Goal: Contribute content: Contribute content

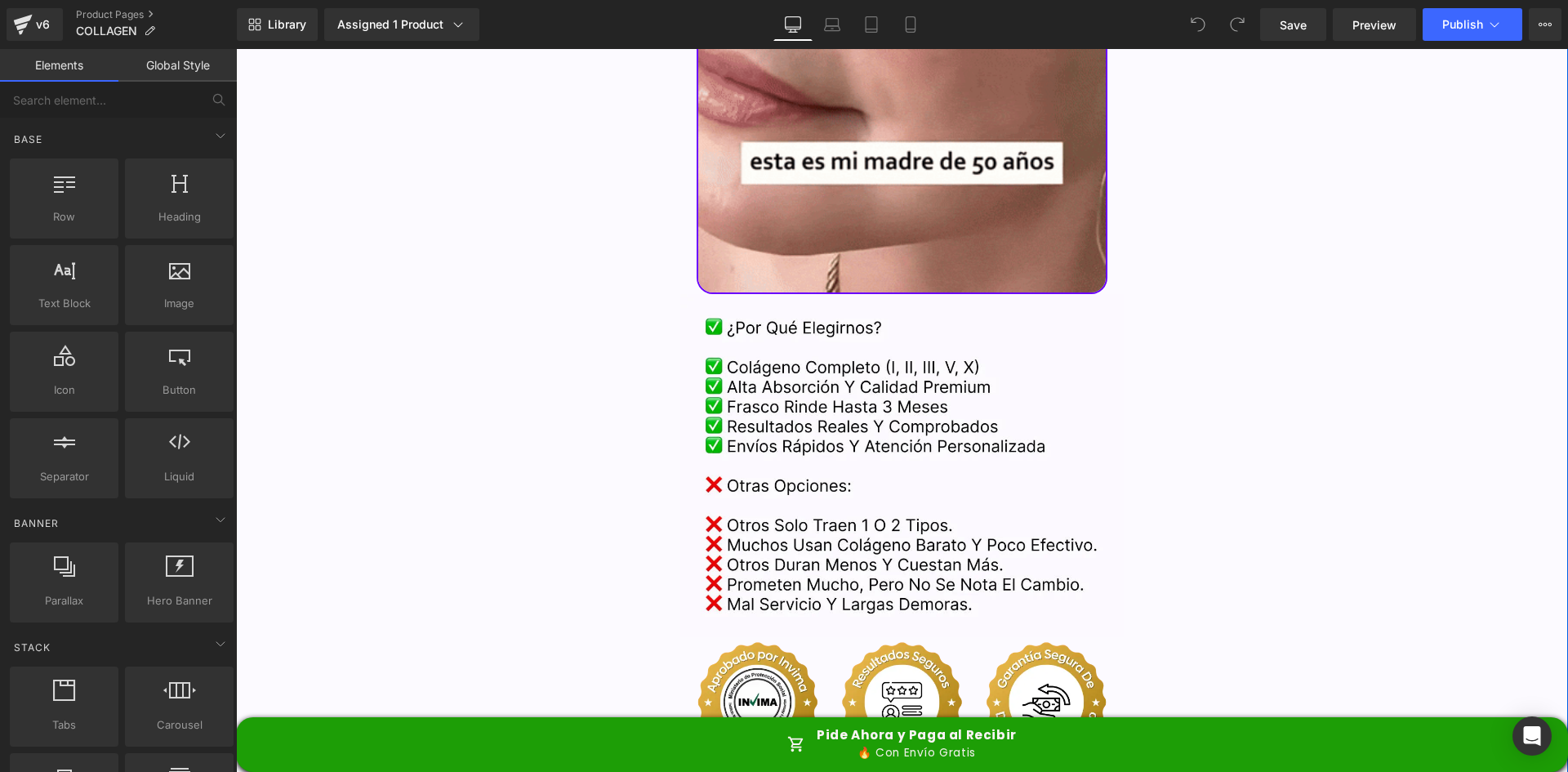
scroll to position [3921, 0]
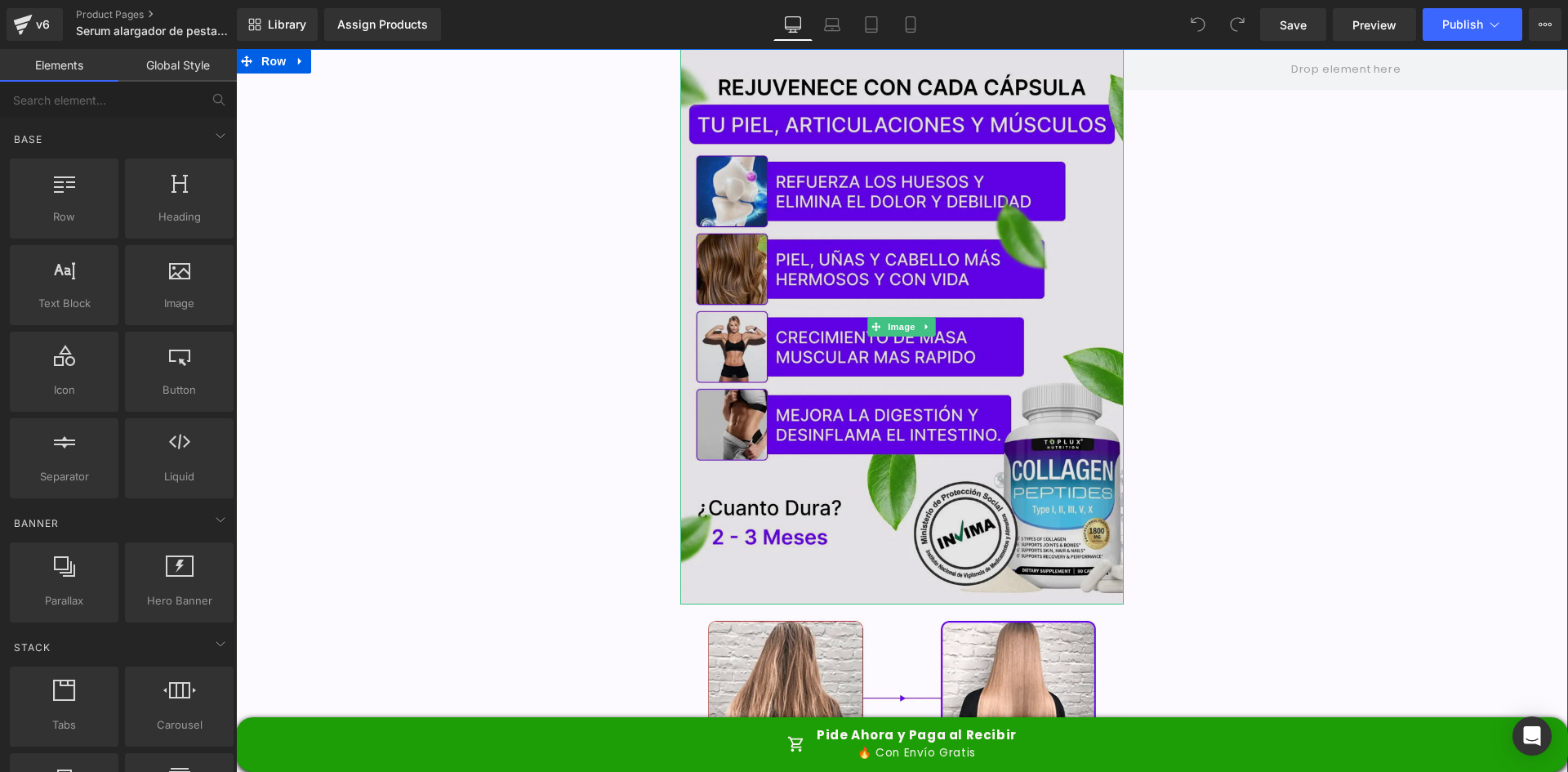
click at [767, 153] on img at bounding box center [903, 326] width 445 height 555
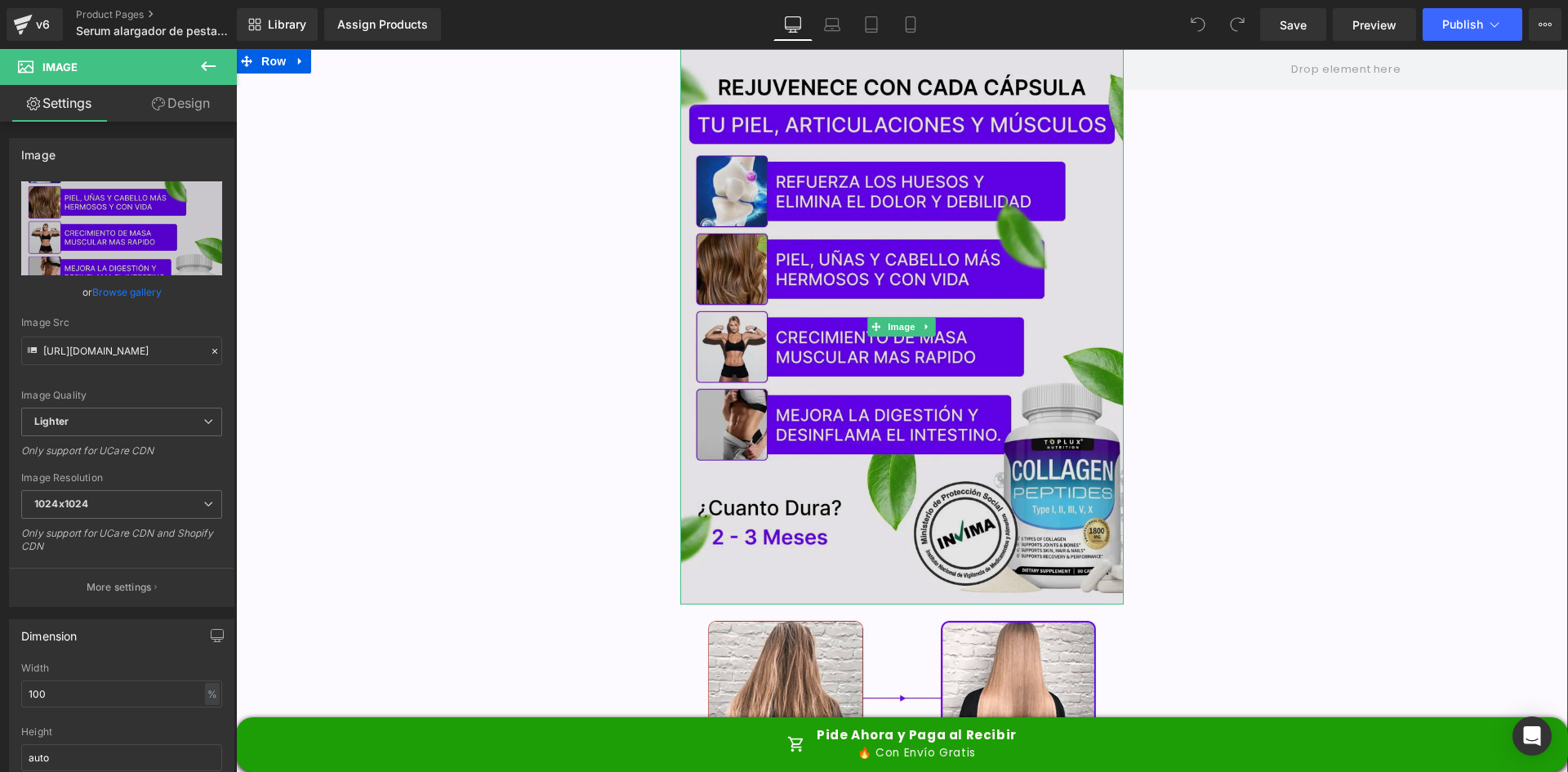
click at [860, 170] on img at bounding box center [903, 326] width 445 height 555
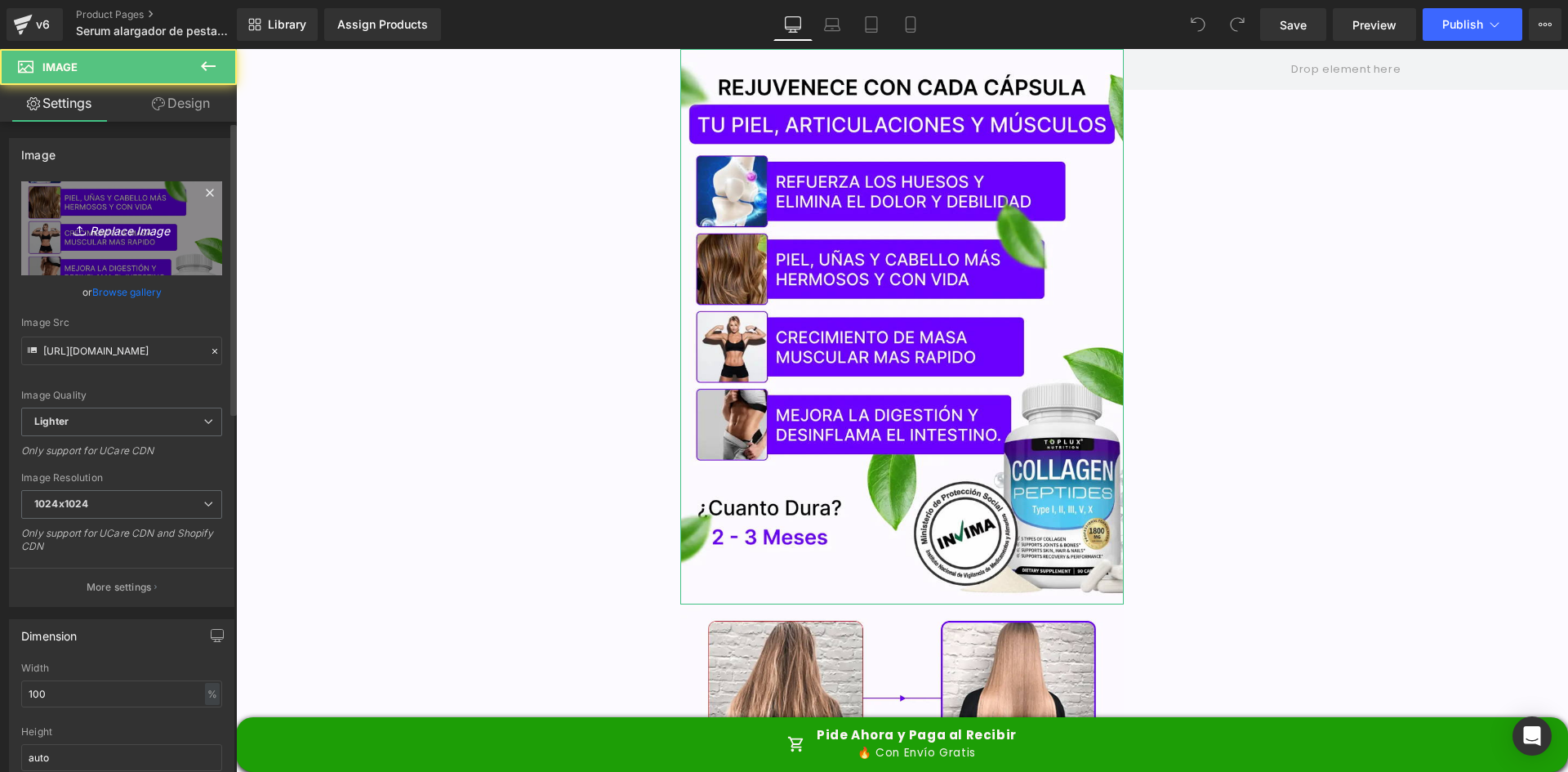
click at [100, 265] on link "Replace Image" at bounding box center [121, 228] width 200 height 94
type input "C:\fakepath\2.webp"
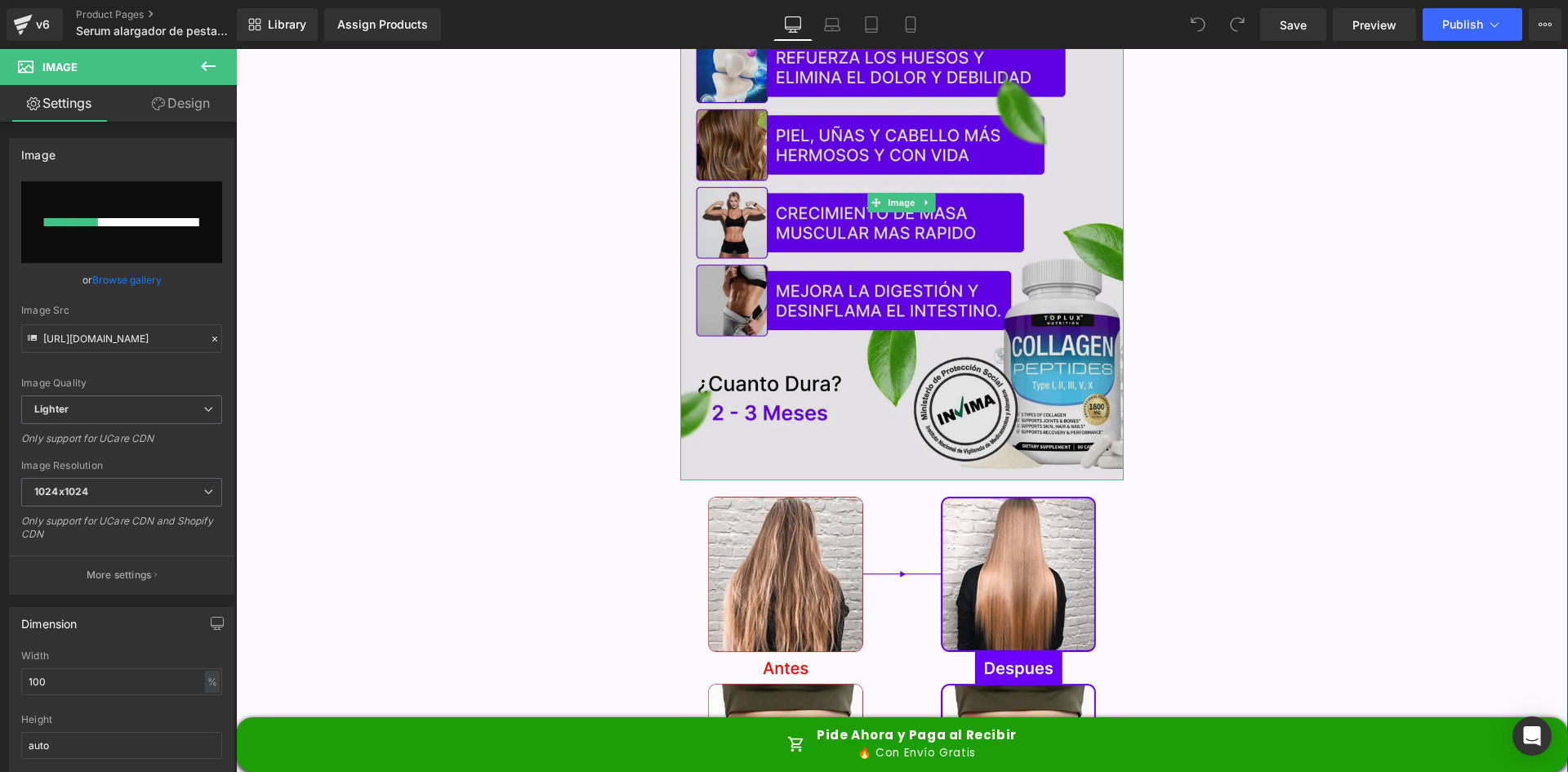
scroll to position [163, 0]
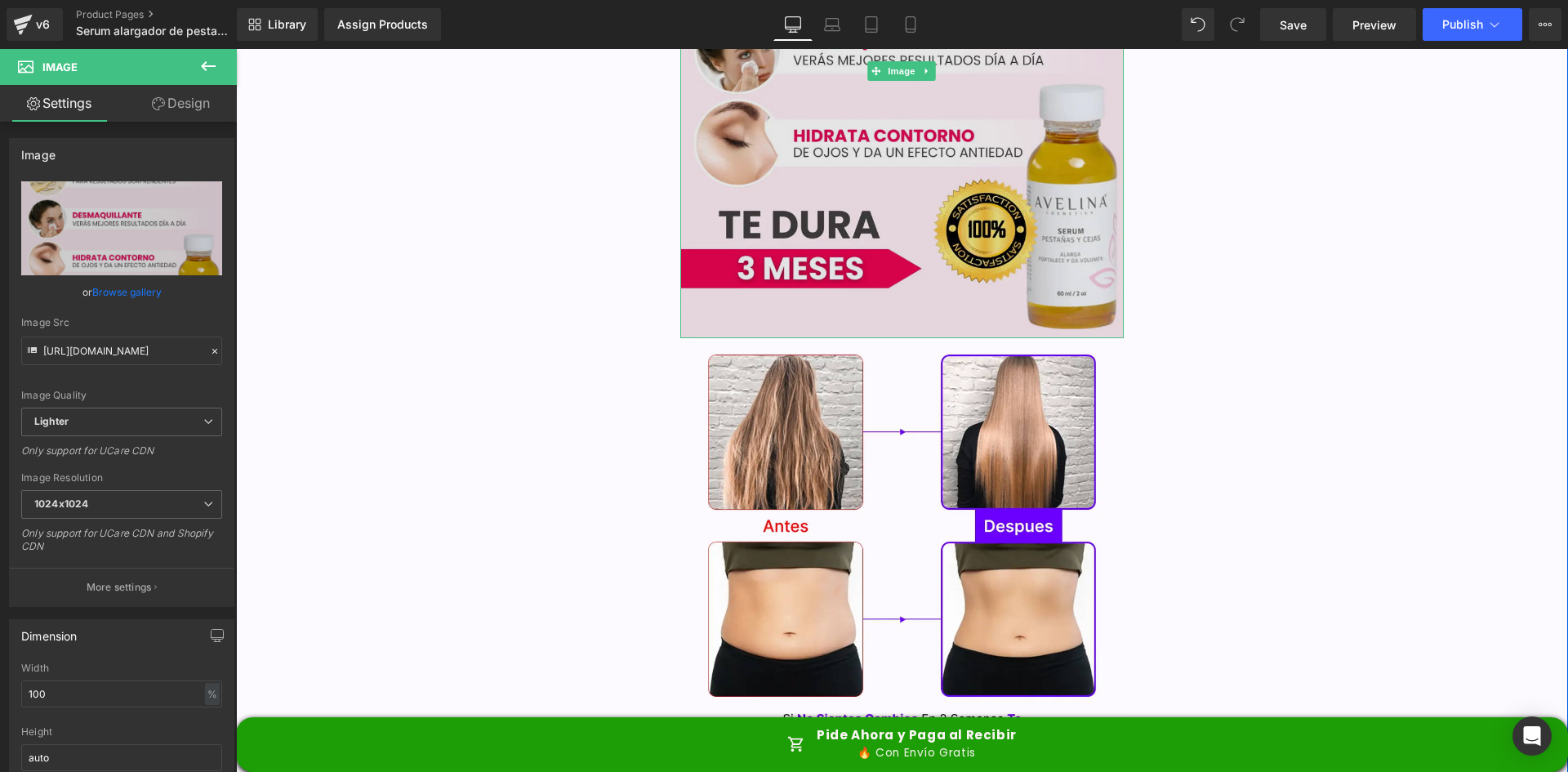
type input "https://ucarecdn.com/d17e1811-2550-422f-a5dc-65ed2d39bc43/-/format/auto/-/previ…"
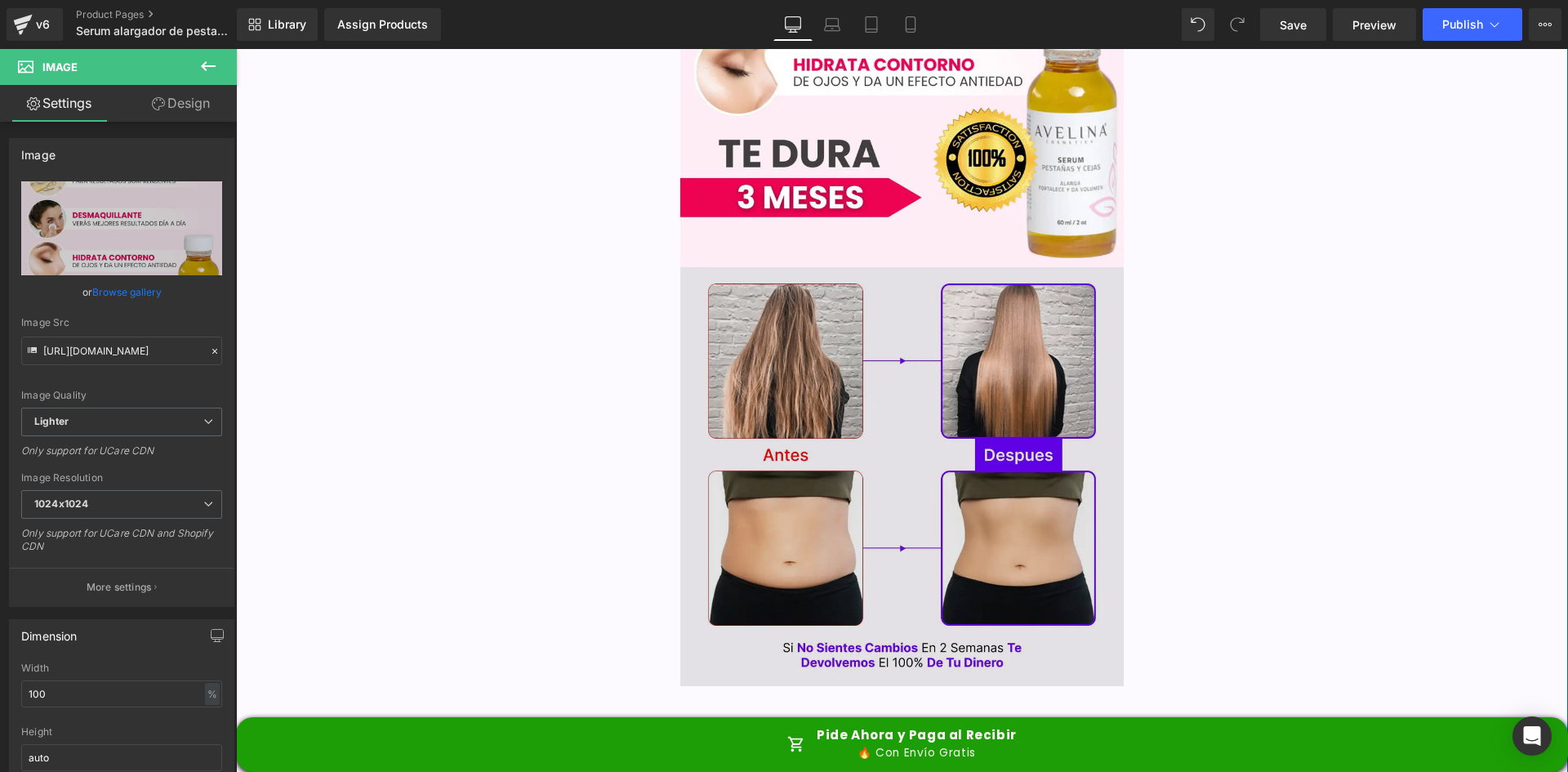
scroll to position [326, 0]
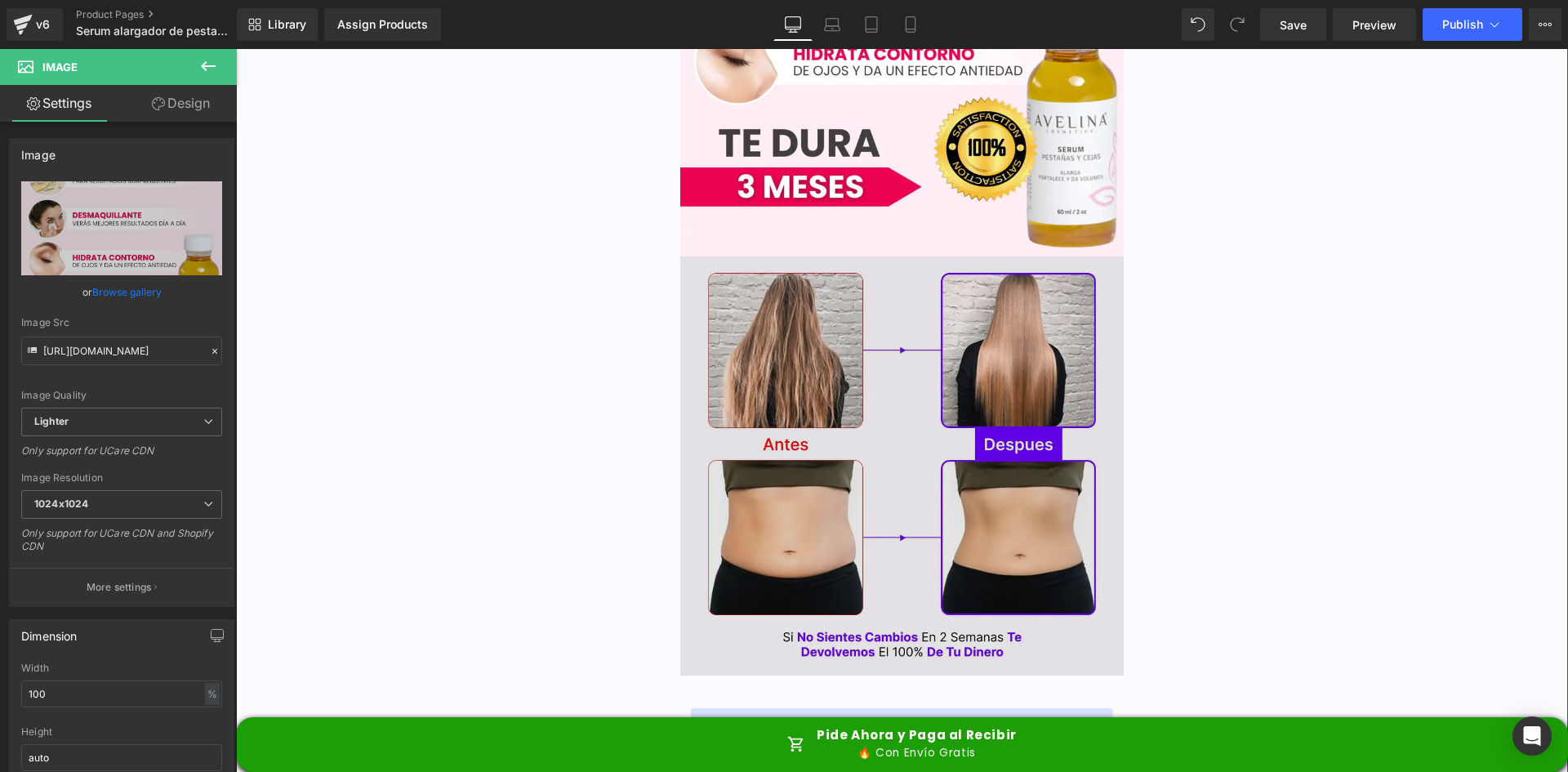
click at [845, 325] on img at bounding box center [903, 466] width 445 height 419
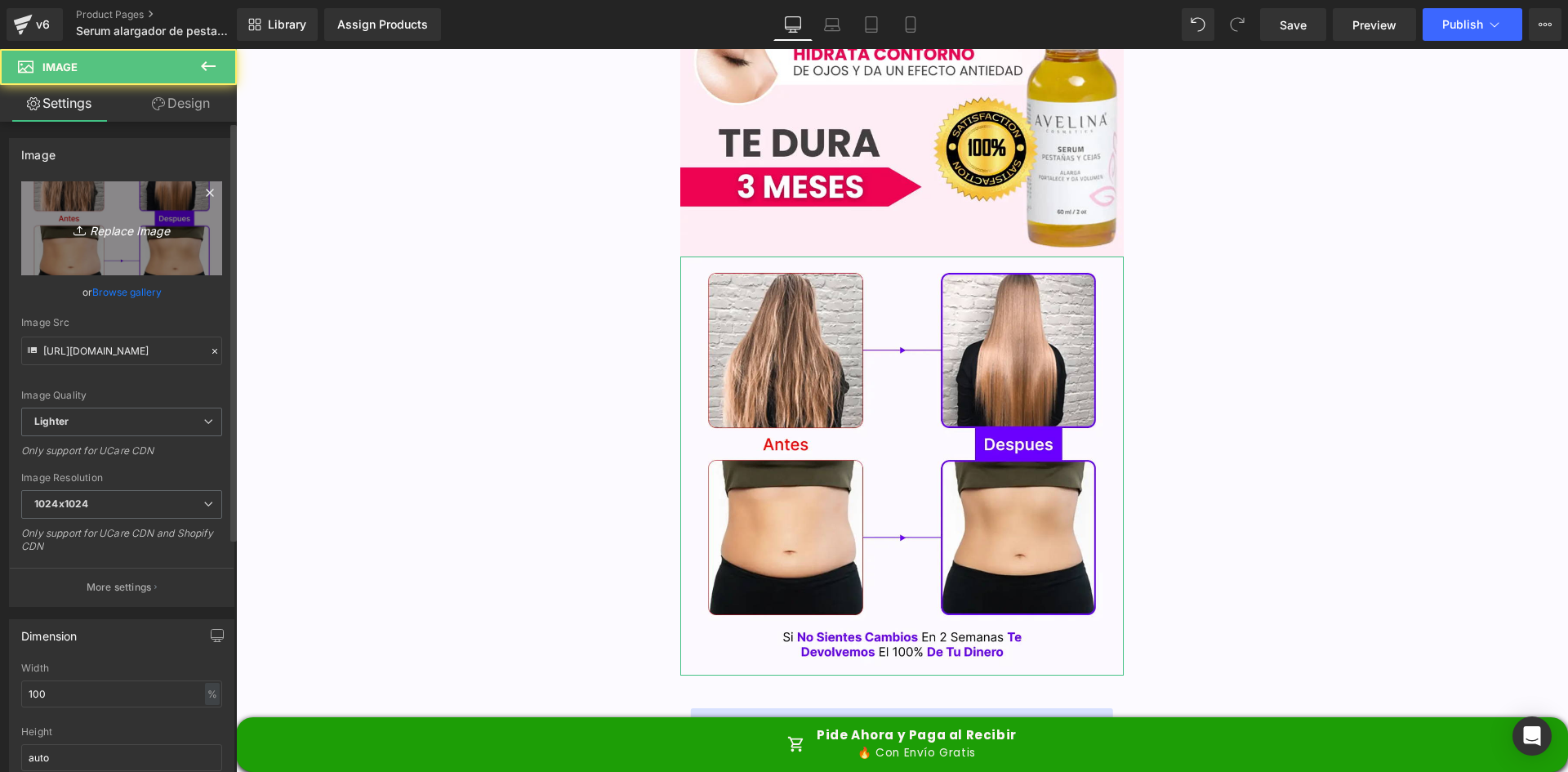
click at [31, 232] on link "Replace Image" at bounding box center [121, 228] width 200 height 94
type input "C:\fakepath\ANTES-1.webp"
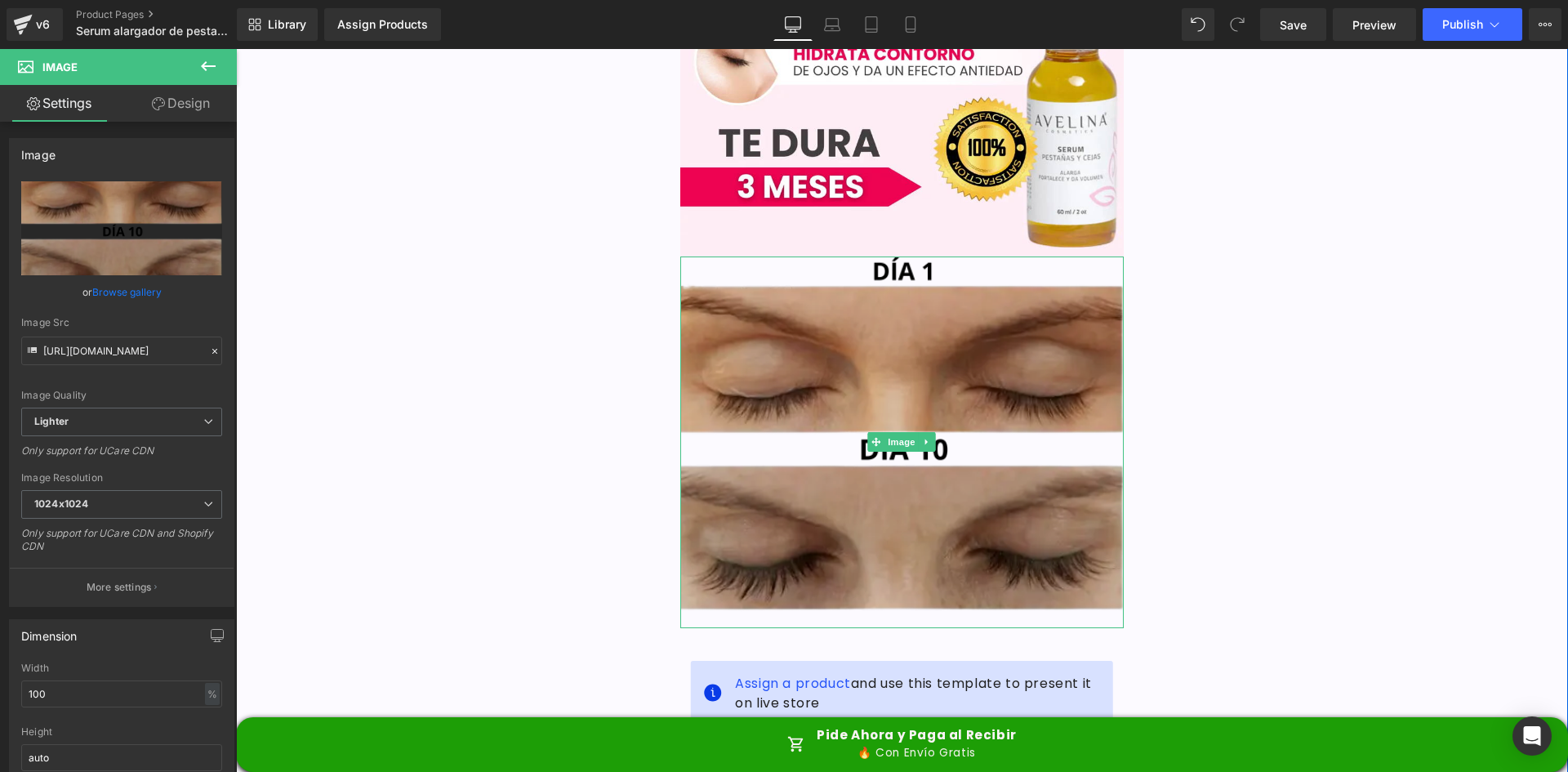
type input "https://ucarecdn.com/0afd73bd-bf9e-4291-96db-5bb07df54b14/-/format/auto/-/previ…"
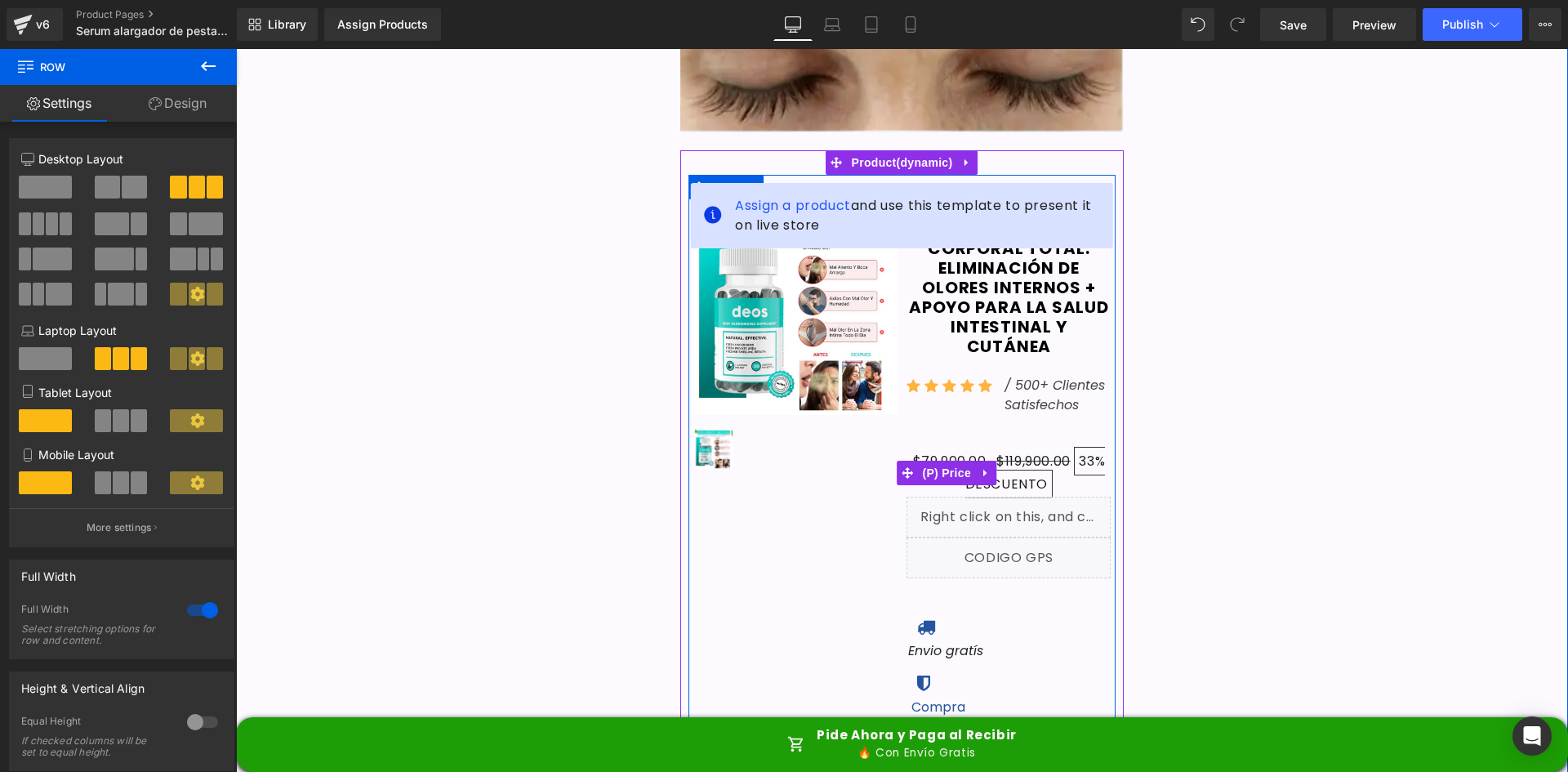
scroll to position [654, 0]
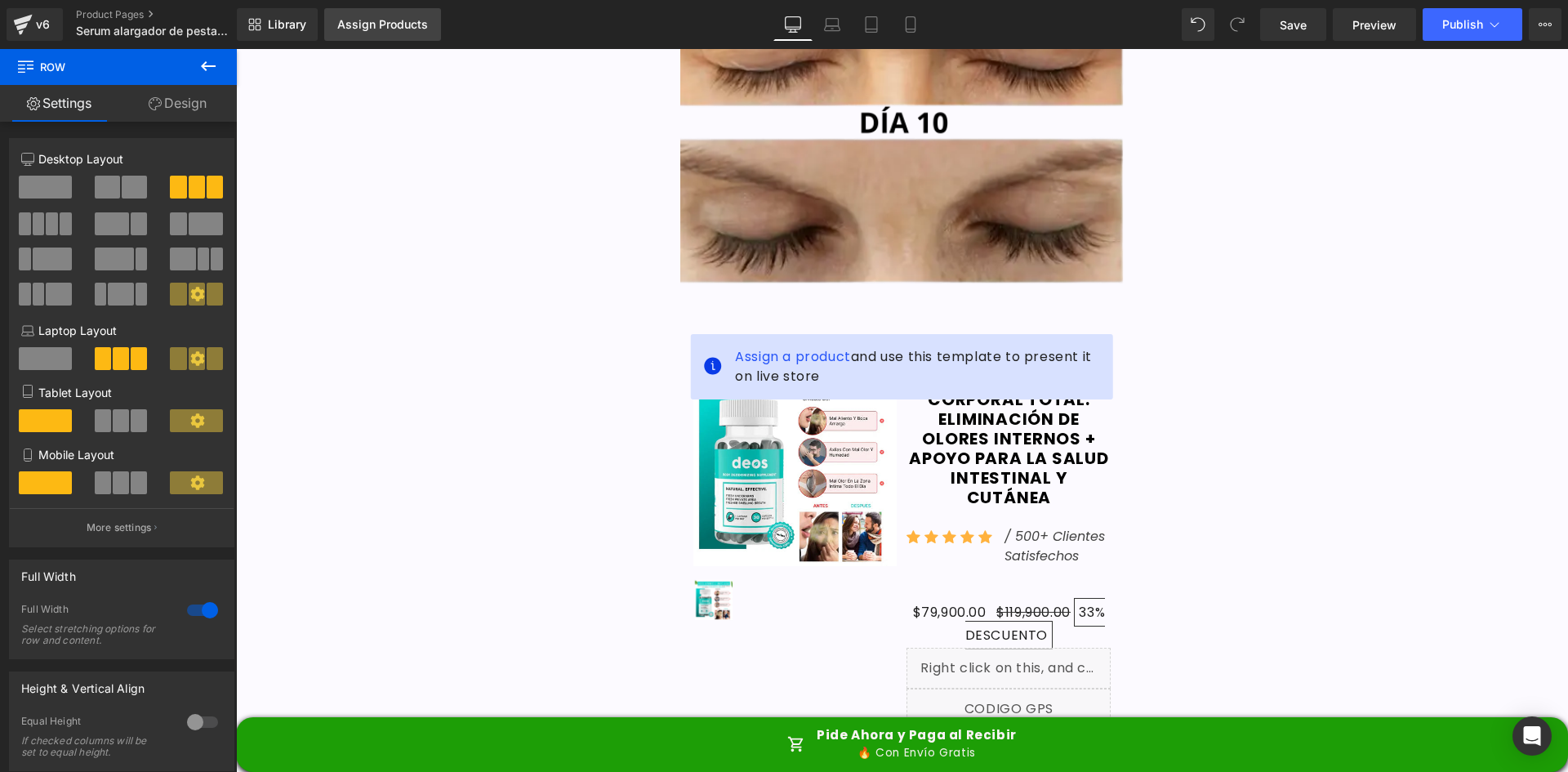
click at [365, 26] on div "Assign Products" at bounding box center [382, 25] width 90 height 13
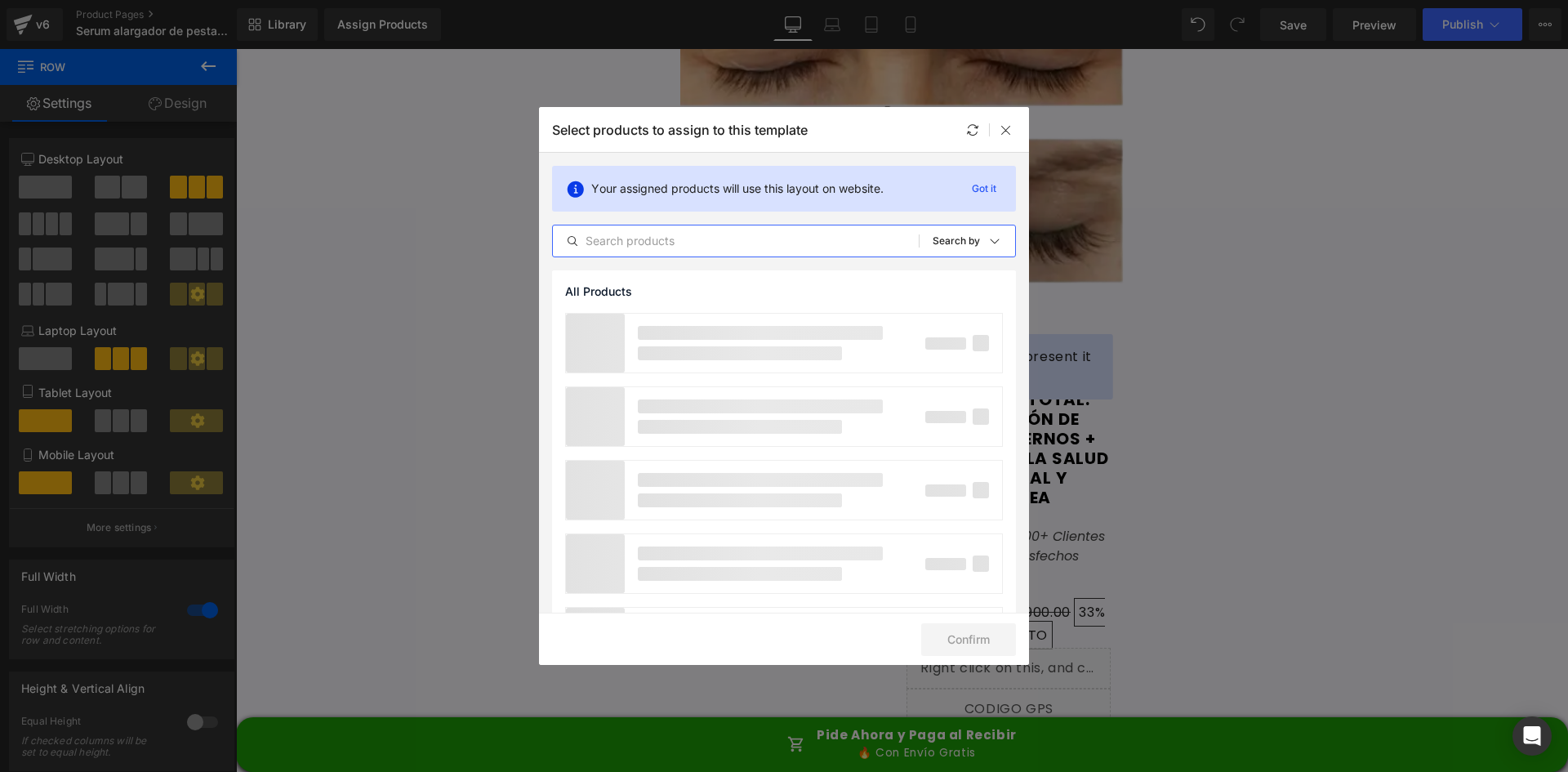
click at [620, 234] on input "text" at bounding box center [736, 242] width 366 height 20
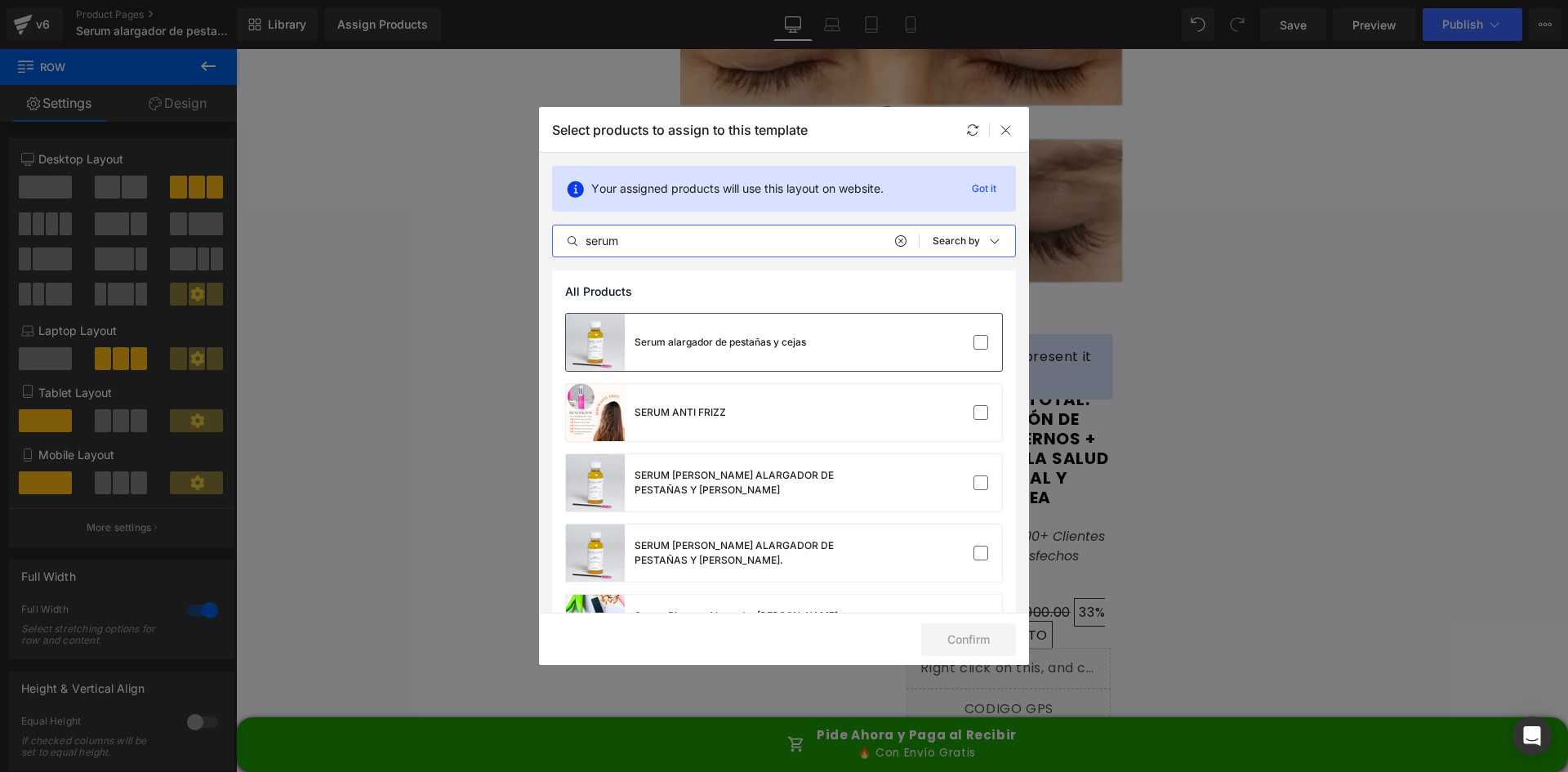
type input "serum"
click at [801, 339] on div "Serum alargador de pestañas y cejas" at bounding box center [720, 342] width 171 height 15
click at [990, 643] on button "Confirm" at bounding box center [968, 640] width 95 height 33
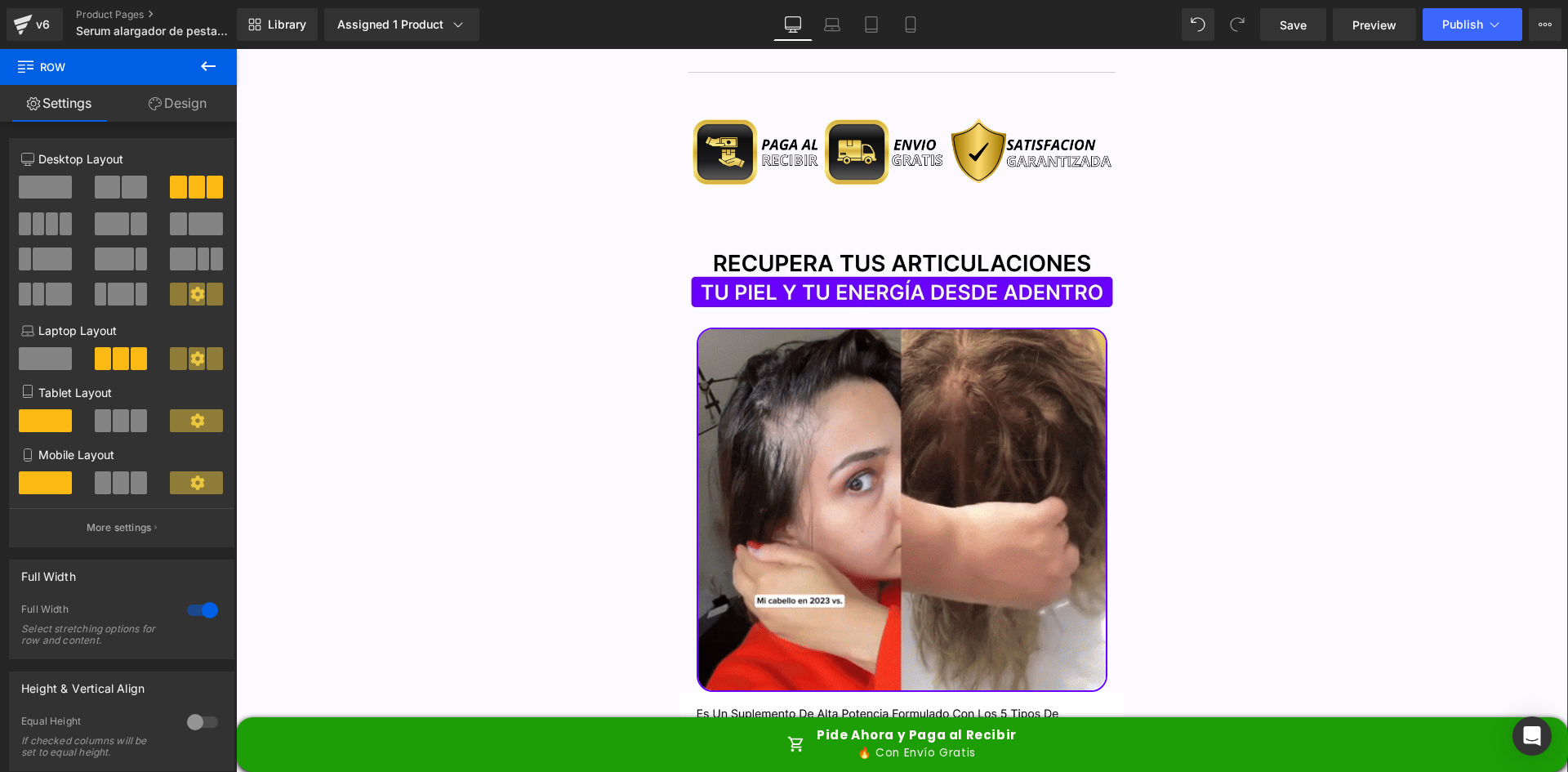
scroll to position [1879, 0]
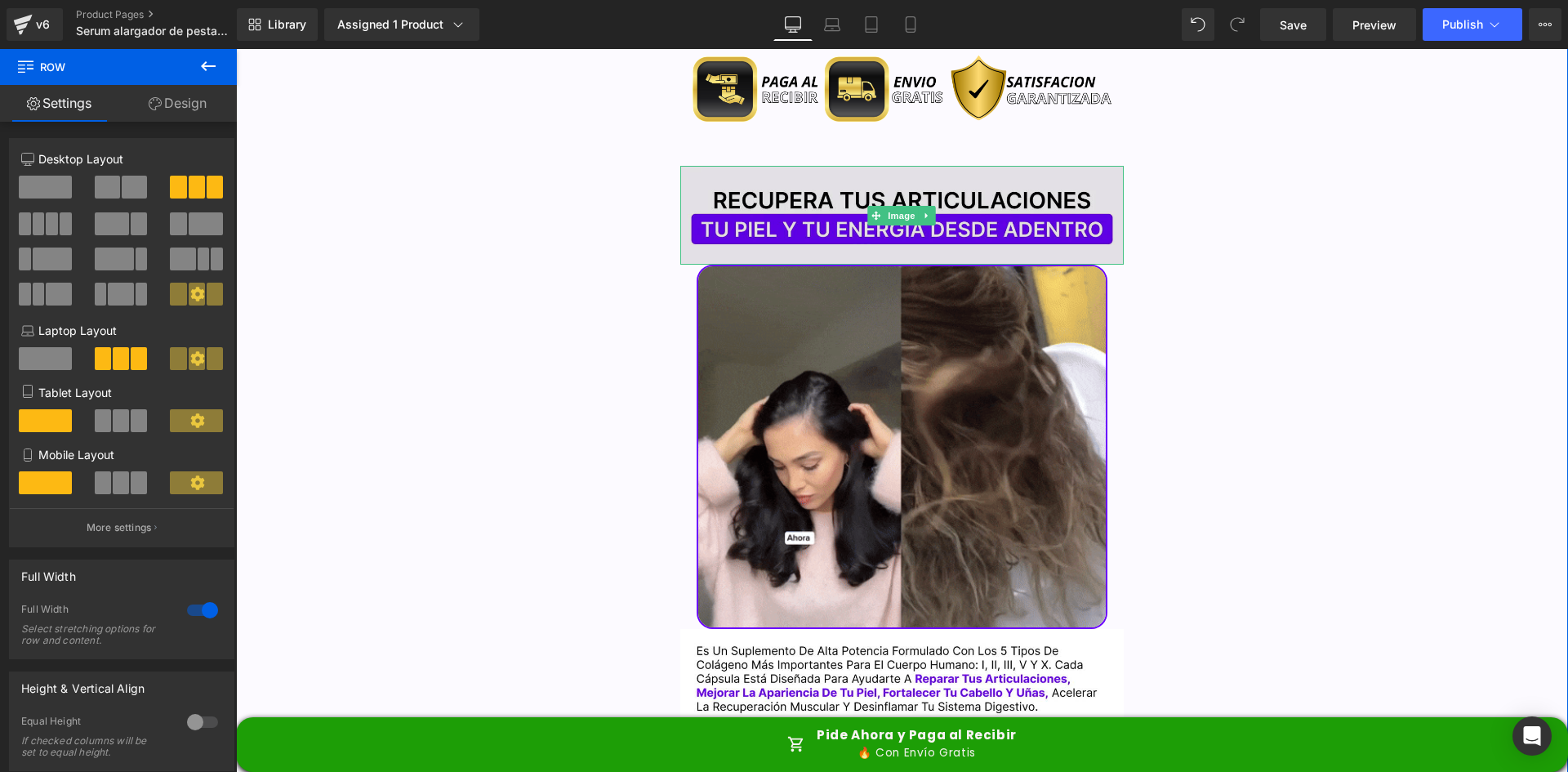
click at [720, 166] on img at bounding box center [903, 215] width 445 height 99
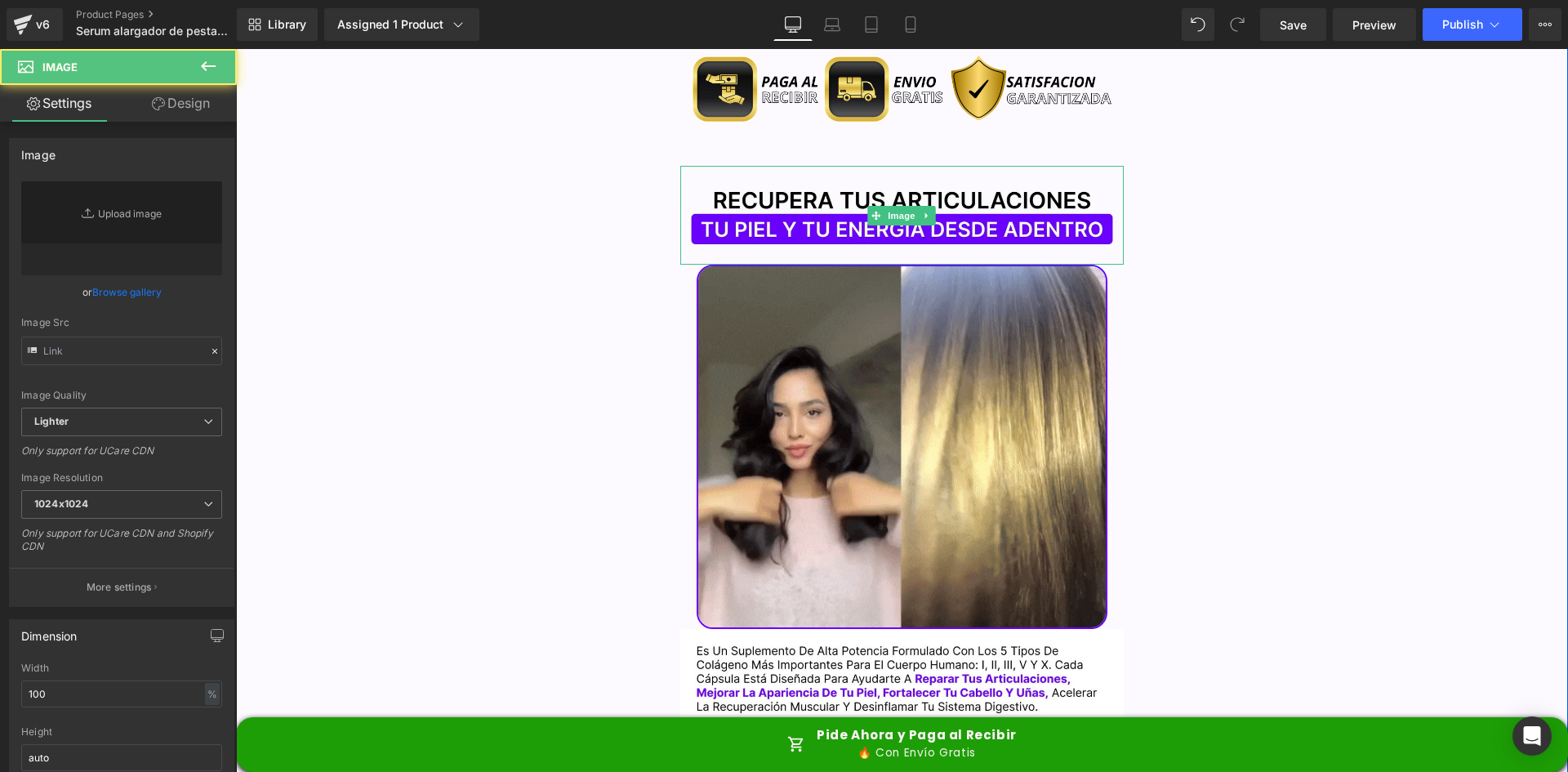
type input "https://ucarecdn.com/2a8c101a-ddc6-4243-afef-724b4b70e4ac/-/format/auto/-/previ…"
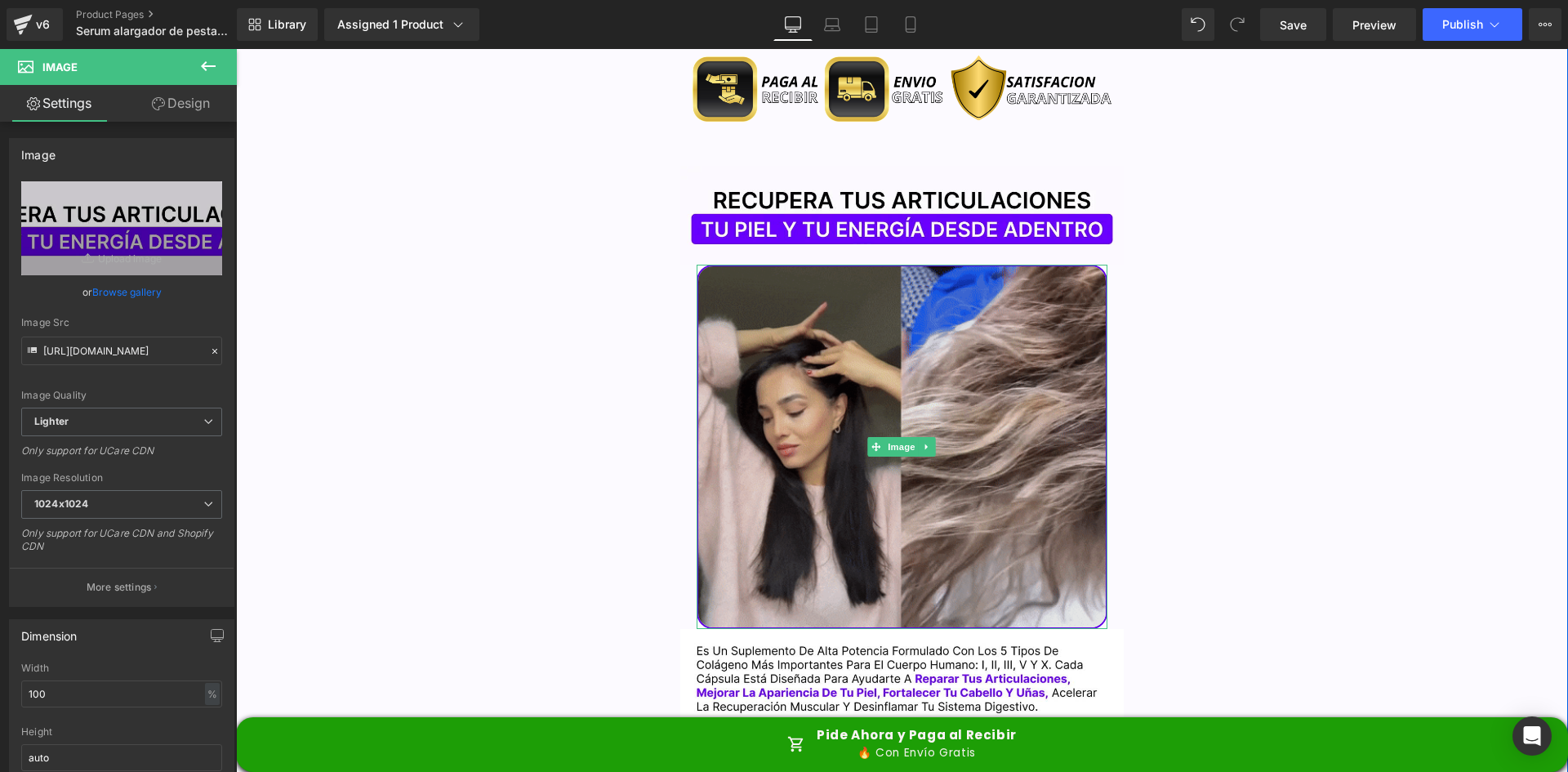
click at [860, 377] on img at bounding box center [902, 446] width 412 height 364
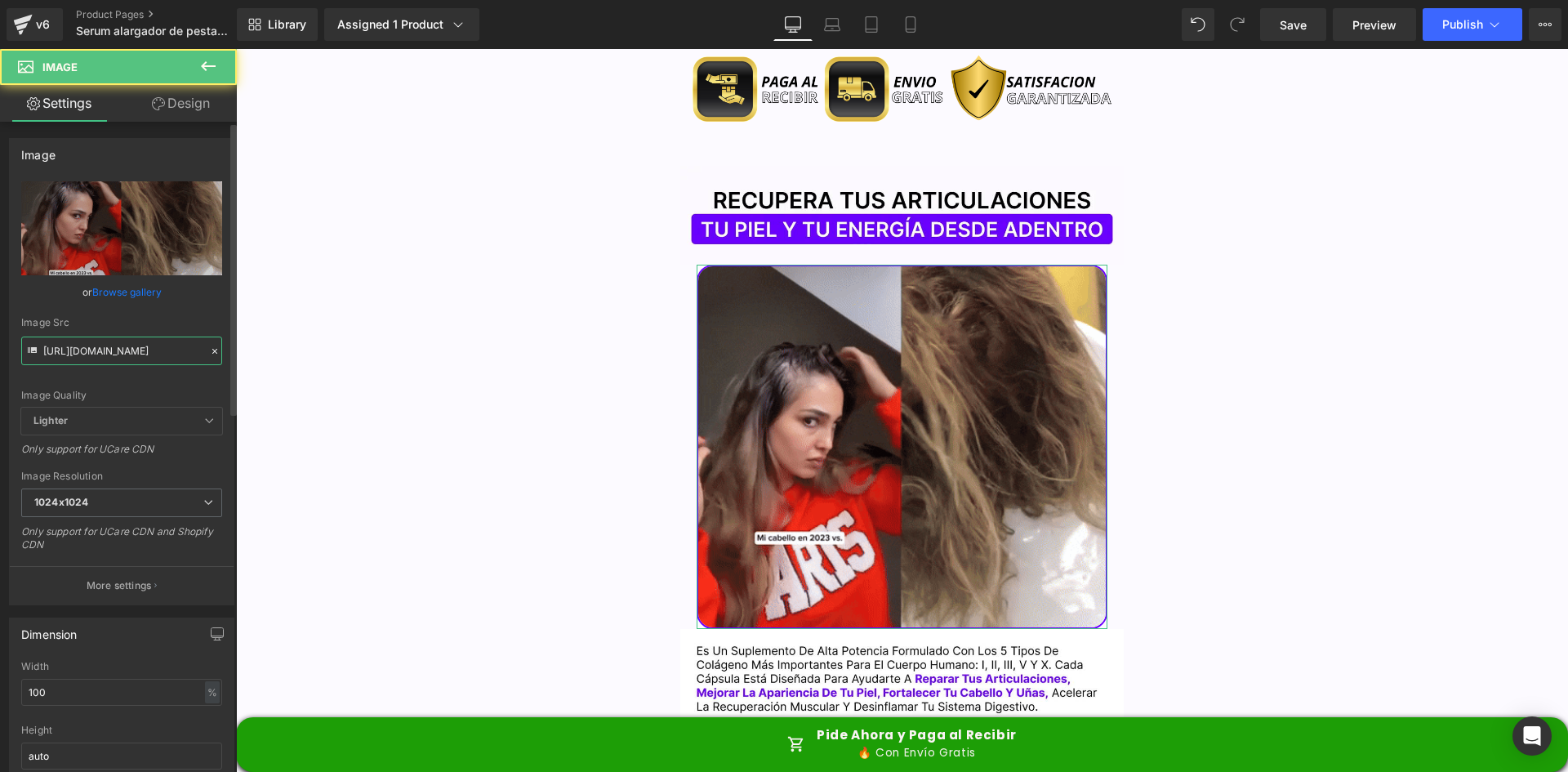
click at [130, 350] on input "https://media.giphy.com/media/H9T3UOlLdVcnhVXSV2/giphy.gif" at bounding box center [121, 350] width 200 height 28
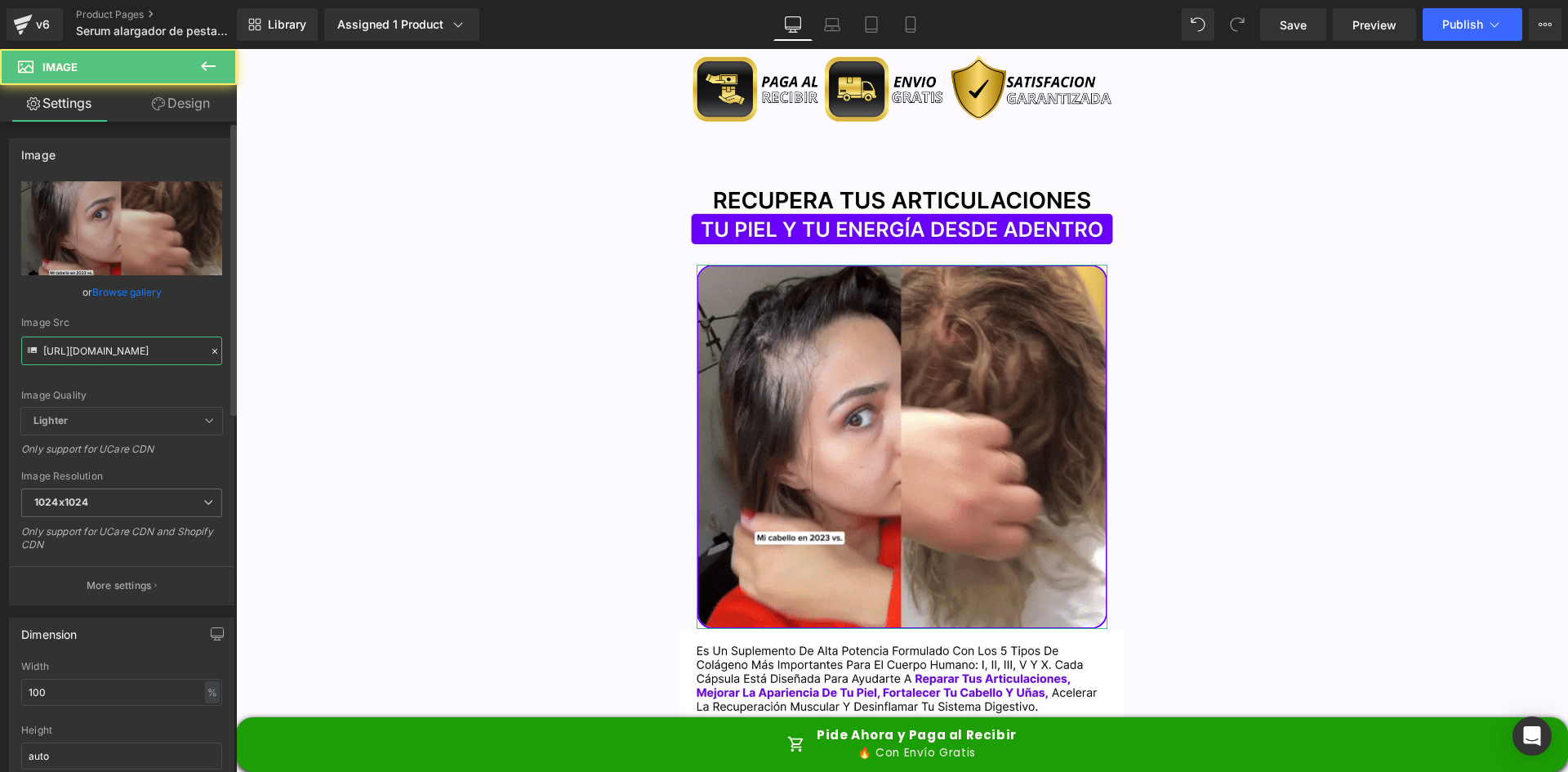
click at [130, 350] on input "https://media.giphy.com/media/H9T3UOlLdVcnhVXSV2/giphy.gif" at bounding box center [121, 350] width 200 height 28
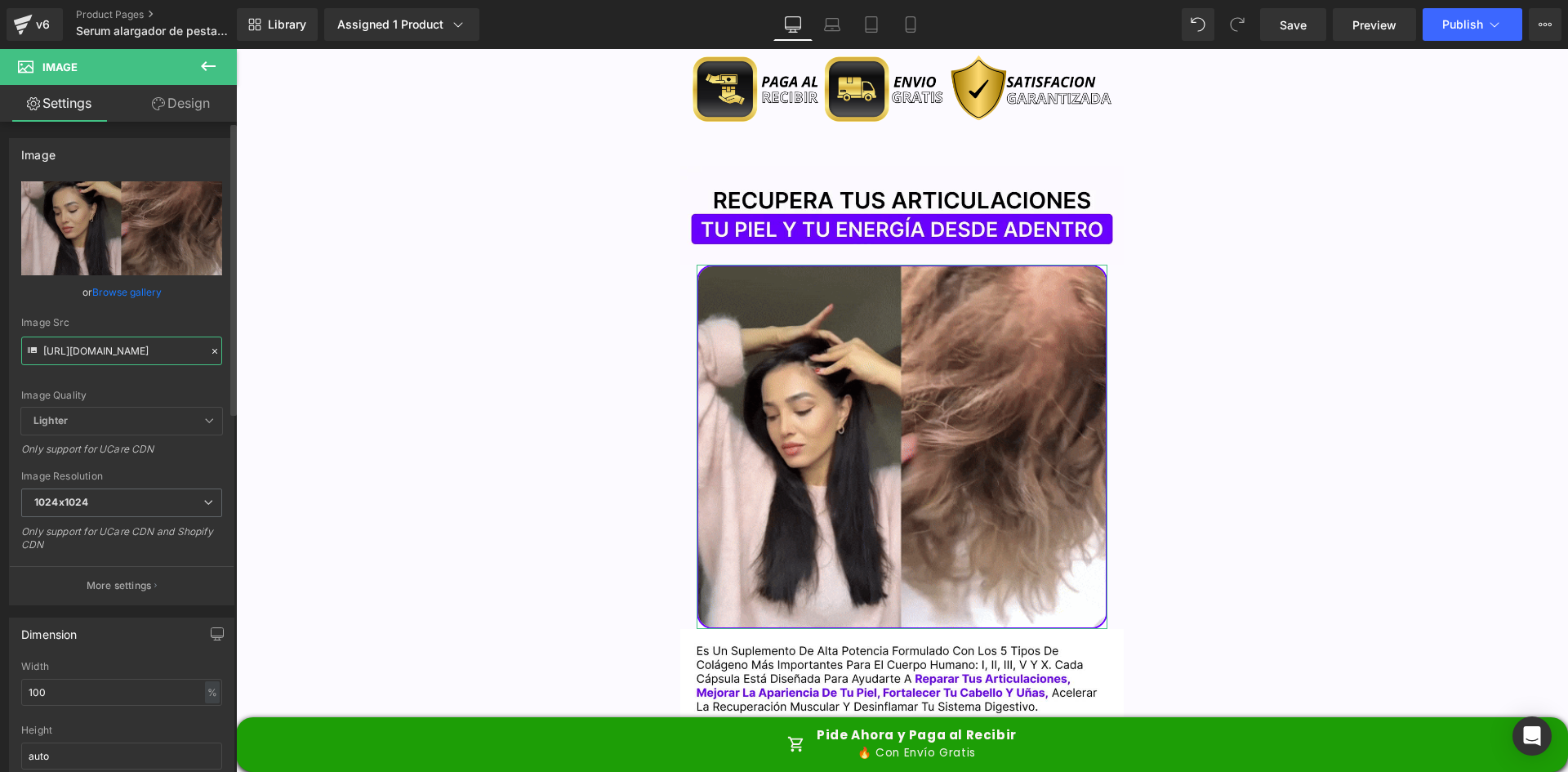
click at [130, 350] on input "https://media.giphy.com/media/H9T3UOlLdVcnhVXSV2/giphy.gif" at bounding box center [121, 350] width 200 height 28
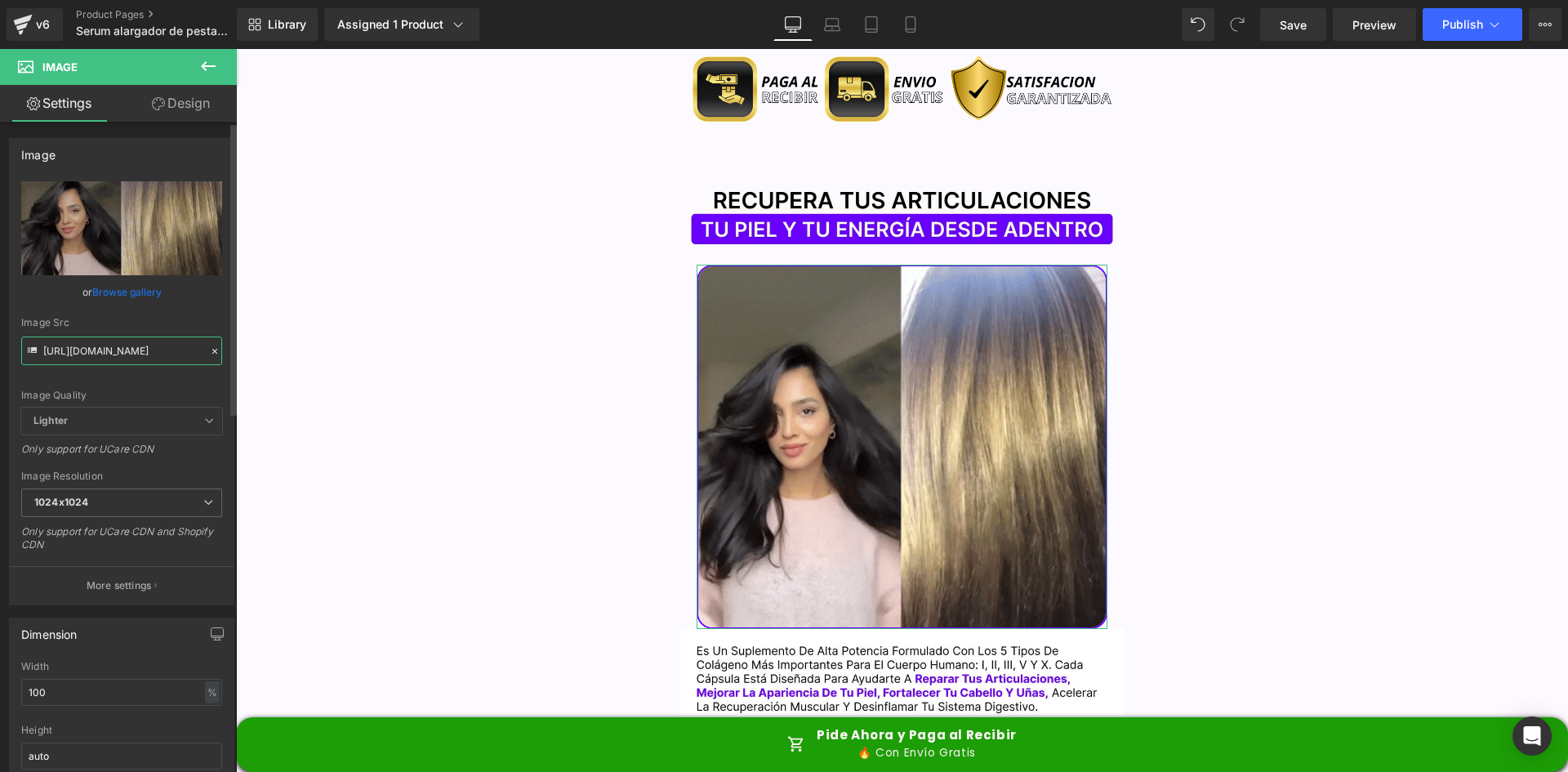
paste input "4.giphy.com/media/v1.Y2lkPTc5MGI3NjExeHJiOHMwY2d5Z2N6cWgyOHhlYnQxNmV3dzJ2dHdjZX…"
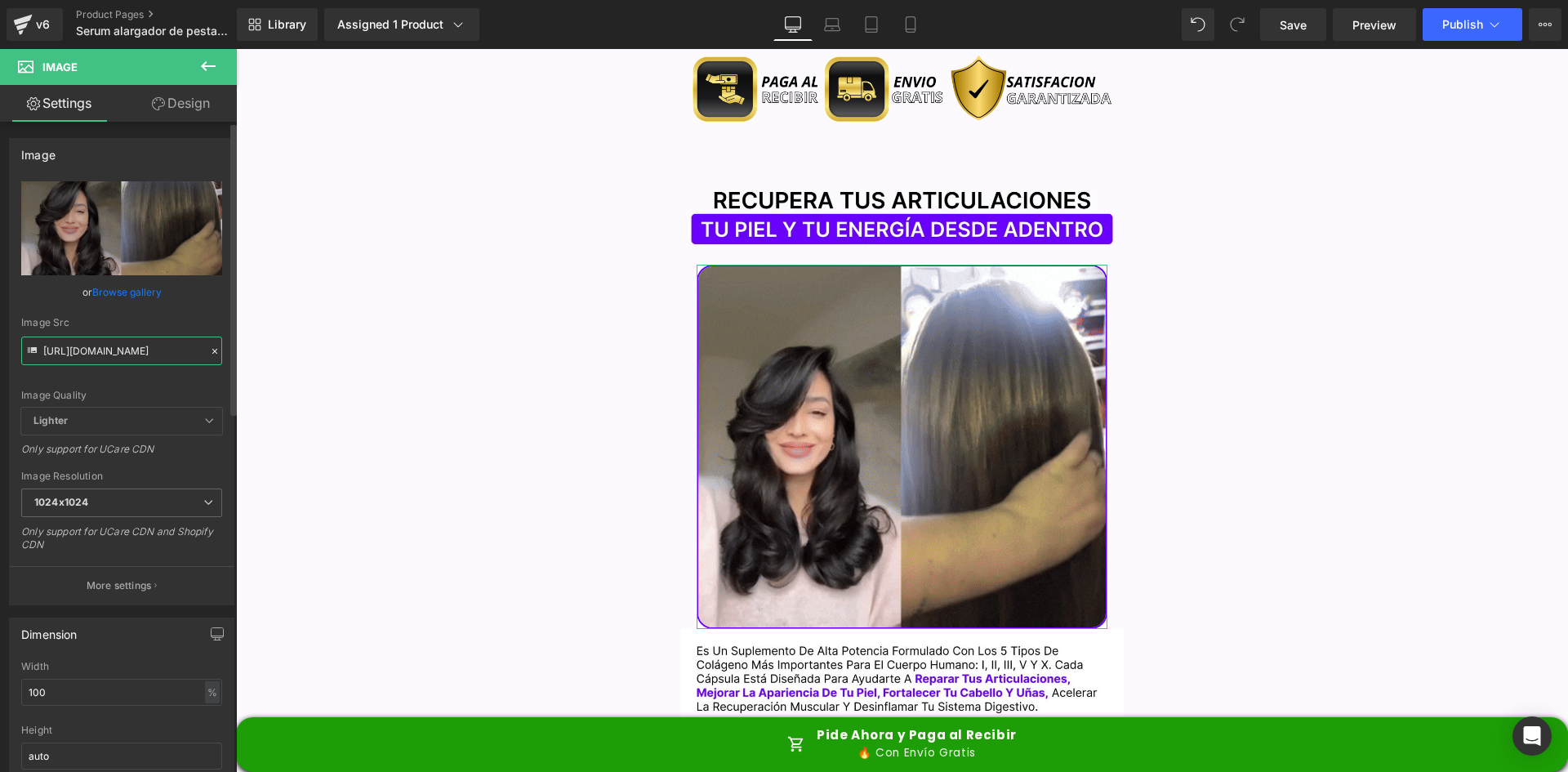
type input "https://media4.giphy.com/media/v1.Y2lkPTc5MGI3NjExeHJiOHMwY2d5Z2N6cWgyOHhlYnQxN…"
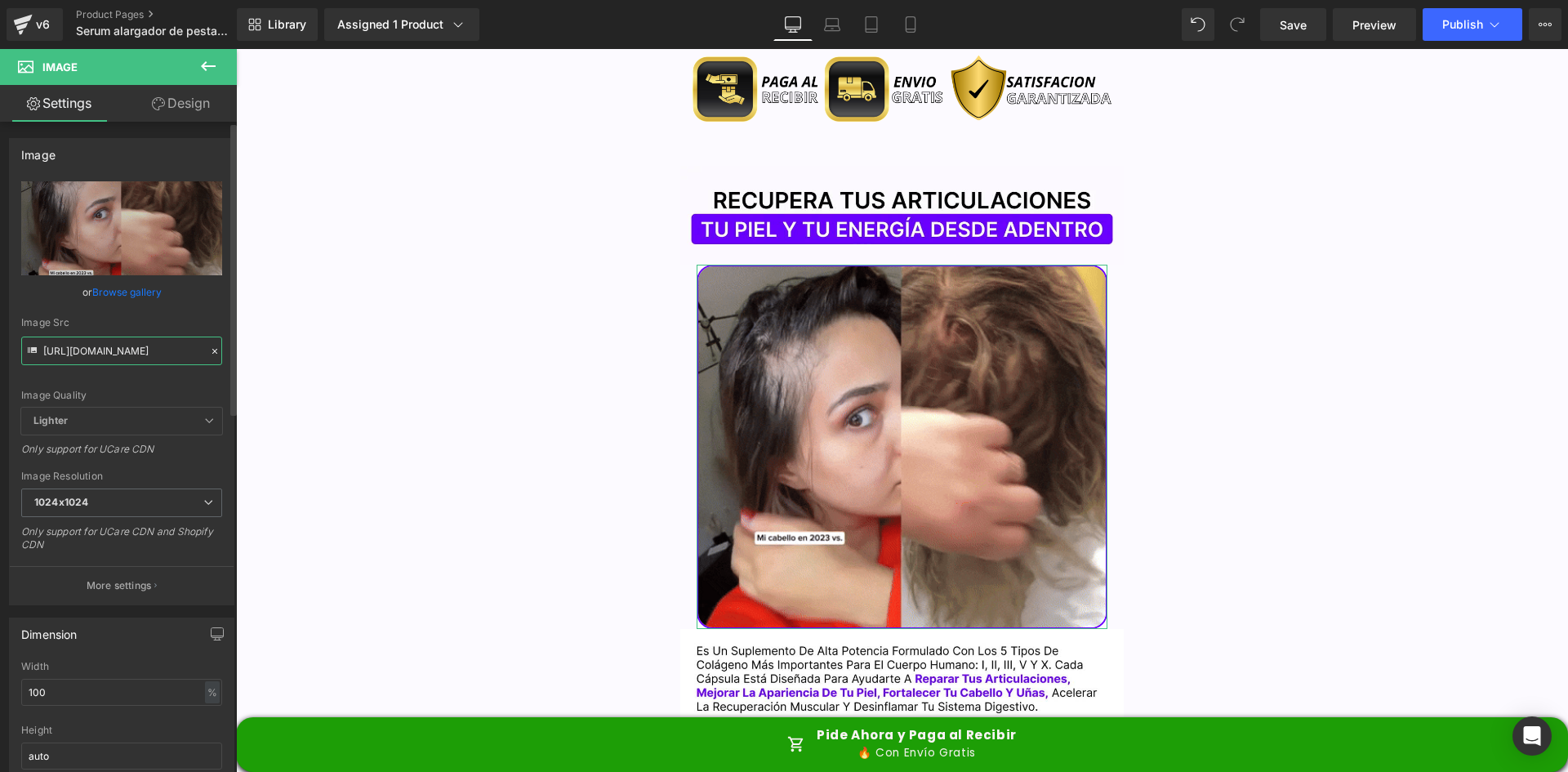
scroll to position [0, 838]
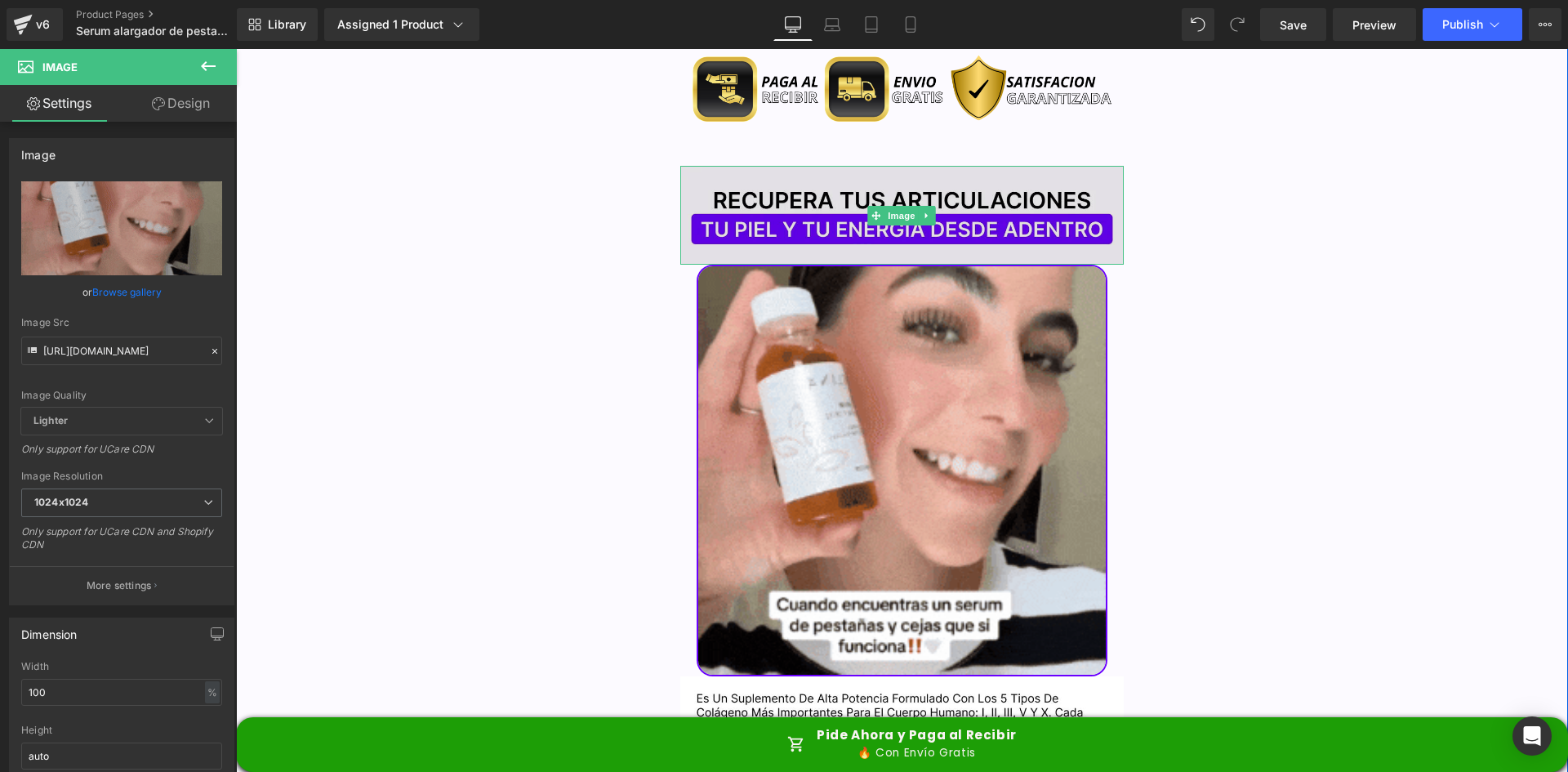
click at [853, 166] on img at bounding box center [903, 215] width 445 height 99
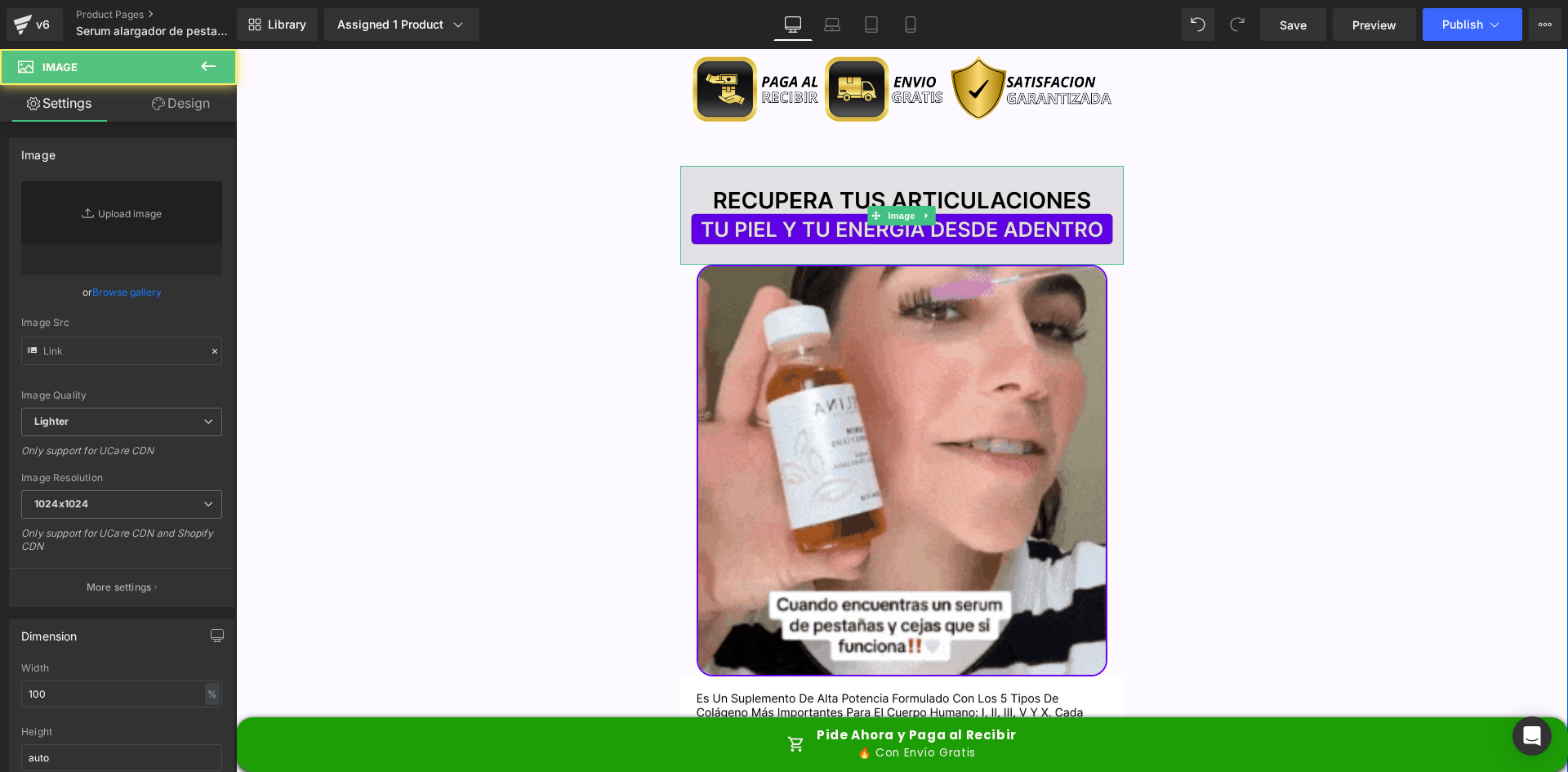
type input "https://ucarecdn.com/2a8c101a-ddc6-4243-afef-724b4b70e4ac/-/format/auto/-/previ…"
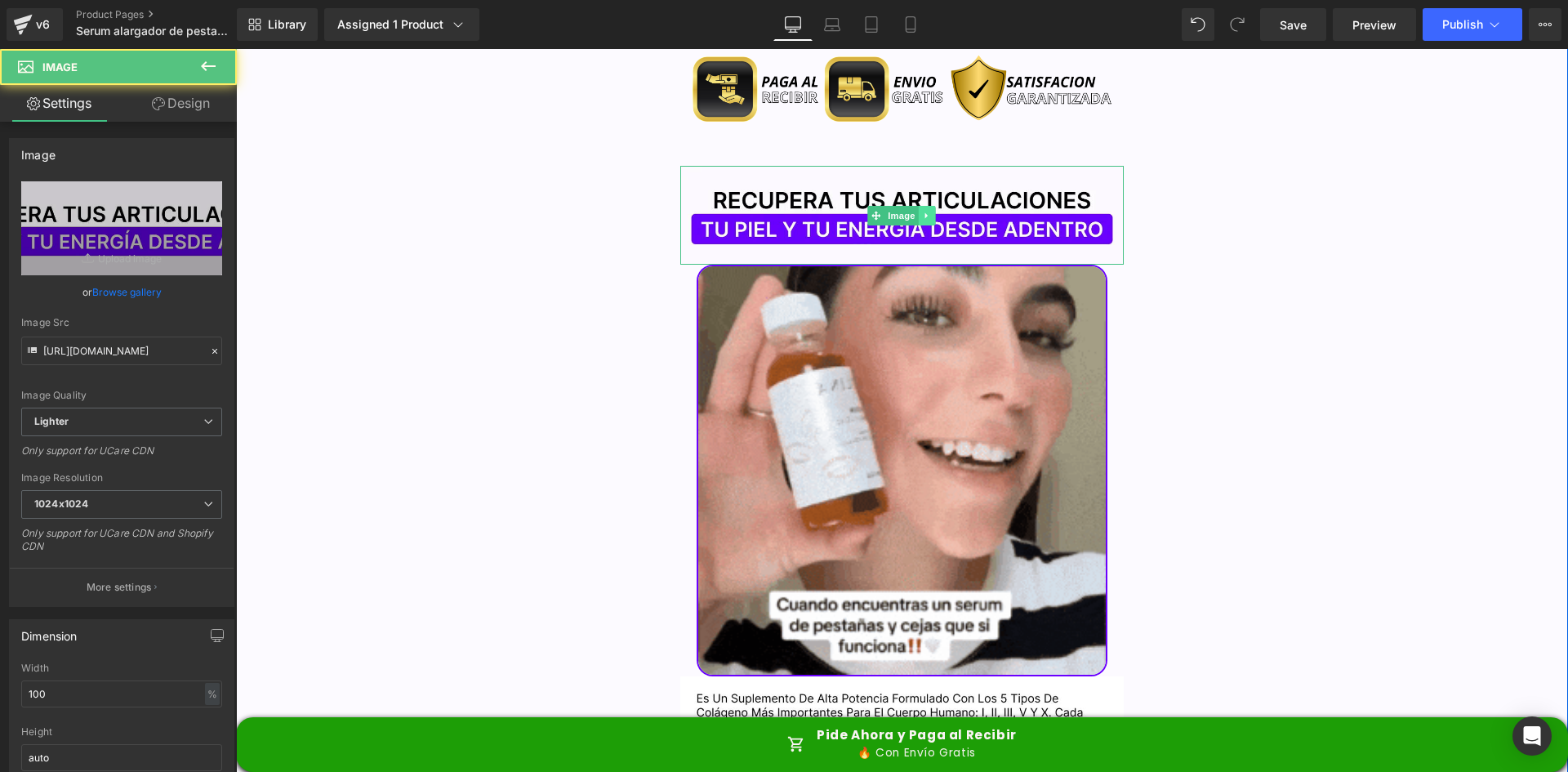
click at [925, 211] on icon at bounding box center [927, 215] width 9 height 10
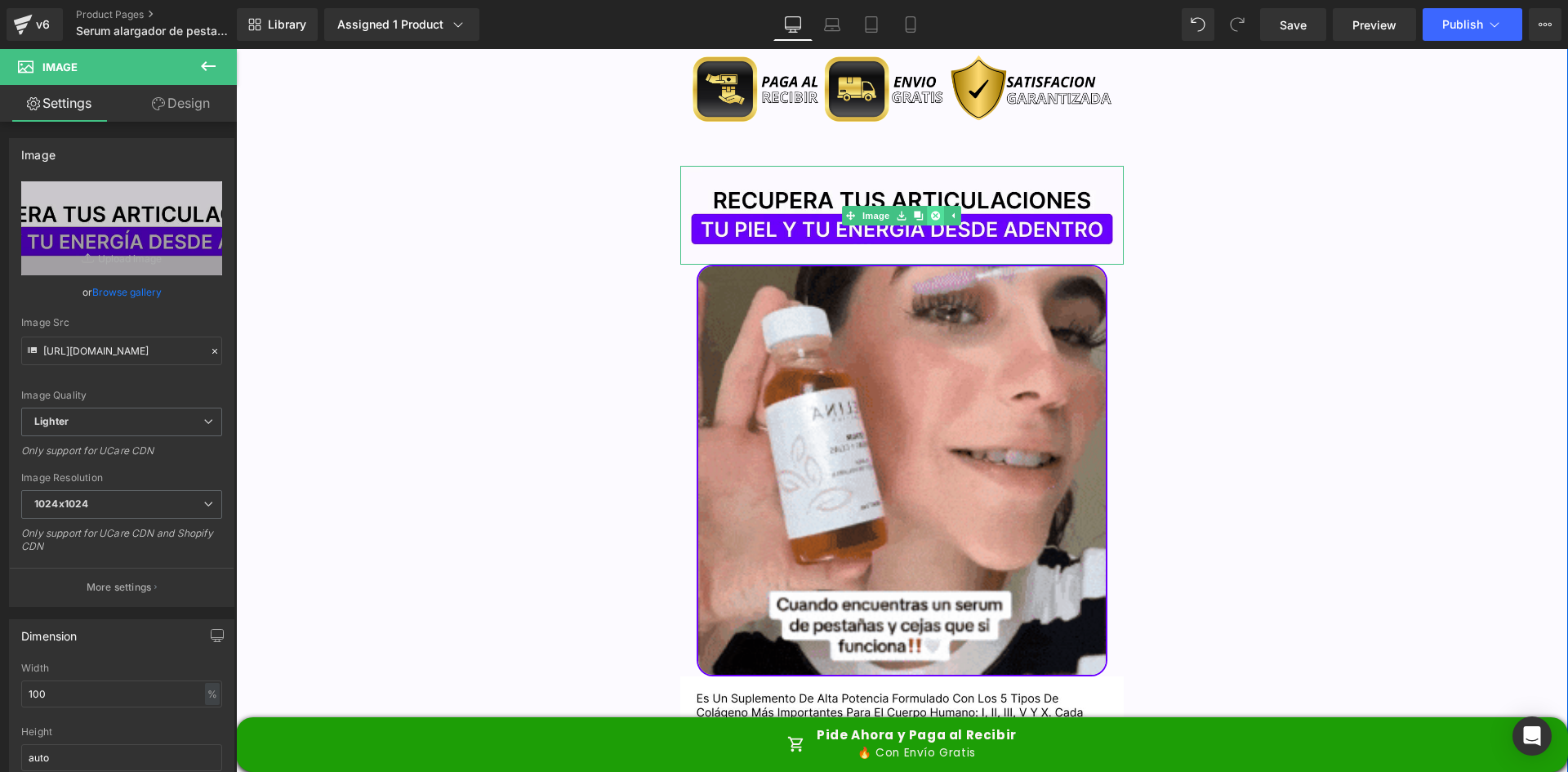
click at [931, 211] on icon at bounding box center [936, 215] width 9 height 9
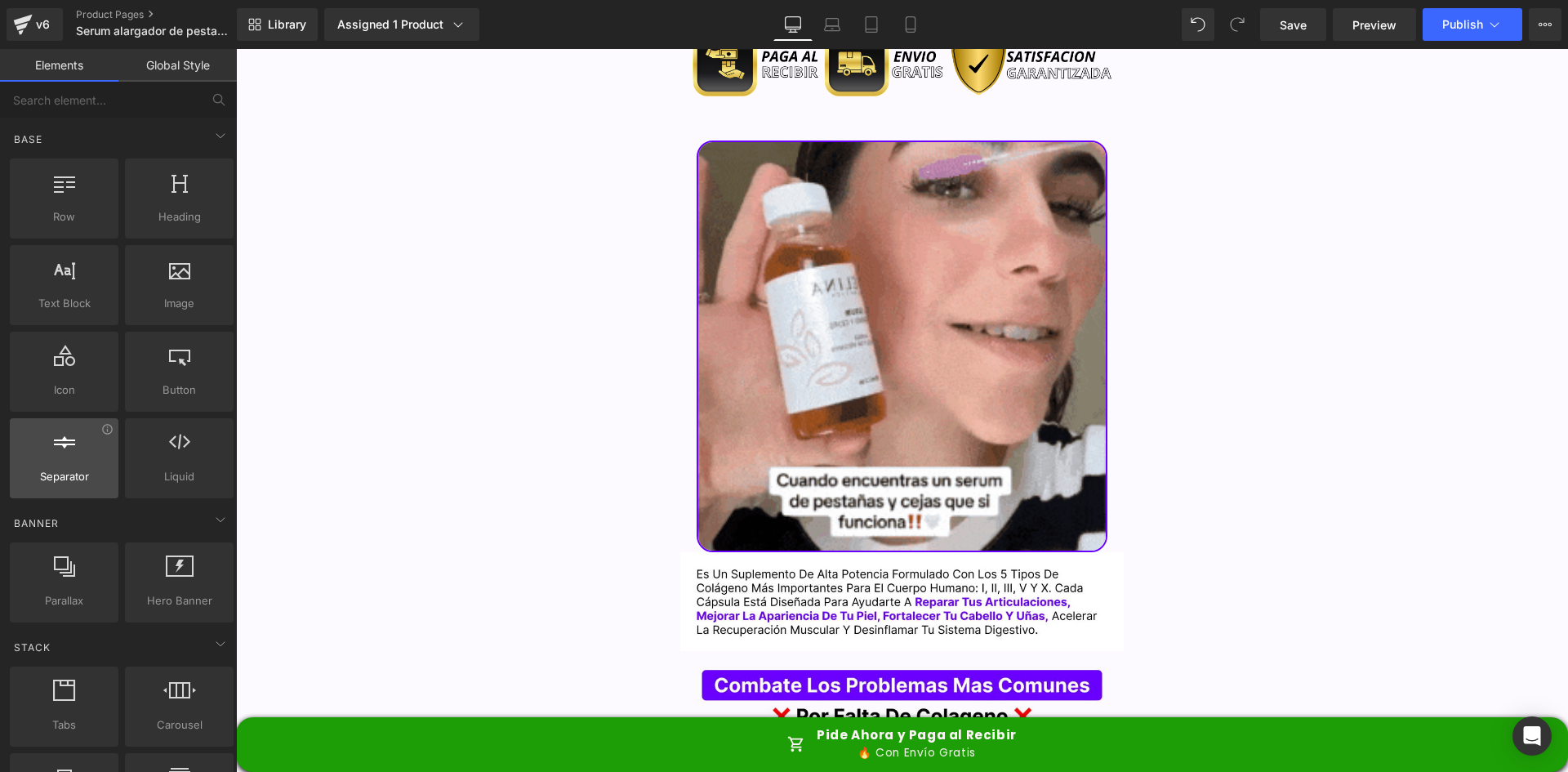
scroll to position [1961, 0]
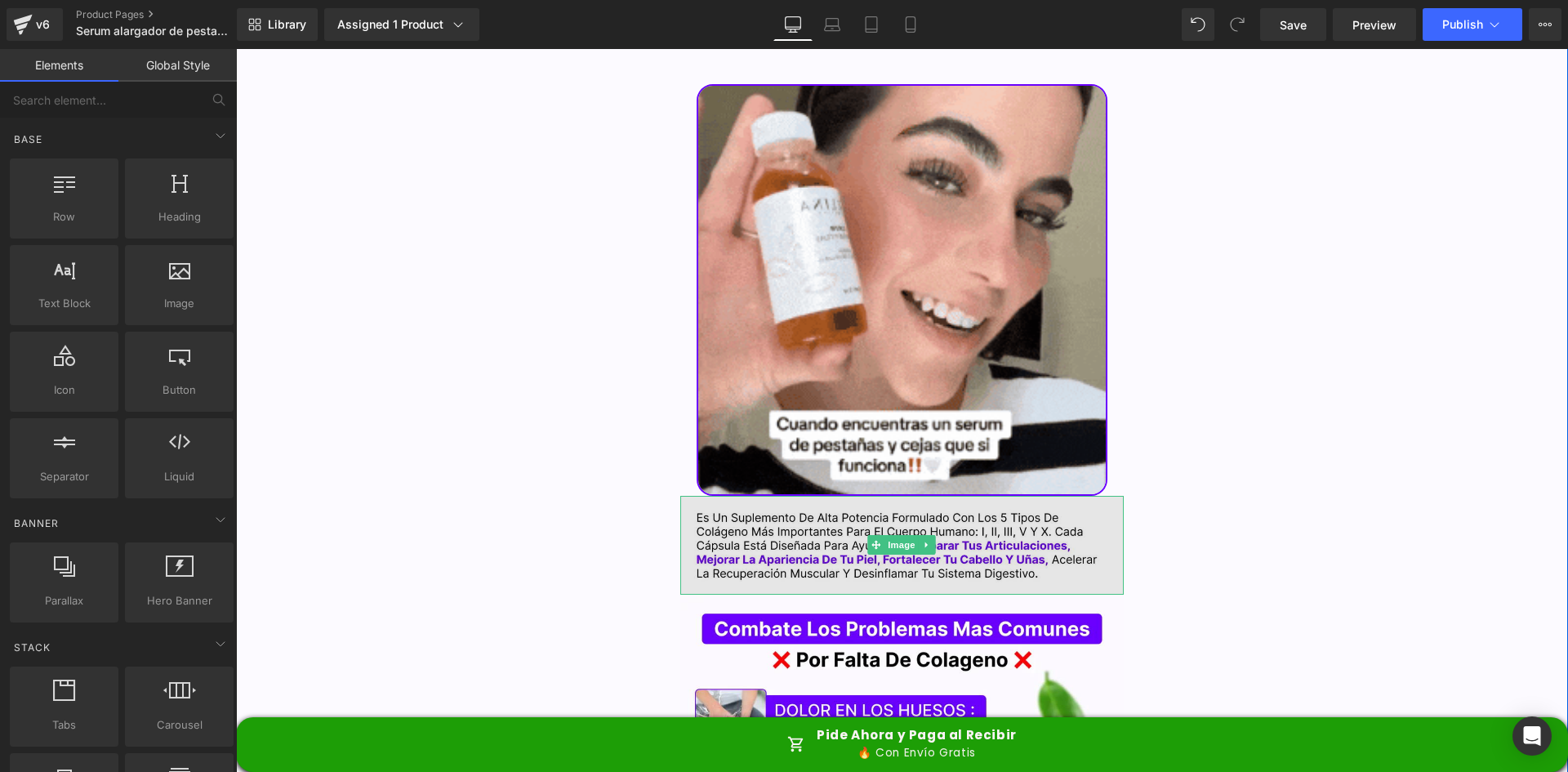
click at [723, 496] on img at bounding box center [903, 545] width 445 height 99
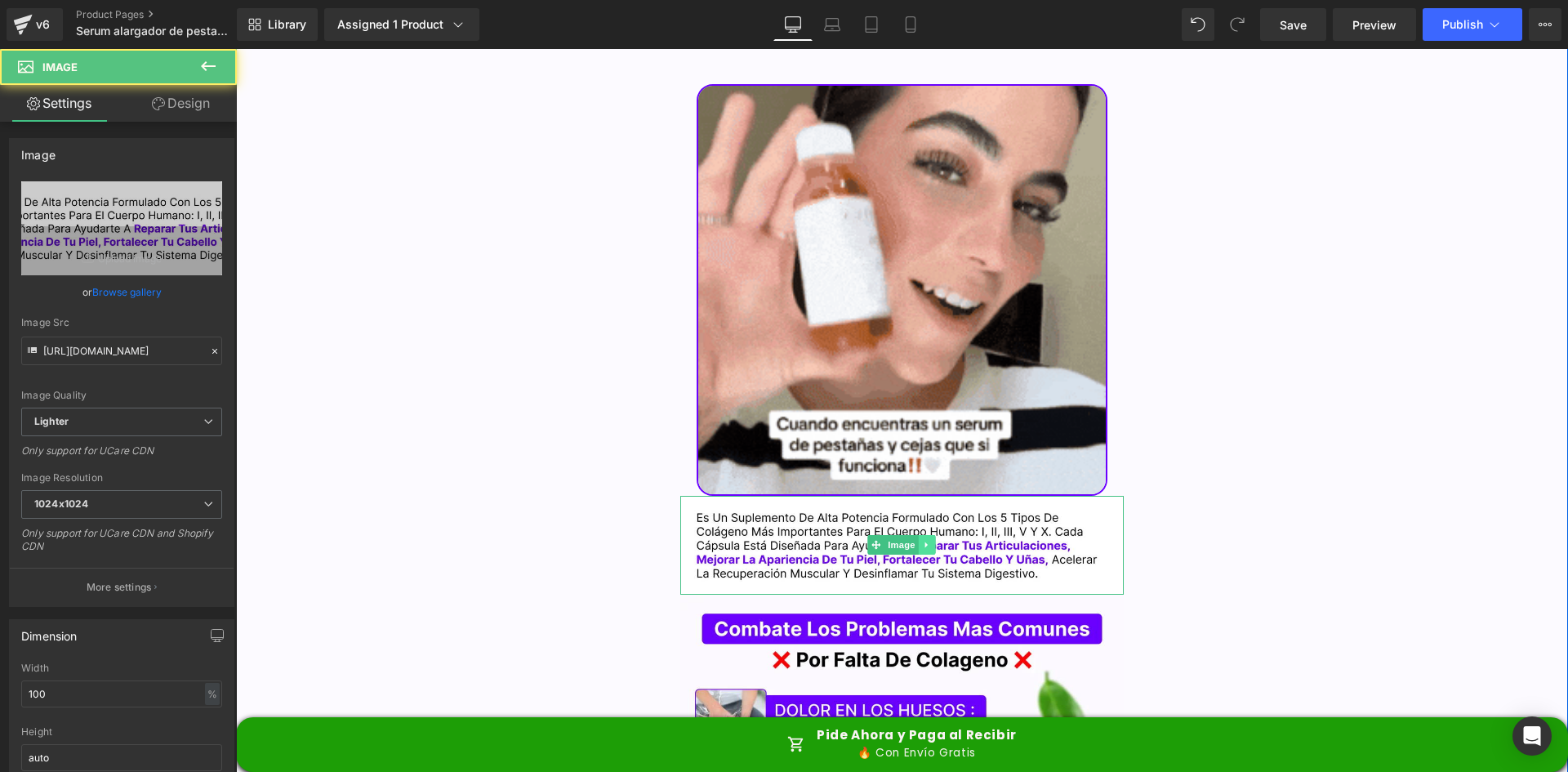
click at [923, 540] on icon at bounding box center [927, 544] width 9 height 10
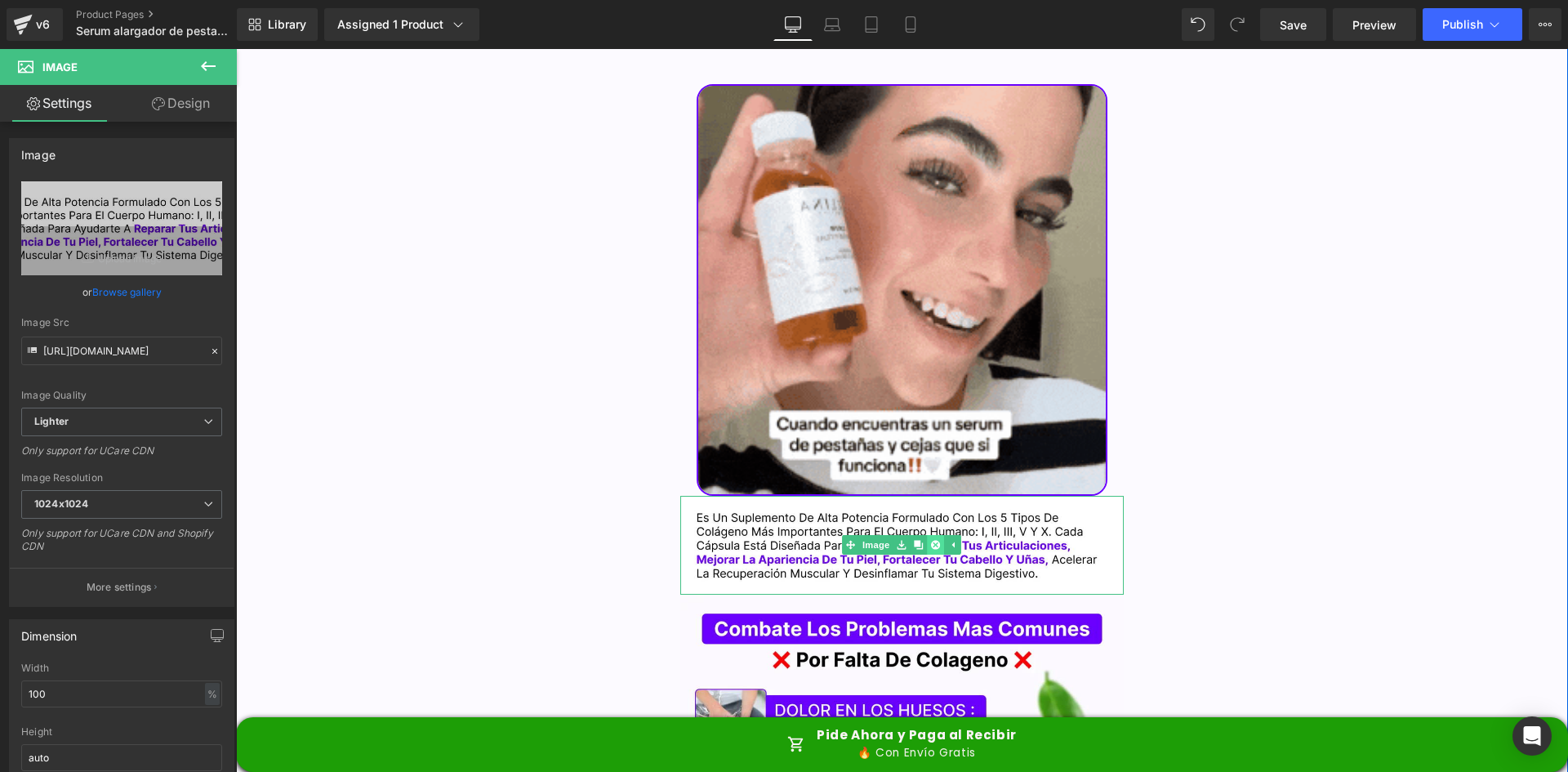
click at [938, 535] on link at bounding box center [936, 545] width 17 height 20
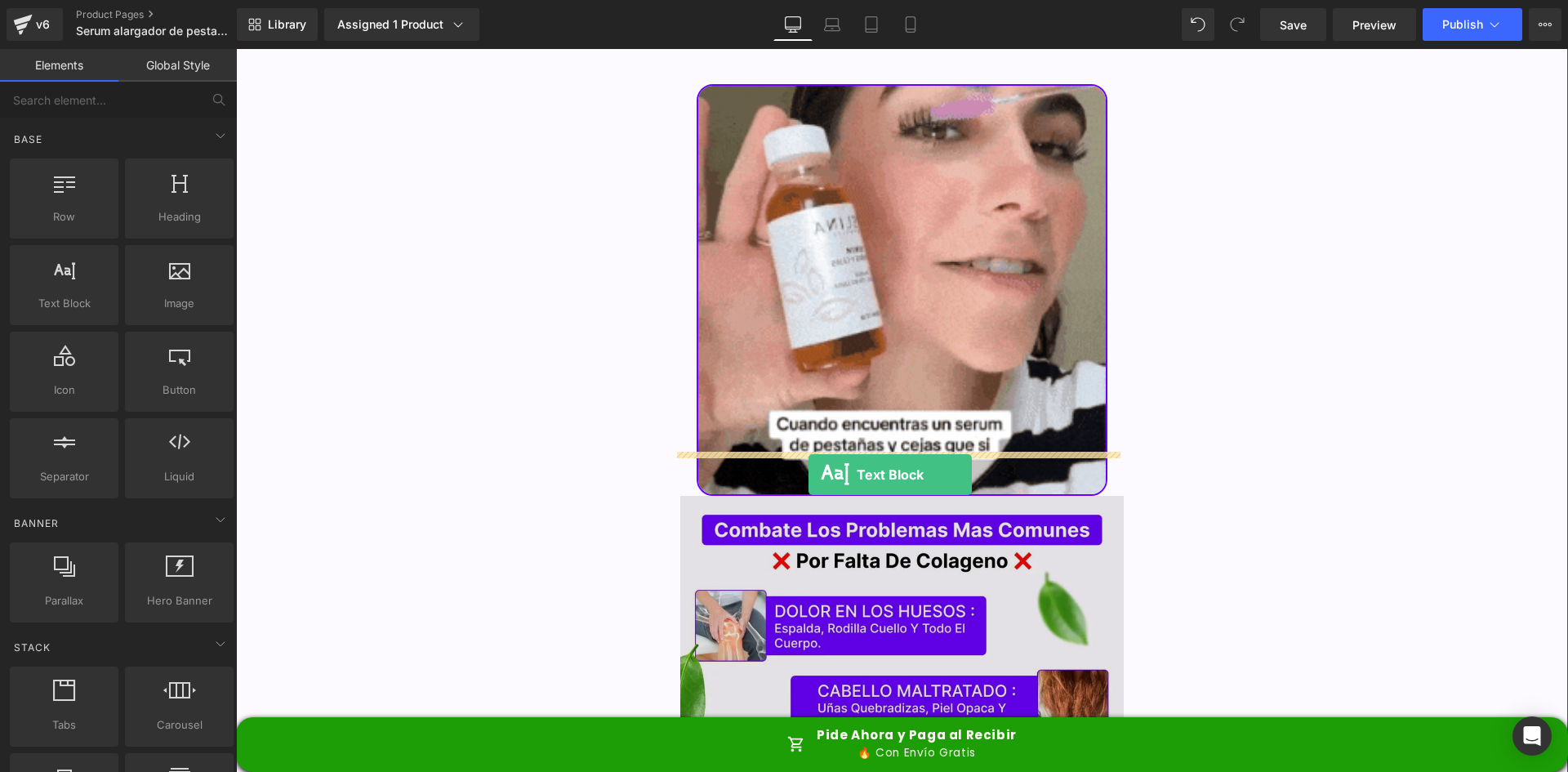
drag, startPoint x: 302, startPoint y: 352, endPoint x: 809, endPoint y: 475, distance: 521.7
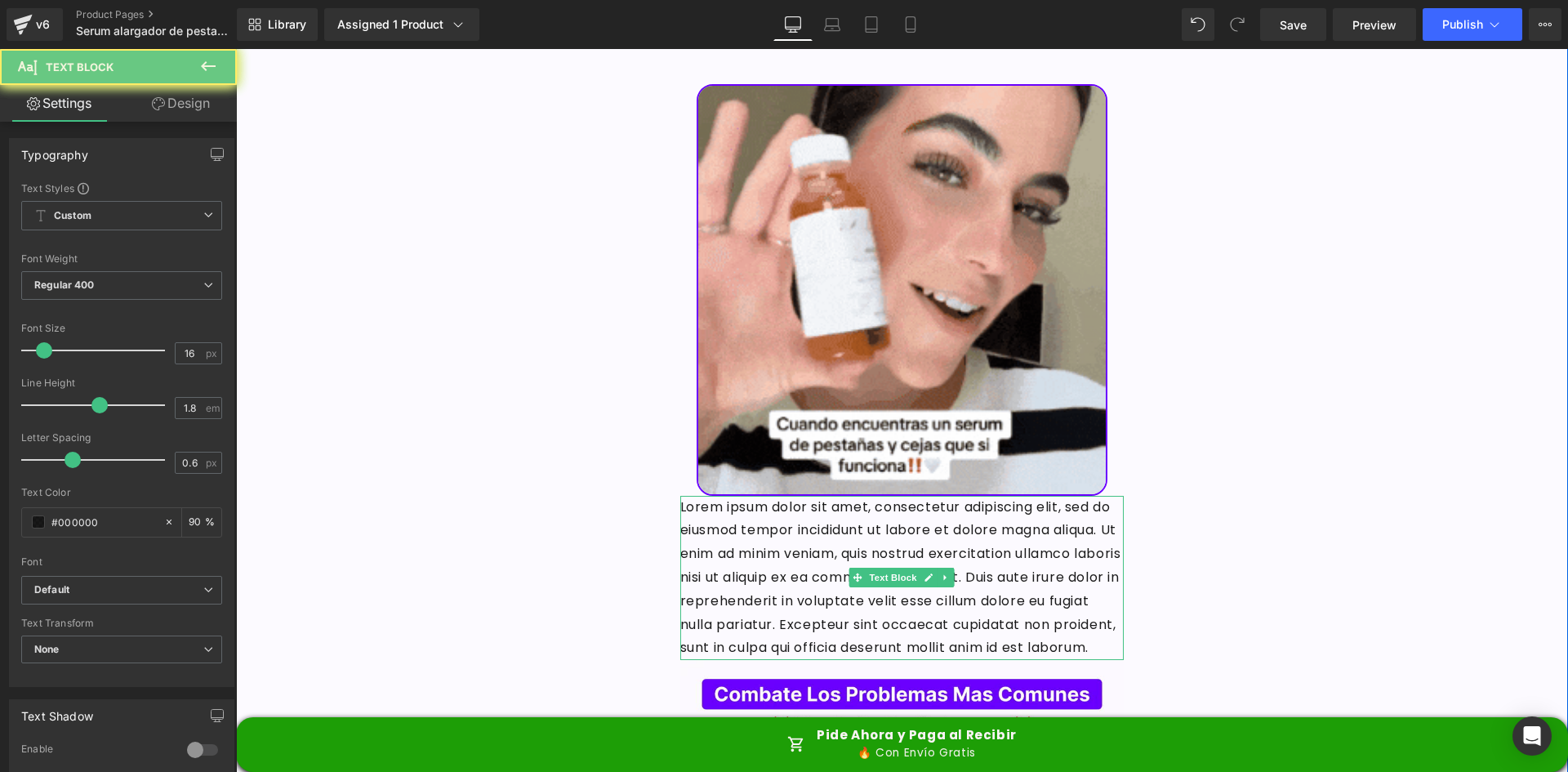
click at [814, 504] on p "Lorem ipsum dolor sit amet, consectetur adipiscing elit, sed do eiusmod tempor …" at bounding box center [903, 578] width 445 height 165
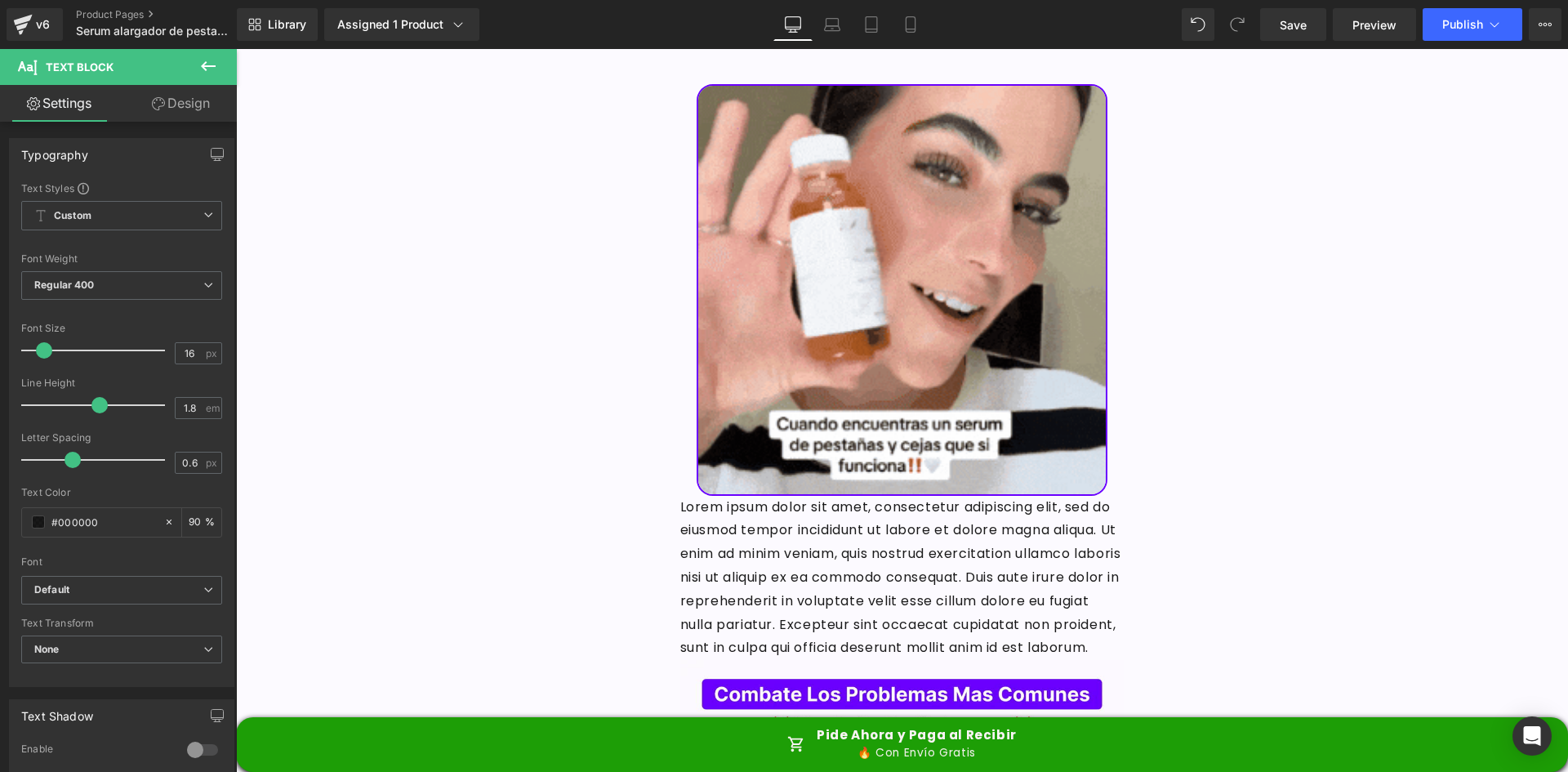
click at [171, 107] on link "Design" at bounding box center [181, 103] width 118 height 36
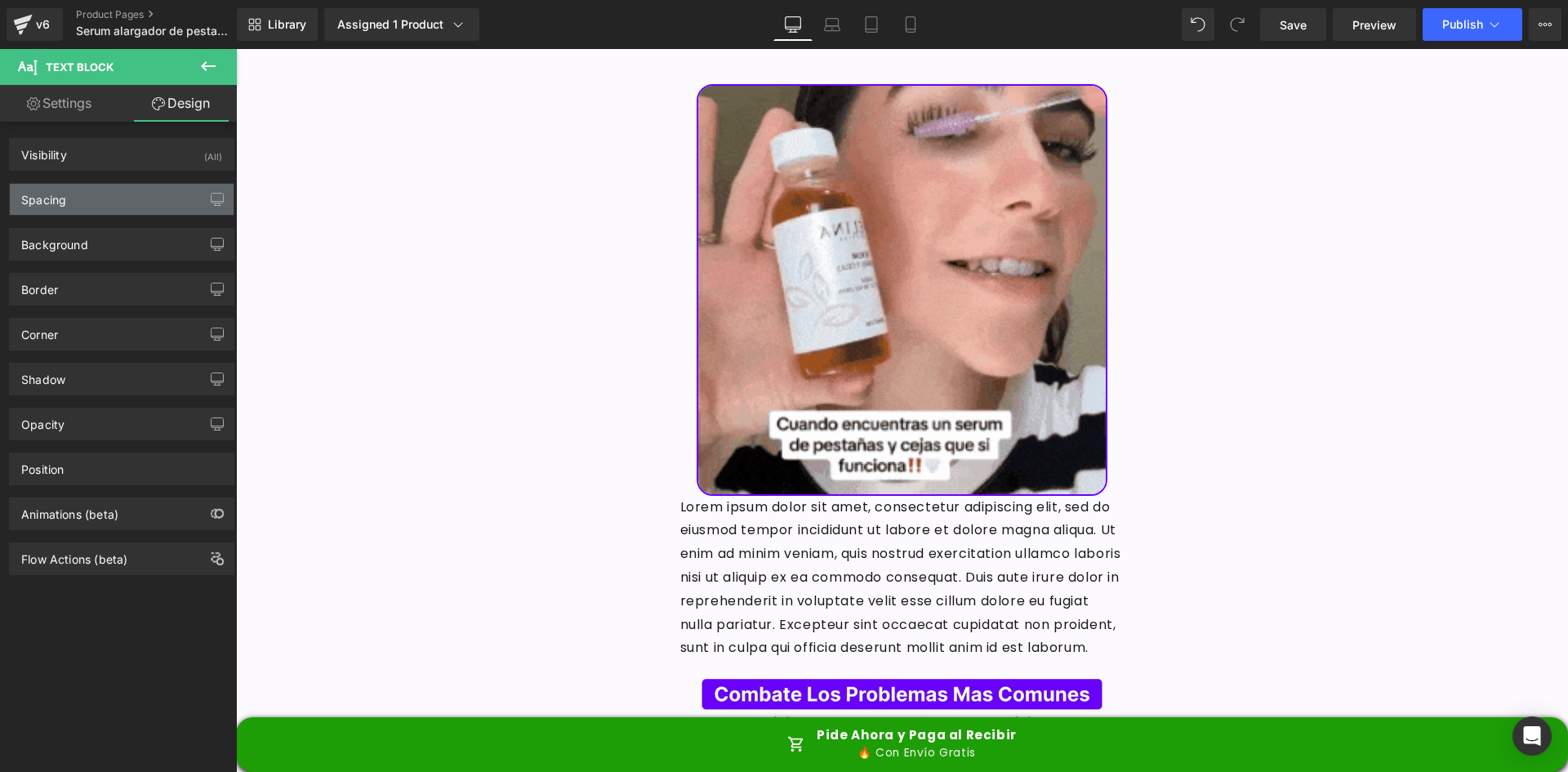
click at [114, 201] on div "Spacing" at bounding box center [122, 200] width 224 height 31
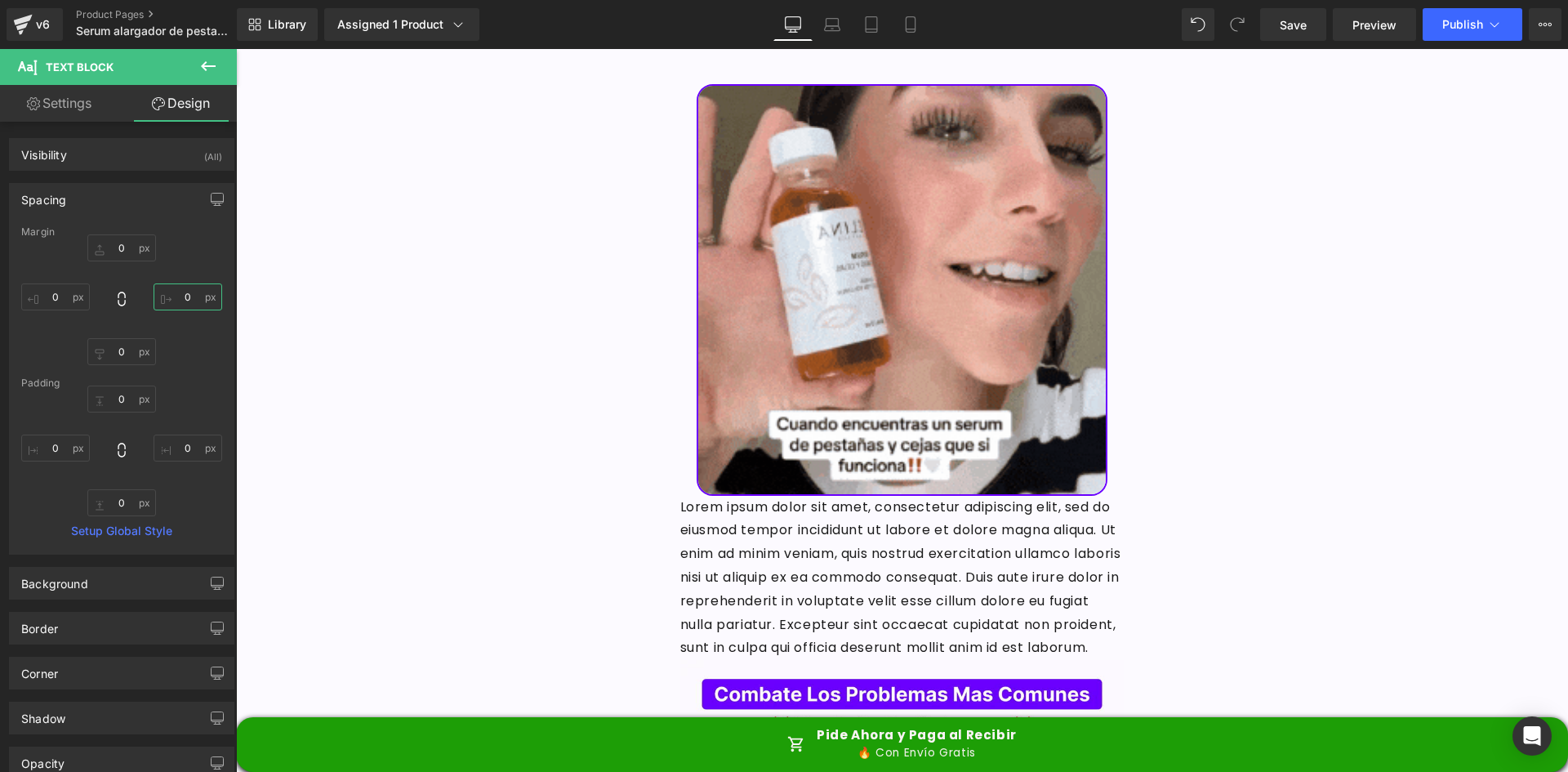
click at [185, 298] on input "0" at bounding box center [187, 297] width 68 height 27
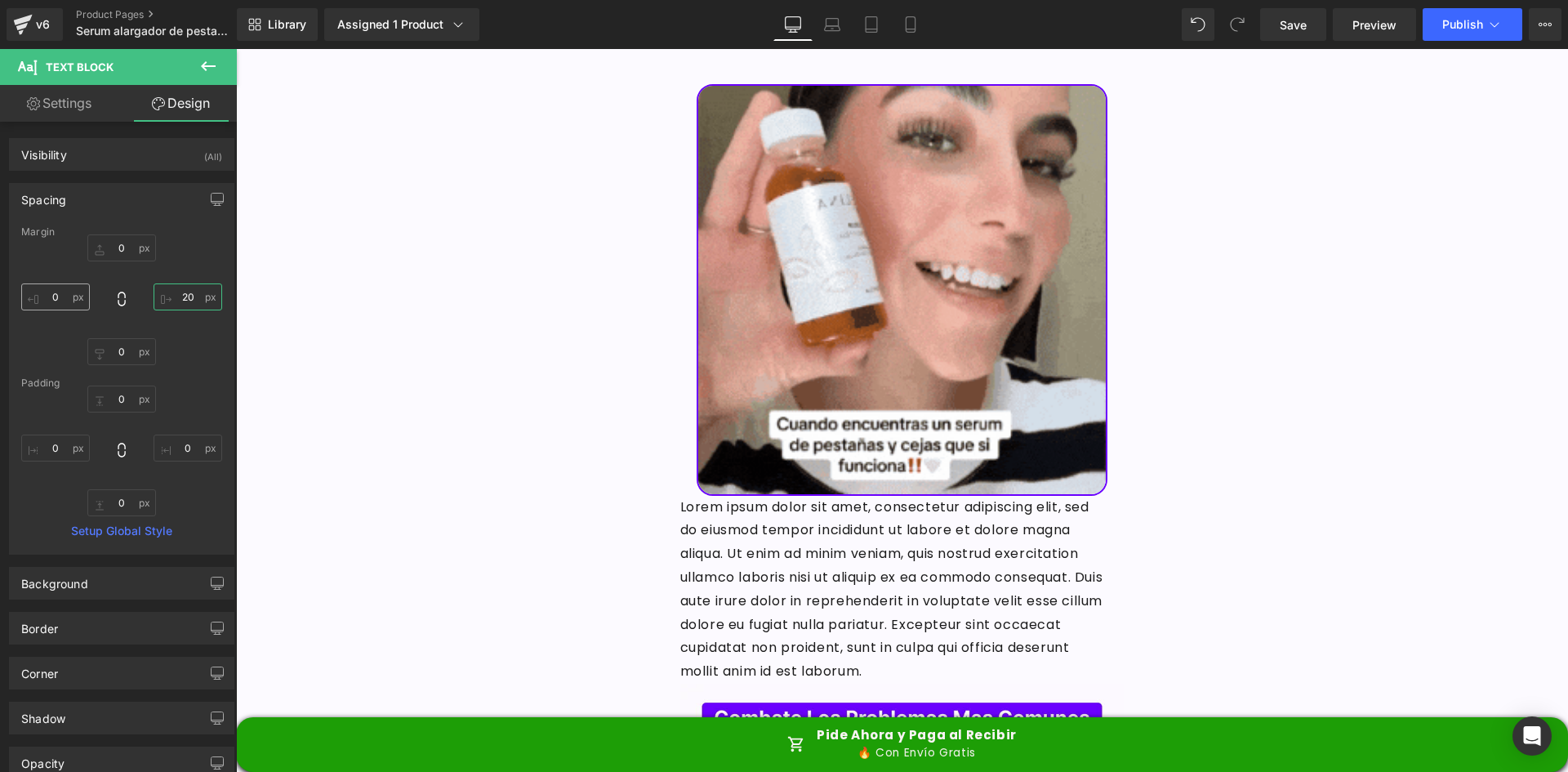
type input "20"
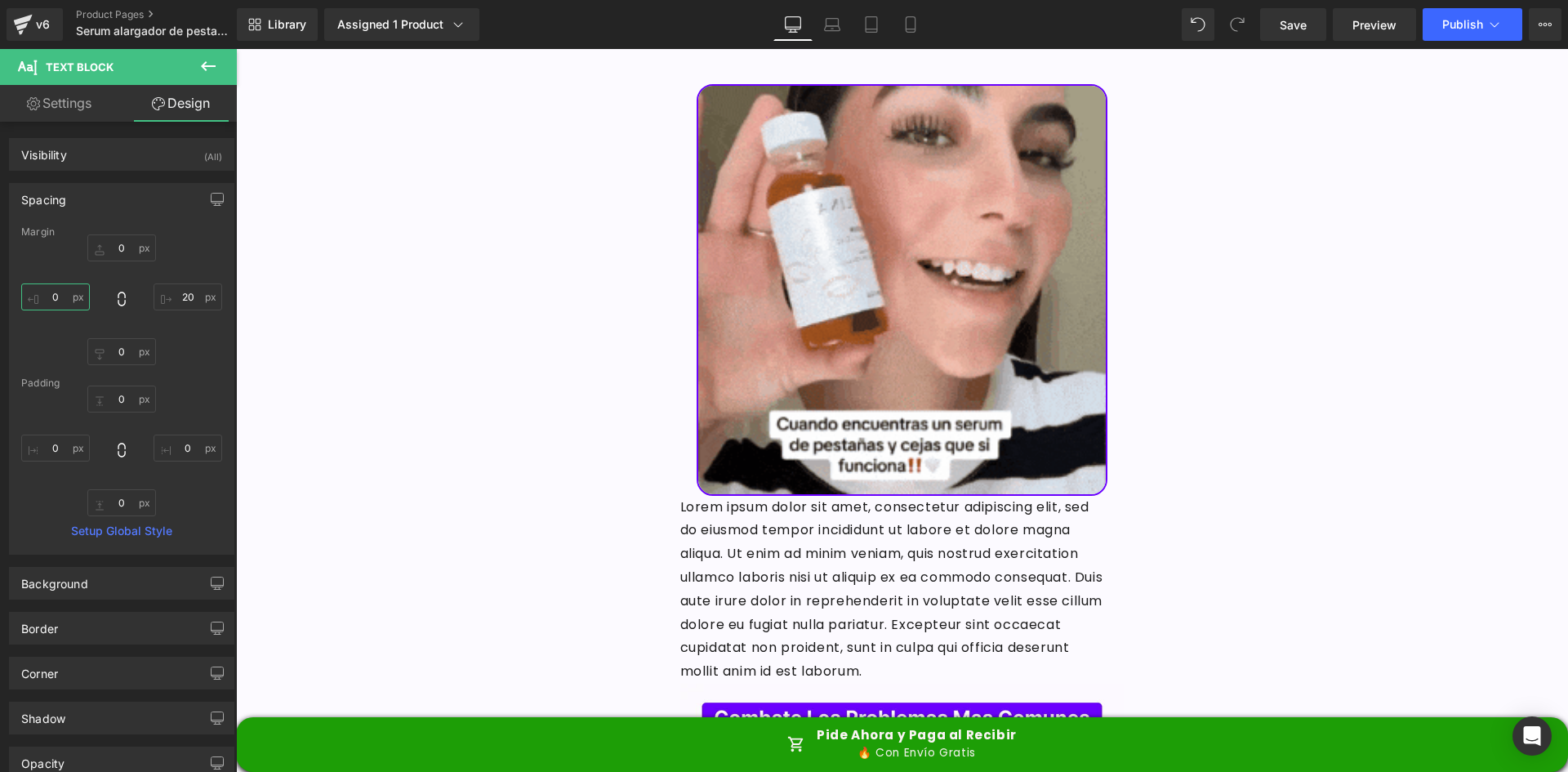
click at [61, 292] on input "0" at bounding box center [55, 297] width 68 height 27
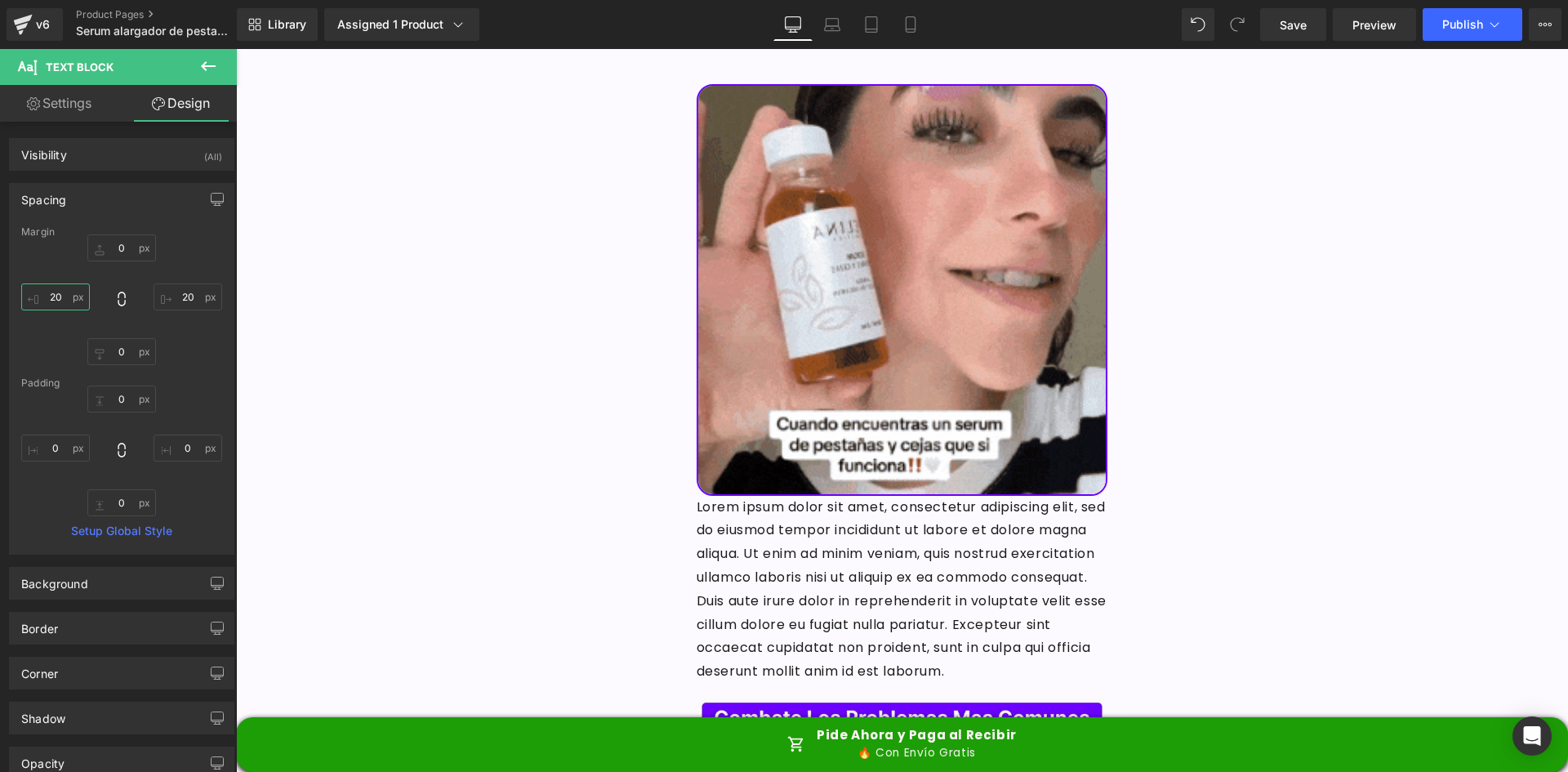
type input "20"
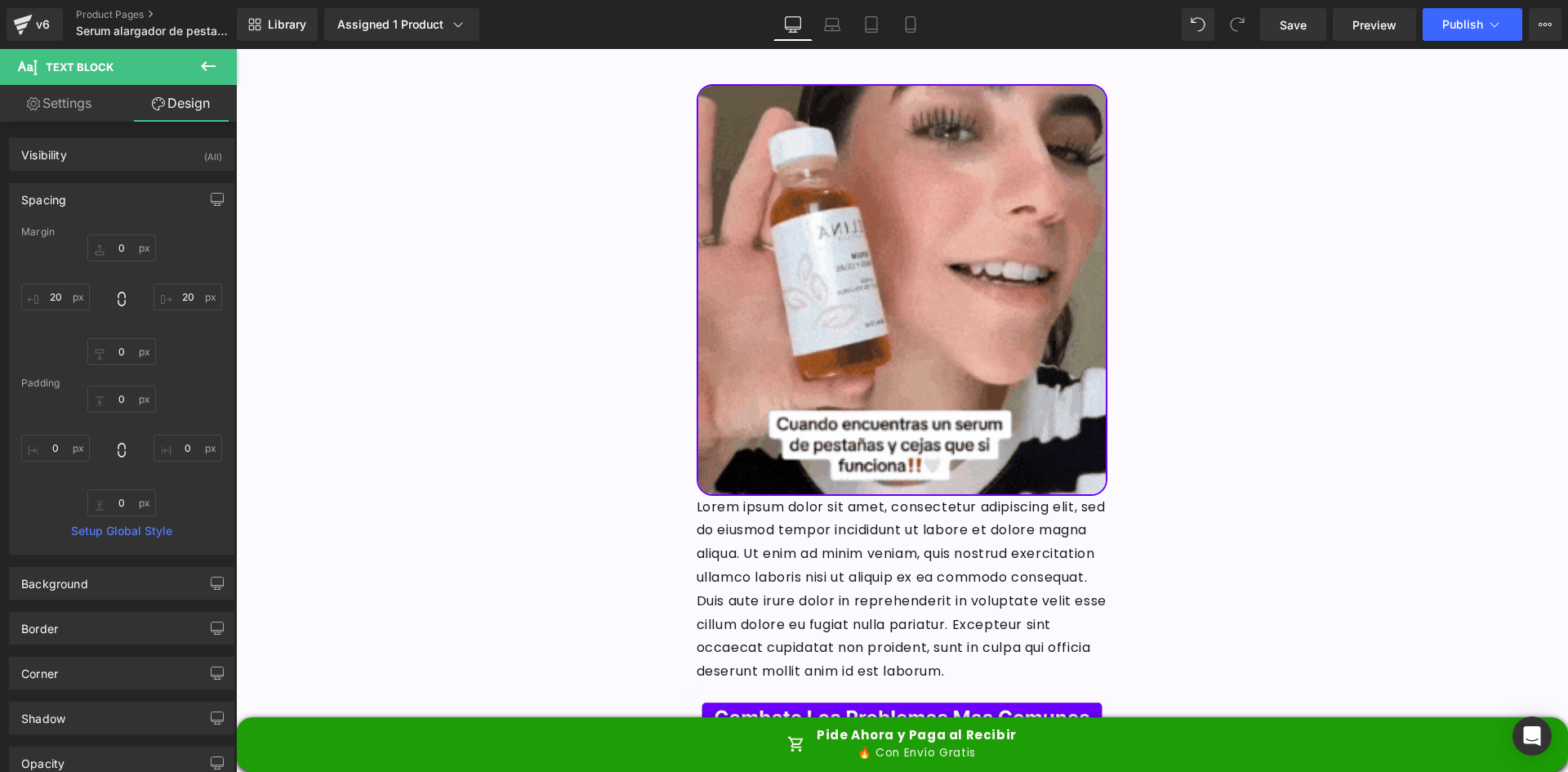
click at [90, 108] on link "Settings" at bounding box center [59, 103] width 118 height 36
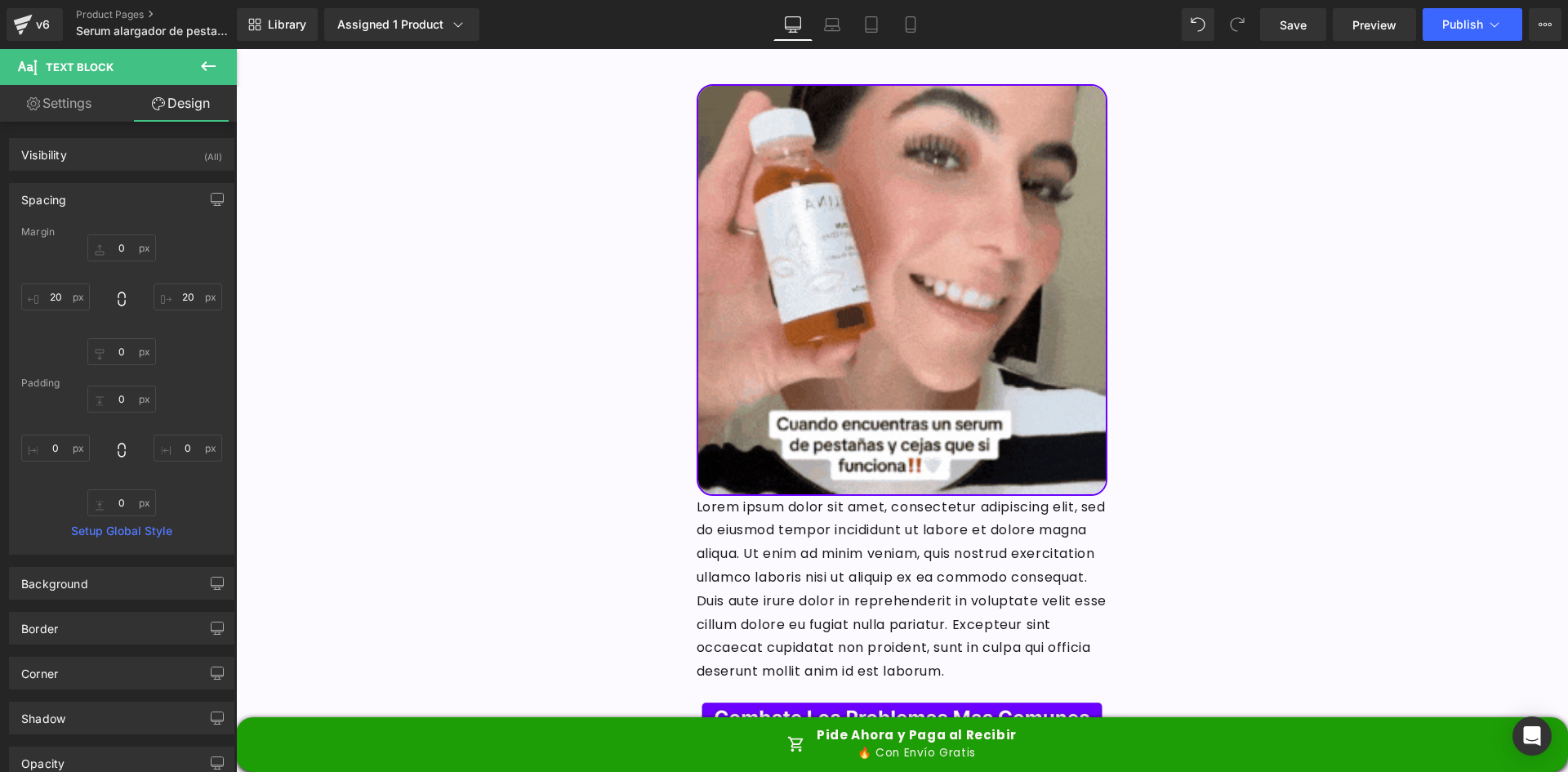
type input "90"
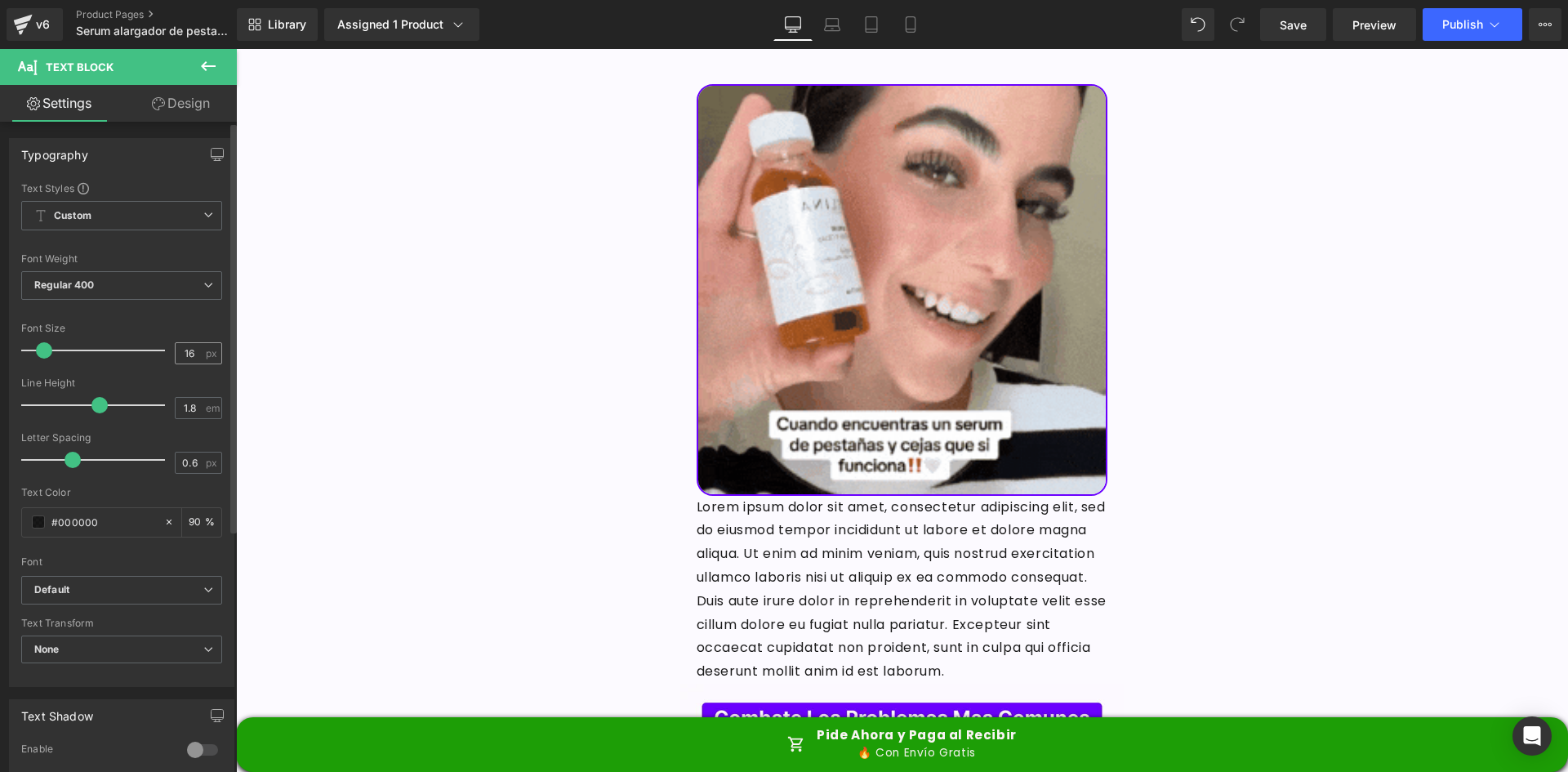
click at [206, 356] on span "px" at bounding box center [212, 354] width 14 height 11
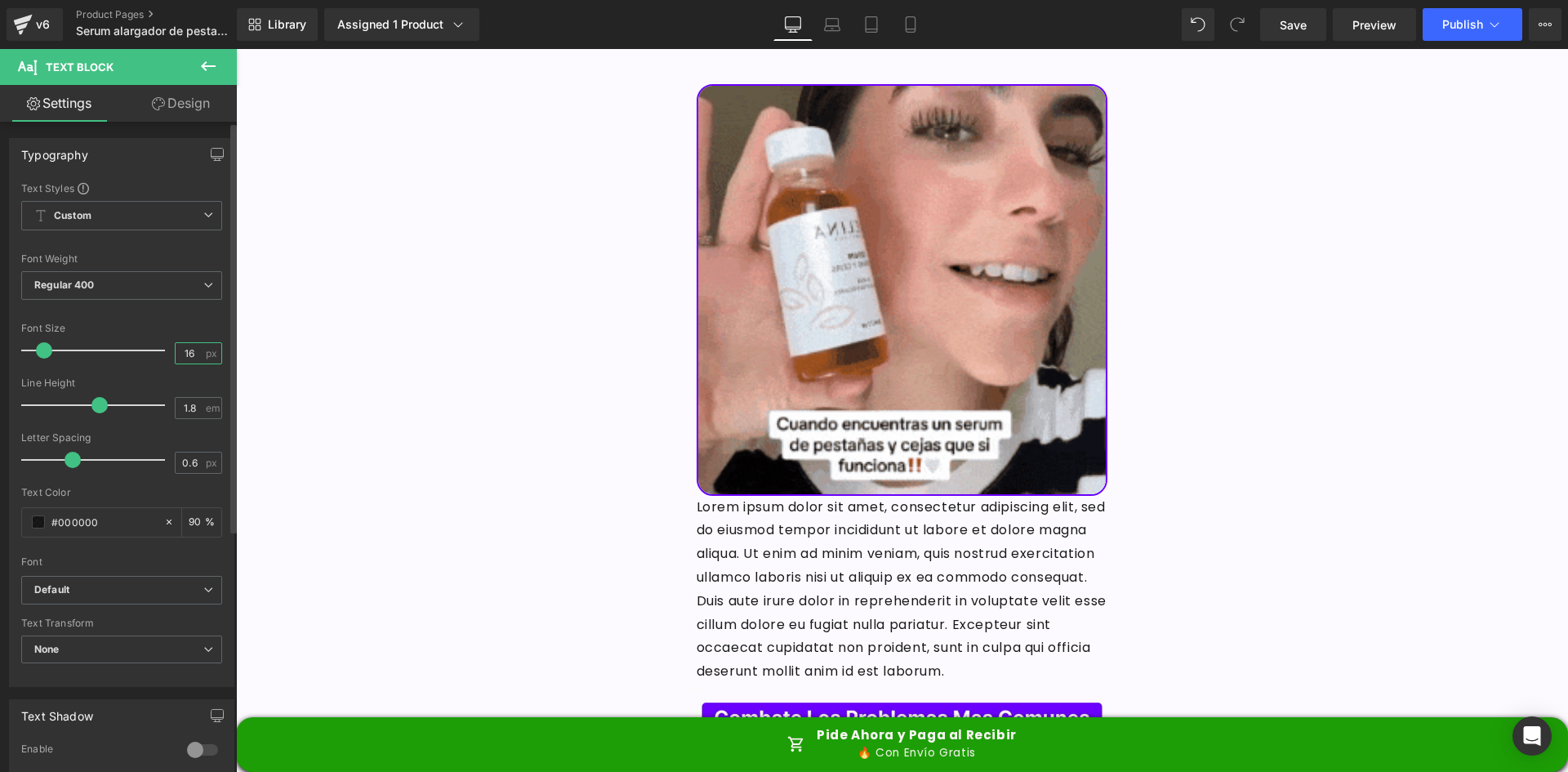
click at [190, 356] on input "16" at bounding box center [190, 353] width 28 height 20
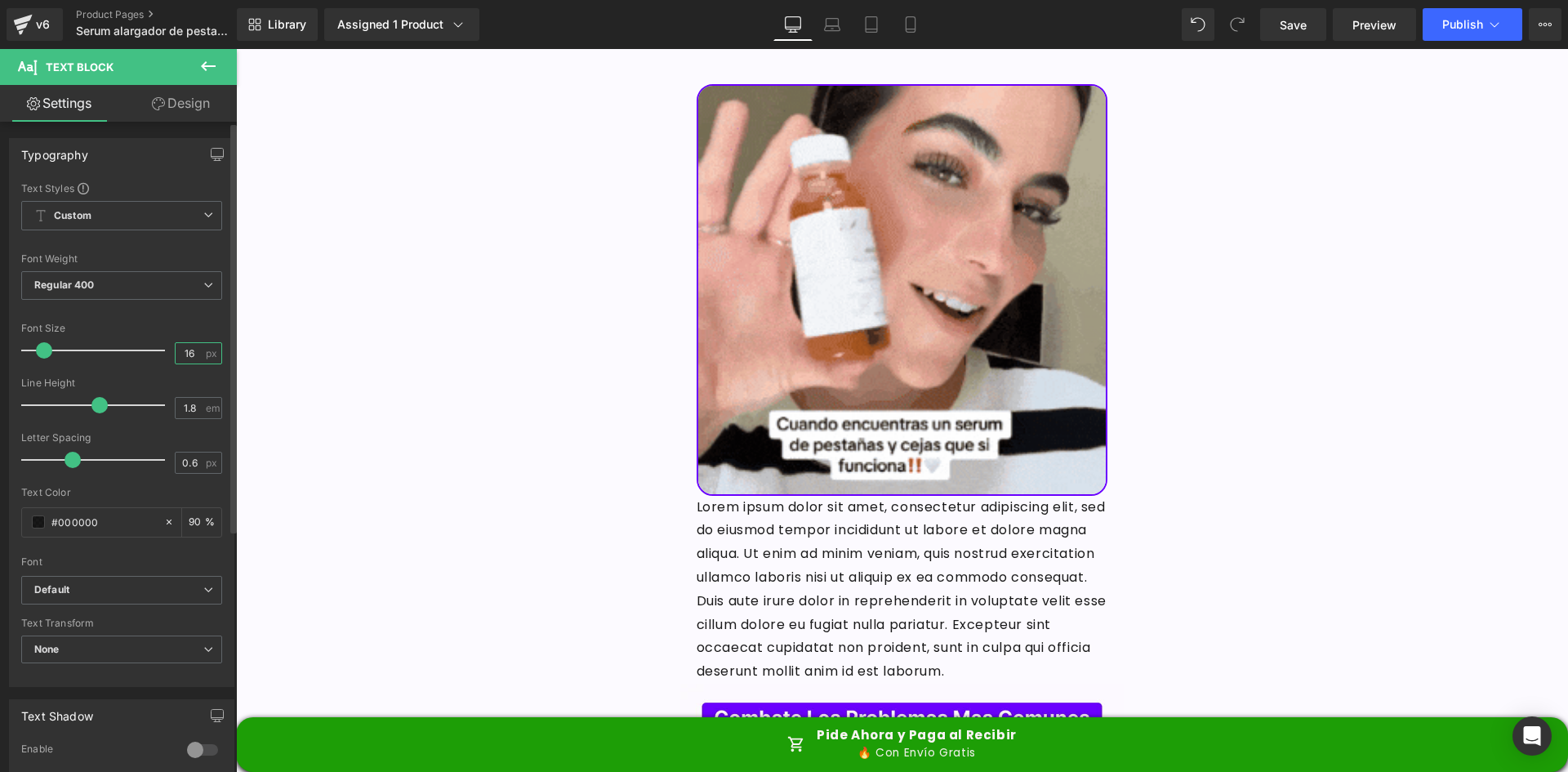
click at [190, 356] on input "16" at bounding box center [190, 353] width 28 height 20
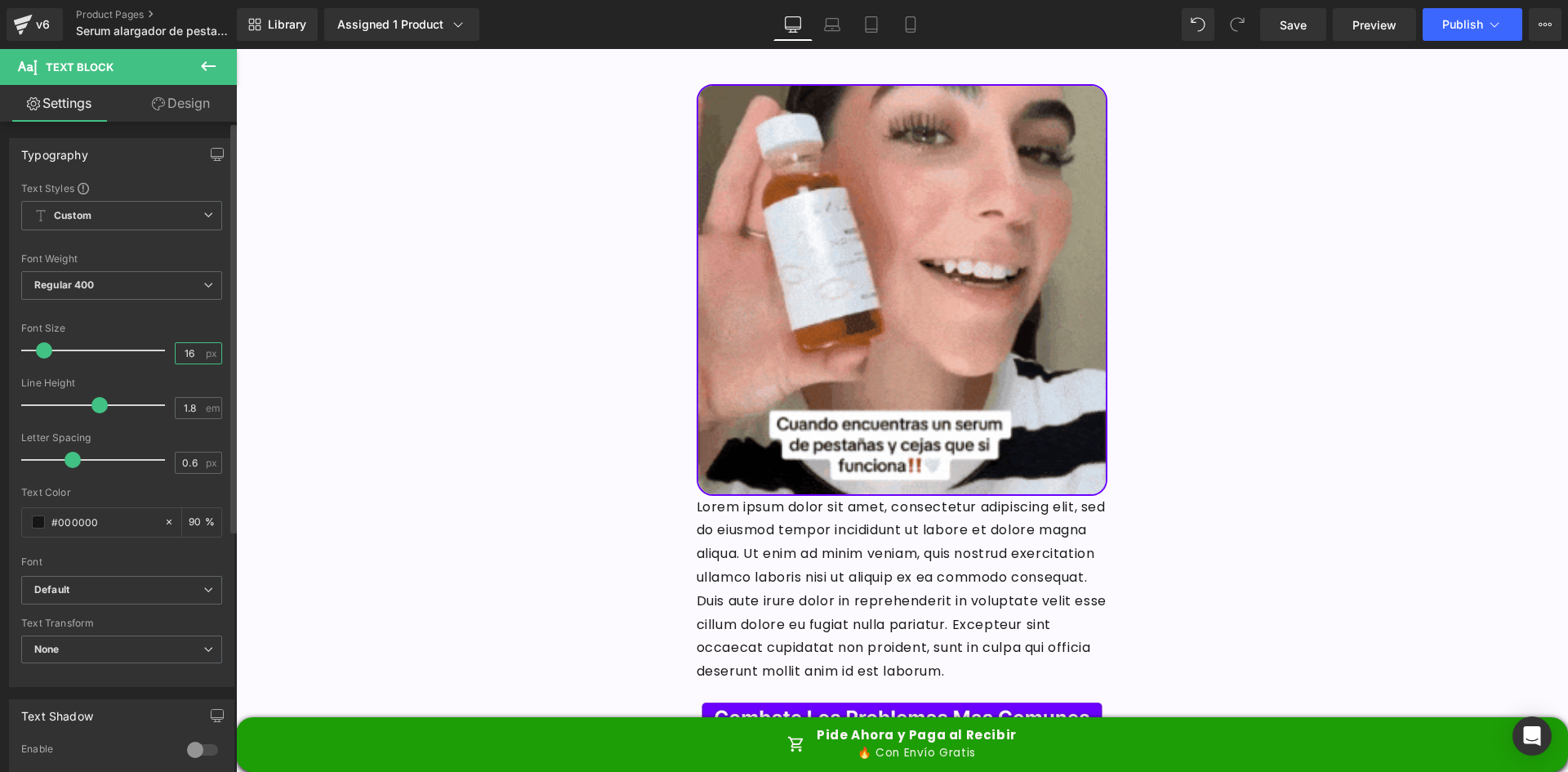
click at [190, 356] on input "16" at bounding box center [190, 353] width 28 height 20
type input "25"
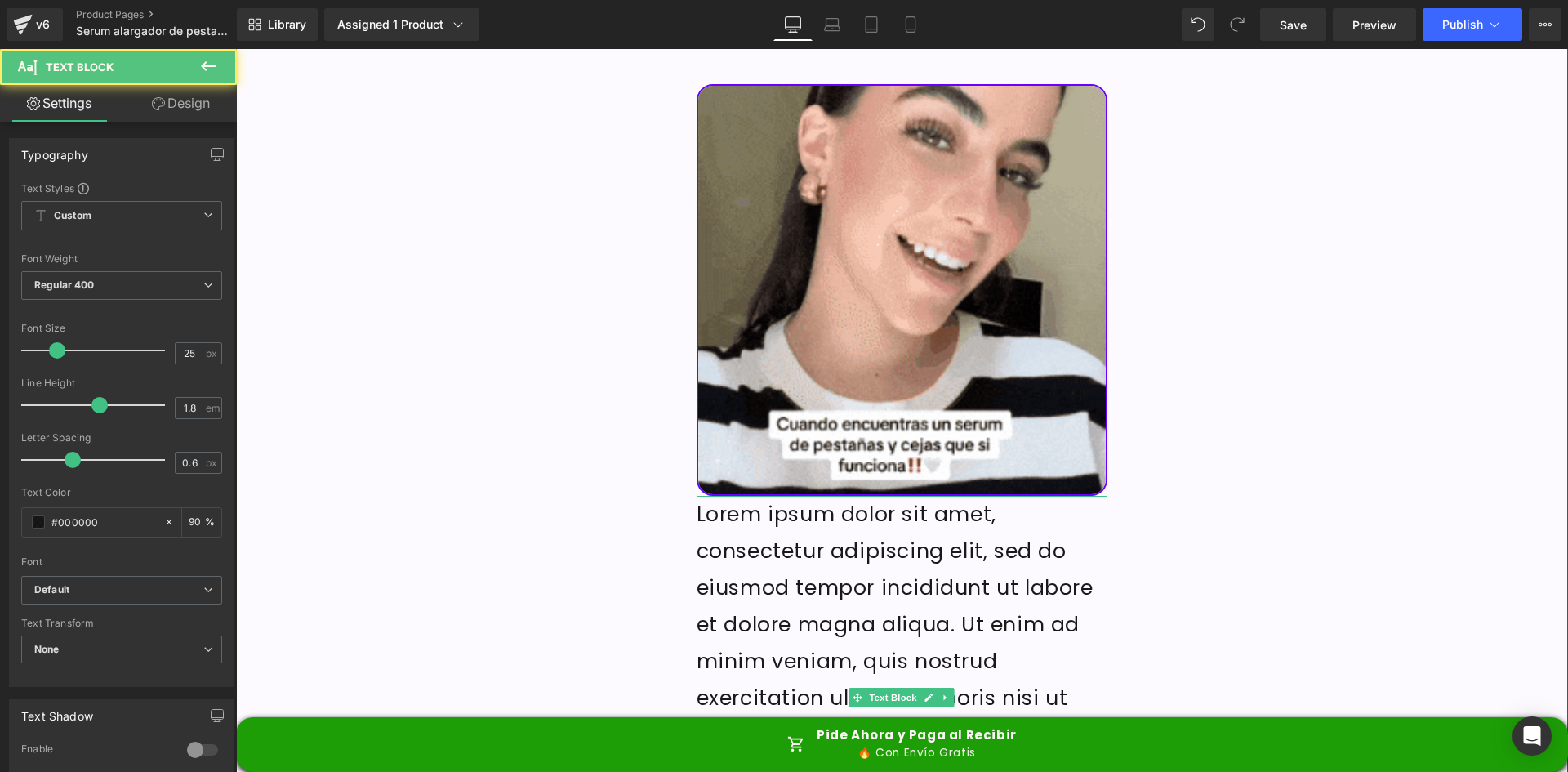
click at [806, 502] on p "Lorem ipsum dolor sit amet, consectetur adipiscing elit, sed do eiusmod tempor …" at bounding box center [902, 735] width 412 height 478
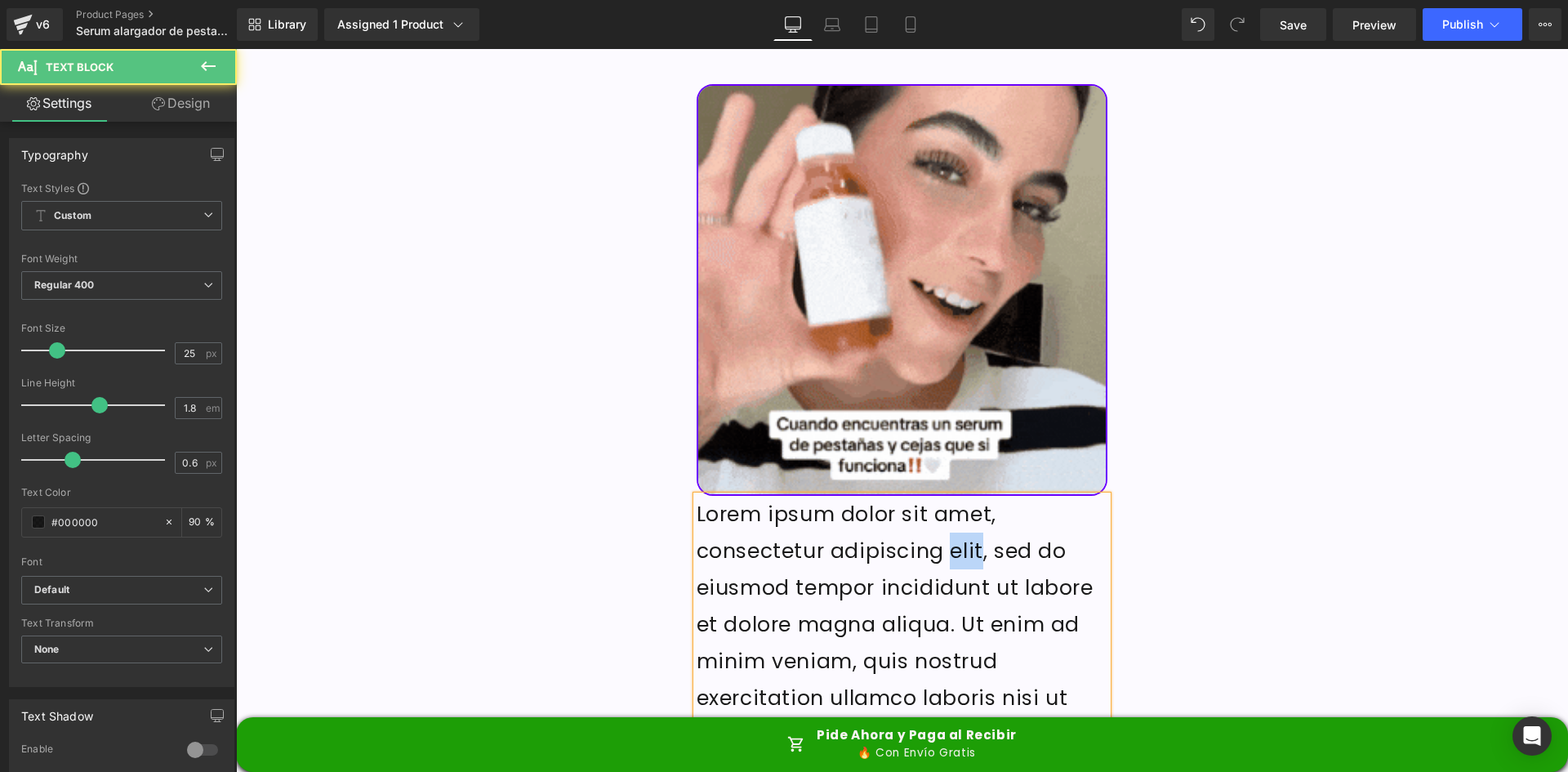
click at [806, 502] on p "Lorem ipsum dolor sit amet, consectetur adipiscing elit, sed do eiusmod tempor …" at bounding box center [902, 735] width 412 height 478
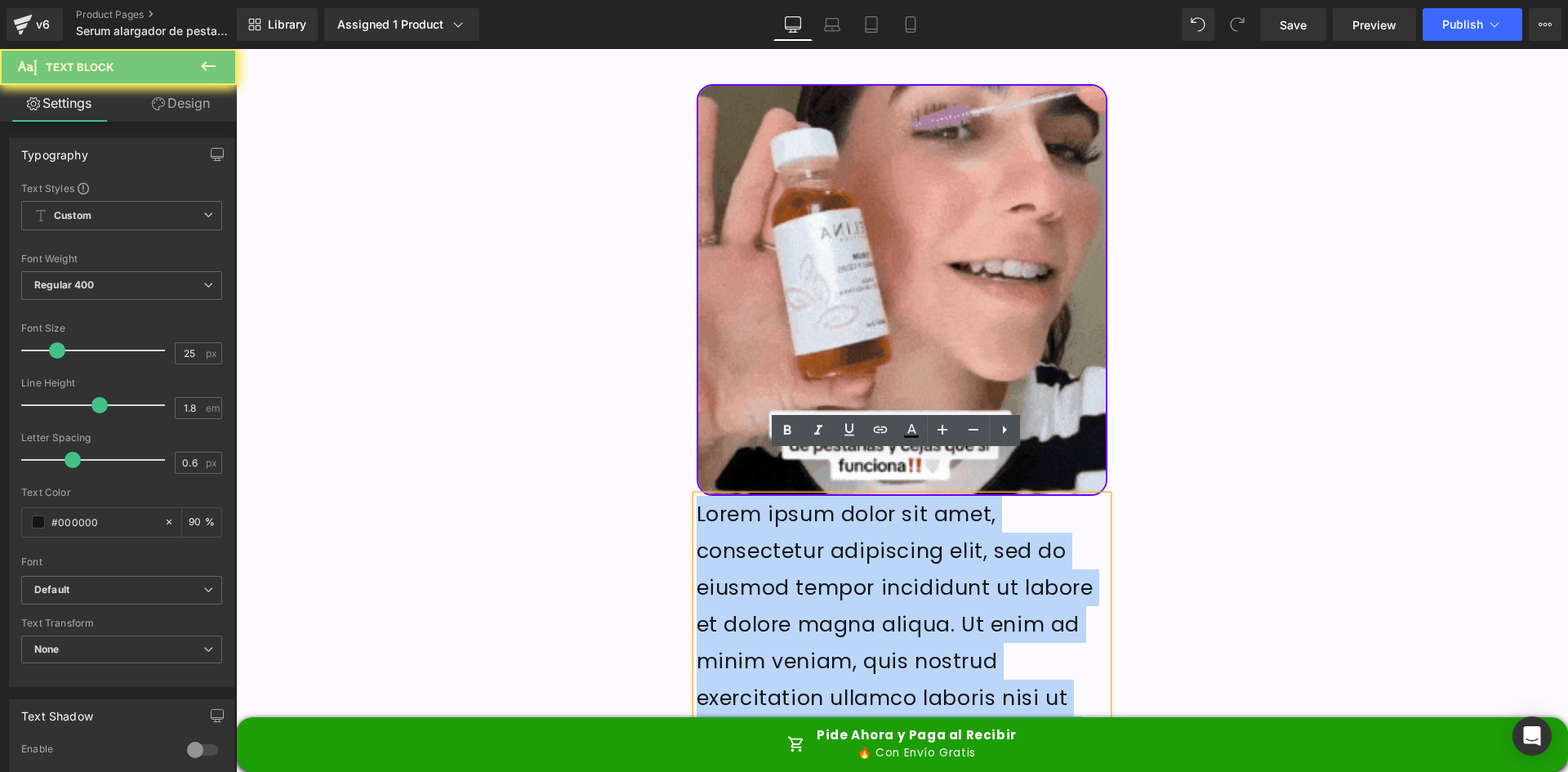
click at [806, 502] on p "Lorem ipsum dolor sit amet, consectetur adipiscing elit, sed do eiusmod tempor …" at bounding box center [902, 735] width 412 height 478
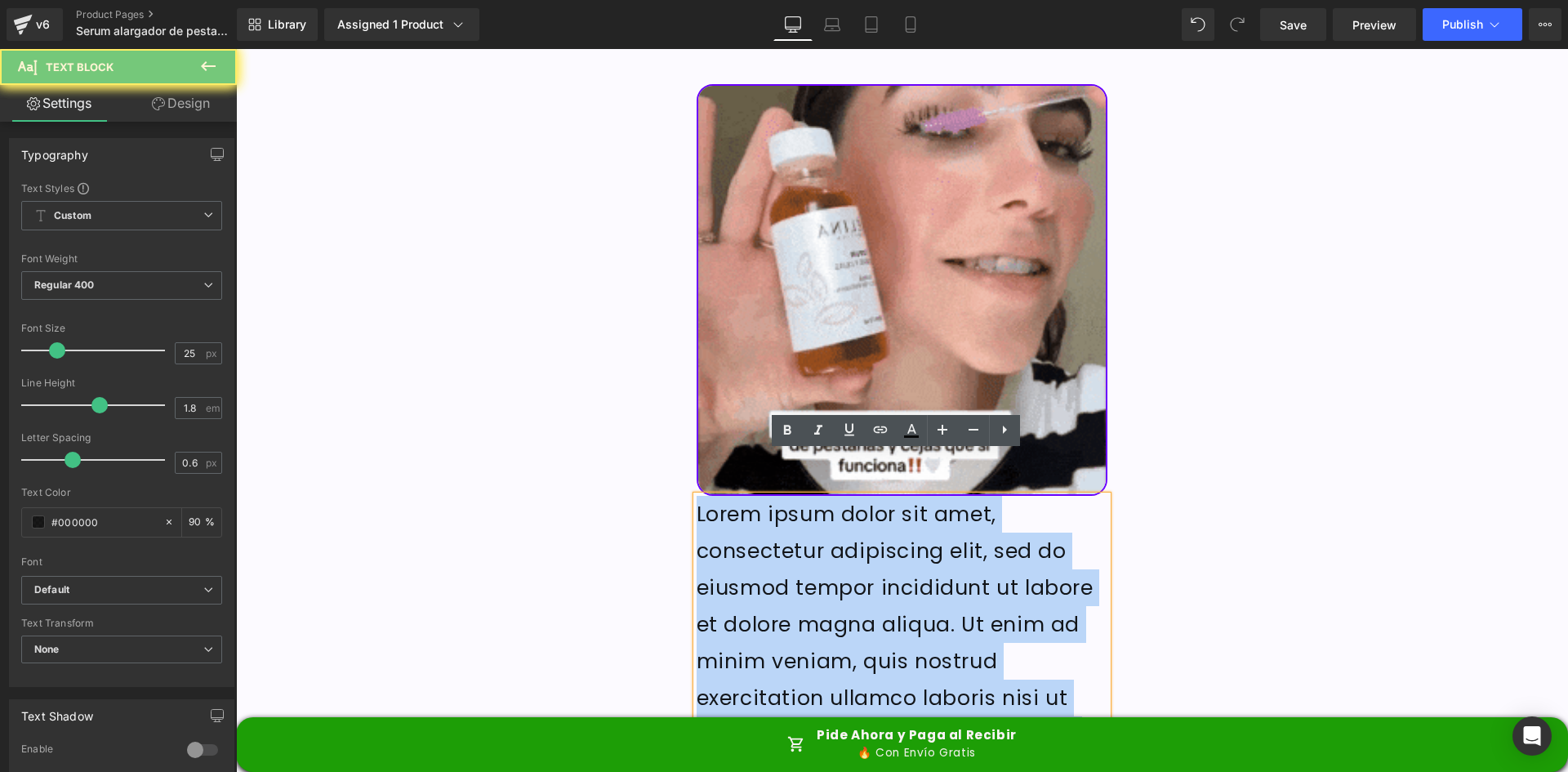
paste div
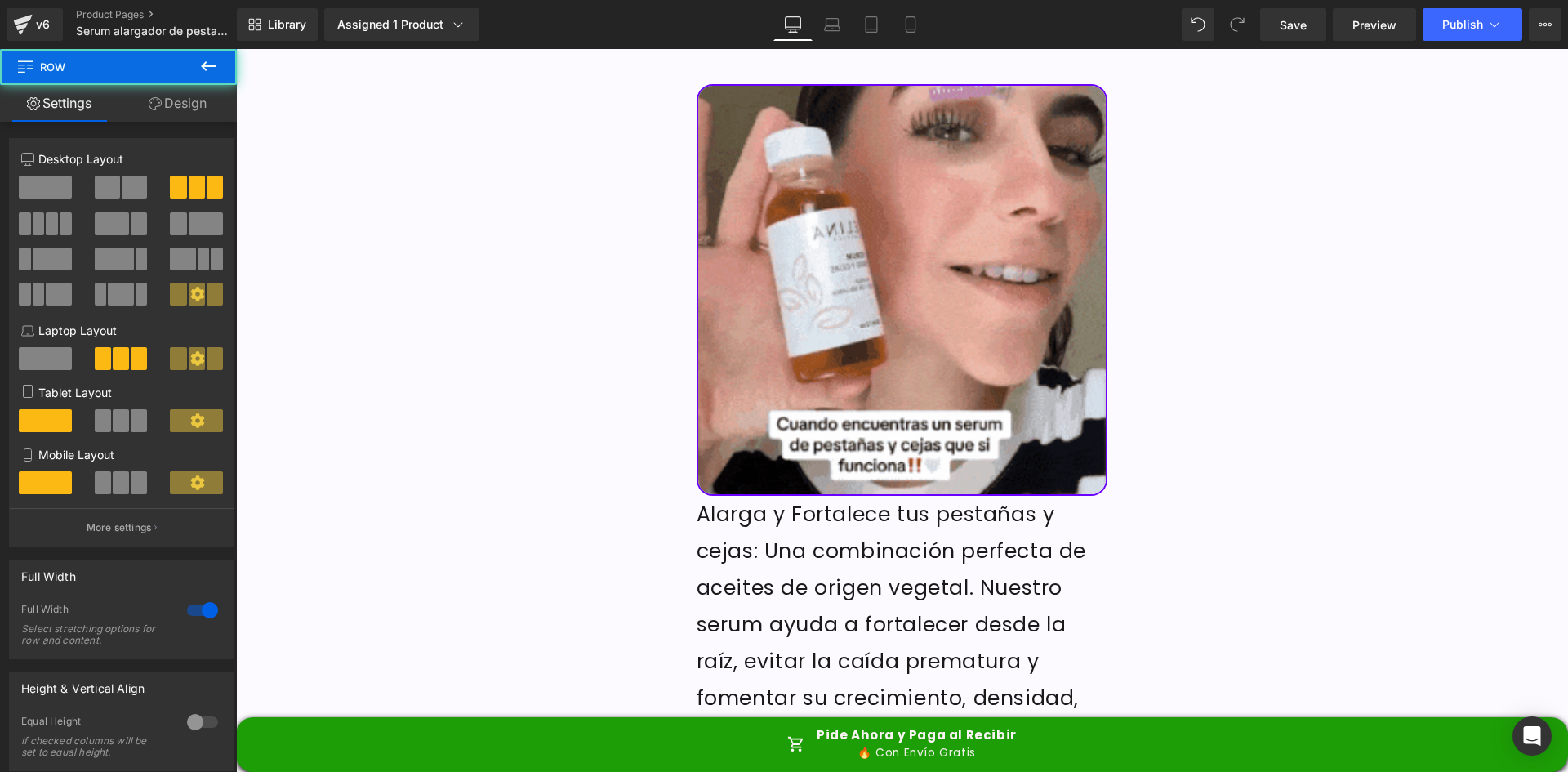
click at [785, 545] on p "Alarga y Fortalece tus pestañas y cejas: Una combinación perfecta de aceites de…" at bounding box center [902, 624] width 412 height 257
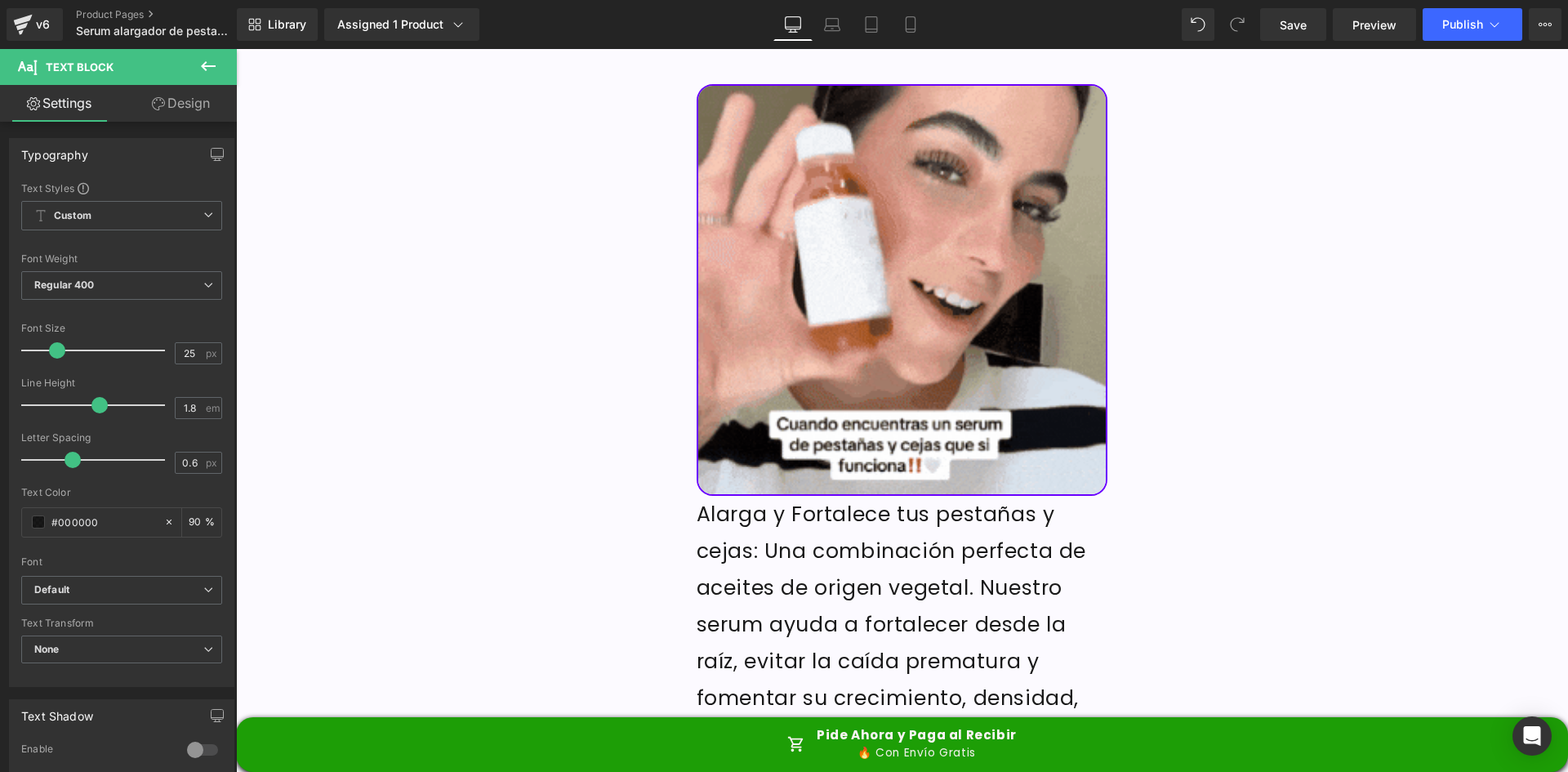
click at [172, 99] on link "Design" at bounding box center [181, 103] width 118 height 36
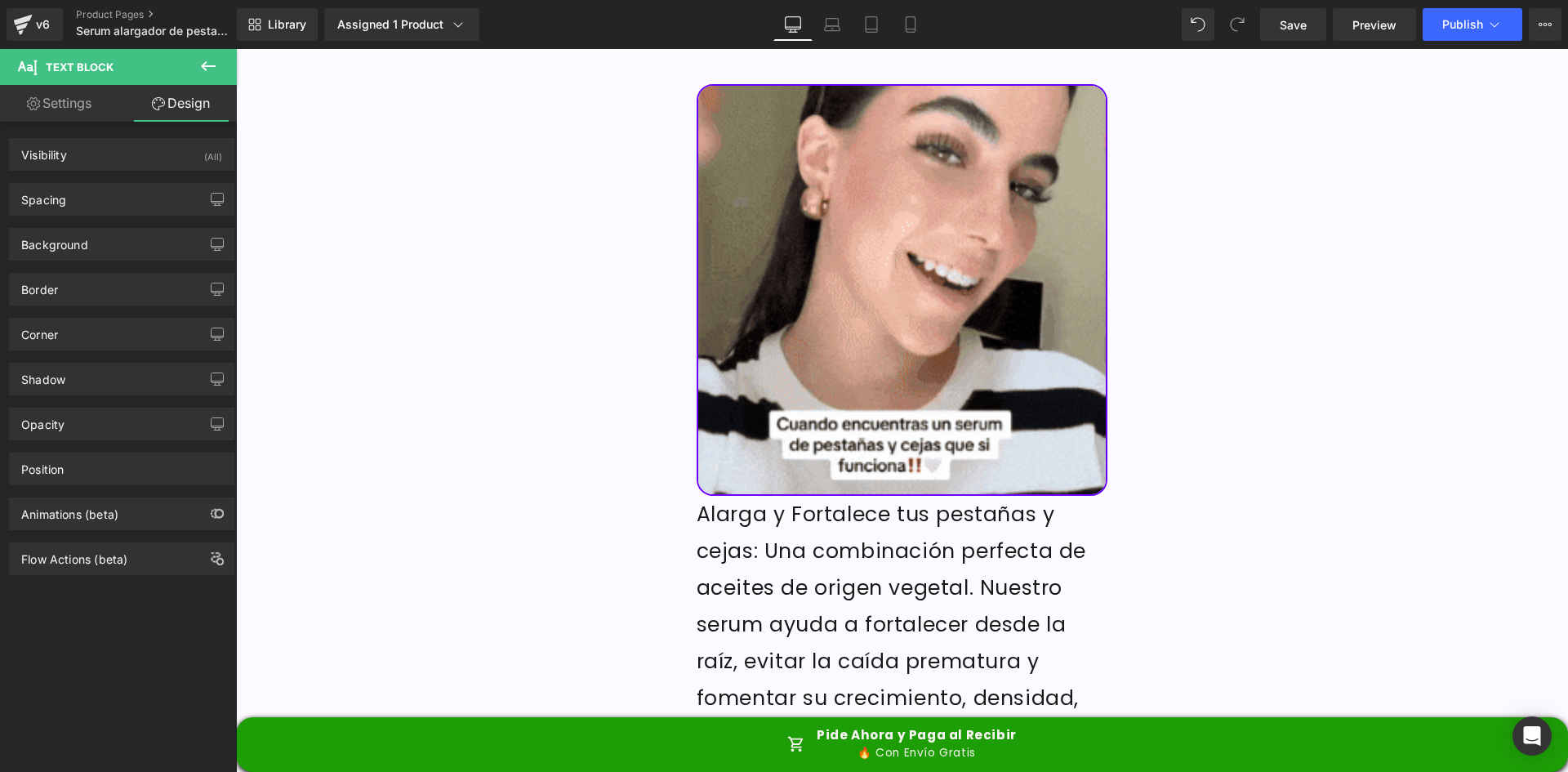
click at [75, 96] on link "Settings" at bounding box center [59, 103] width 118 height 36
type input "90"
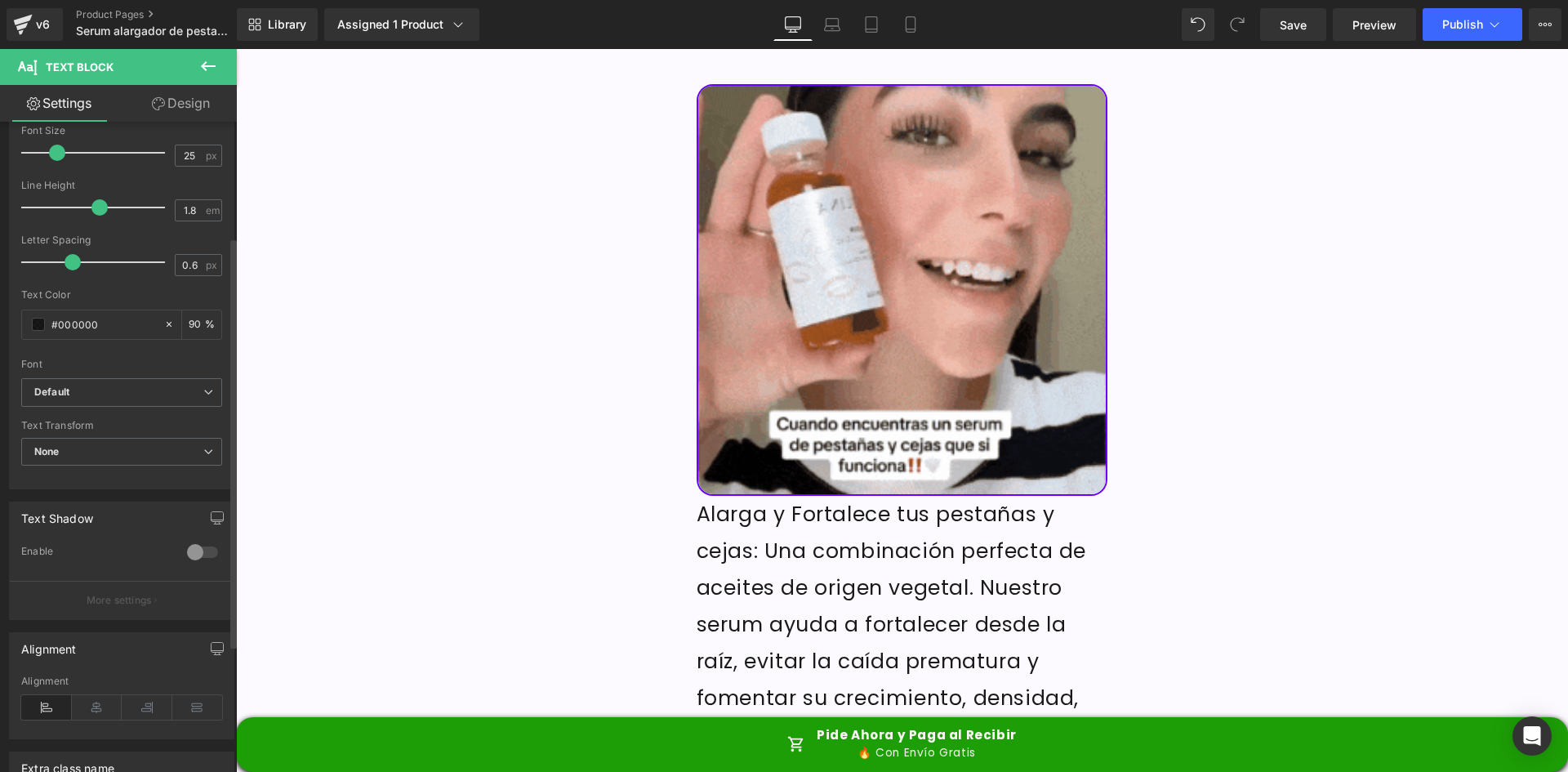
scroll to position [326, 0]
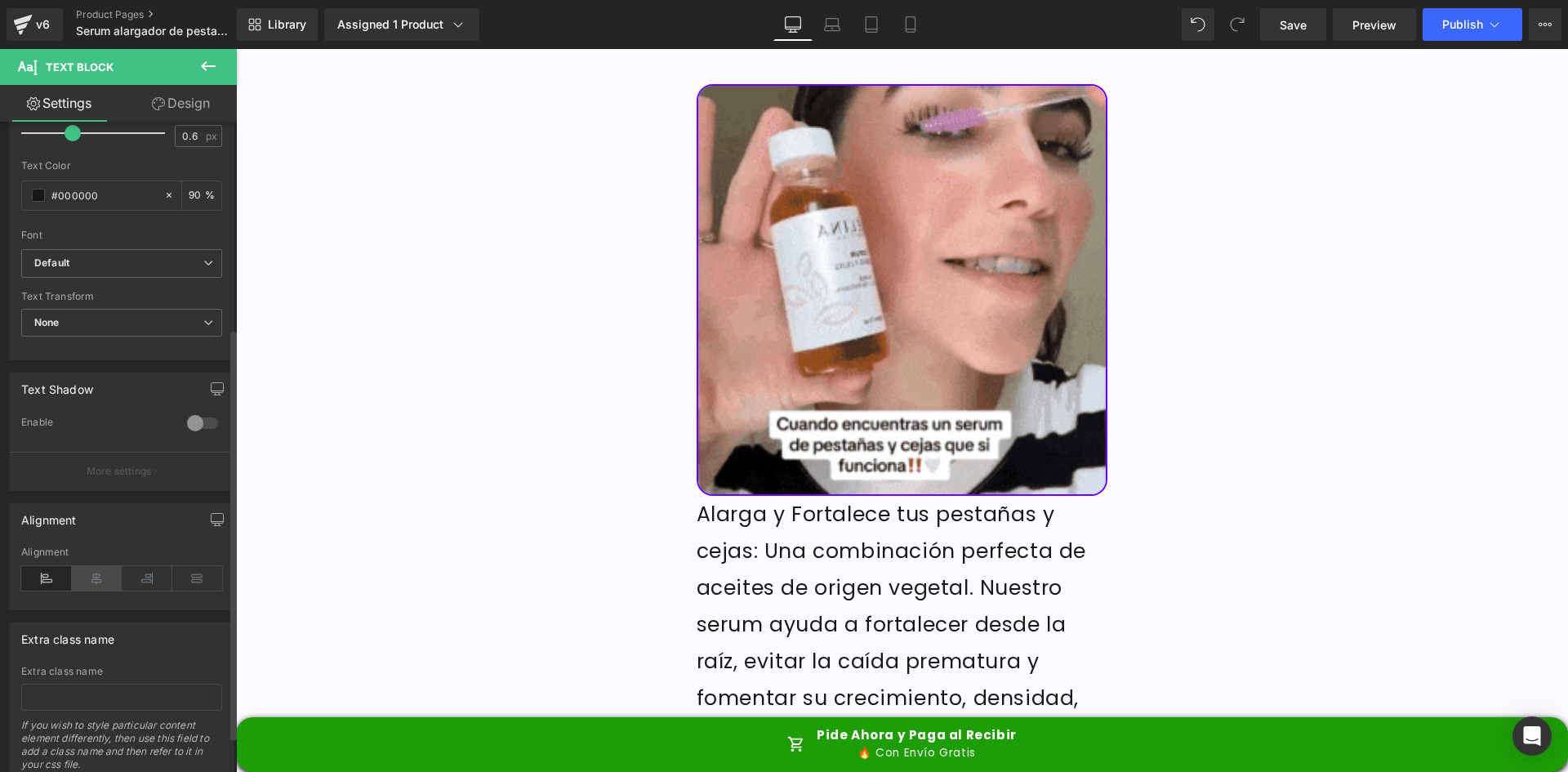
click at [100, 583] on icon at bounding box center [97, 578] width 51 height 25
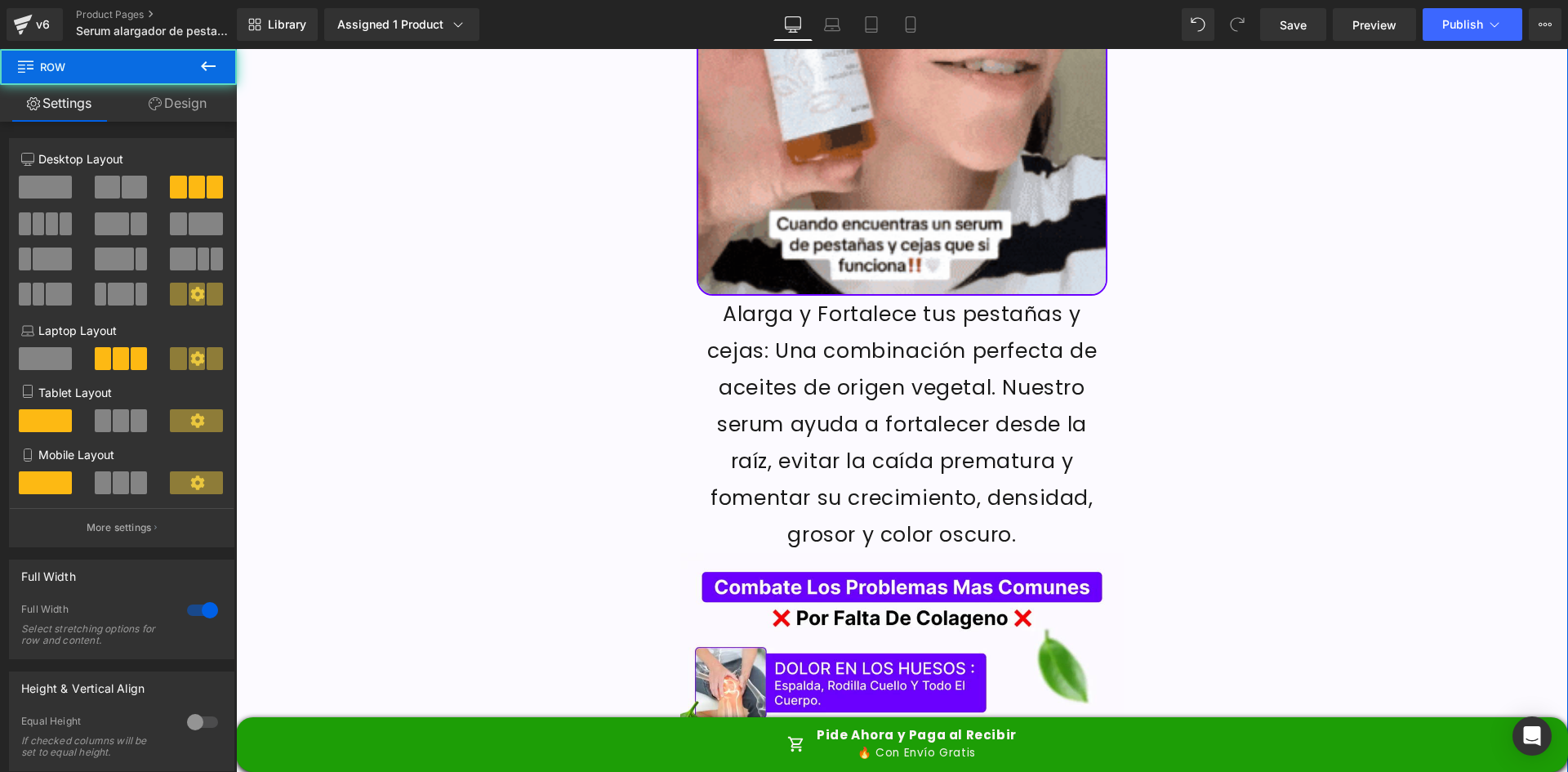
scroll to position [2206, 0]
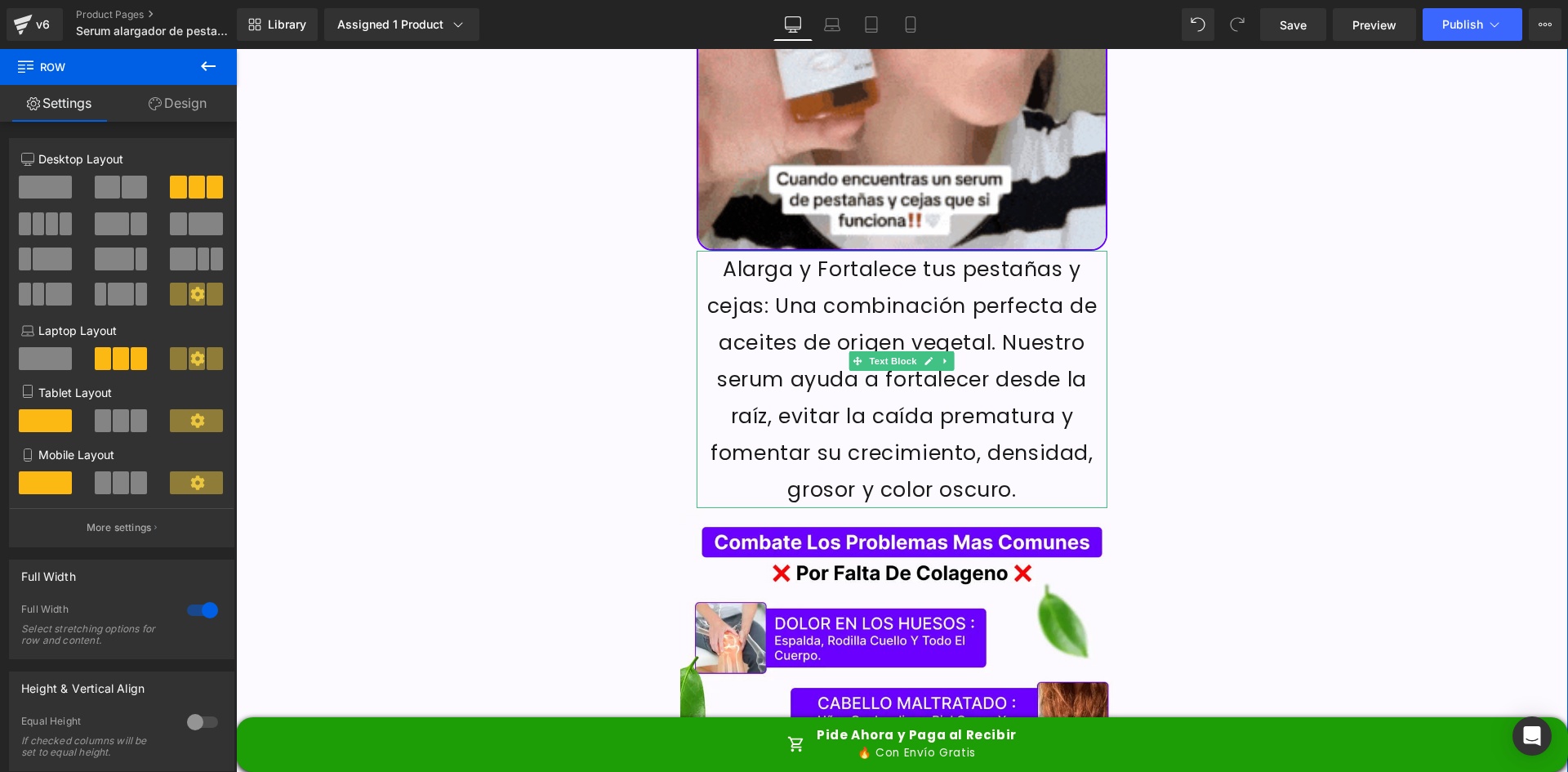
click at [954, 357] on p "Alarga y Fortalece tus pestañas y cejas: Una combinación perfecta de aceites de…" at bounding box center [902, 379] width 412 height 257
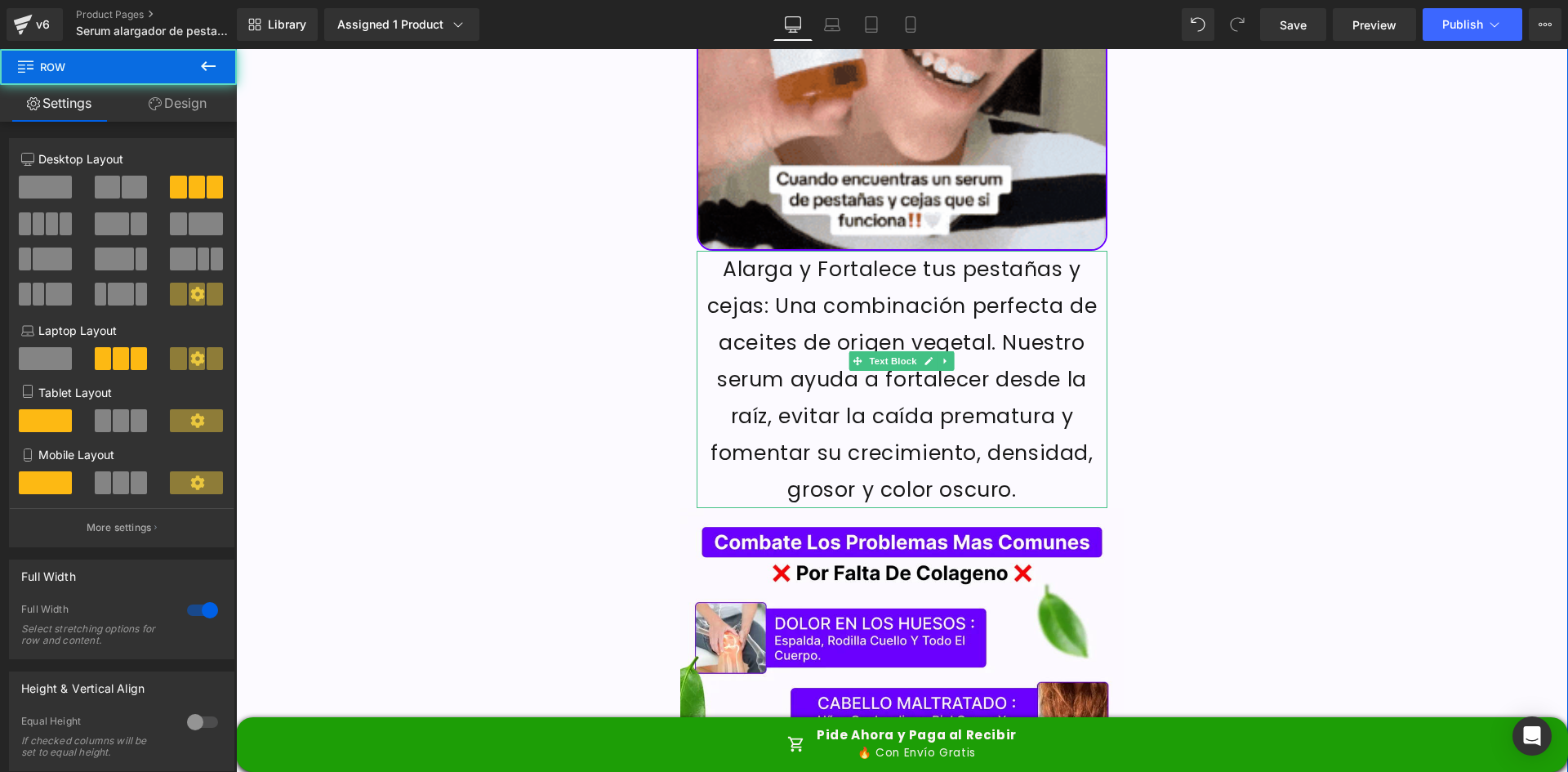
click at [1020, 342] on p "Alarga y Fortalece tus pestañas y cejas: Una combinación perfecta de aceites de…" at bounding box center [902, 379] width 412 height 257
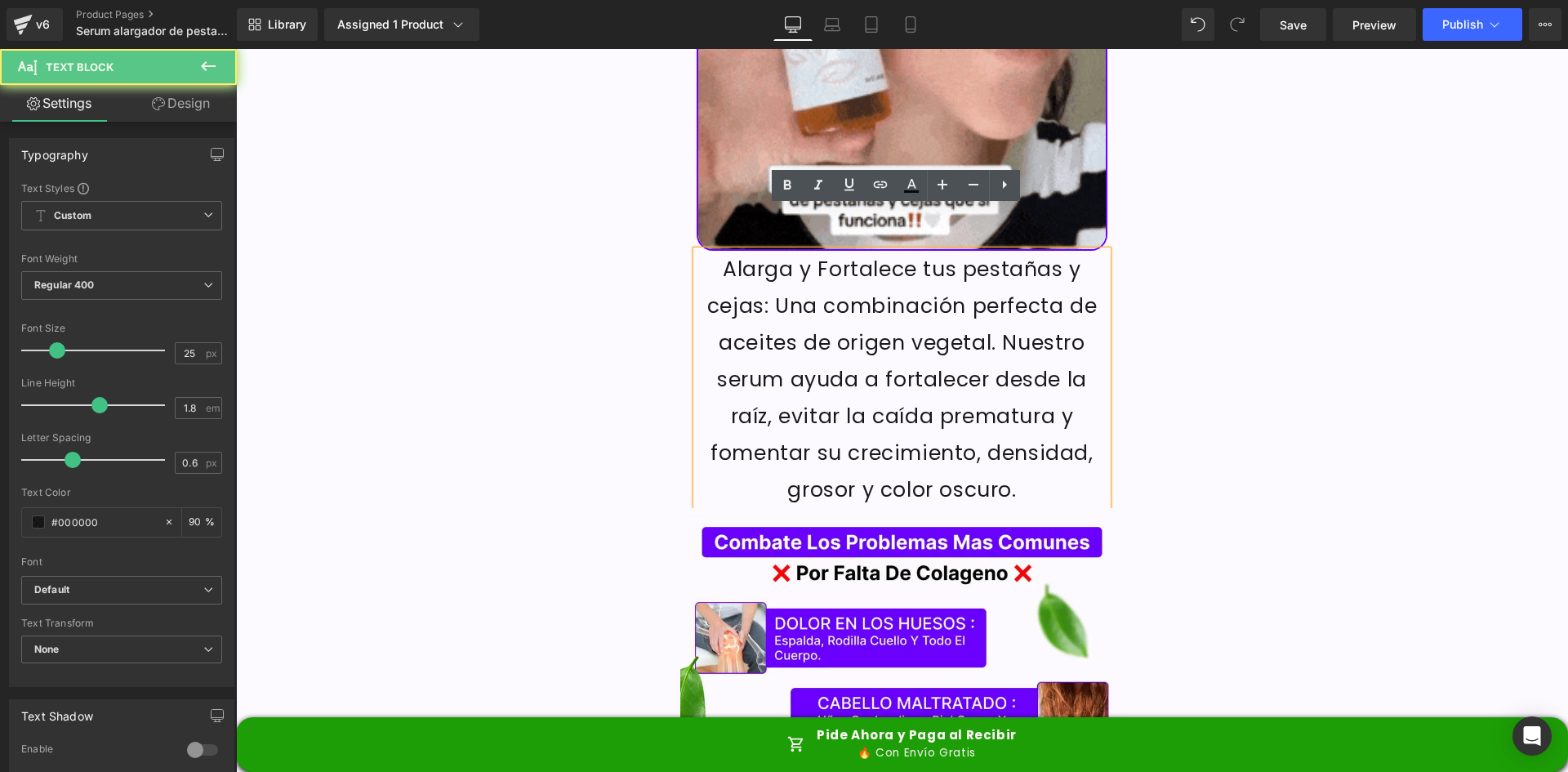
click at [1070, 310] on p "Alarga y Fortalece tus pestañas y cejas: Una combinación perfecta de aceites de…" at bounding box center [902, 379] width 412 height 257
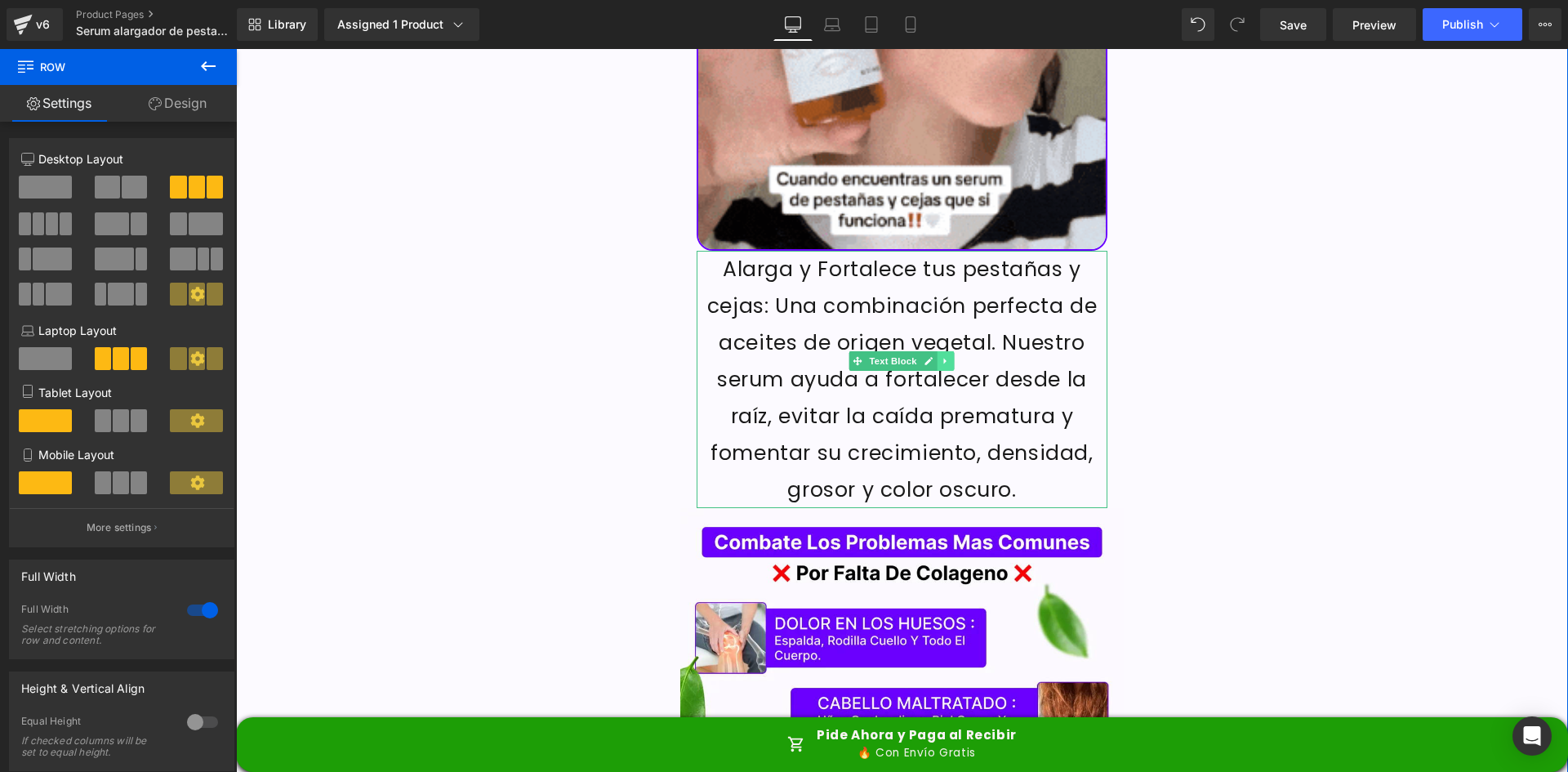
click at [941, 356] on icon at bounding box center [946, 361] width 9 height 10
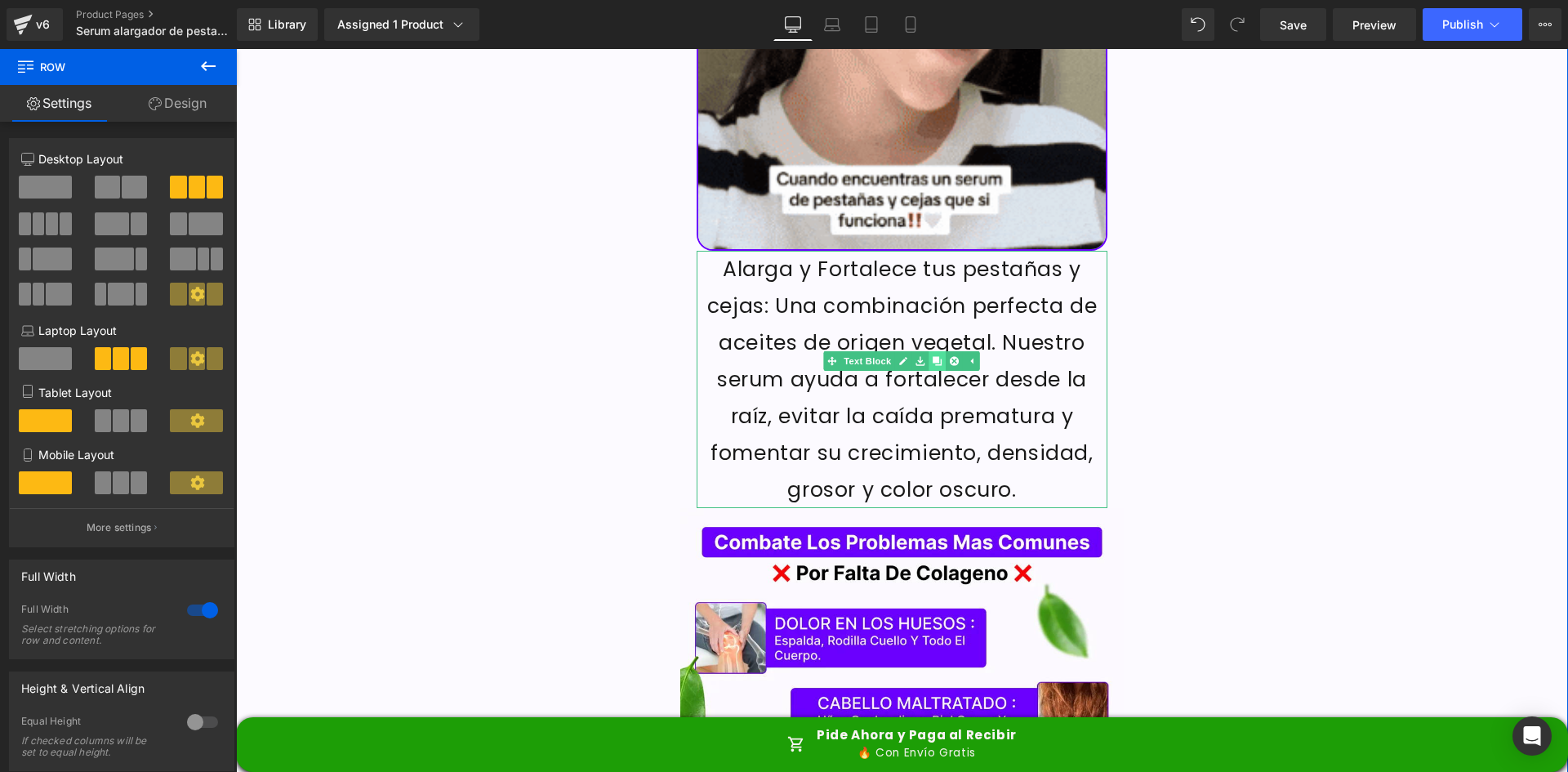
click at [935, 356] on icon at bounding box center [937, 361] width 9 height 9
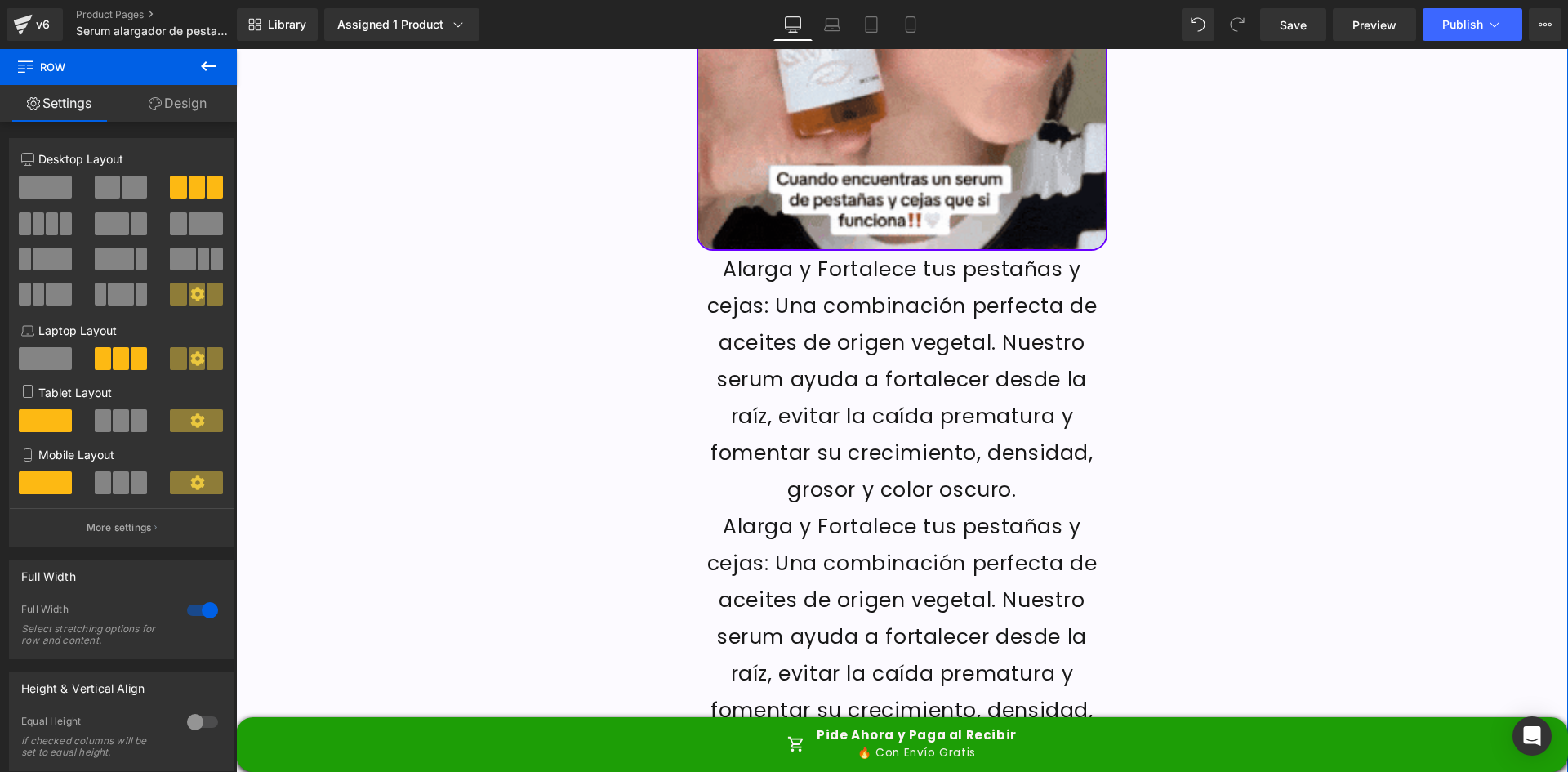
click at [868, 508] on p "Alarga y Fortalece tus pestañas y cejas: Una combinación perfecta de aceites de…" at bounding box center [902, 636] width 412 height 257
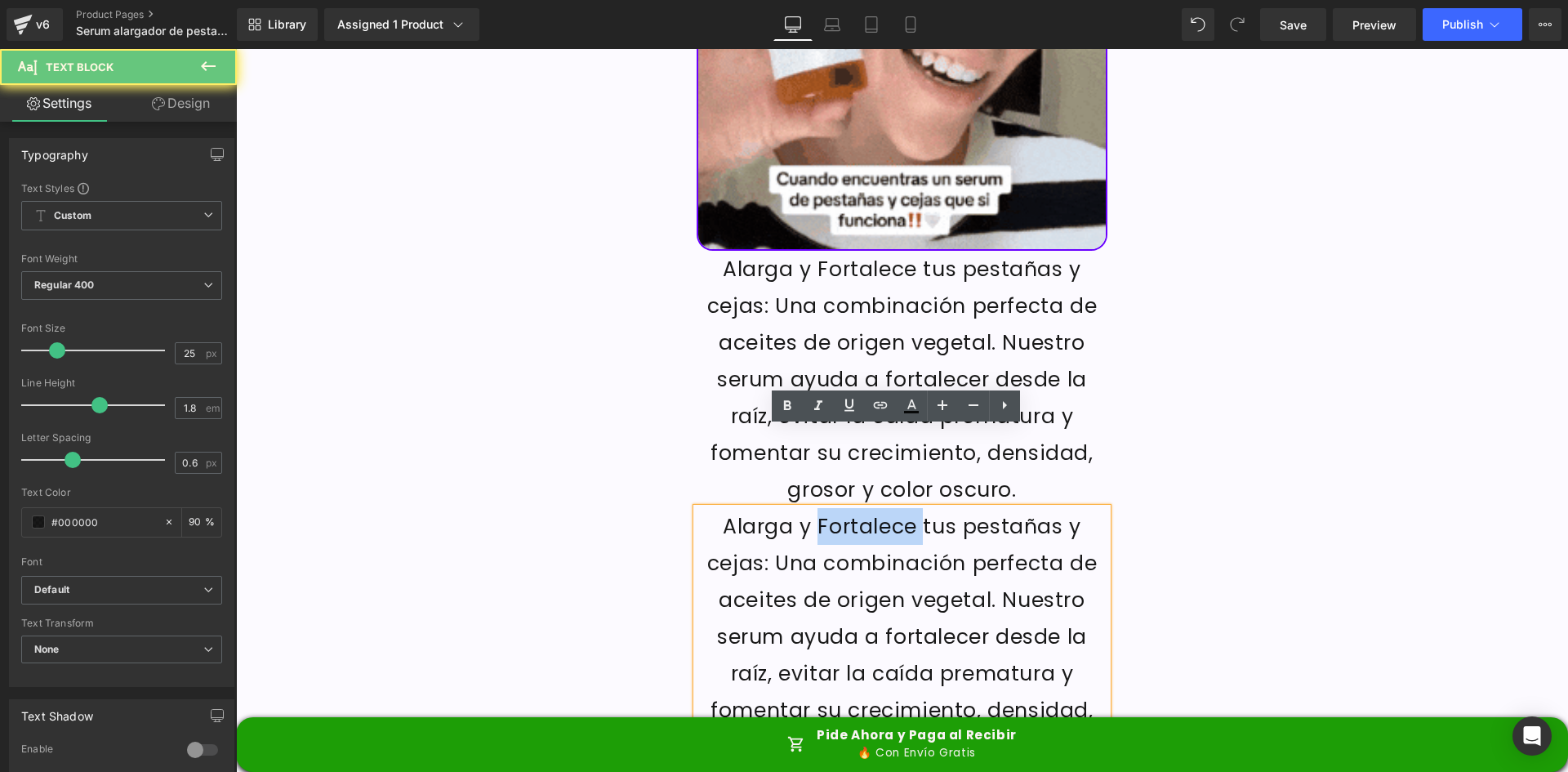
click at [868, 508] on p "Alarga y Fortalece tus pestañas y cejas: Una combinación perfecta de aceites de…" at bounding box center [902, 636] width 412 height 257
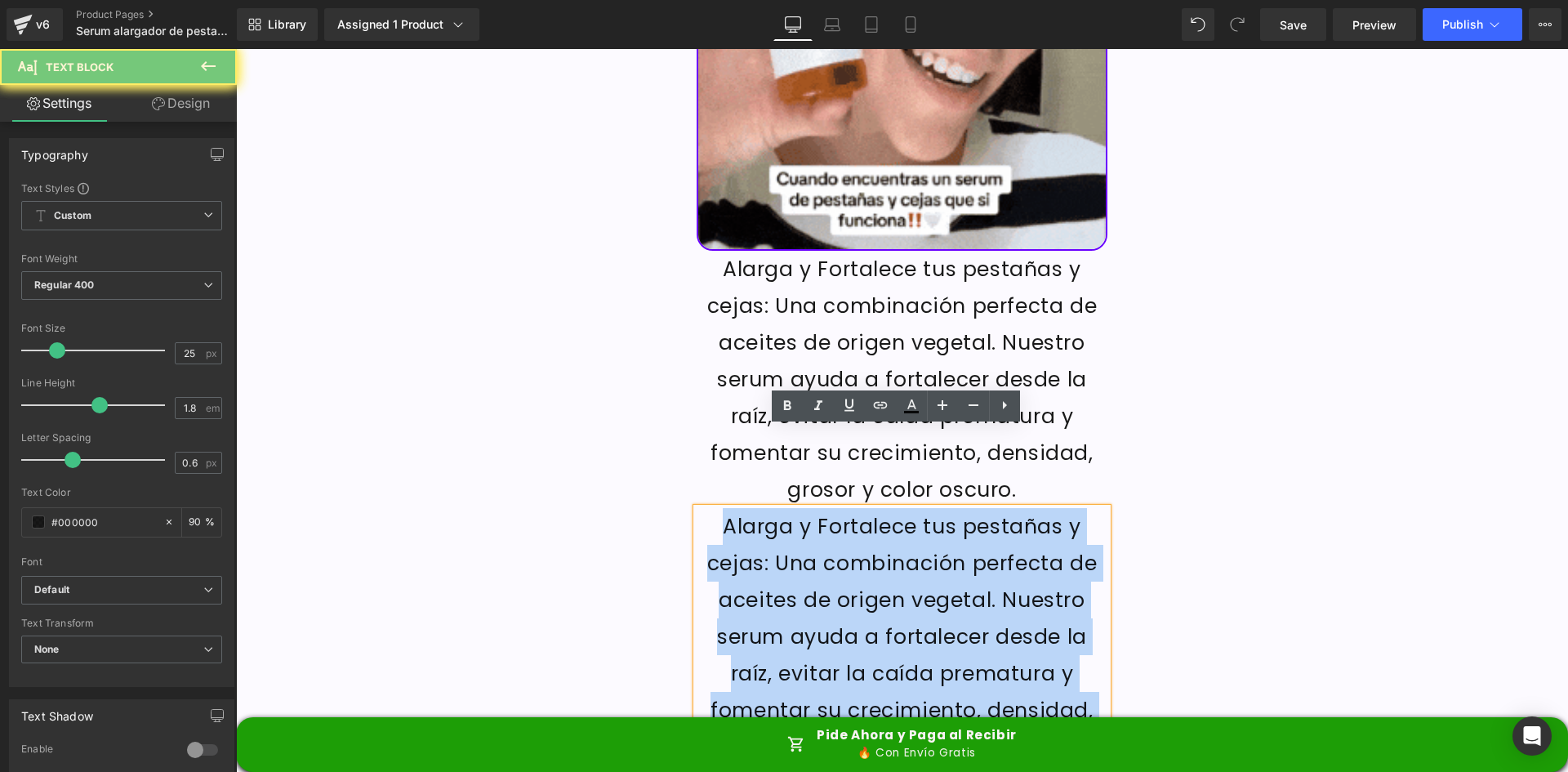
click at [868, 508] on p "Alarga y Fortalece tus pestañas y cejas: Una combinación perfecta de aceites de…" at bounding box center [902, 636] width 412 height 257
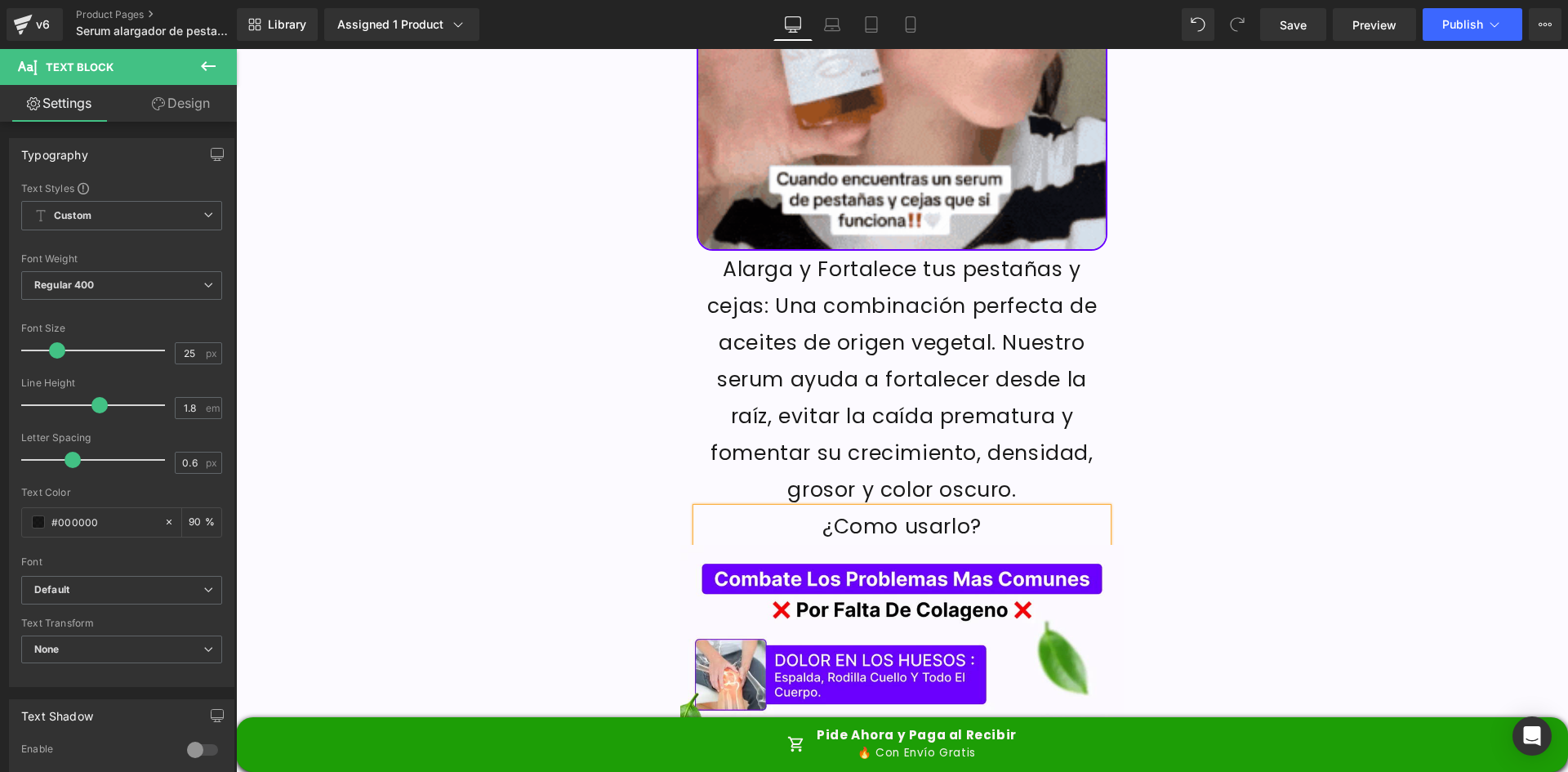
click at [839, 508] on p "¿Como usarlo?" at bounding box center [902, 526] width 412 height 36
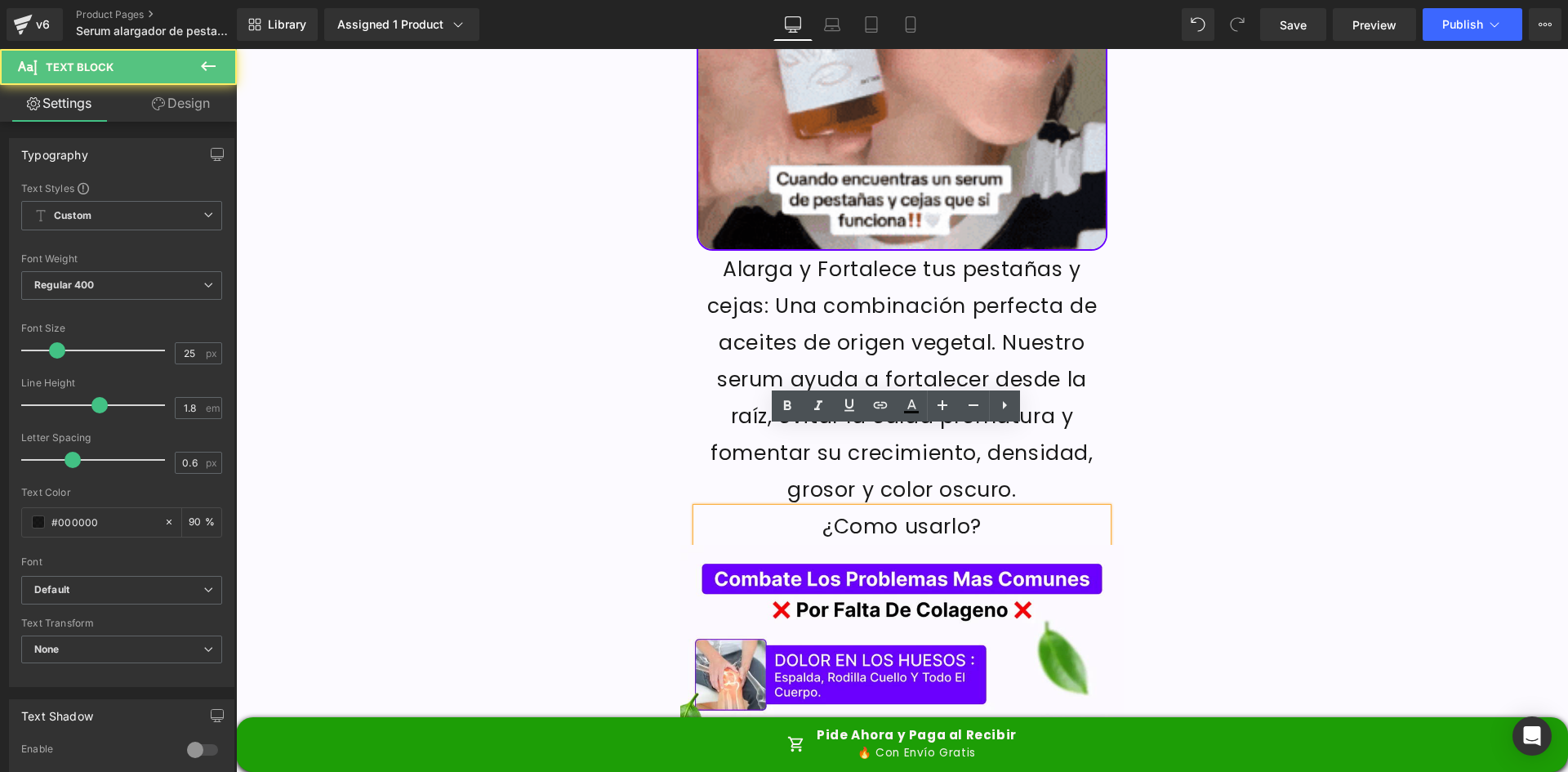
click at [869, 508] on p "¿Como usarlo?" at bounding box center [902, 526] width 412 height 36
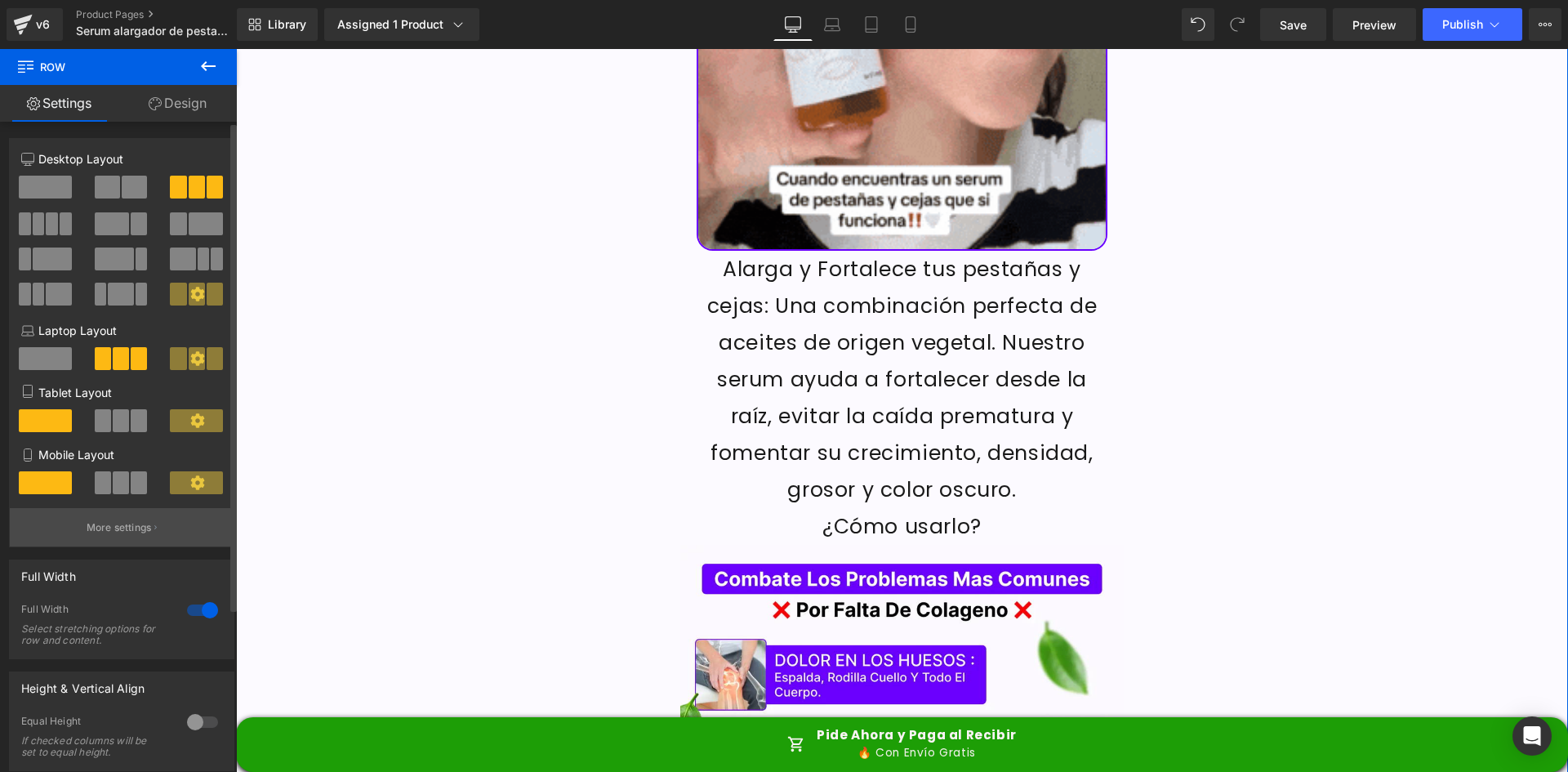
scroll to position [163, 0]
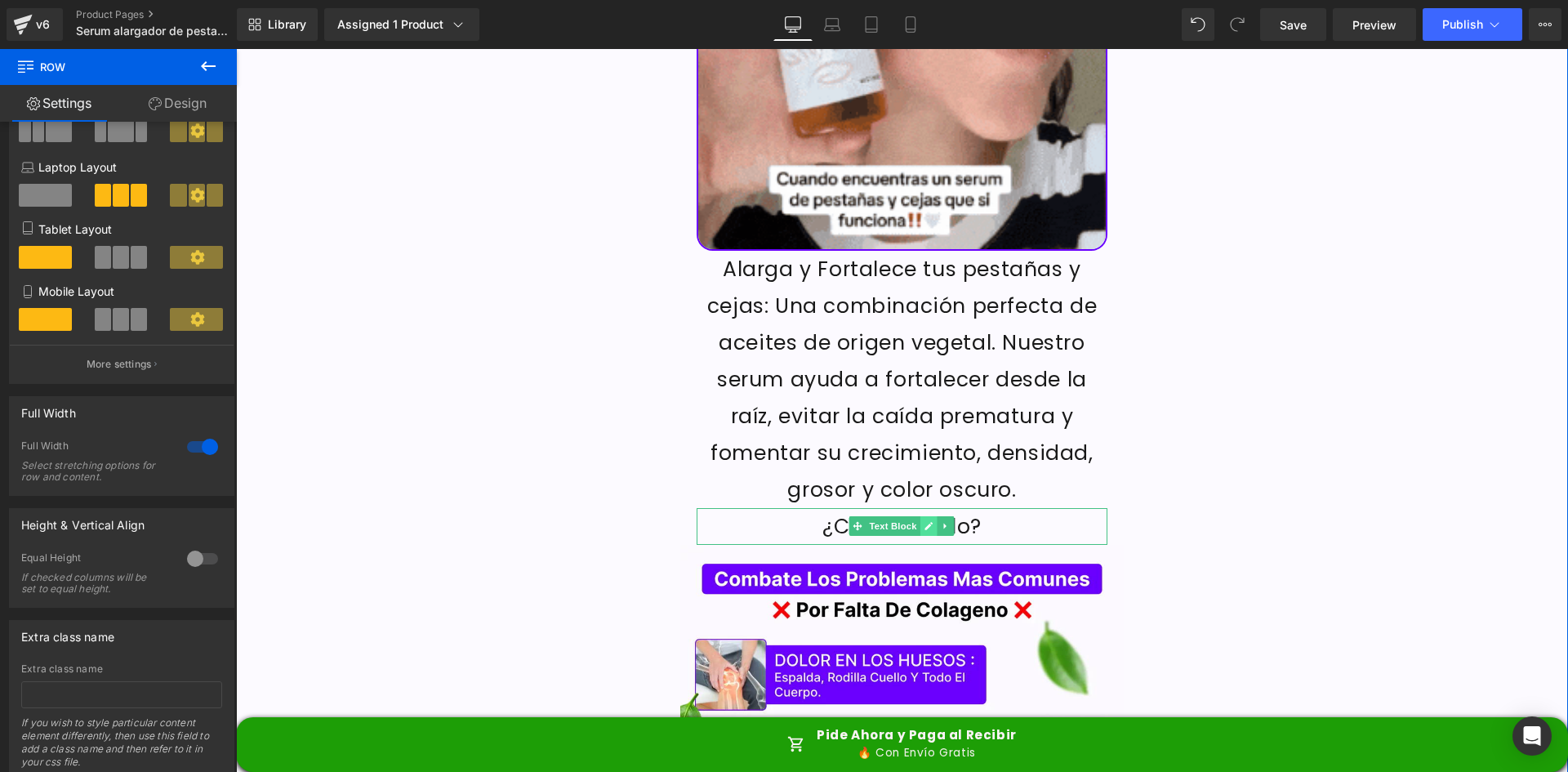
click at [926, 521] on icon at bounding box center [929, 526] width 9 height 10
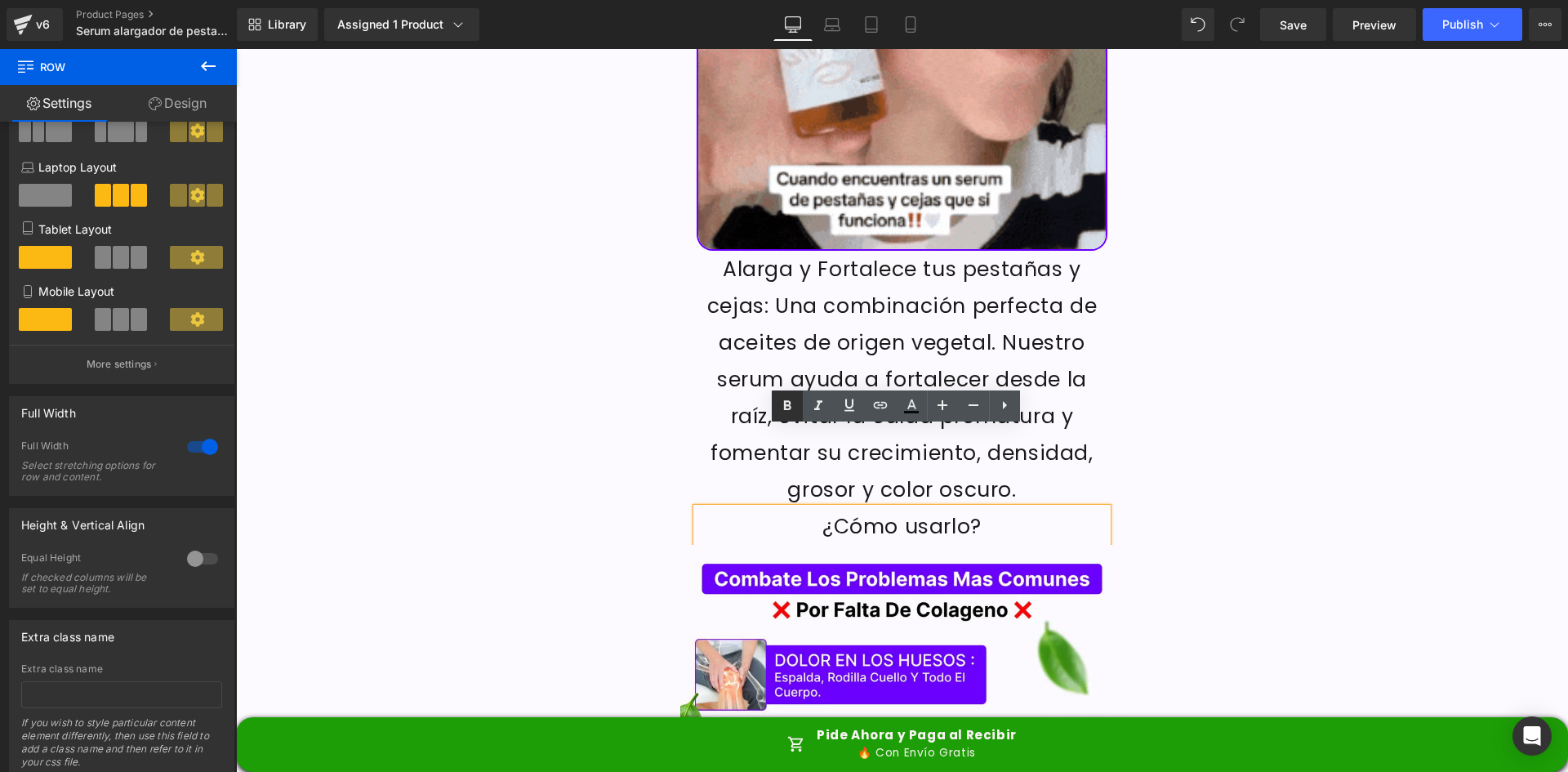
click at [779, 395] on link at bounding box center [787, 406] width 31 height 31
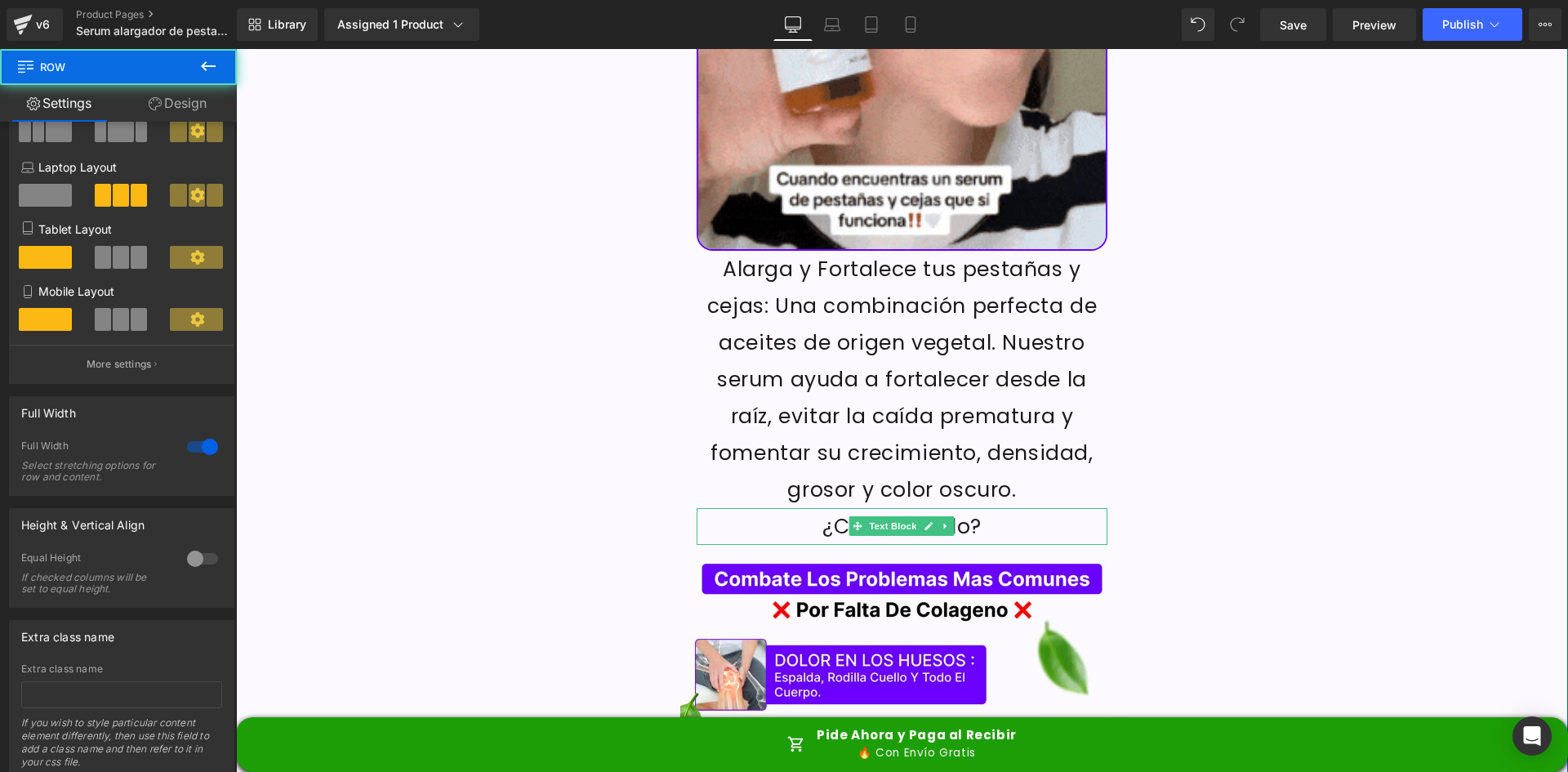
click at [890, 516] on span "Text Block" at bounding box center [893, 526] width 54 height 20
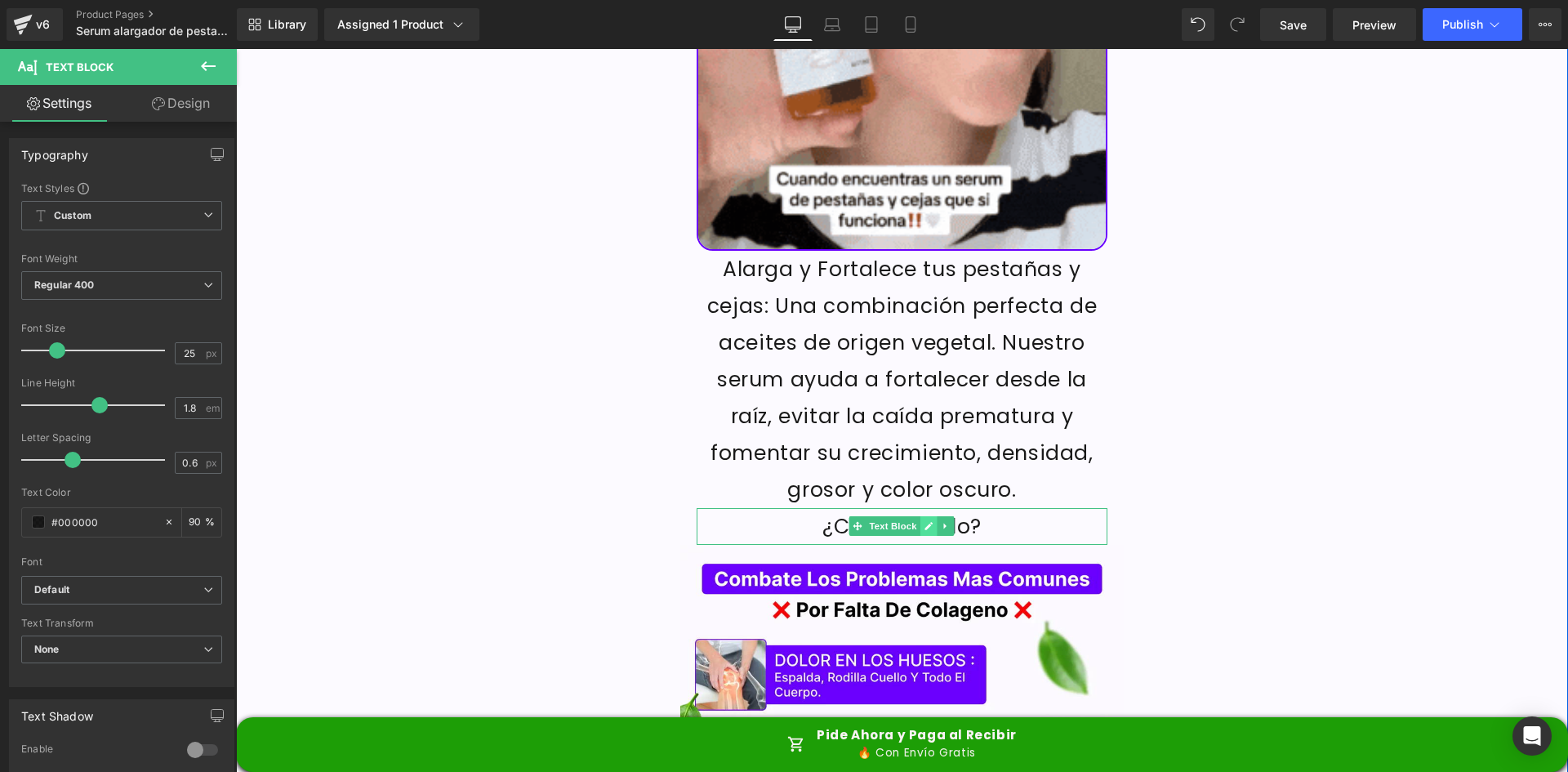
click at [925, 521] on icon at bounding box center [929, 526] width 9 height 10
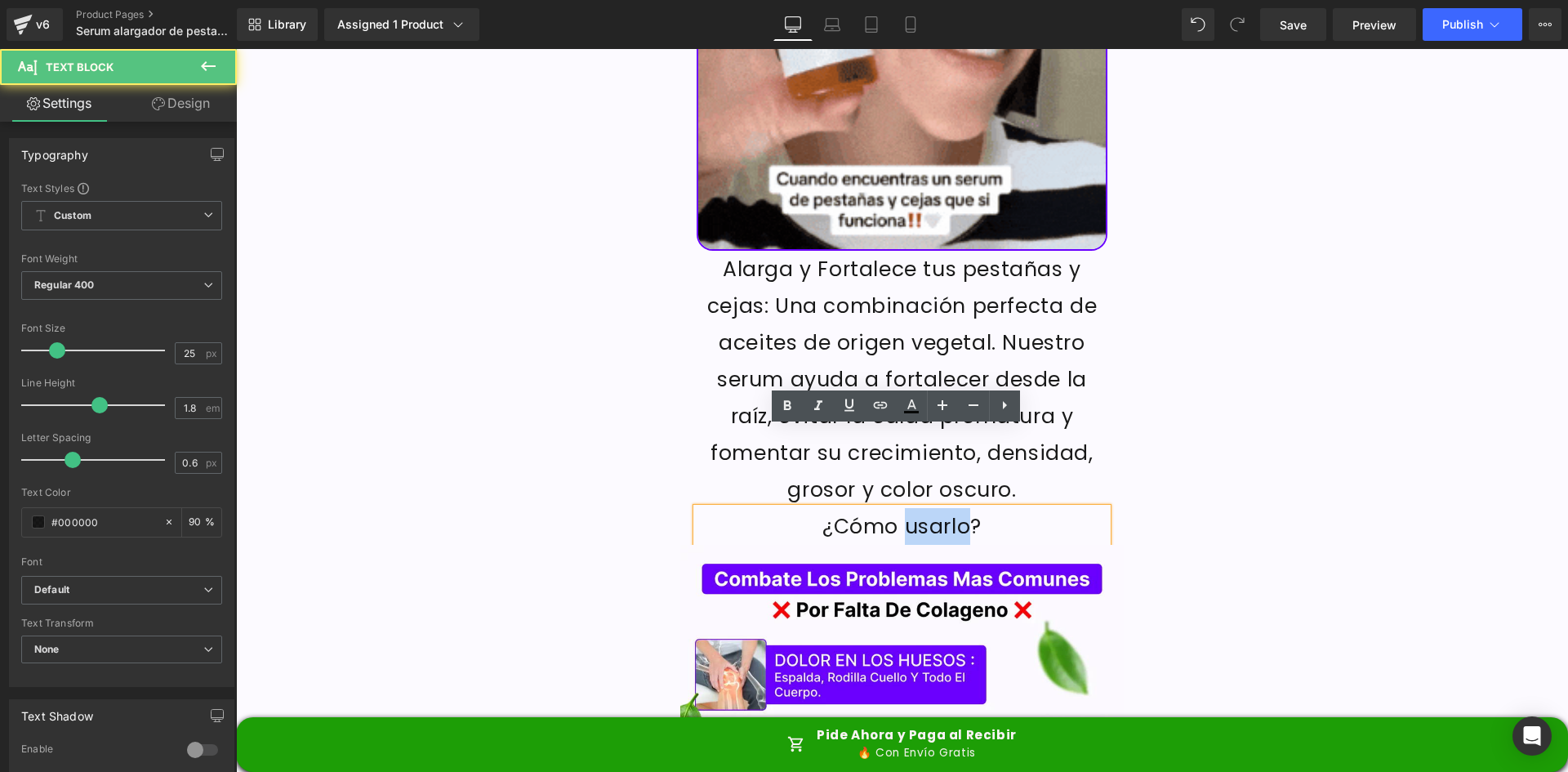
click at [917, 508] on p "¿Cómo usarlo?" at bounding box center [902, 526] width 412 height 36
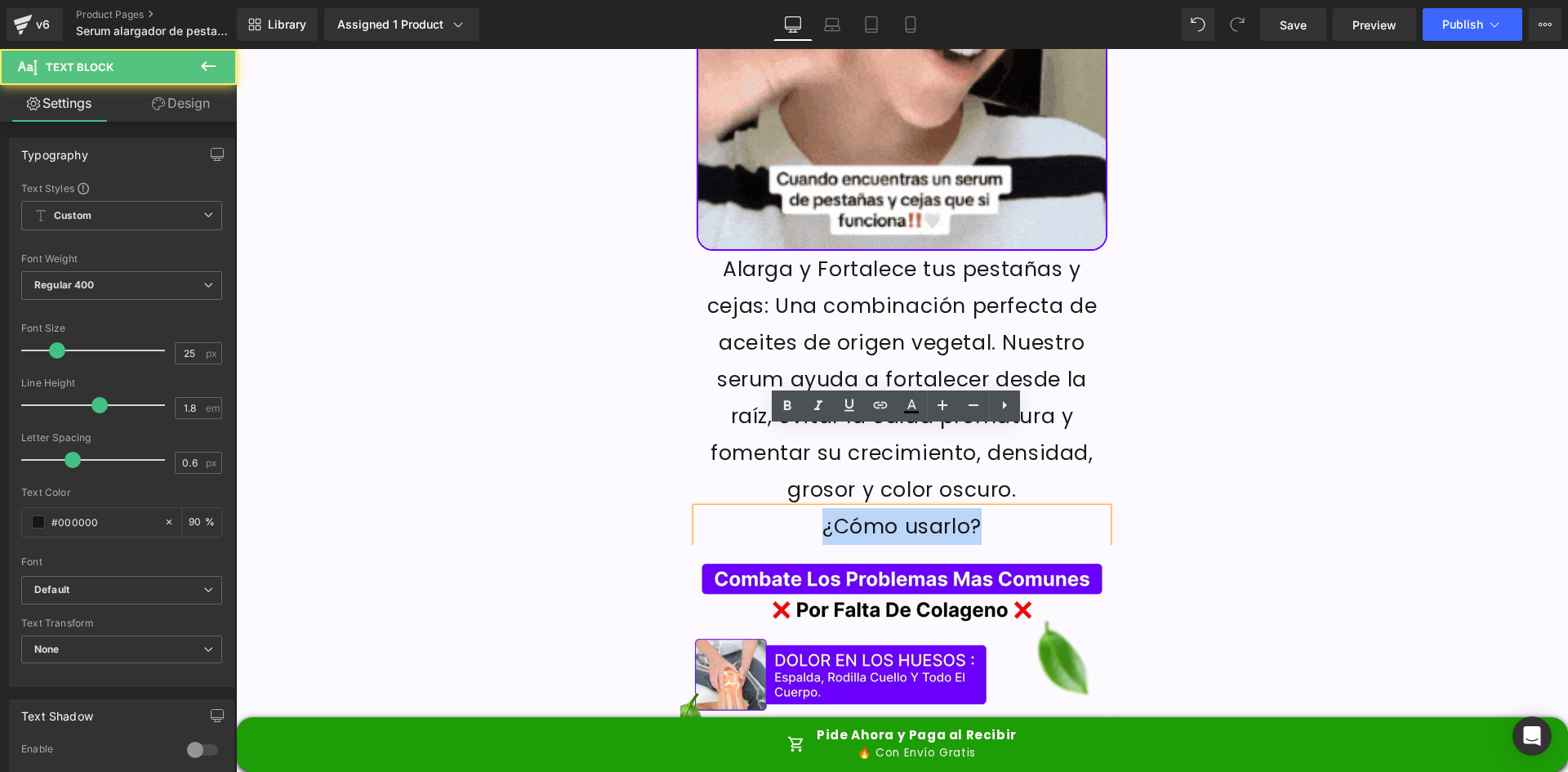
click at [917, 508] on p "¿Cómo usarlo?" at bounding box center [902, 526] width 412 height 36
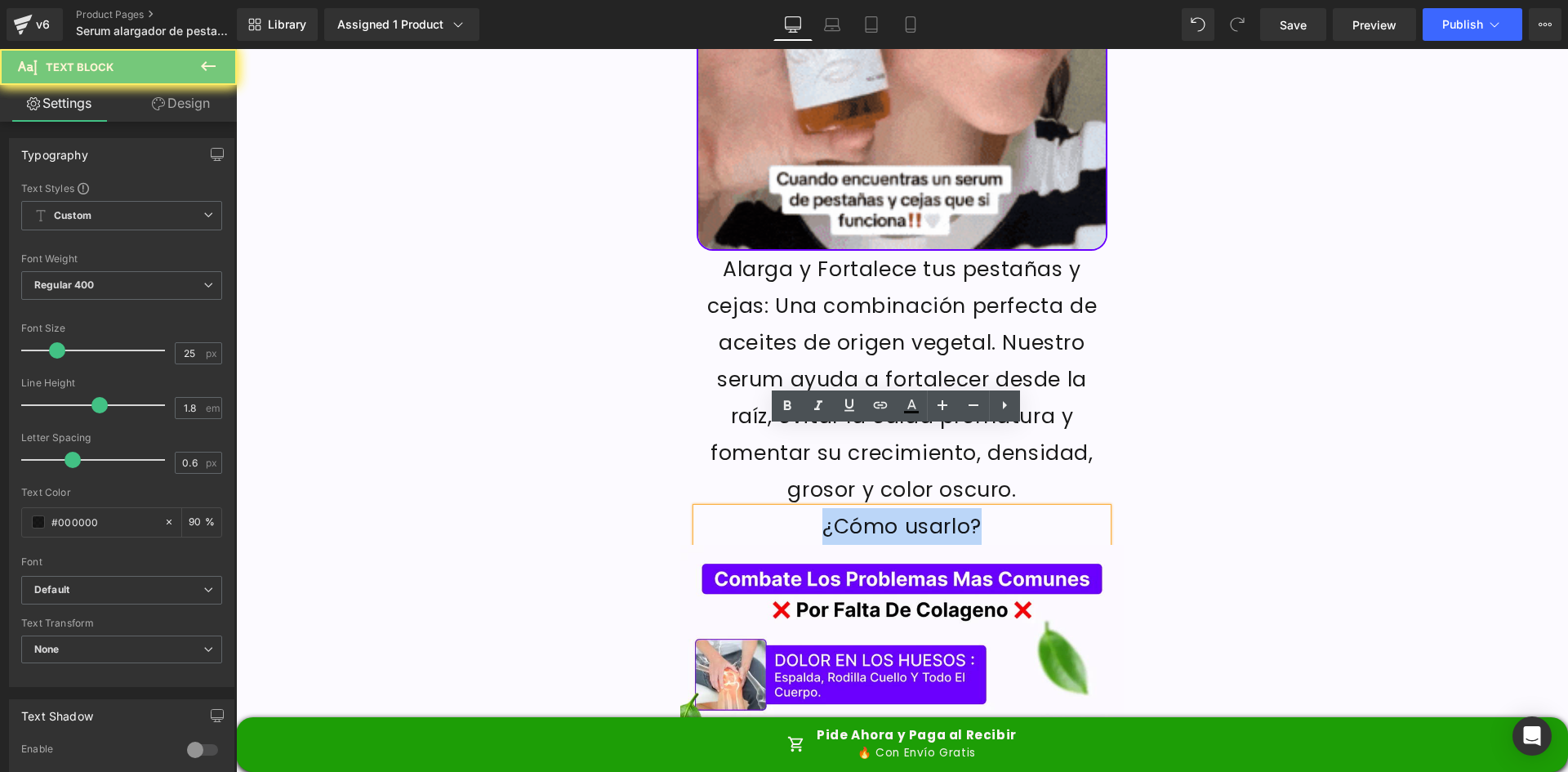
click at [917, 508] on p "¿Cómo usarlo?" at bounding box center [902, 526] width 412 height 36
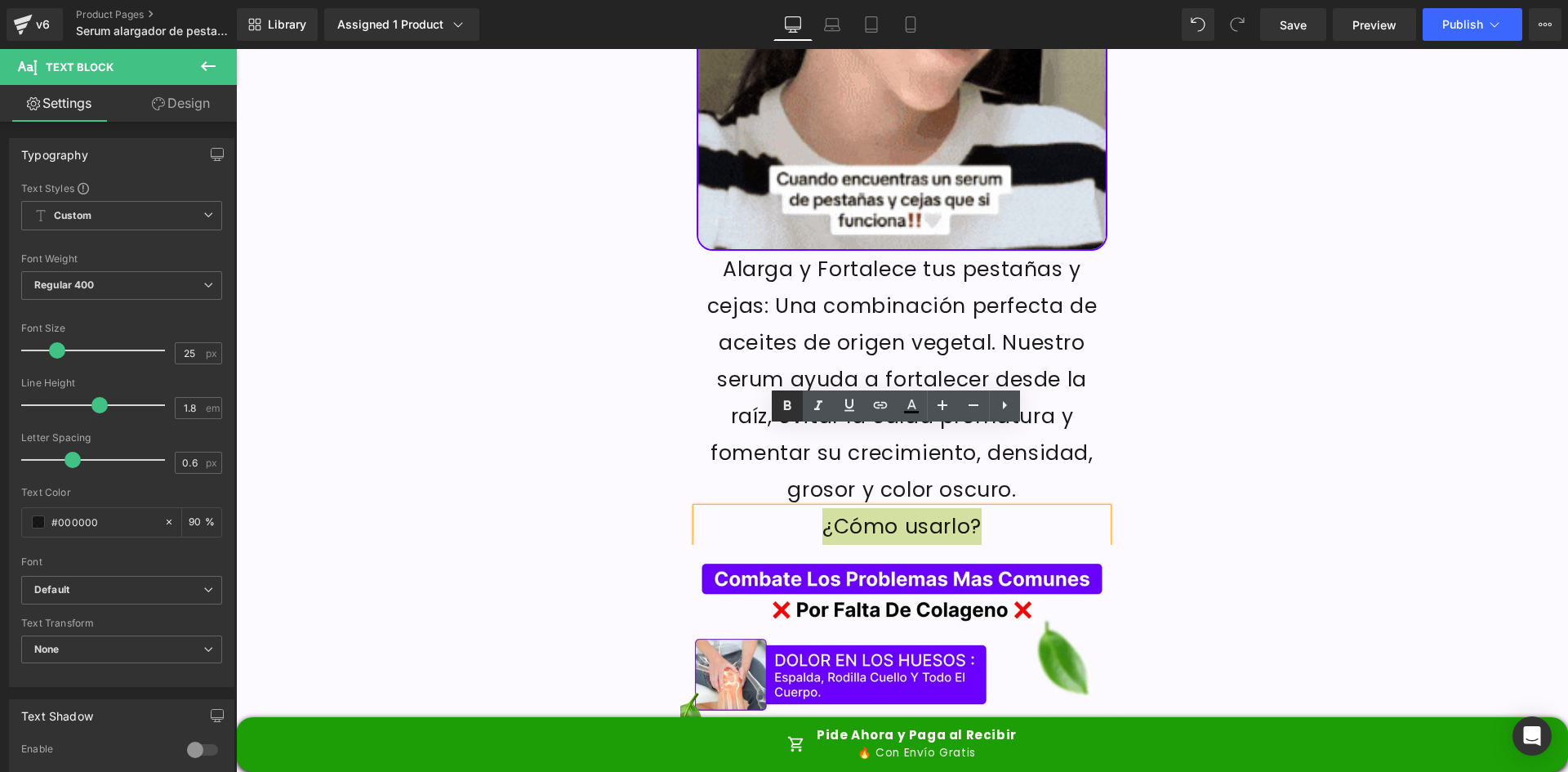
click at [781, 399] on icon at bounding box center [787, 407] width 20 height 20
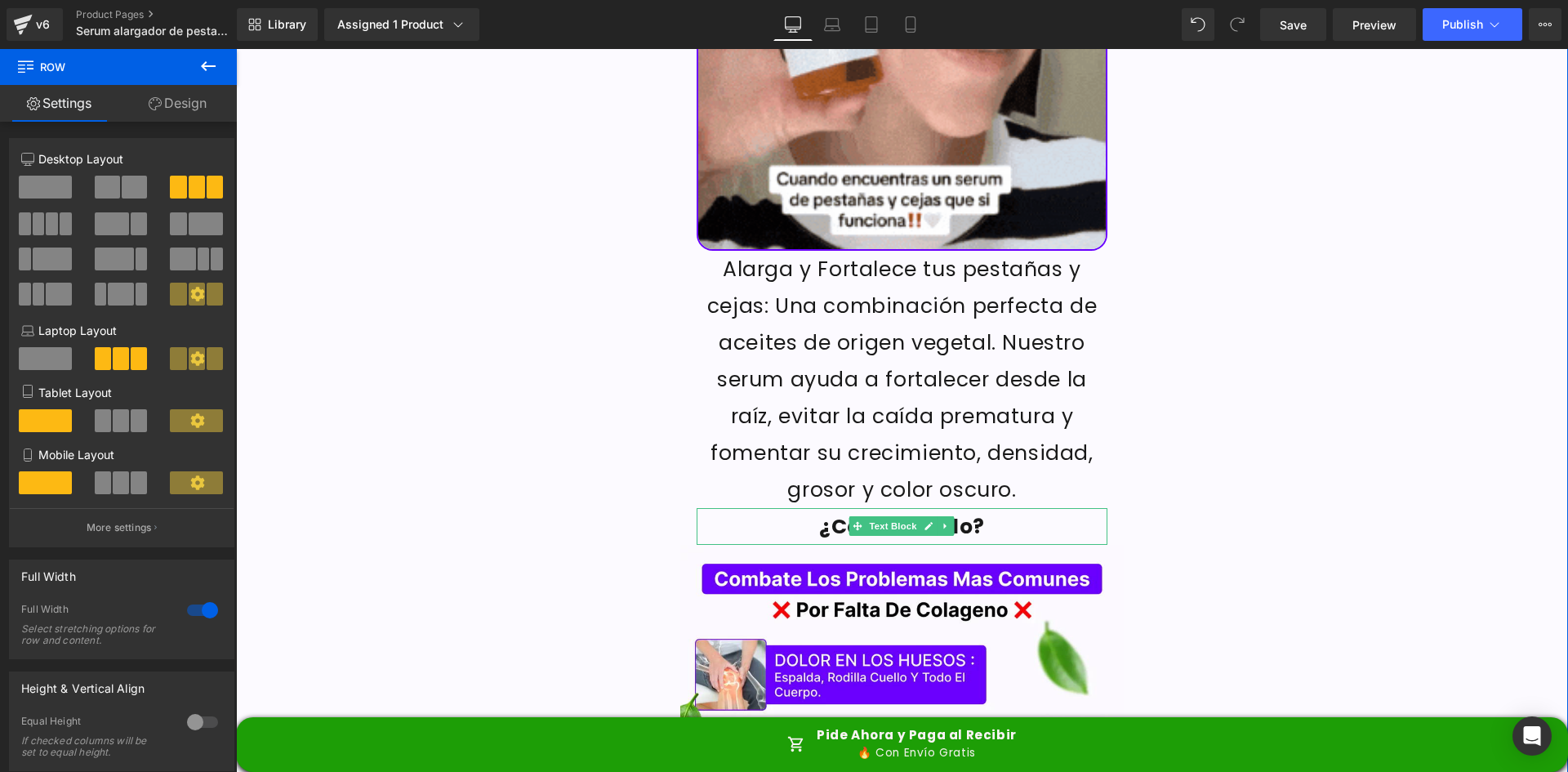
click at [696, 508] on div at bounding box center [698, 526] width 4 height 36
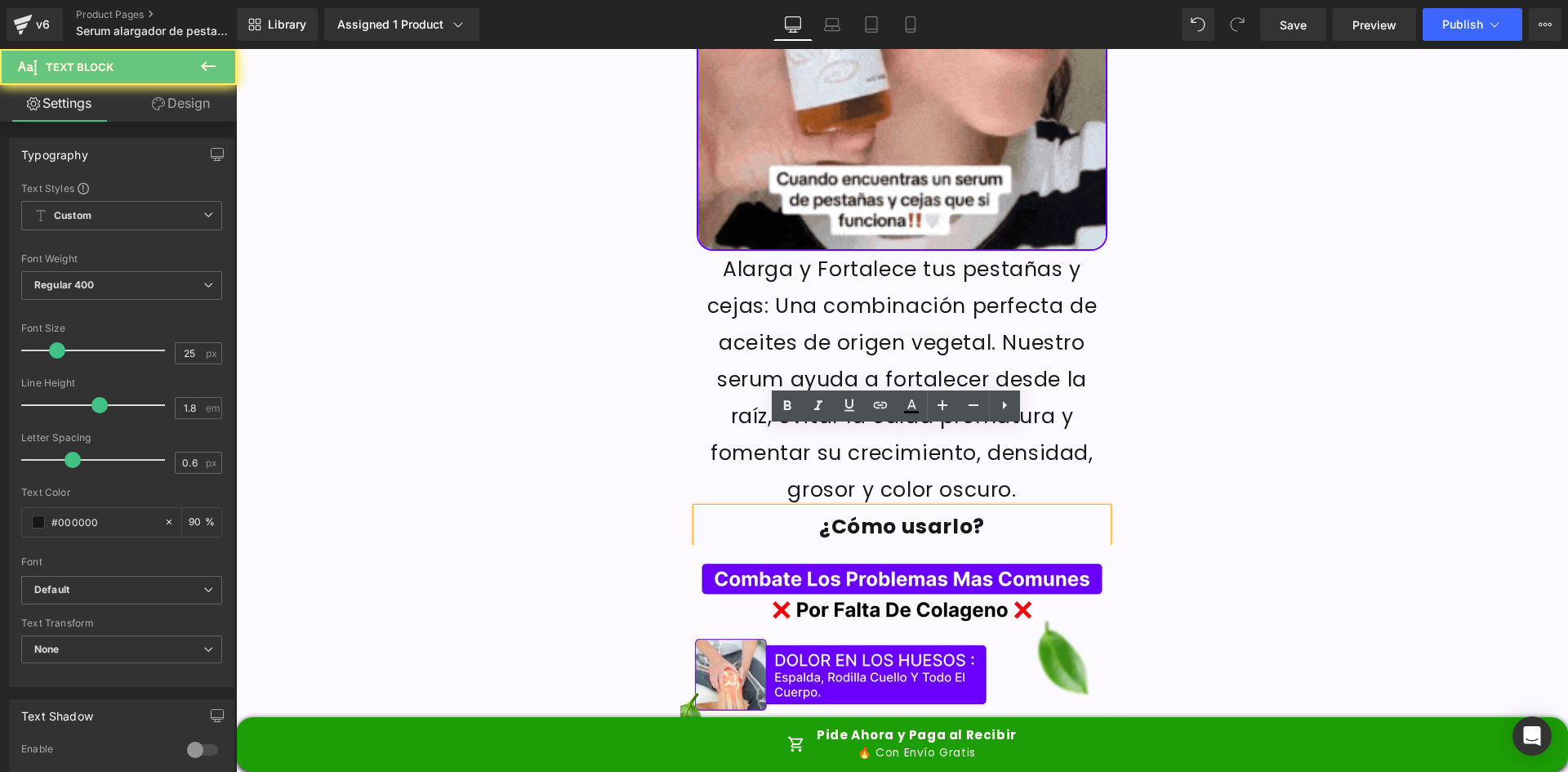
click at [825, 512] on strong "¿Cómo usarlo?" at bounding box center [902, 526] width 166 height 28
click at [822, 512] on strong "¿Cómo usarlo?" at bounding box center [902, 526] width 166 height 28
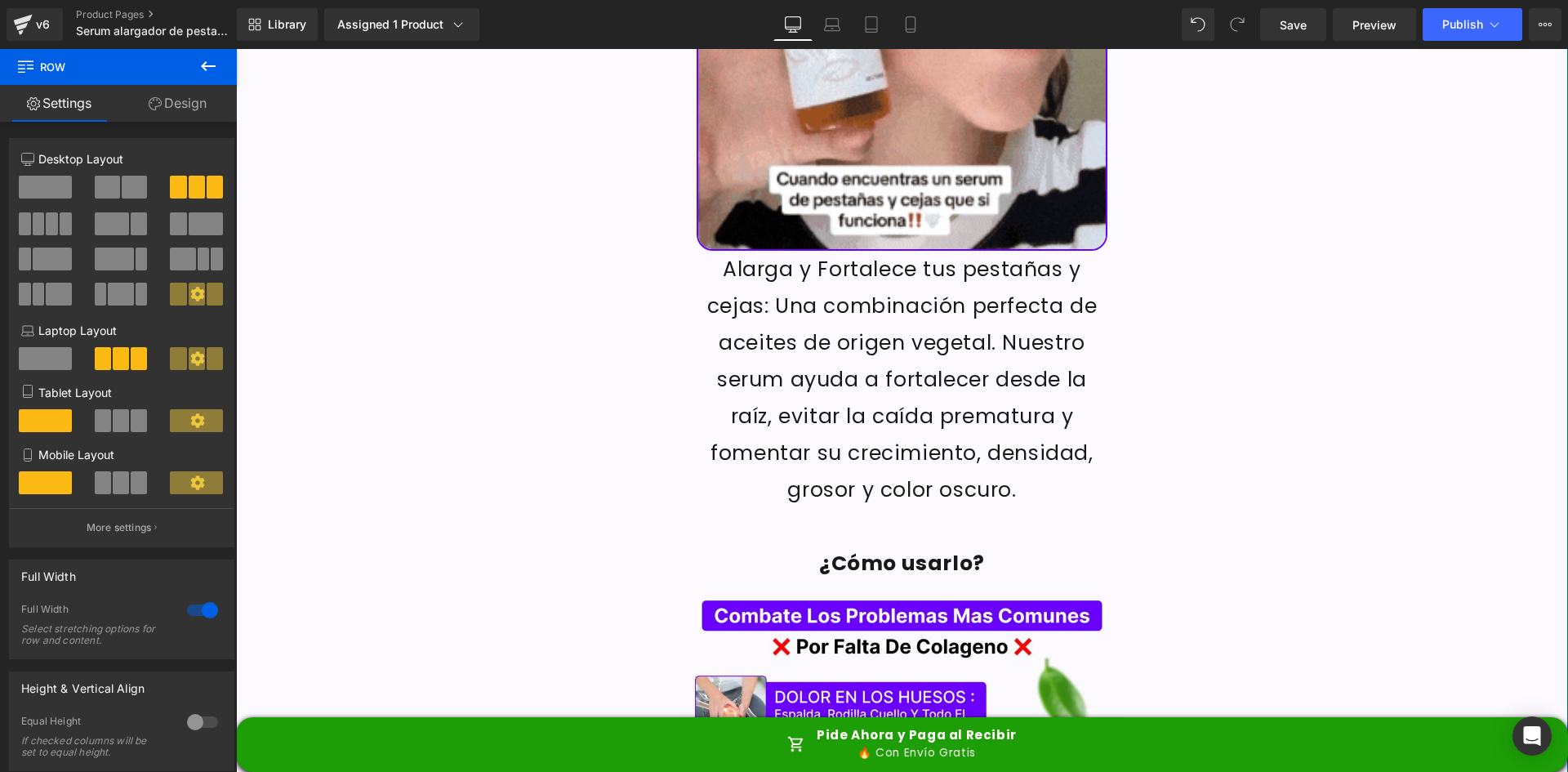
click at [892, 256] on p "Alarga y Fortalece tus pestañas y cejas: Una combinación perfecta de aceites de…" at bounding box center [902, 379] width 412 height 257
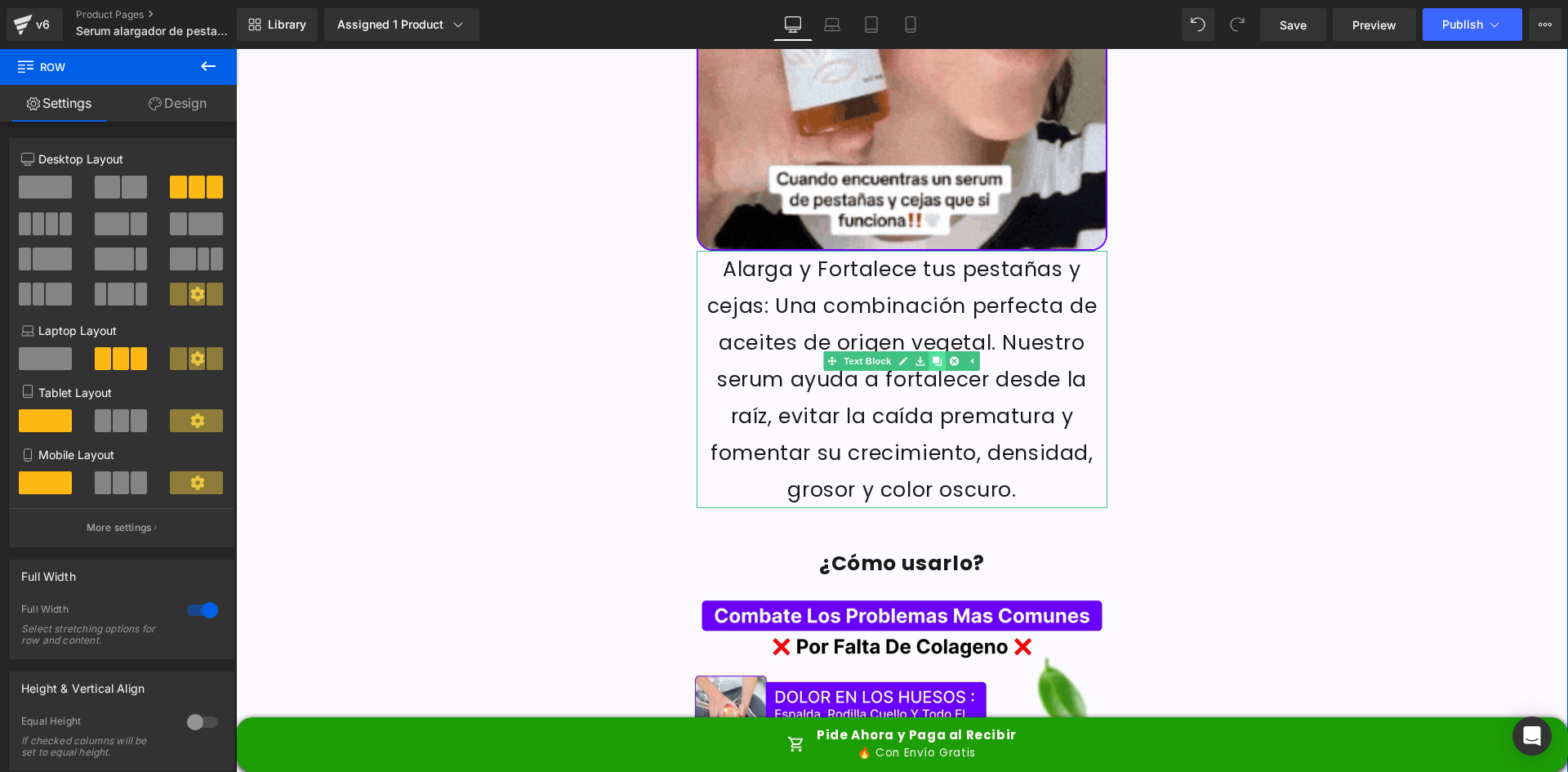
click at [933, 356] on icon at bounding box center [937, 361] width 9 height 9
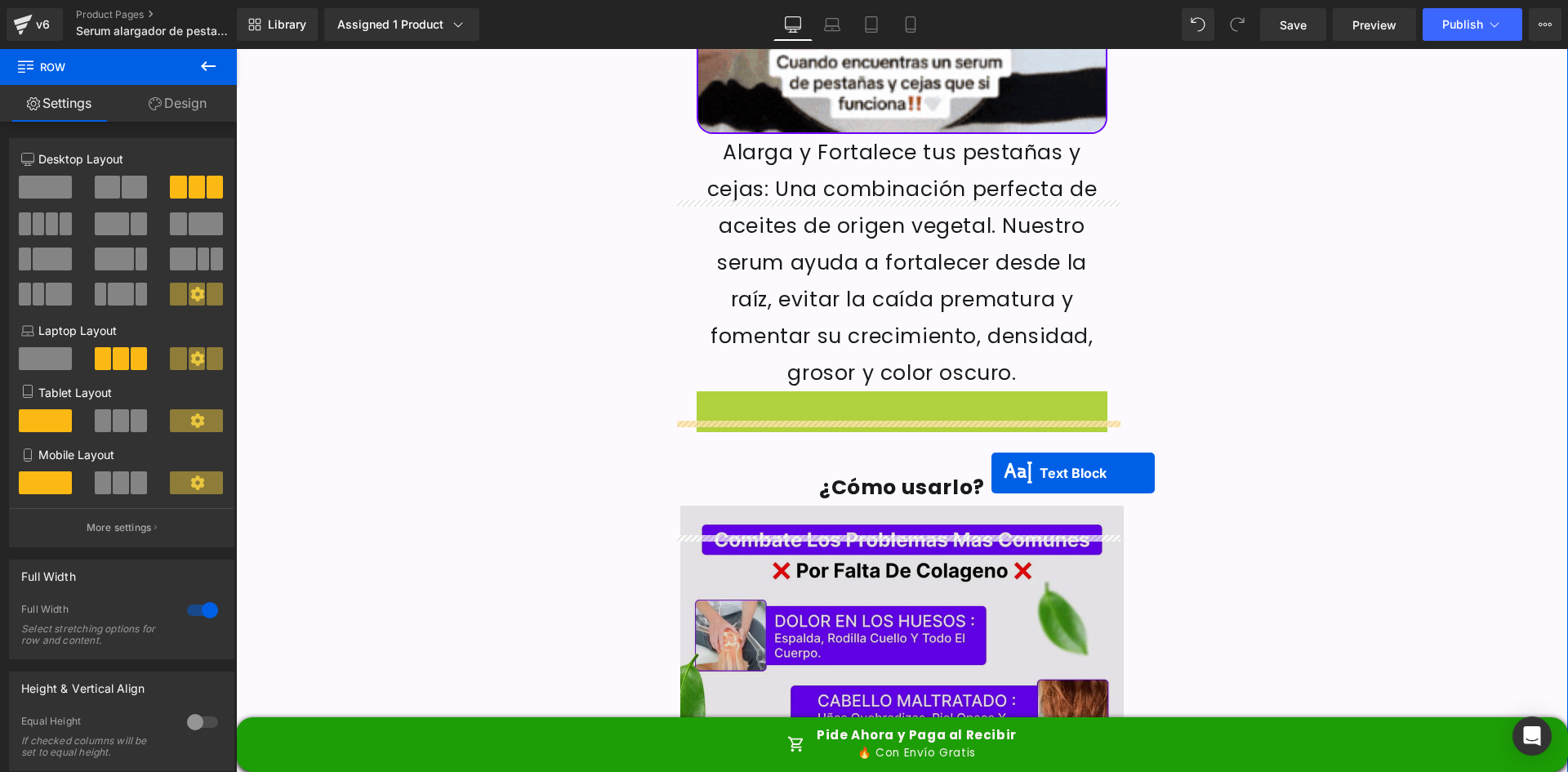
scroll to position [2369, 0]
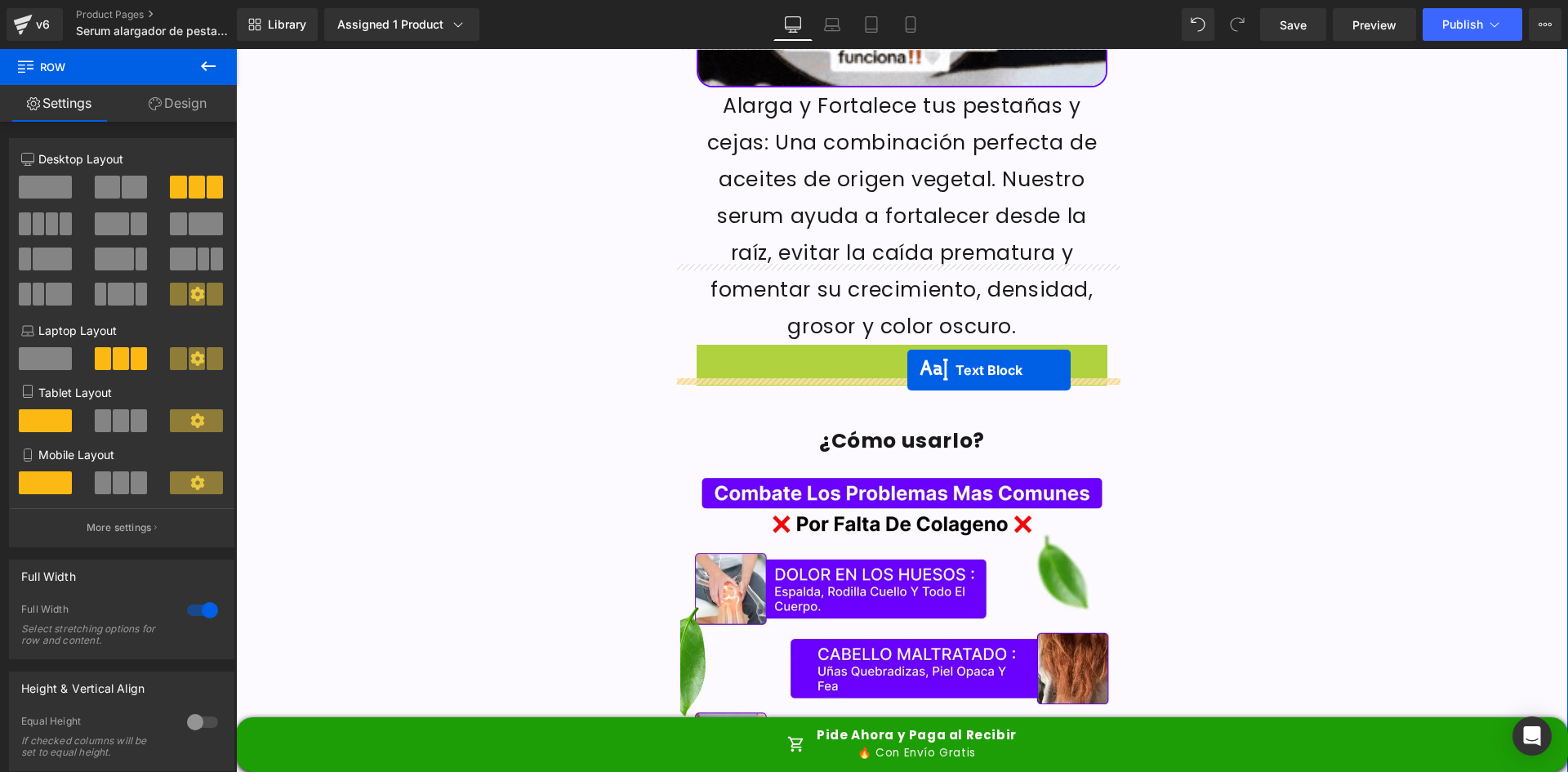
drag, startPoint x: 851, startPoint y: 539, endPoint x: 907, endPoint y: 370, distance: 178.0
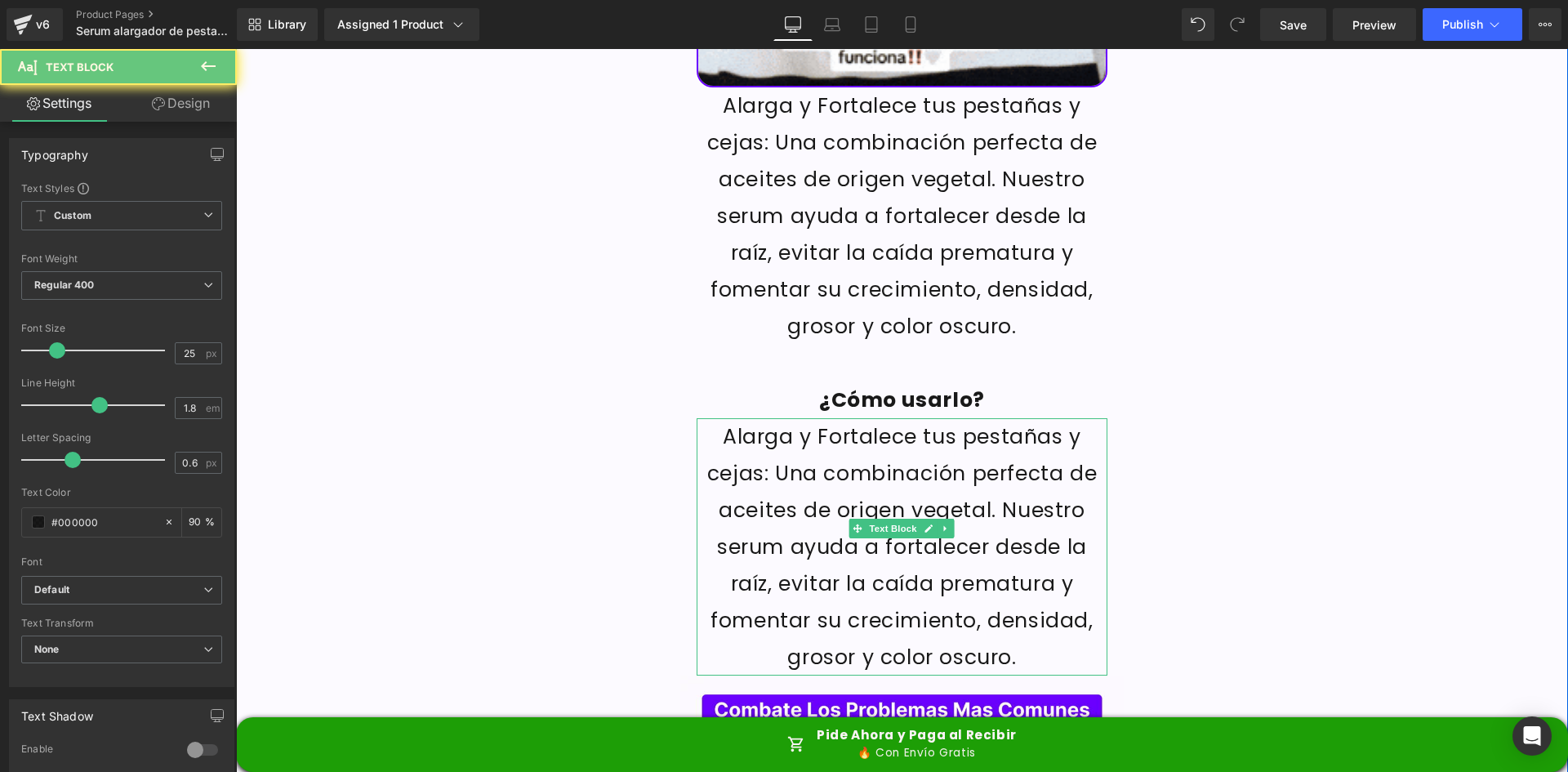
click at [908, 418] on p "Alarga y Fortalece tus pestañas y cejas: Una combinación perfecta de aceites de…" at bounding box center [902, 547] width 412 height 257
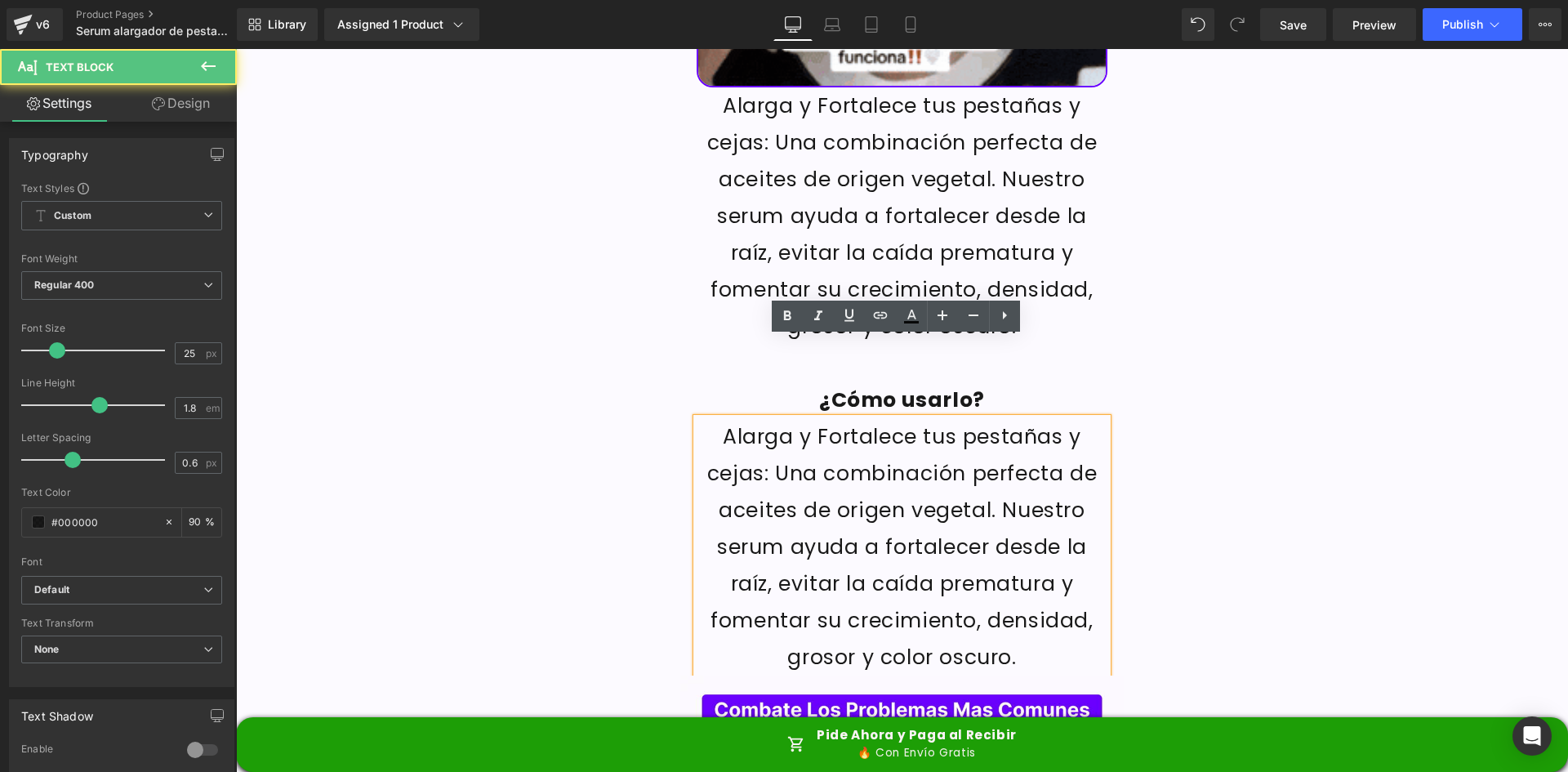
click at [848, 418] on p "Alarga y Fortalece tus pestañas y cejas: Una combinación perfecta de aceites de…" at bounding box center [902, 547] width 412 height 257
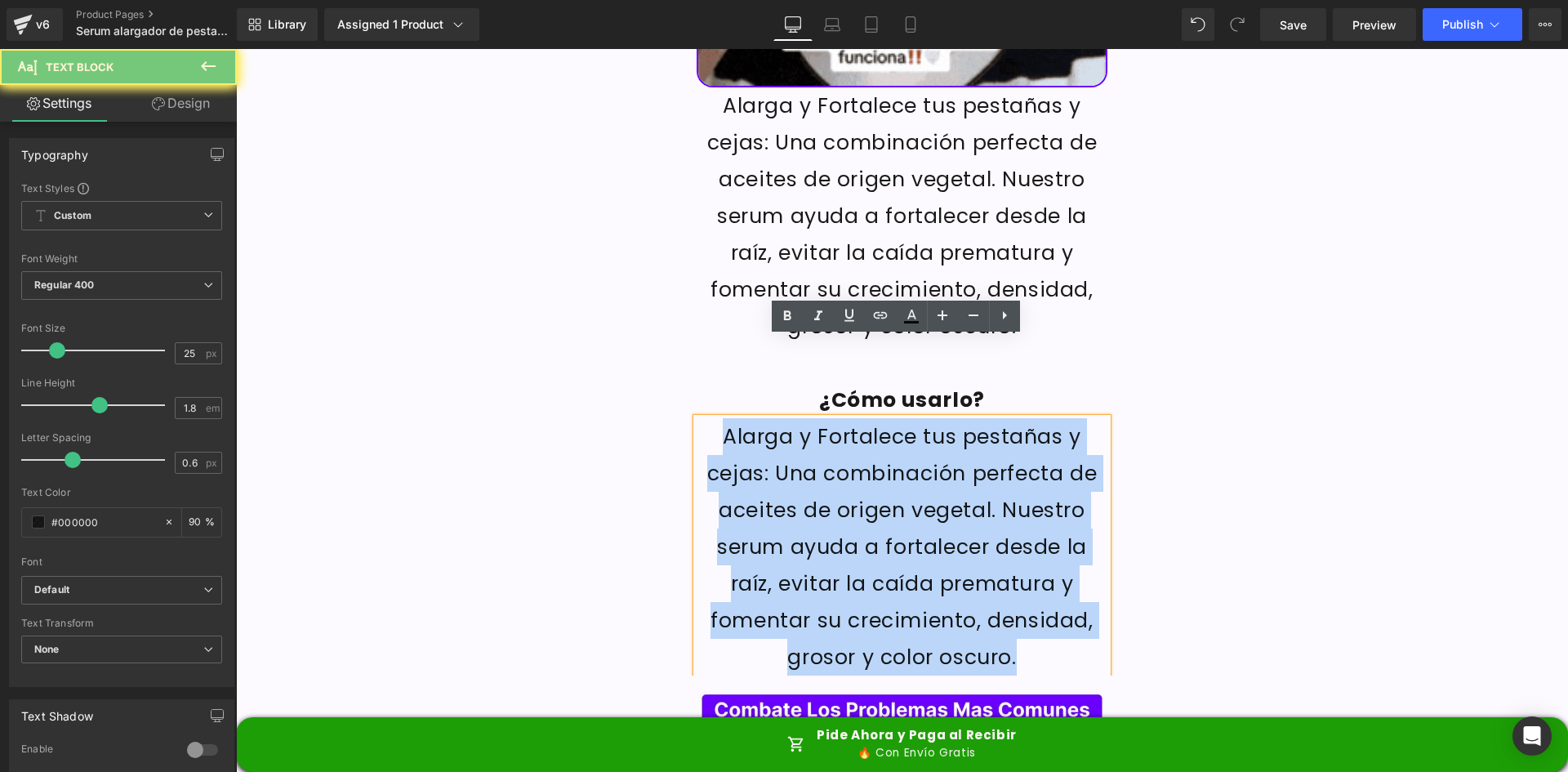
click at [848, 418] on p "Alarga y Fortalece tus pestañas y cejas: Una combinación perfecta de aceites de…" at bounding box center [902, 547] width 412 height 257
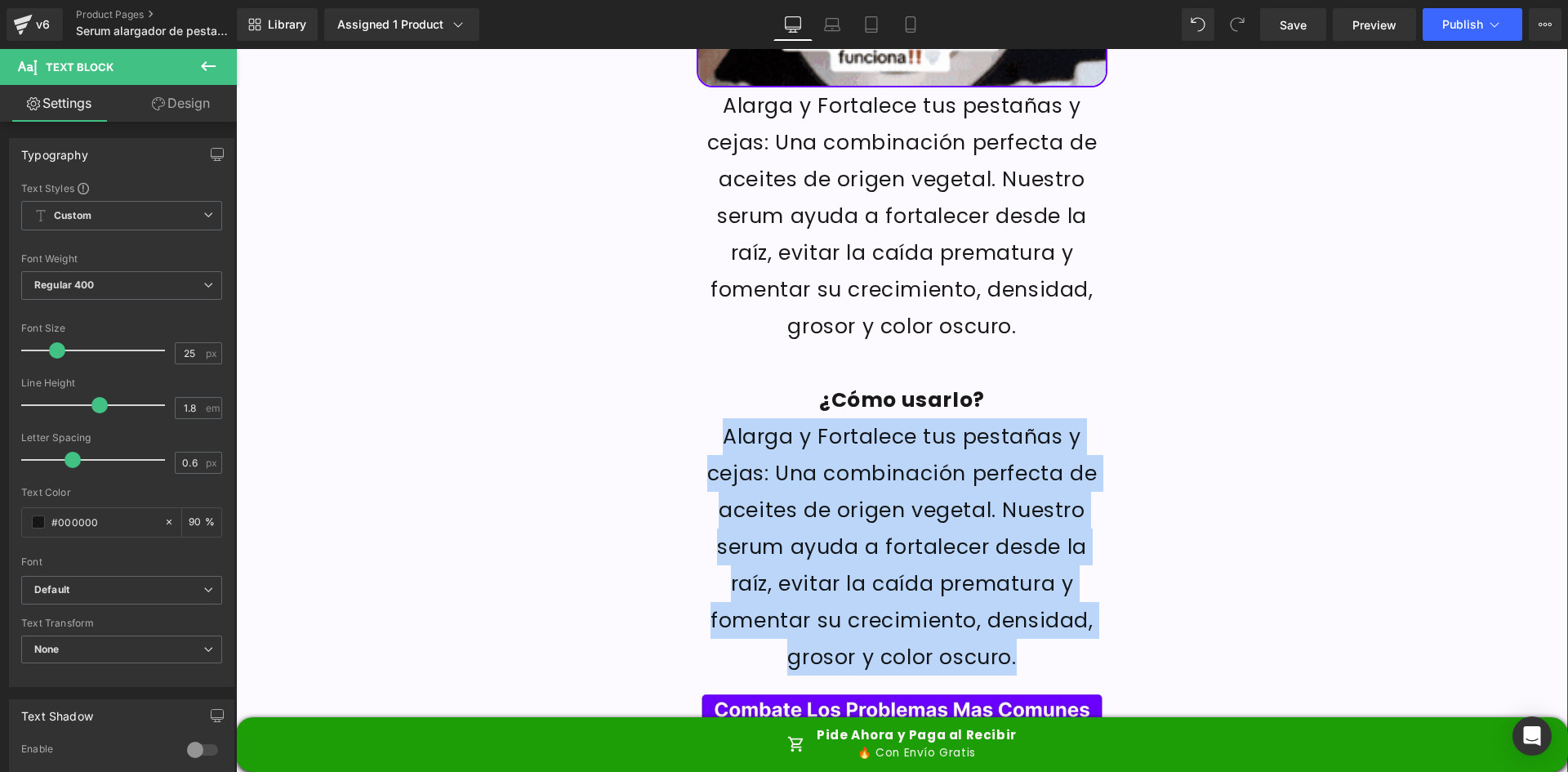
click at [810, 418] on p "Alarga y Fortalece tus pestañas y cejas: Una combinación perfecta de aceites de…" at bounding box center [902, 547] width 412 height 257
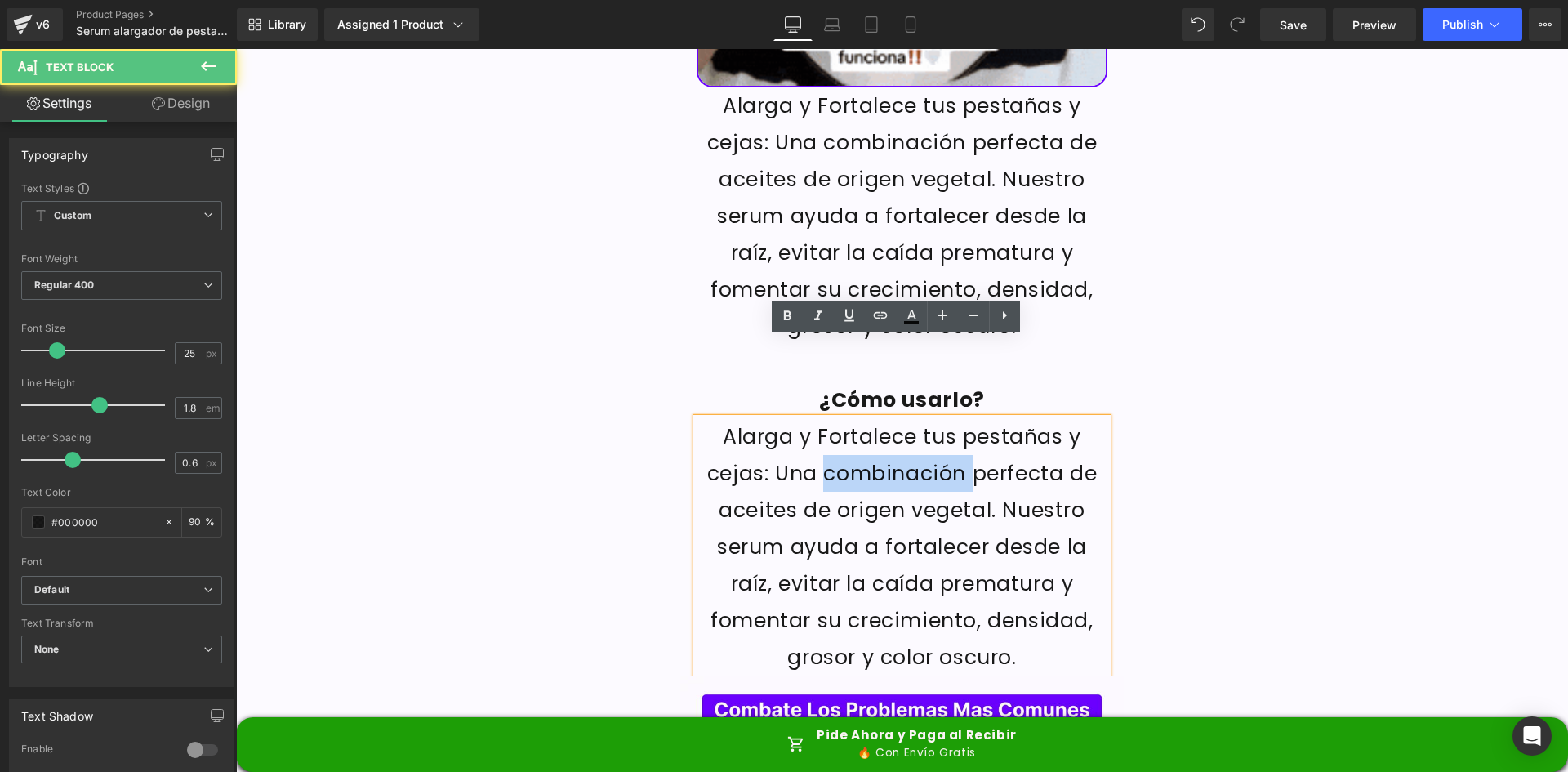
click at [810, 418] on p "Alarga y Fortalece tus pestañas y cejas: Una combinación perfecta de aceites de…" at bounding box center [902, 547] width 412 height 257
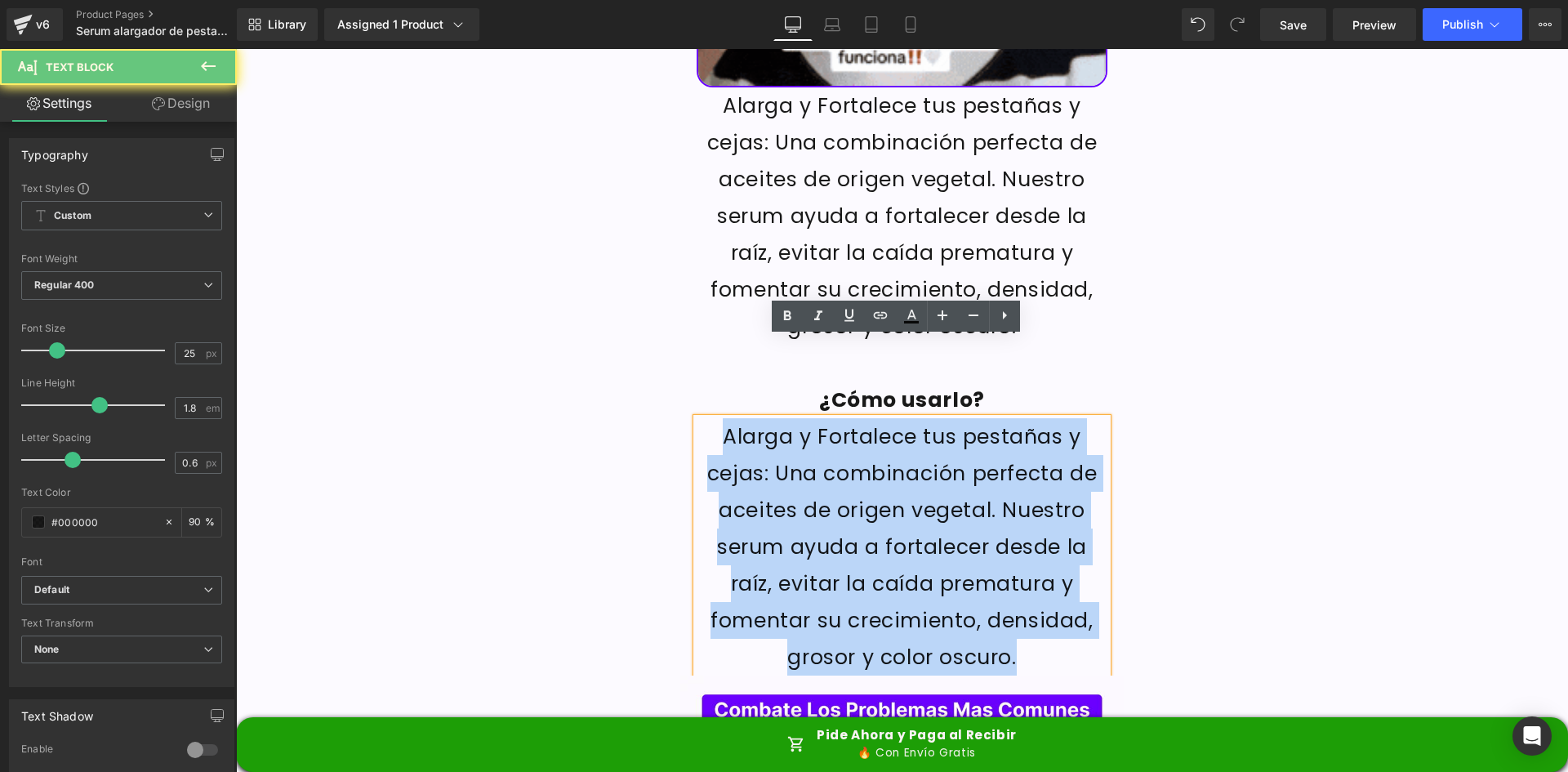
click at [810, 418] on p "Alarga y Fortalece tus pestañas y cejas: Una combinación perfecta de aceites de…" at bounding box center [902, 547] width 412 height 257
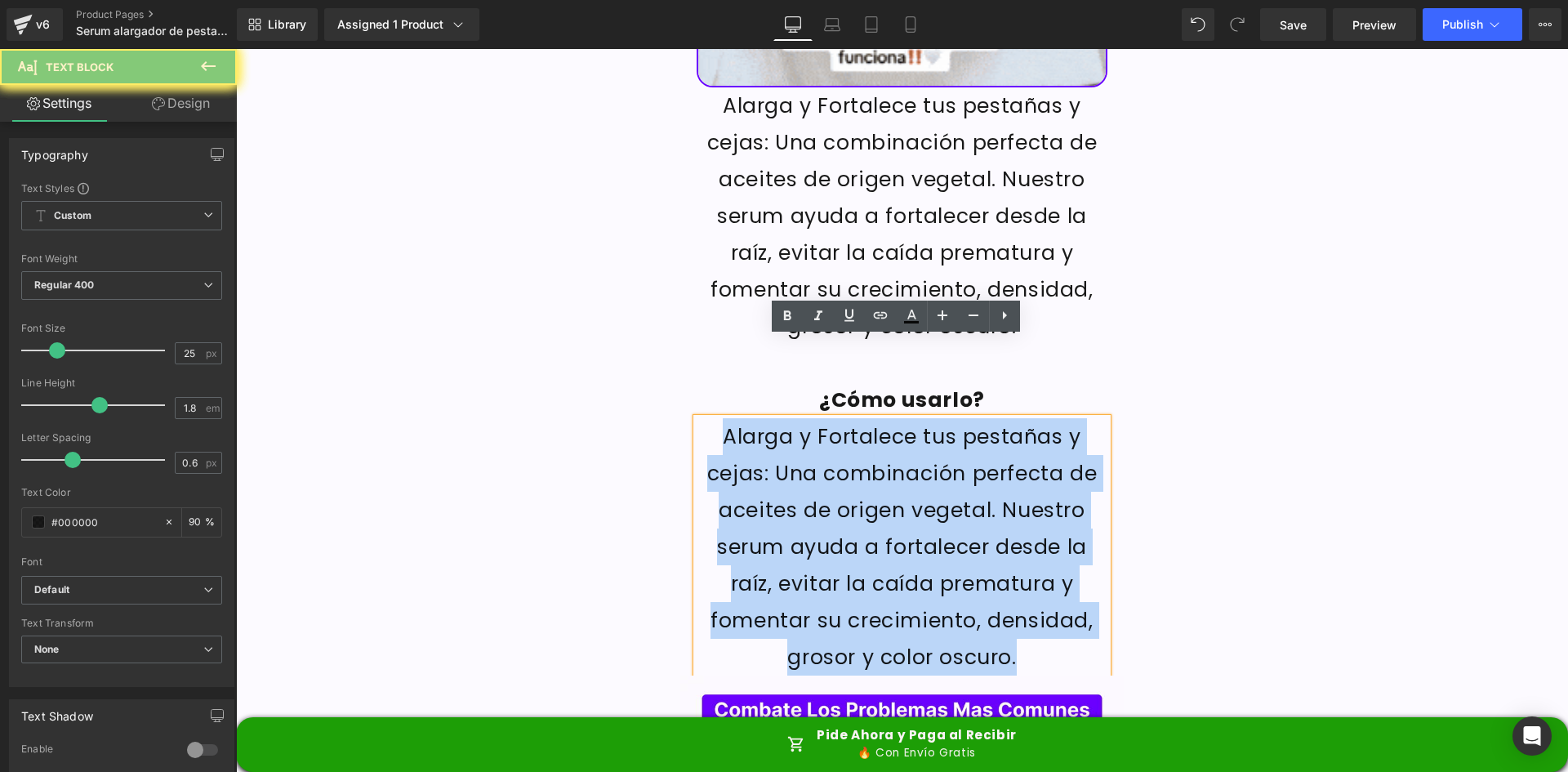
click at [810, 418] on p "Alarga y Fortalece tus pestañas y cejas: Una combinación perfecta de aceites de…" at bounding box center [902, 547] width 412 height 257
paste div
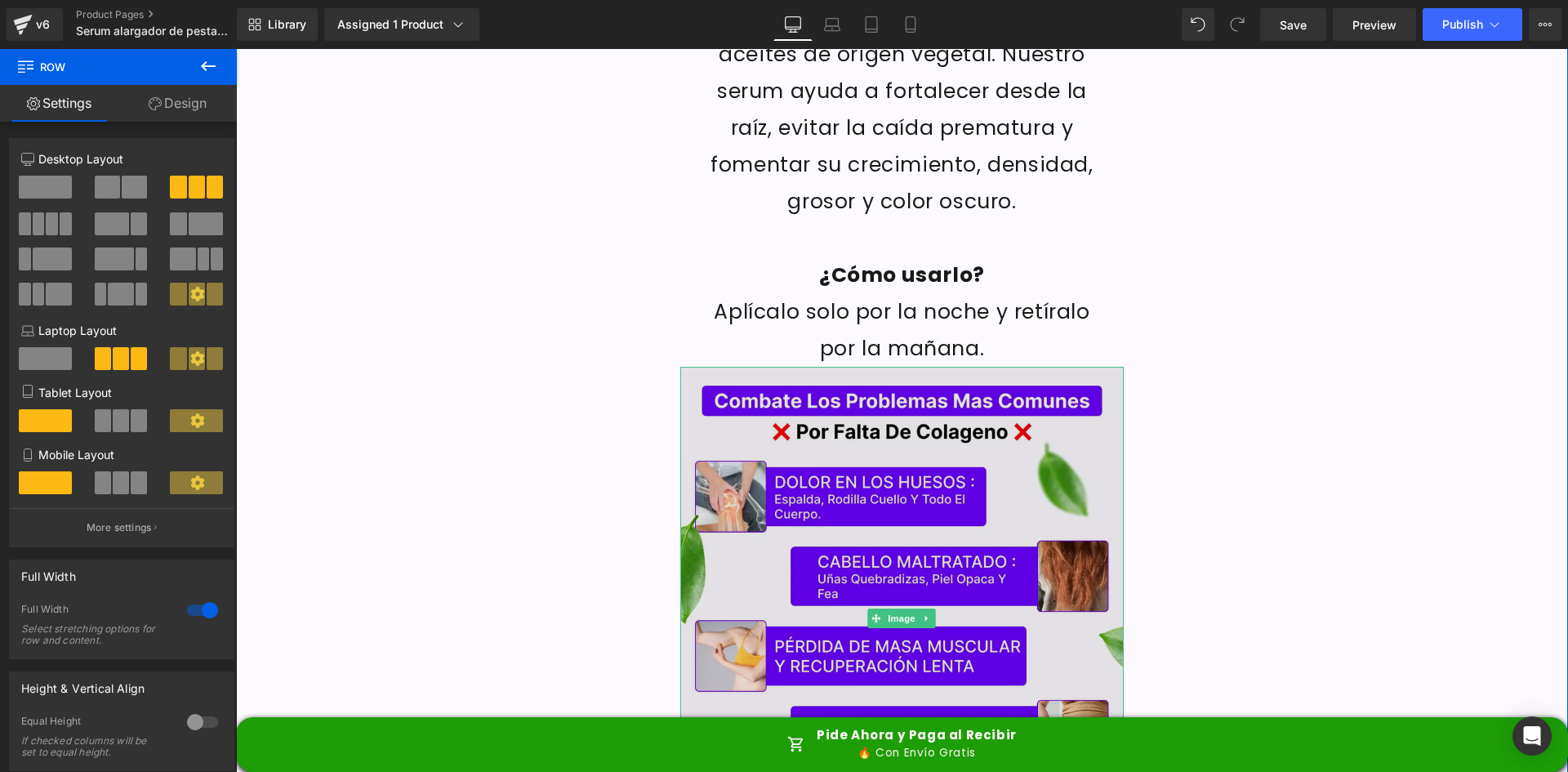
scroll to position [2532, 0]
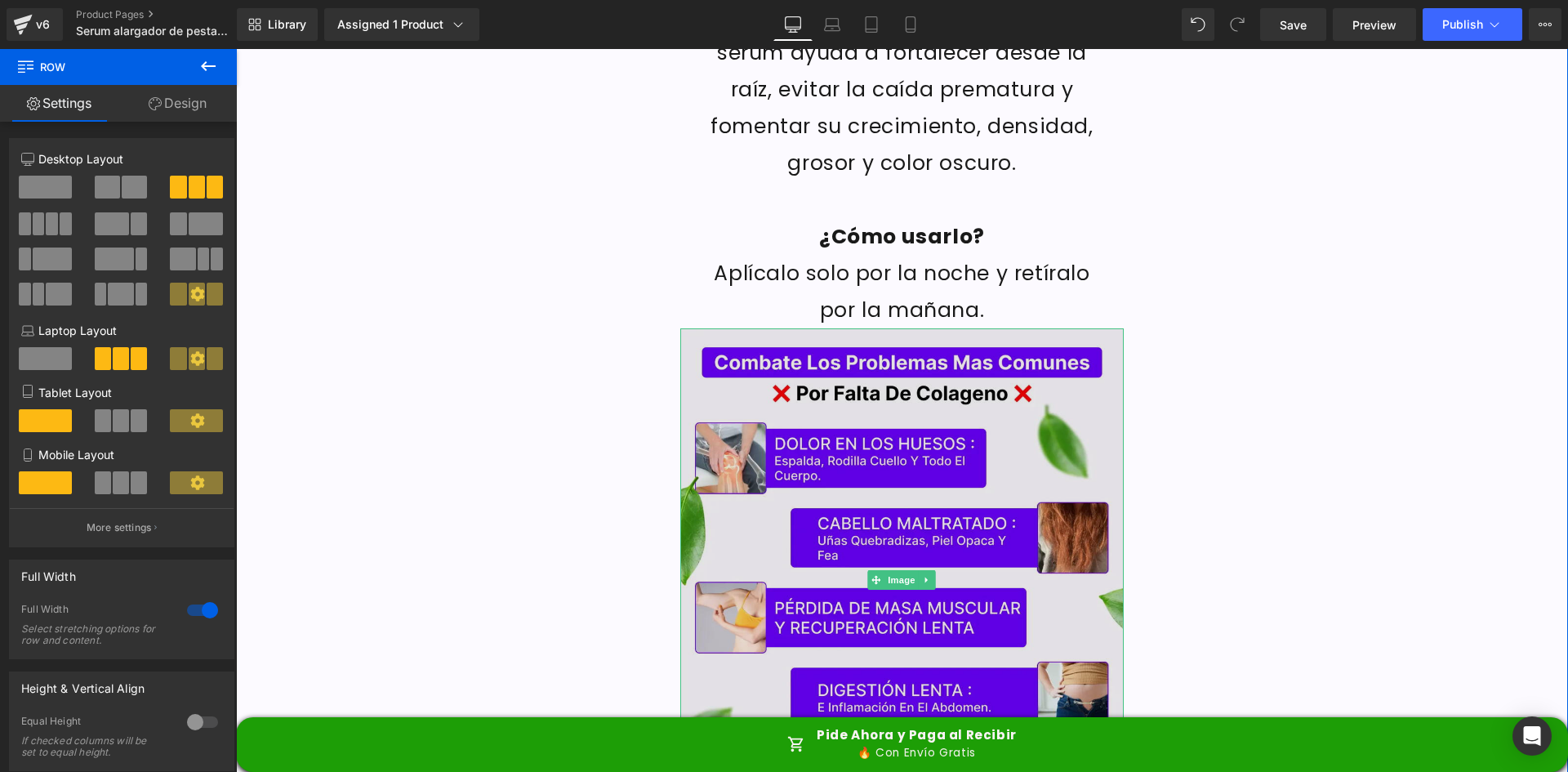
drag, startPoint x: 956, startPoint y: 372, endPoint x: 602, endPoint y: 386, distance: 354.3
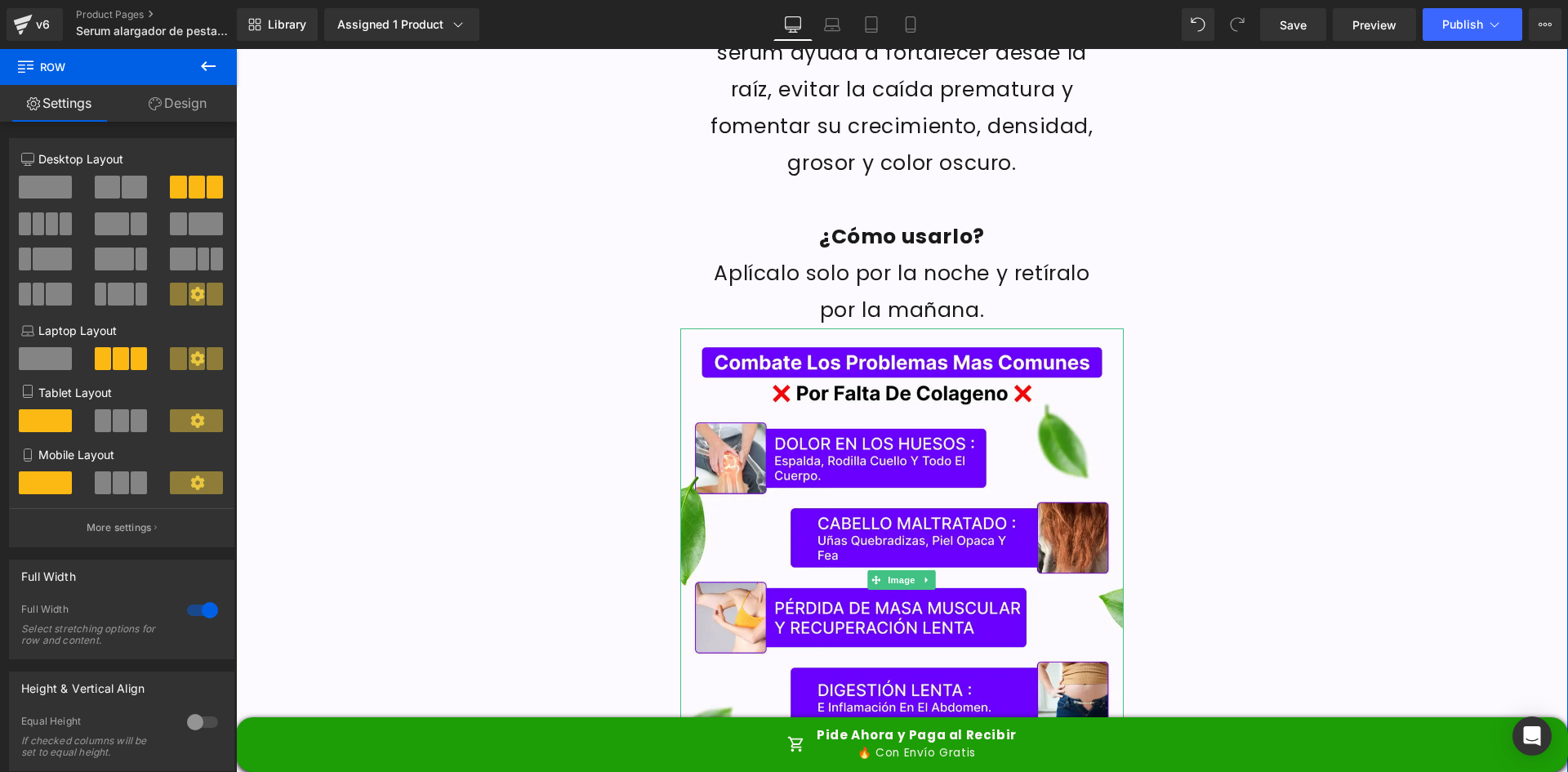
click at [956, 372] on img at bounding box center [903, 580] width 445 height 504
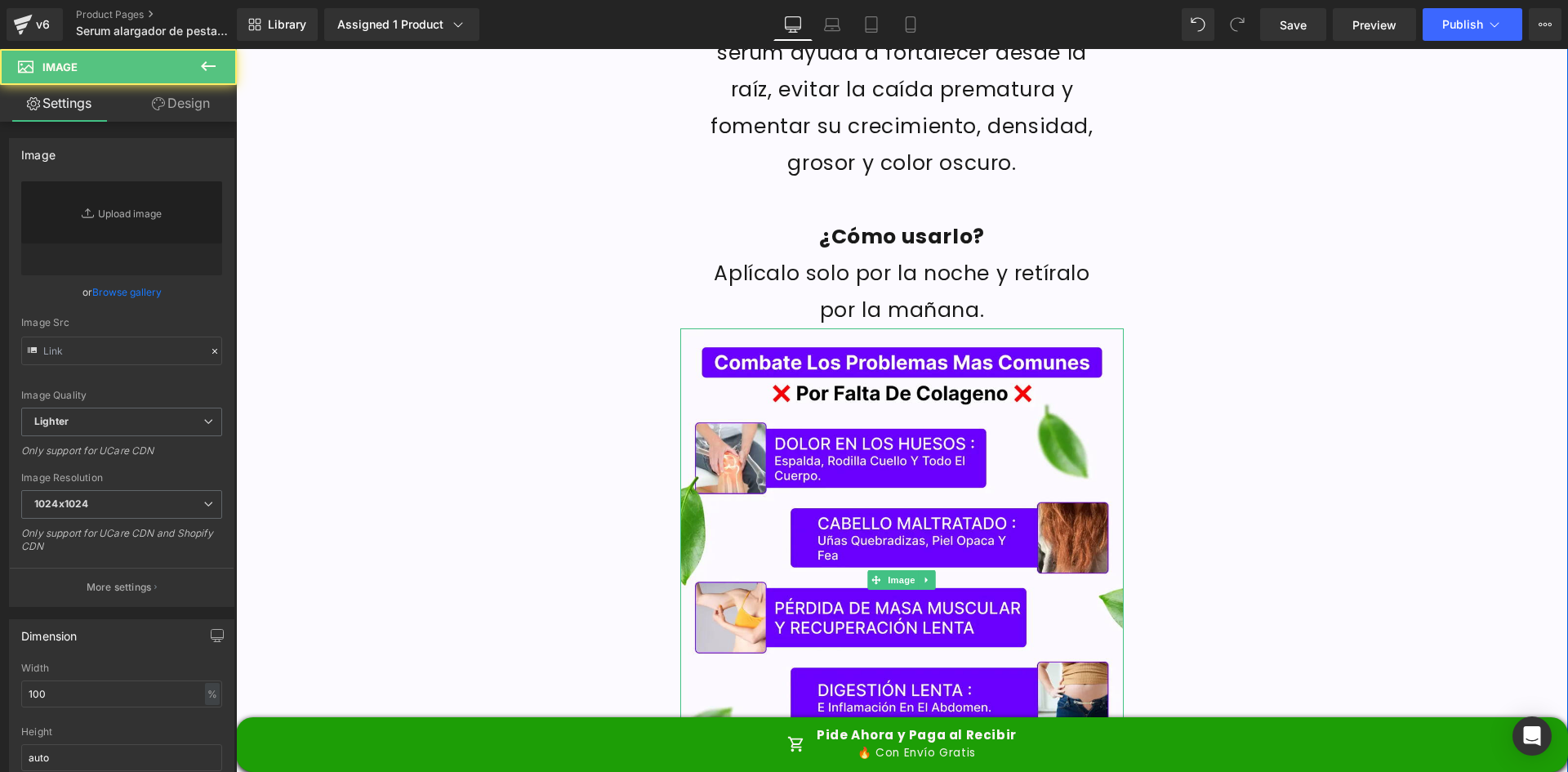
type input "https://ucarecdn.com/57ff5b9c-0e87-4bff-a334-5be5a845d124/-/format/auto/-/previ…"
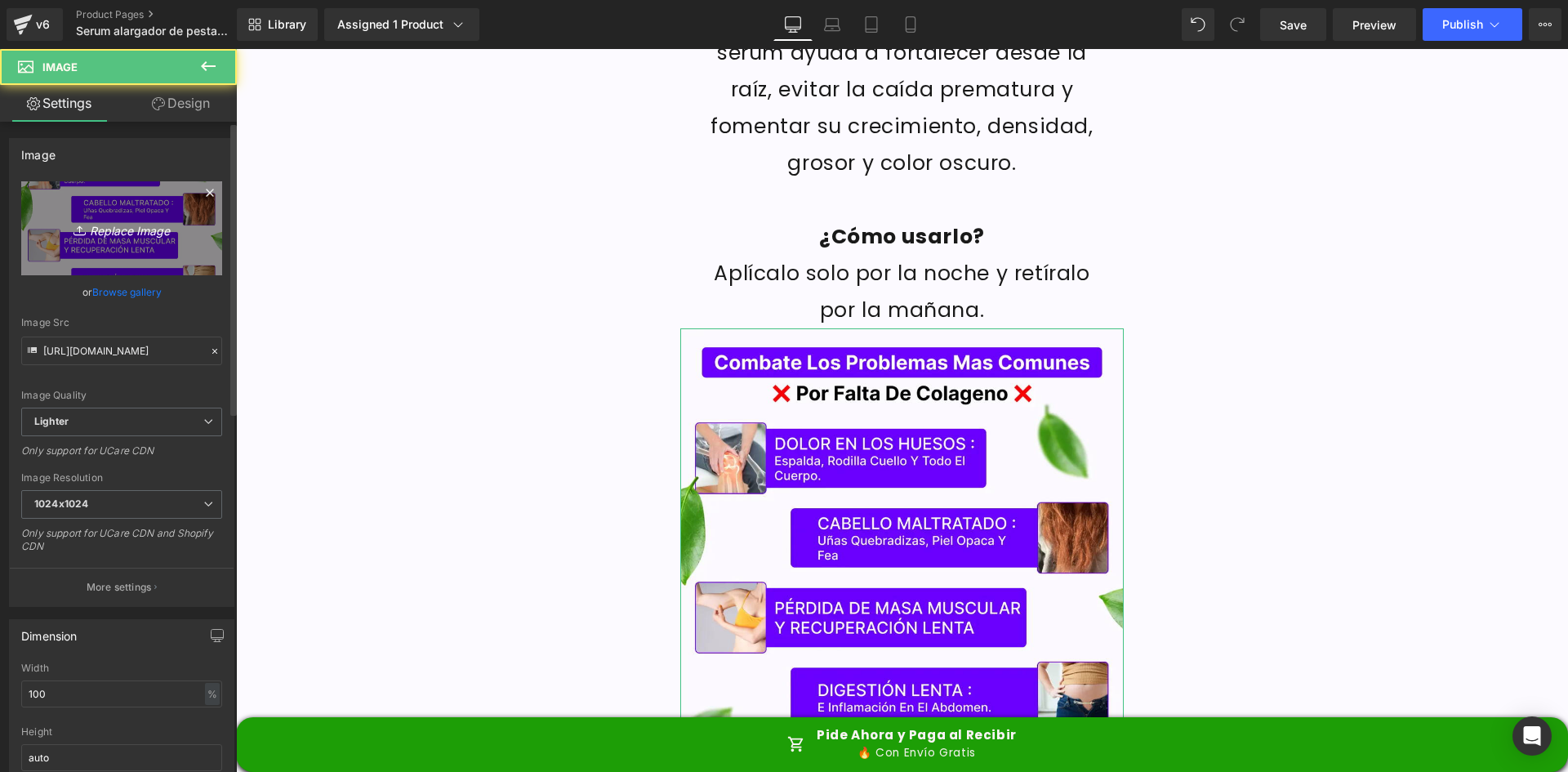
click at [59, 224] on icon "Replace Image" at bounding box center [121, 228] width 130 height 20
type input "C:\fakepath\BANNER-MONTOYA.webp"
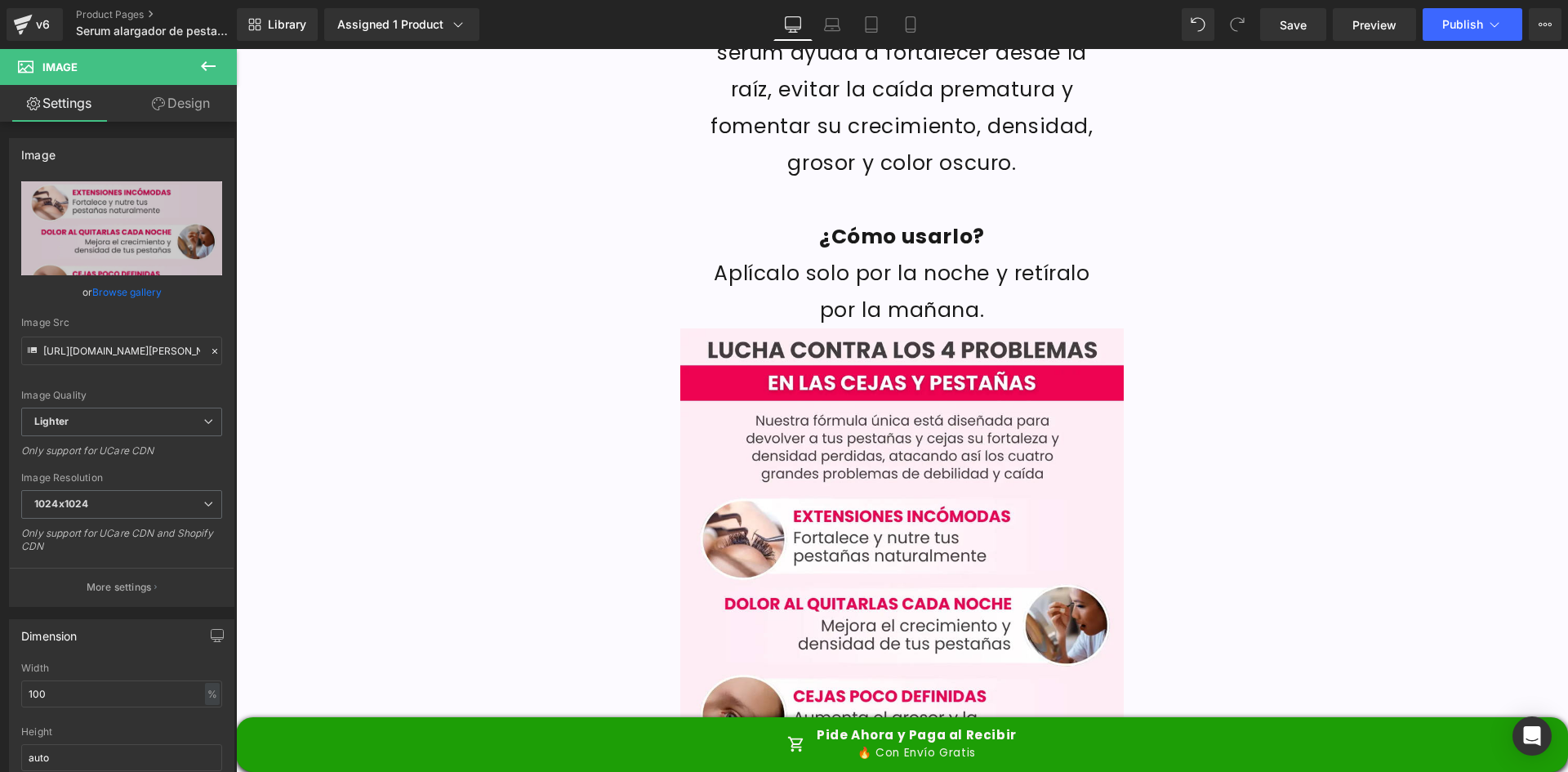
type input "https://ucarecdn.com/adfc3f9a-f4a3-48ff-8301-0018a0f2b635/-/format/auto/-/previ…"
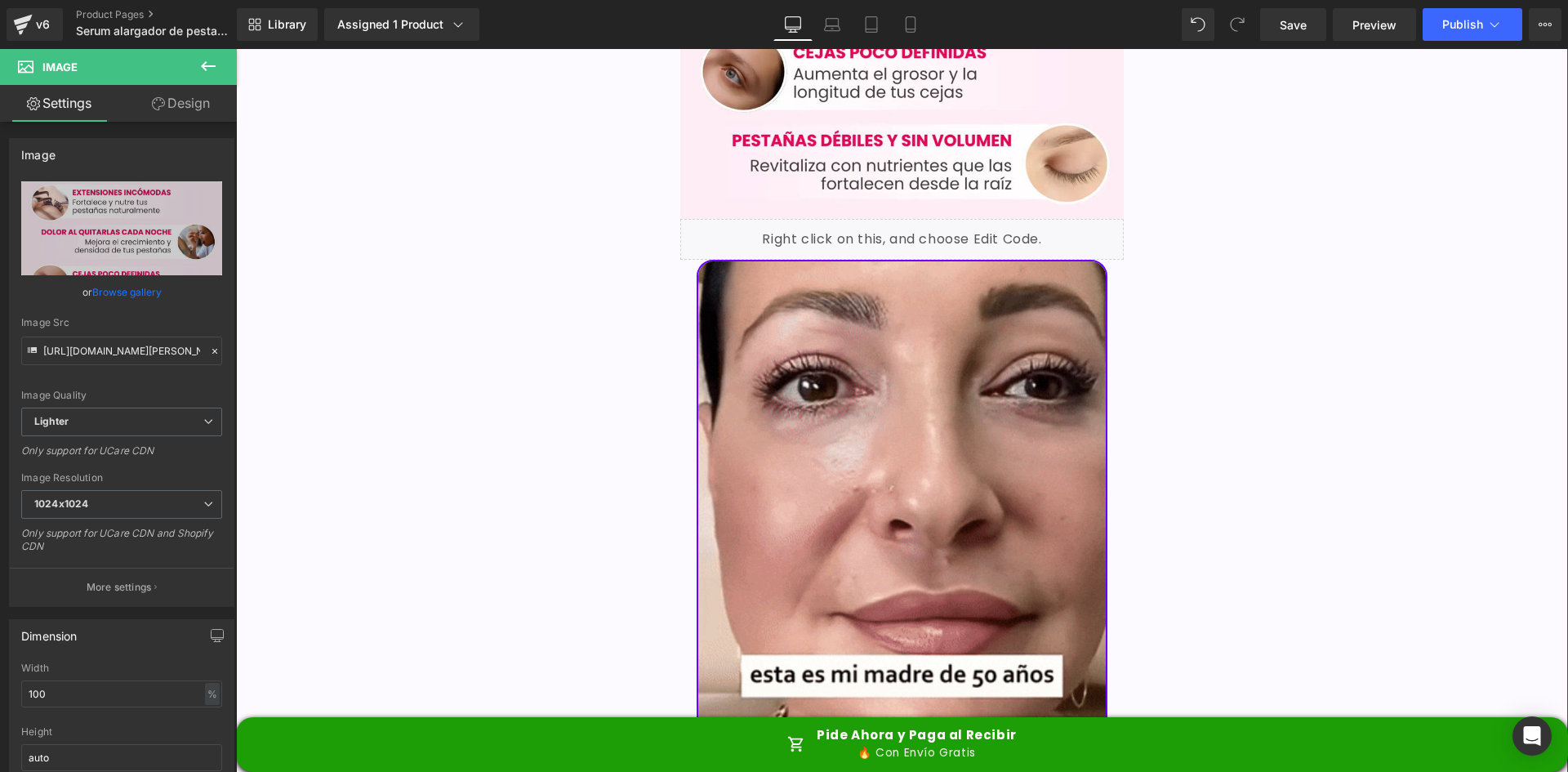
scroll to position [3186, 0]
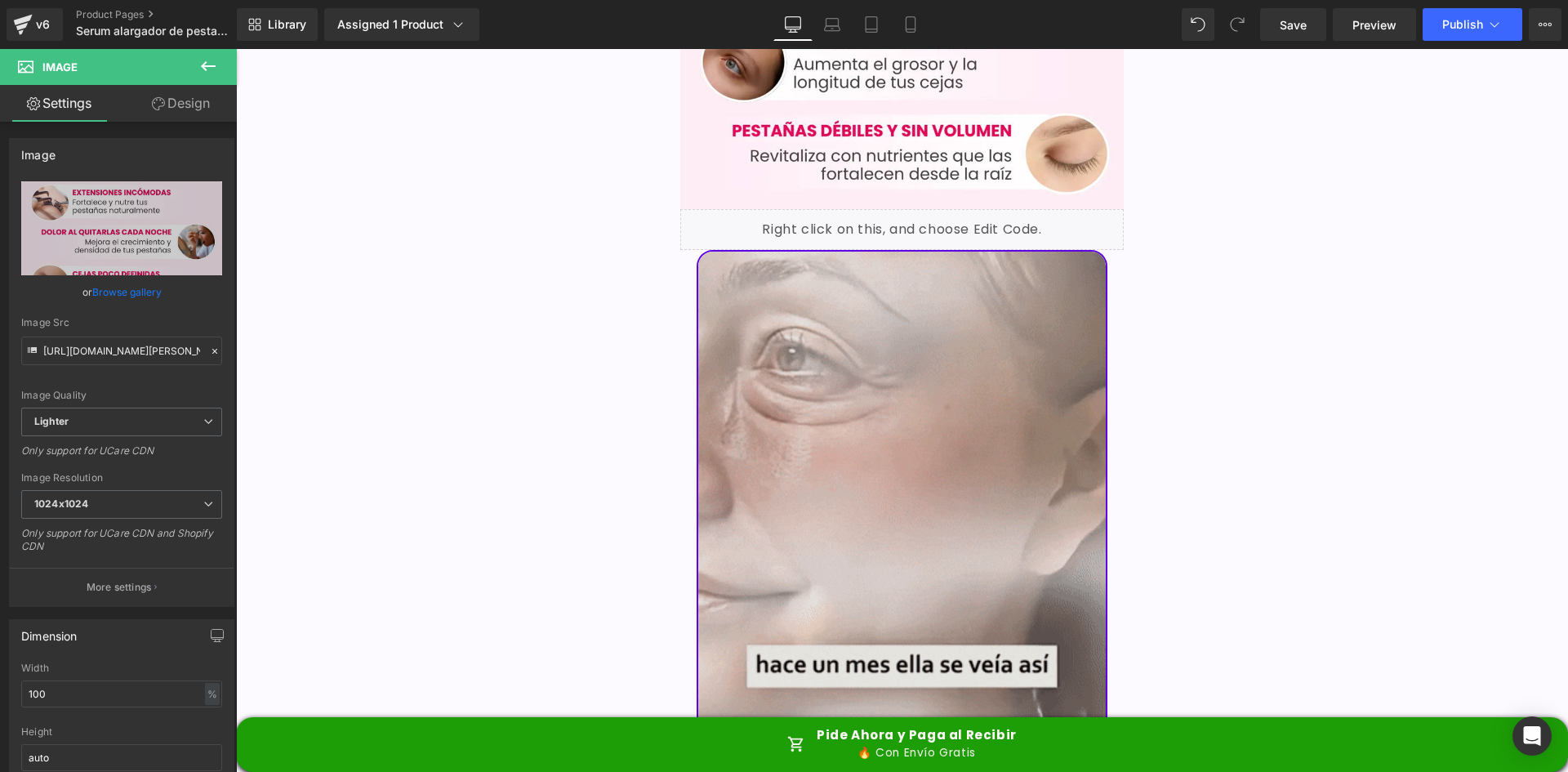
drag, startPoint x: 331, startPoint y: 468, endPoint x: 935, endPoint y: 387, distance: 609.4
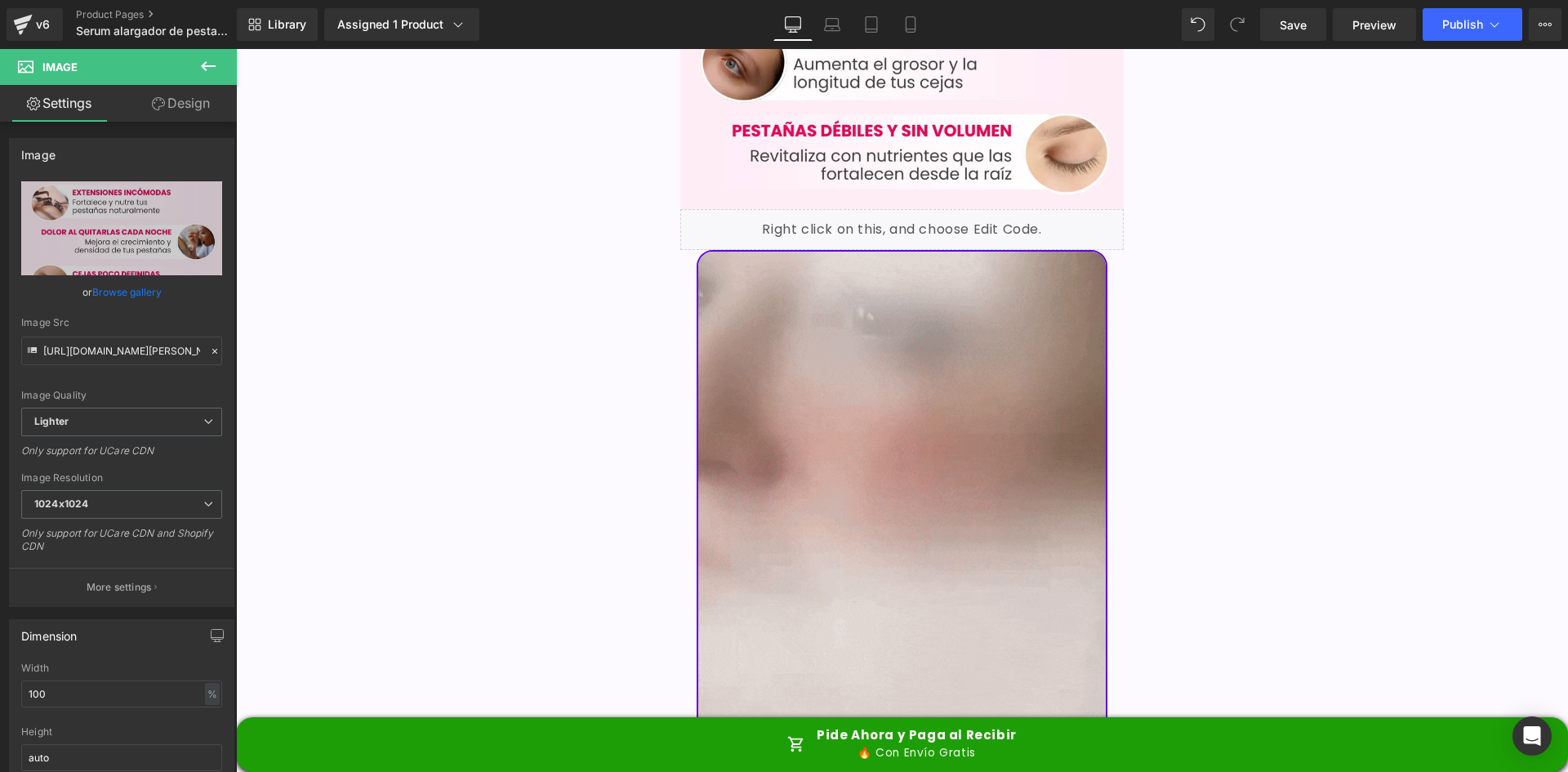
click at [935, 387] on img at bounding box center [902, 523] width 412 height 547
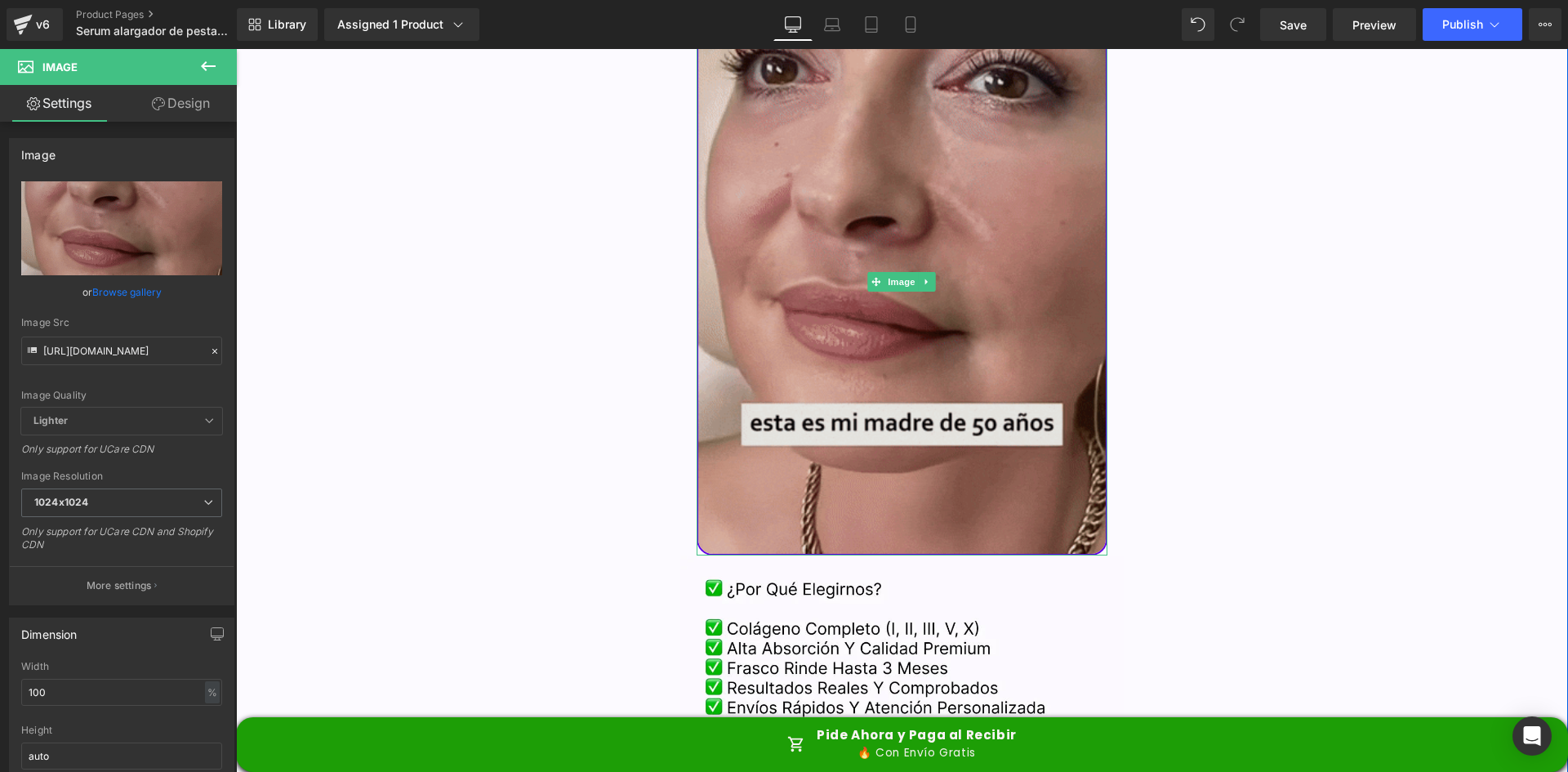
scroll to position [3676, 0]
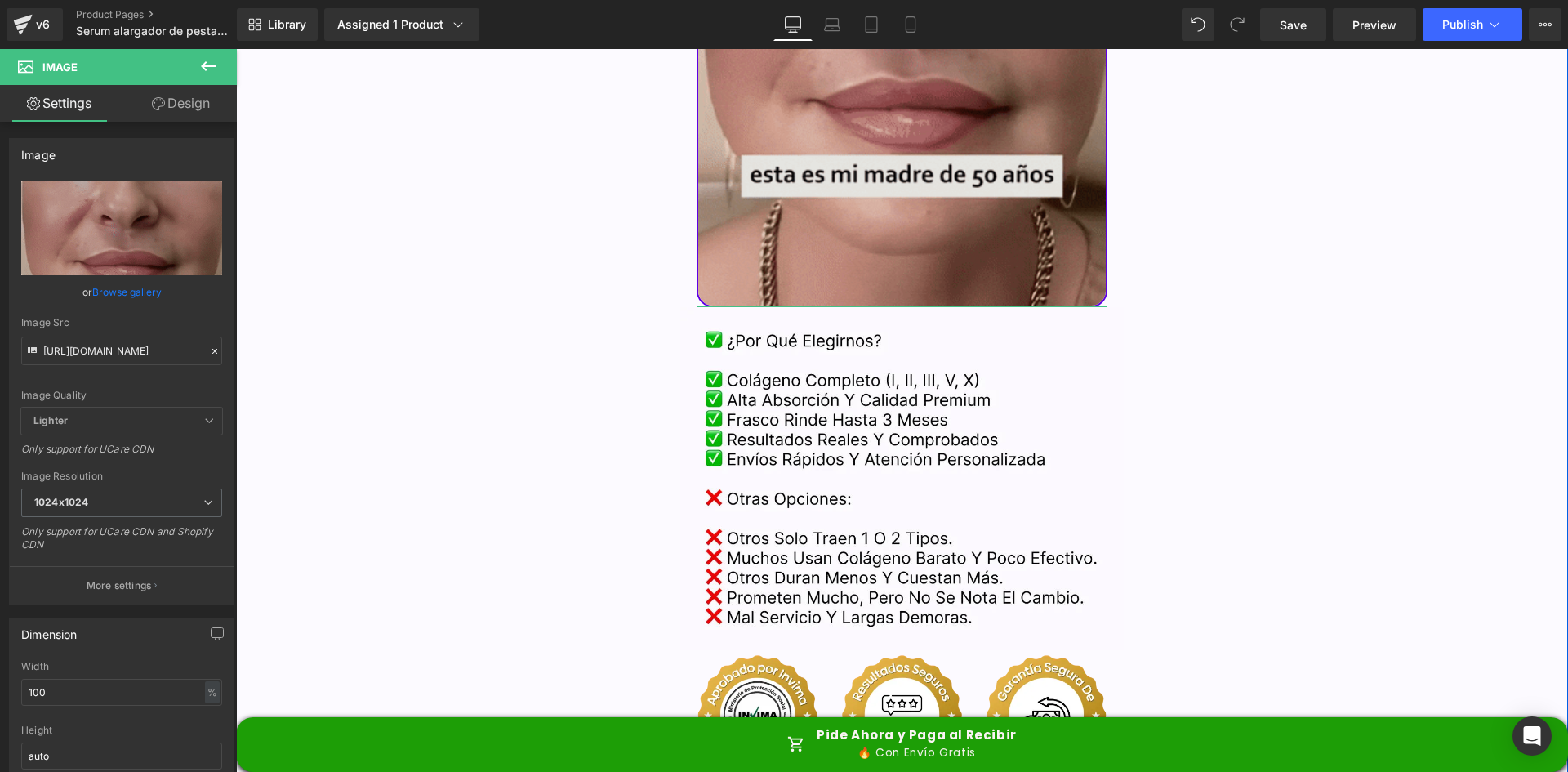
click at [935, 387] on img at bounding box center [903, 479] width 445 height 343
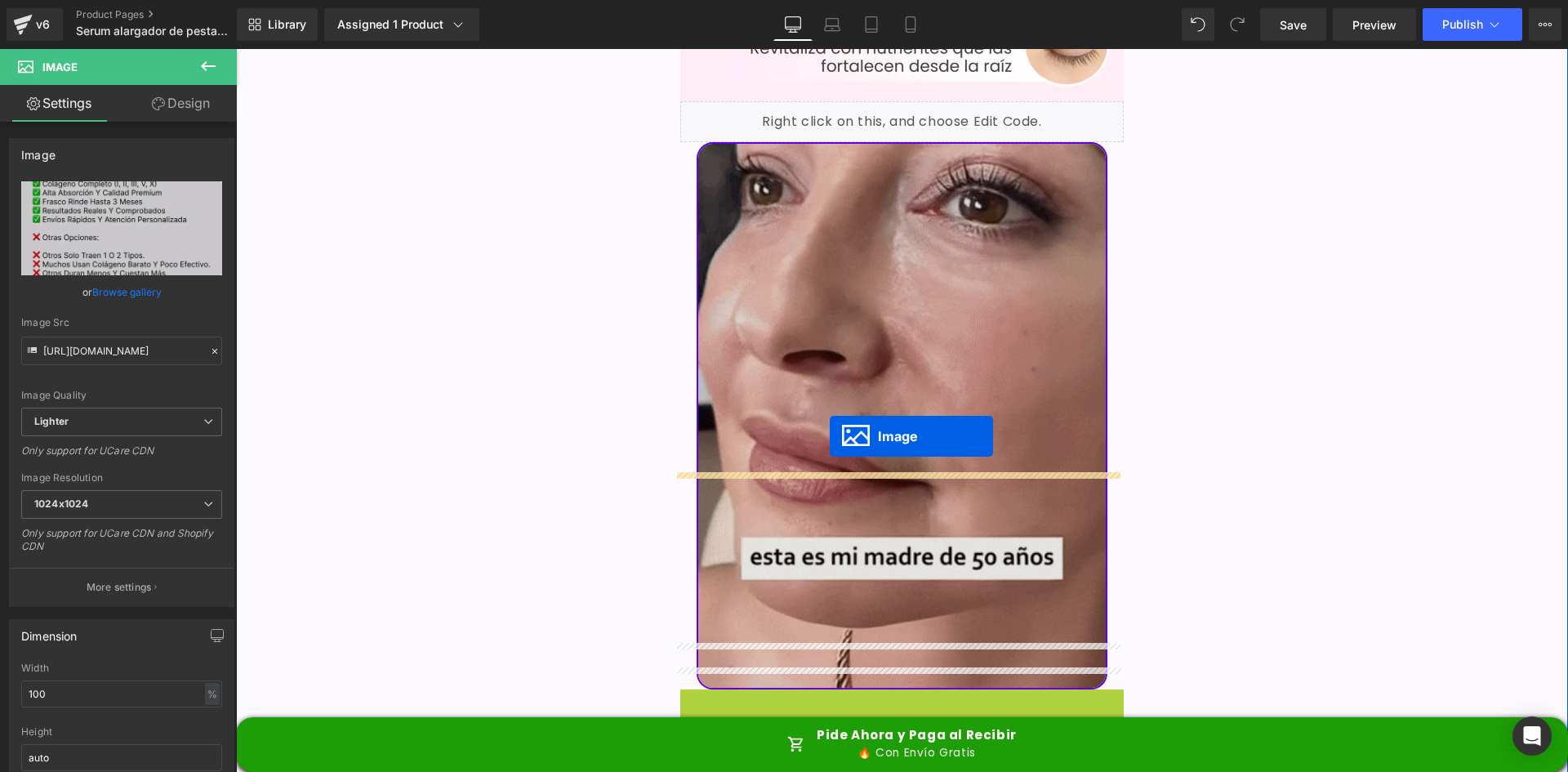
scroll to position [3290, 0]
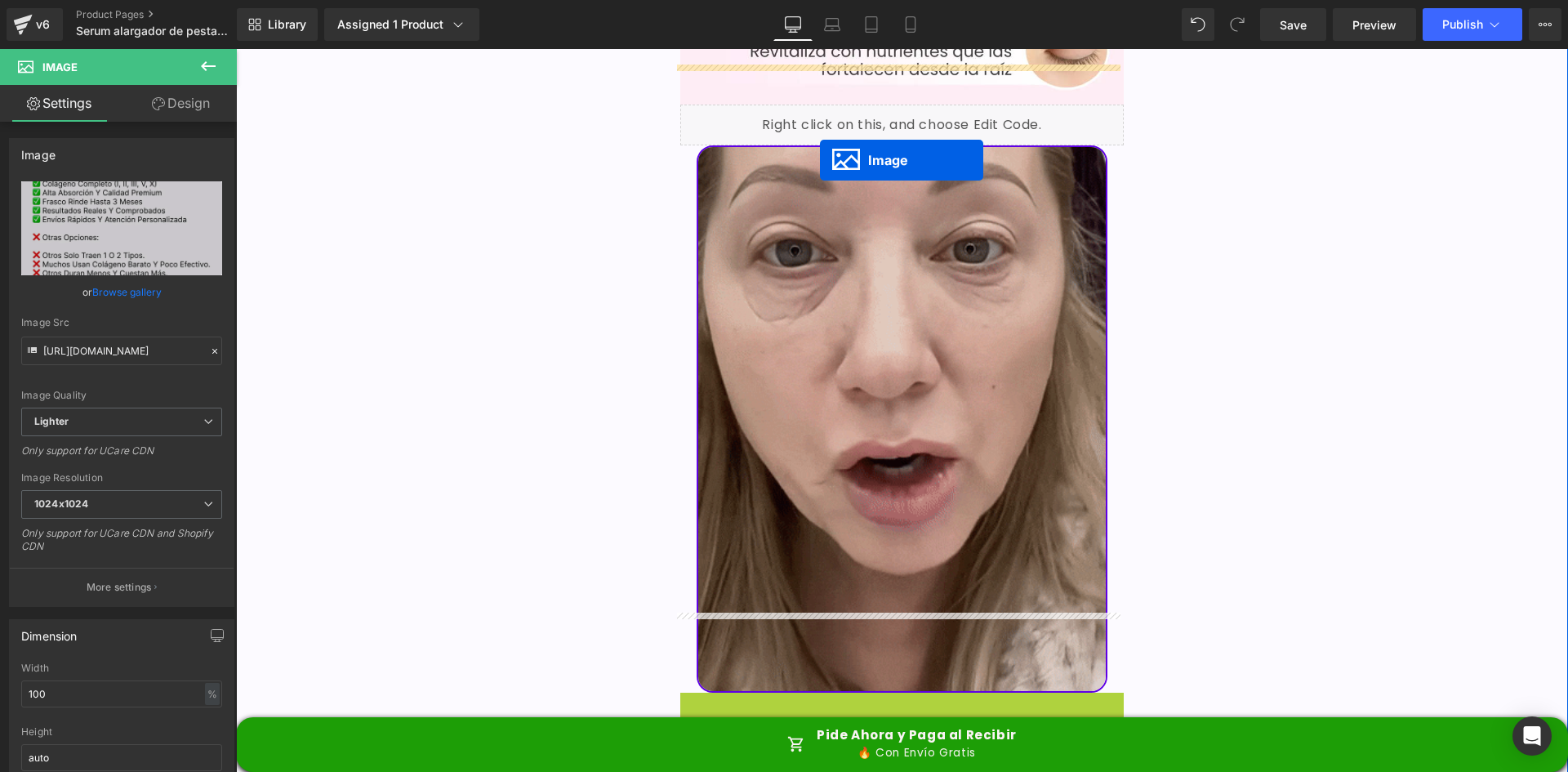
drag, startPoint x: 866, startPoint y: 398, endPoint x: 820, endPoint y: 160, distance: 242.4
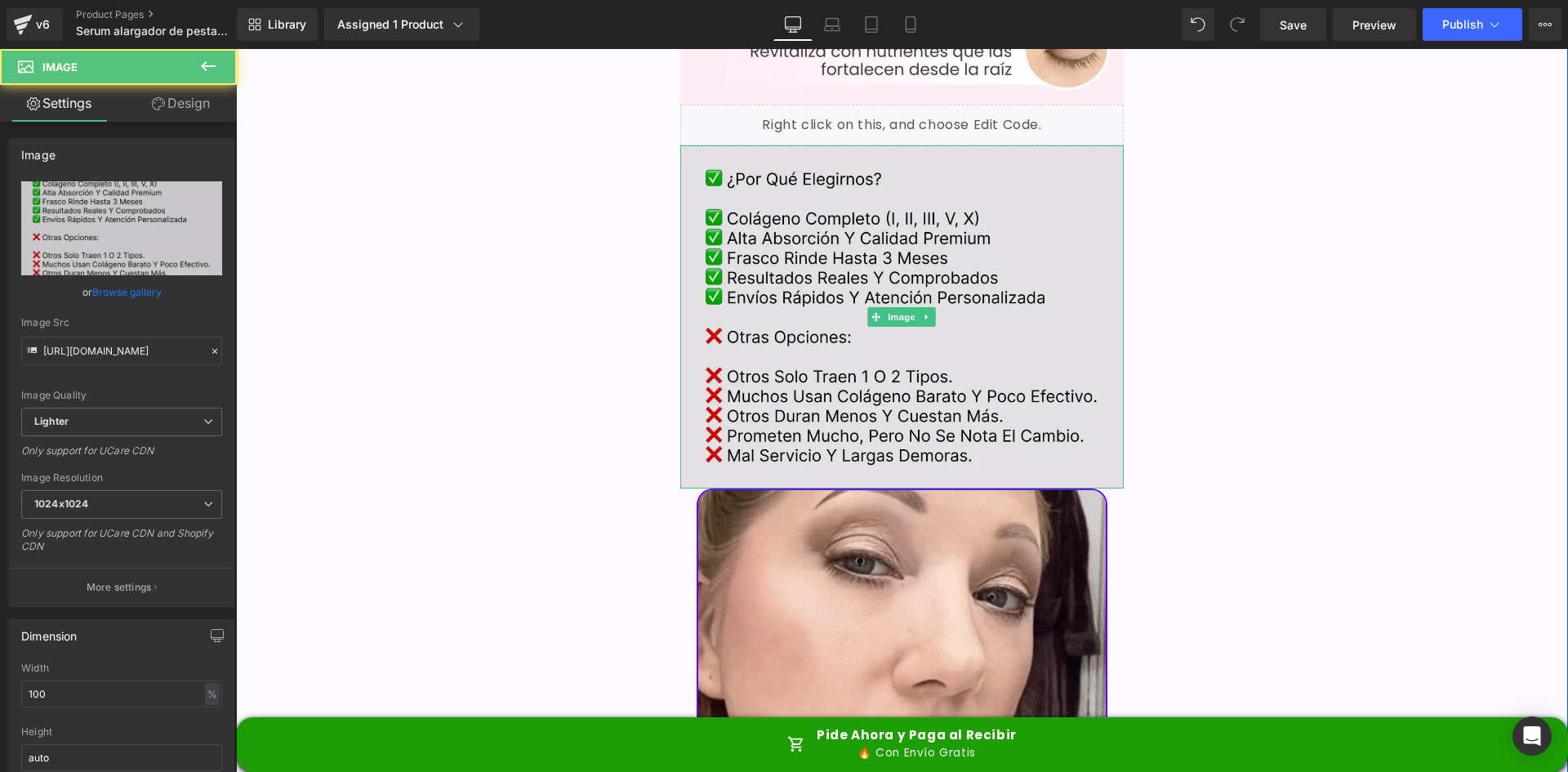
click at [770, 232] on img at bounding box center [903, 317] width 445 height 343
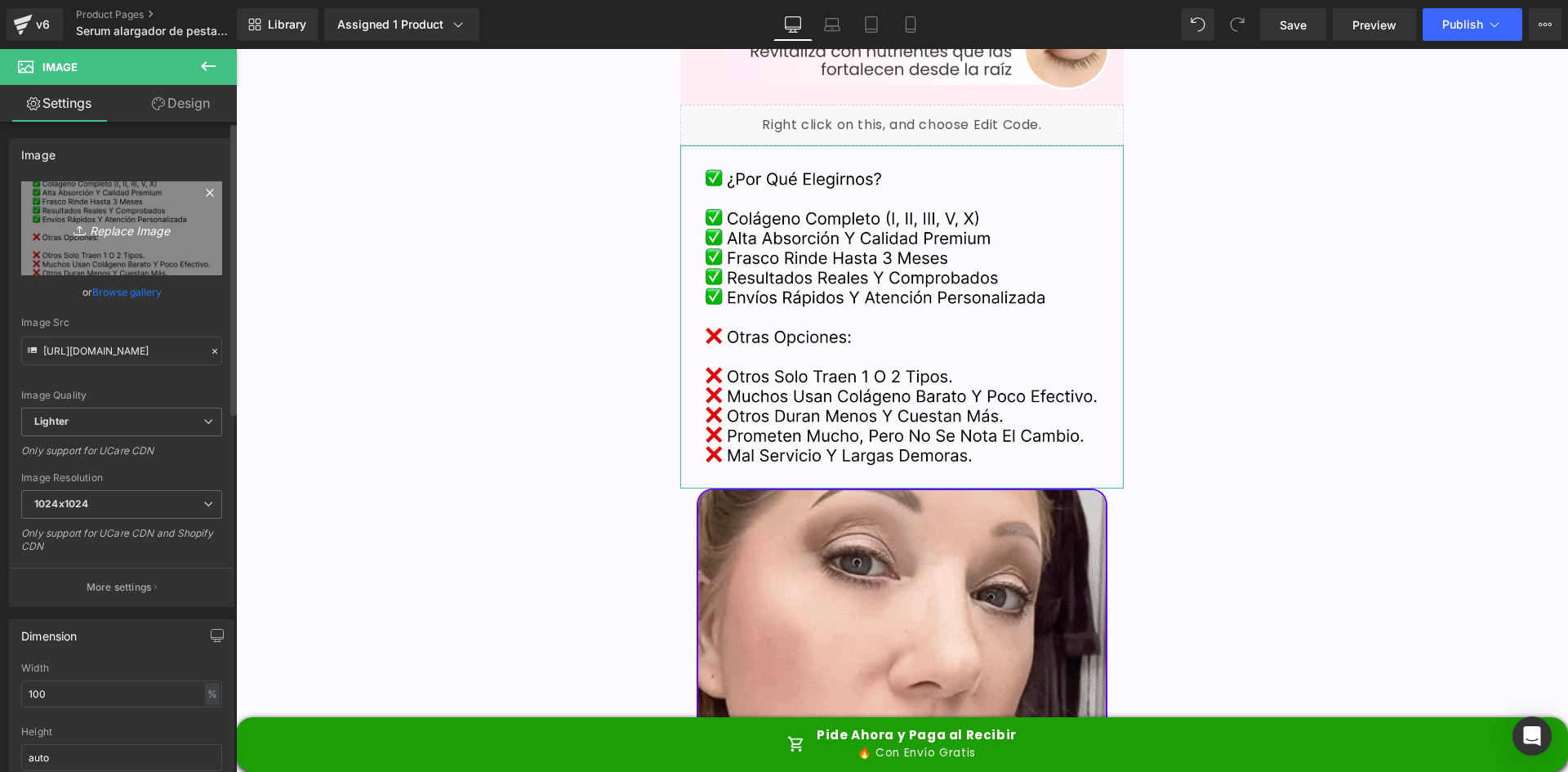
click at [138, 224] on icon "Replace Image" at bounding box center [121, 228] width 130 height 20
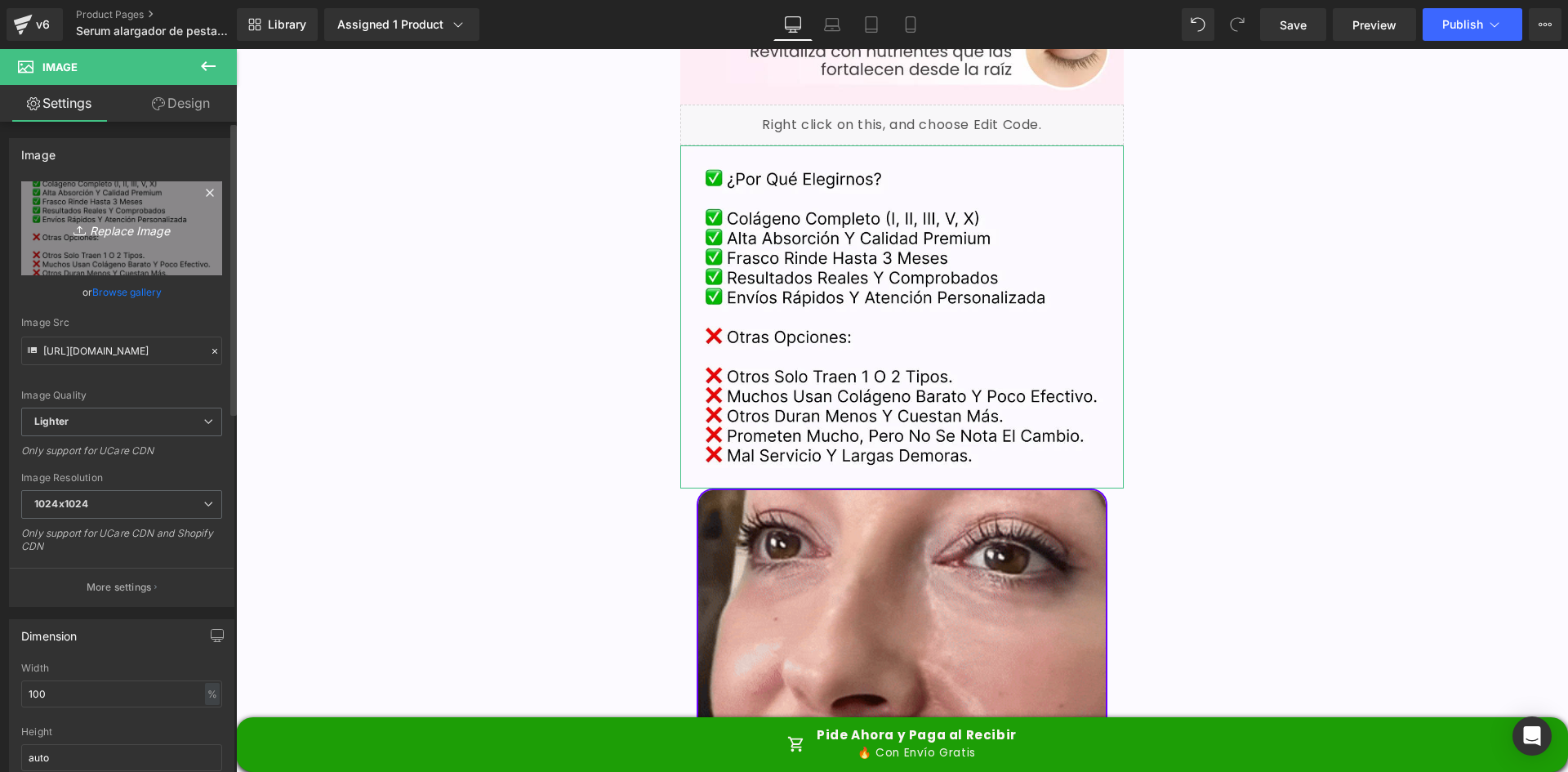
type input "C:\fakepath\Beneficios-Avelina-Serum.webp"
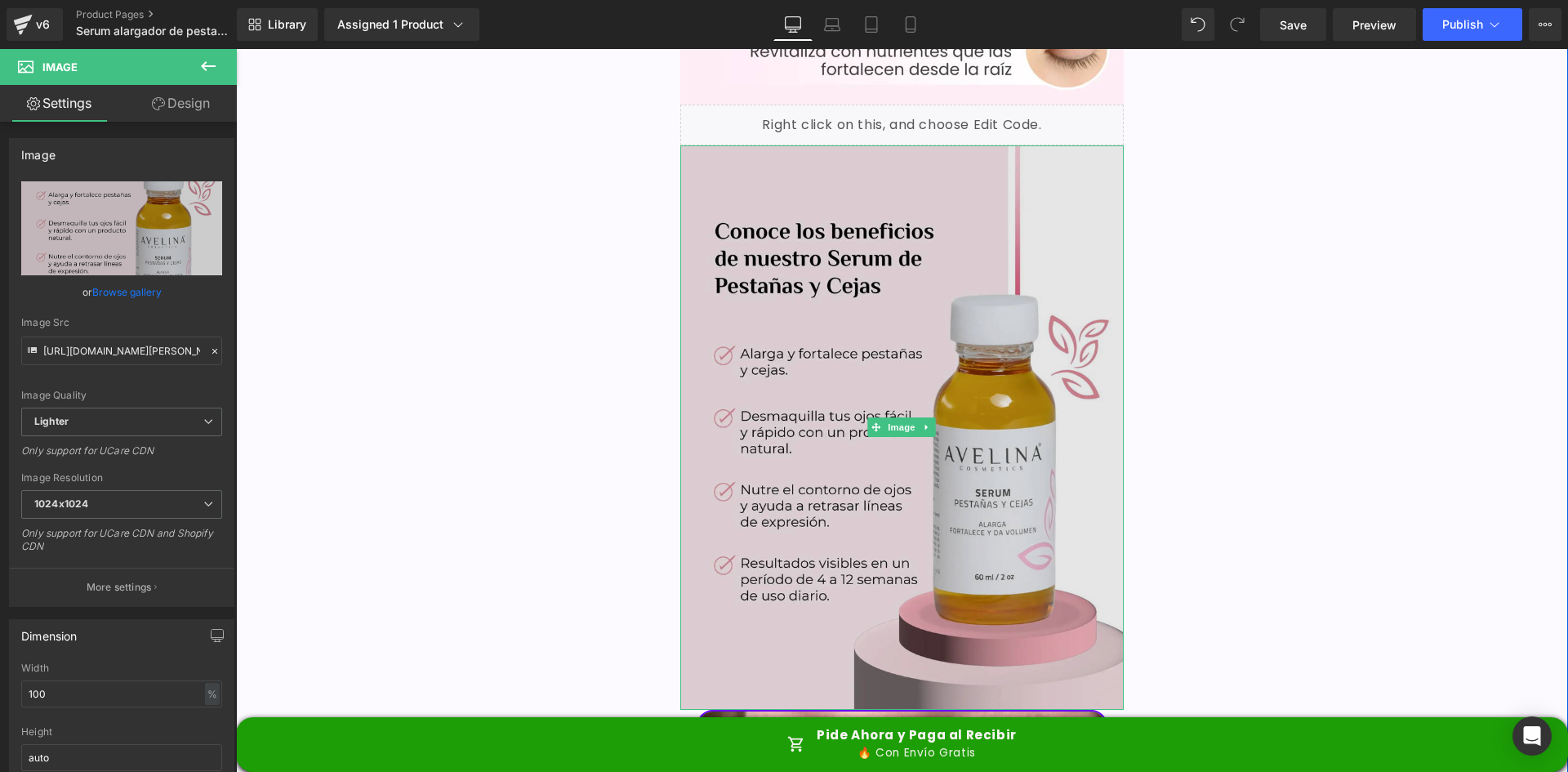
type input "https://ucarecdn.com/b5b6f215-720a-4a1e-b2b0-011e9f4583bf/-/format/auto/-/previ…"
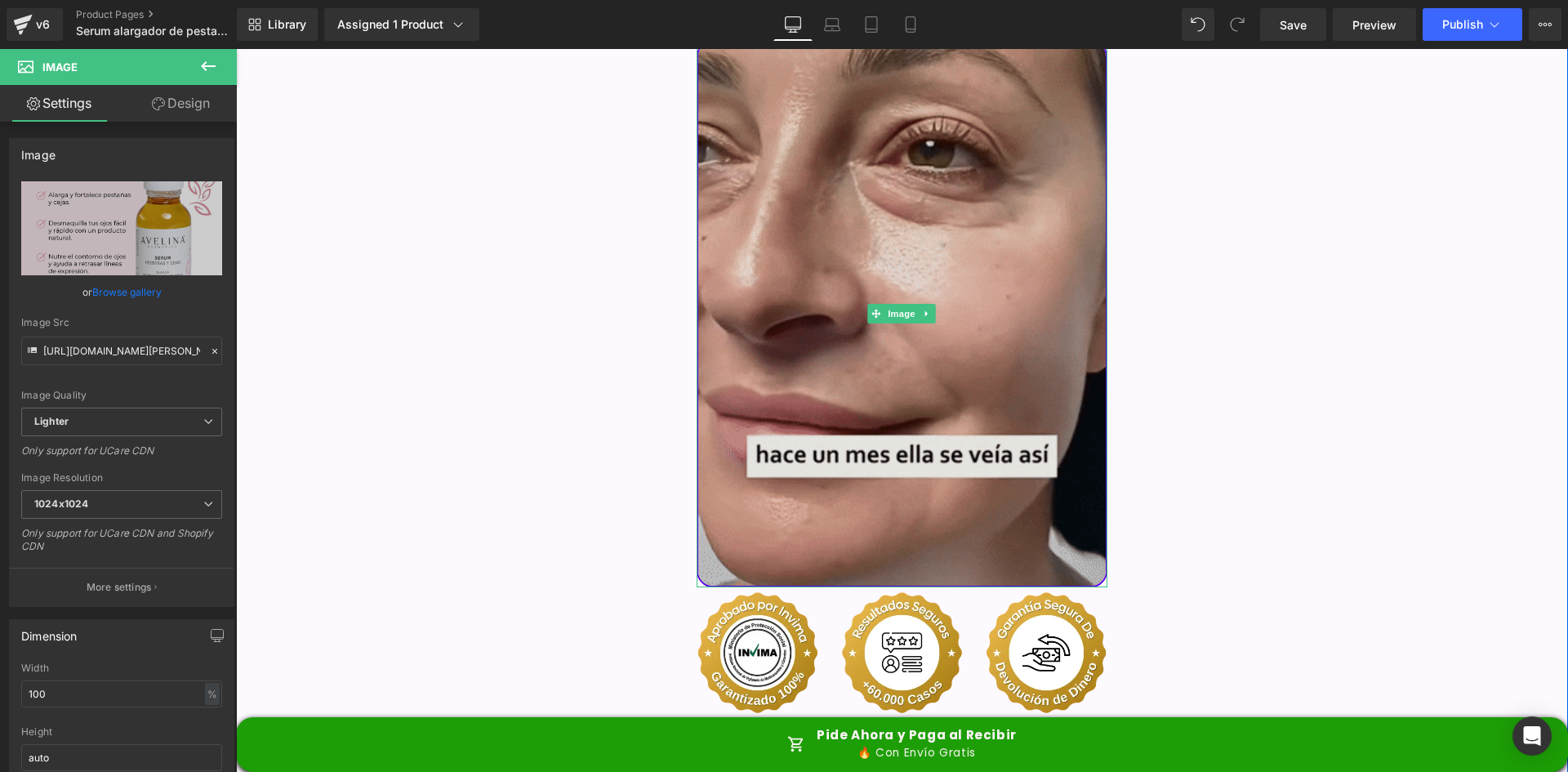
scroll to position [3944, 0]
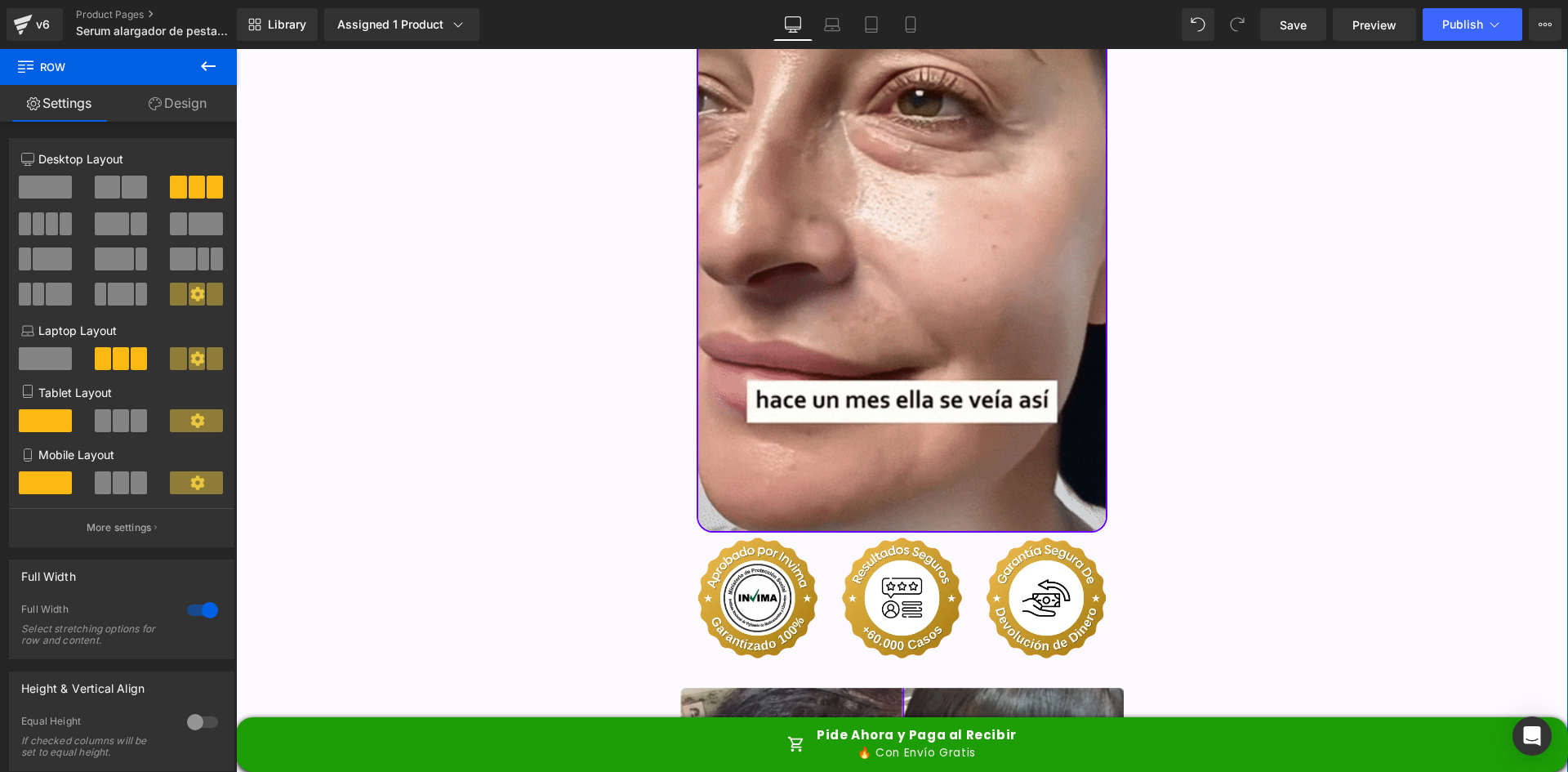
scroll to position [4107, 0]
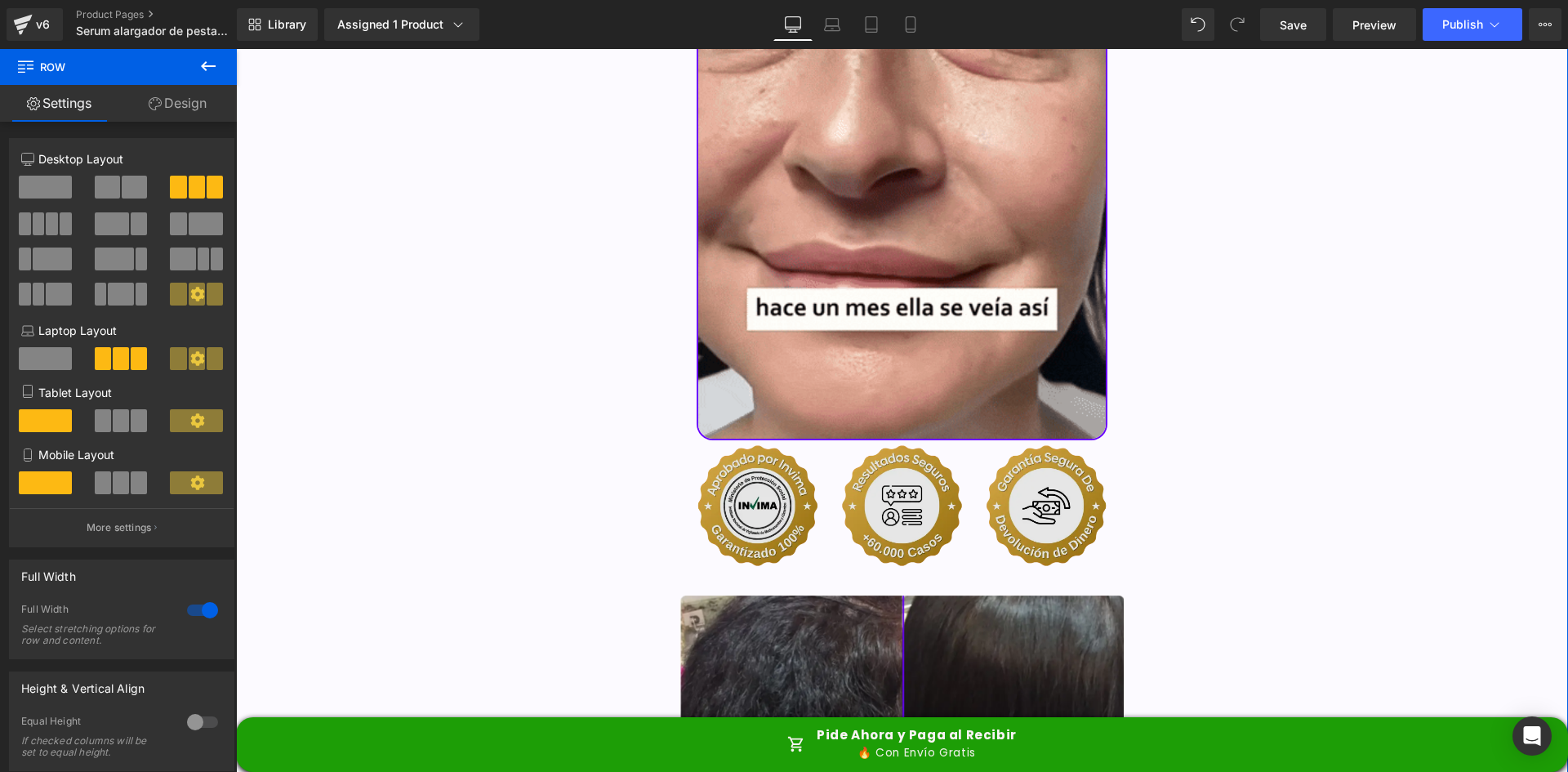
click at [861, 440] on img at bounding box center [903, 505] width 445 height 129
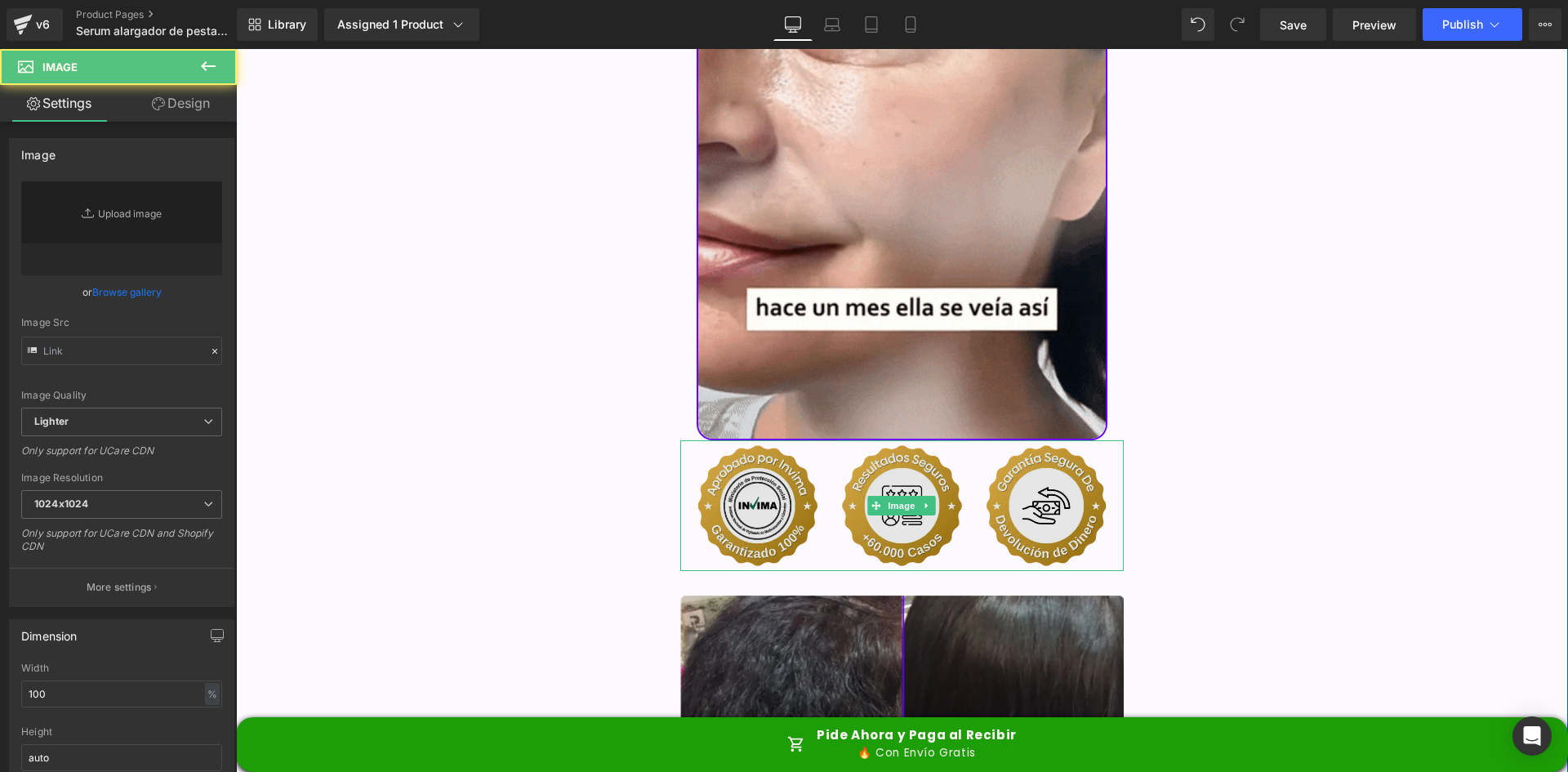
type input "https://ucarecdn.com/0738be4c-ac78-43ab-986d-6f3ad1867b29/-/format/auto/-/previ…"
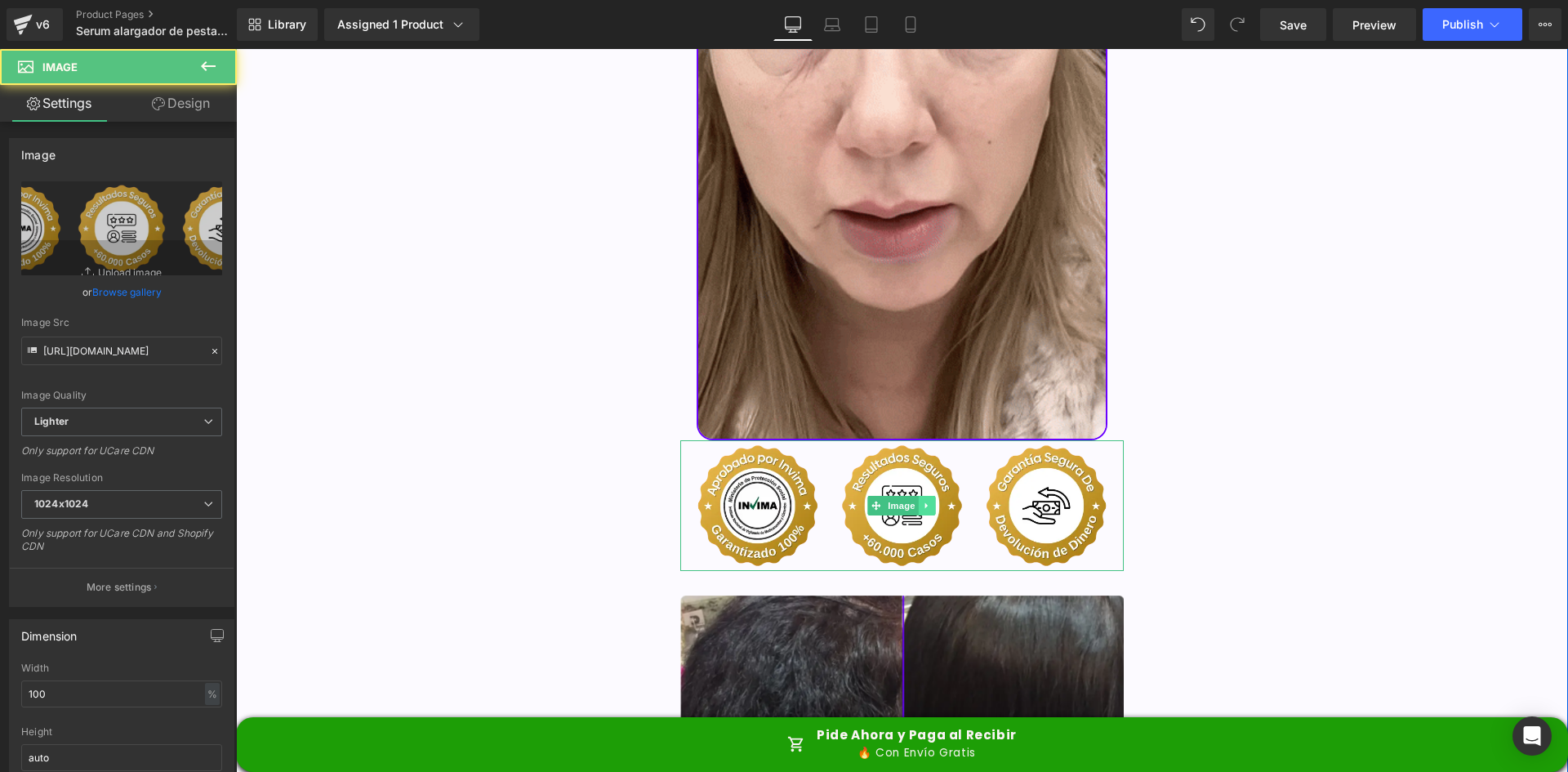
click at [923, 500] on icon at bounding box center [927, 505] width 9 height 10
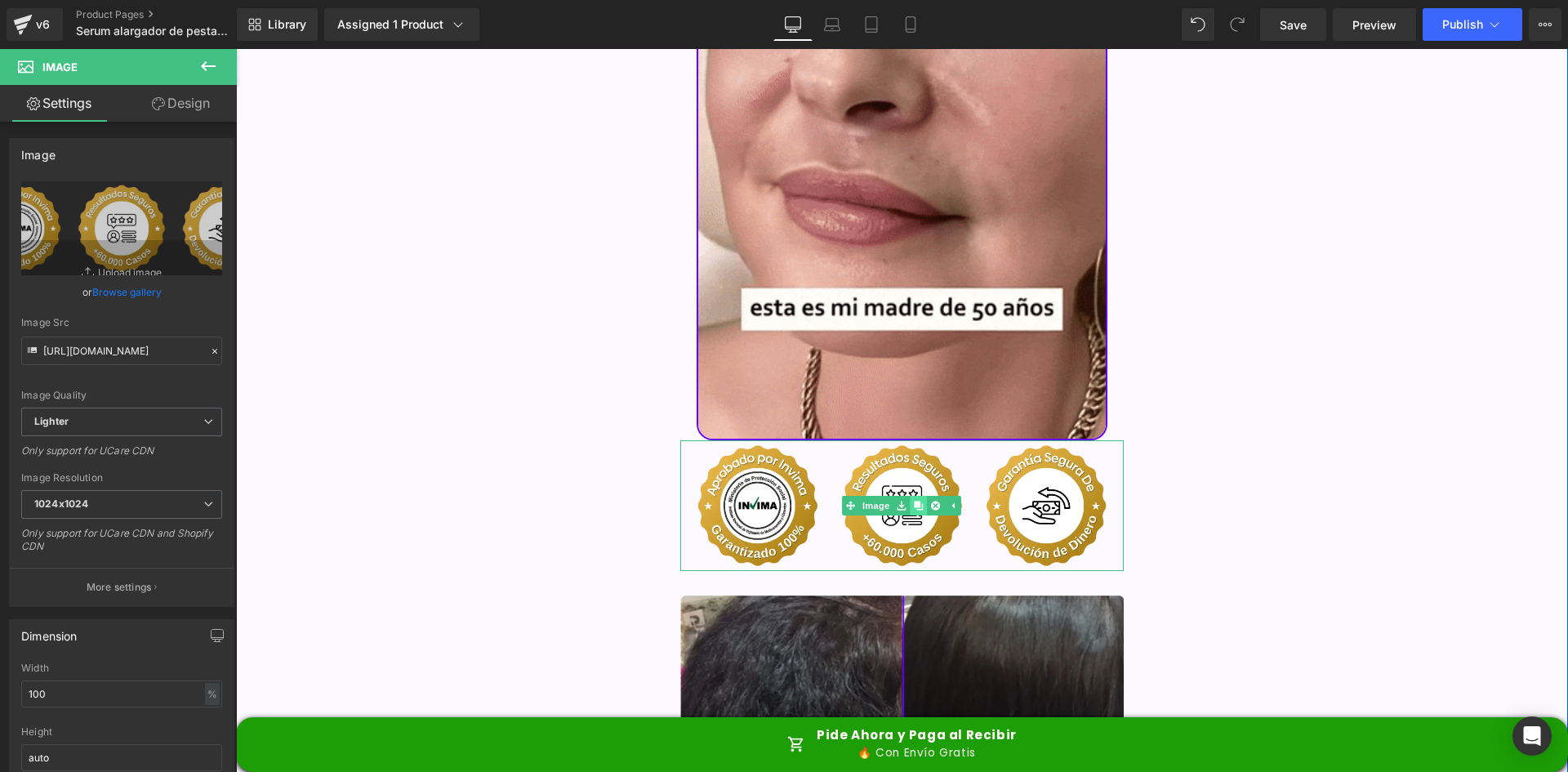
click at [916, 500] on icon at bounding box center [919, 505] width 9 height 10
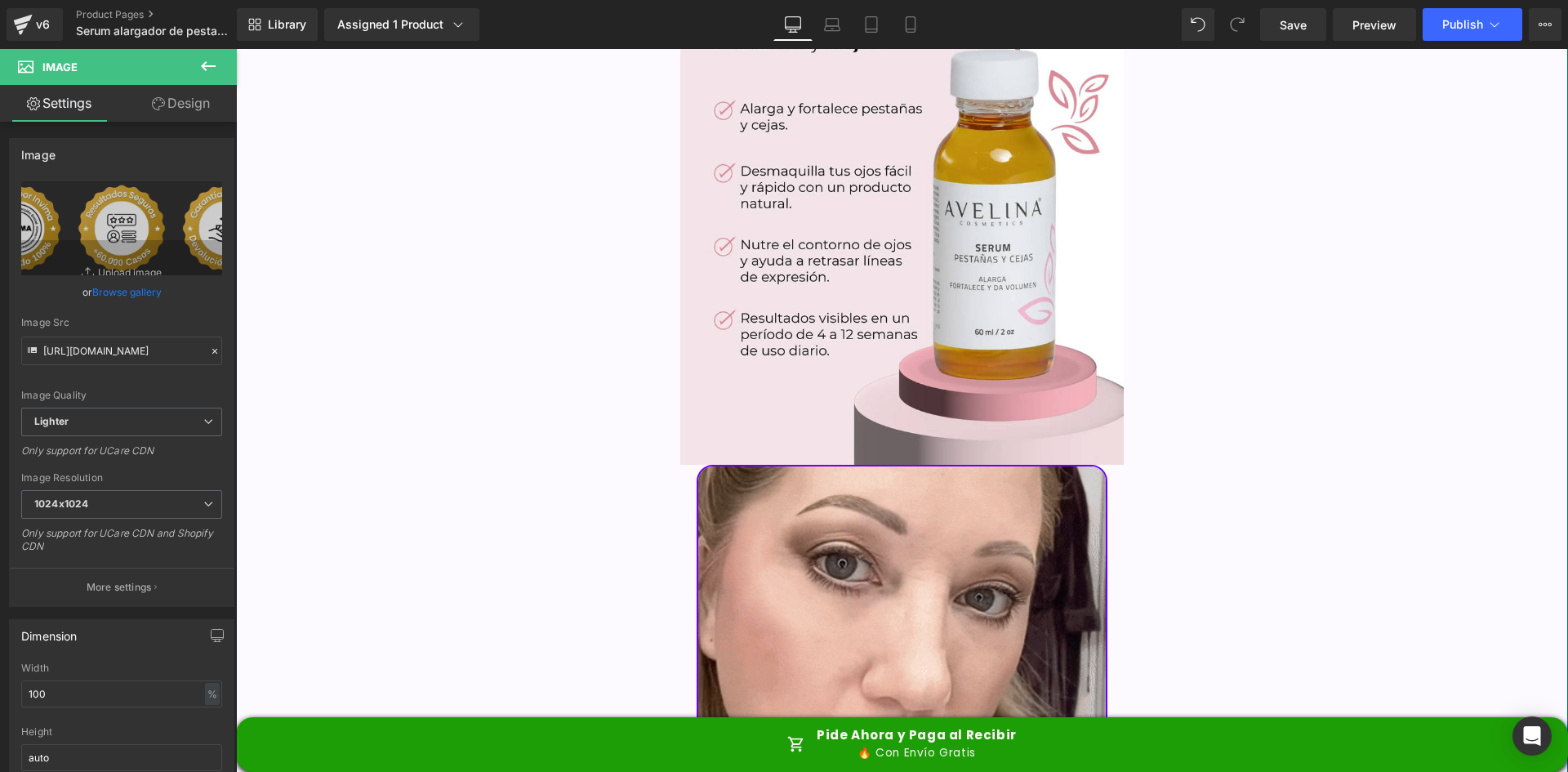
scroll to position [3944, 0]
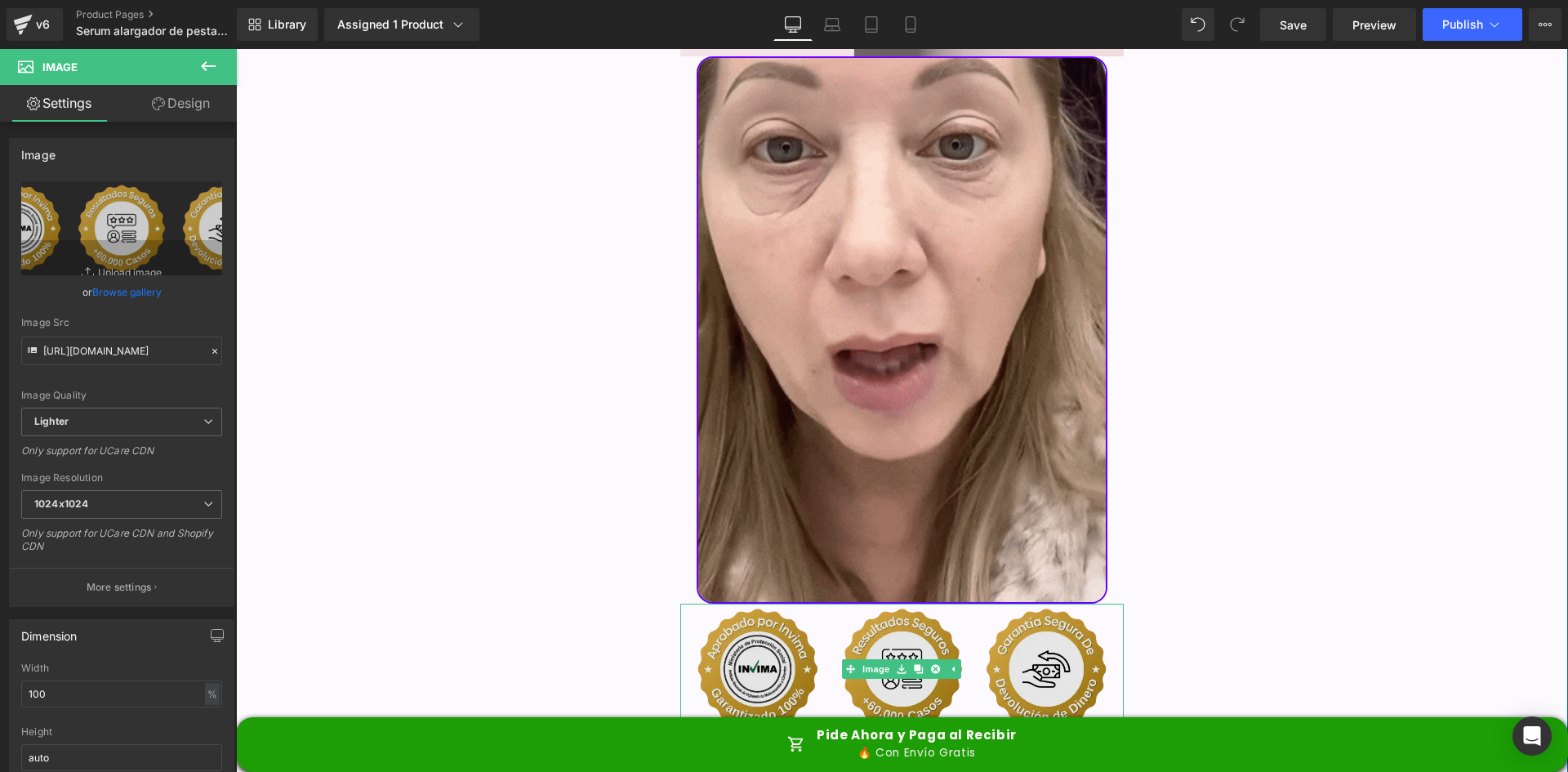
click at [876, 603] on img at bounding box center [903, 668] width 445 height 129
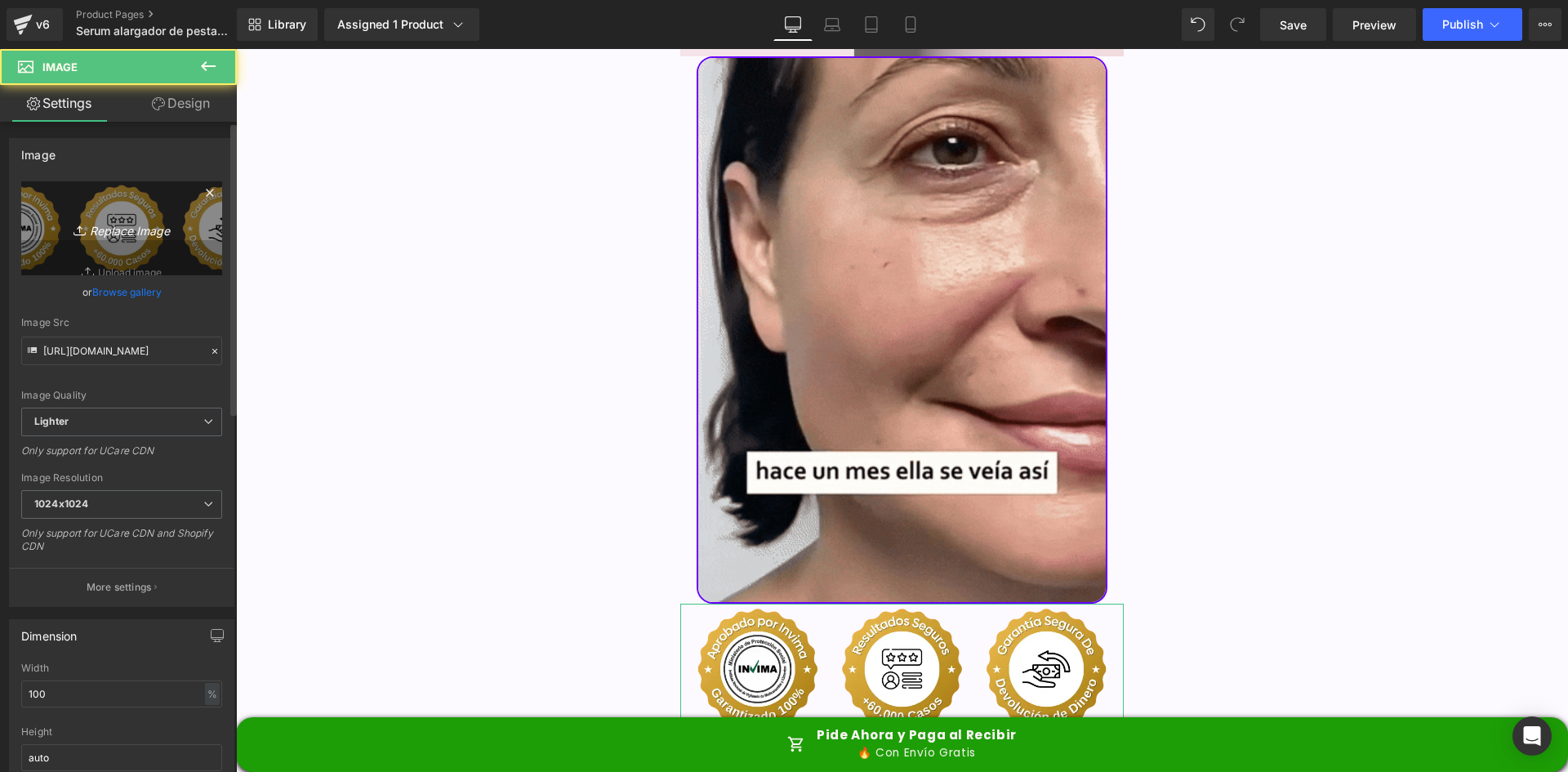
click at [116, 203] on link "Replace Image" at bounding box center [121, 228] width 200 height 94
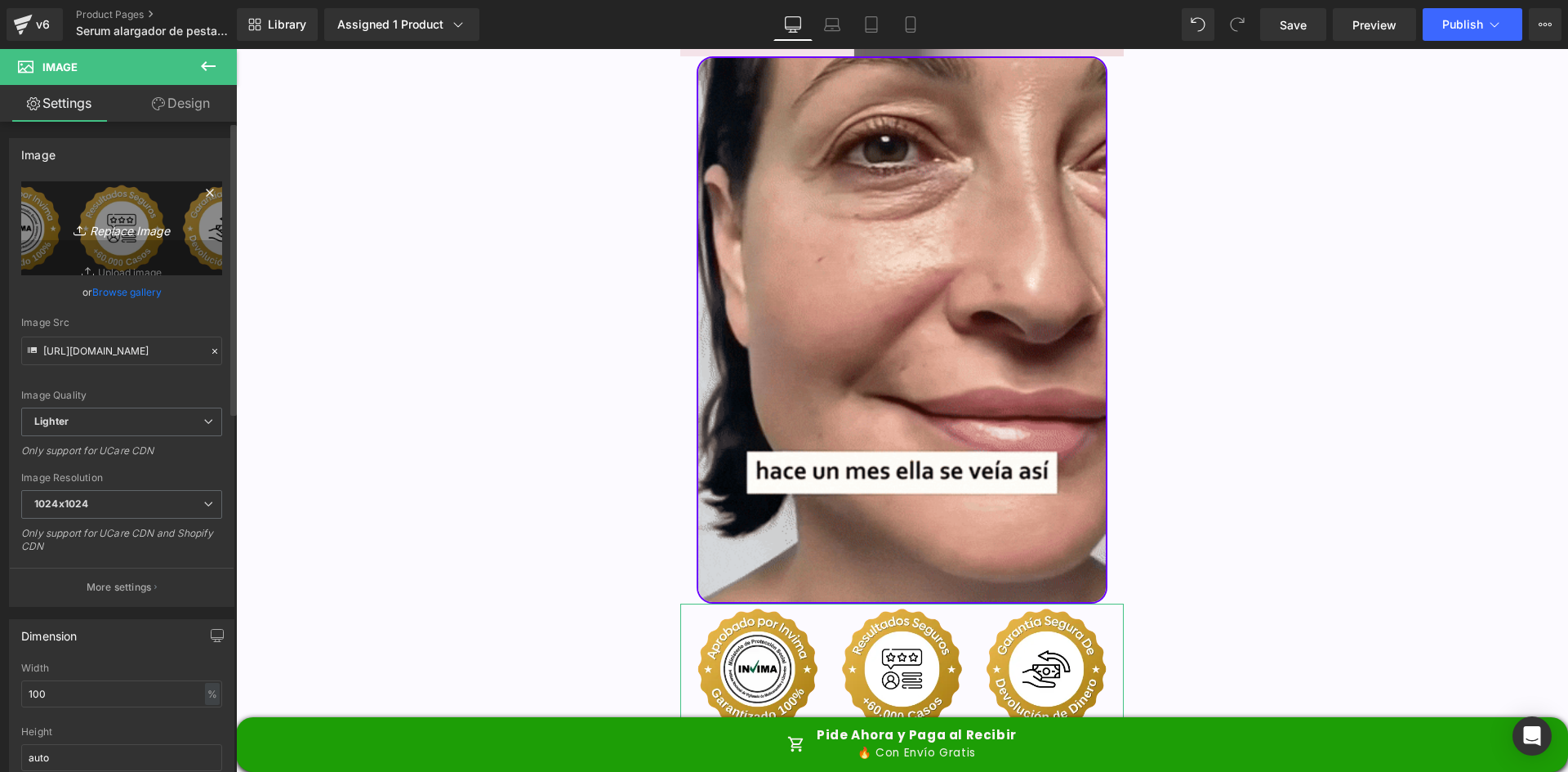
type input "C:\fakepath\image 10.webp"
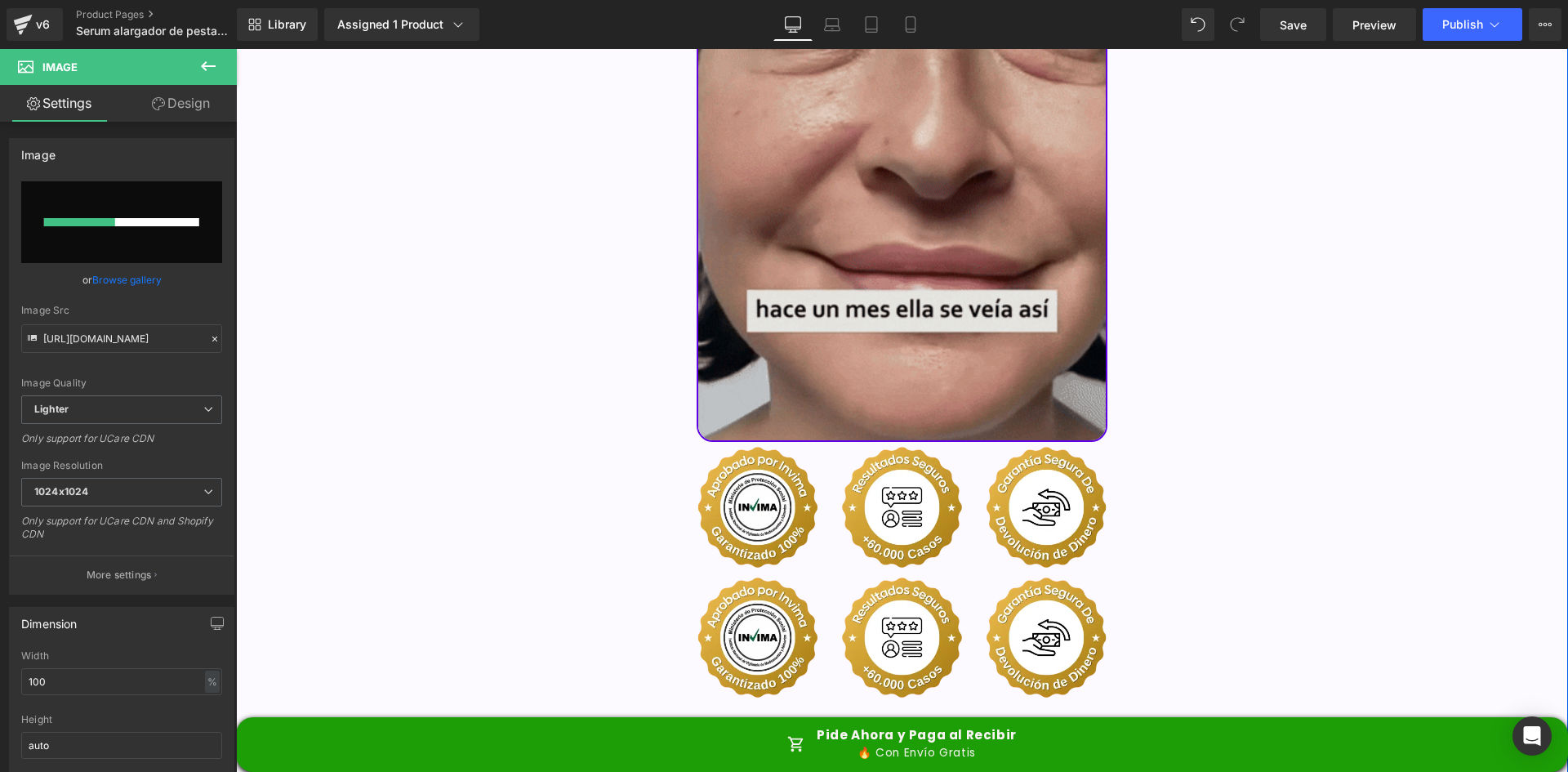
scroll to position [4107, 0]
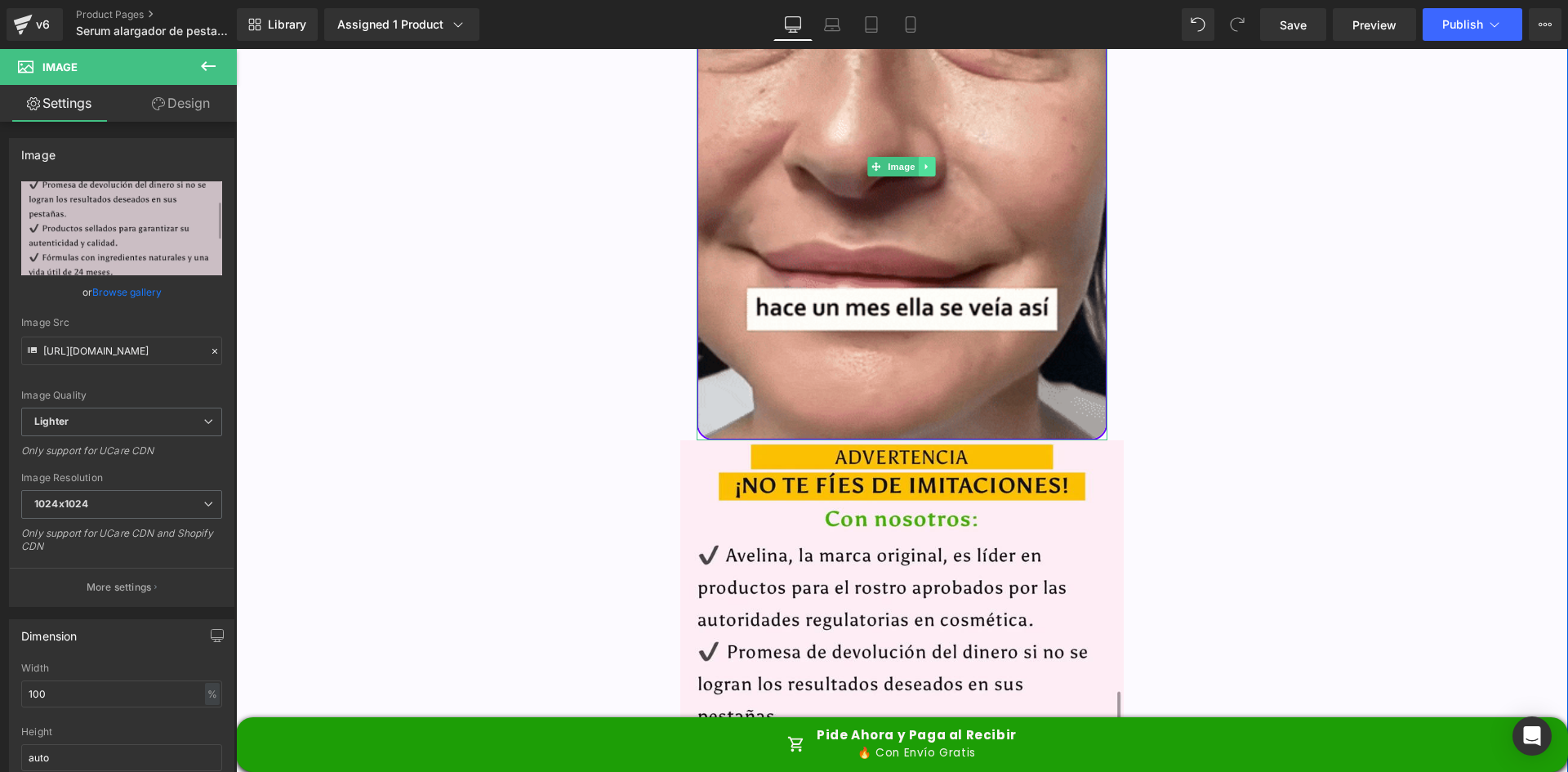
type input "https://ucarecdn.com/d4963be8-f60c-4437-b9b5-12107d88187d/-/format/auto/-/previ…"
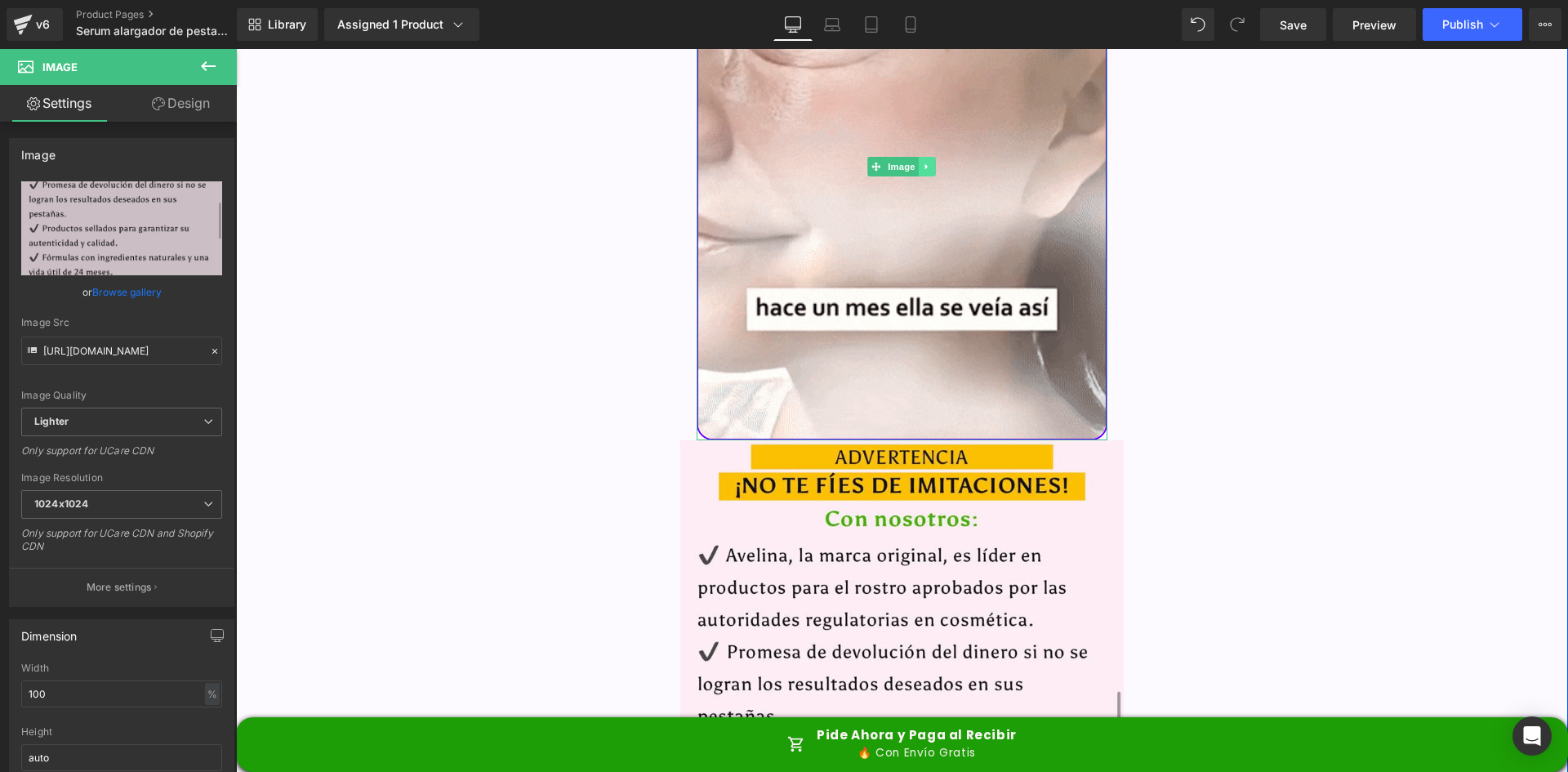
click at [923, 161] on icon at bounding box center [927, 166] width 9 height 10
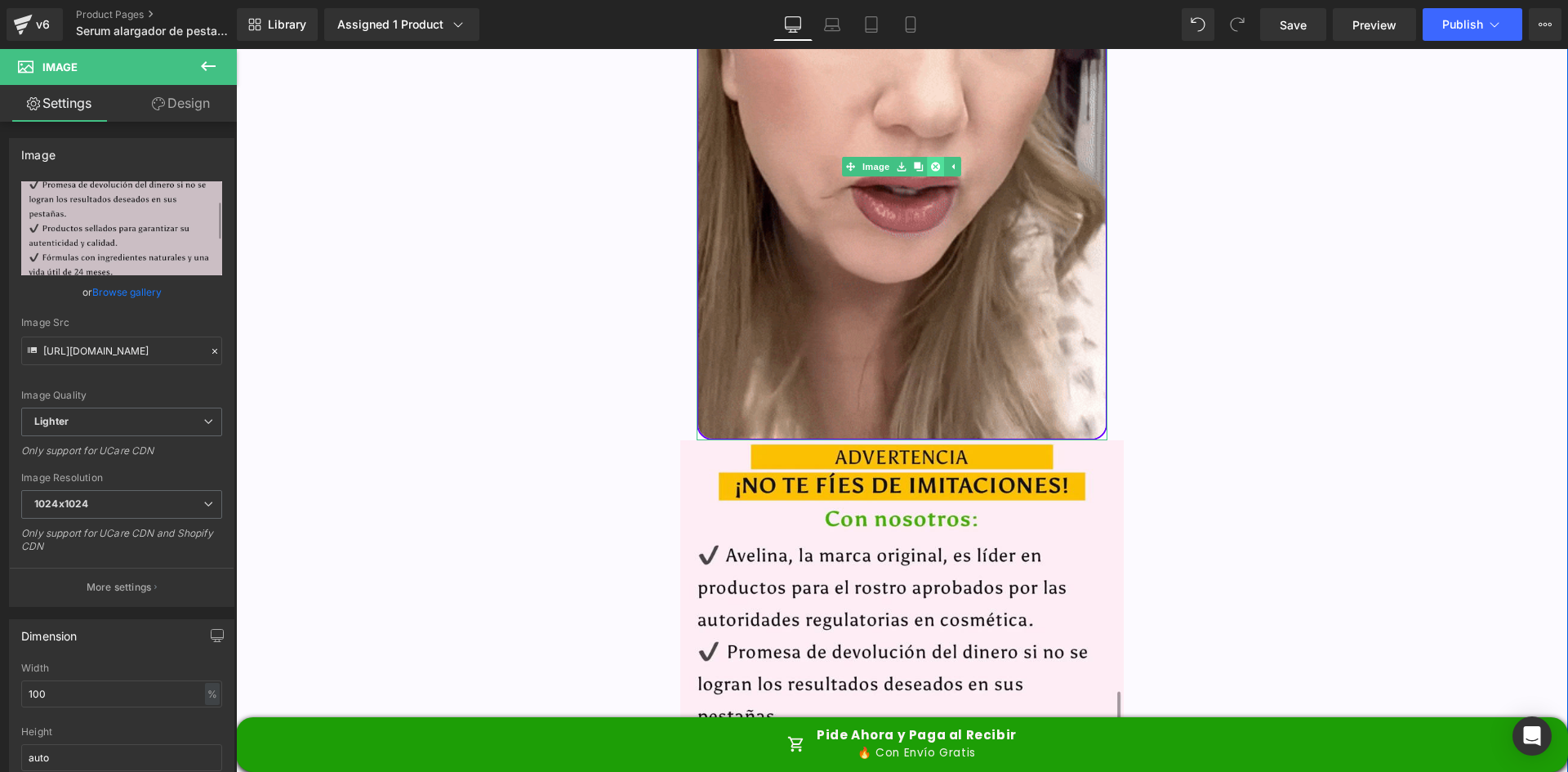
click at [931, 161] on icon at bounding box center [936, 166] width 9 height 10
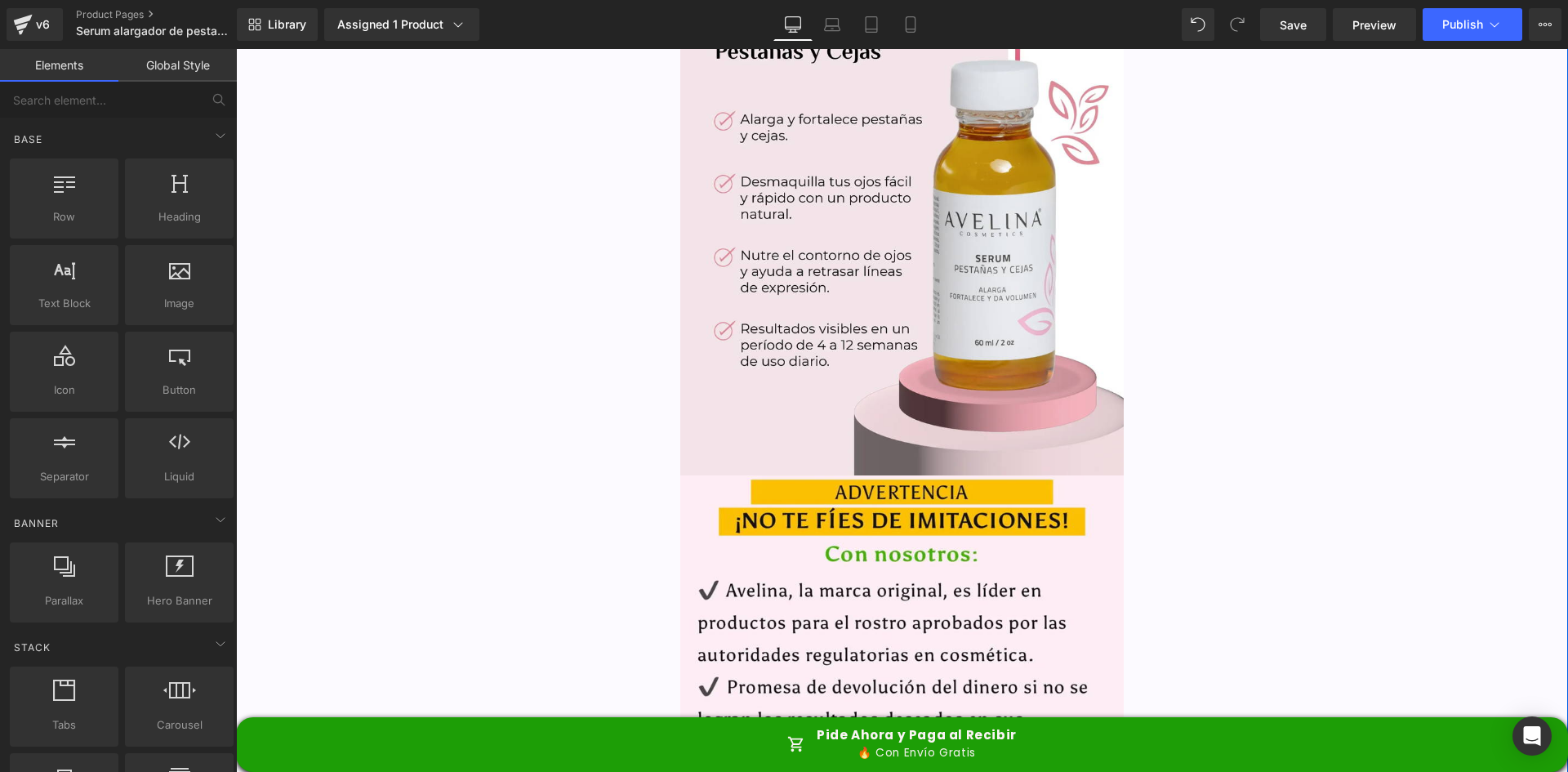
scroll to position [3536, 0]
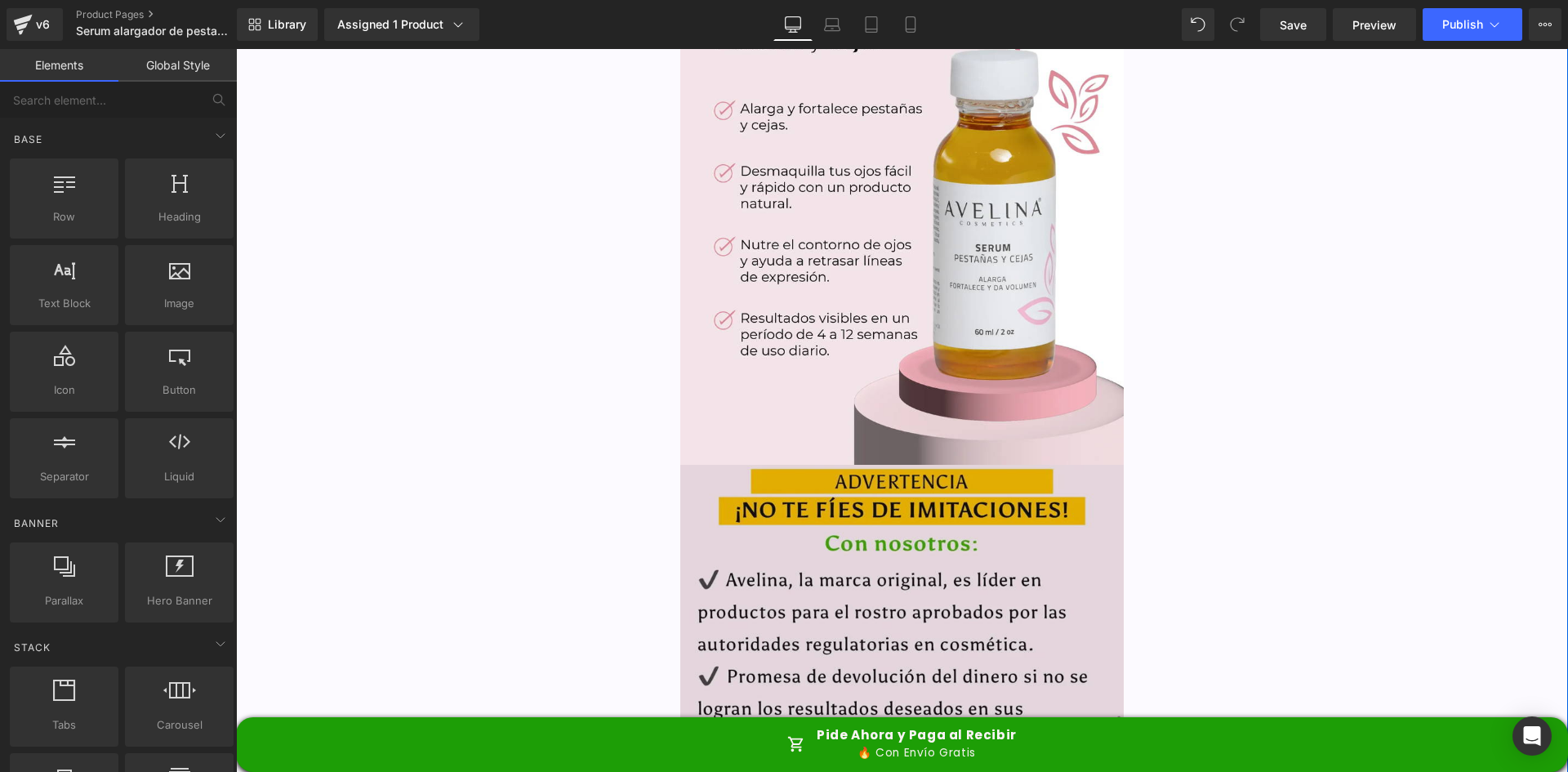
click at [876, 465] on img at bounding box center [903, 772] width 445 height 615
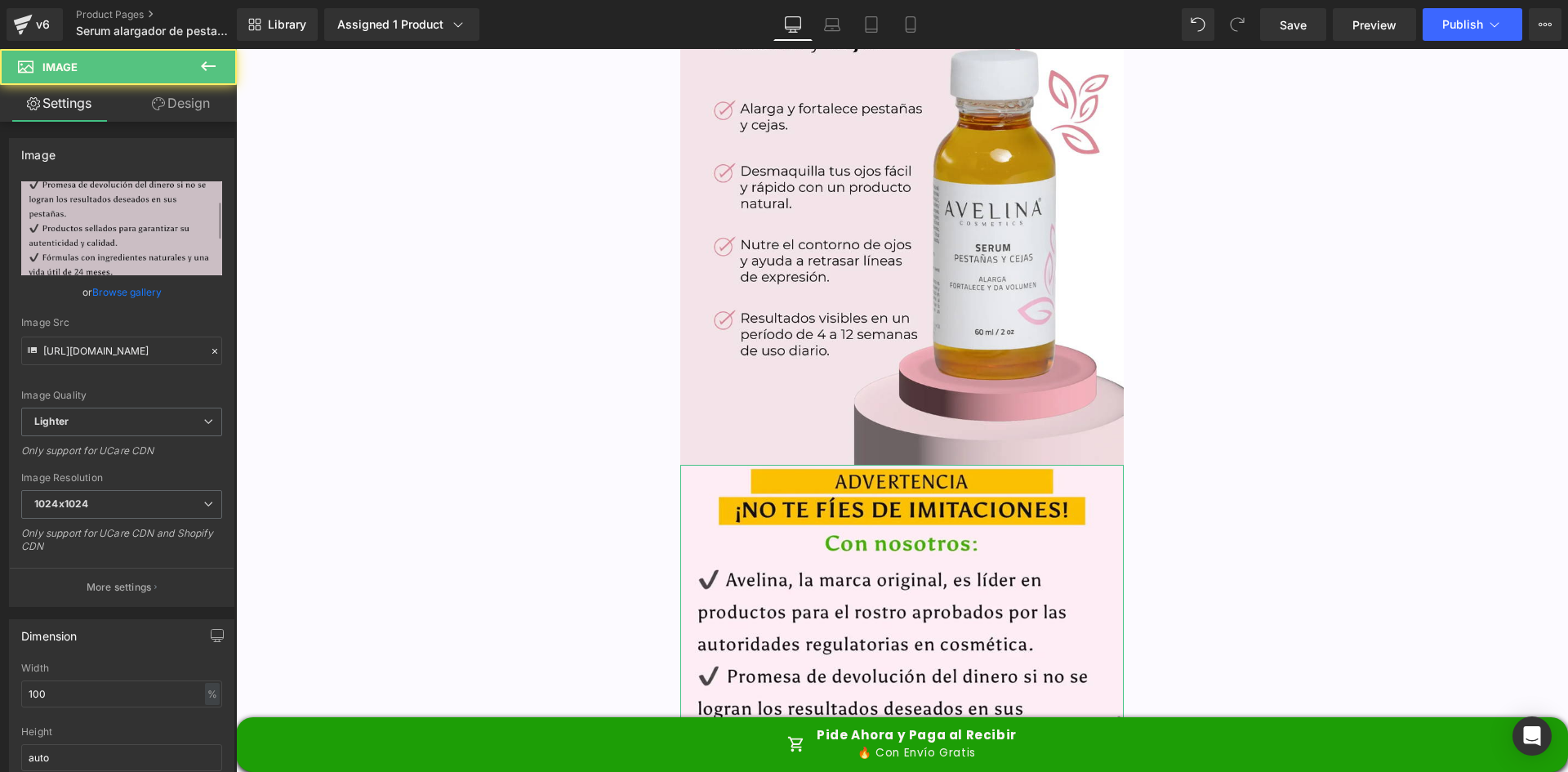
click at [176, 98] on link "Design" at bounding box center [181, 103] width 118 height 36
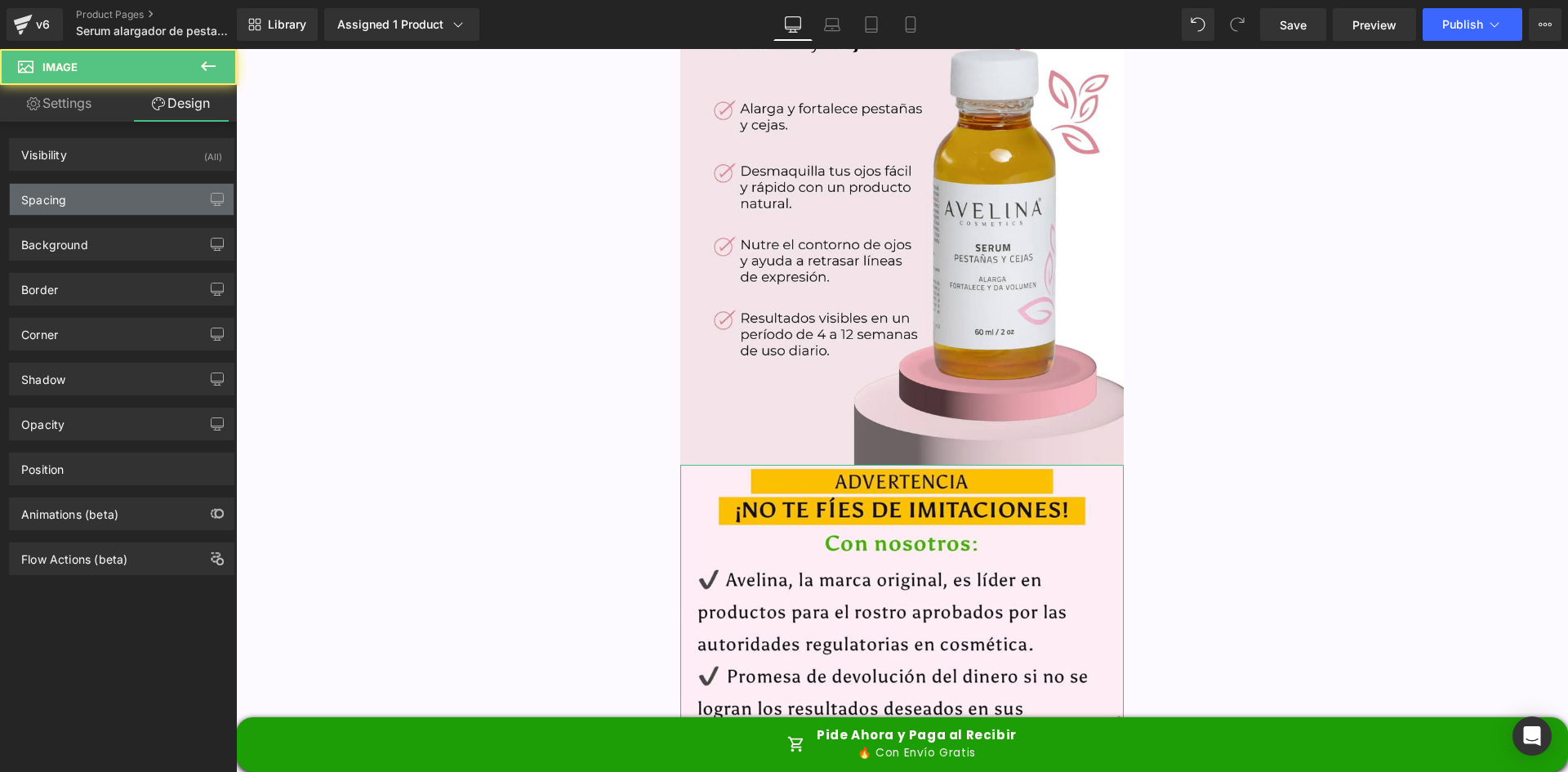
click at [108, 201] on div "Spacing" at bounding box center [122, 200] width 224 height 31
type input "0"
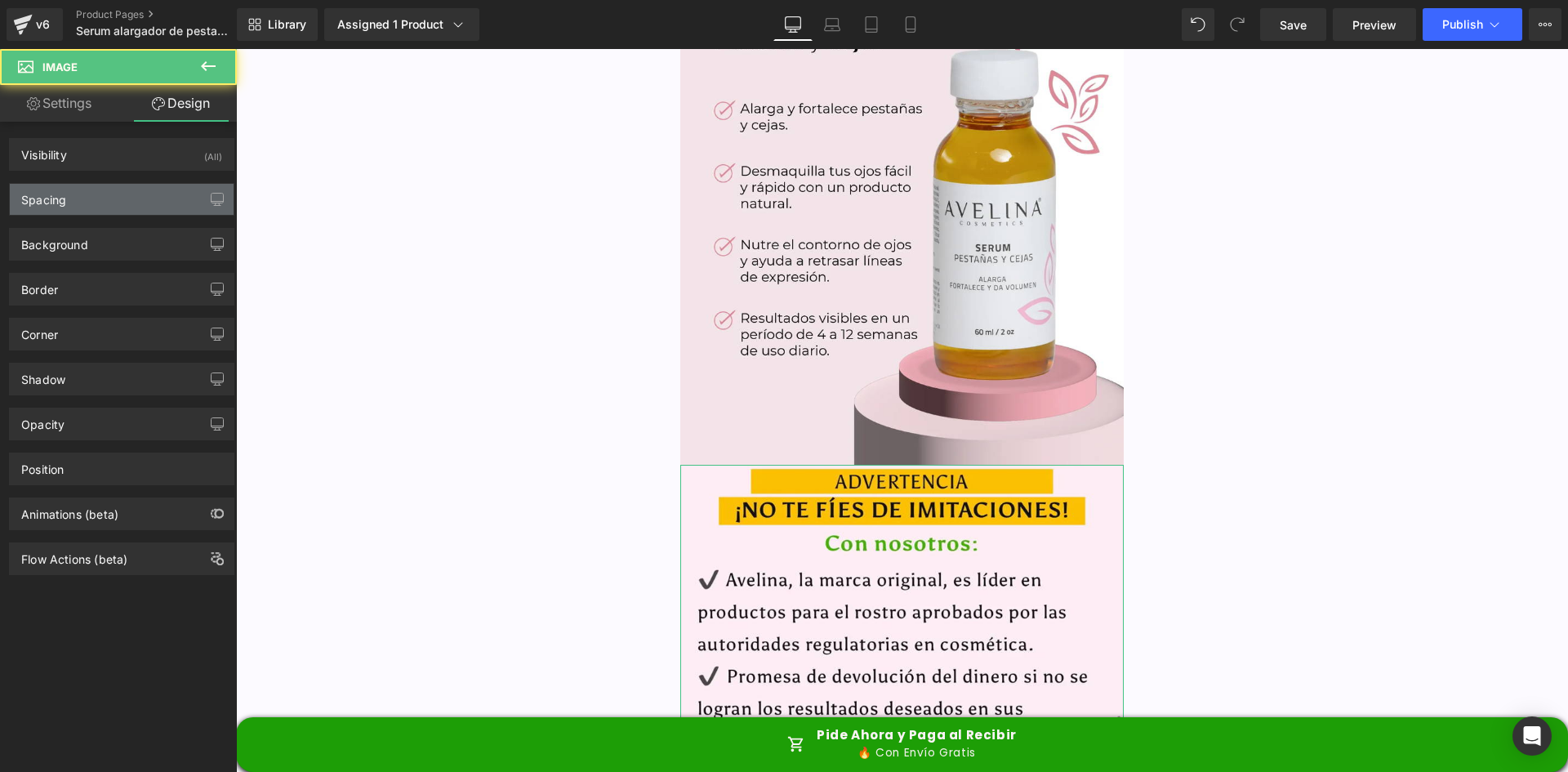
type input "0"
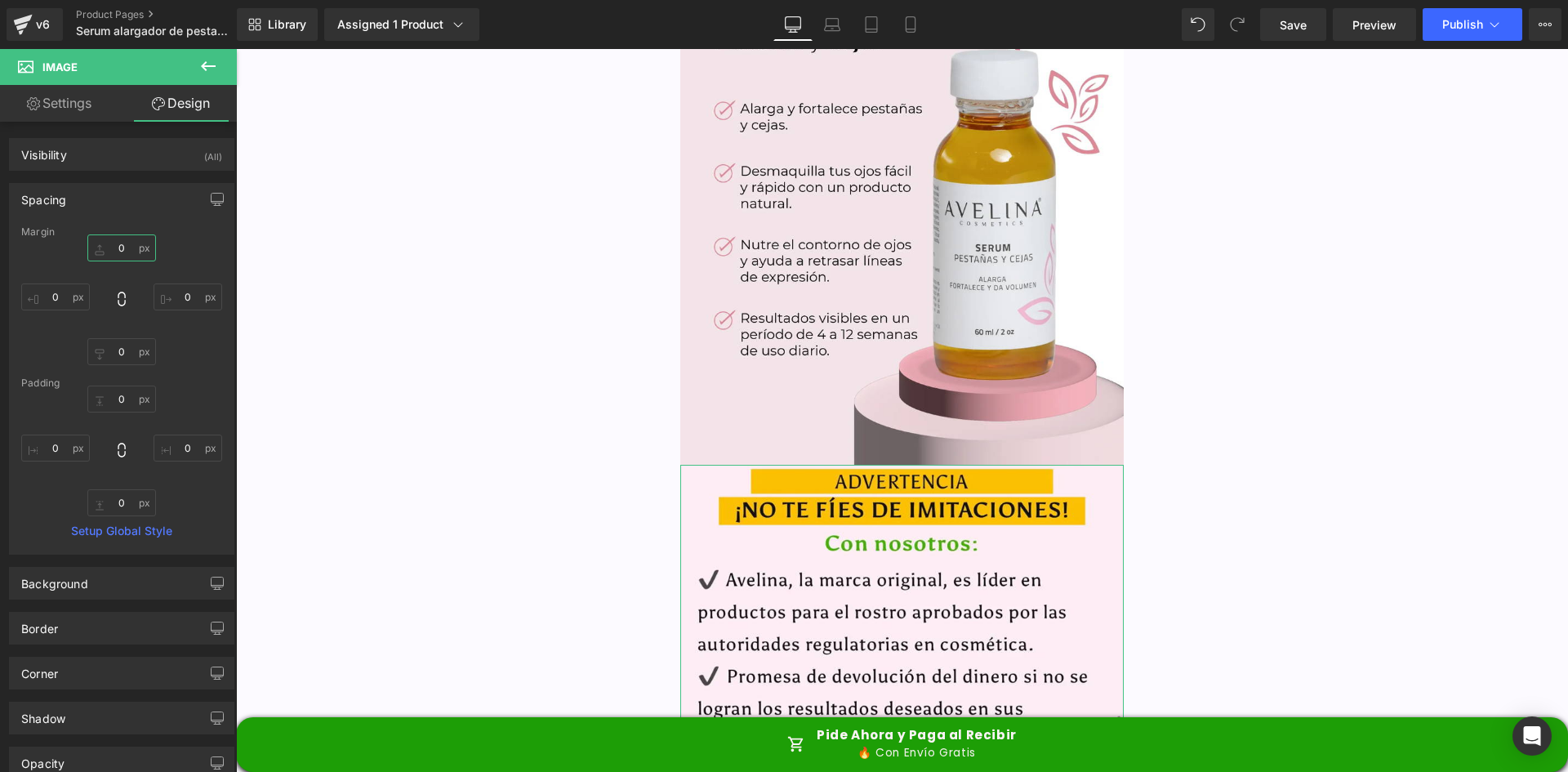
click at [124, 254] on input "0" at bounding box center [121, 248] width 68 height 27
type input "15"
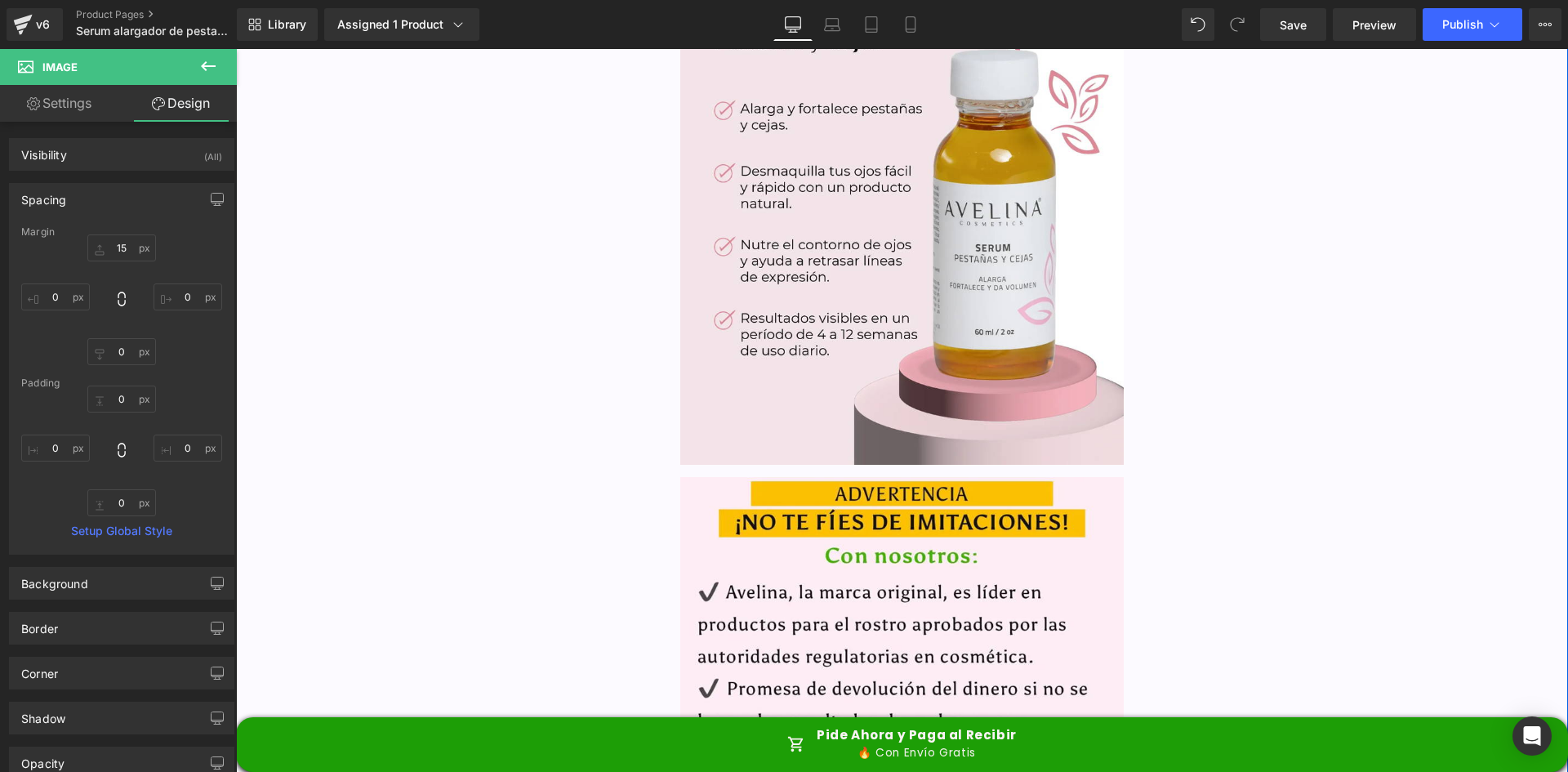
click at [1284, 386] on div "Separator Image Image Sale Off (P) Image ‹" at bounding box center [902, 422] width 1332 height 7817
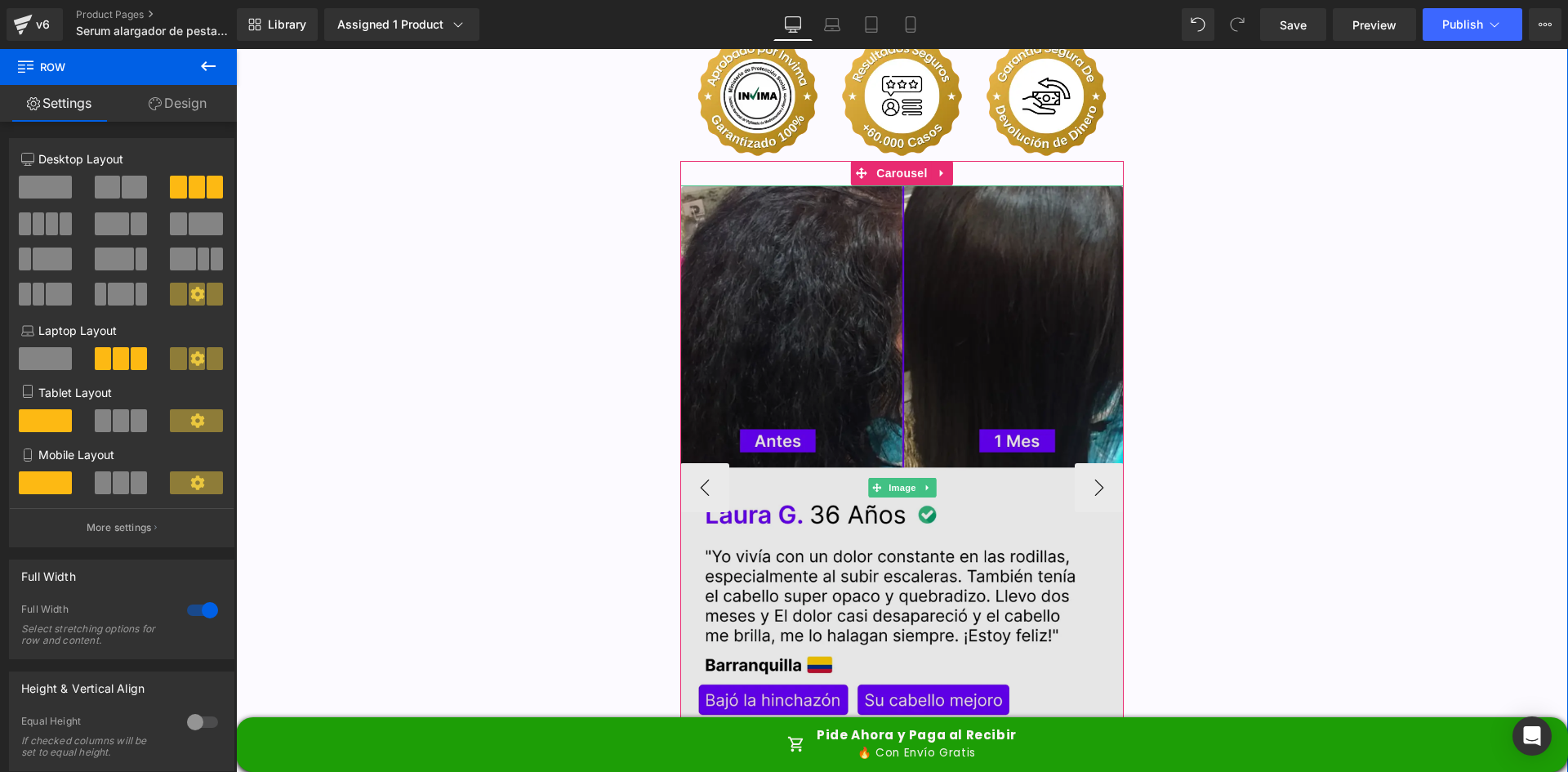
scroll to position [4434, 0]
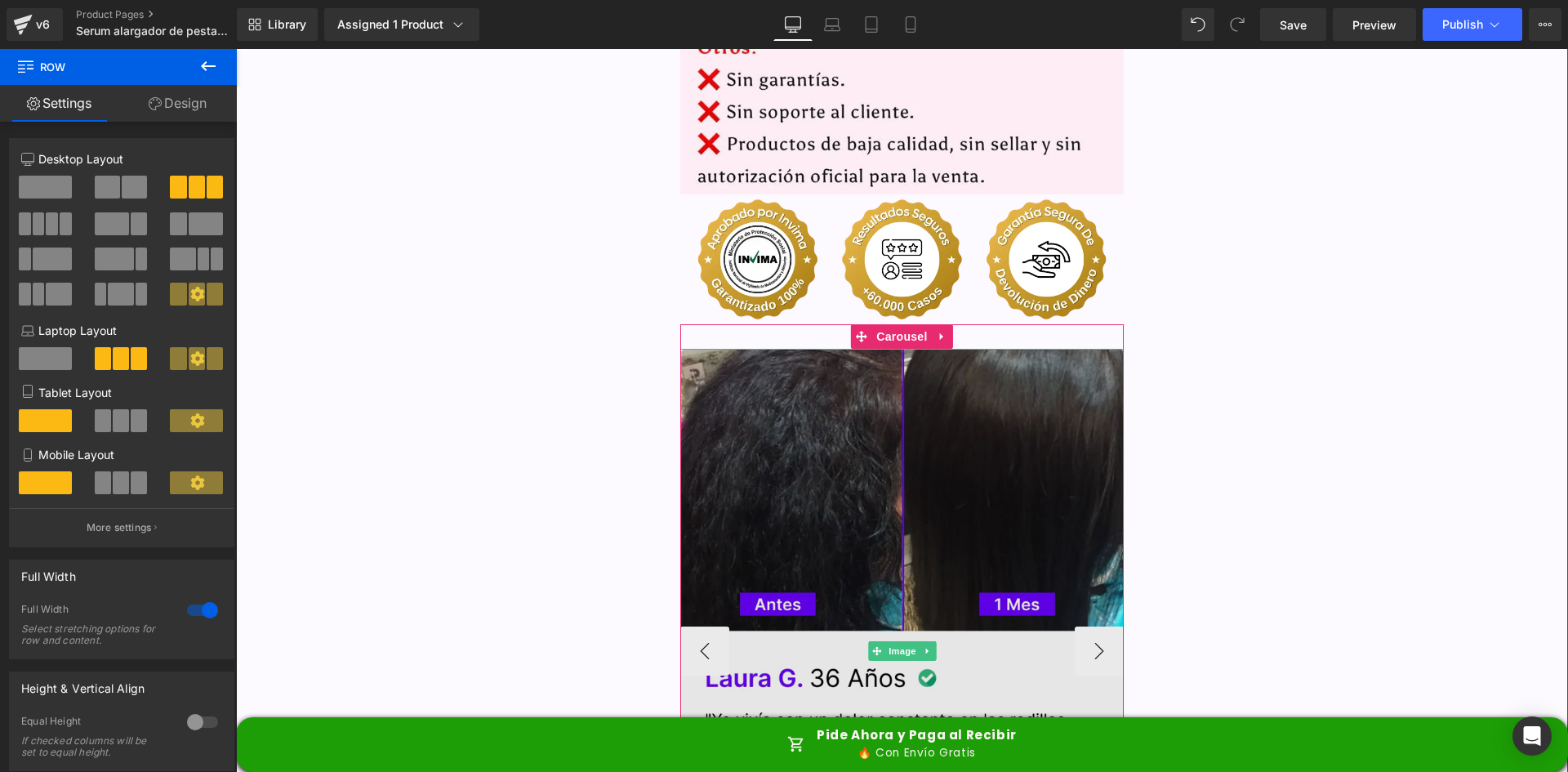
click at [844, 377] on img at bounding box center [903, 651] width 445 height 604
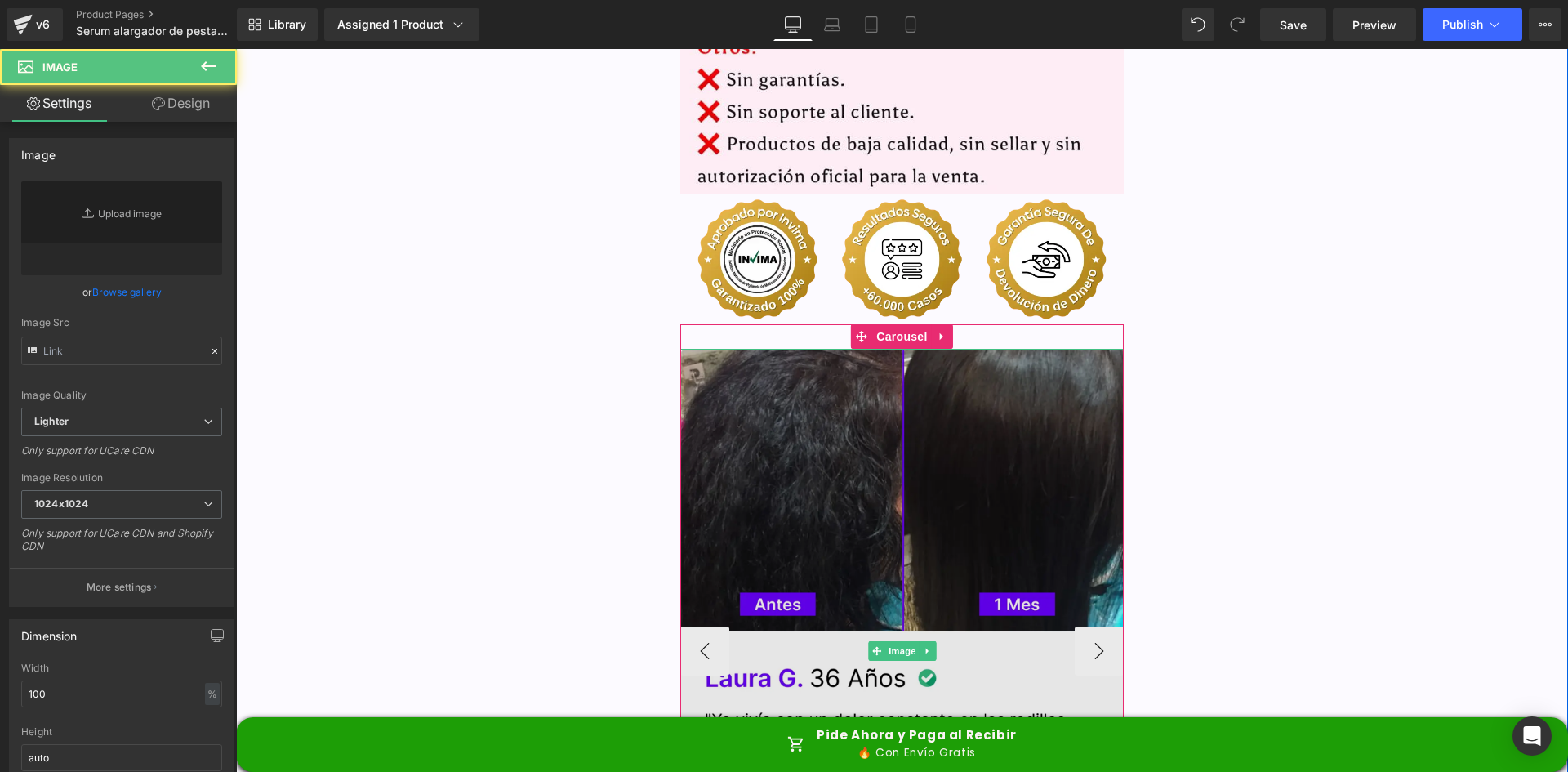
type input "https://ucarecdn.com/78a3c188-a80d-4e5f-98fa-3cca22d3b4a3/-/format/auto/-/previ…"
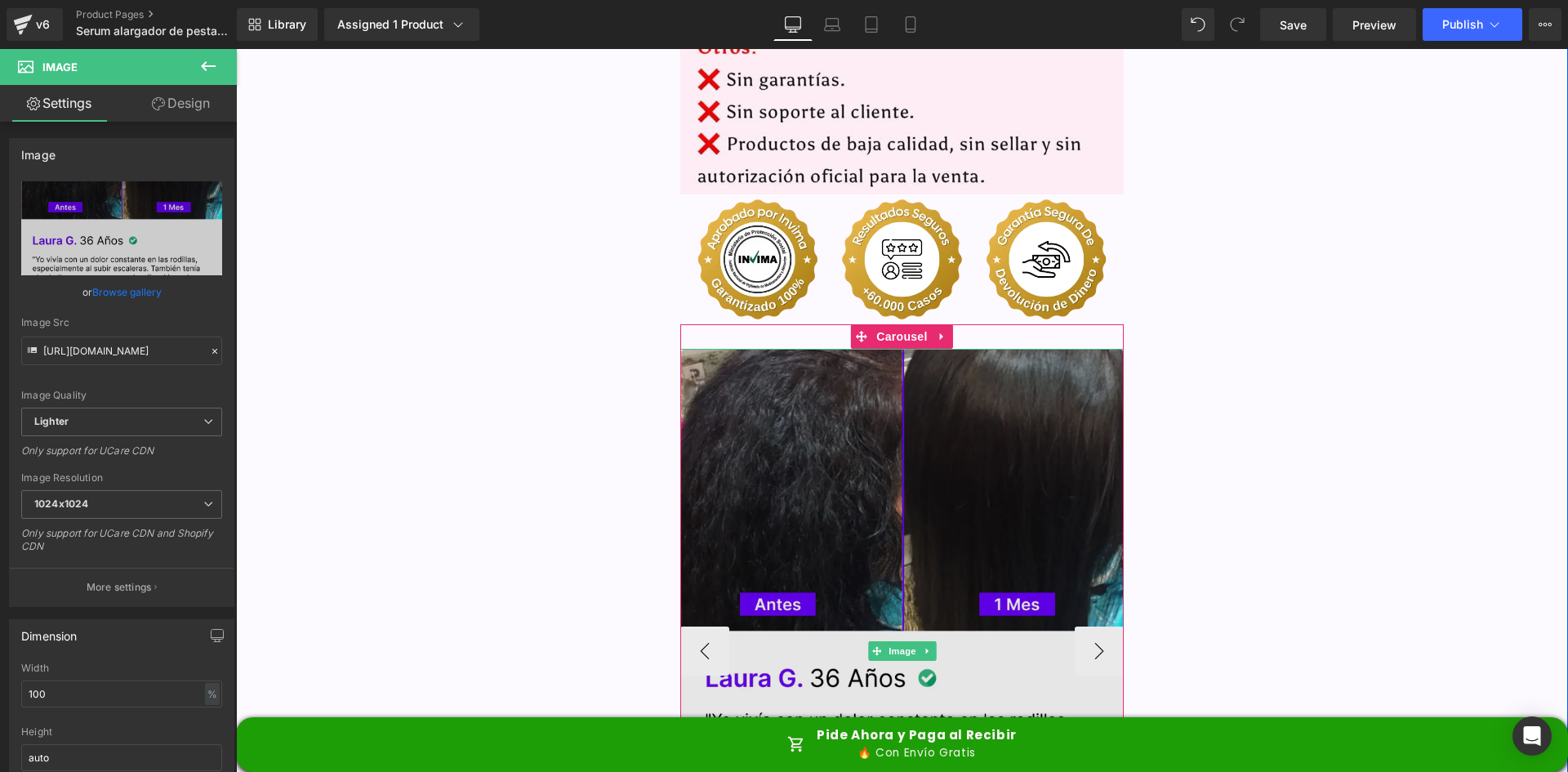
click at [820, 368] on img at bounding box center [903, 651] width 445 height 604
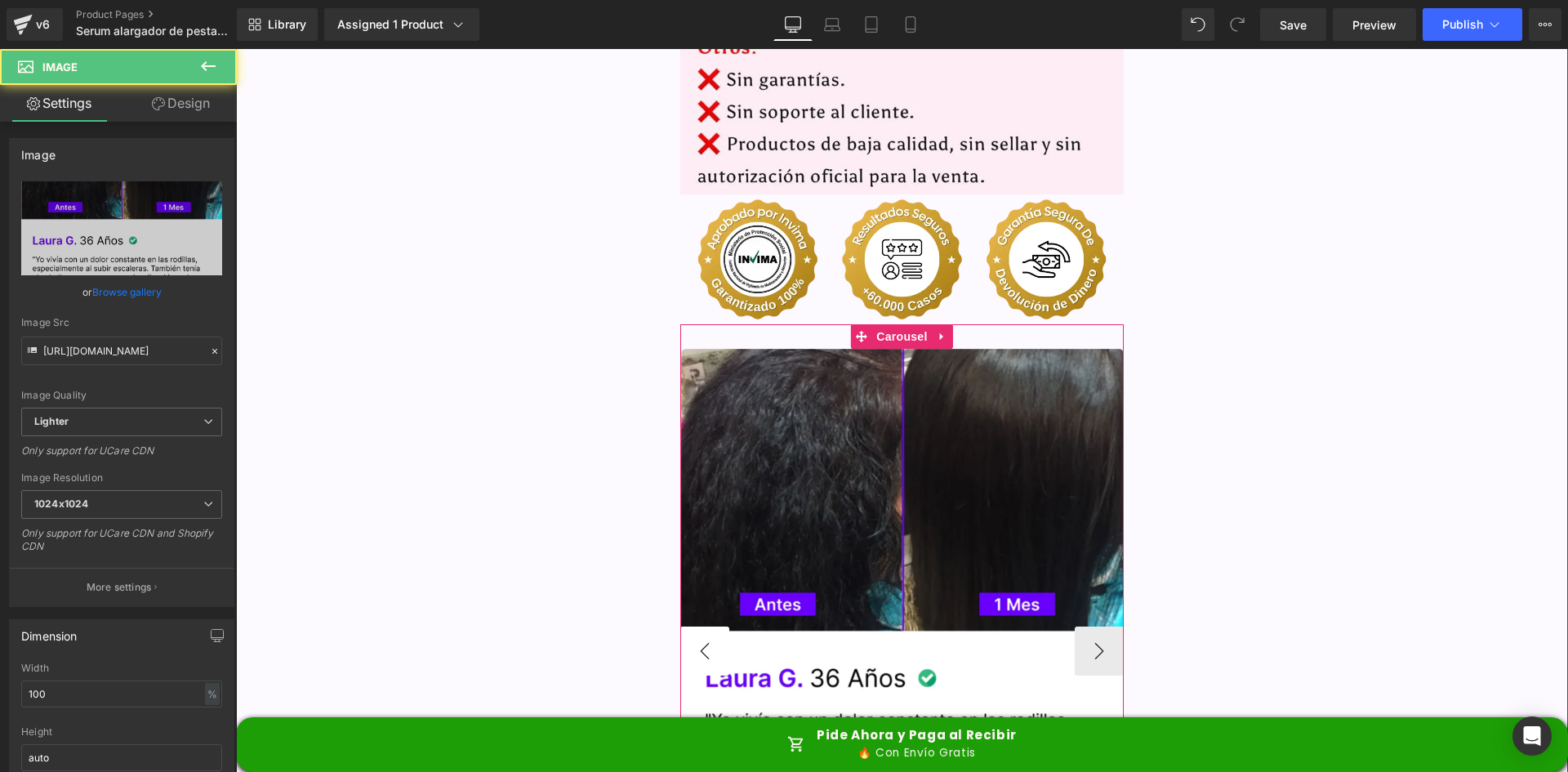
click at [681, 626] on button "‹" at bounding box center [705, 651] width 49 height 49
click at [690, 626] on button "‹" at bounding box center [705, 651] width 49 height 49
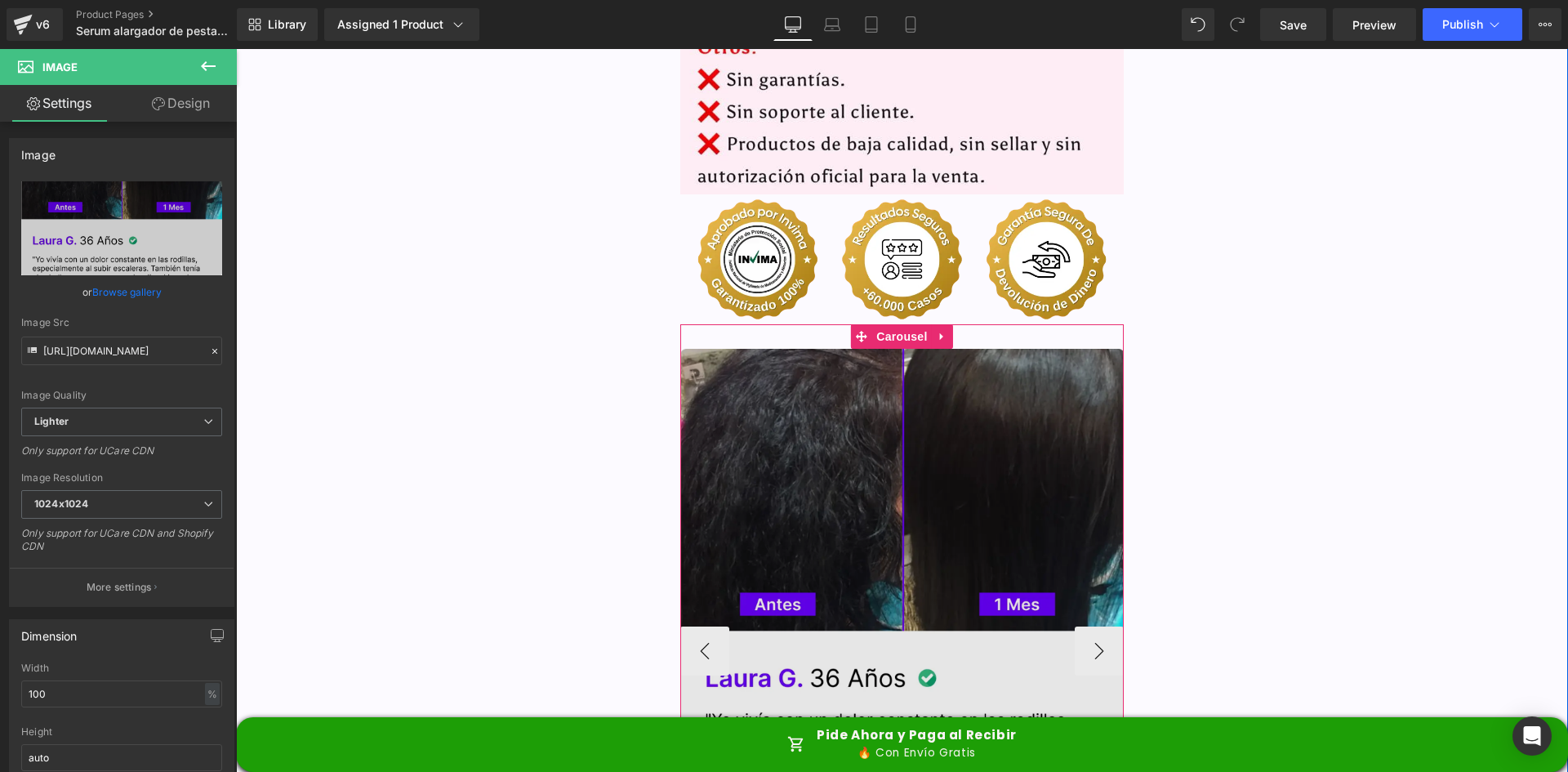
click at [771, 489] on img at bounding box center [903, 651] width 445 height 604
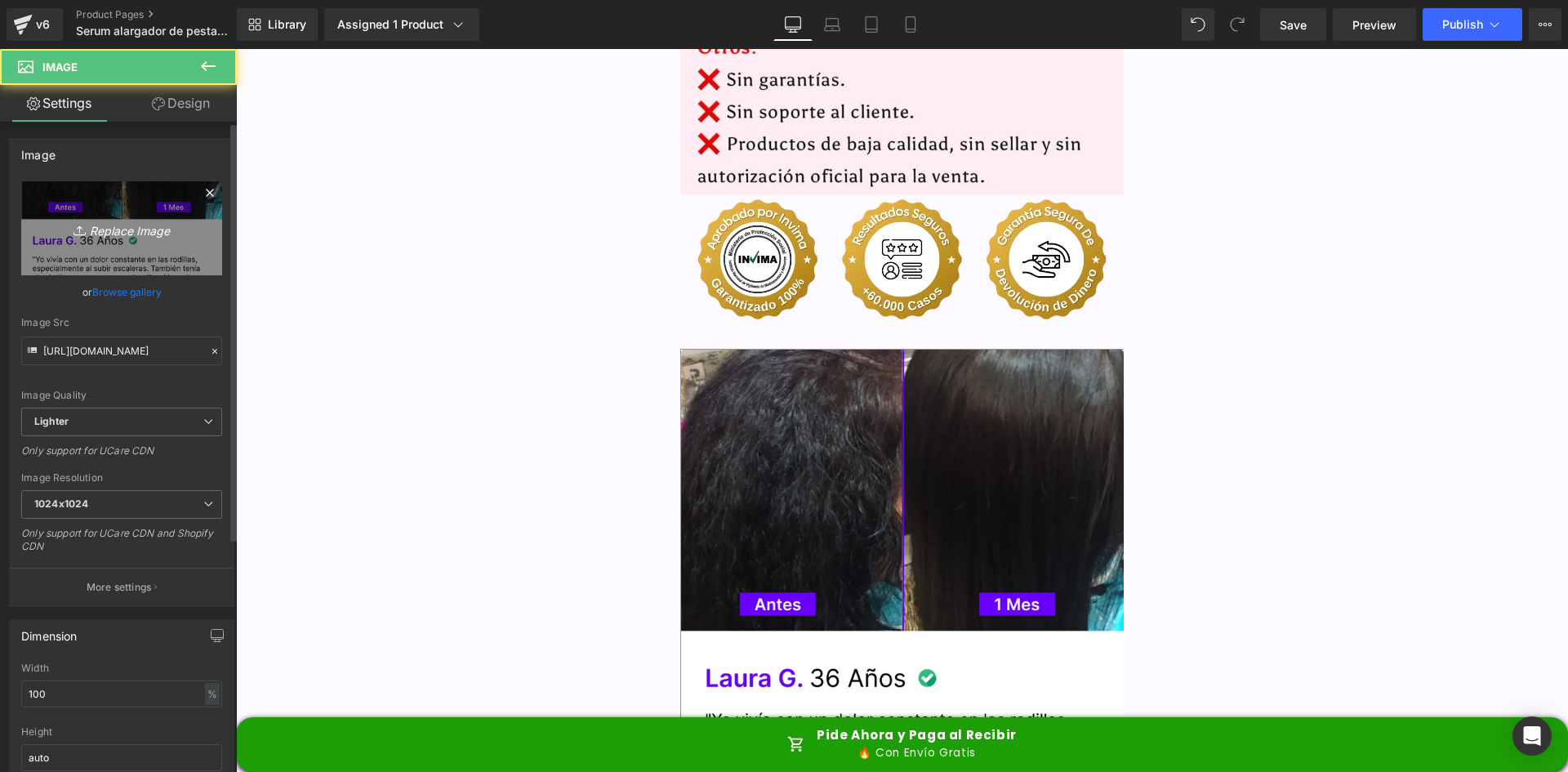
click at [66, 223] on icon "Replace Image" at bounding box center [121, 228] width 130 height 20
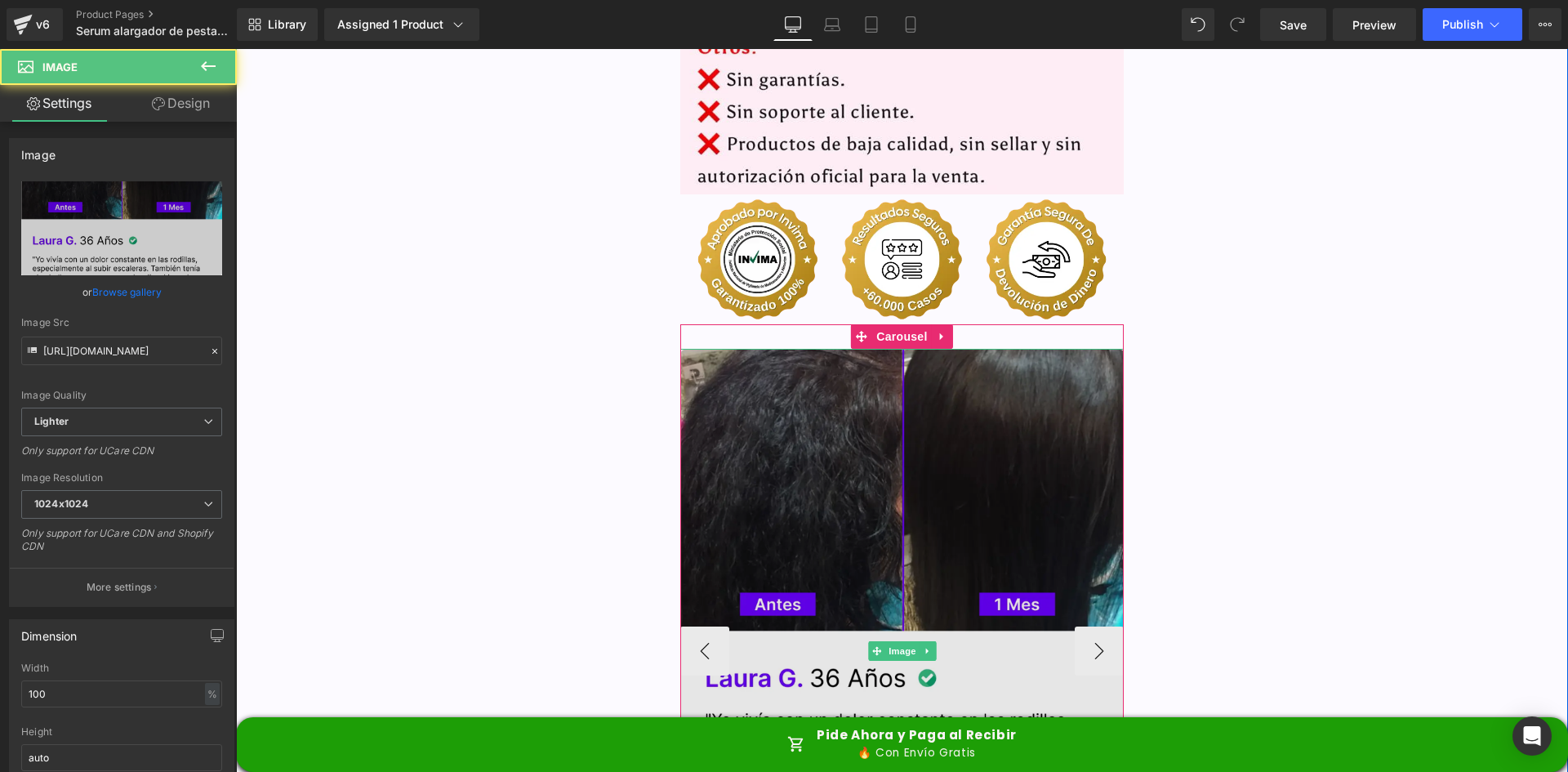
click at [853, 359] on img at bounding box center [903, 651] width 445 height 604
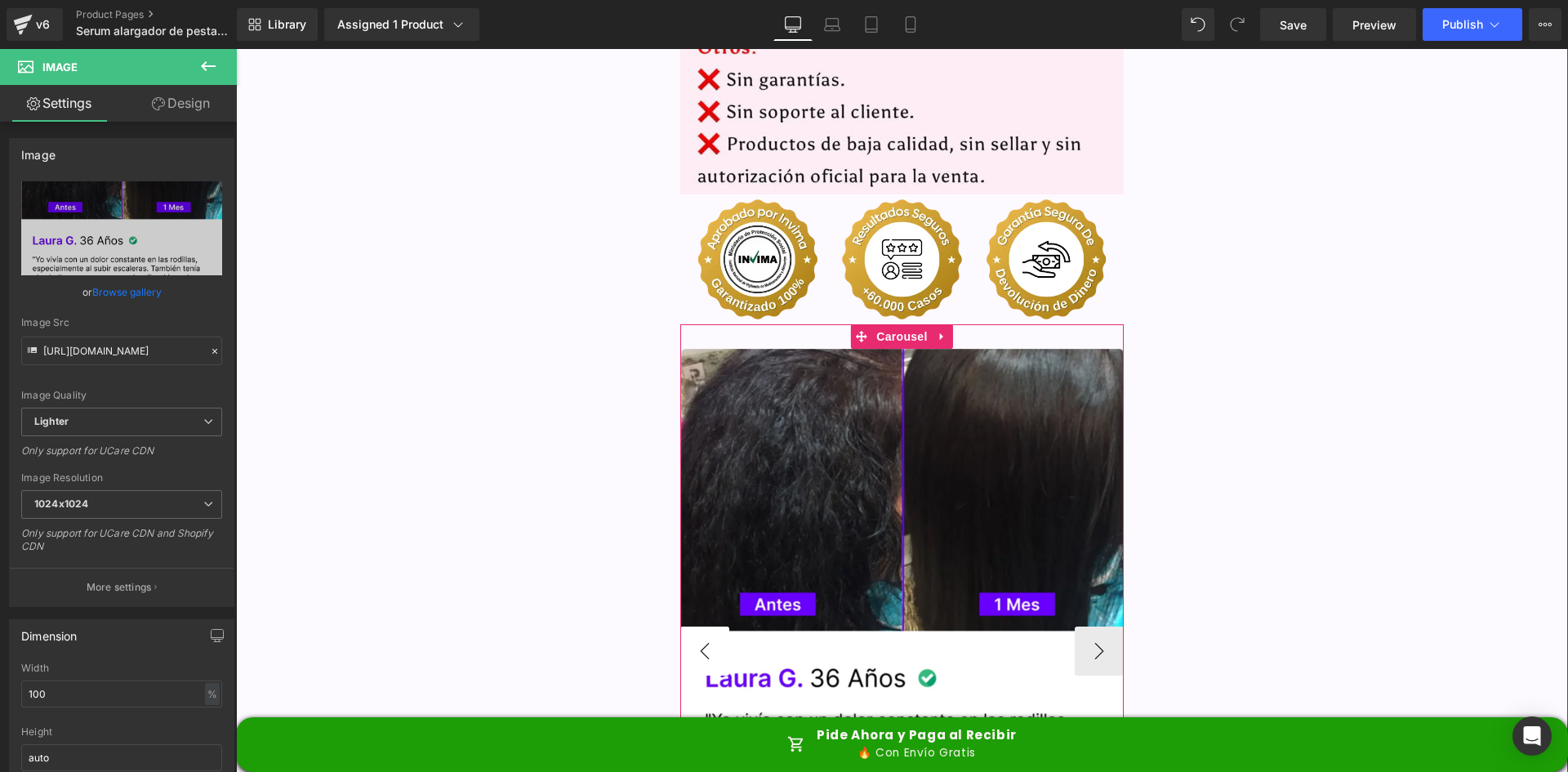
click at [692, 626] on button "‹" at bounding box center [705, 651] width 49 height 49
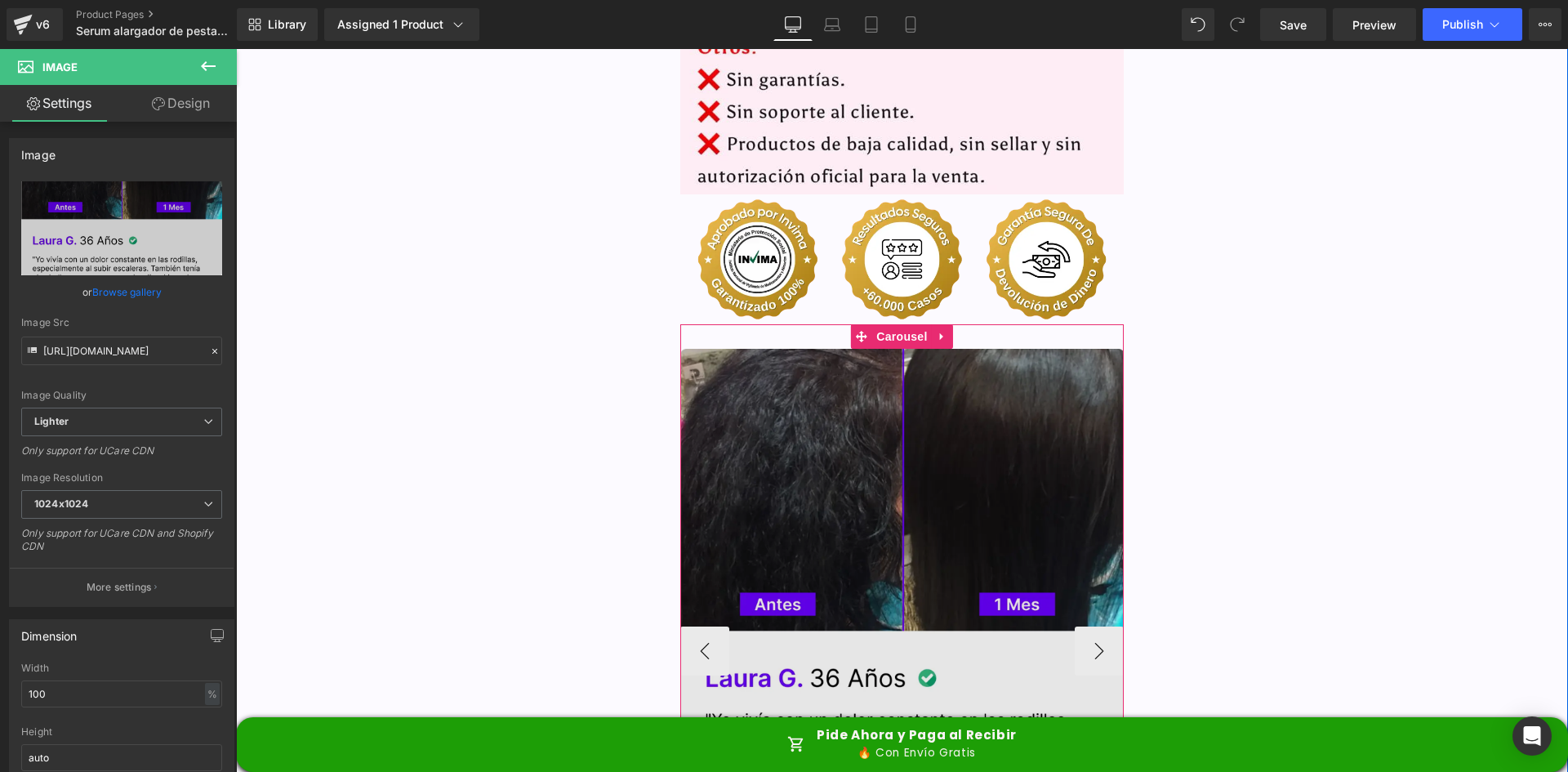
click at [755, 476] on img at bounding box center [903, 651] width 445 height 604
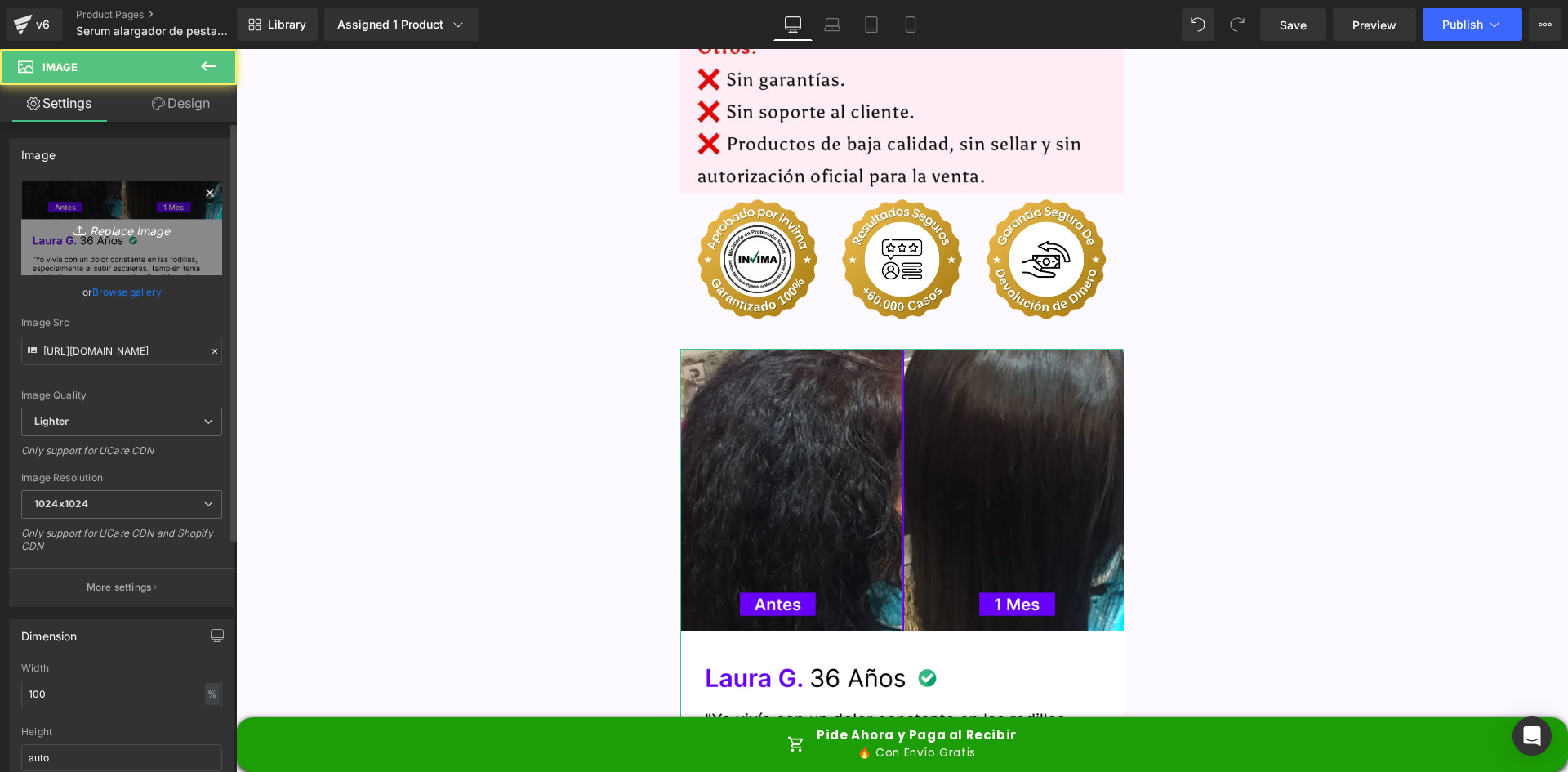
click at [102, 248] on link "Replace Image" at bounding box center [121, 228] width 200 height 94
type input "C:\fakepath\image 14.webp"
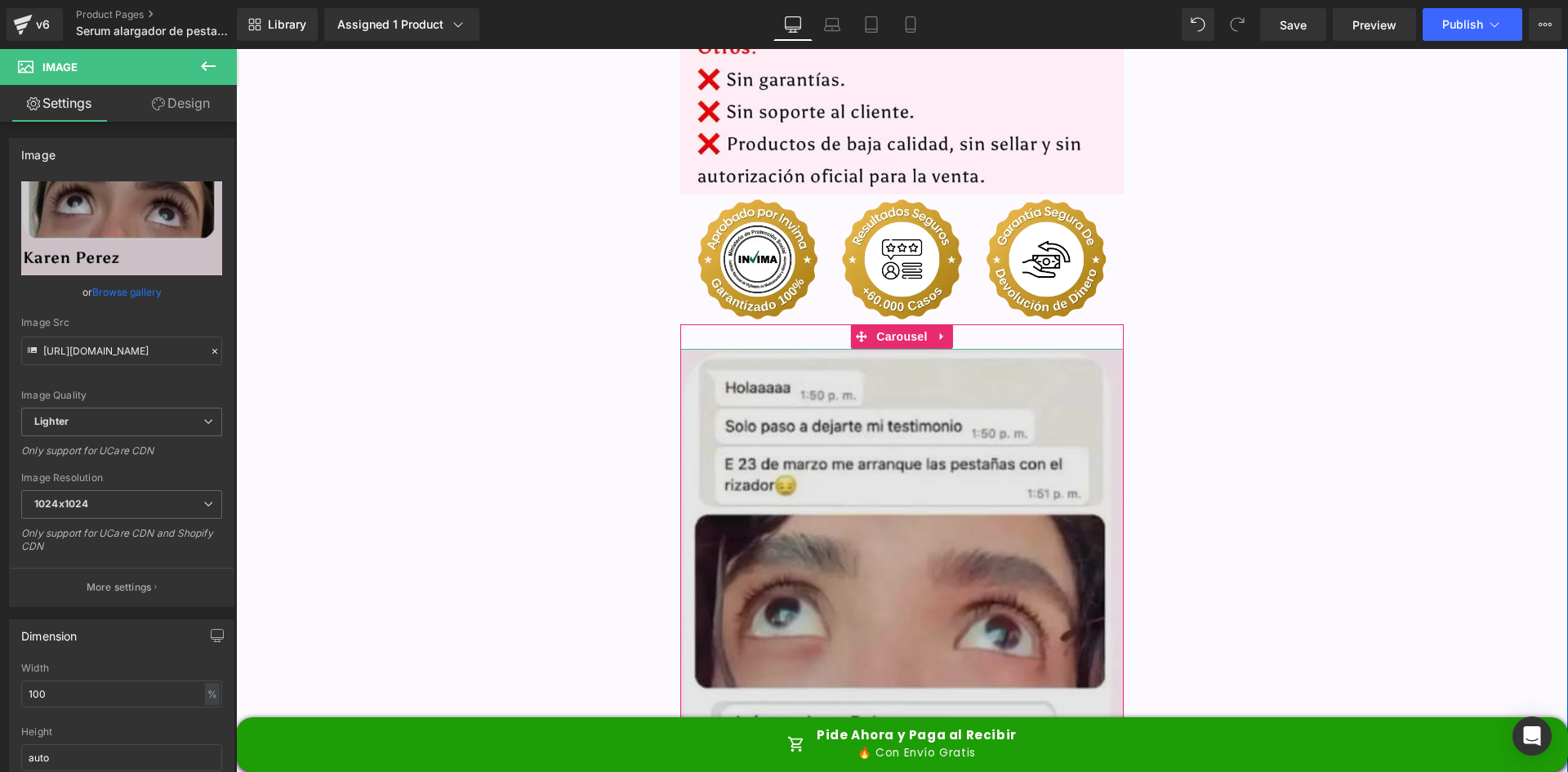
type input "https://ucarecdn.com/c8eff8ea-cb79-4c91-bbf7-c61c3c4761f2/-/format/auto/-/previ…"
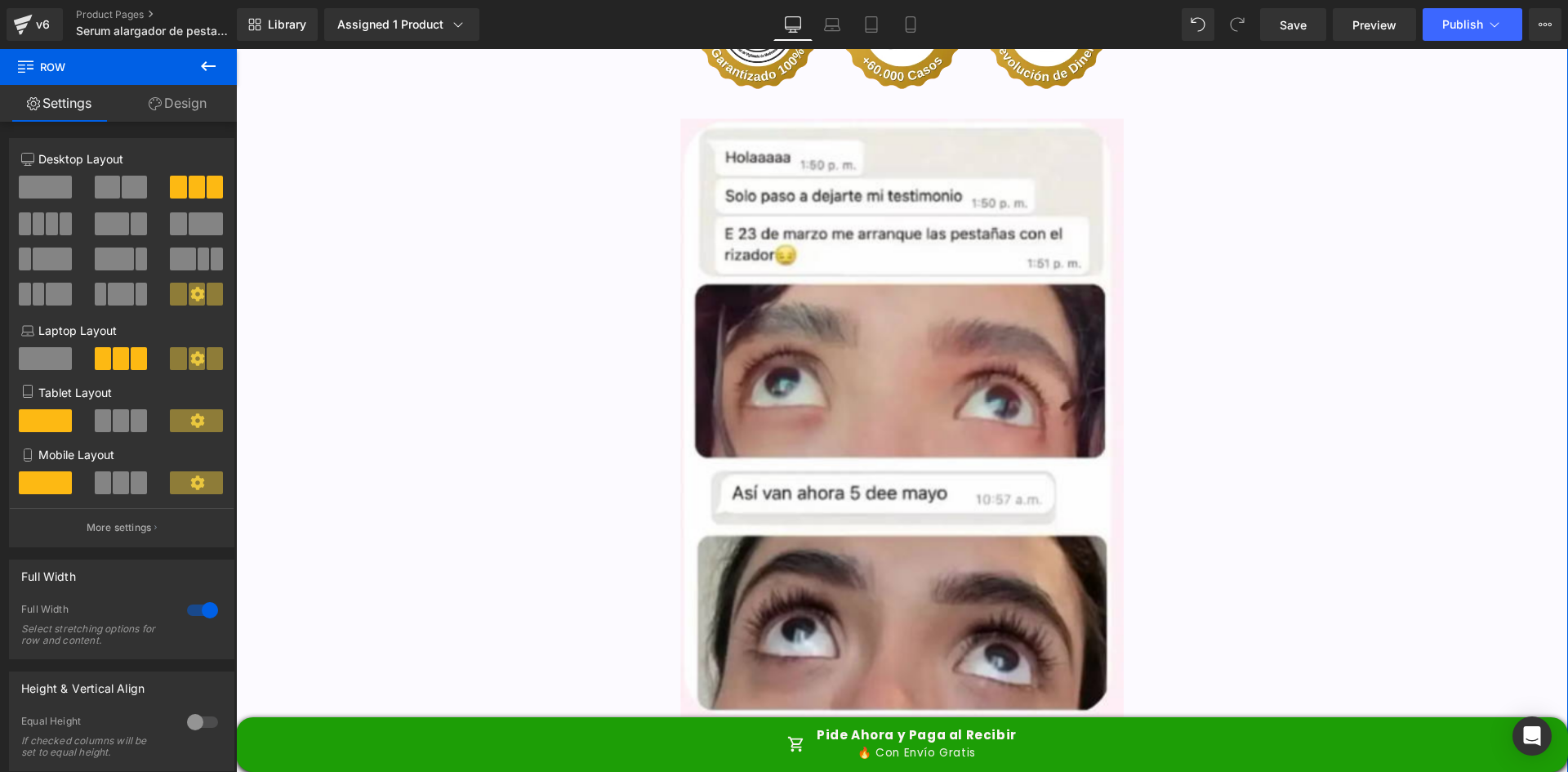
scroll to position [4679, 0]
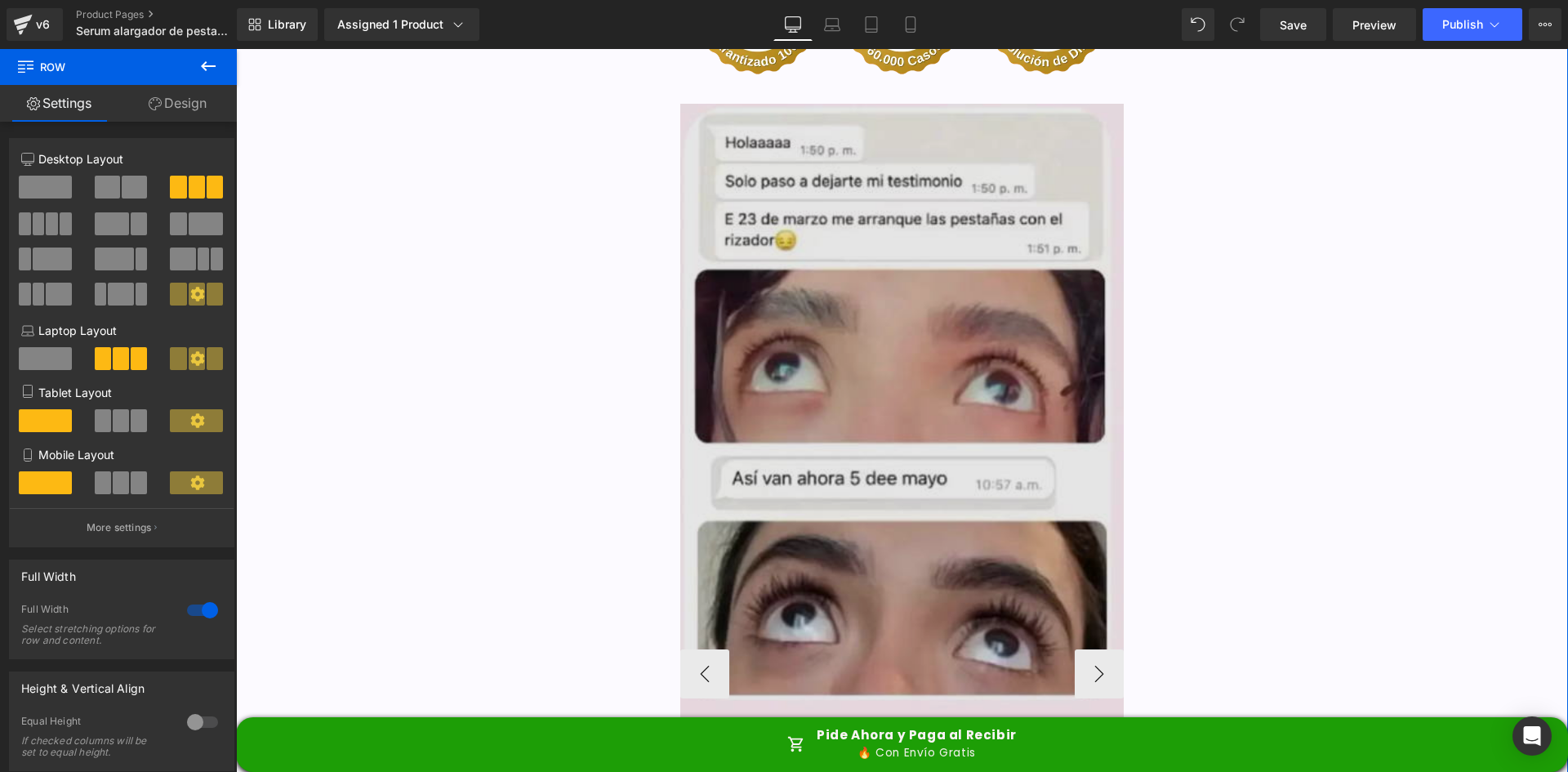
click at [908, 359] on img at bounding box center [903, 674] width 445 height 1140
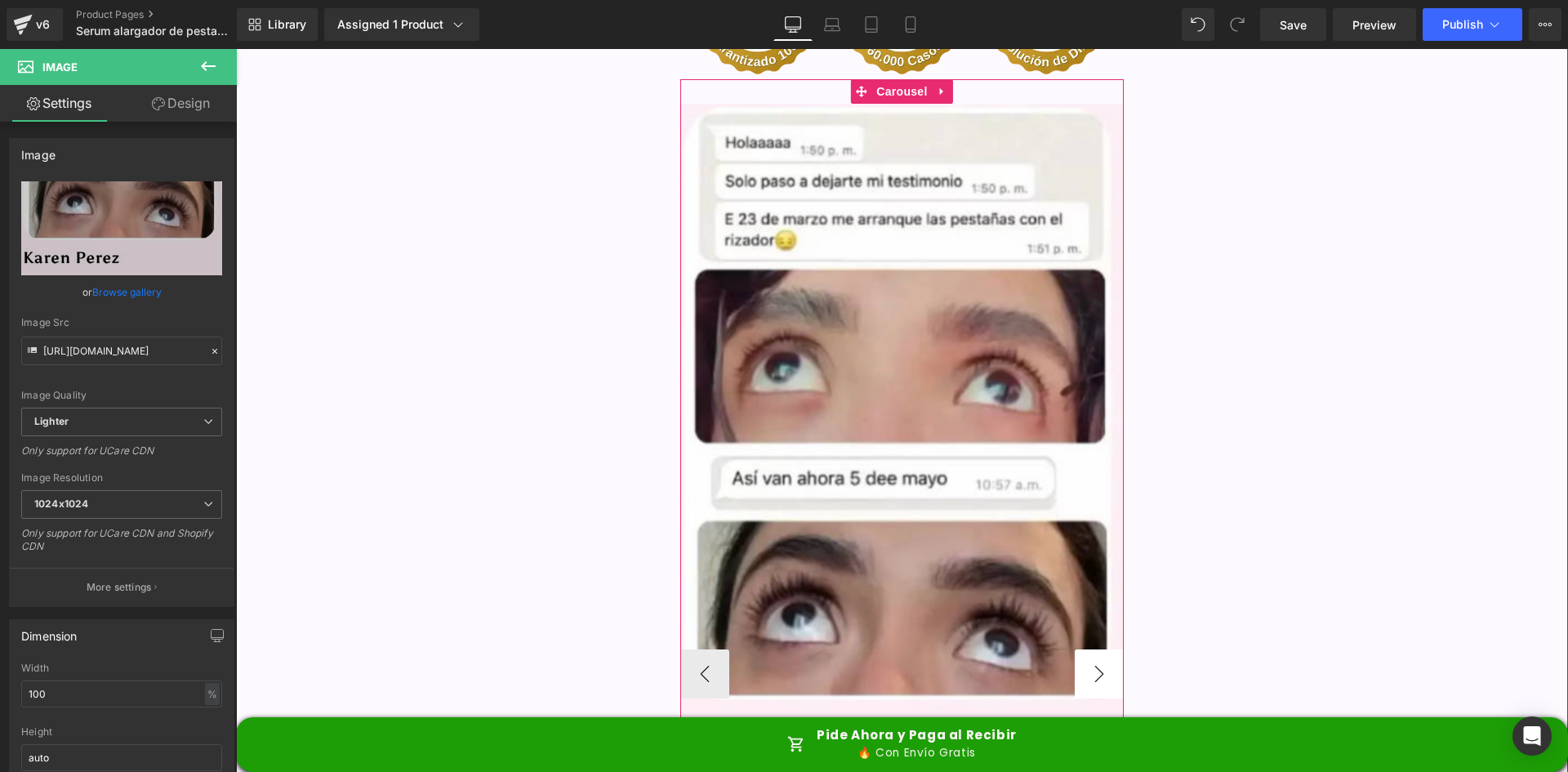
click at [1082, 649] on button "›" at bounding box center [1099, 674] width 49 height 49
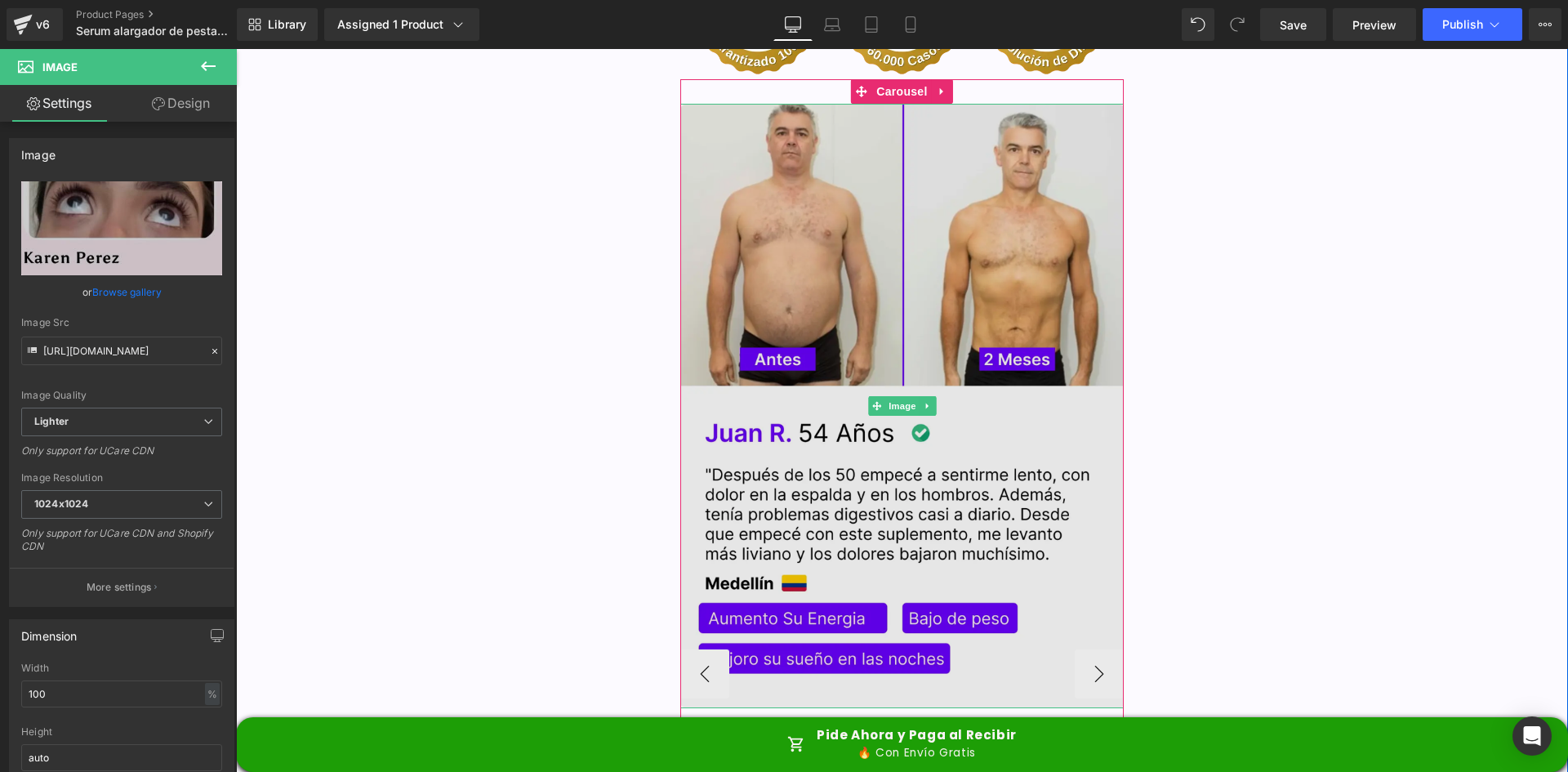
click at [869, 233] on img at bounding box center [903, 406] width 445 height 604
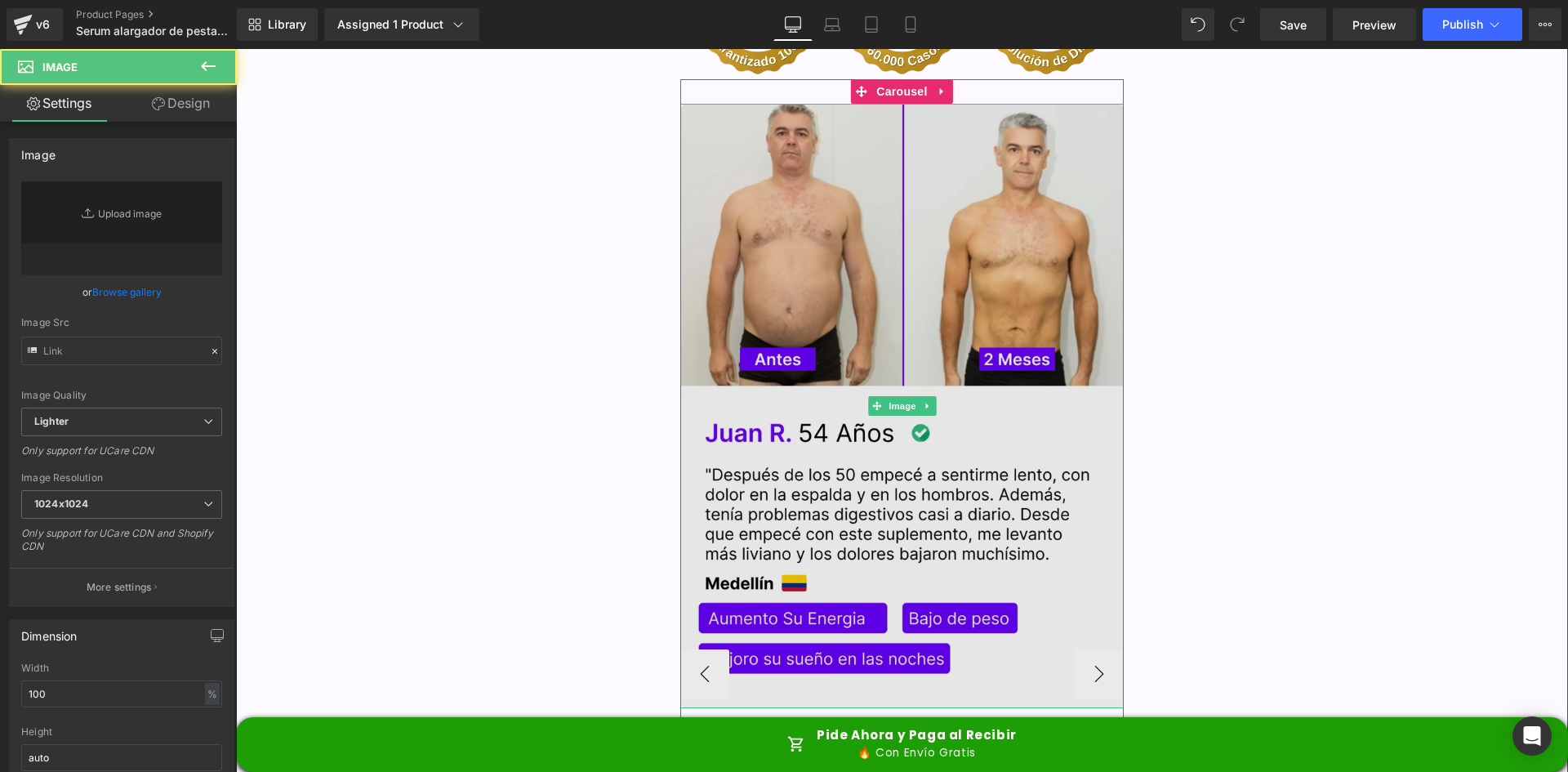
type input "https://ucarecdn.com/2e01a5ba-5174-442e-9814-d11075564a3a/-/format/auto/-/previ…"
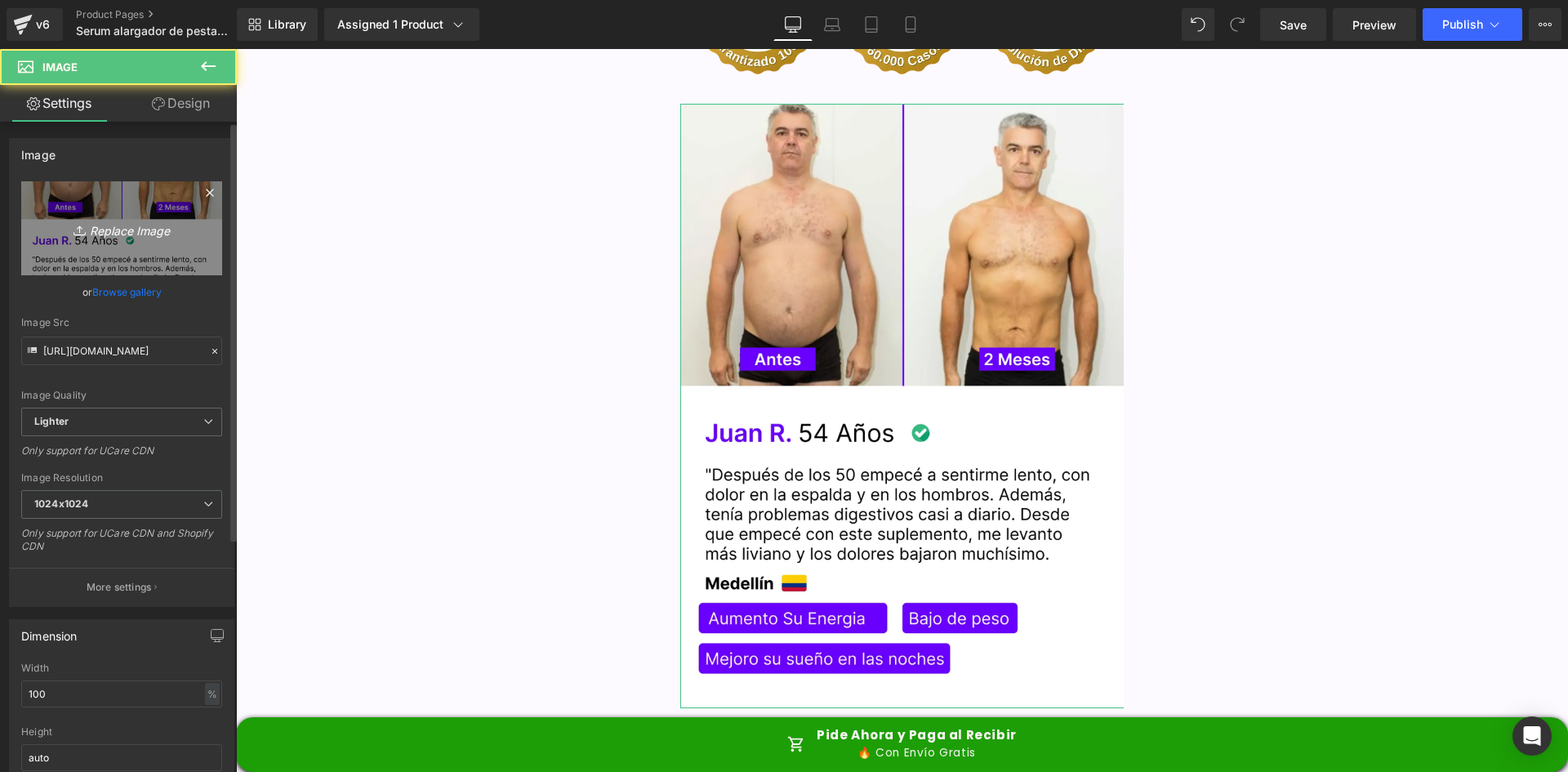
click at [89, 246] on link "Replace Image" at bounding box center [121, 228] width 200 height 94
type input "C:\fakepath\image 12.webp"
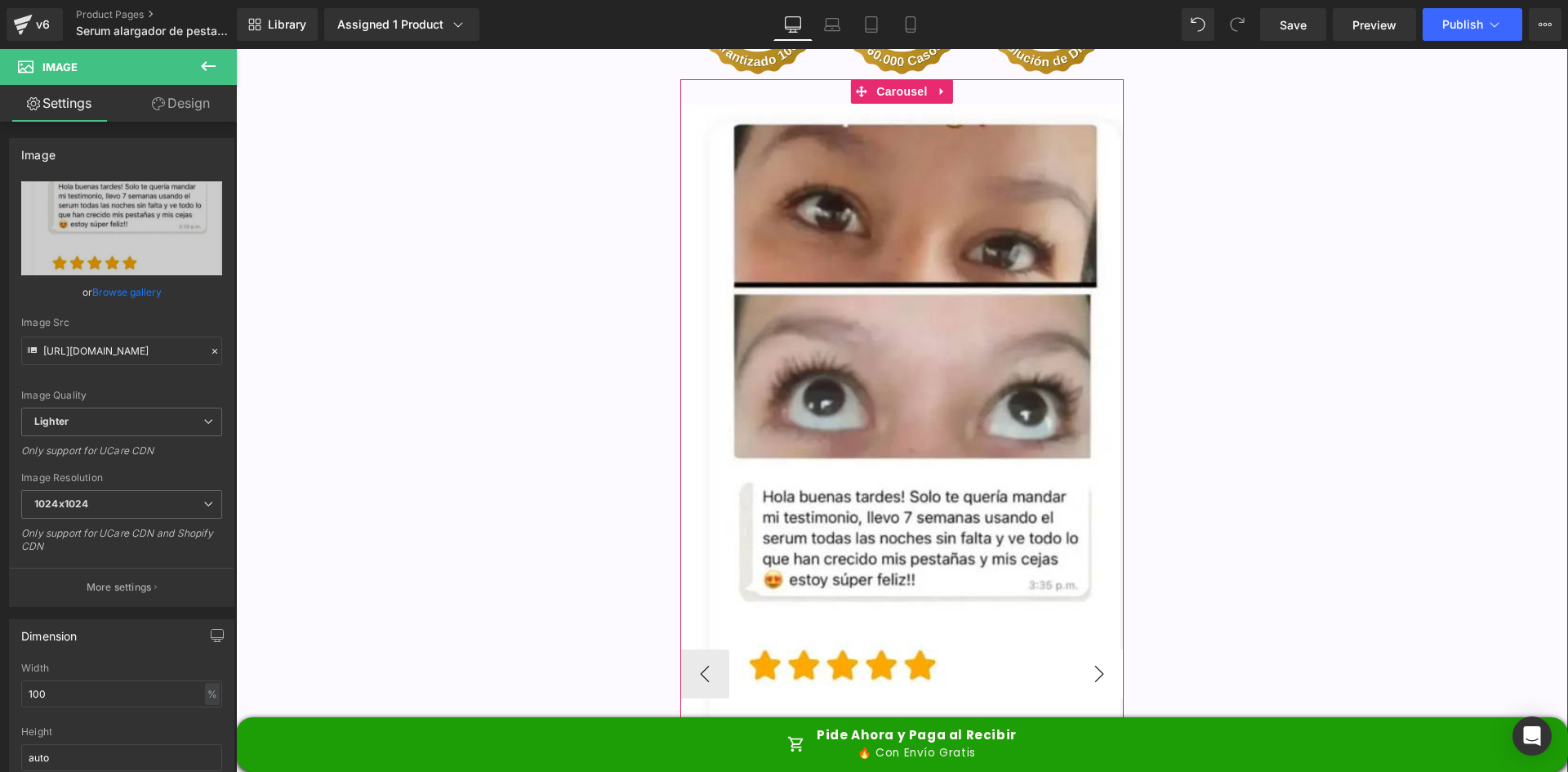
type input "https://ucarecdn.com/74354b5d-fa08-4b55-b55f-5406694ed1e0/-/format/auto/-/previ…"
click at [1104, 649] on button "›" at bounding box center [1099, 674] width 49 height 49
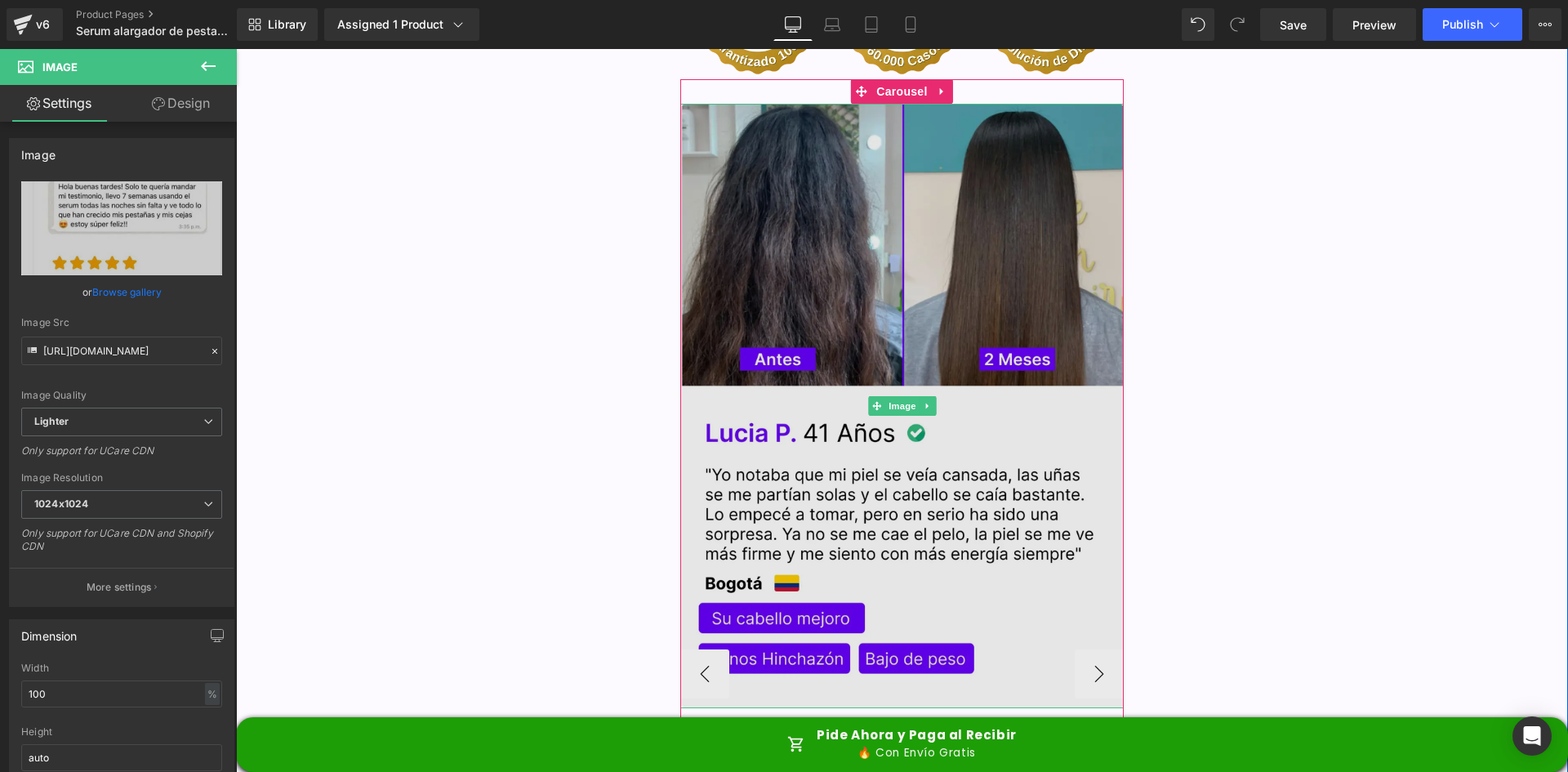
click at [815, 262] on img at bounding box center [903, 406] width 445 height 604
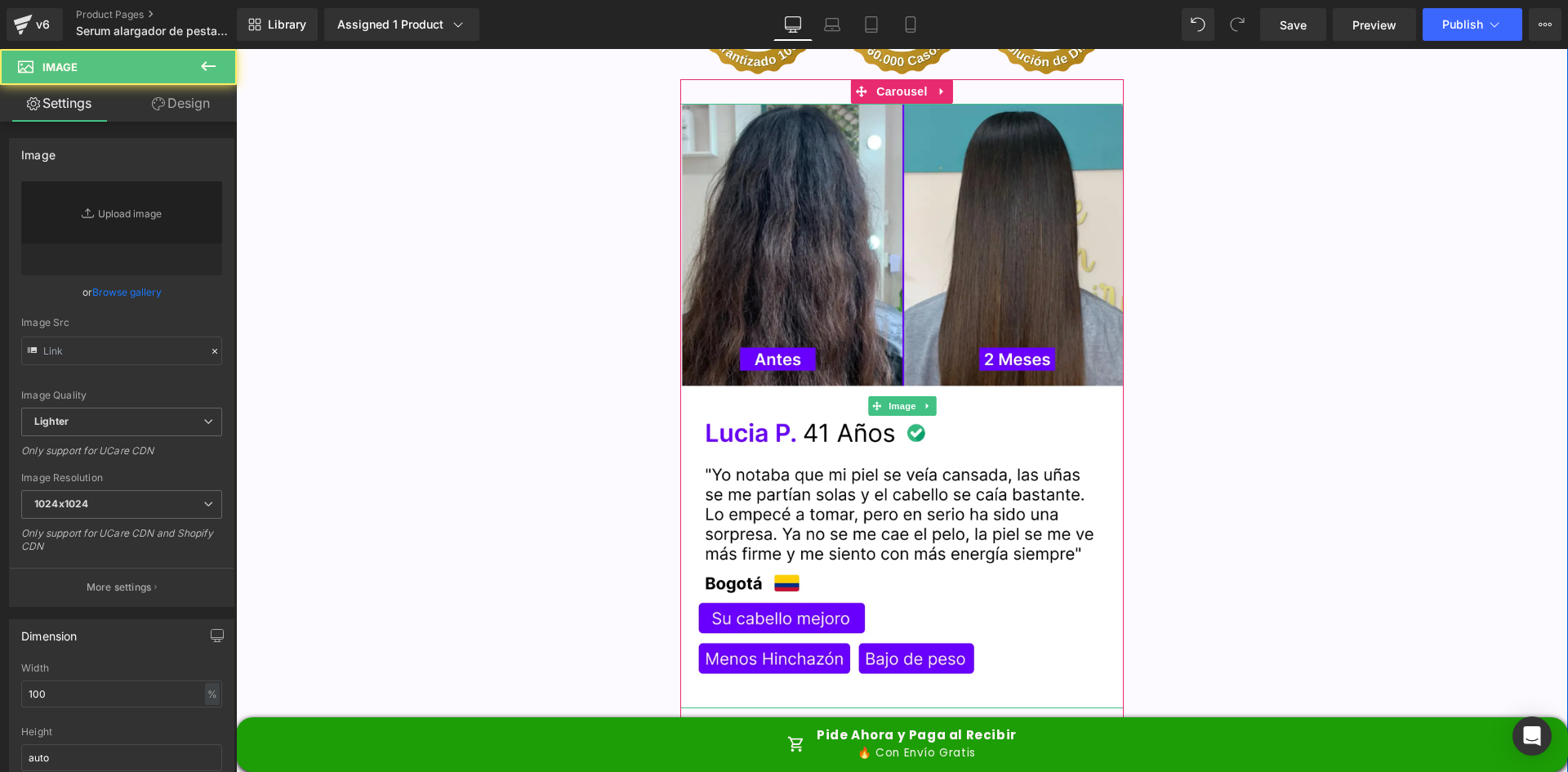
type input "https://ucarecdn.com/f821d23e-5d72-4a75-ac95-e9b7820976d2/-/format/auto/-/previ…"
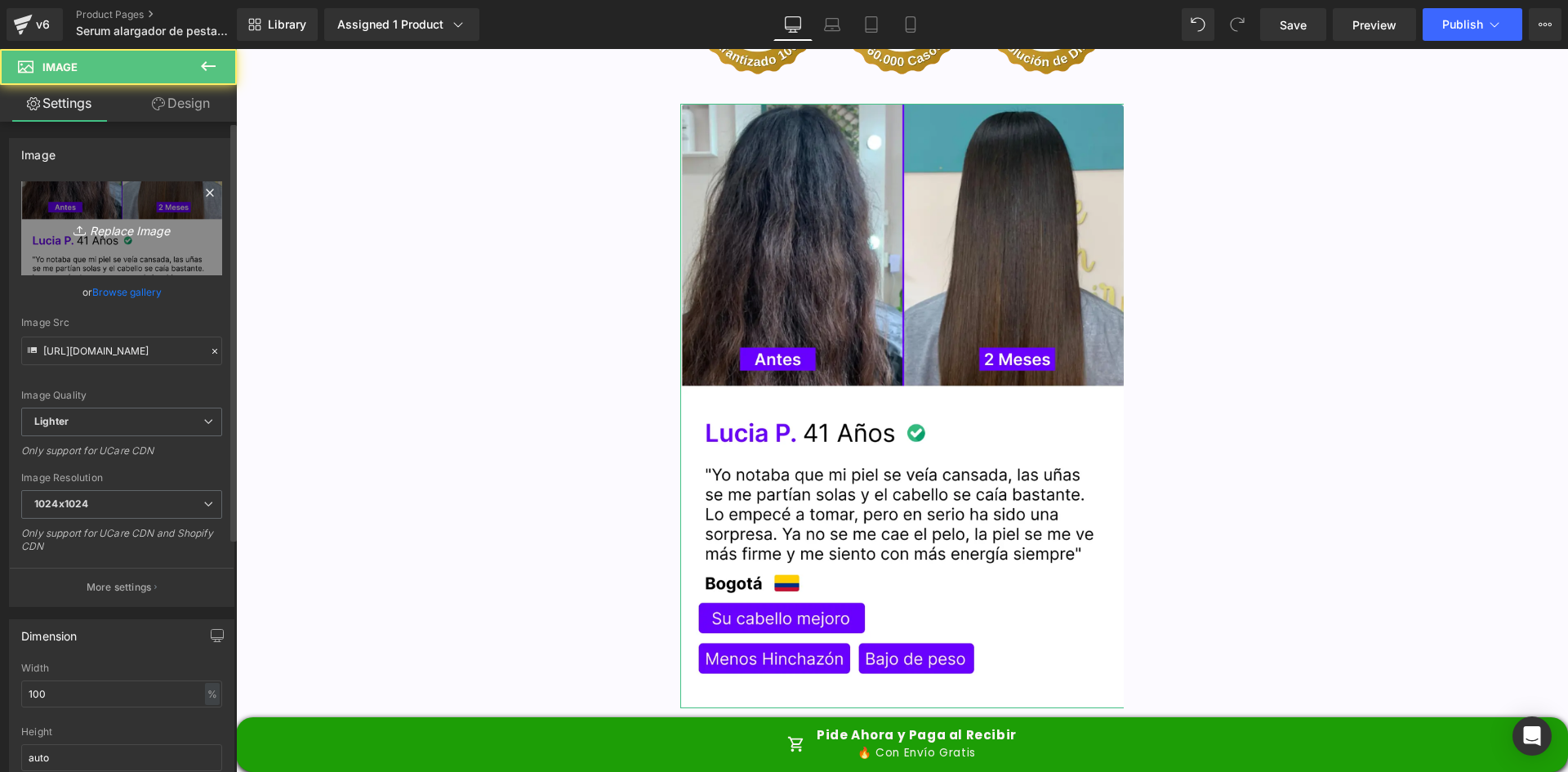
click at [144, 246] on link "Replace Image" at bounding box center [121, 228] width 200 height 94
type input "C:\fakepath\image 13.webp"
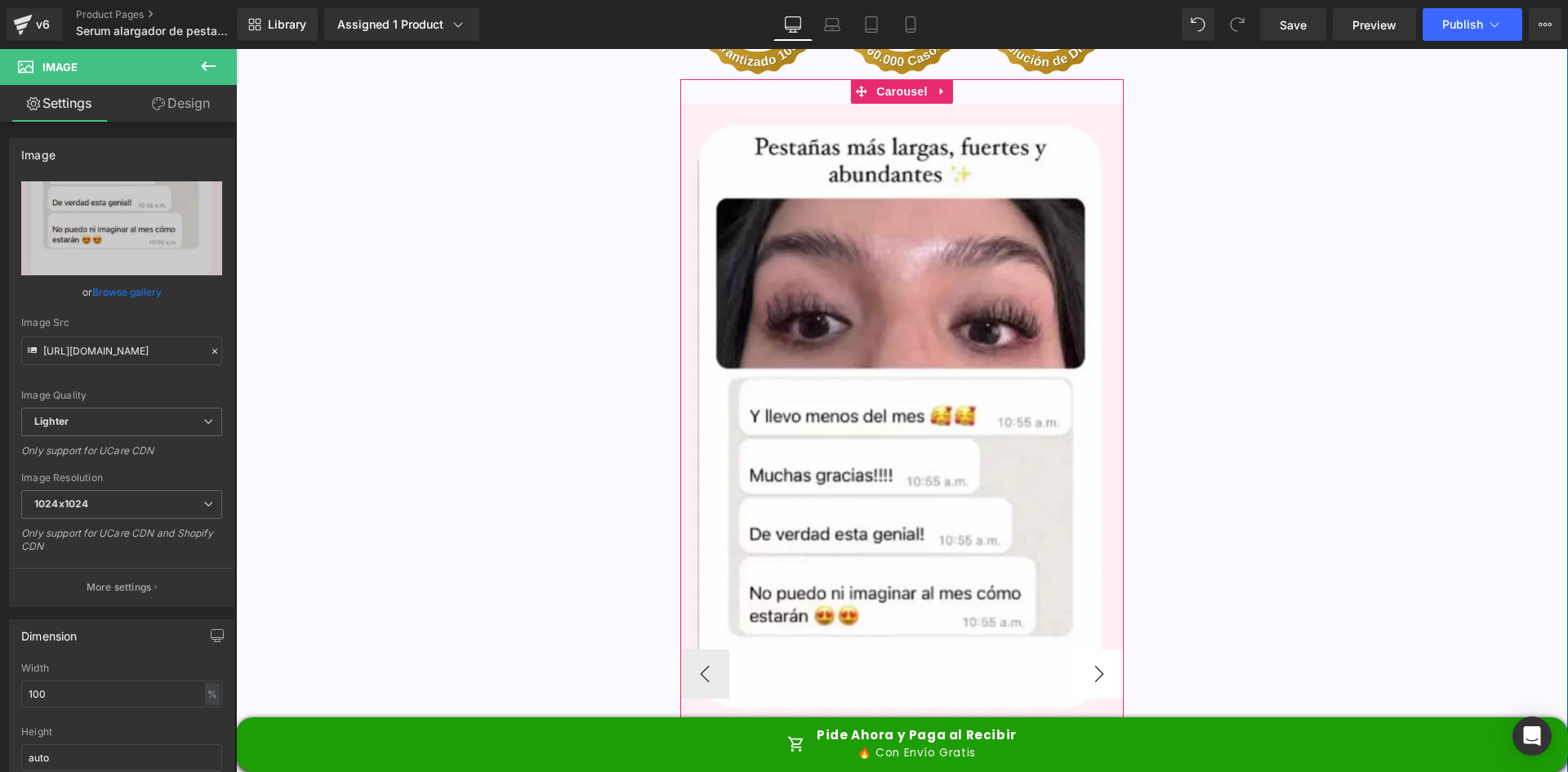
type input "https://ucarecdn.com/8e97c801-8acc-4c19-9ba1-ad81638cd4f1/-/format/auto/-/previ…"
click at [1095, 649] on button "›" at bounding box center [1099, 674] width 49 height 49
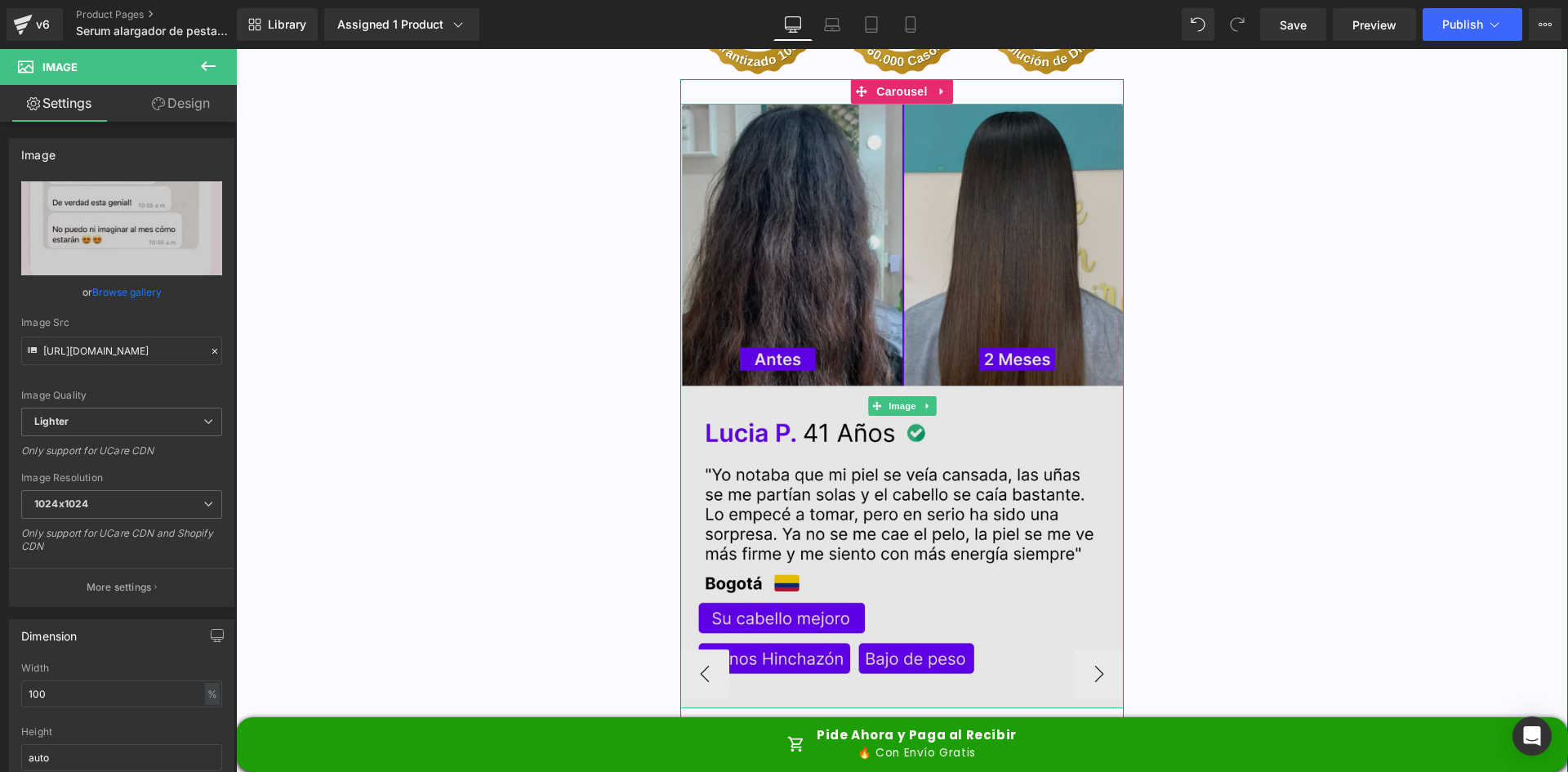
click at [815, 256] on img at bounding box center [903, 406] width 445 height 604
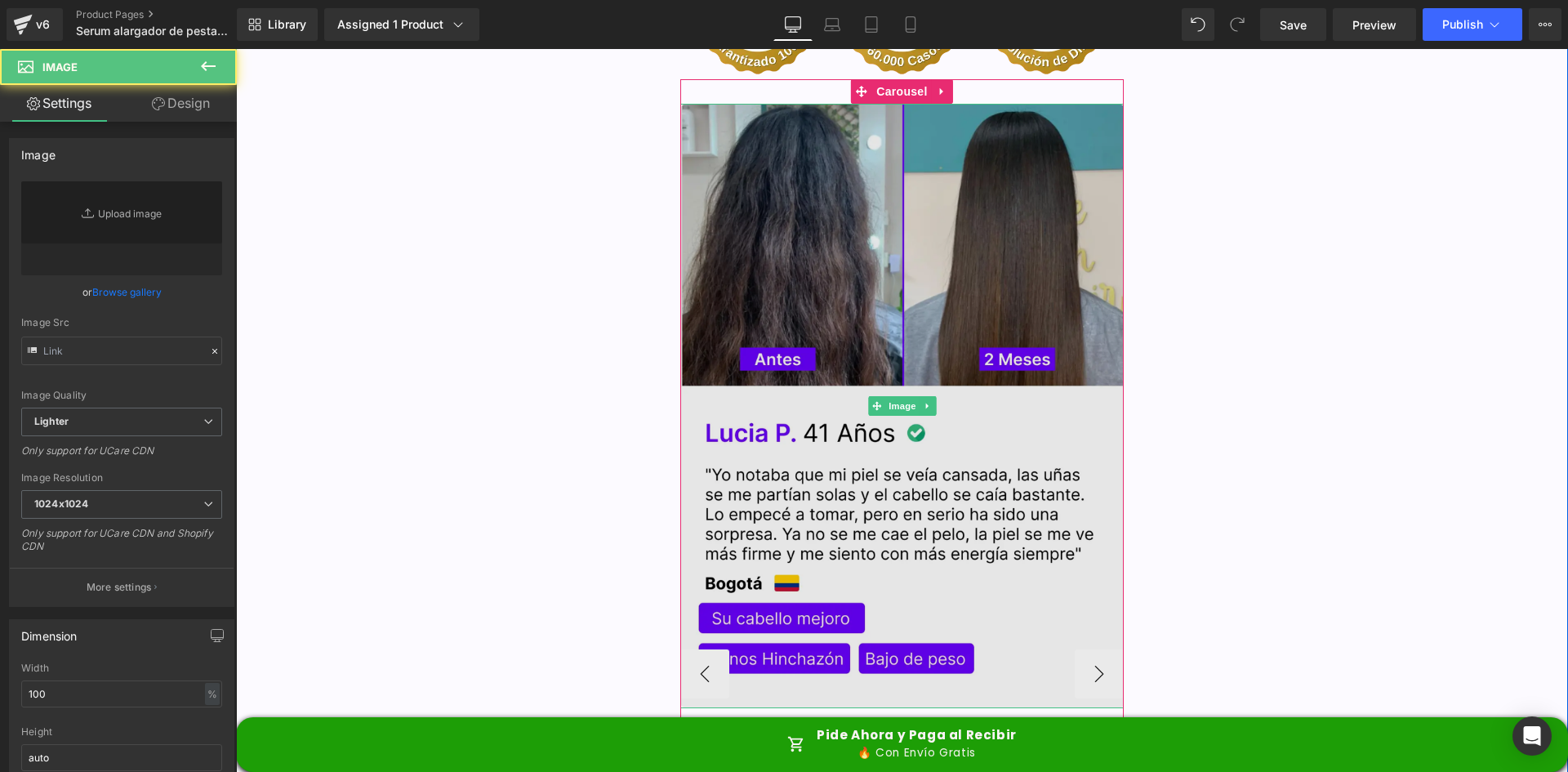
type input "https://ucarecdn.com/5299e82f-366b-4852-b738-f2359eeb8221/-/format/auto/-/previ…"
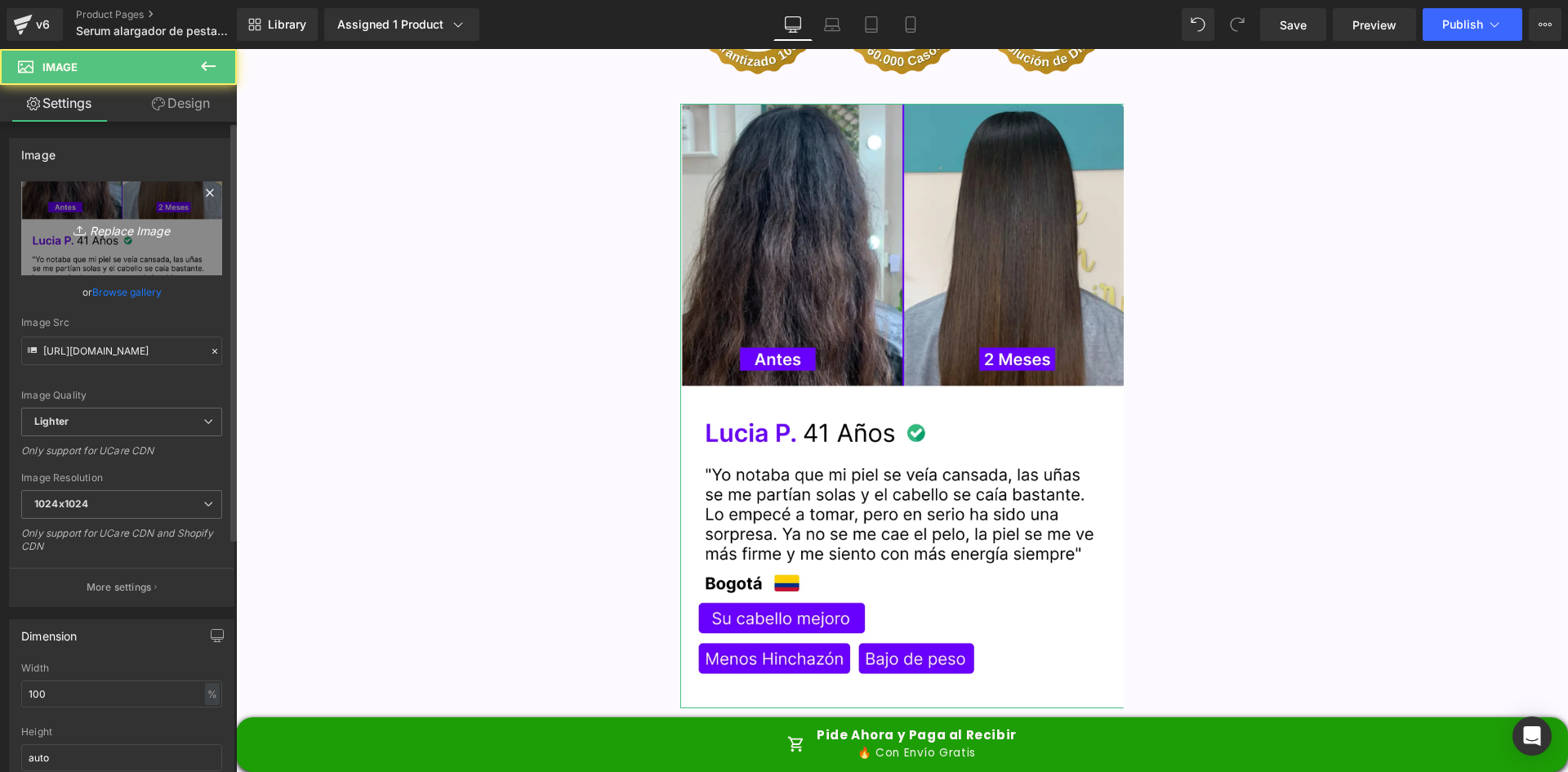
click at [80, 256] on link "Replace Image" at bounding box center [121, 228] width 200 height 94
type input "C:\fakepath\image 11.webp"
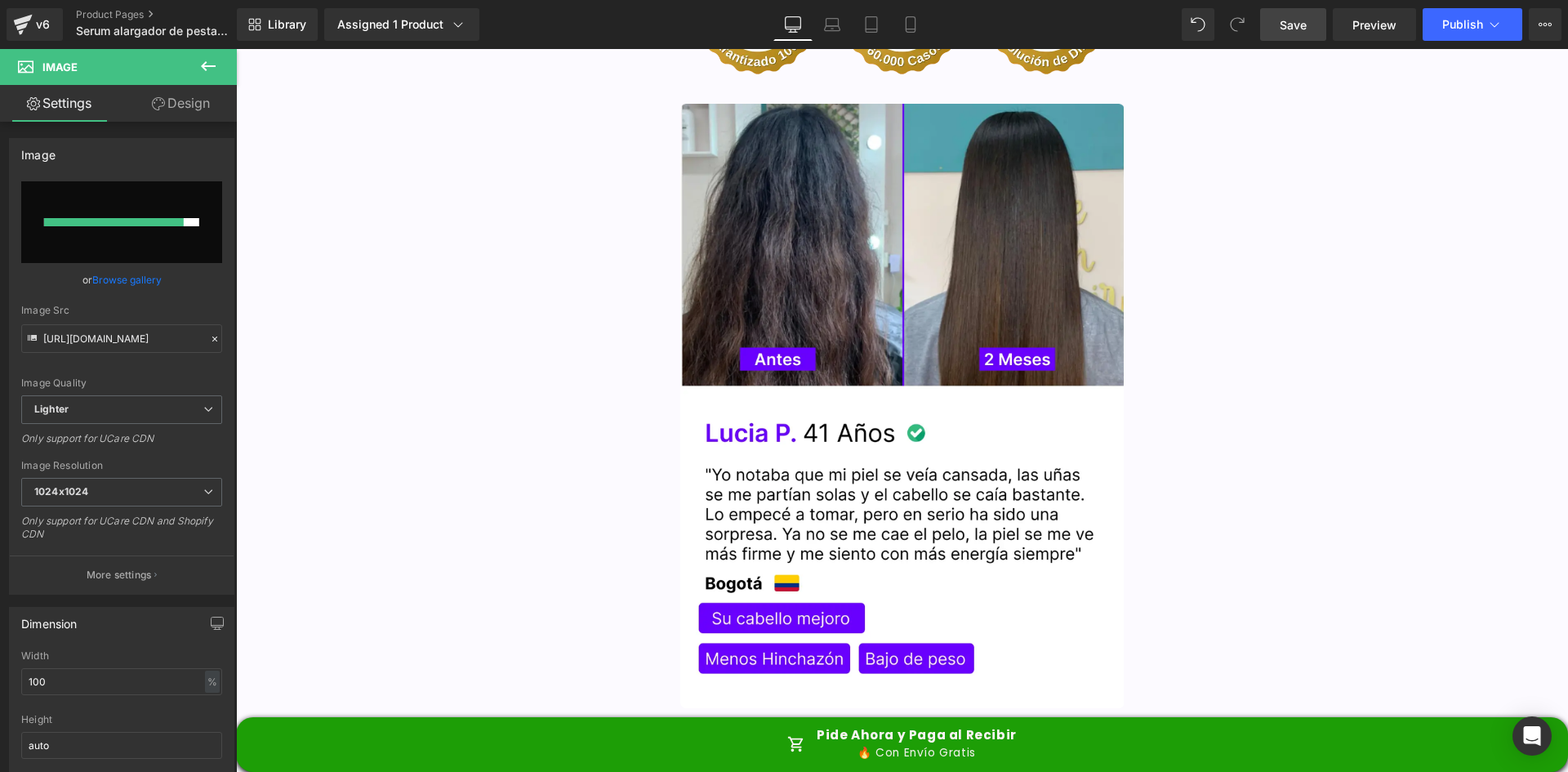
click at [1301, 29] on span "Save" at bounding box center [1293, 25] width 27 height 17
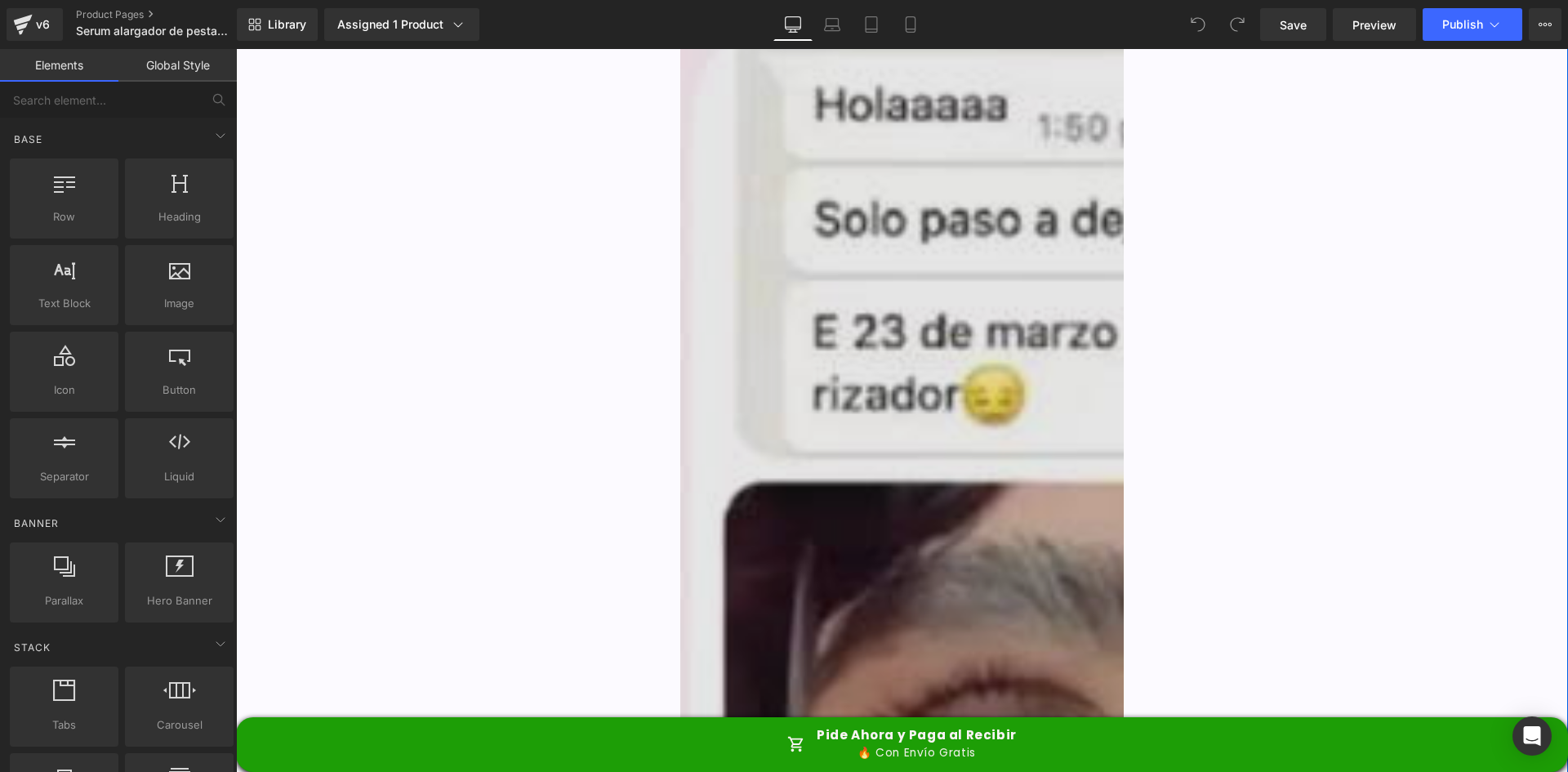
scroll to position [4820, 0]
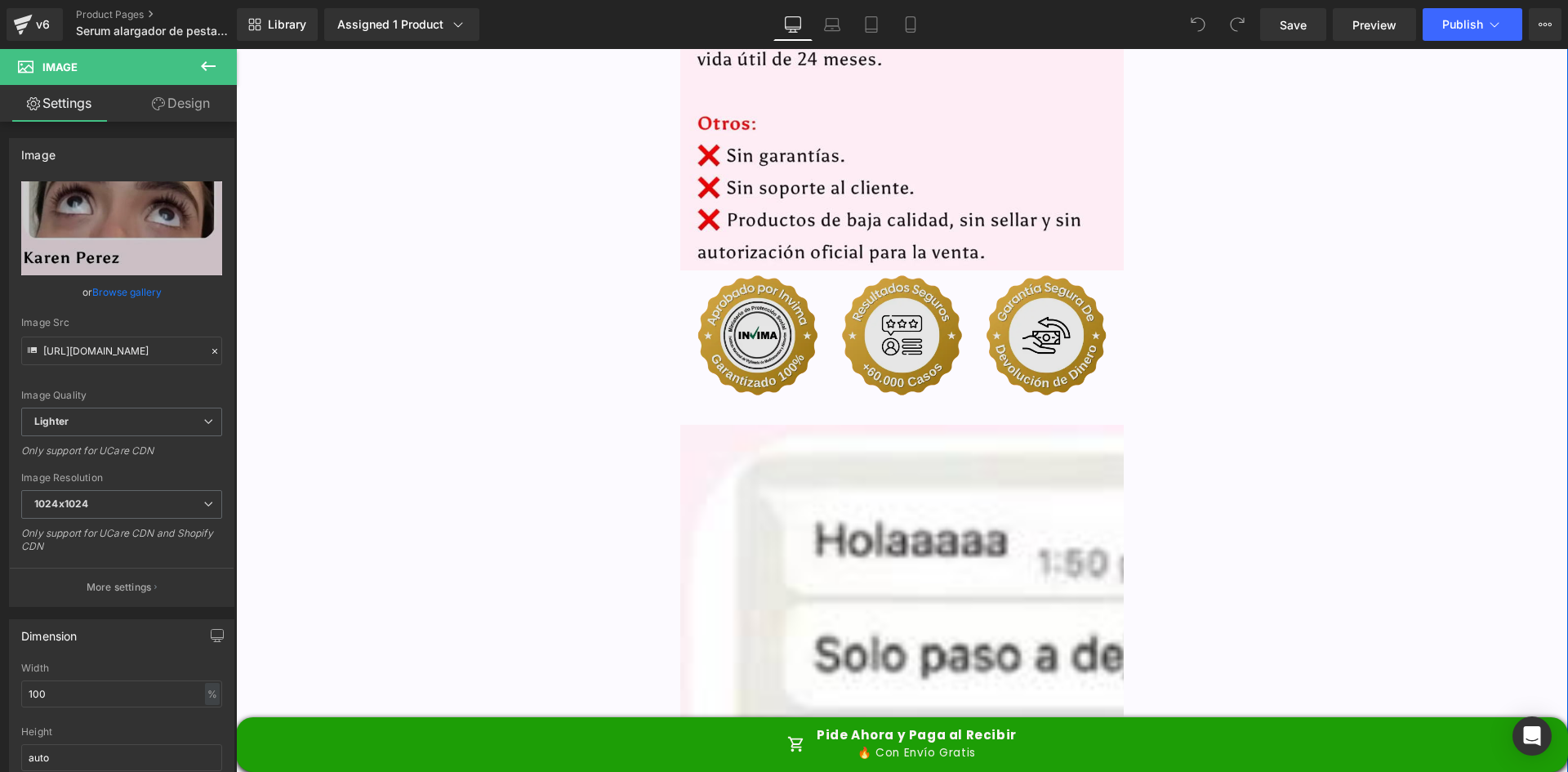
scroll to position [4329, 0]
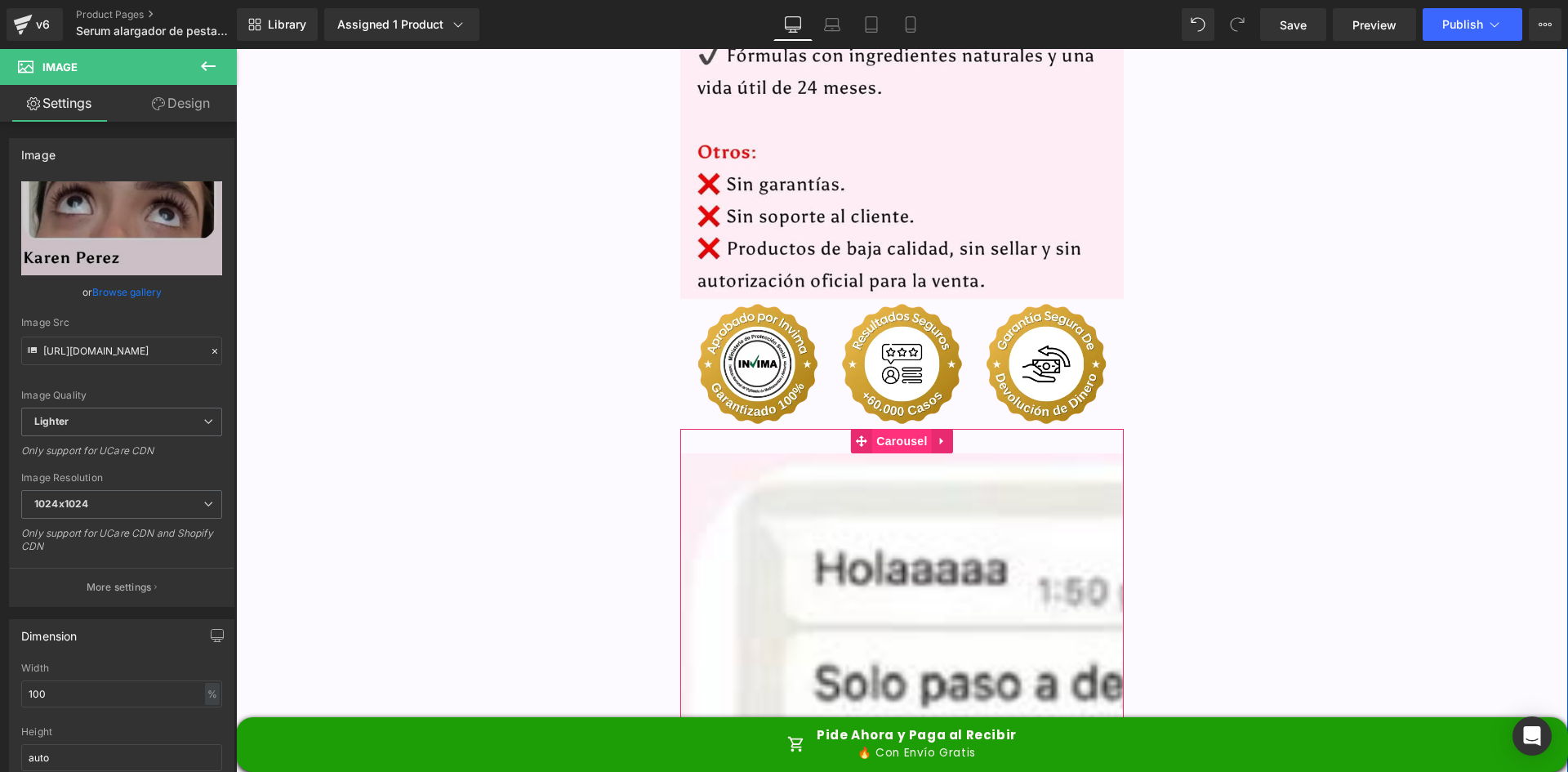
click at [886, 429] on span "Carousel" at bounding box center [901, 441] width 59 height 25
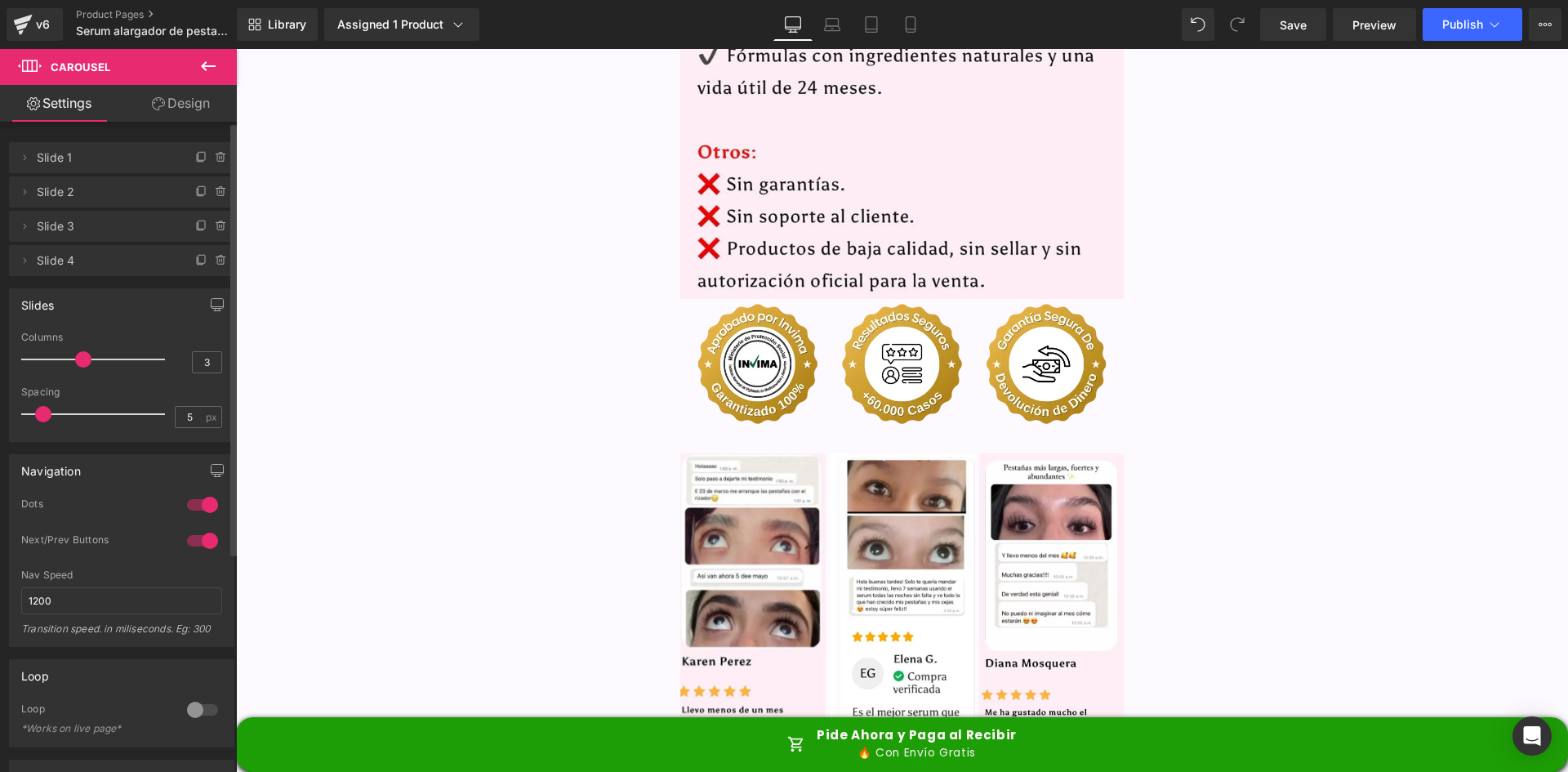
type input "4"
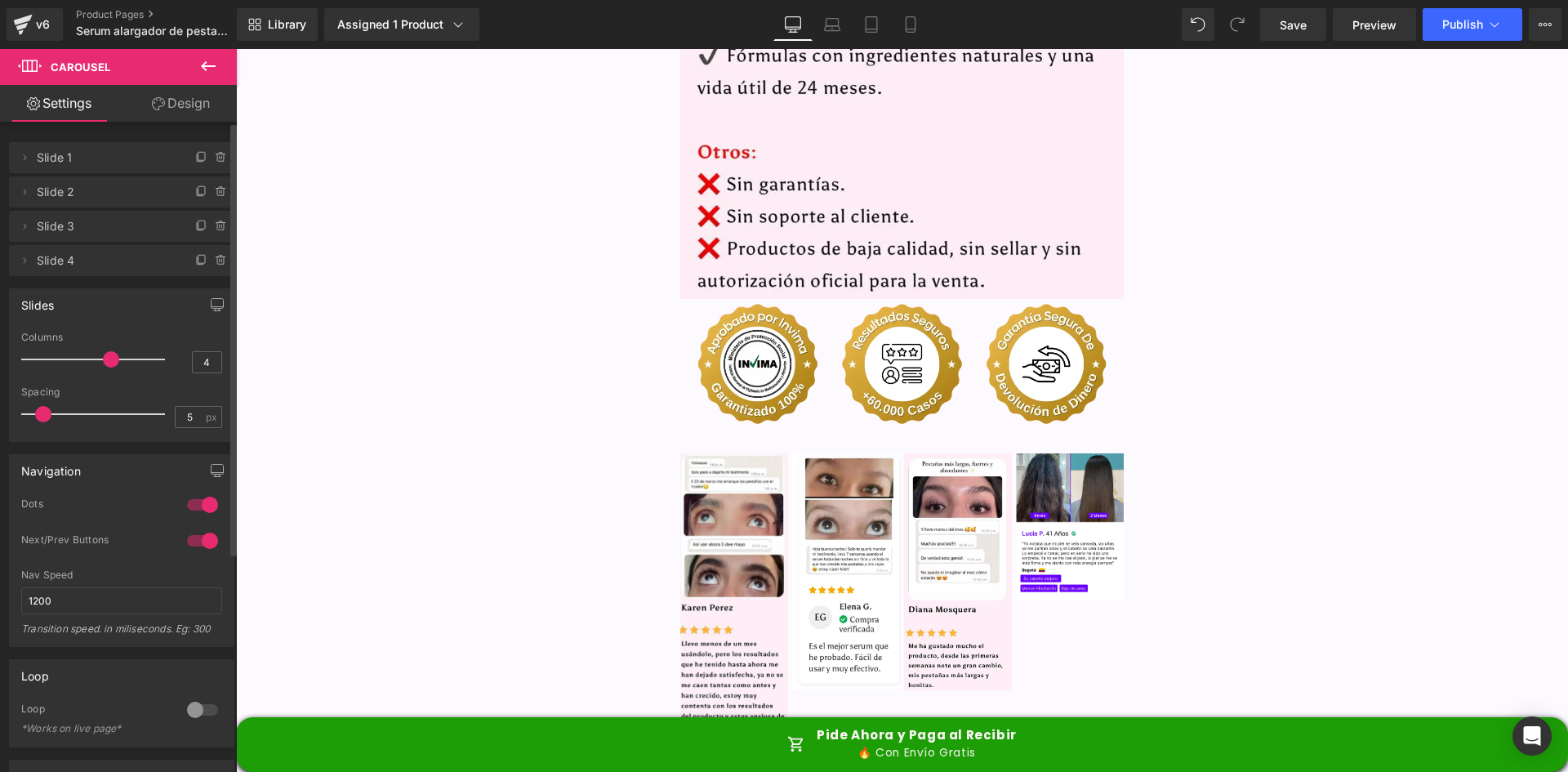
drag, startPoint x: 30, startPoint y: 365, endPoint x: 109, endPoint y: 366, distance: 79.0
click at [109, 366] on span at bounding box center [111, 359] width 16 height 16
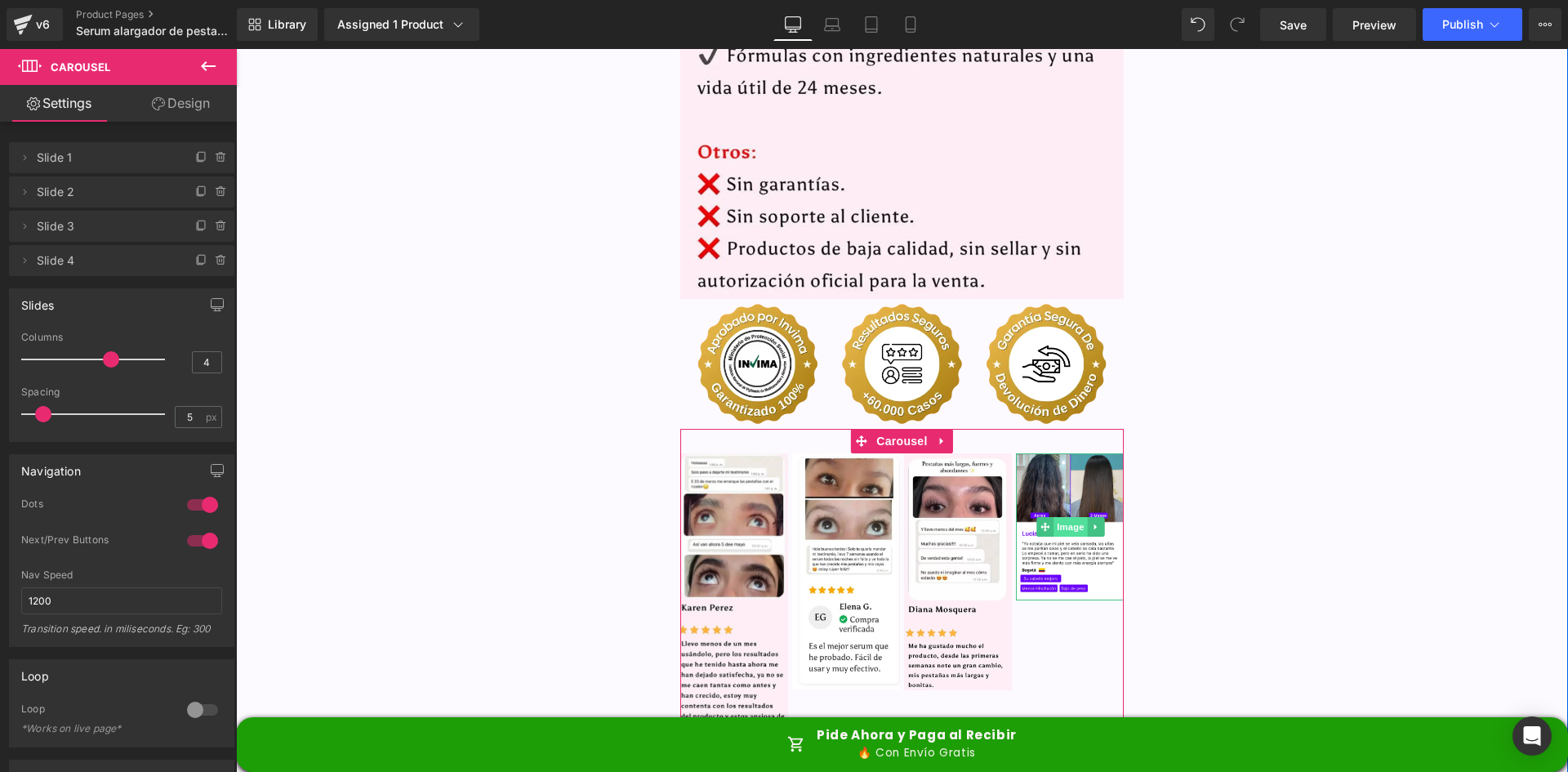
click at [1063, 453] on img at bounding box center [1070, 526] width 108 height 147
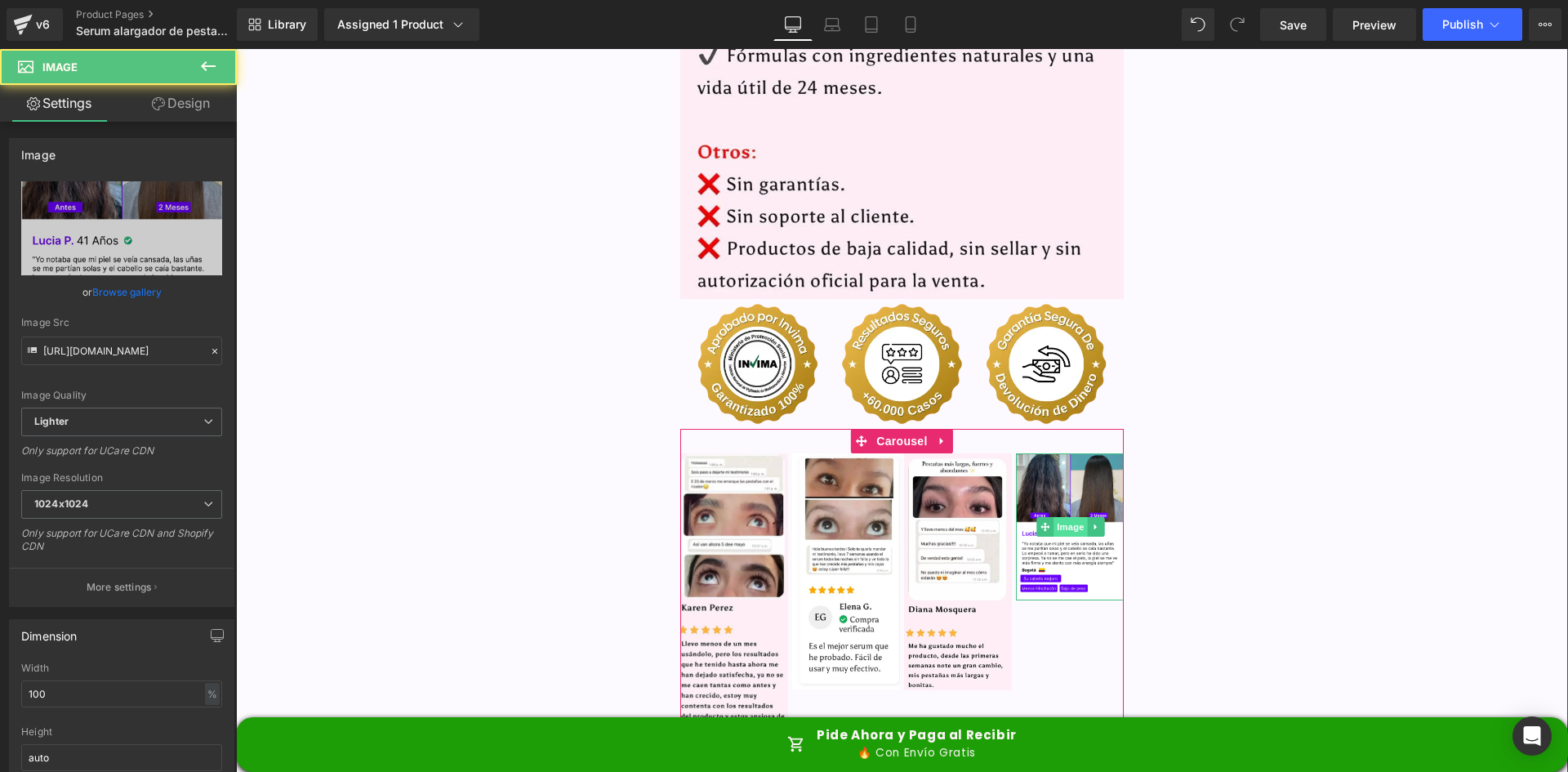
click at [1065, 517] on span "Image" at bounding box center [1071, 527] width 35 height 20
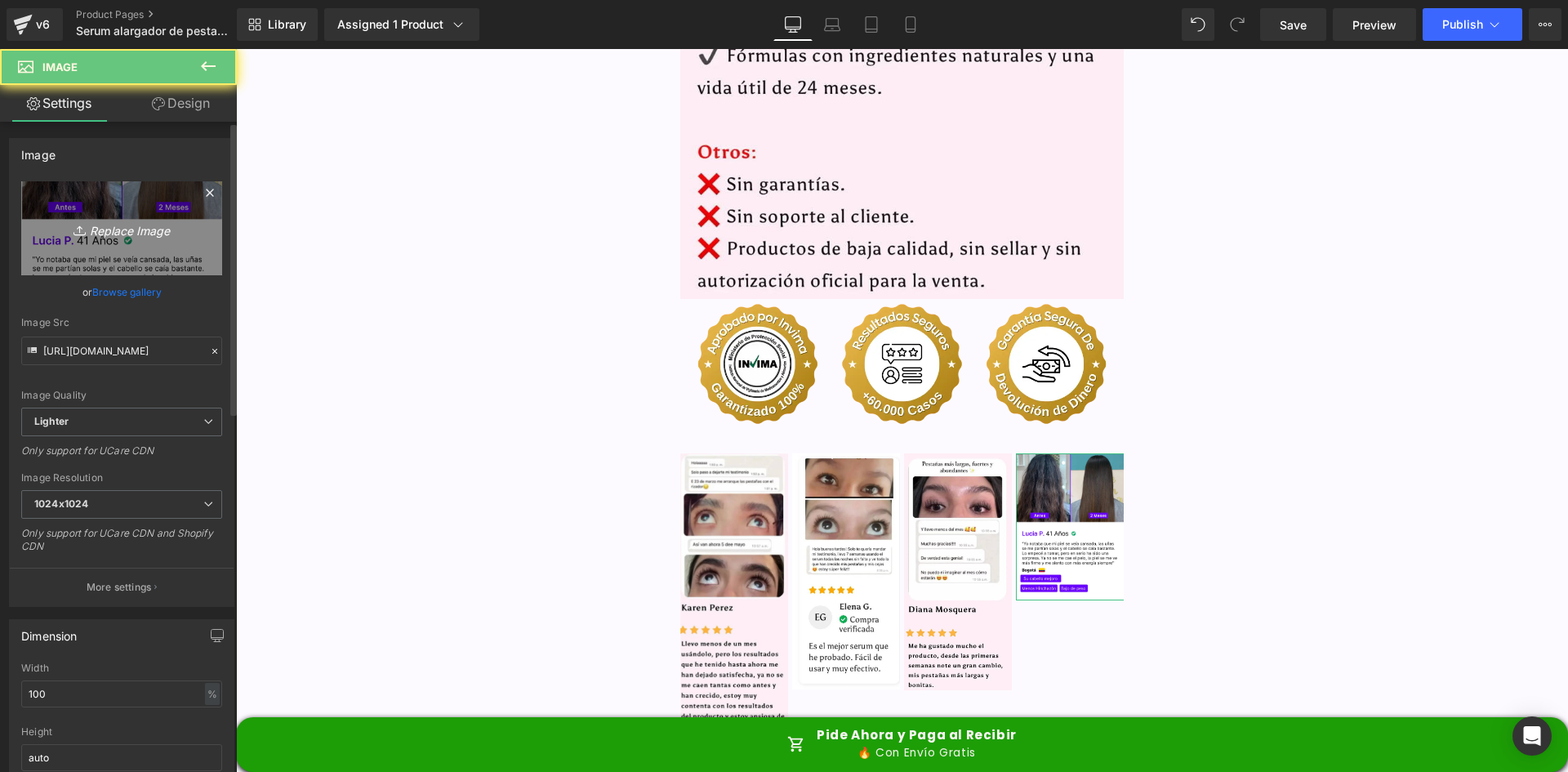
click at [72, 221] on icon "Replace Image" at bounding box center [121, 228] width 130 height 20
type input "C:\fakepath\image 11.webp"
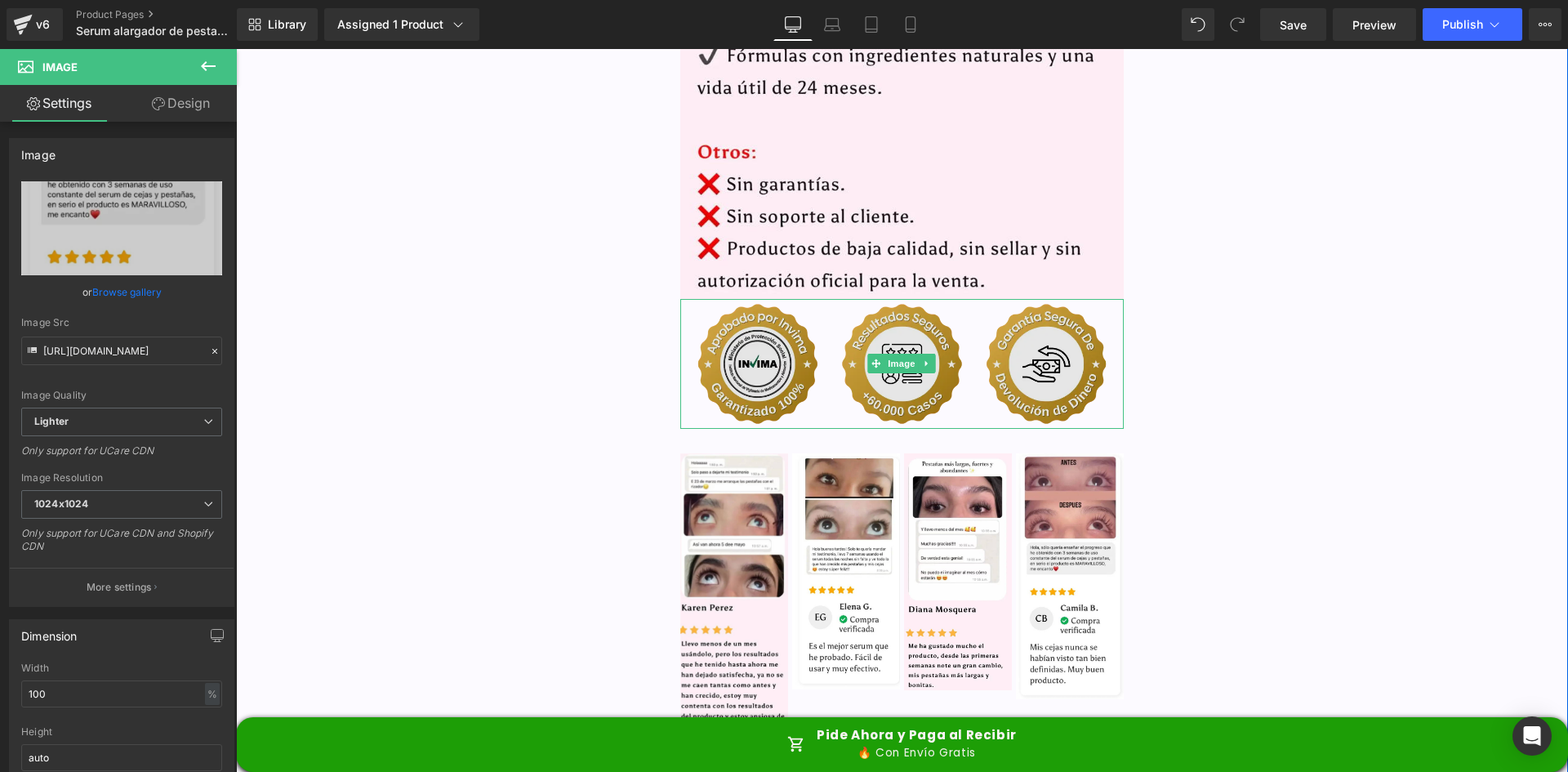
type input "https://ucarecdn.com/69281f61-1a8b-4880-aaa4-af467cdcab5f/-/format/auto/-/previ…"
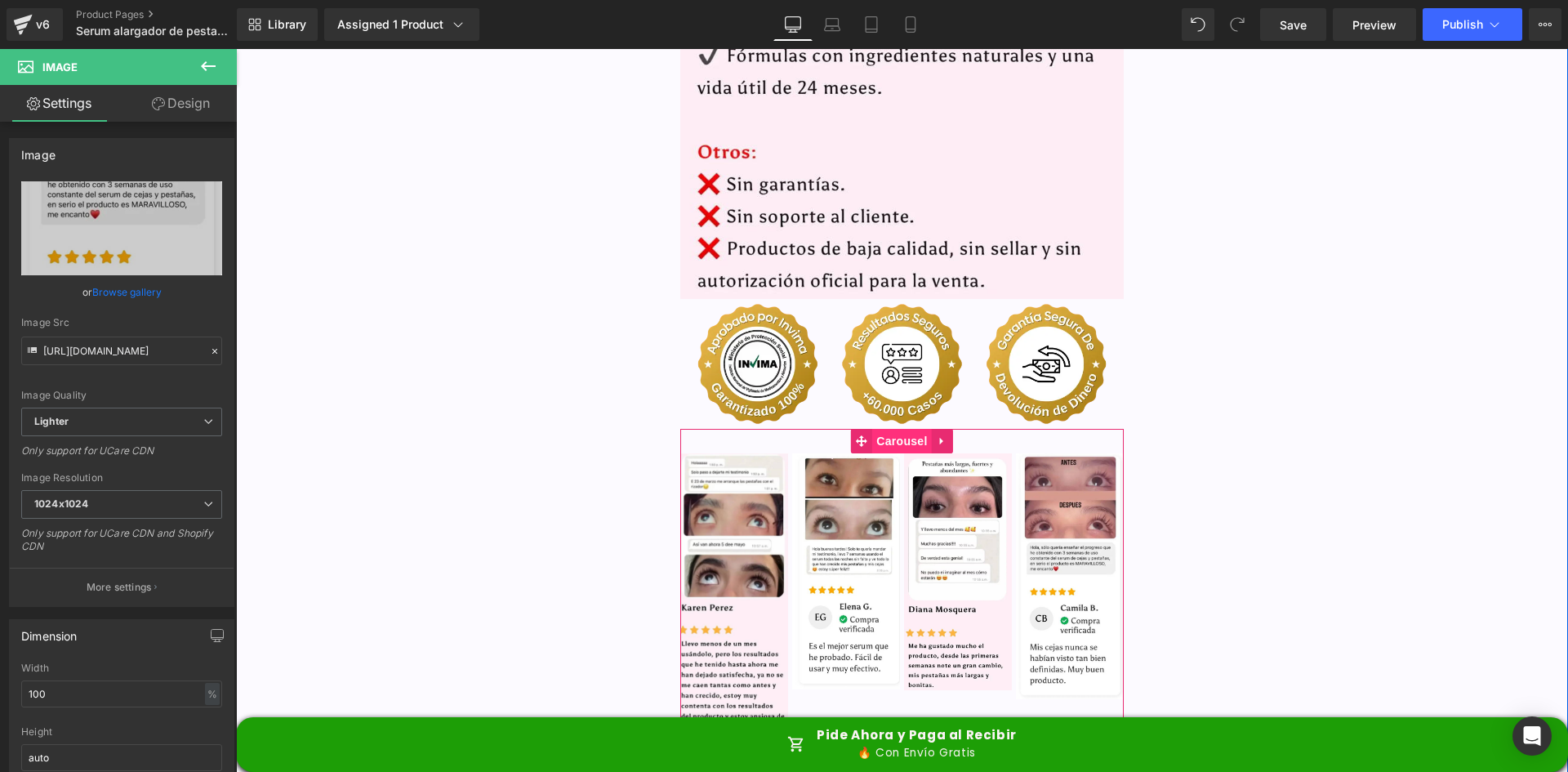
click at [887, 429] on span "Carousel" at bounding box center [901, 441] width 59 height 25
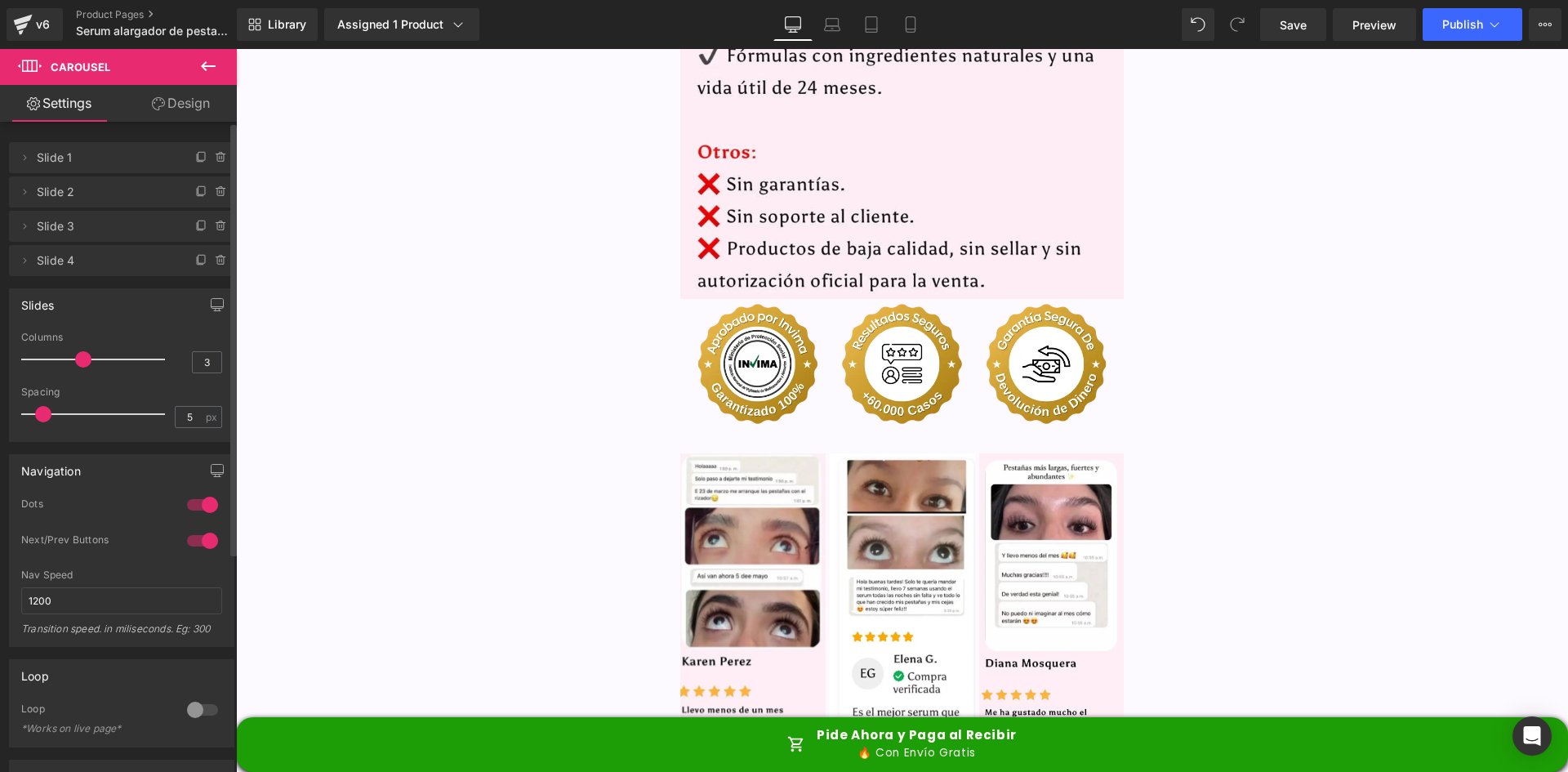
type input "2"
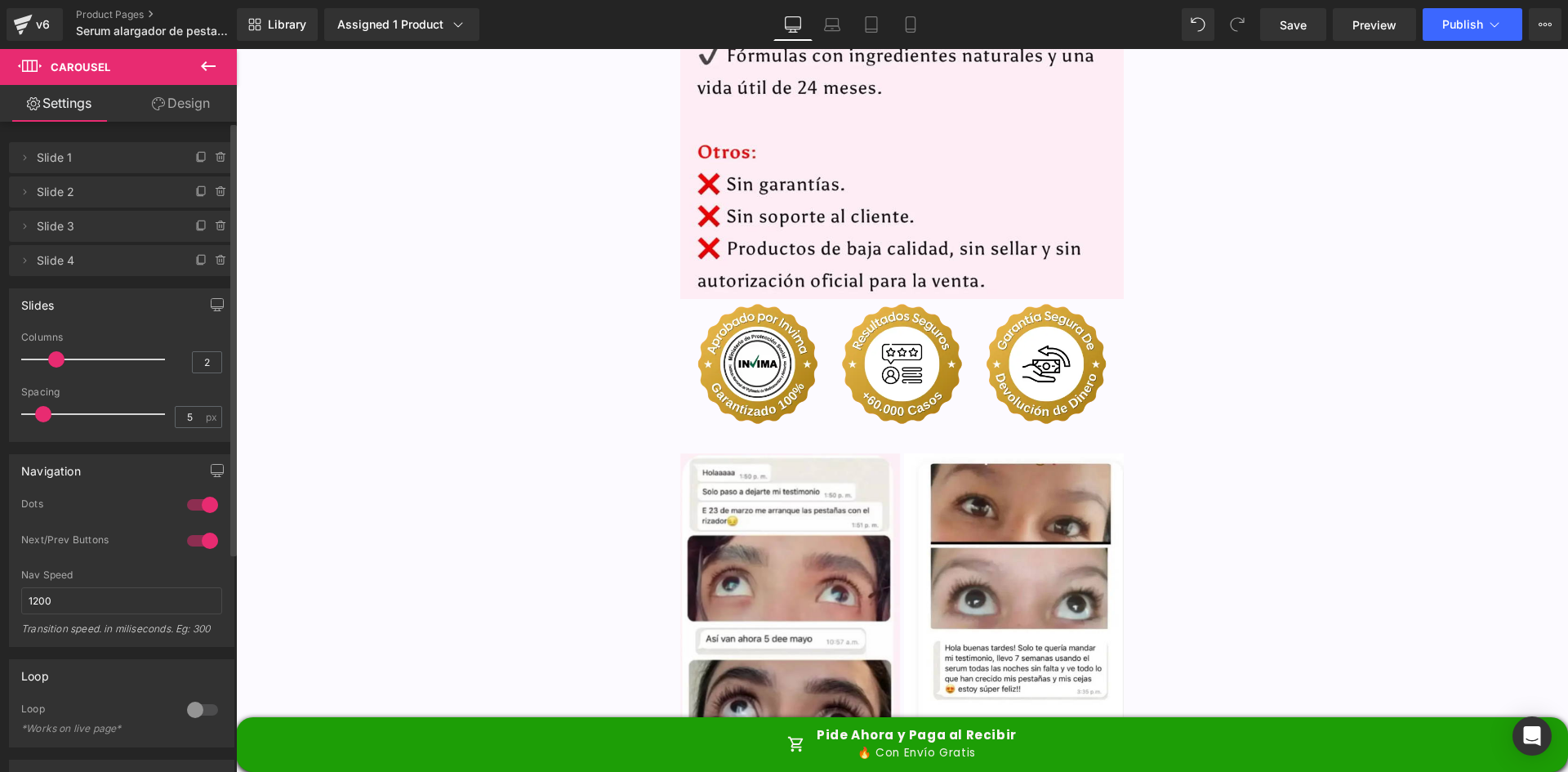
drag, startPoint x: 106, startPoint y: 359, endPoint x: 58, endPoint y: 369, distance: 49.0
click at [58, 369] on div at bounding box center [97, 359] width 136 height 33
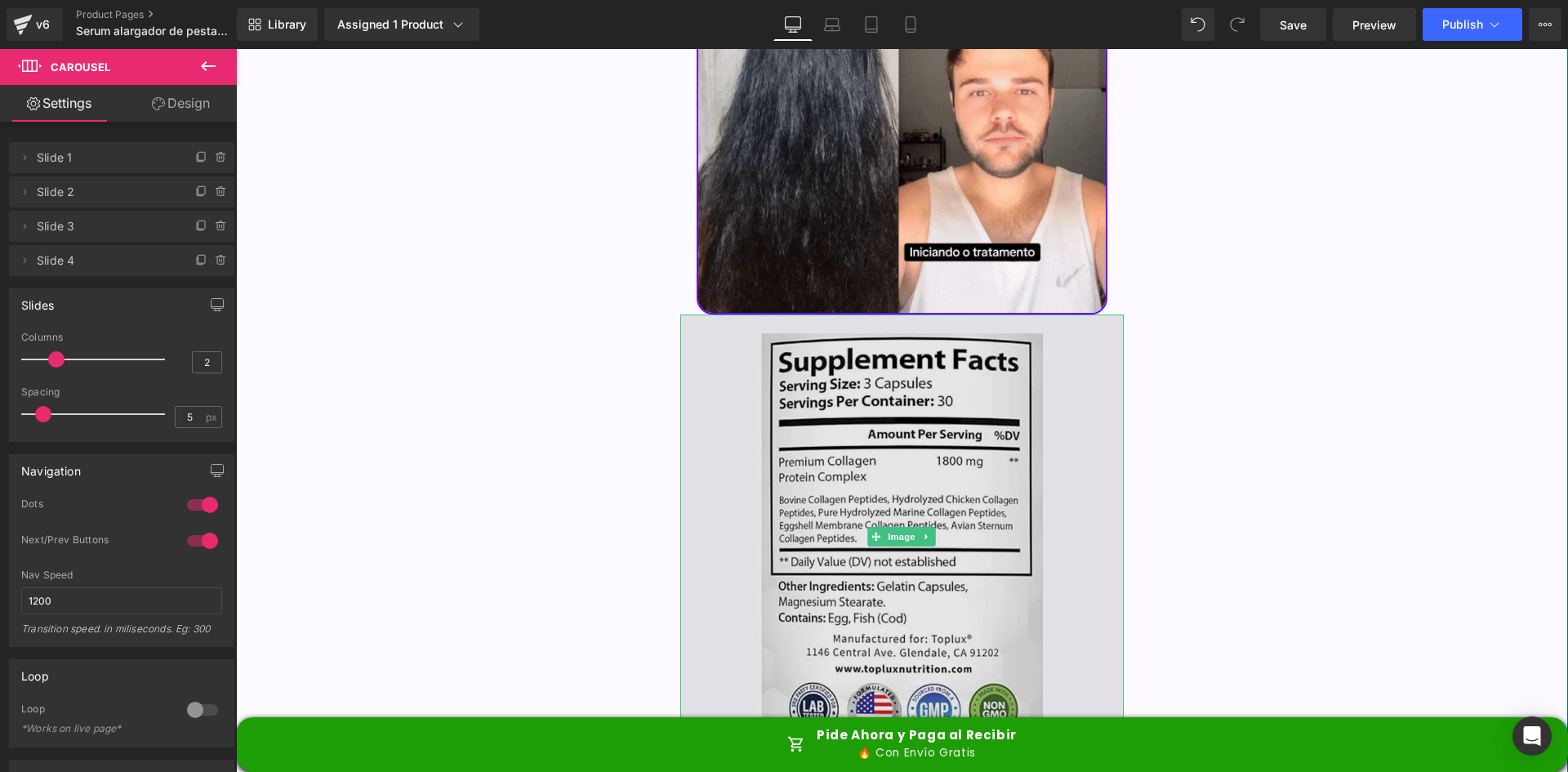
scroll to position [5228, 0]
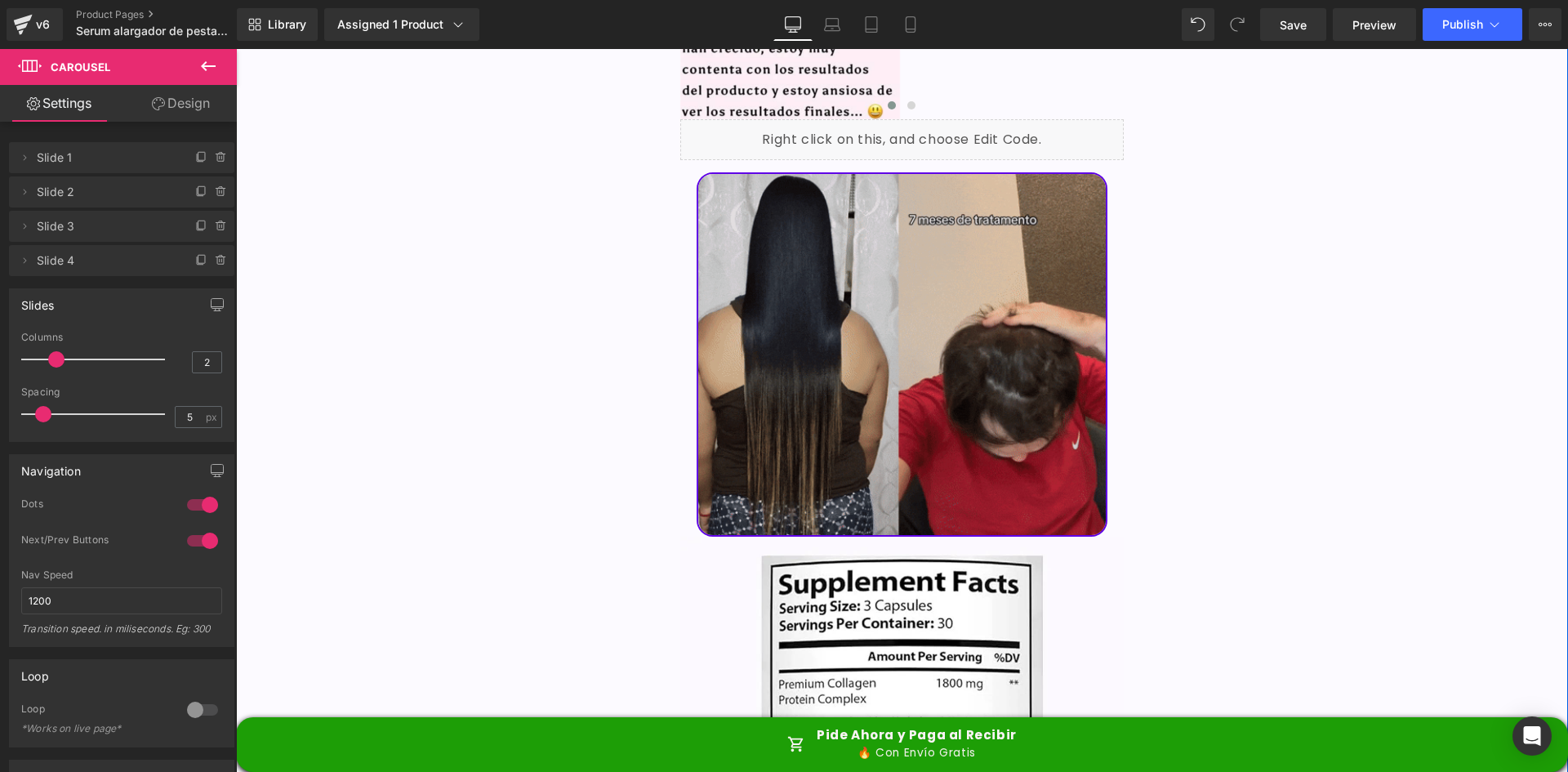
click at [876, 314] on img at bounding box center [902, 354] width 412 height 364
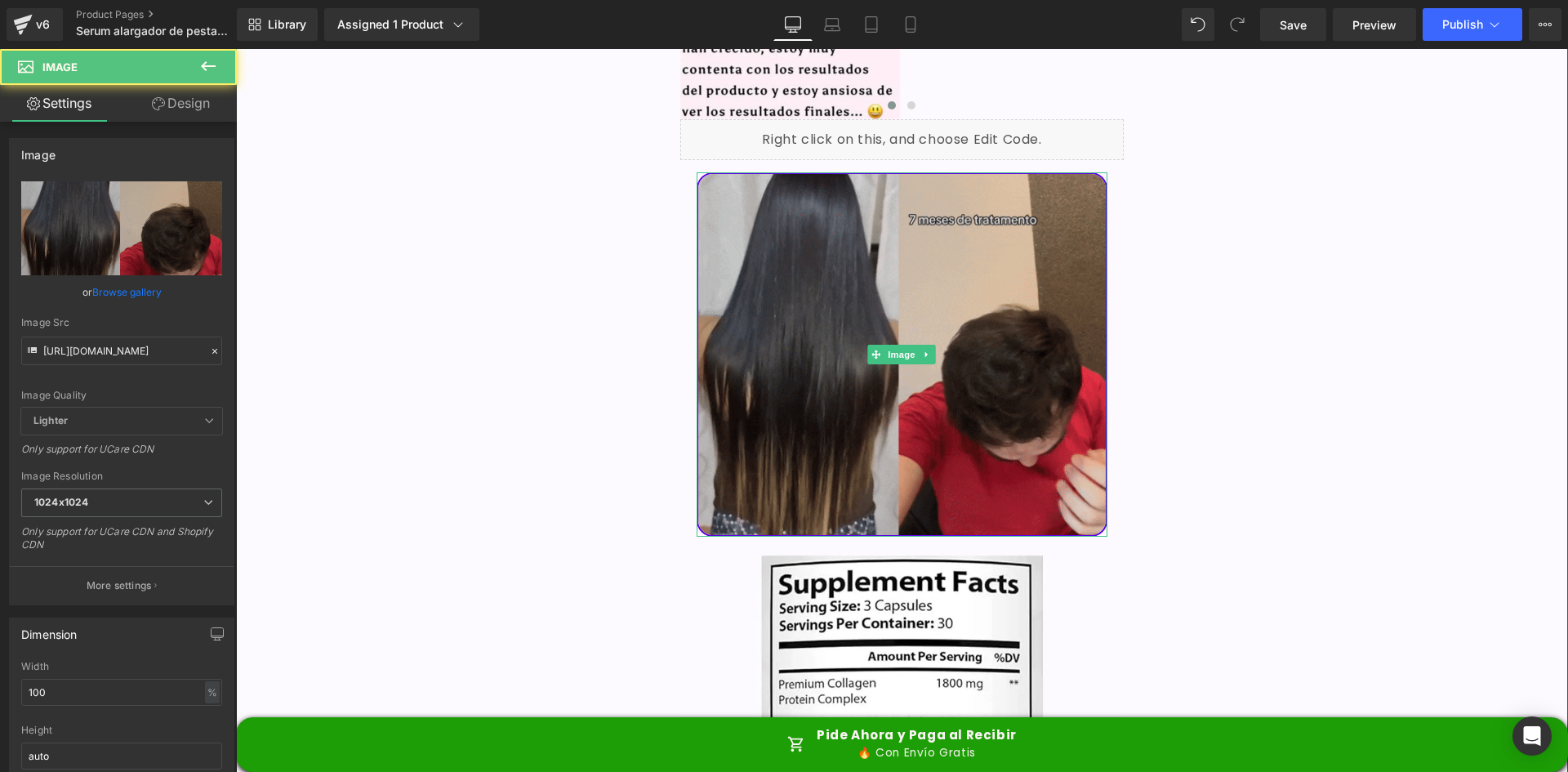
click at [880, 298] on img at bounding box center [902, 354] width 412 height 364
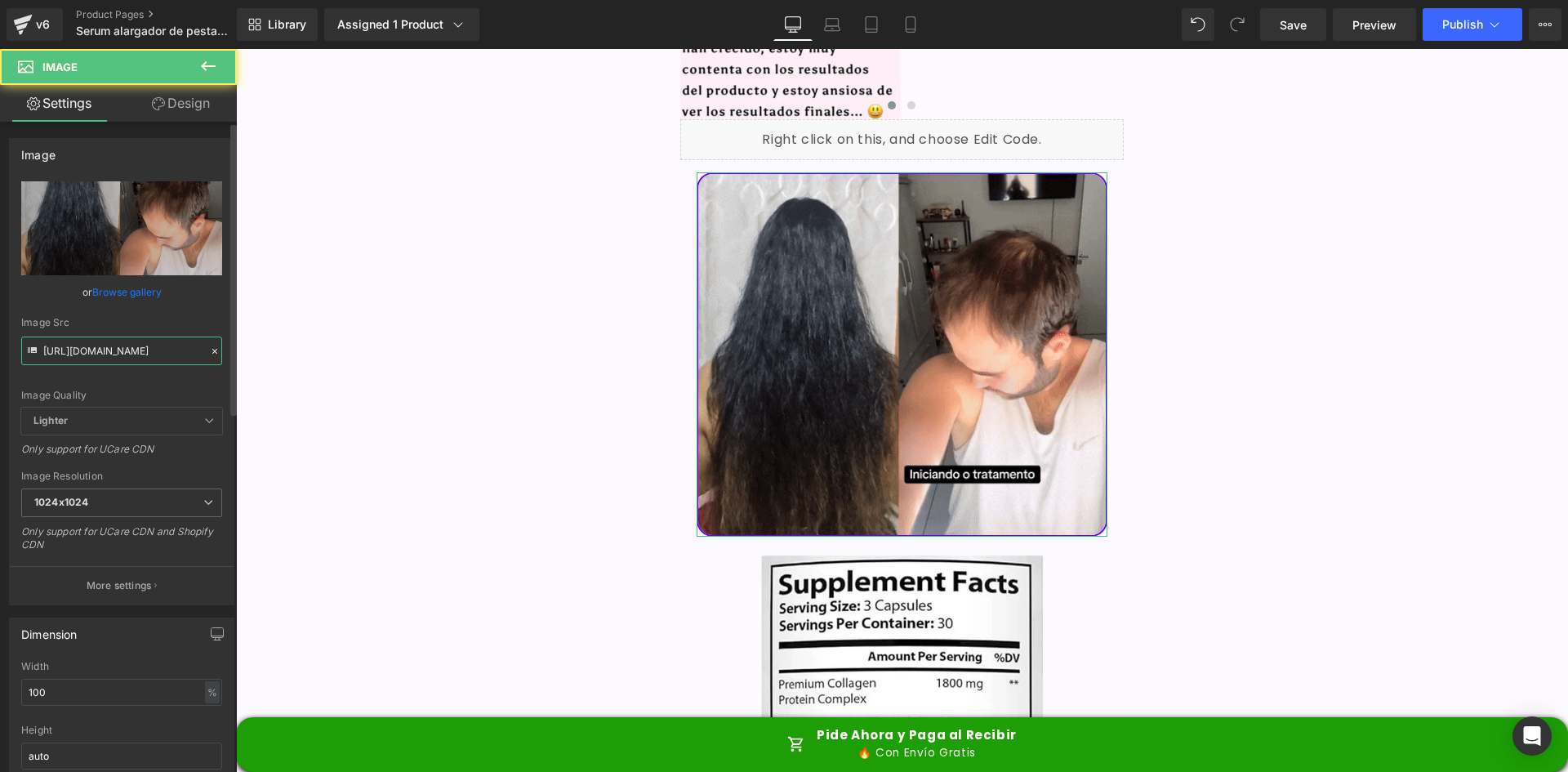
click at [119, 351] on input "https://media.giphy.com/media/rC8rirYBSSySBa7Gho/giphy.gif" at bounding box center [121, 350] width 200 height 28
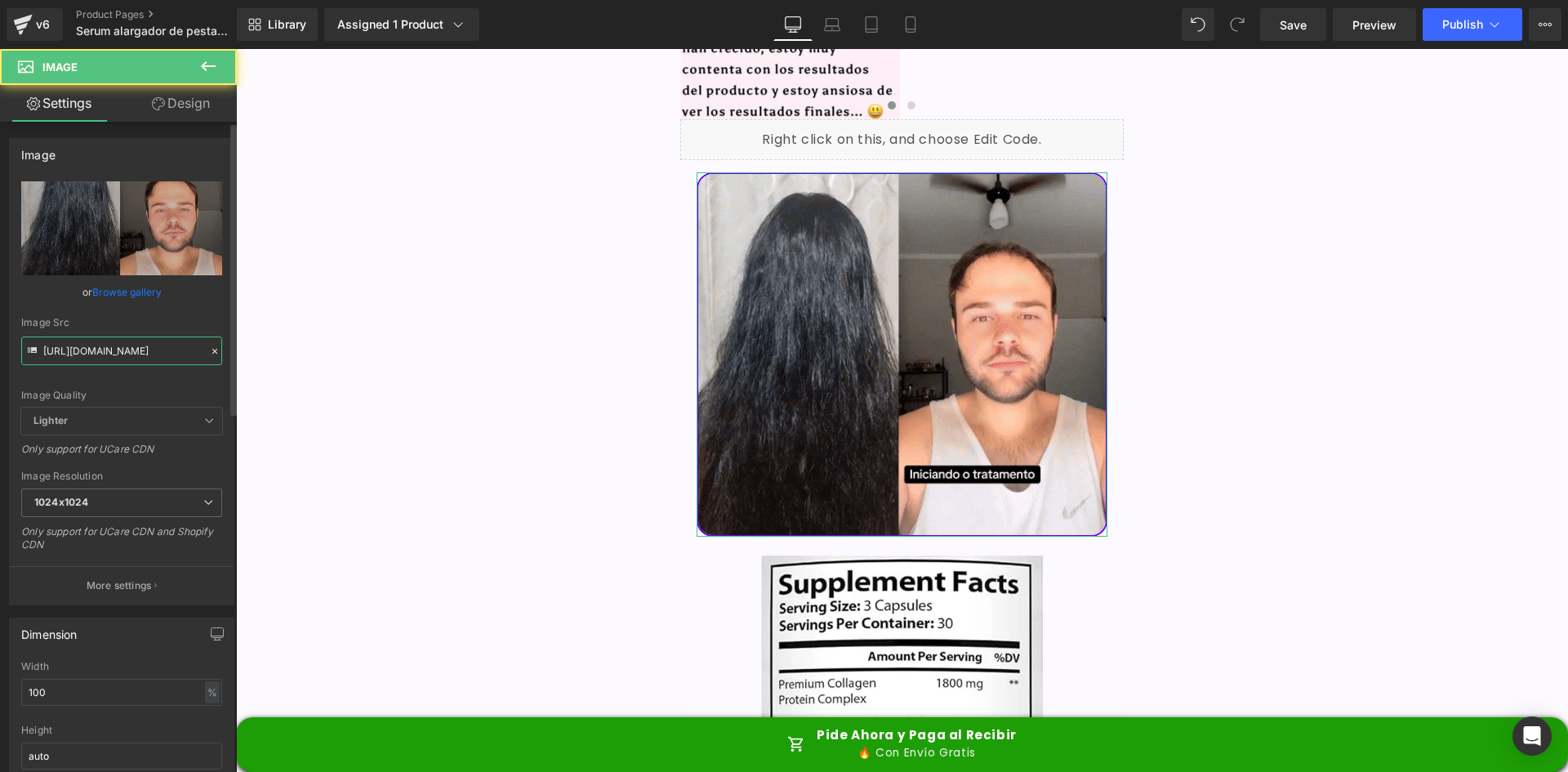
click at [119, 351] on input "https://media.giphy.com/media/rC8rirYBSSySBa7Gho/giphy.gif" at bounding box center [121, 350] width 200 height 28
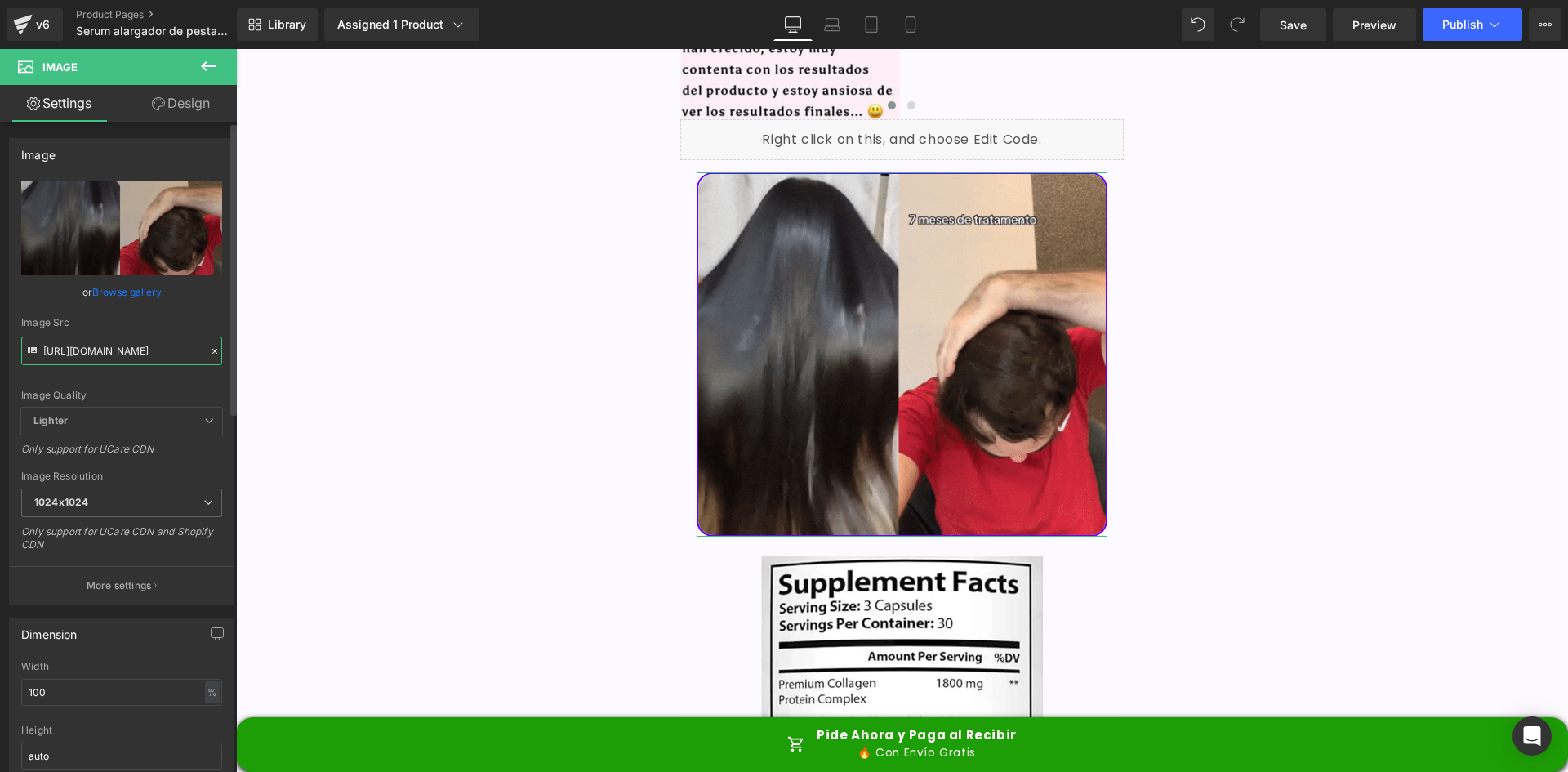
click at [119, 351] on input "https://media.giphy.com/media/rC8rirYBSSySBa7Gho/giphy.gif" at bounding box center [121, 350] width 200 height 28
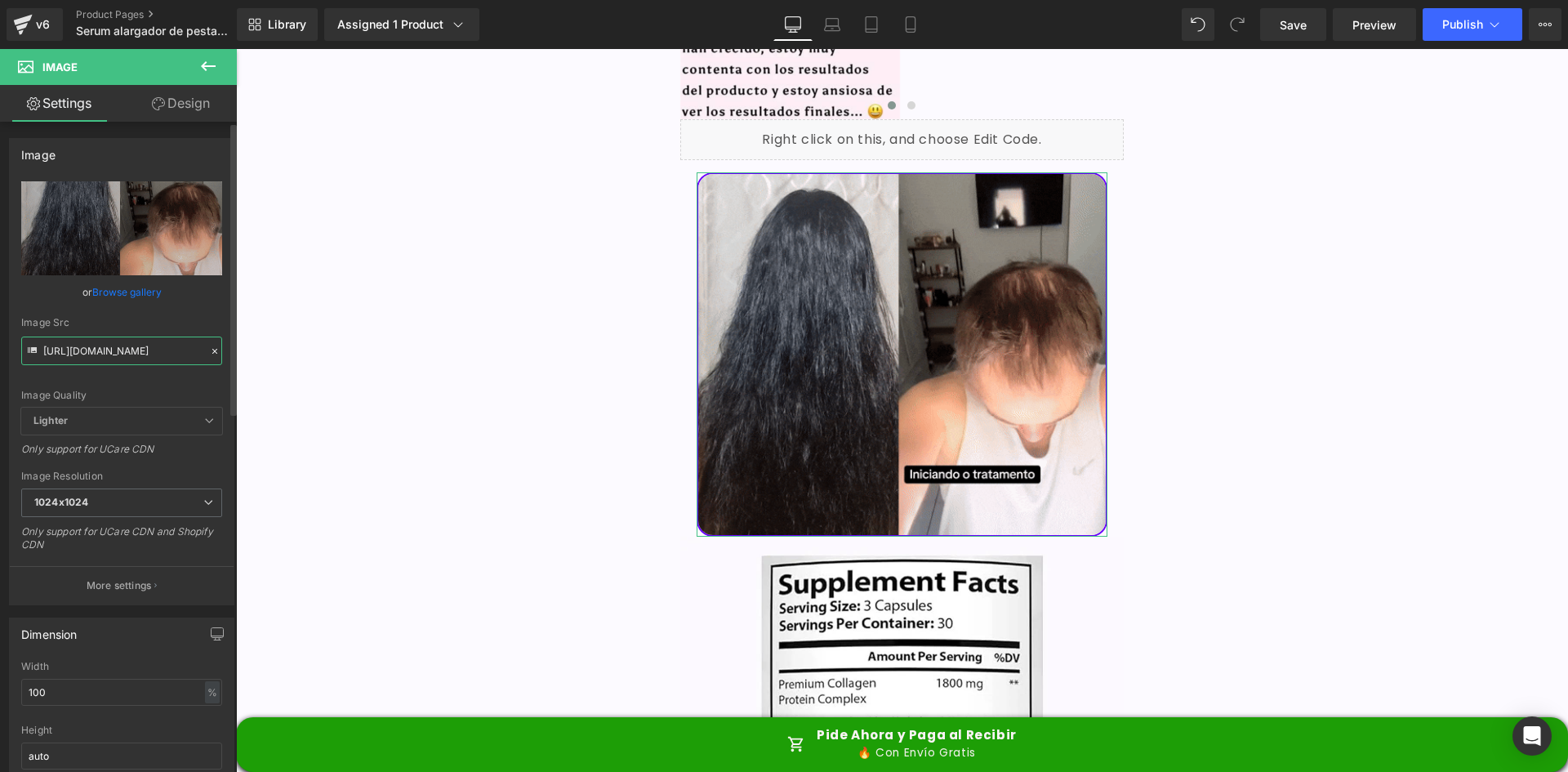
paste input "3.giphy.com/media/v1.Y2lkPTc5MGI3NjExcGFhbGt2aG5zMmdsNzUyYTAwaHF2Nm55c3lnMDdiNm…"
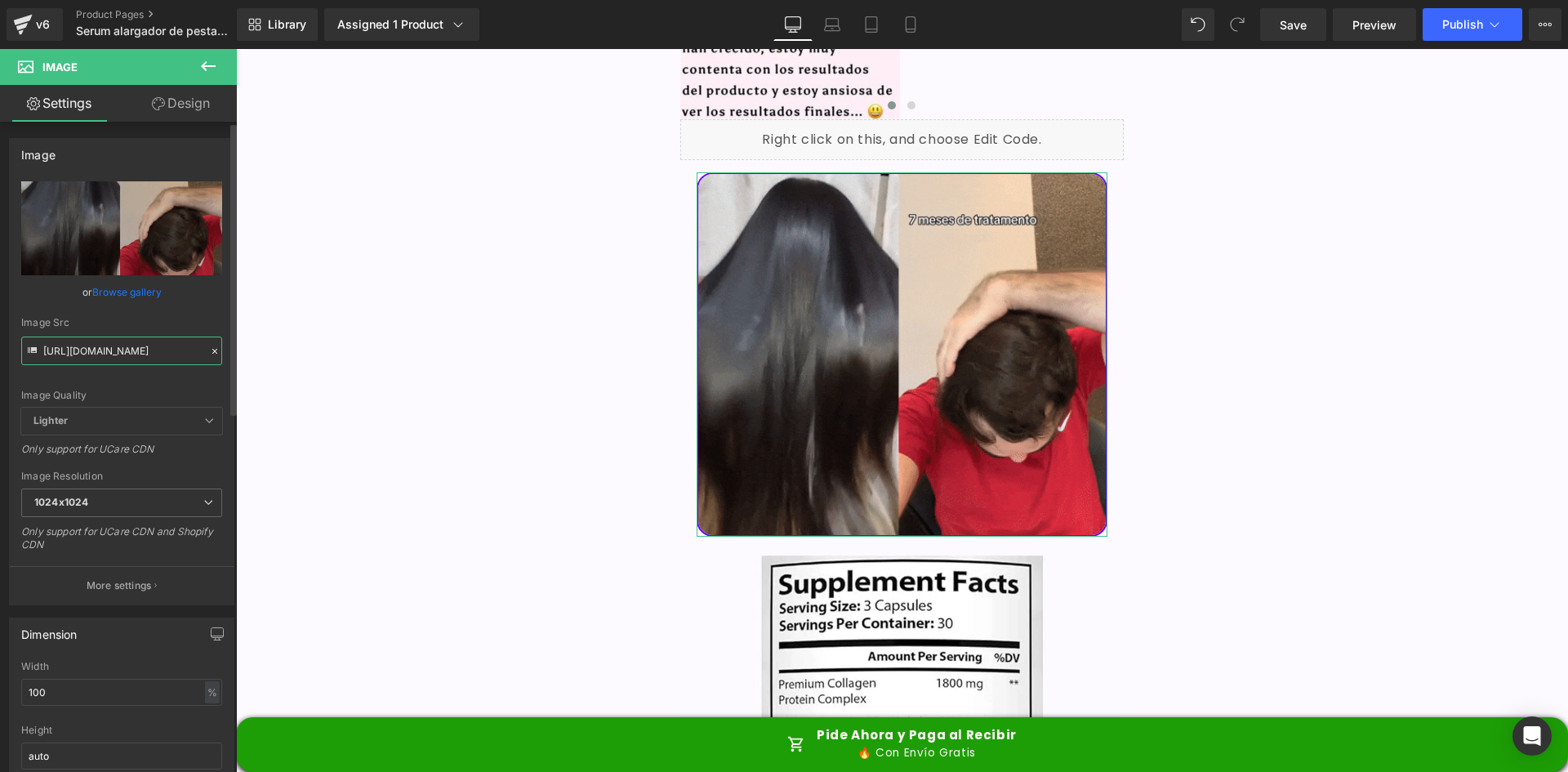
type input "https://media3.giphy.com/media/v1.Y2lkPTc5MGI3NjExcGFhbGt2aG5zMmdsNzUyYTAwaHF2N…"
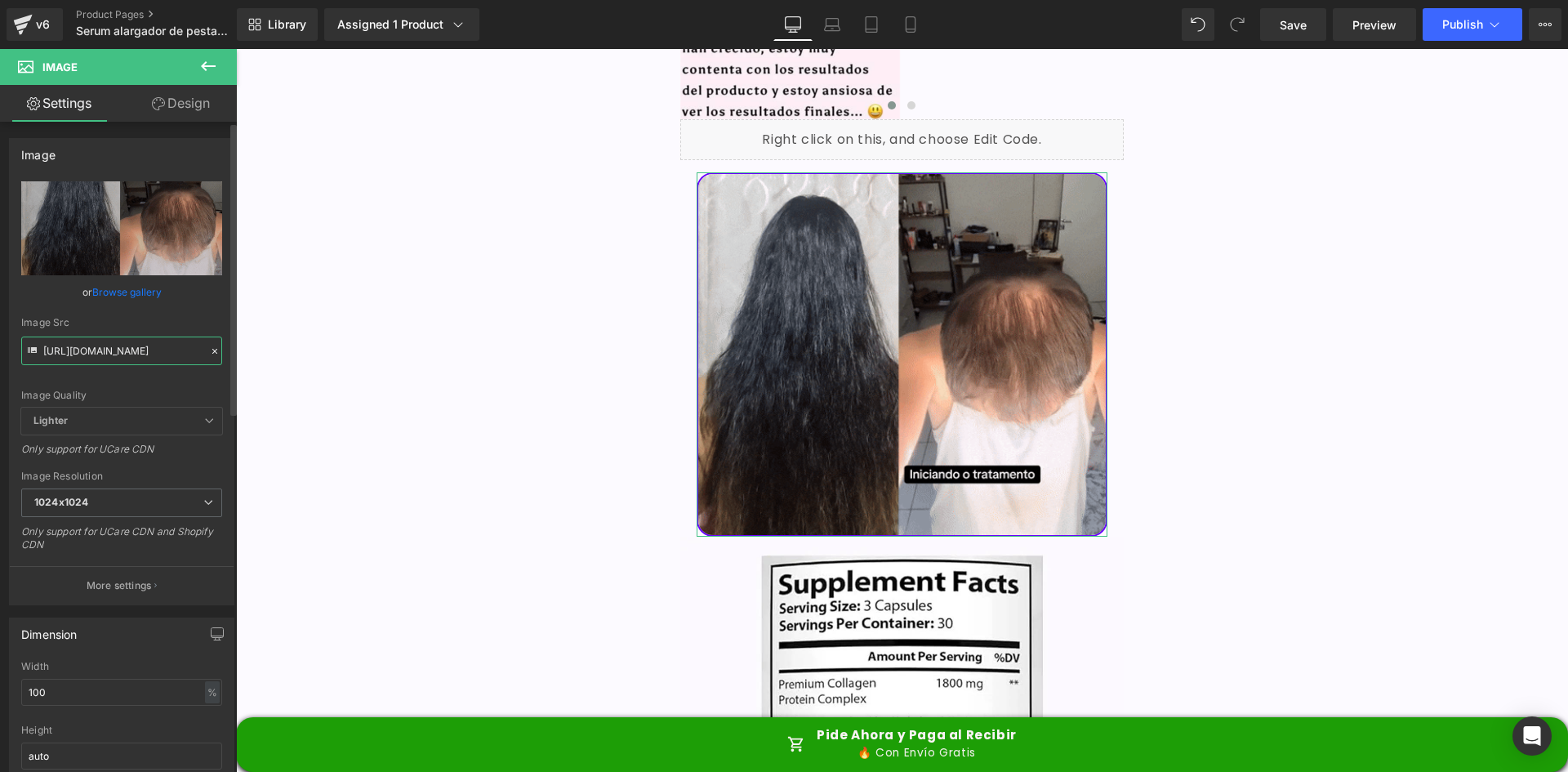
scroll to position [0, 818]
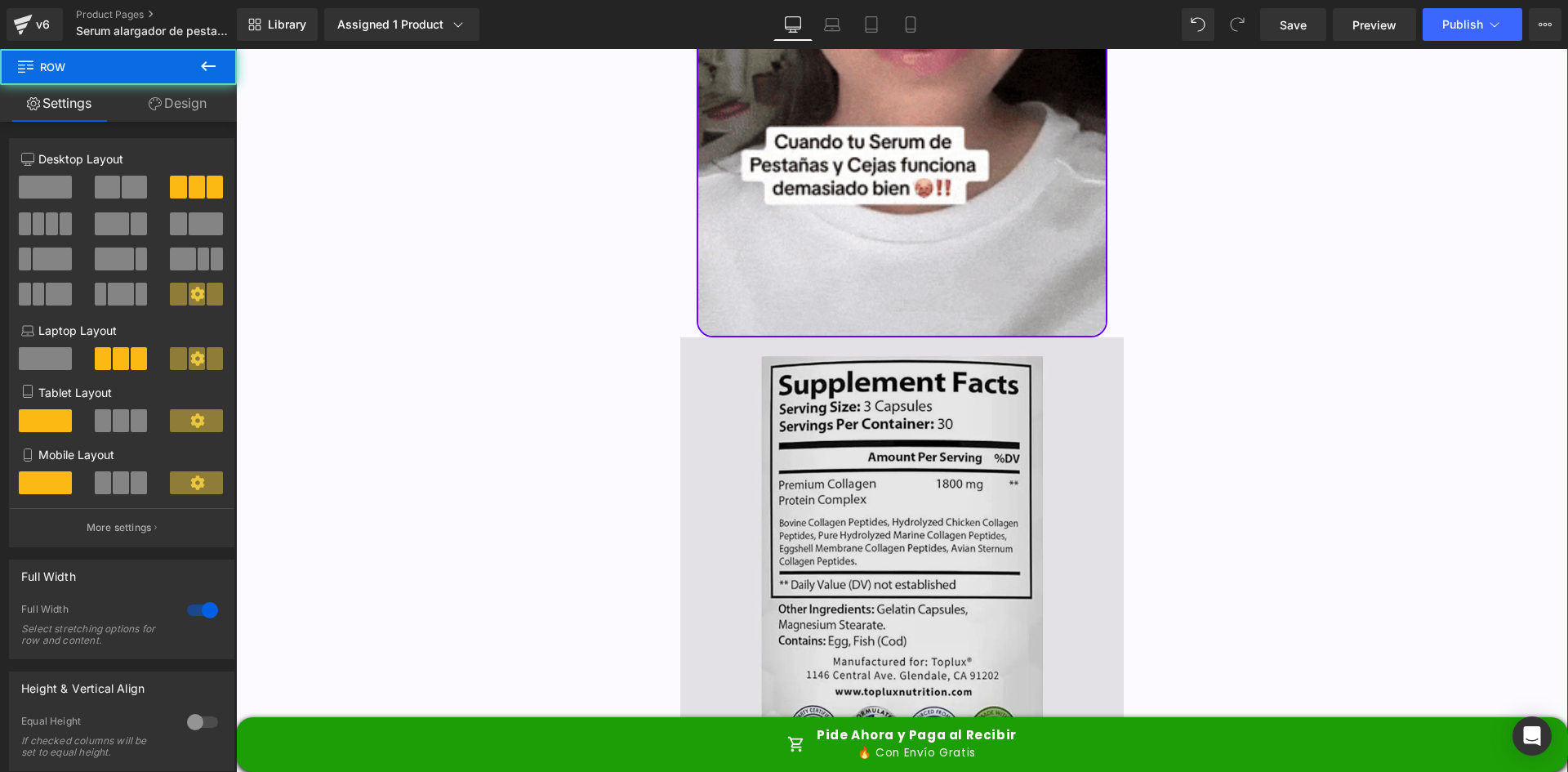
scroll to position [5800, 0]
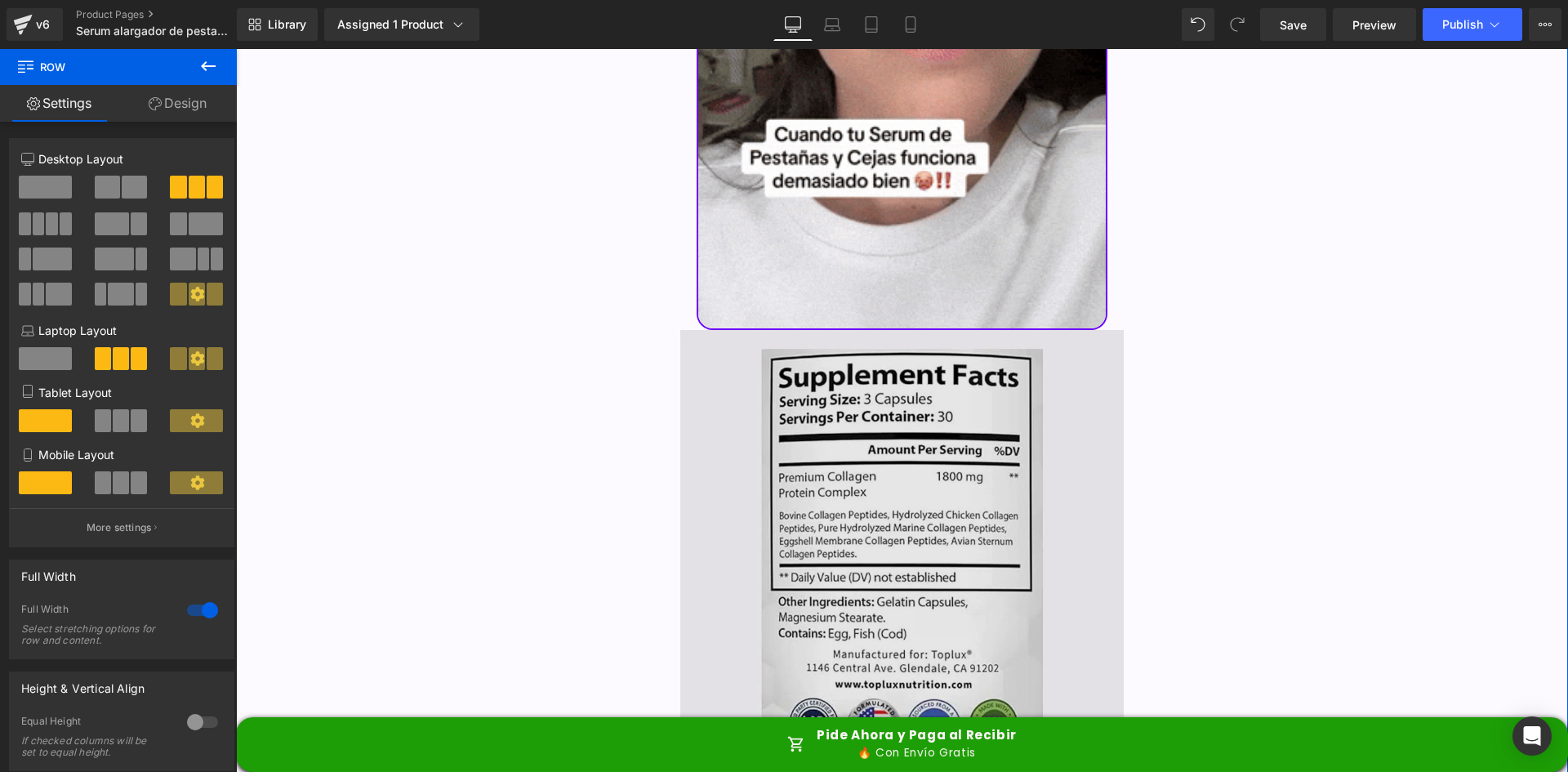
click at [853, 368] on img at bounding box center [903, 552] width 445 height 445
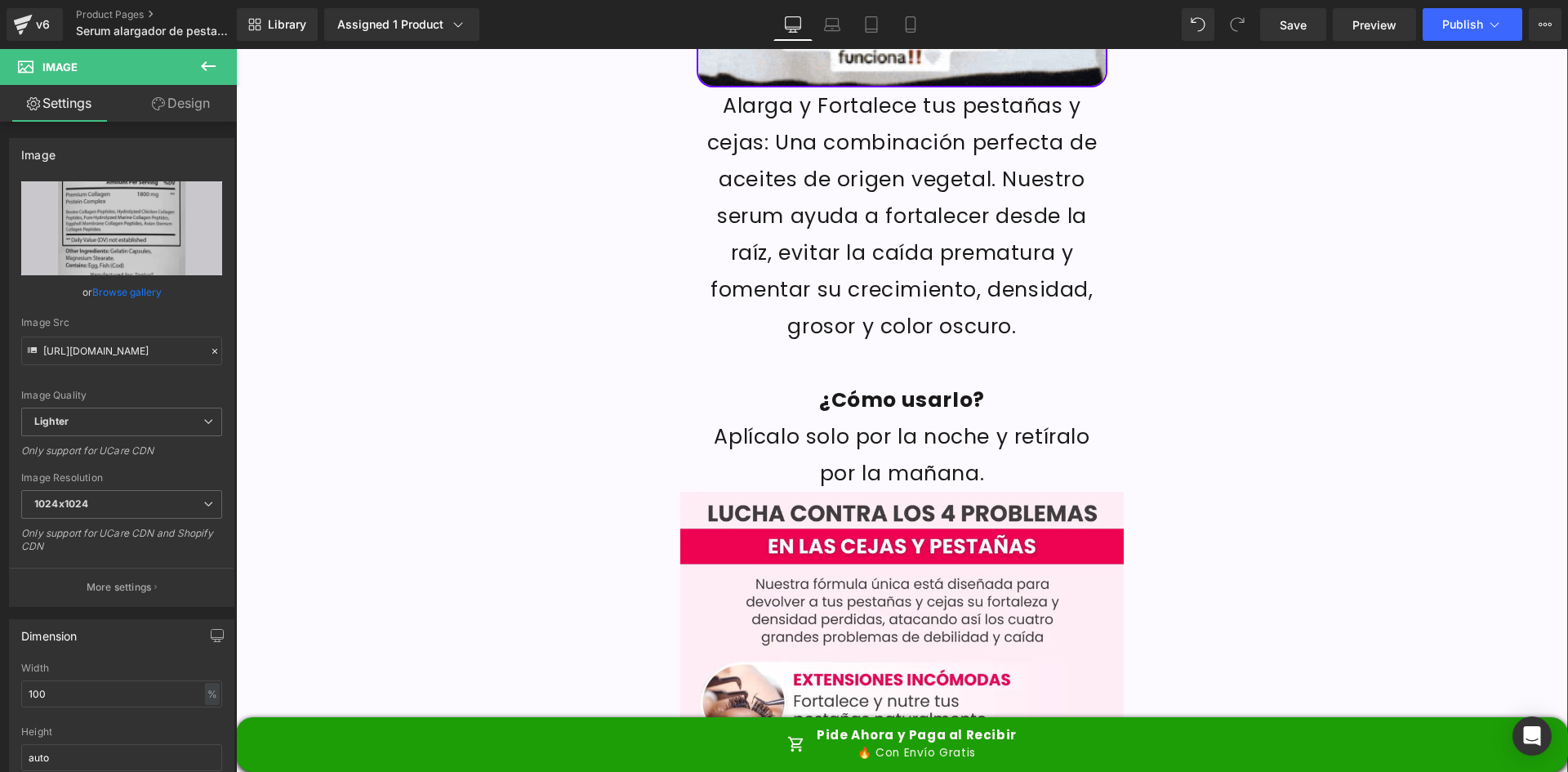
click at [869, 160] on p "Alarga y Fortalece tus pestañas y cejas: Una combinación perfecta de aceites de…" at bounding box center [902, 216] width 412 height 257
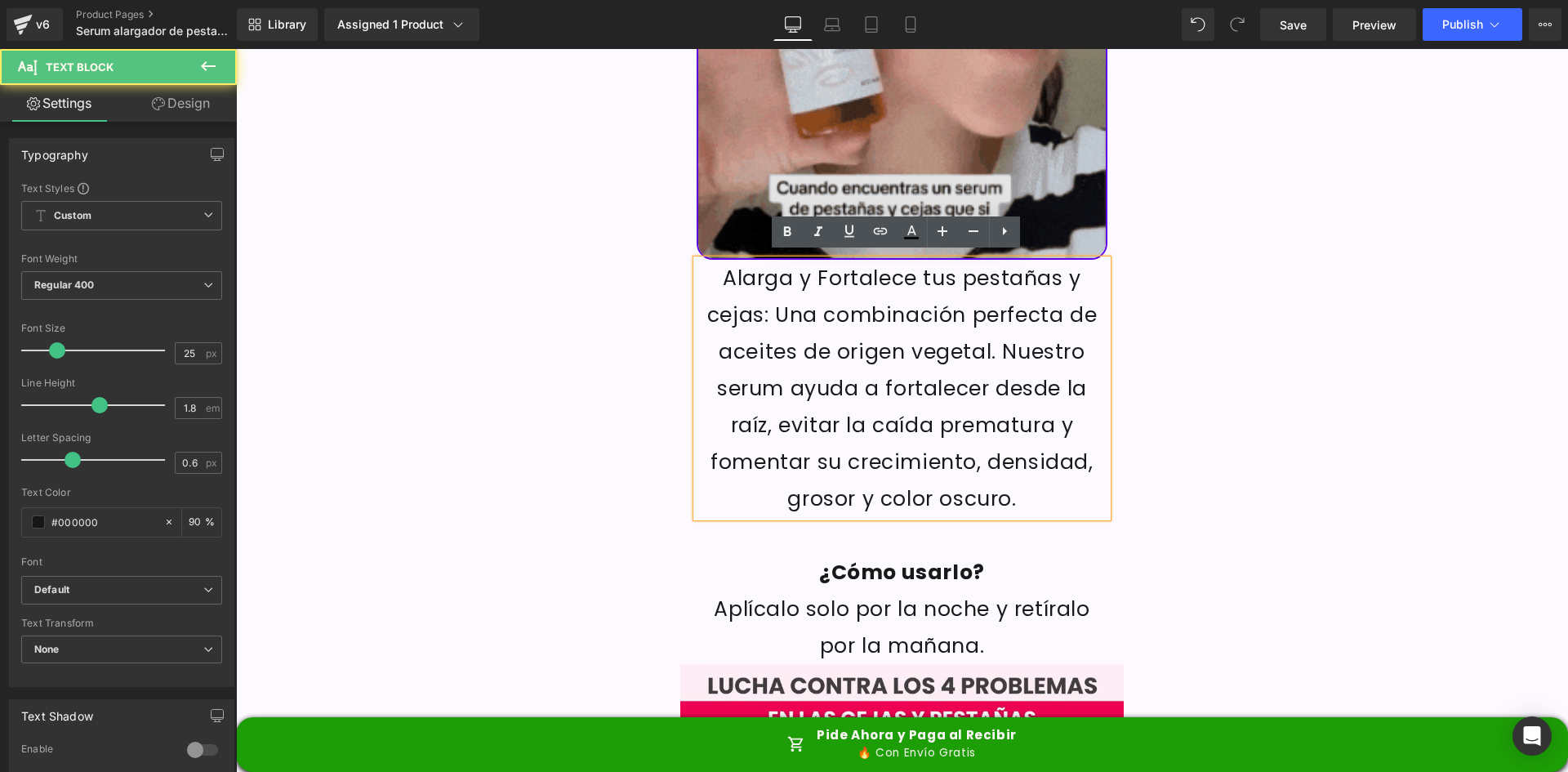
scroll to position [2124, 0]
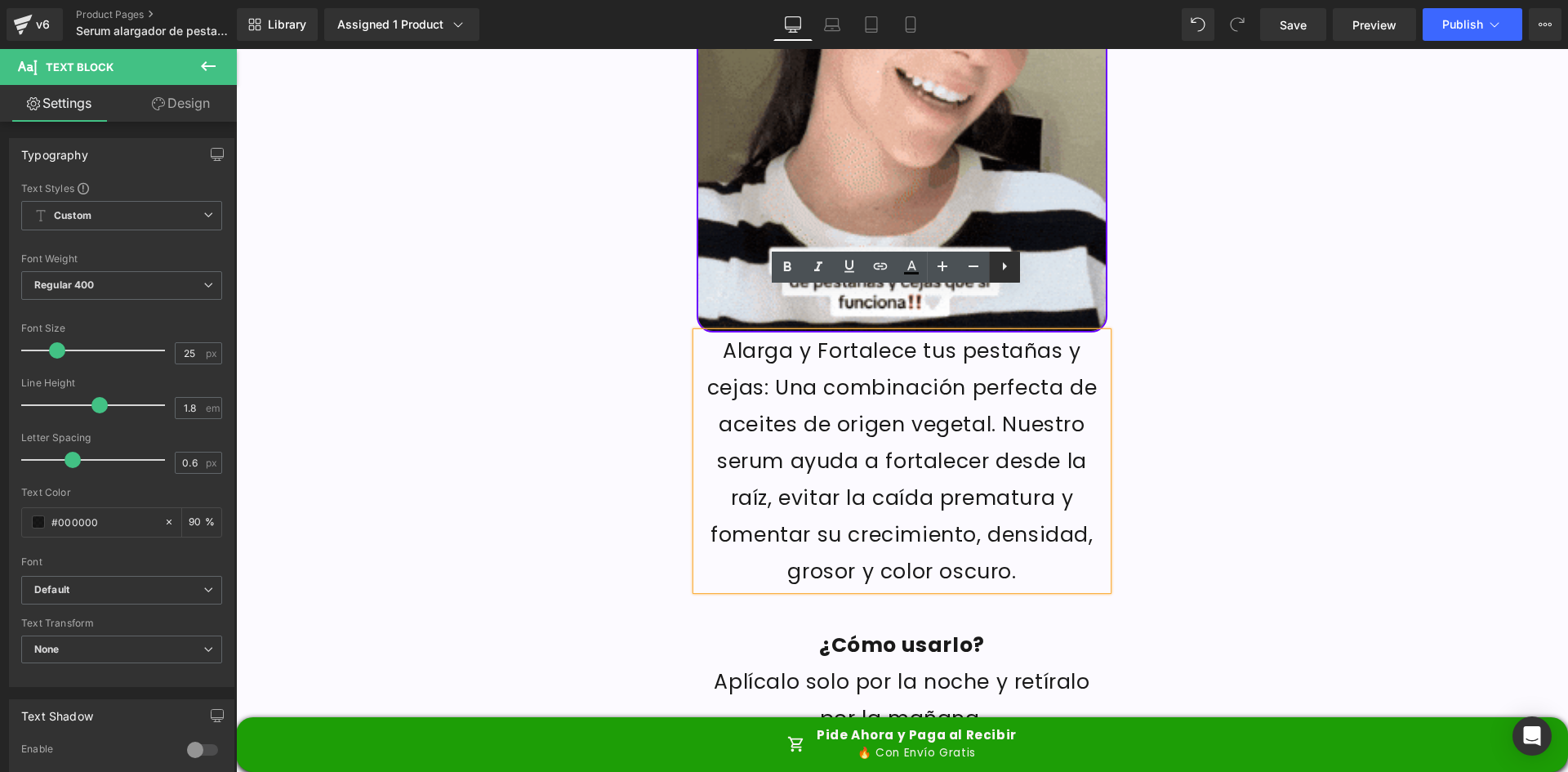
click at [1010, 261] on icon at bounding box center [1005, 266] width 20 height 20
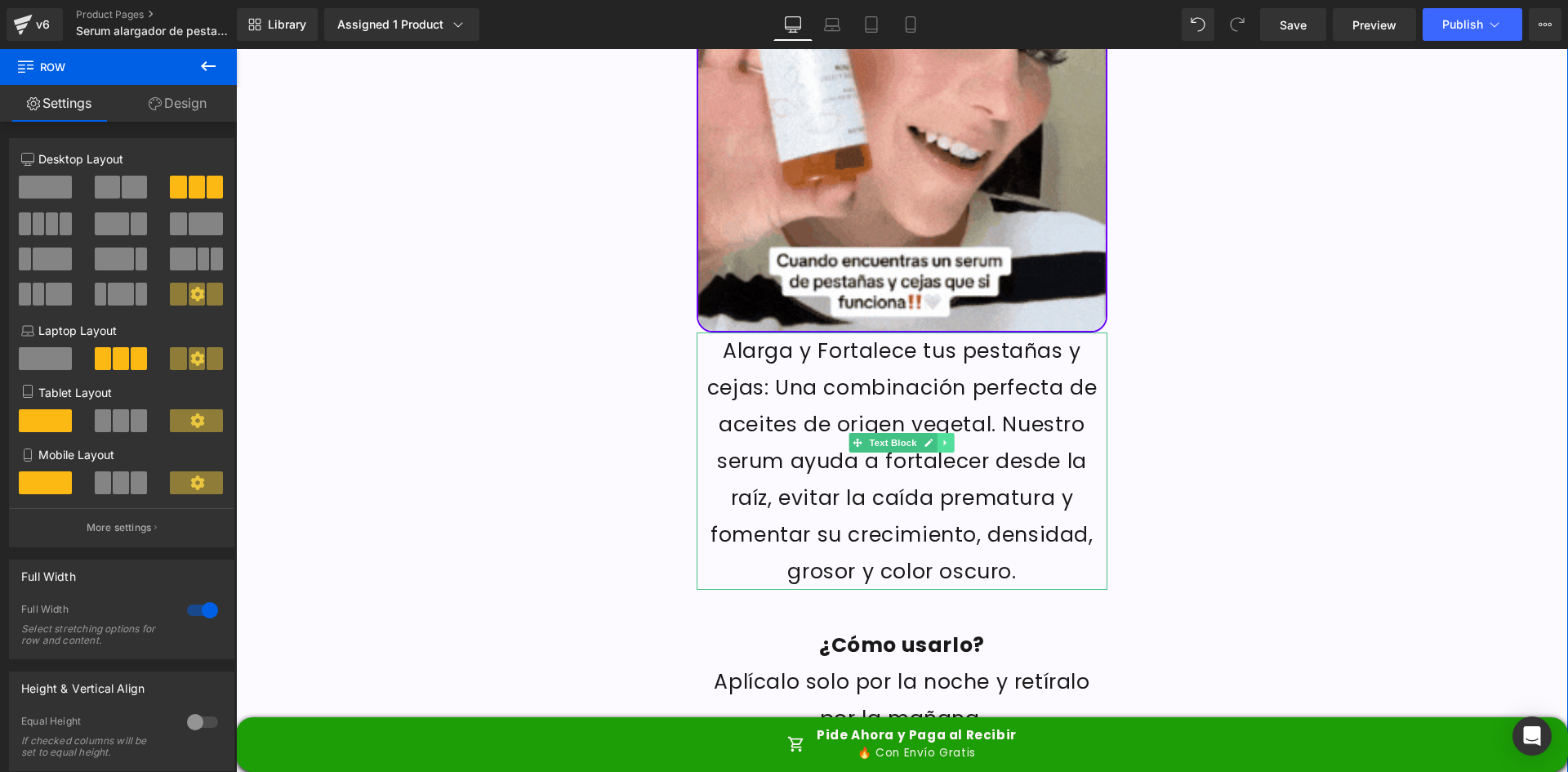
click at [948, 433] on link at bounding box center [946, 443] width 17 height 20
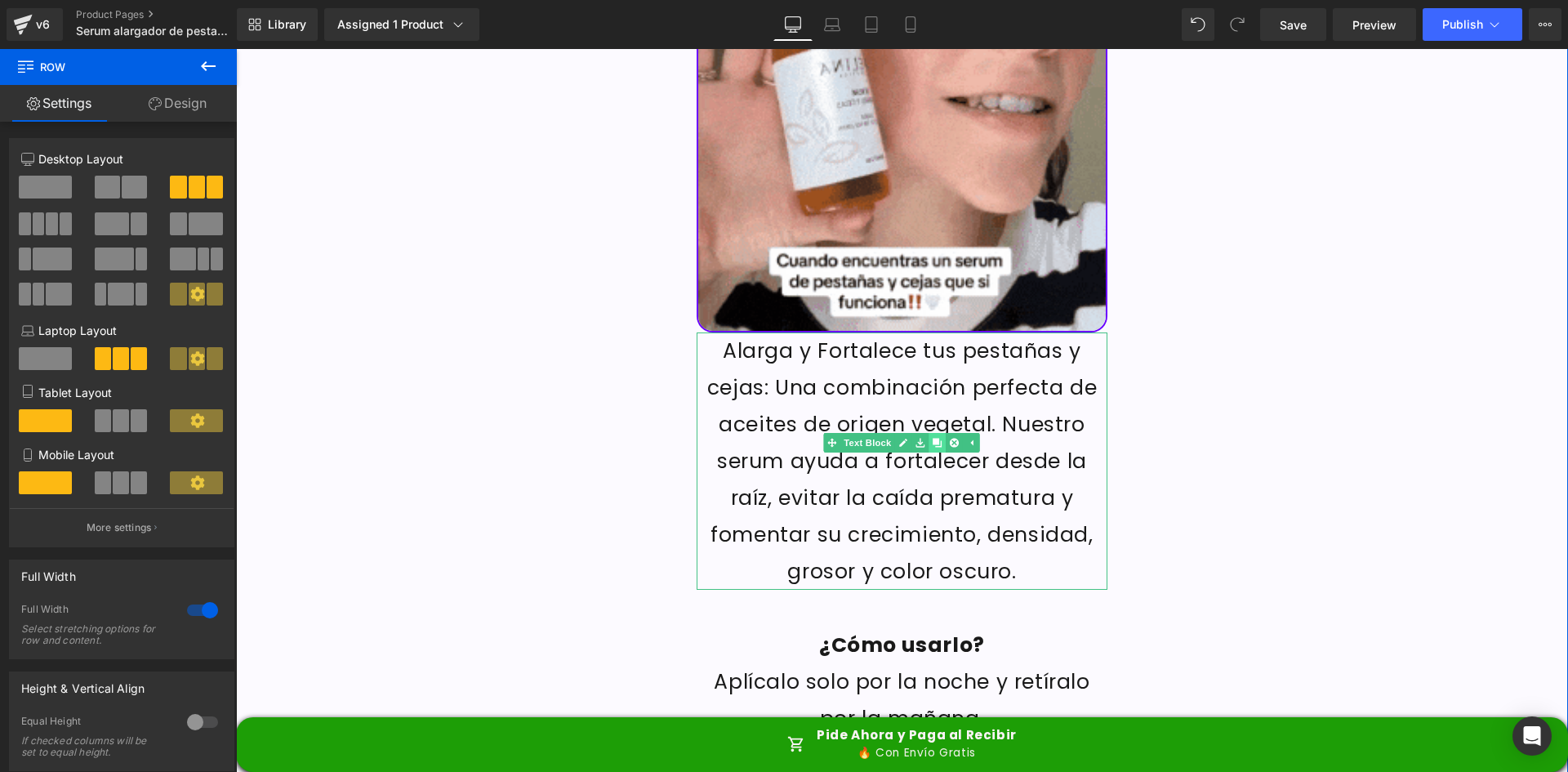
click at [932, 437] on icon at bounding box center [937, 442] width 9 height 9
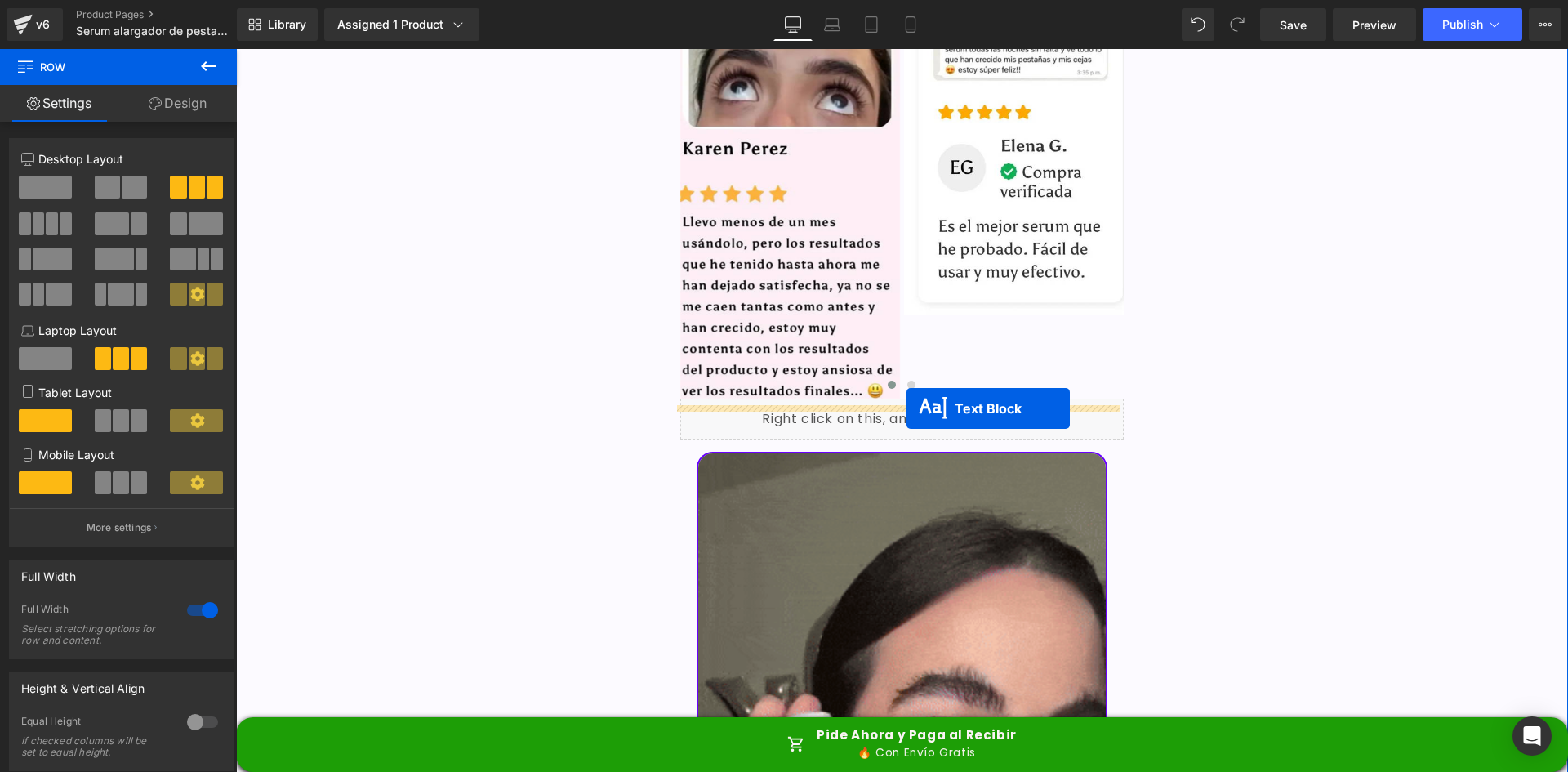
scroll to position [5065, 0]
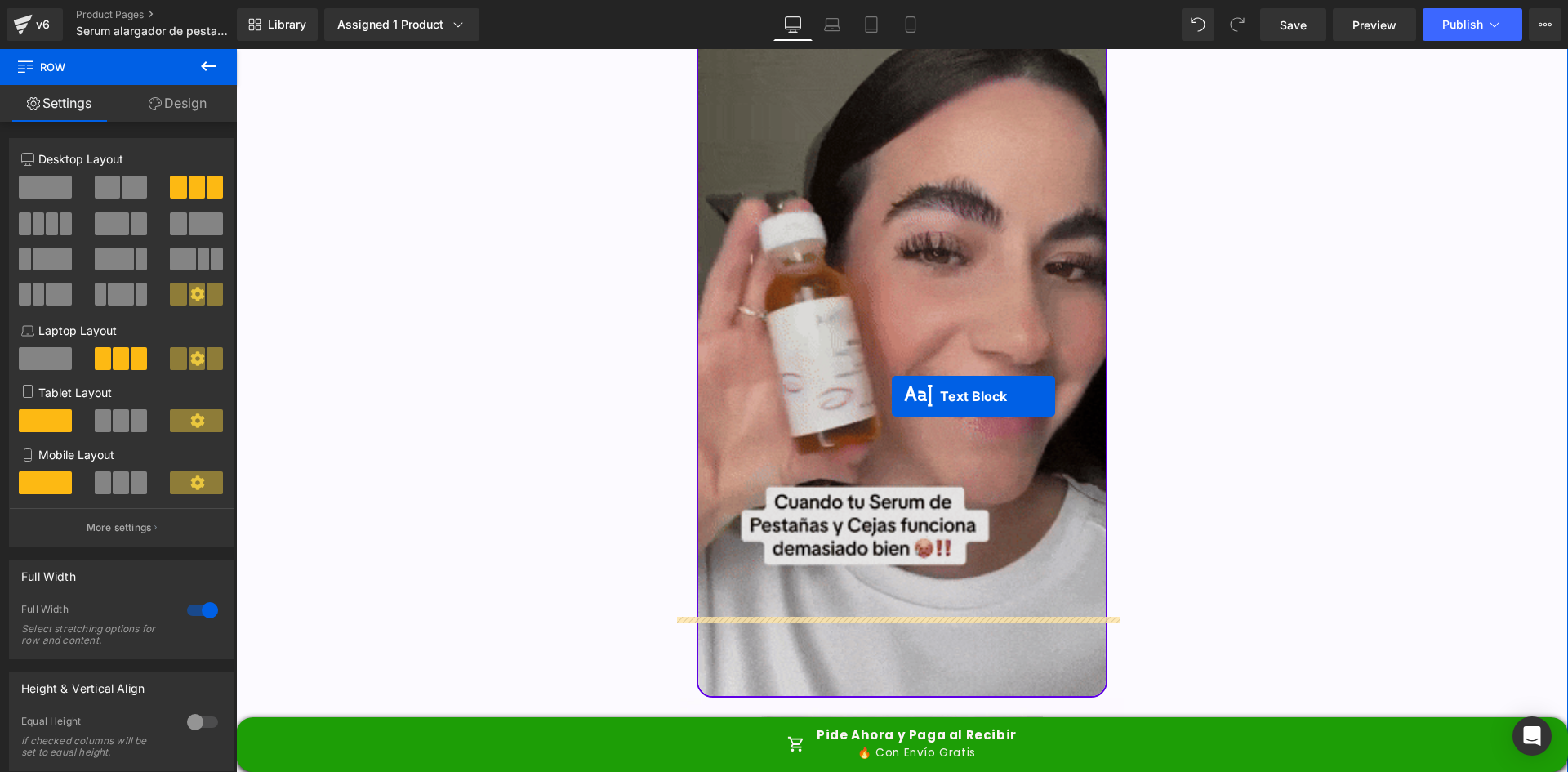
drag, startPoint x: 822, startPoint y: 398, endPoint x: 892, endPoint y: 396, distance: 70.0
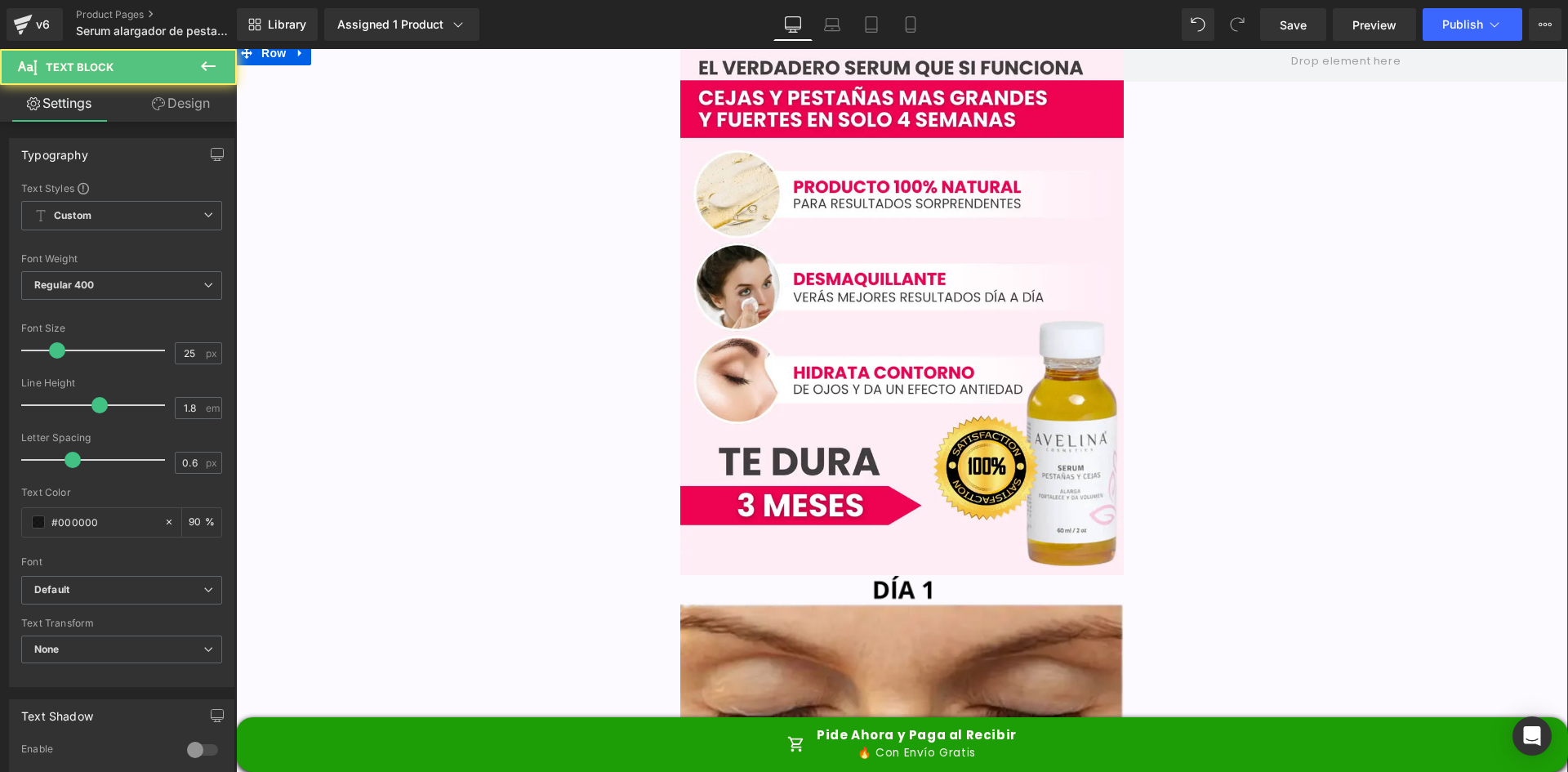
scroll to position [5841, 0]
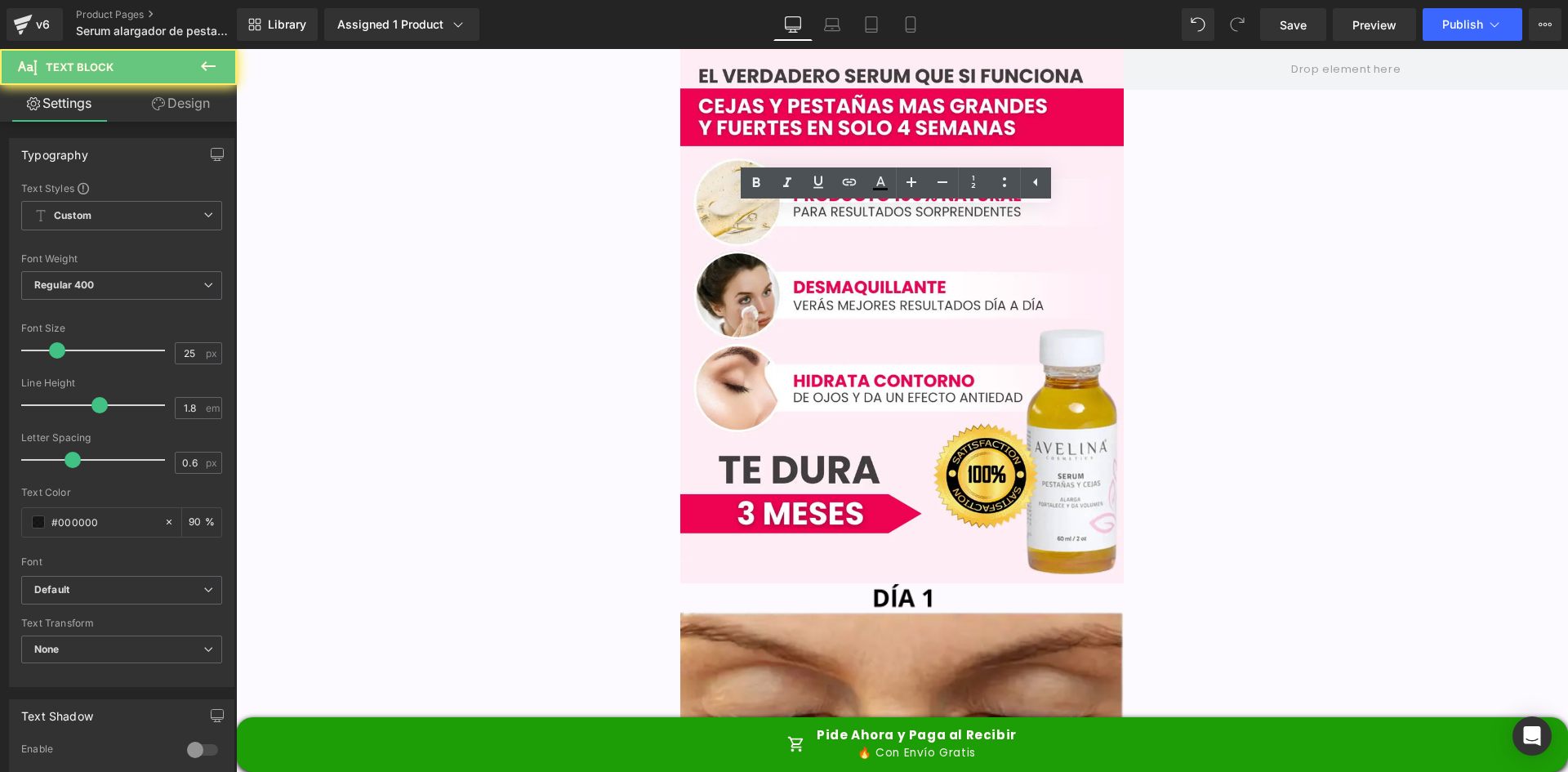
paste div
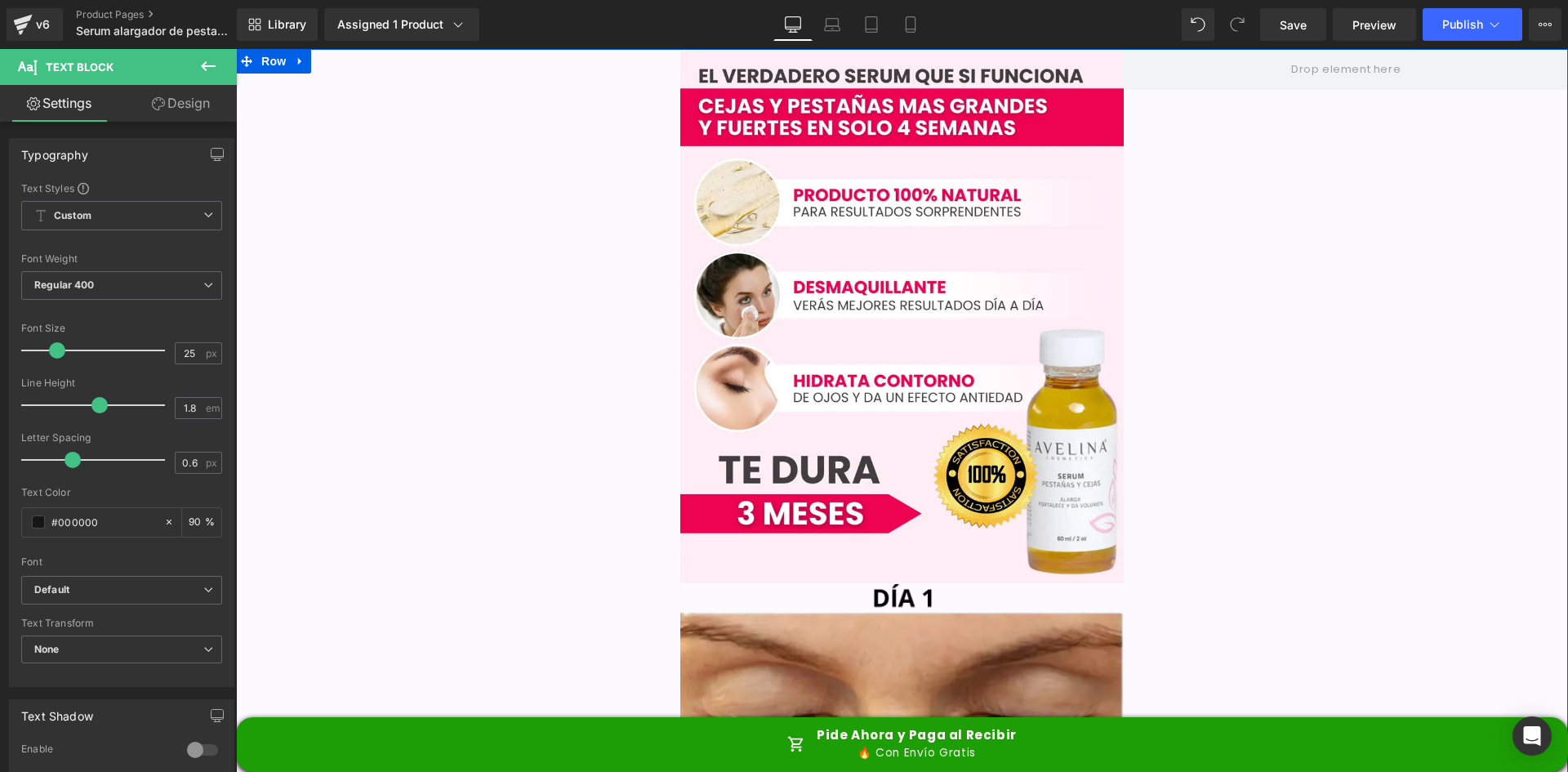
scroll to position [6249, 0]
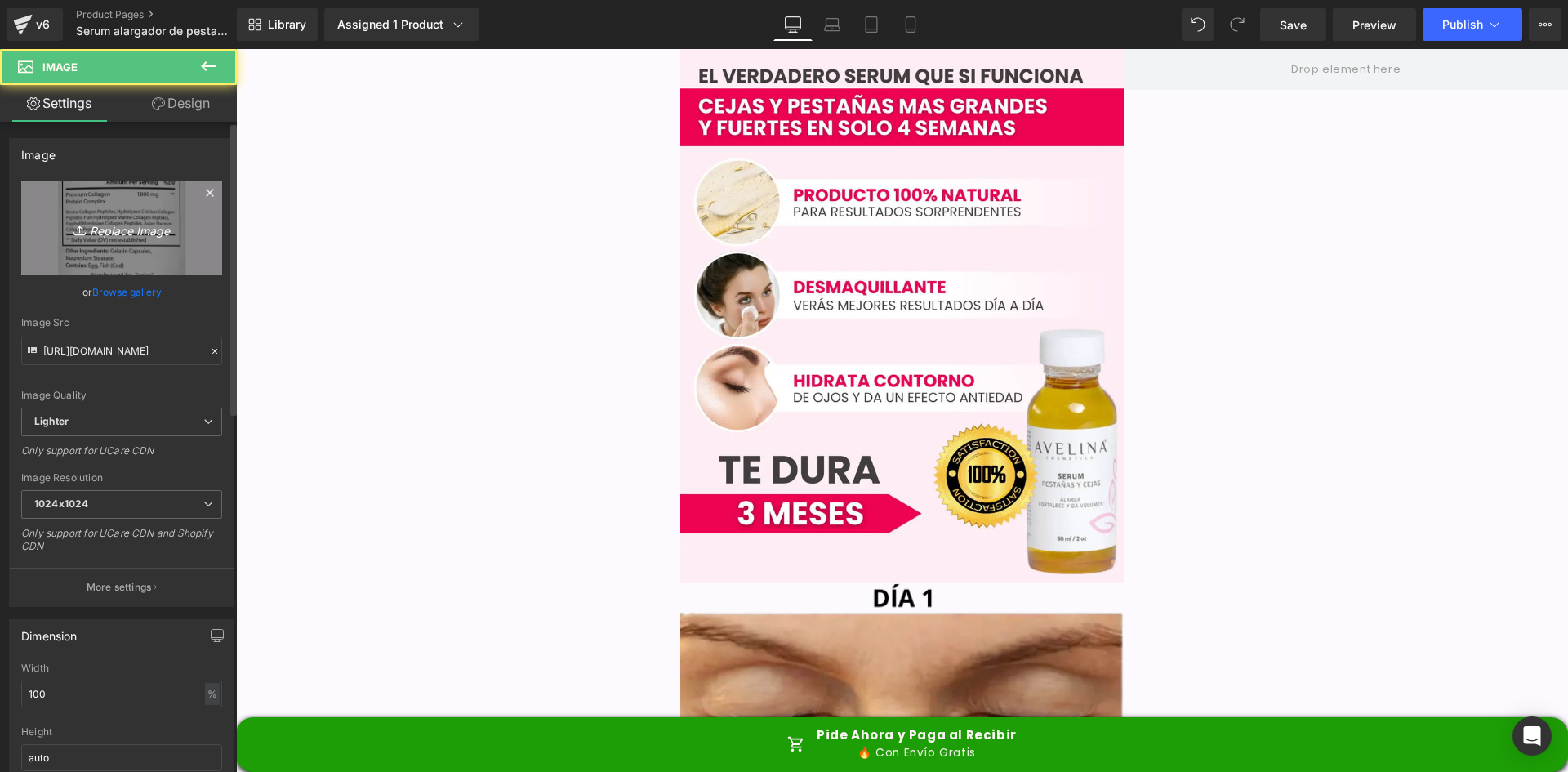
click at [105, 253] on link "Replace Image" at bounding box center [121, 228] width 200 height 94
type input "C:\fakepath\1.webp"
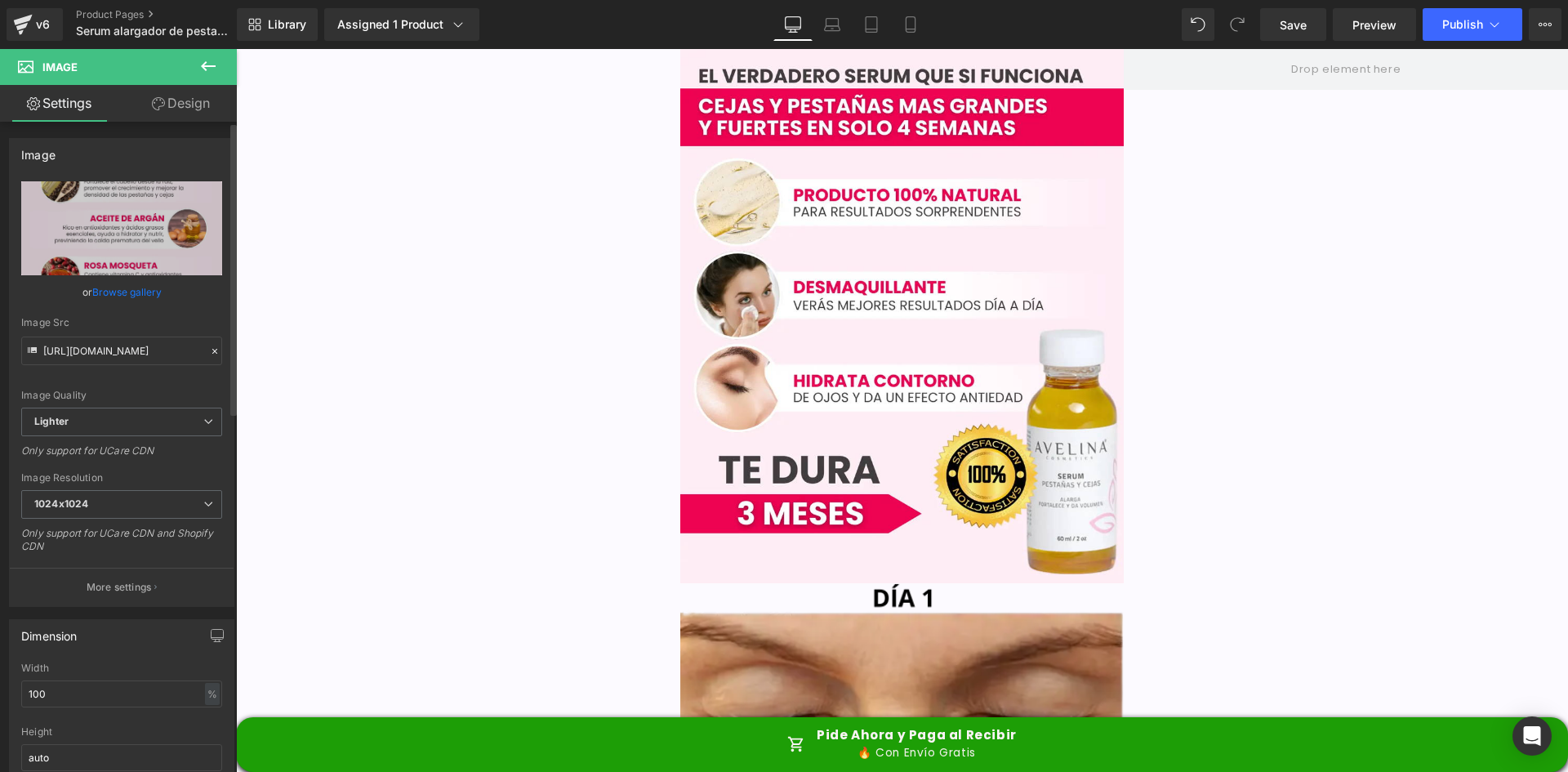
type input "https://ucarecdn.com/f2dea243-8992-4a16-ac11-b9eb635d9400/-/format/auto/-/previ…"
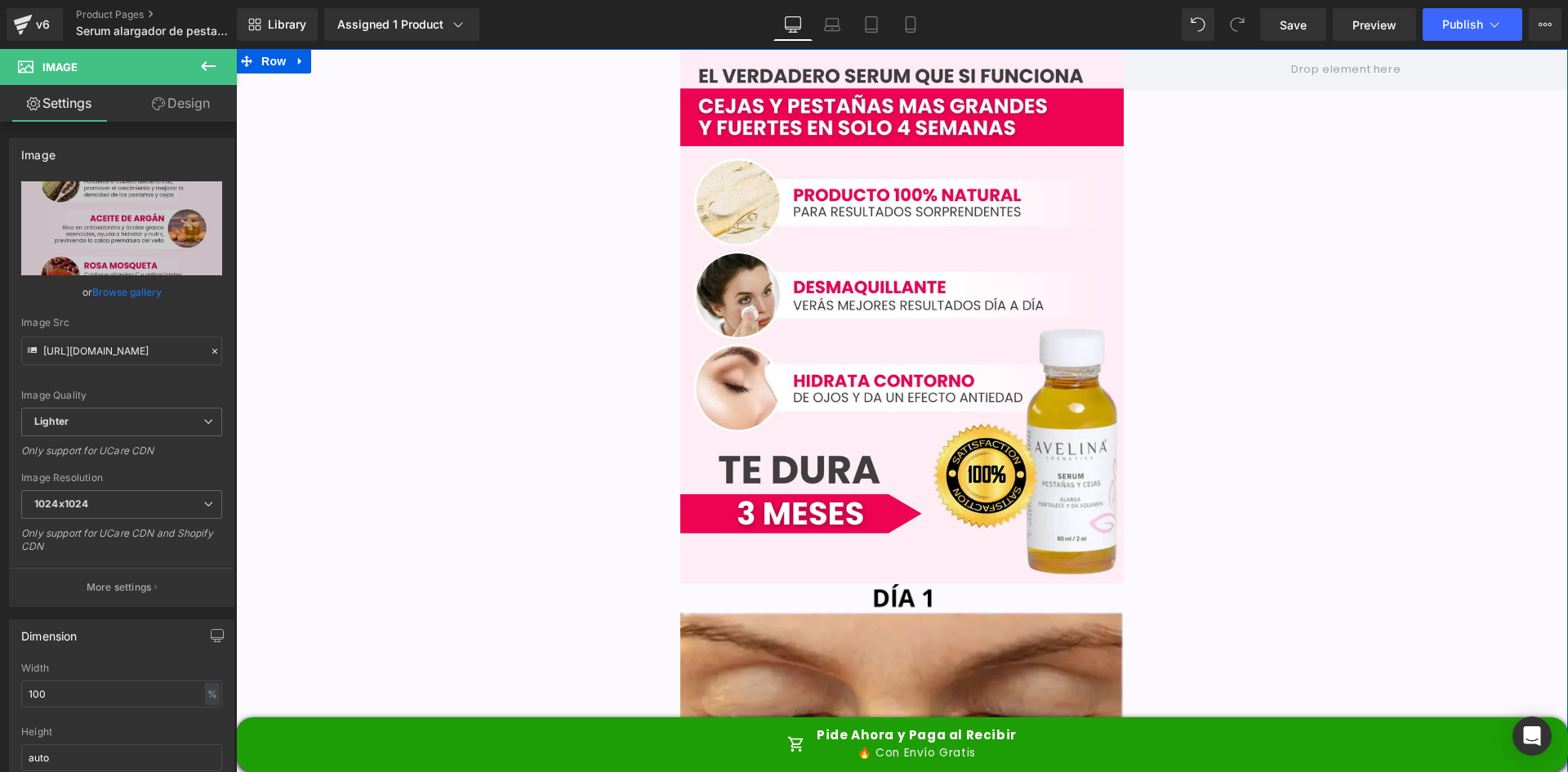
scroll to position [5759, 0]
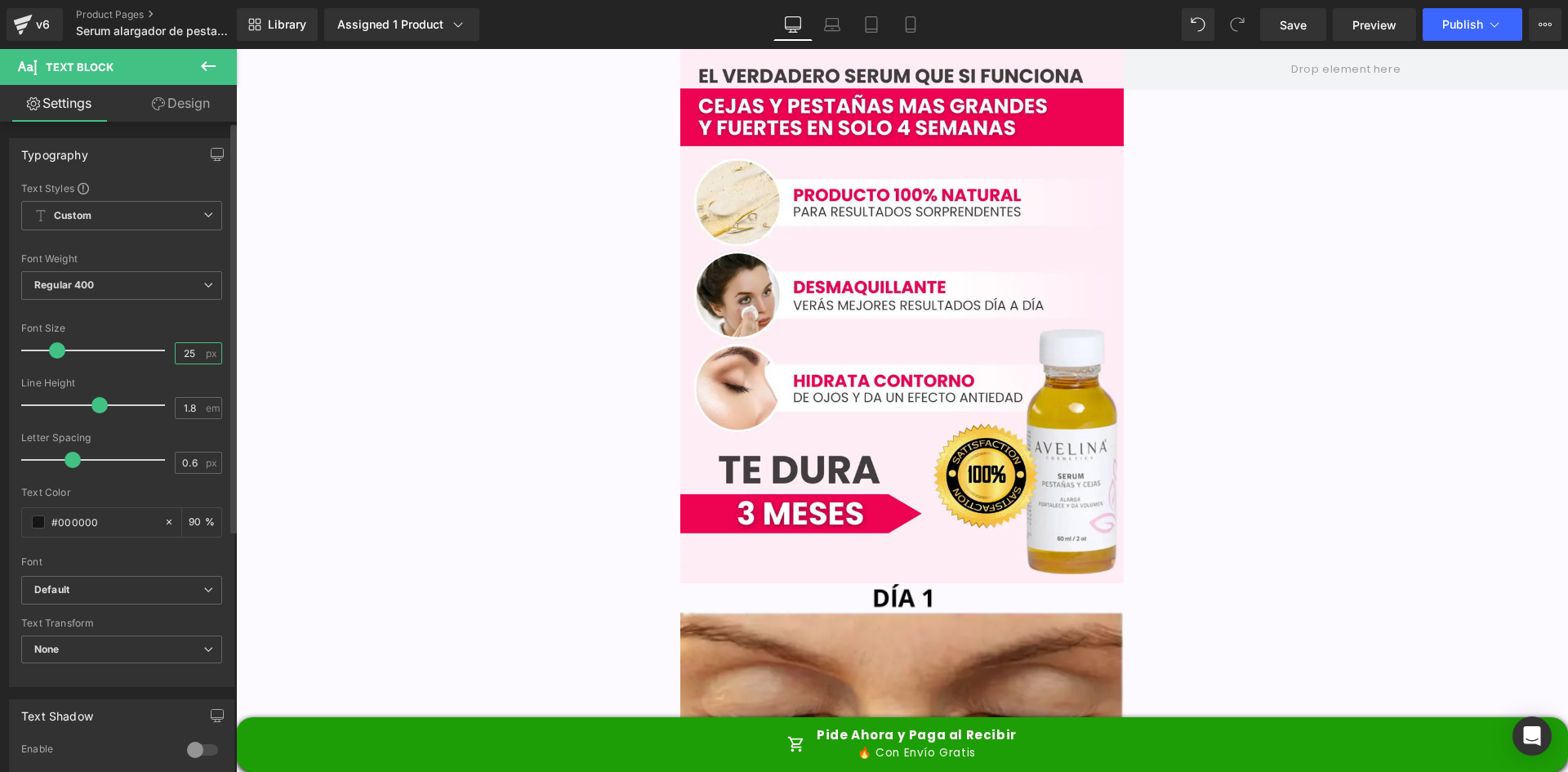
click at [185, 347] on input "25" at bounding box center [190, 353] width 28 height 20
type input "23"
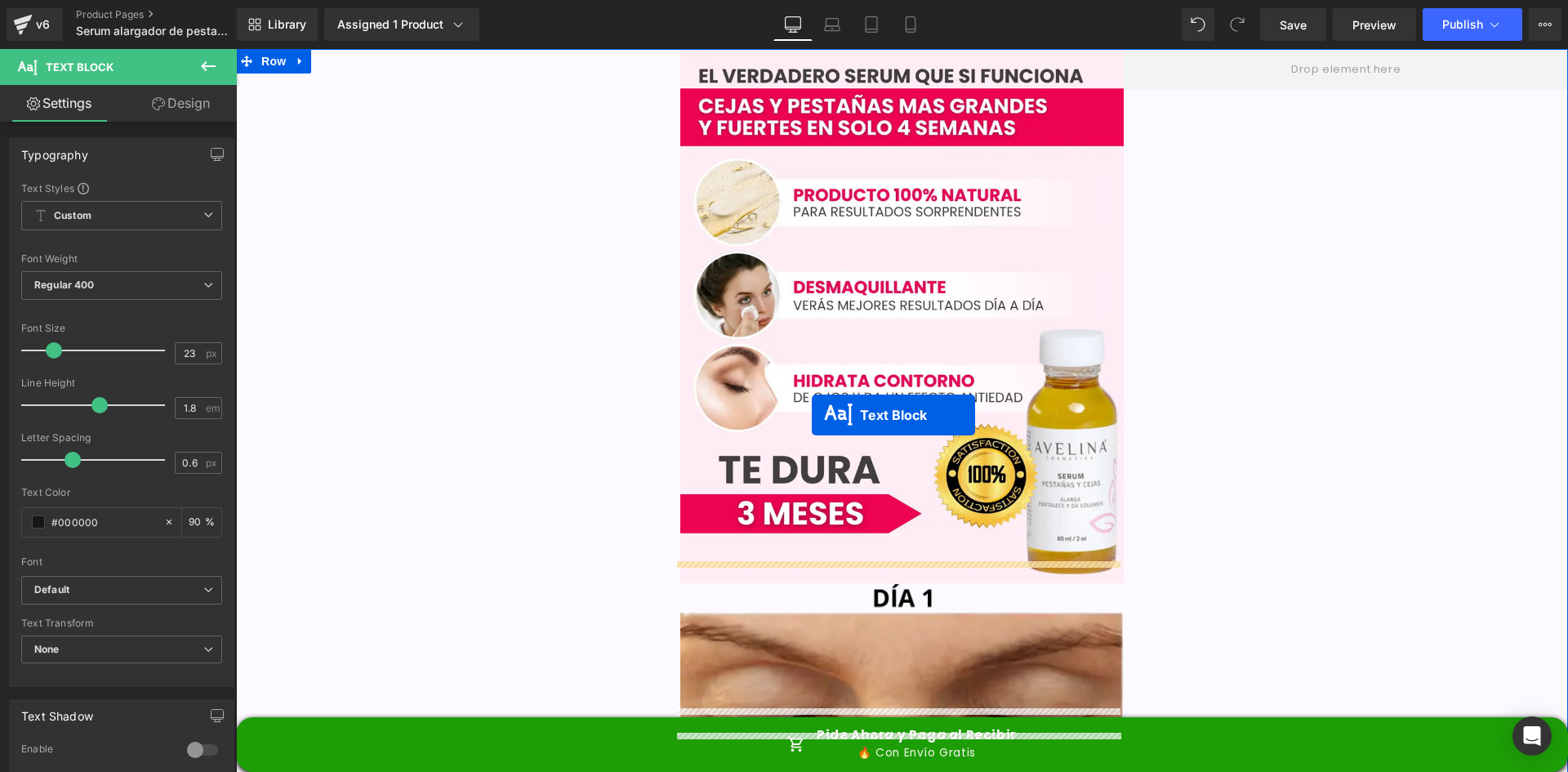
scroll to position [6494, 0]
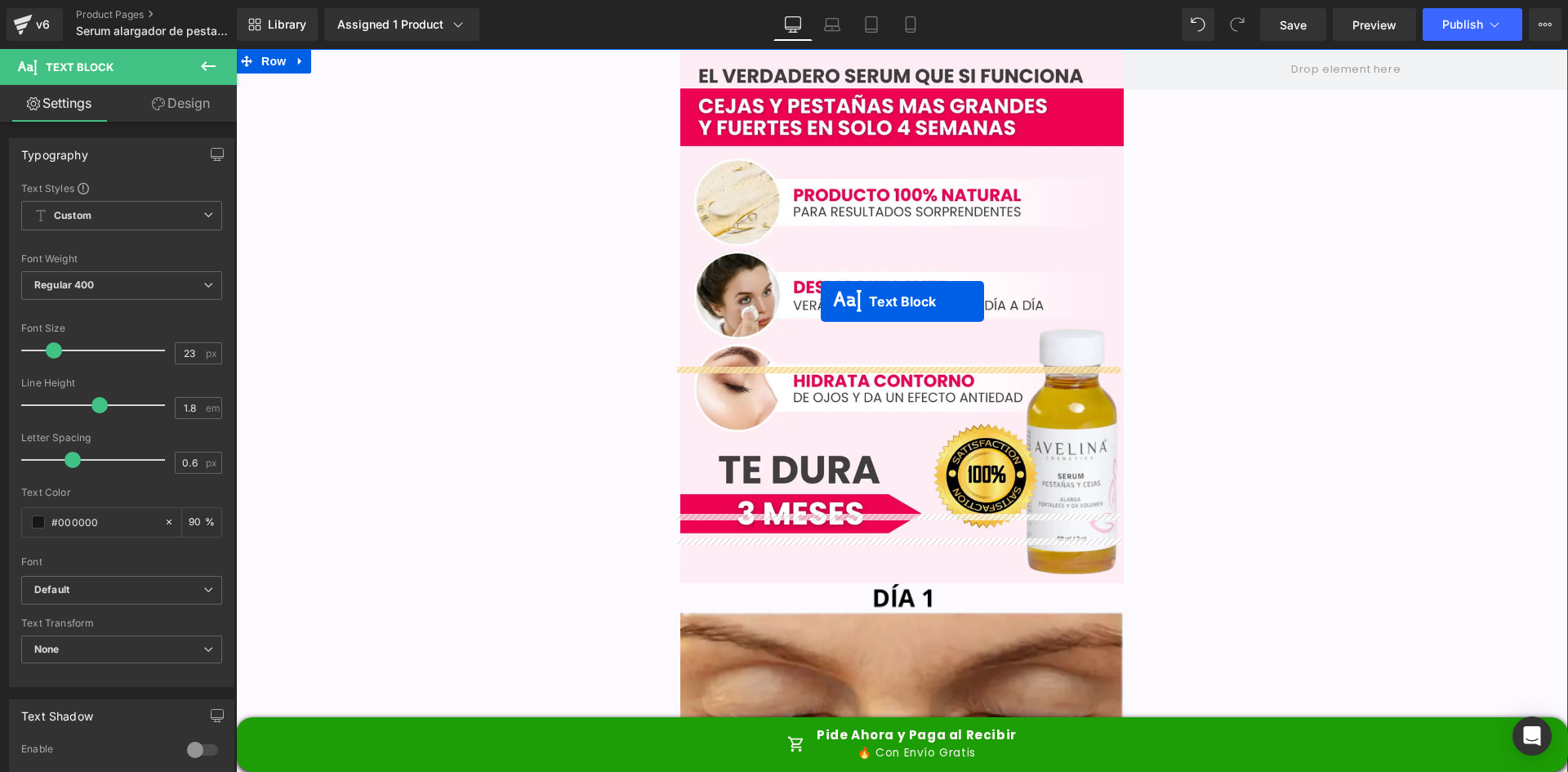
drag, startPoint x: 853, startPoint y: 649, endPoint x: 821, endPoint y: 302, distance: 348.5
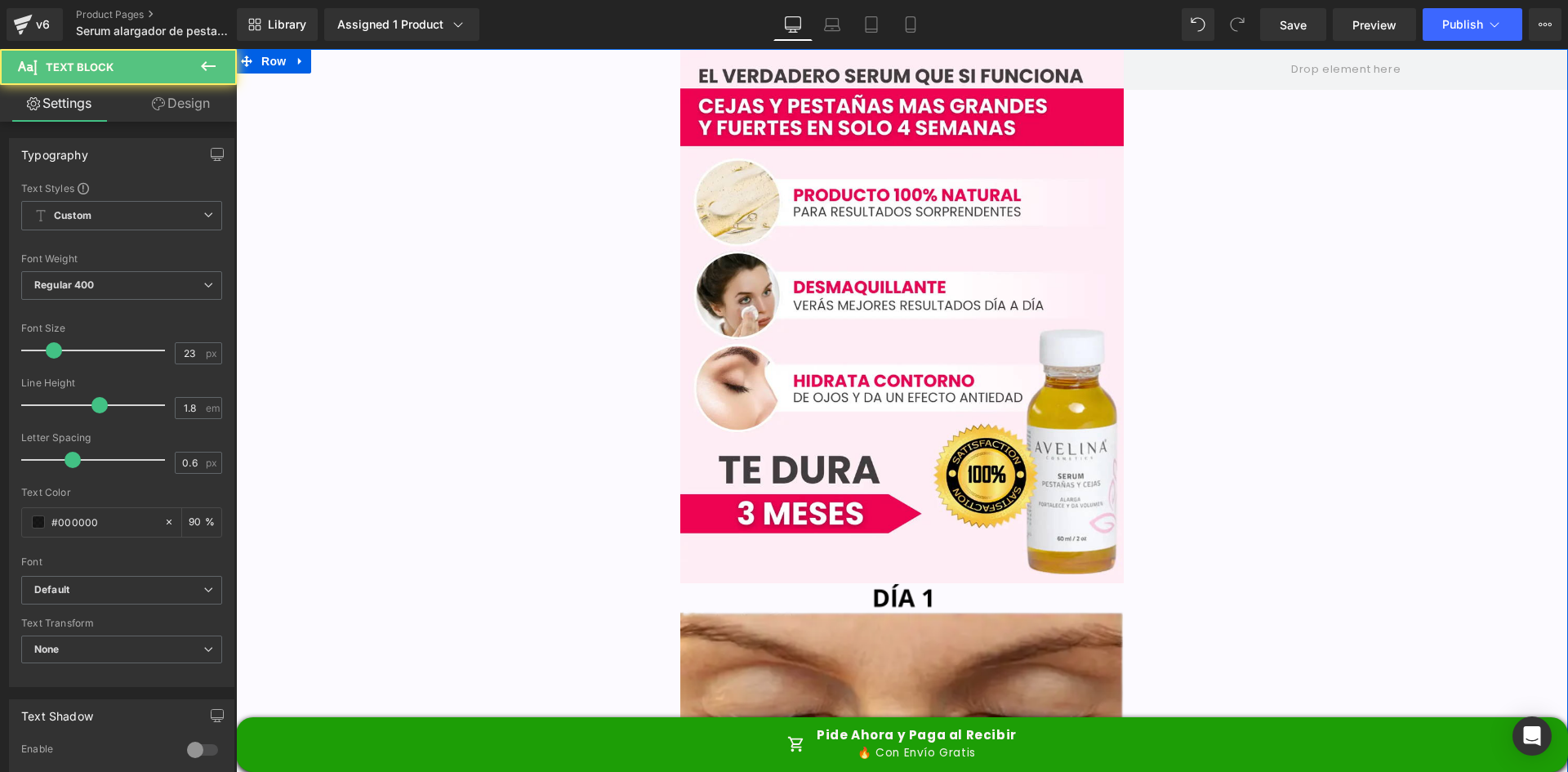
scroll to position [6453, 0]
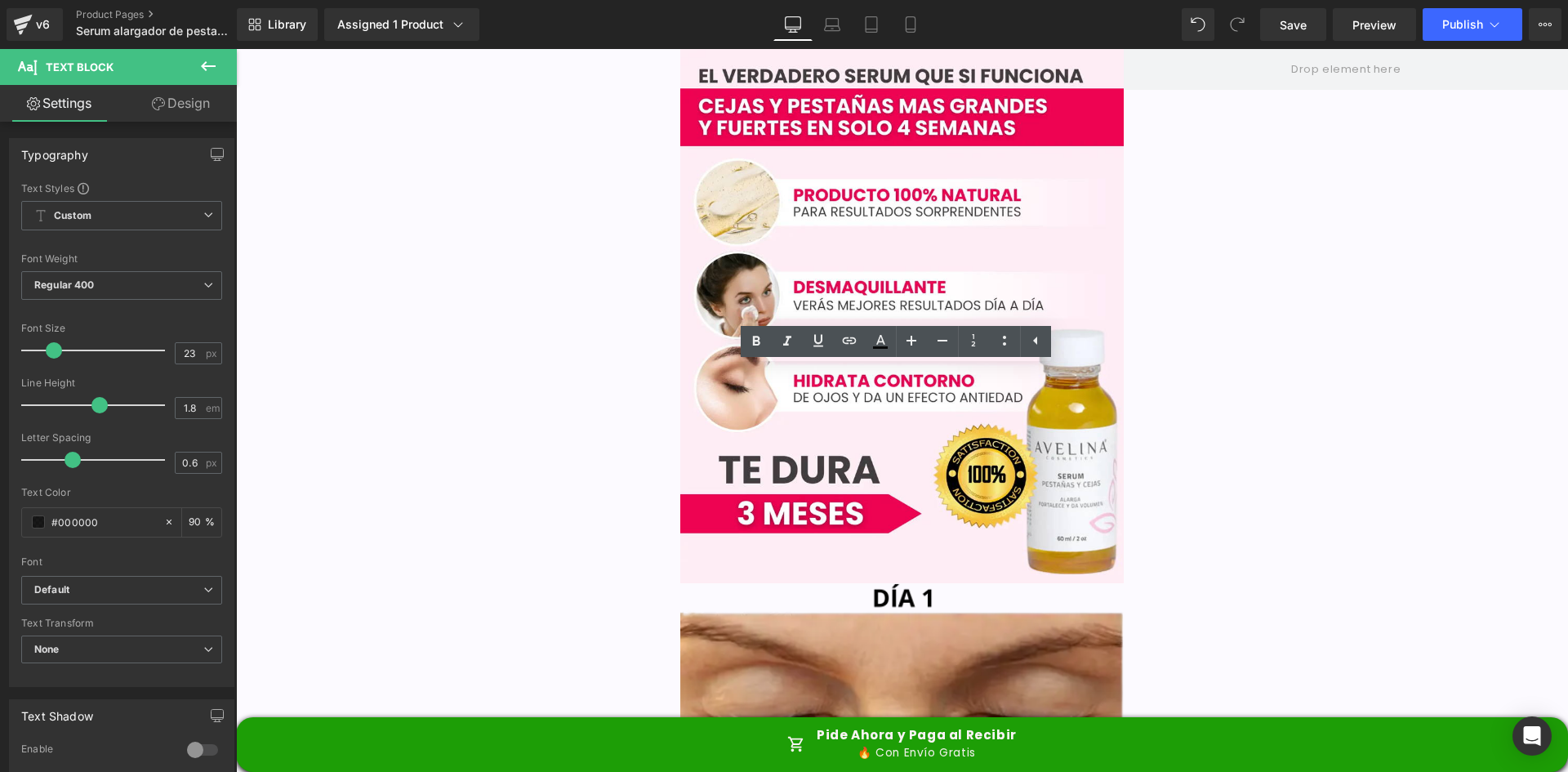
paste div
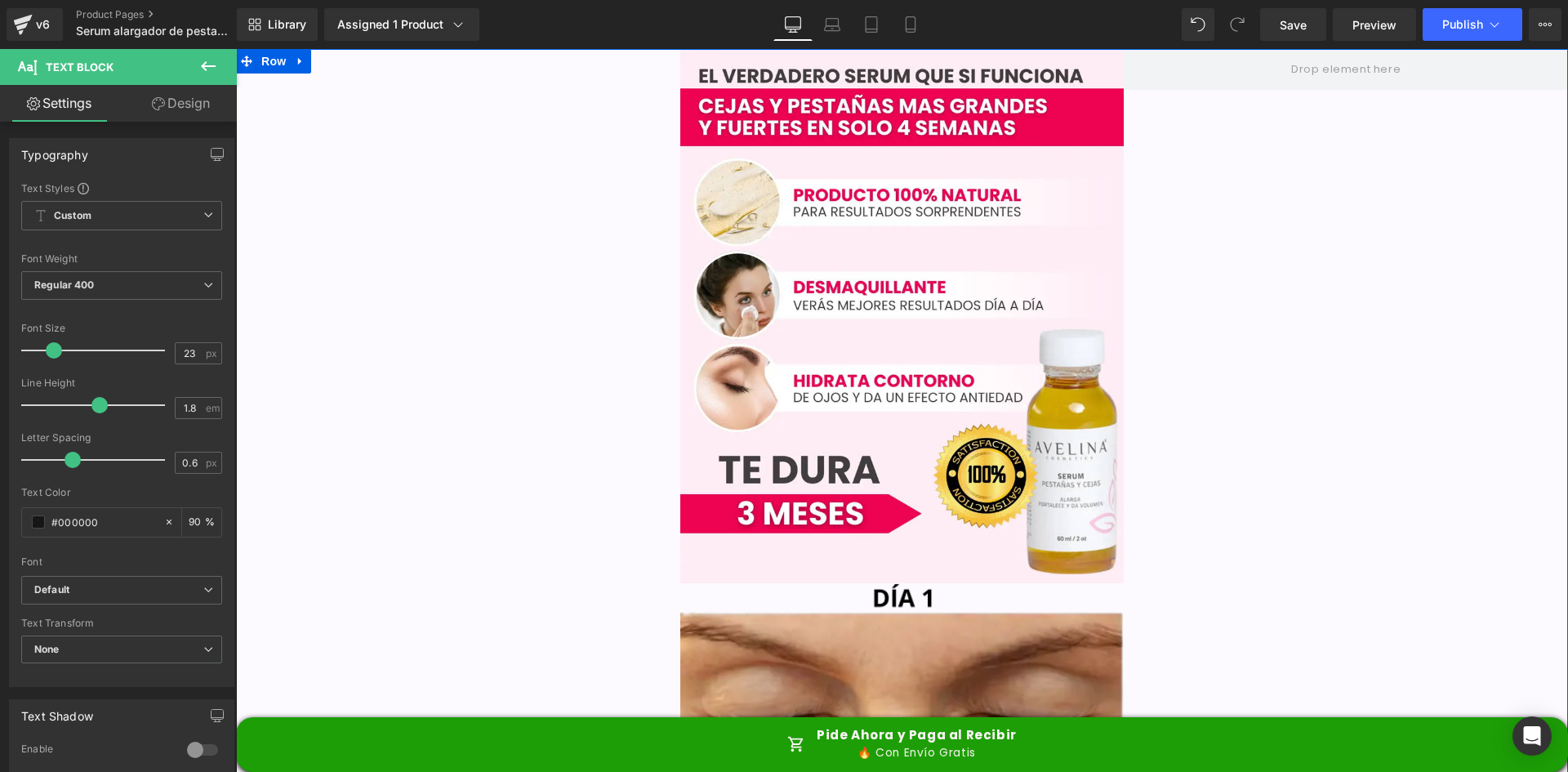
scroll to position [6616, 0]
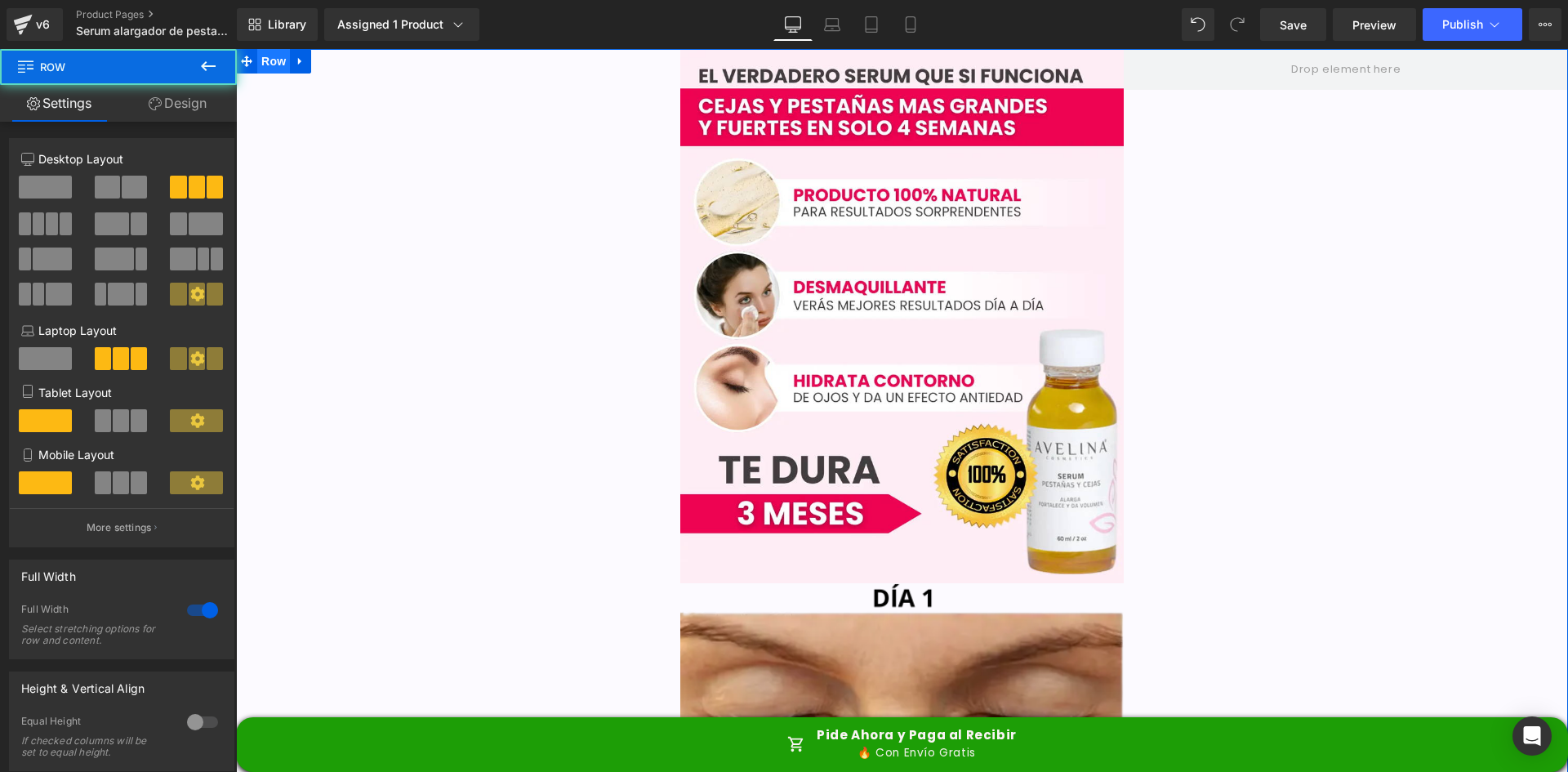
click at [257, 59] on span "Row" at bounding box center [273, 61] width 33 height 25
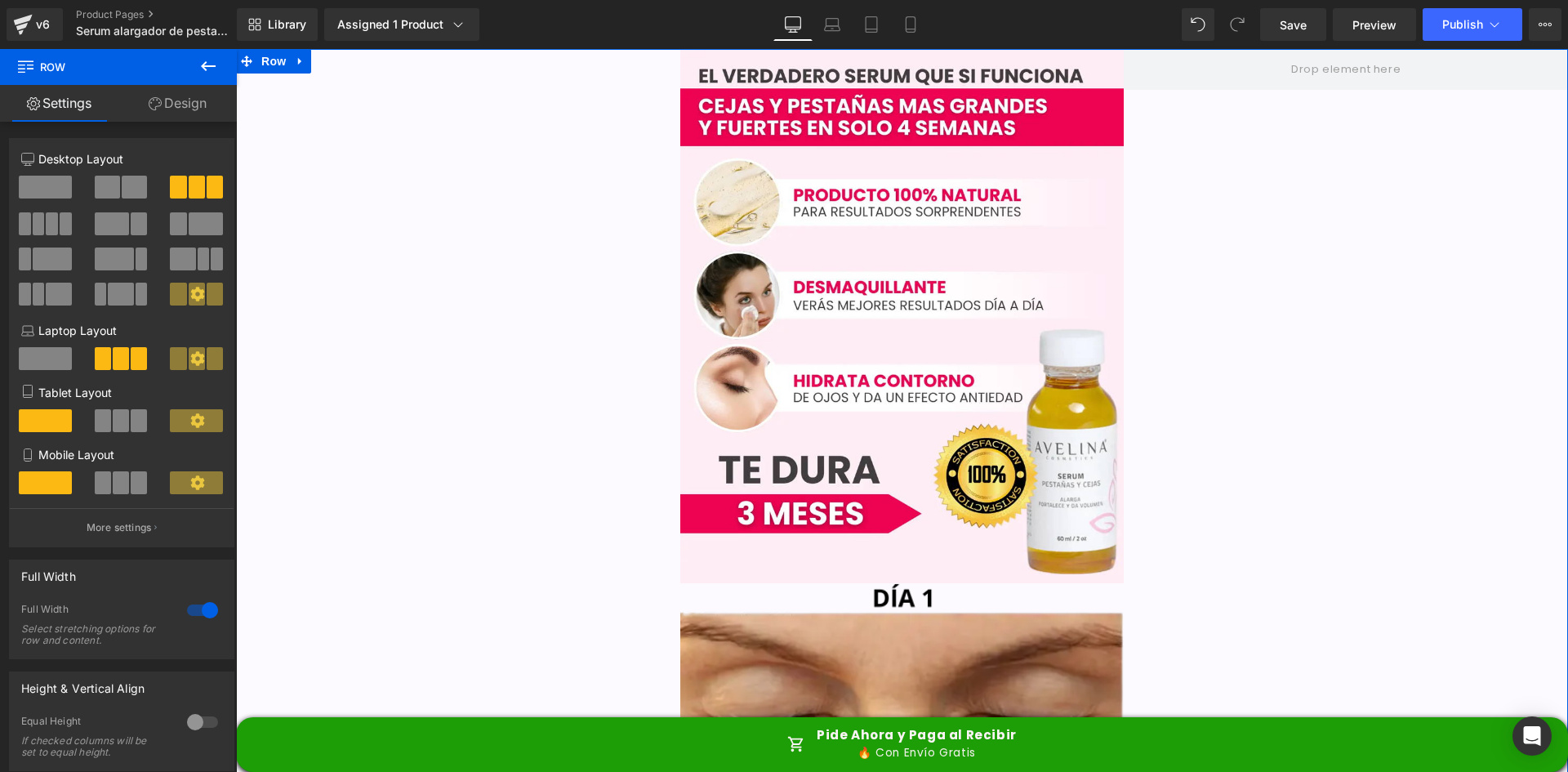
click at [178, 96] on link "Design" at bounding box center [178, 103] width 118 height 36
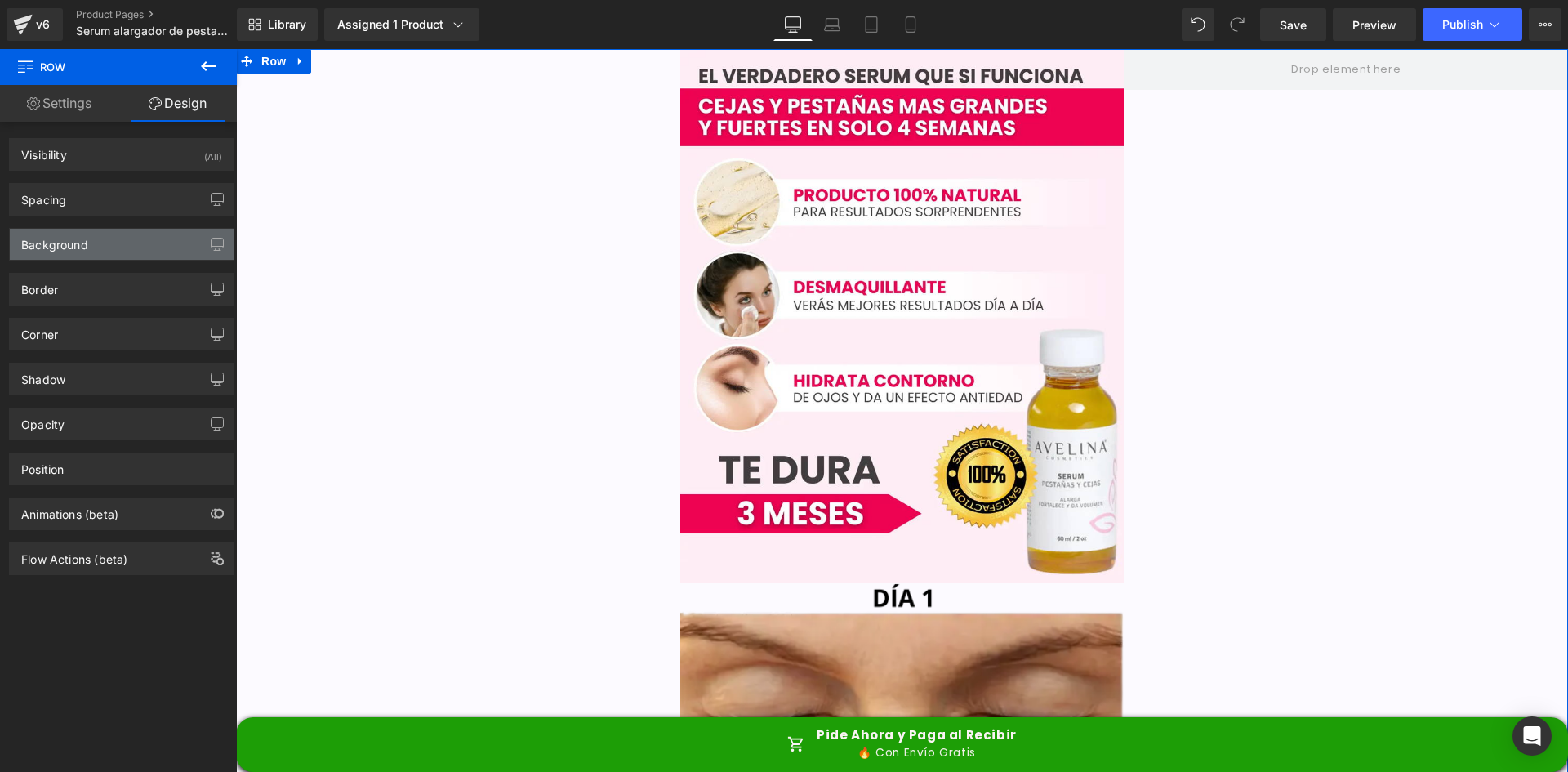
click at [78, 250] on div "Background" at bounding box center [54, 240] width 67 height 23
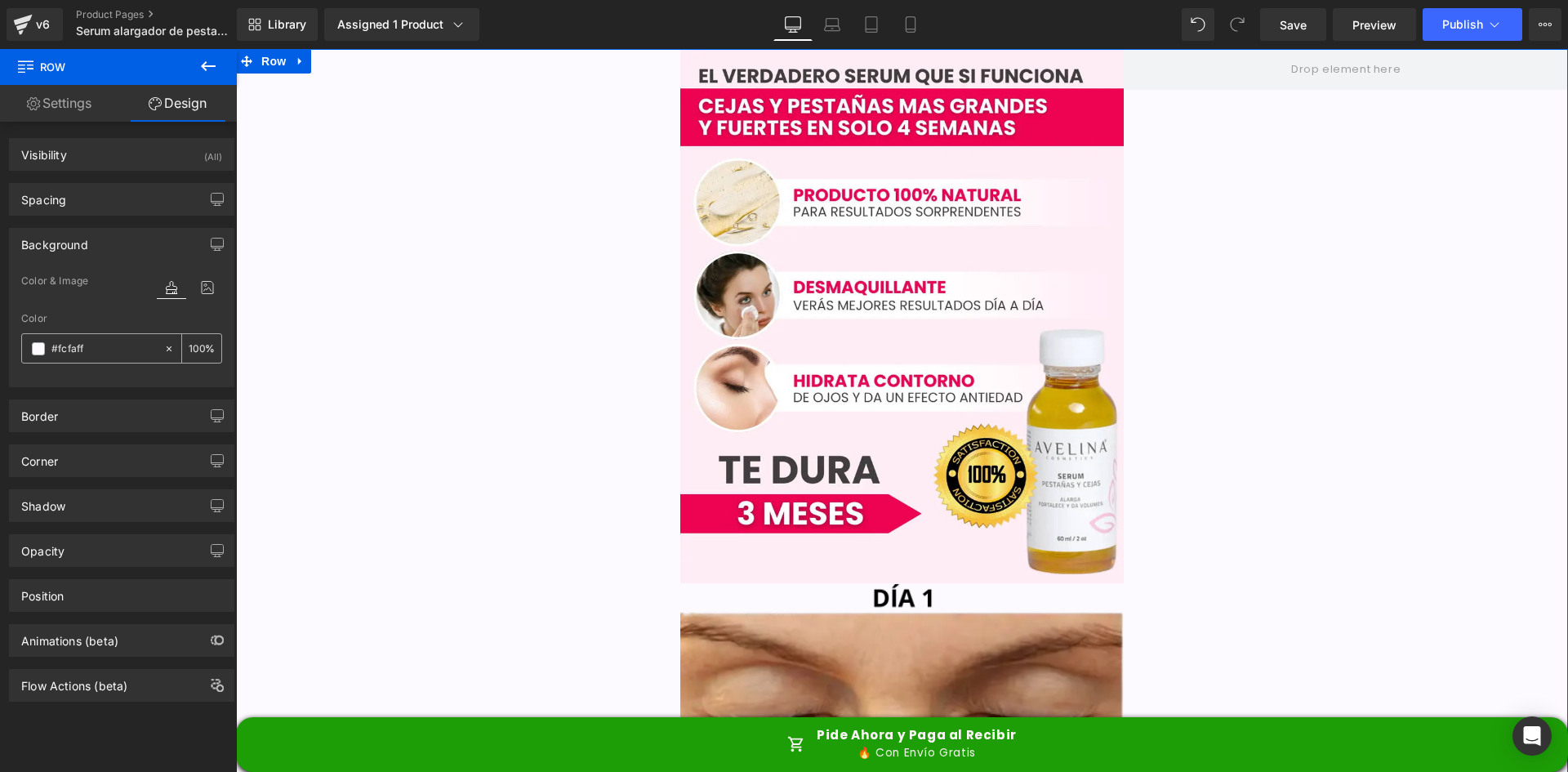
click at [90, 349] on input "#fcfaff" at bounding box center [103, 349] width 105 height 18
paste input "FEEDF5"
type input "FEEDF5"
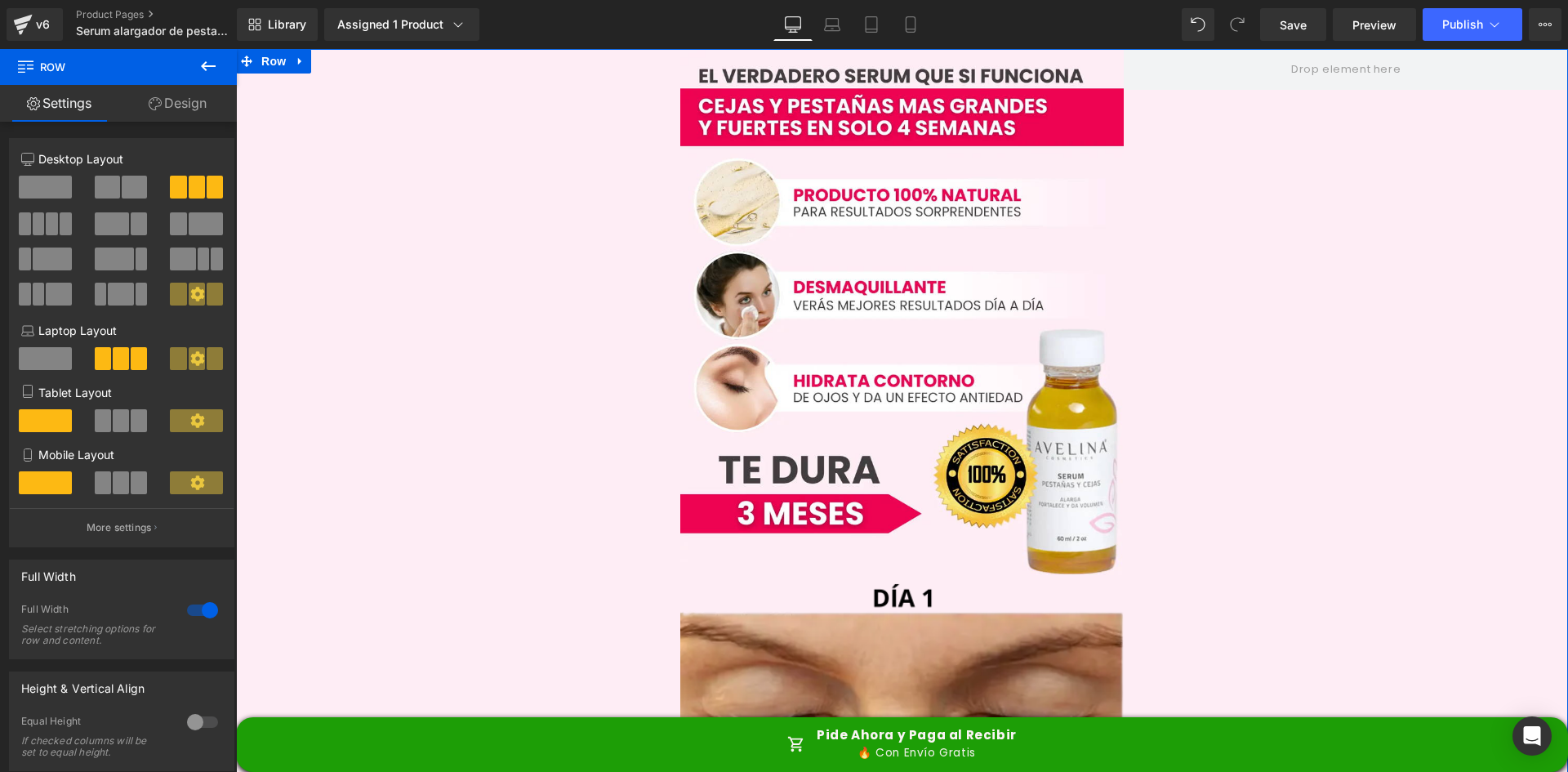
scroll to position [4983, 0]
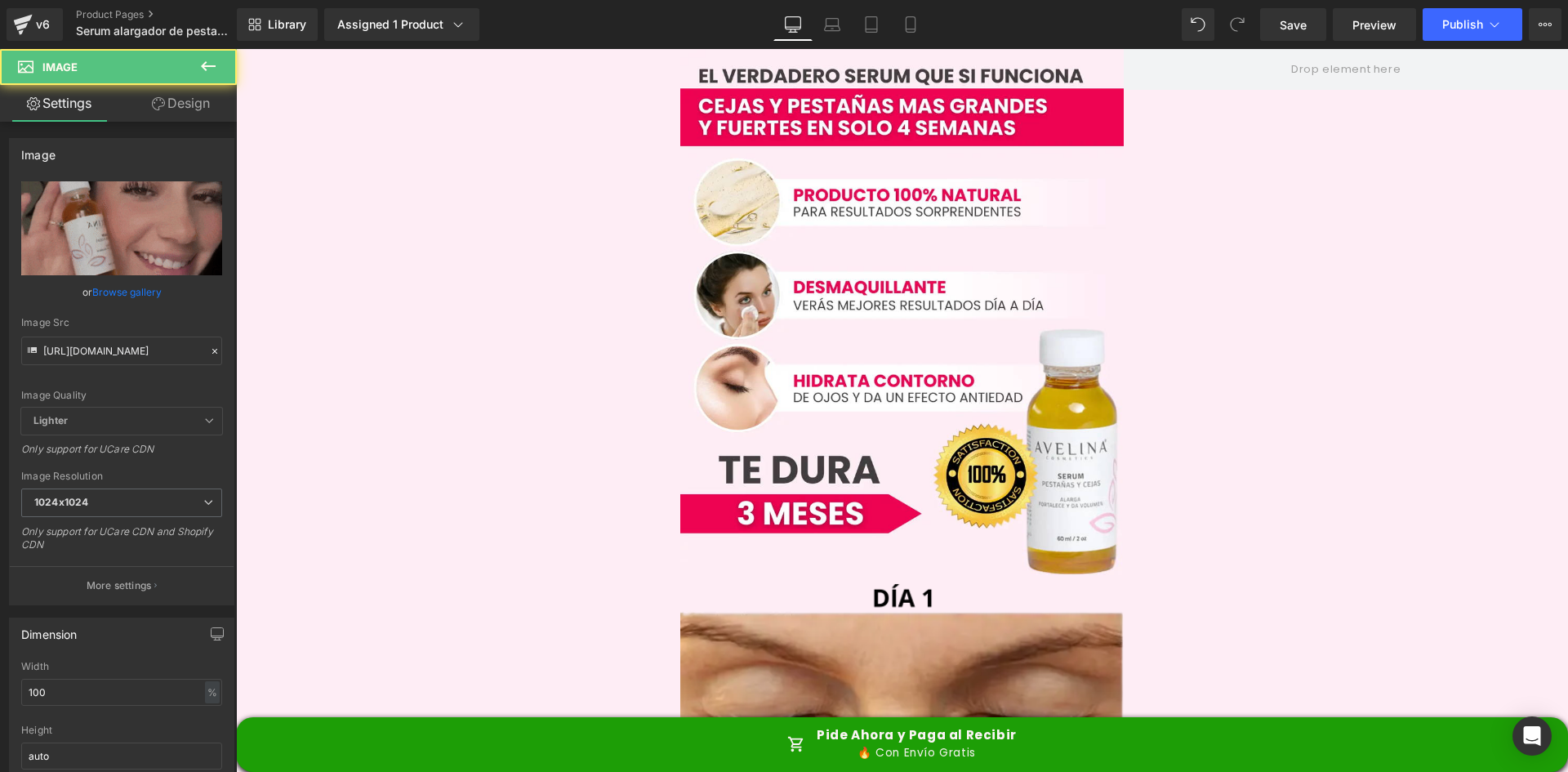
click at [179, 98] on link "Design" at bounding box center [181, 103] width 118 height 36
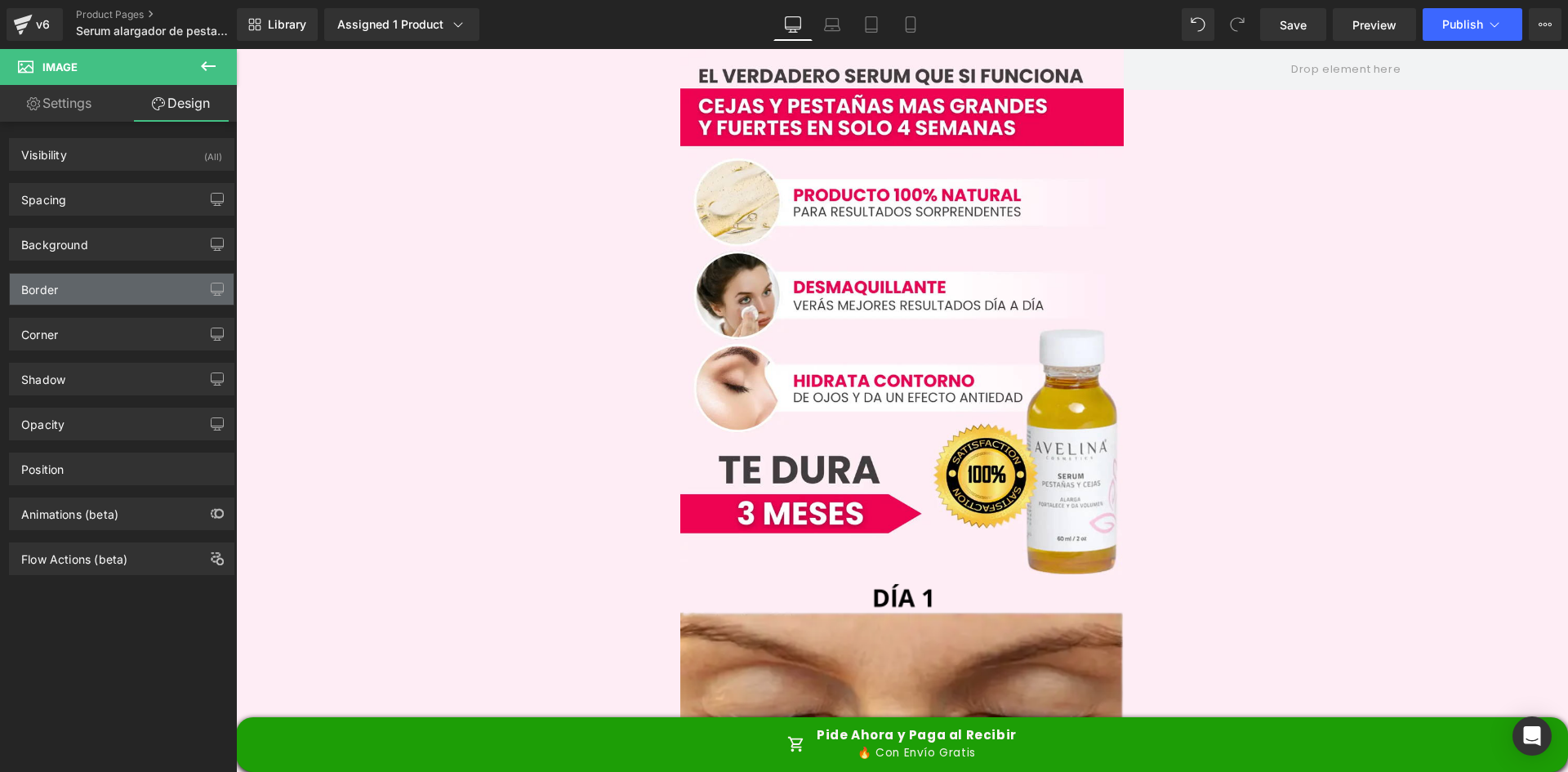
click at [87, 286] on div "Border" at bounding box center [122, 289] width 224 height 31
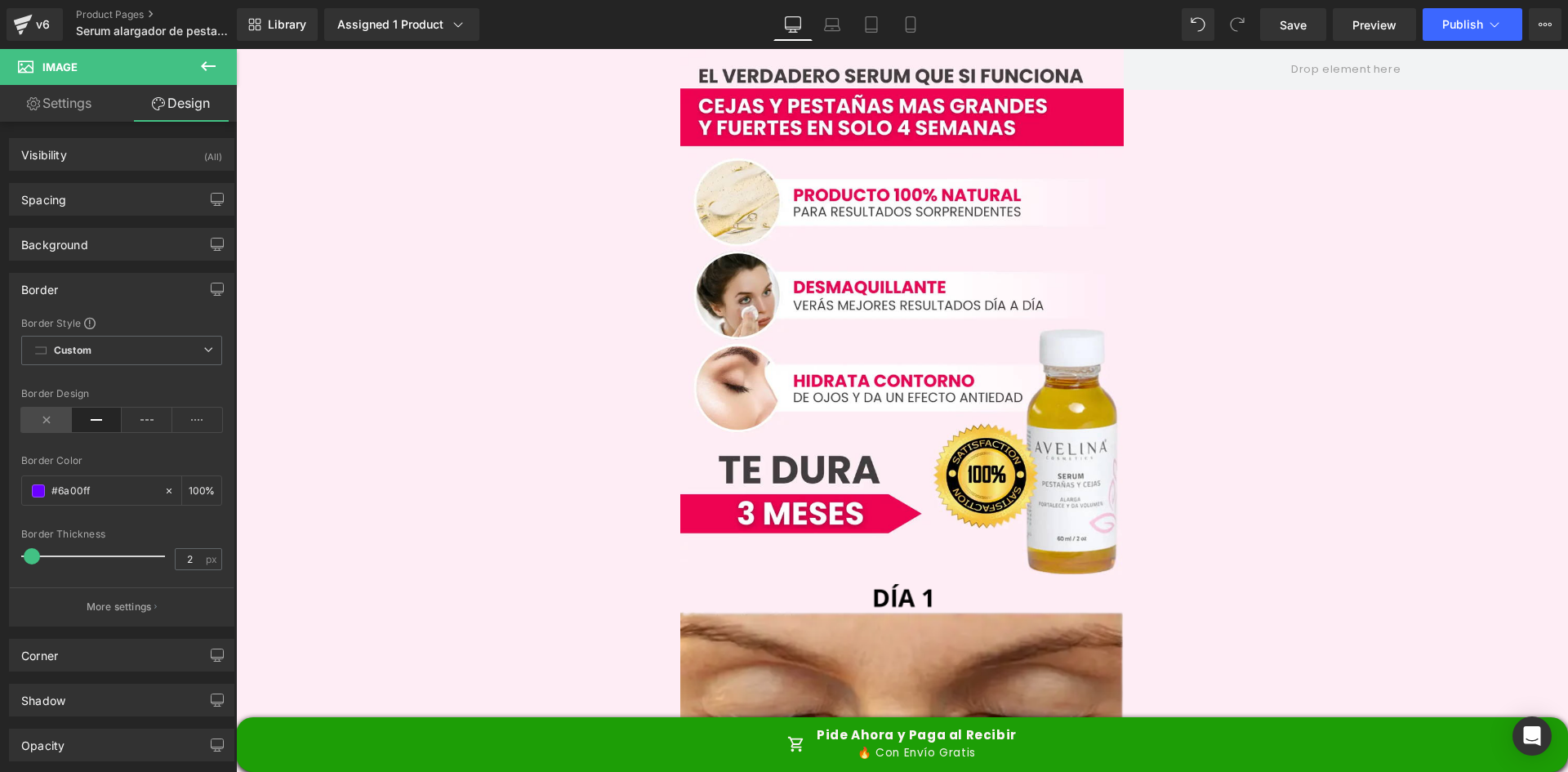
click at [56, 413] on icon at bounding box center [46, 419] width 51 height 25
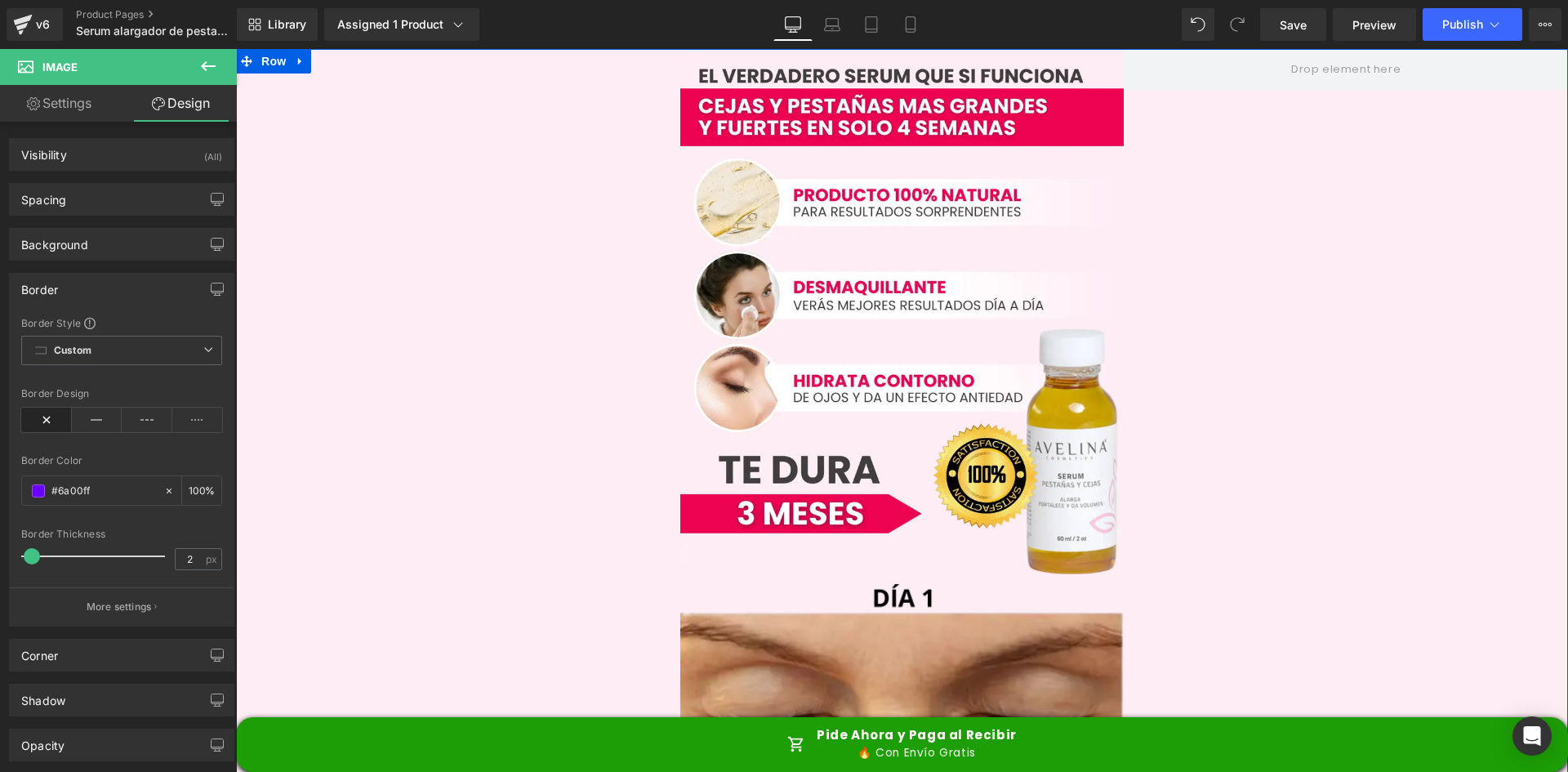
scroll to position [1797, 0]
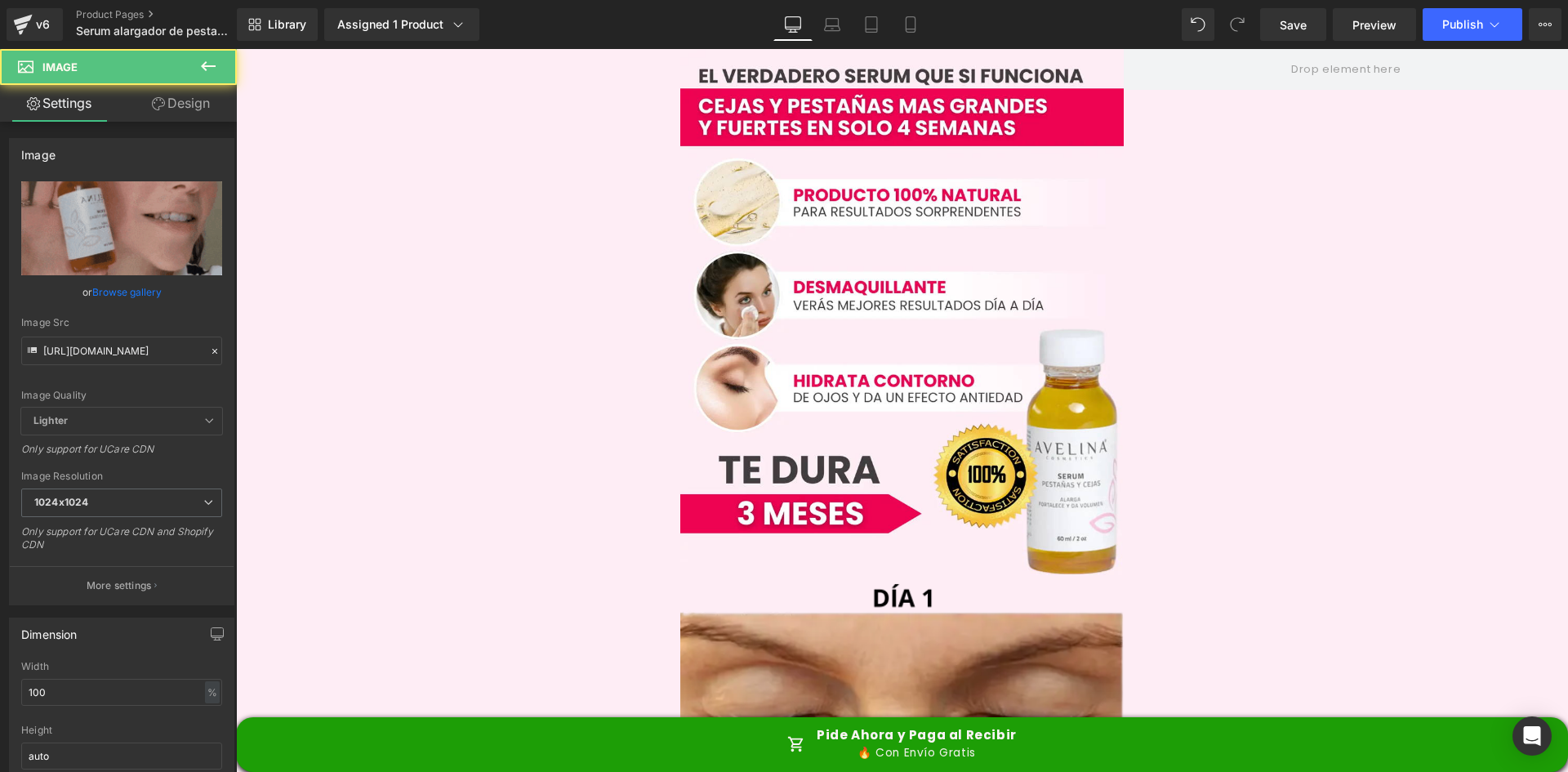
click at [212, 106] on link "Design" at bounding box center [181, 103] width 118 height 36
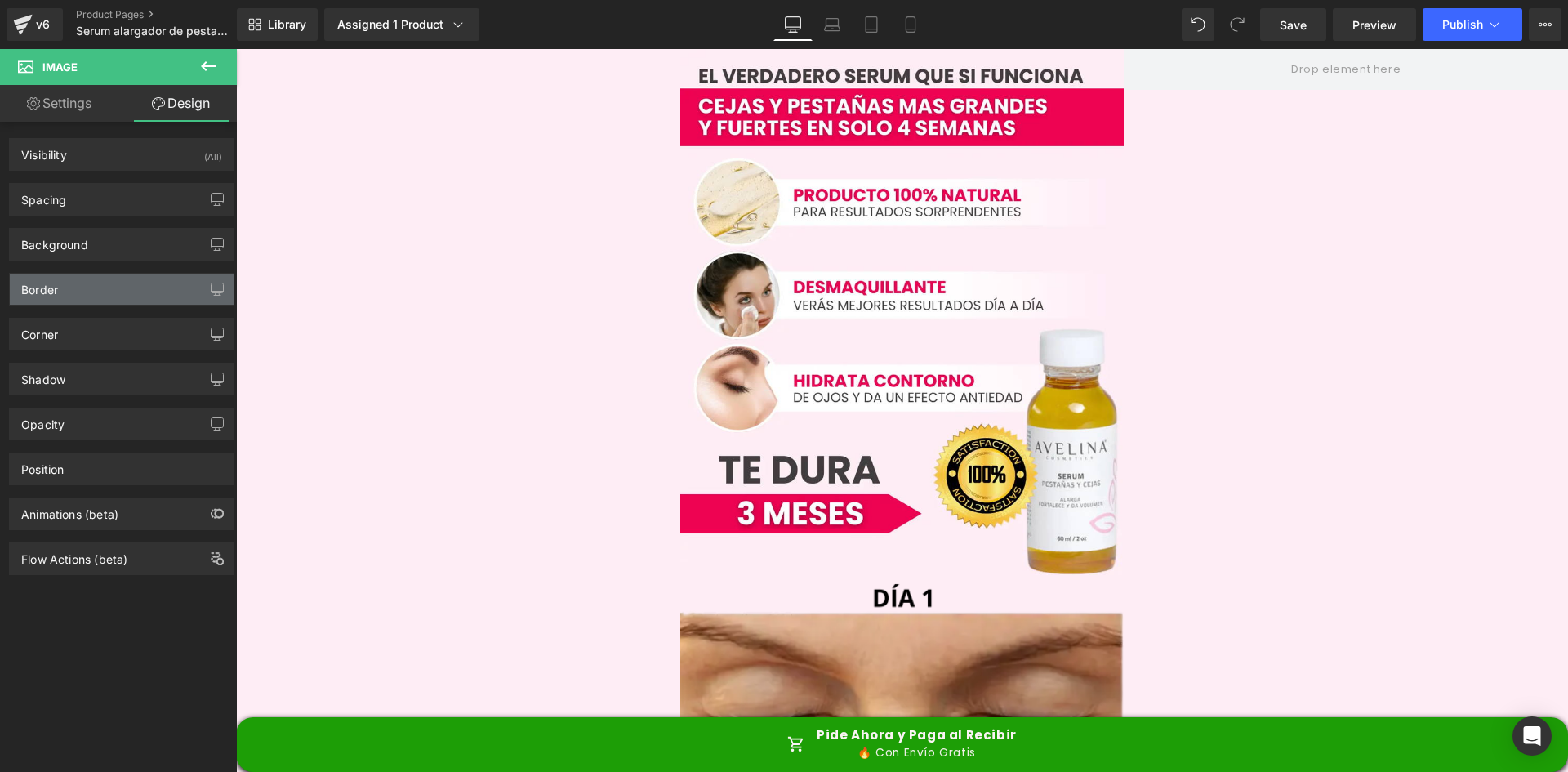
click at [92, 297] on div "Border" at bounding box center [122, 289] width 224 height 31
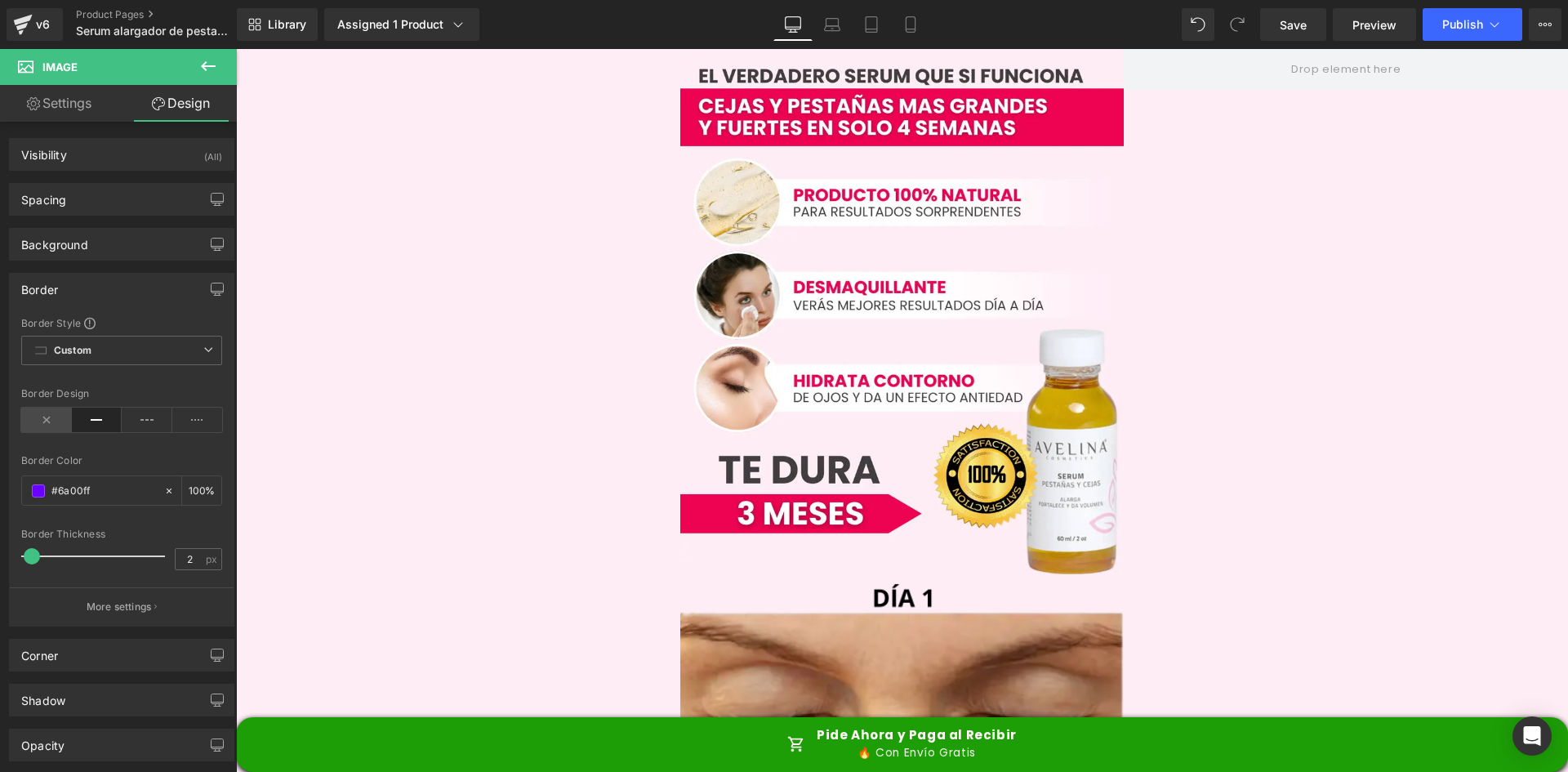
click at [42, 415] on icon at bounding box center [46, 419] width 51 height 25
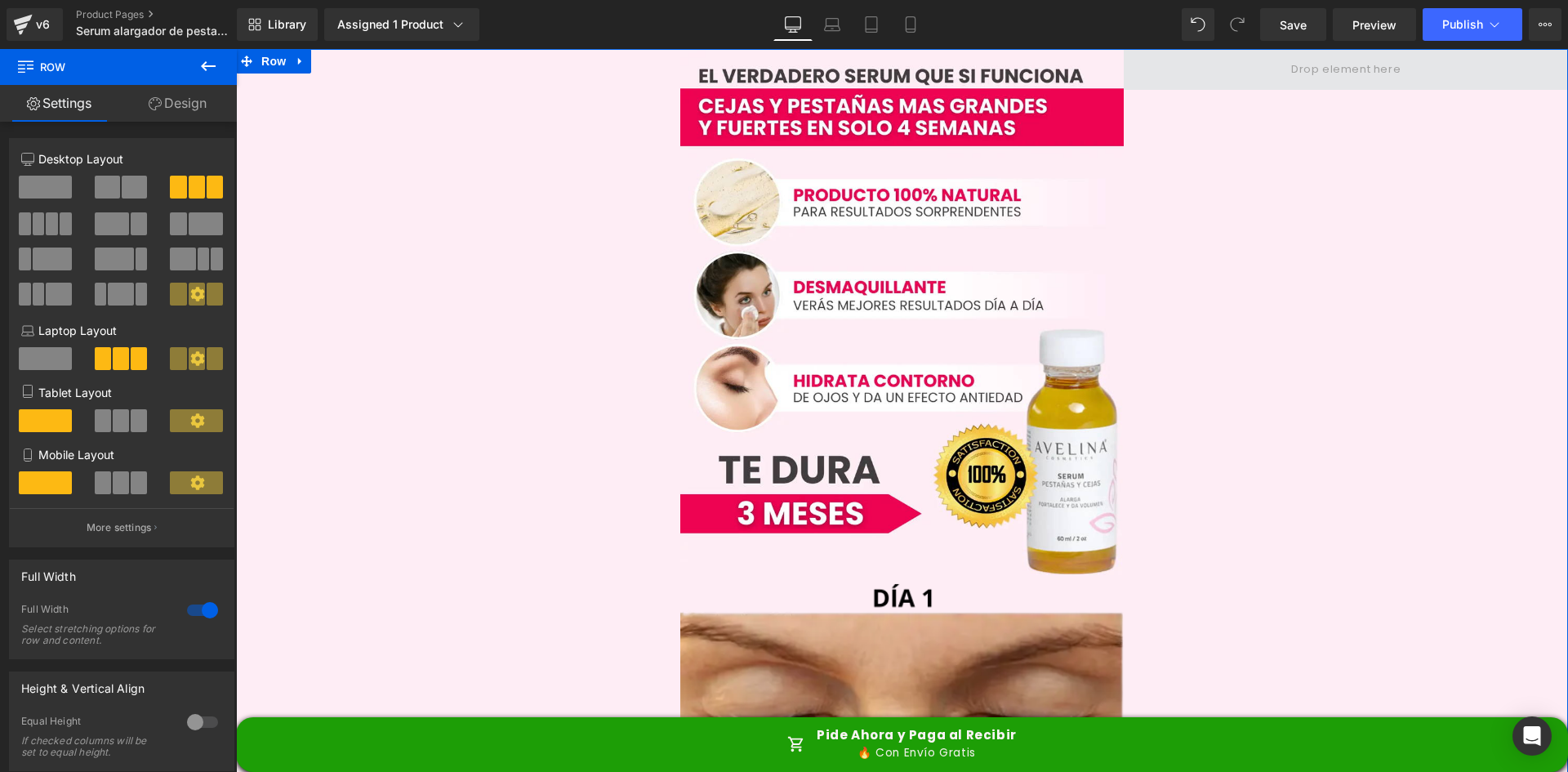
scroll to position [0, 0]
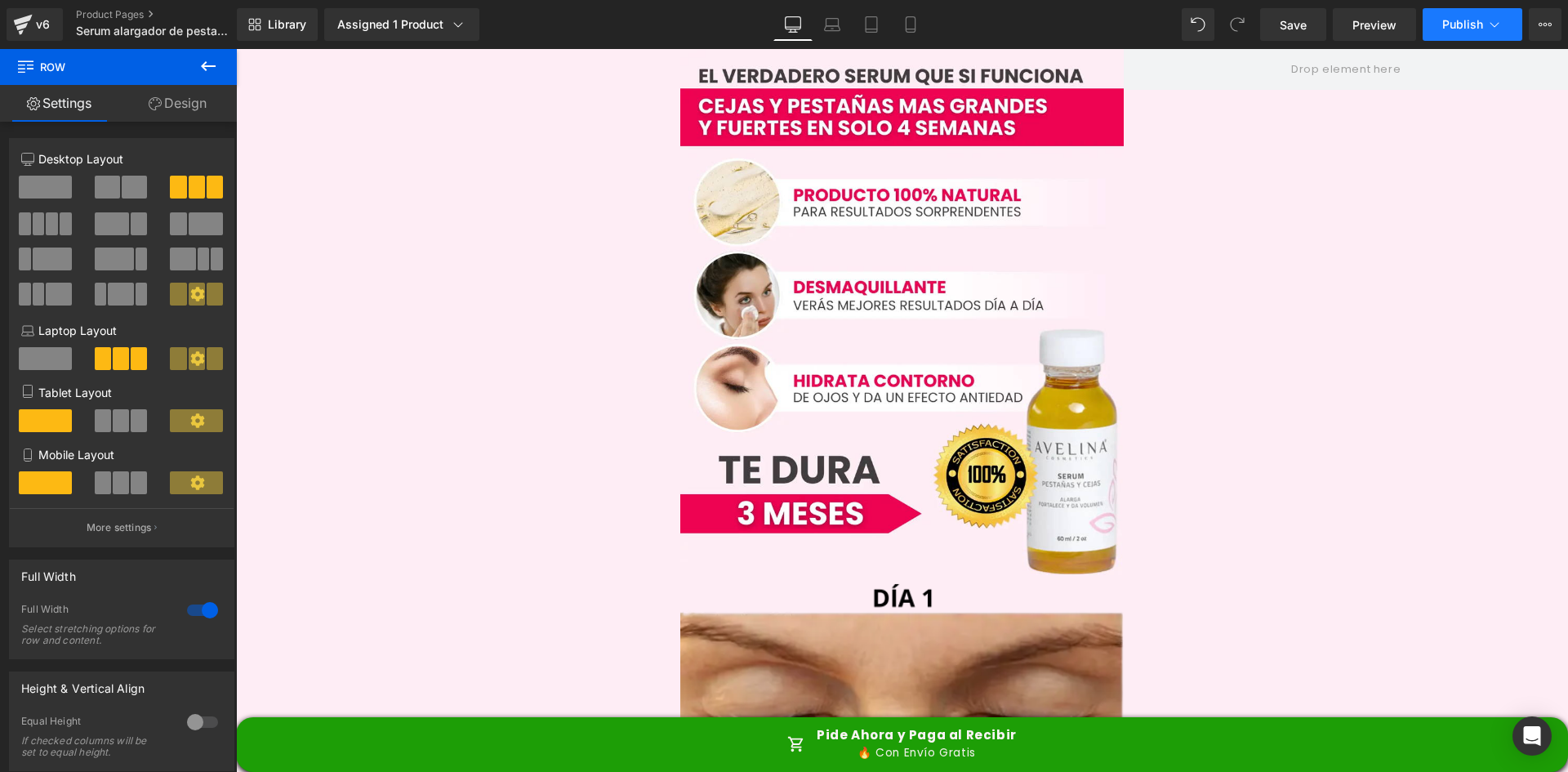
click at [1459, 20] on span "Publish" at bounding box center [1462, 25] width 41 height 13
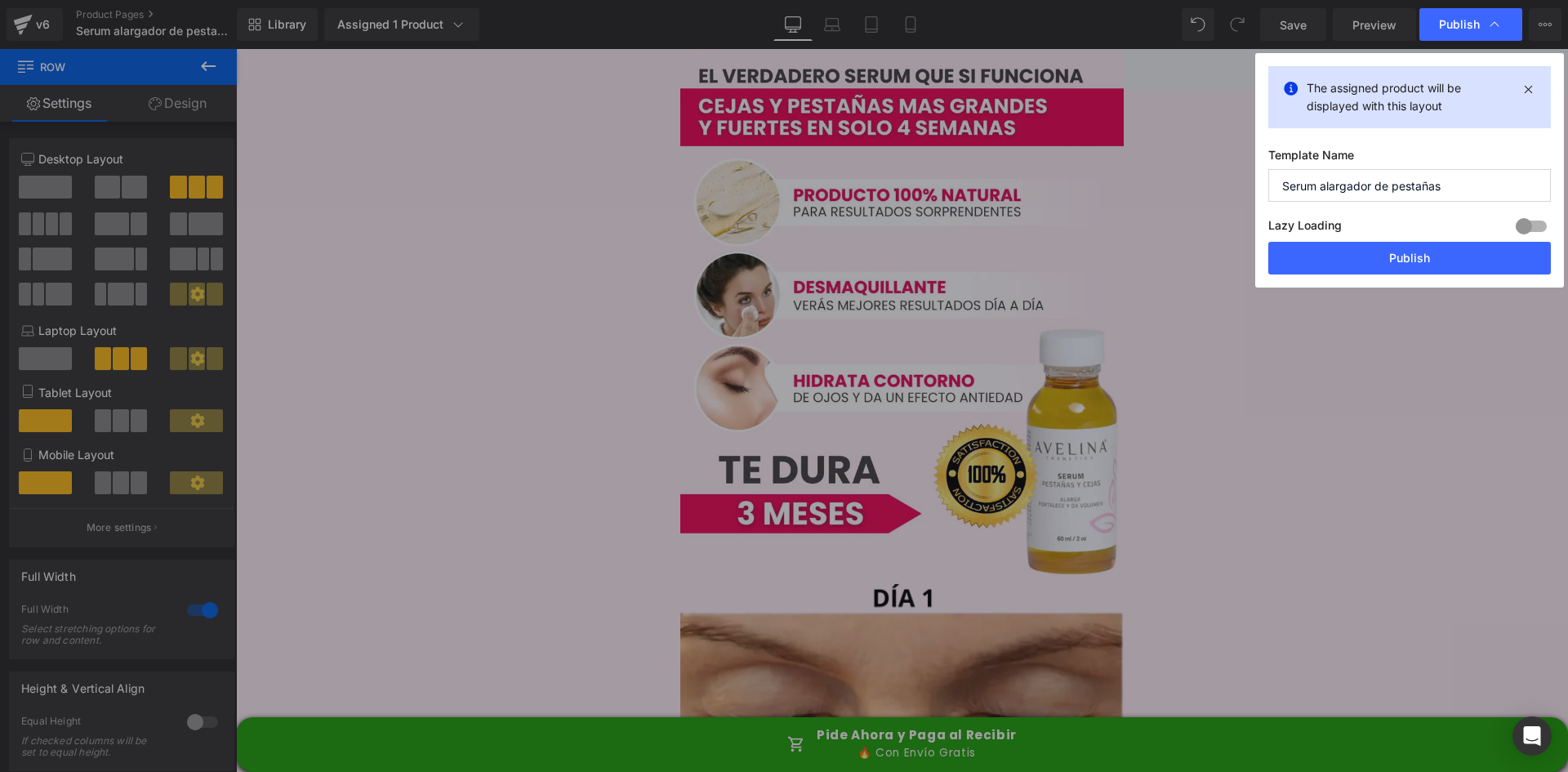
drag, startPoint x: 1524, startPoint y: 224, endPoint x: 1519, endPoint y: 243, distance: 19.6
click at [1524, 226] on div at bounding box center [1531, 226] width 39 height 26
click at [1517, 256] on button "Publish" at bounding box center [1409, 258] width 282 height 33
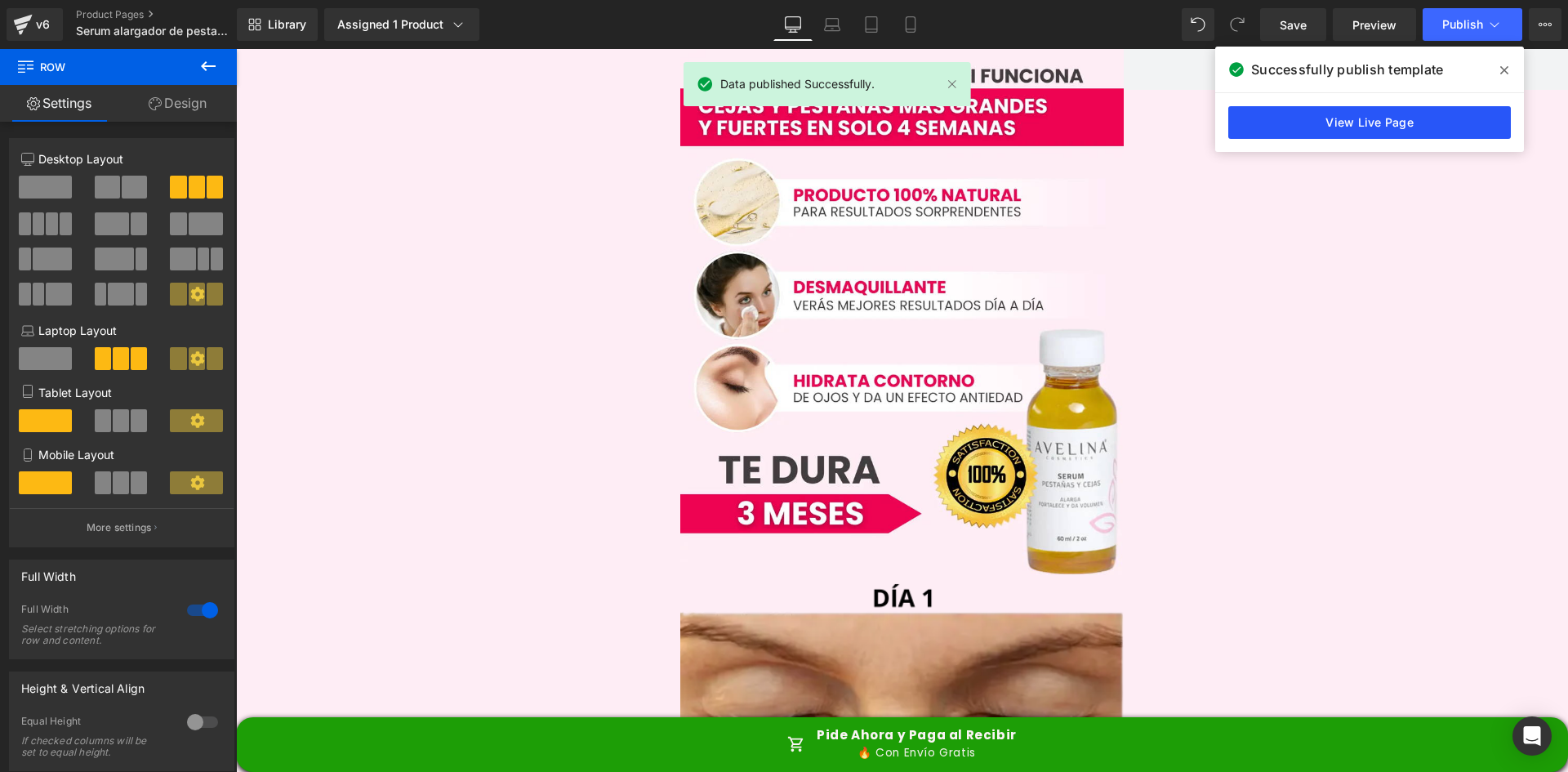
click at [1401, 110] on link "View Live Page" at bounding box center [1369, 123] width 282 height 33
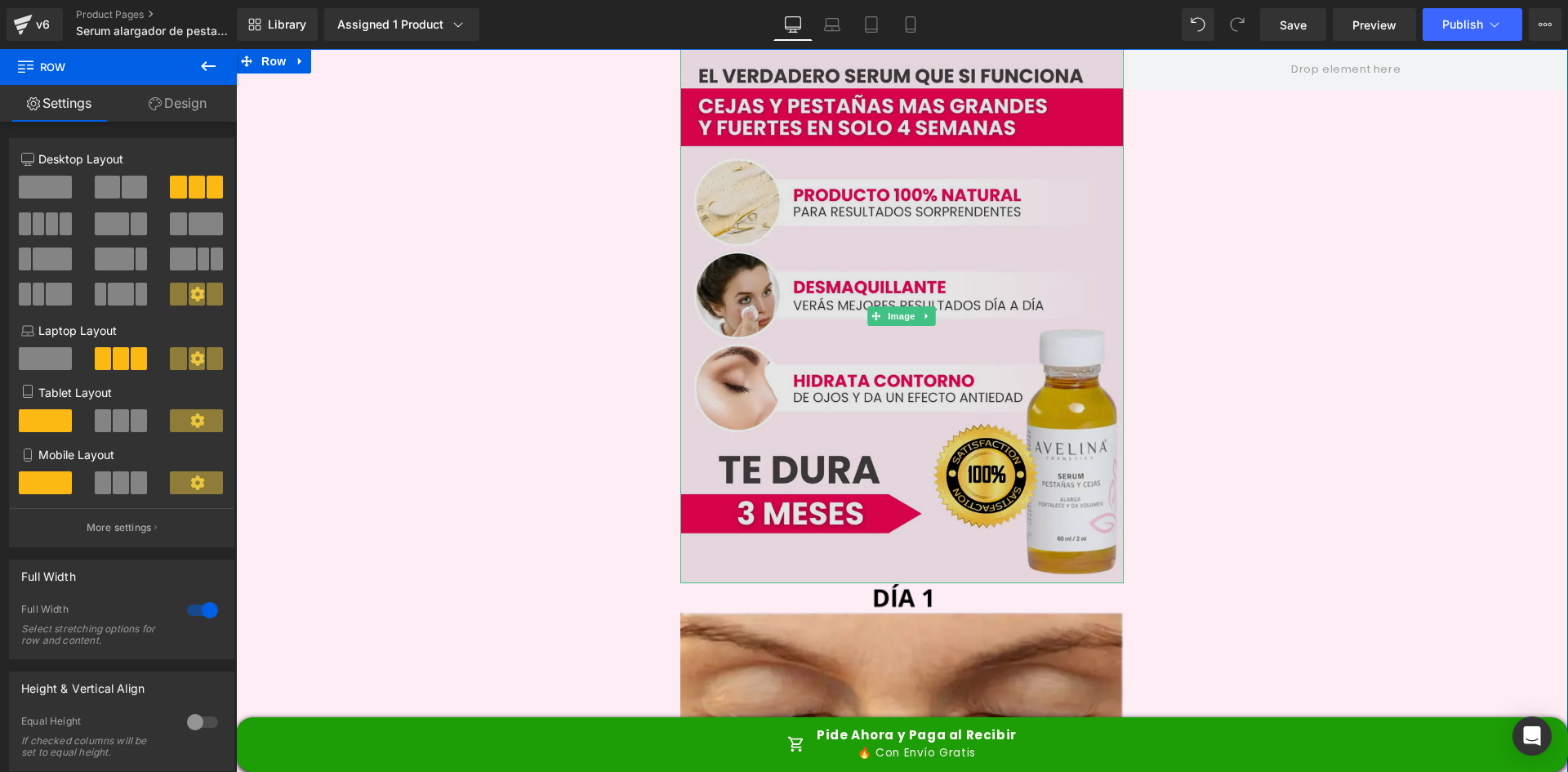
click at [817, 123] on img at bounding box center [903, 316] width 445 height 534
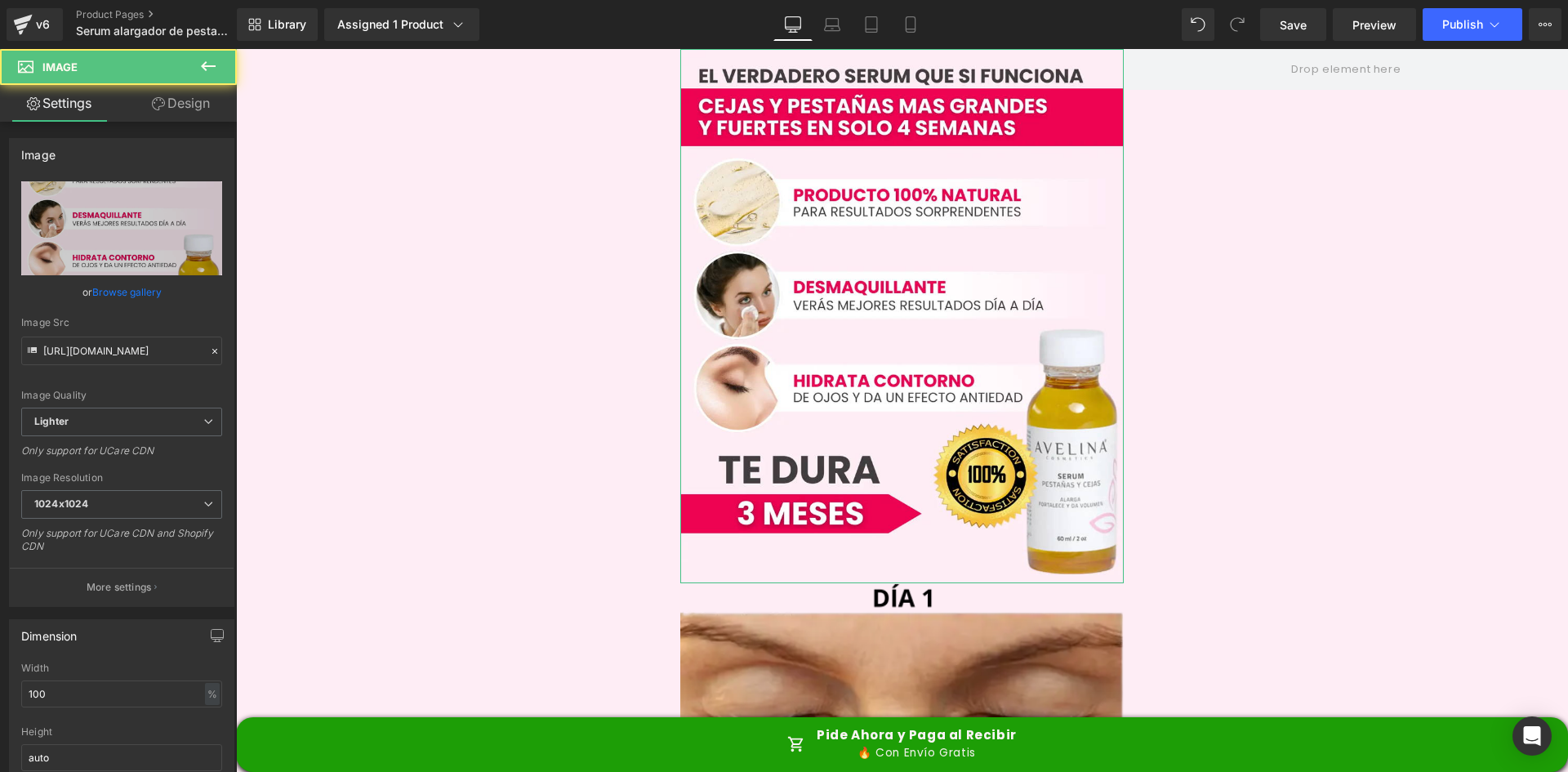
click at [161, 98] on icon at bounding box center [159, 104] width 13 height 13
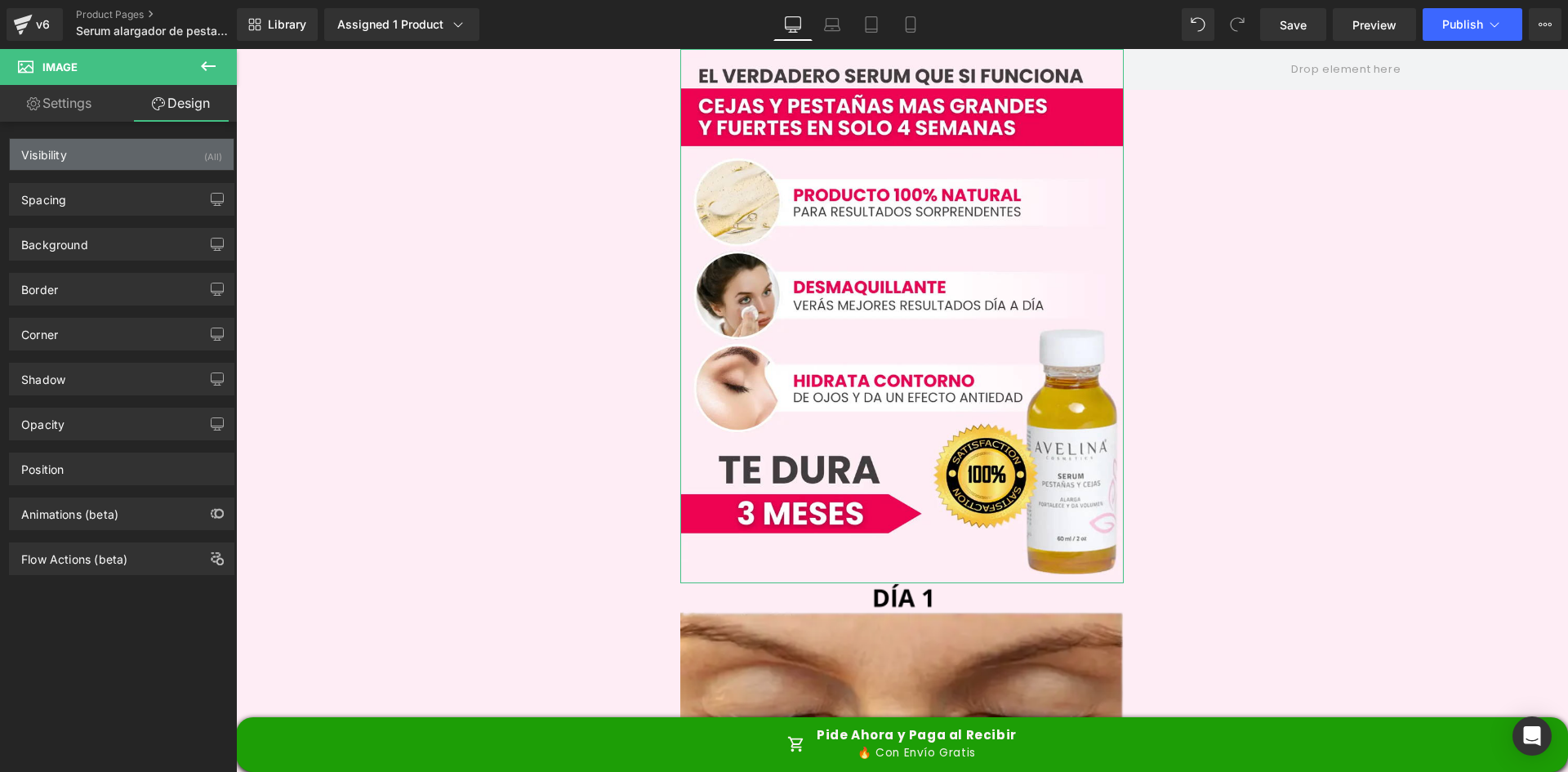
click at [107, 164] on div "Visibility (All)" at bounding box center [122, 154] width 224 height 31
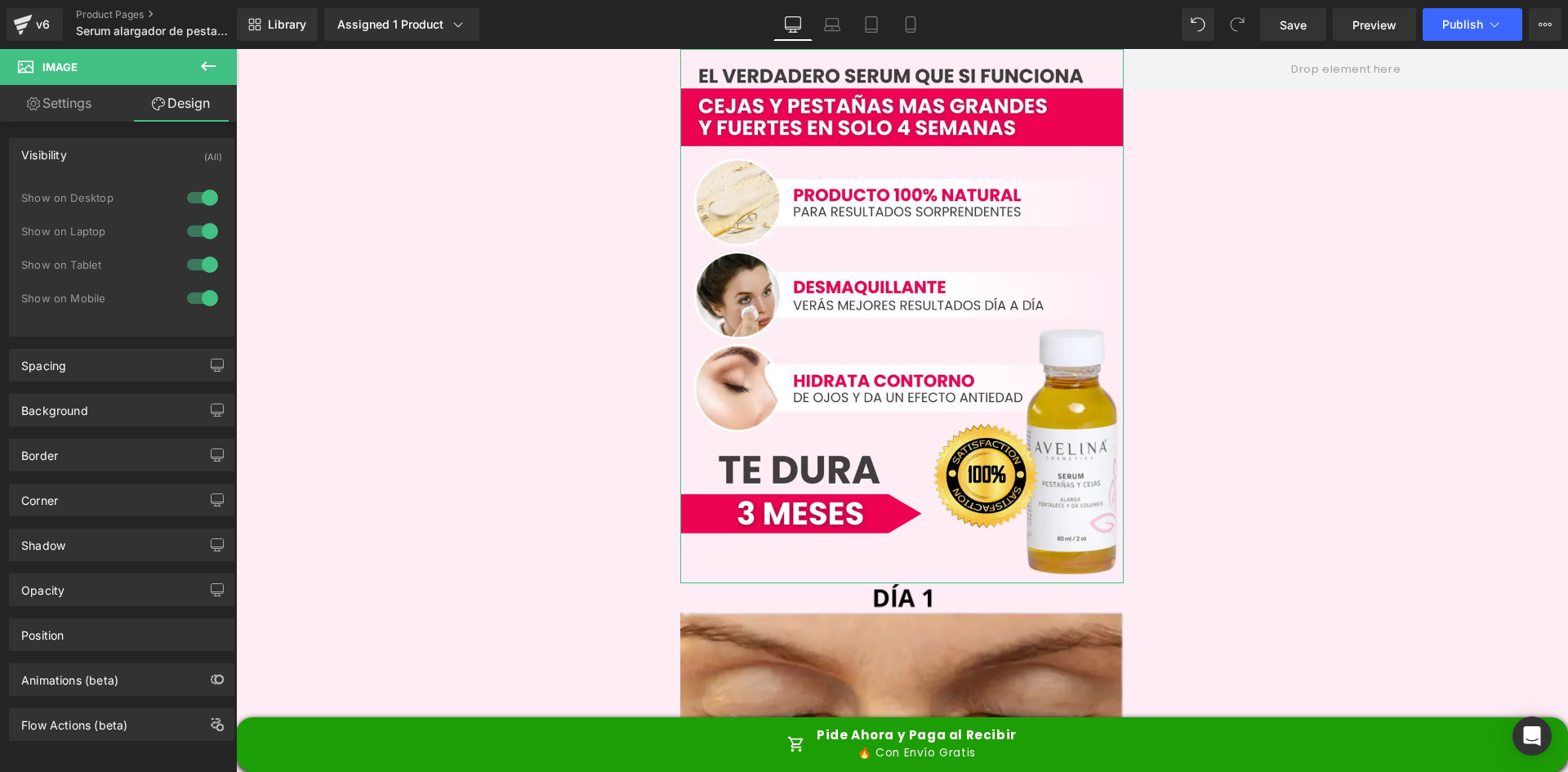
click at [95, 162] on div "Visibility (All)" at bounding box center [122, 154] width 224 height 31
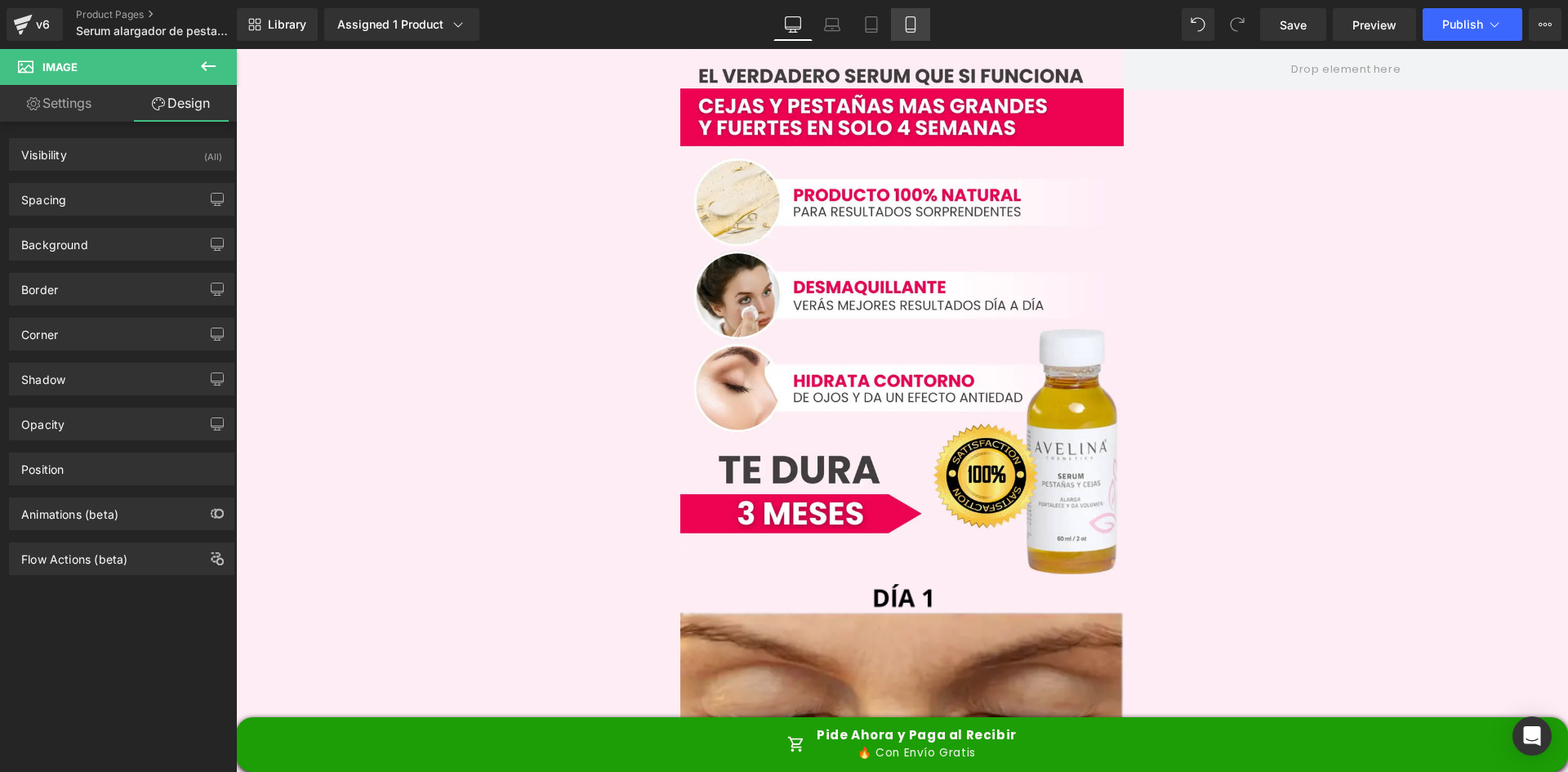
click at [917, 30] on icon at bounding box center [910, 25] width 16 height 16
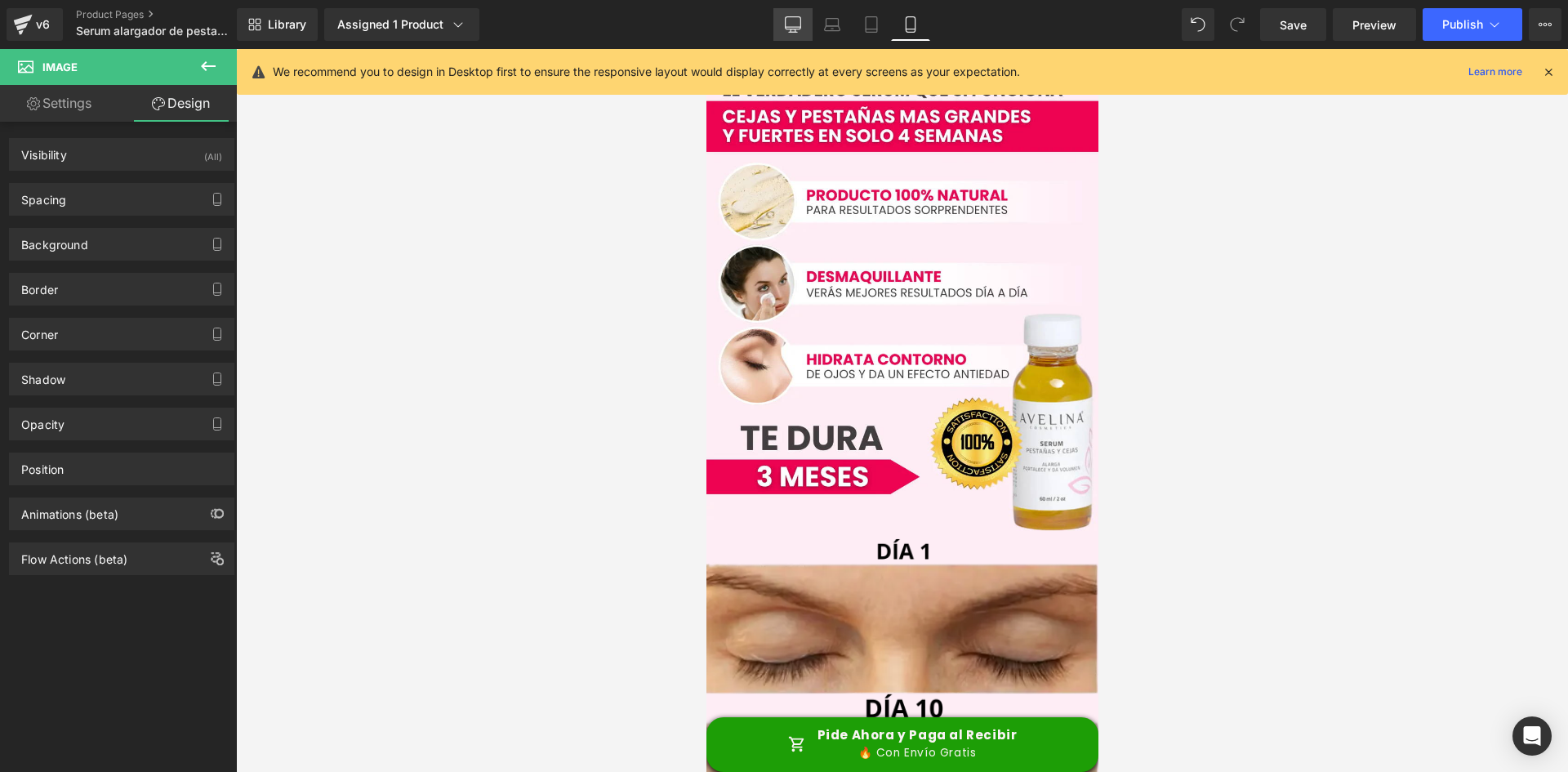
click at [794, 23] on icon at bounding box center [793, 25] width 16 height 16
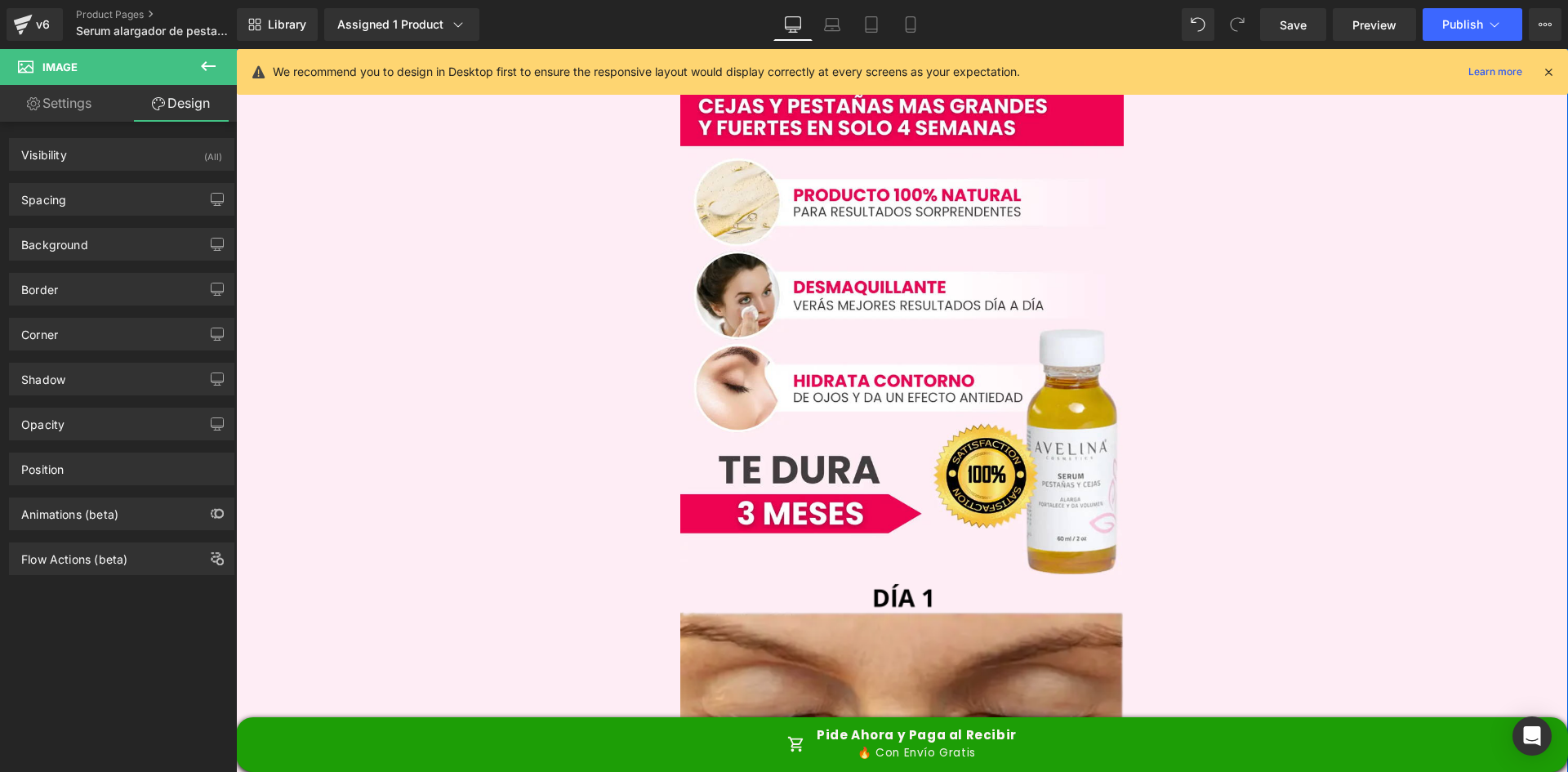
scroll to position [2287, 0]
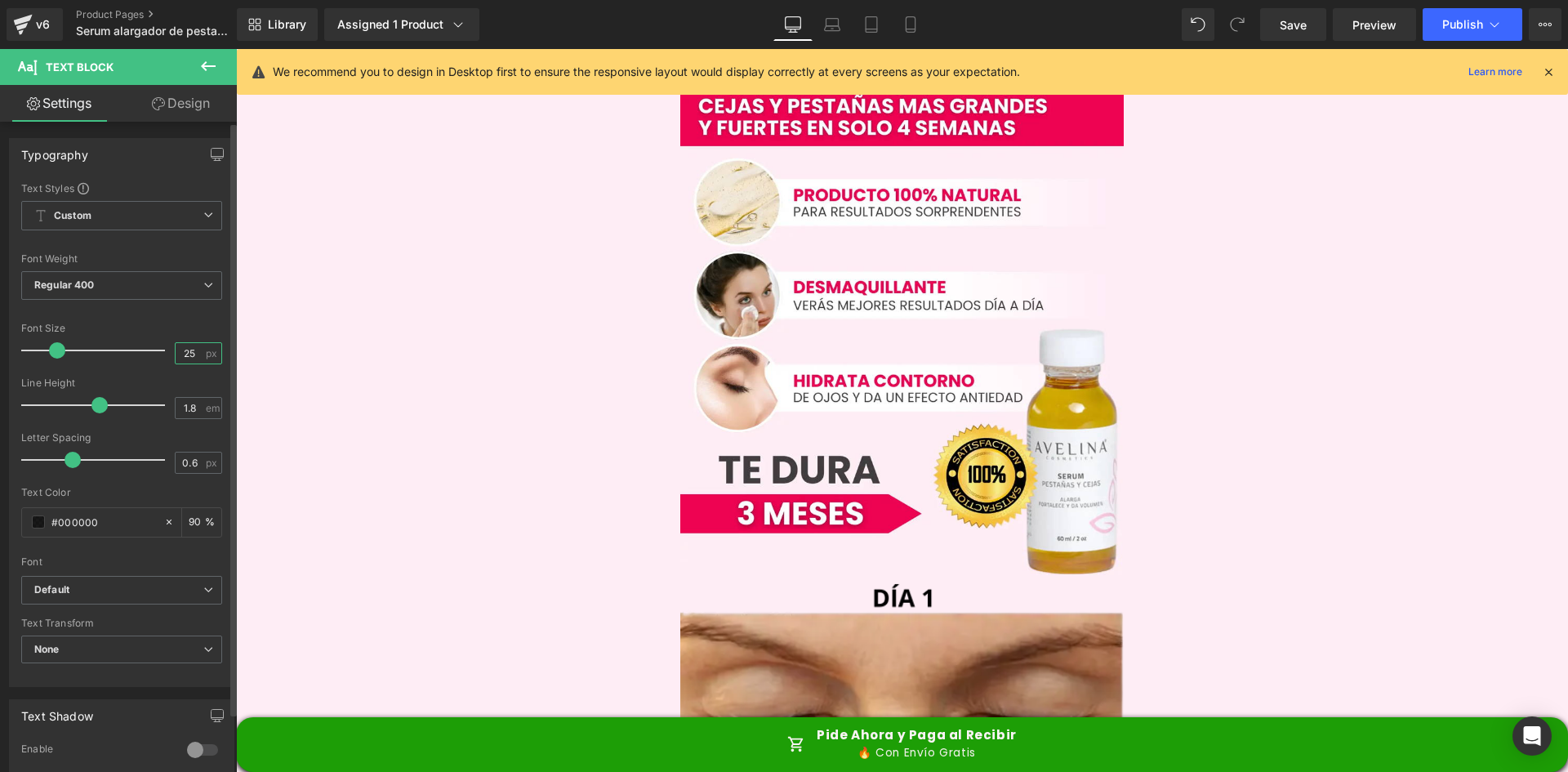
click at [185, 358] on input "25" at bounding box center [190, 353] width 28 height 20
type input "20"
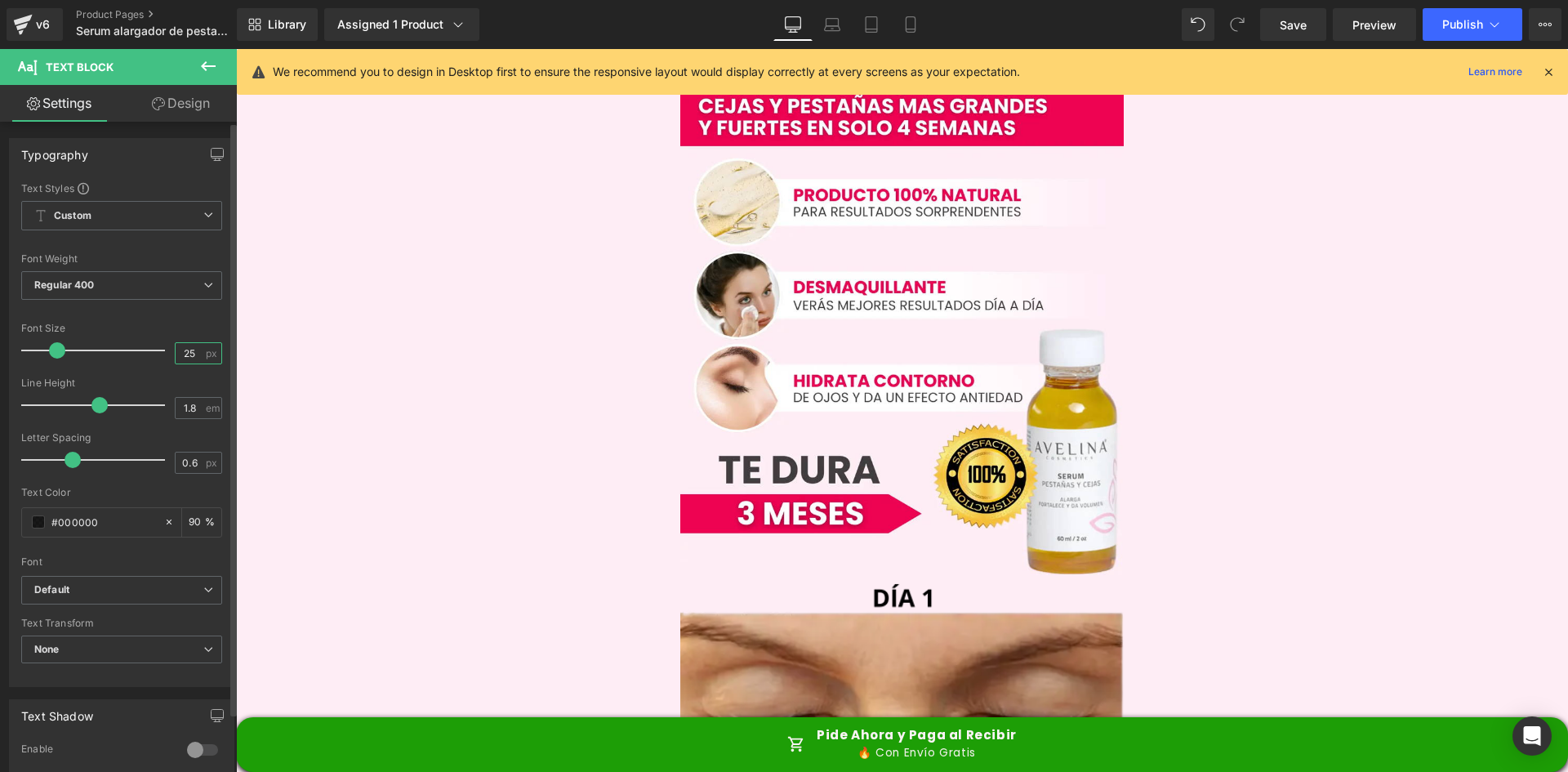
click at [180, 347] on input "25" at bounding box center [190, 353] width 28 height 20
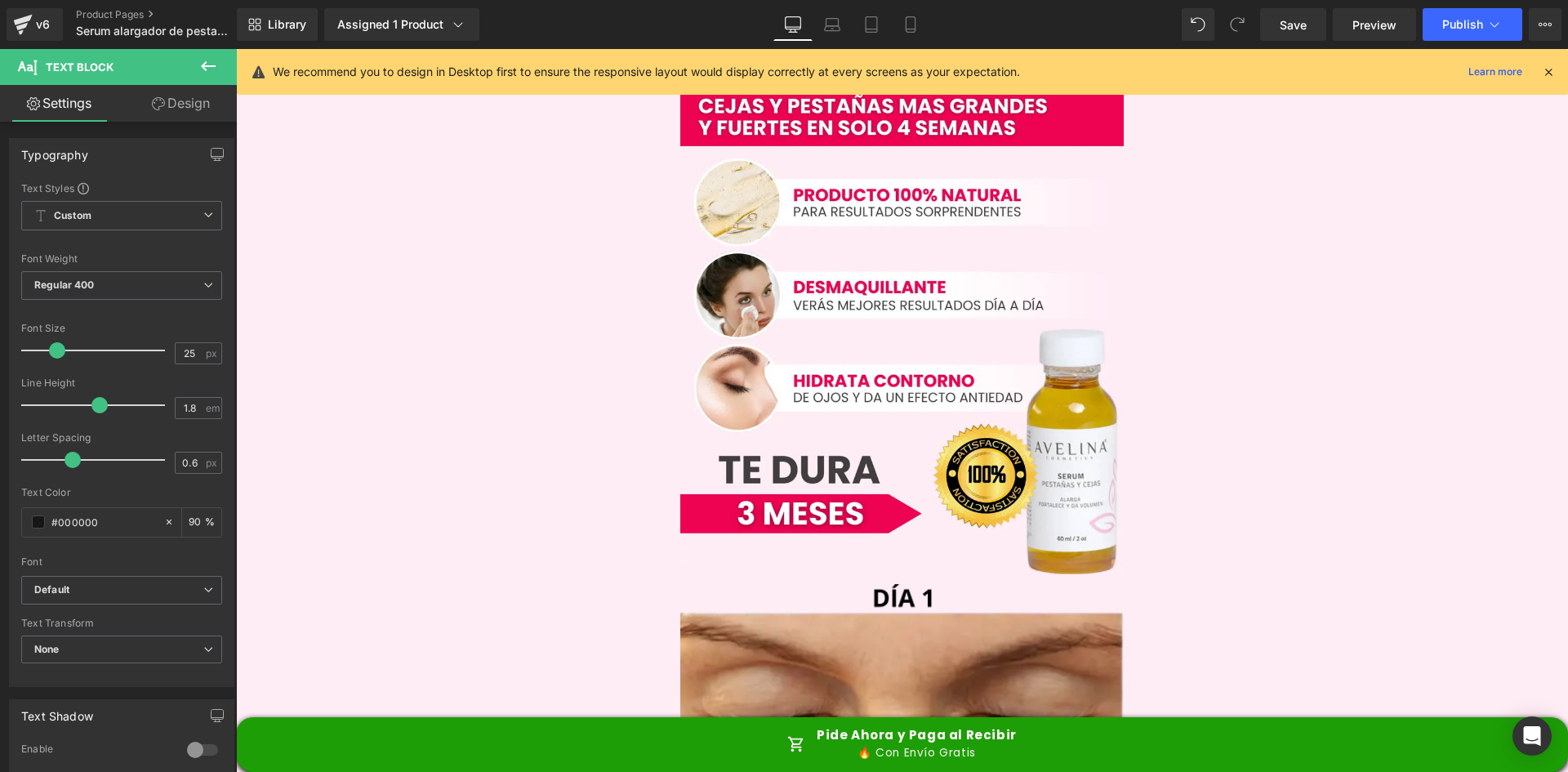
click at [166, 108] on link "Design" at bounding box center [181, 103] width 118 height 36
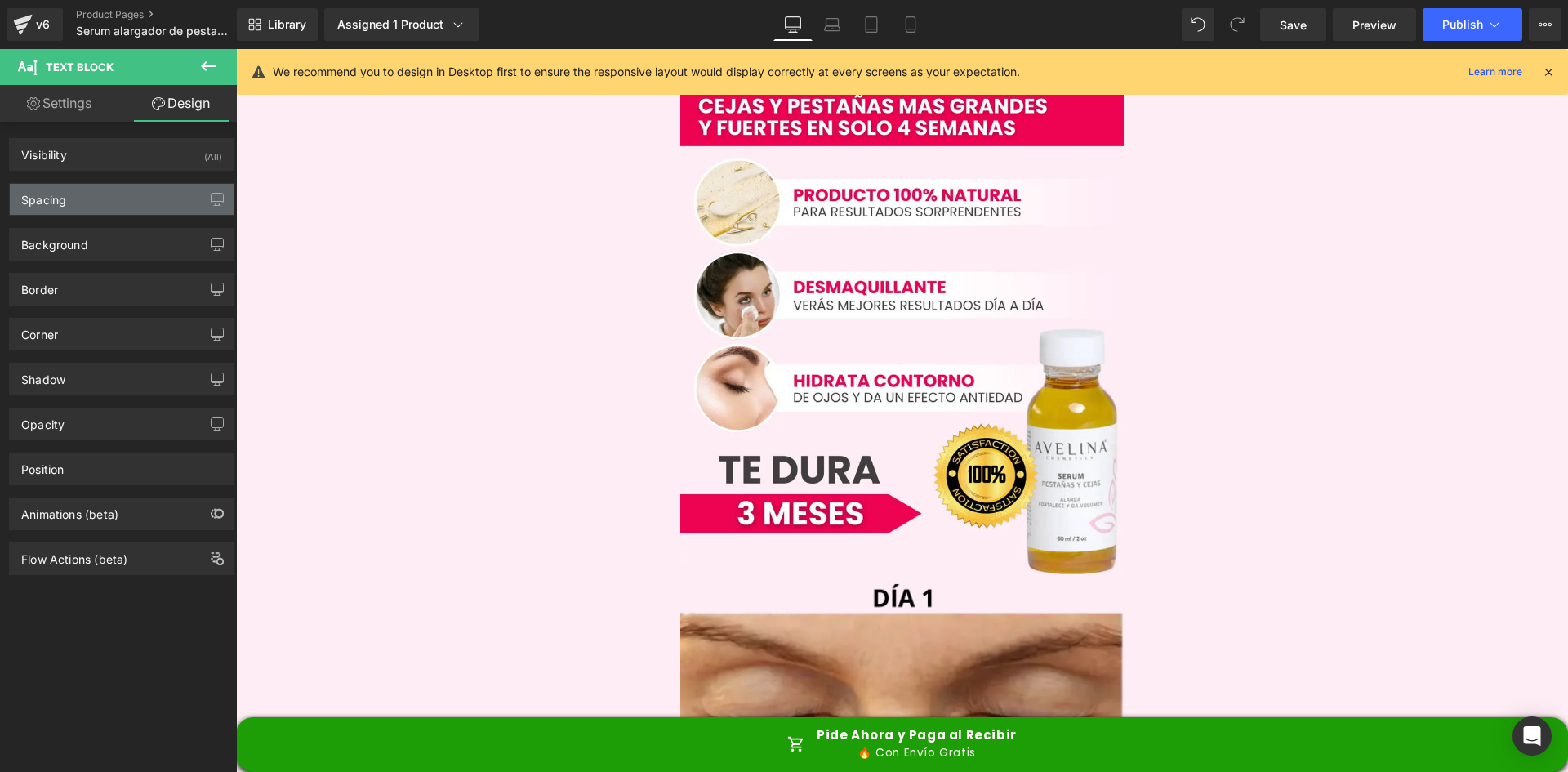
click at [127, 206] on div "Spacing" at bounding box center [122, 200] width 224 height 31
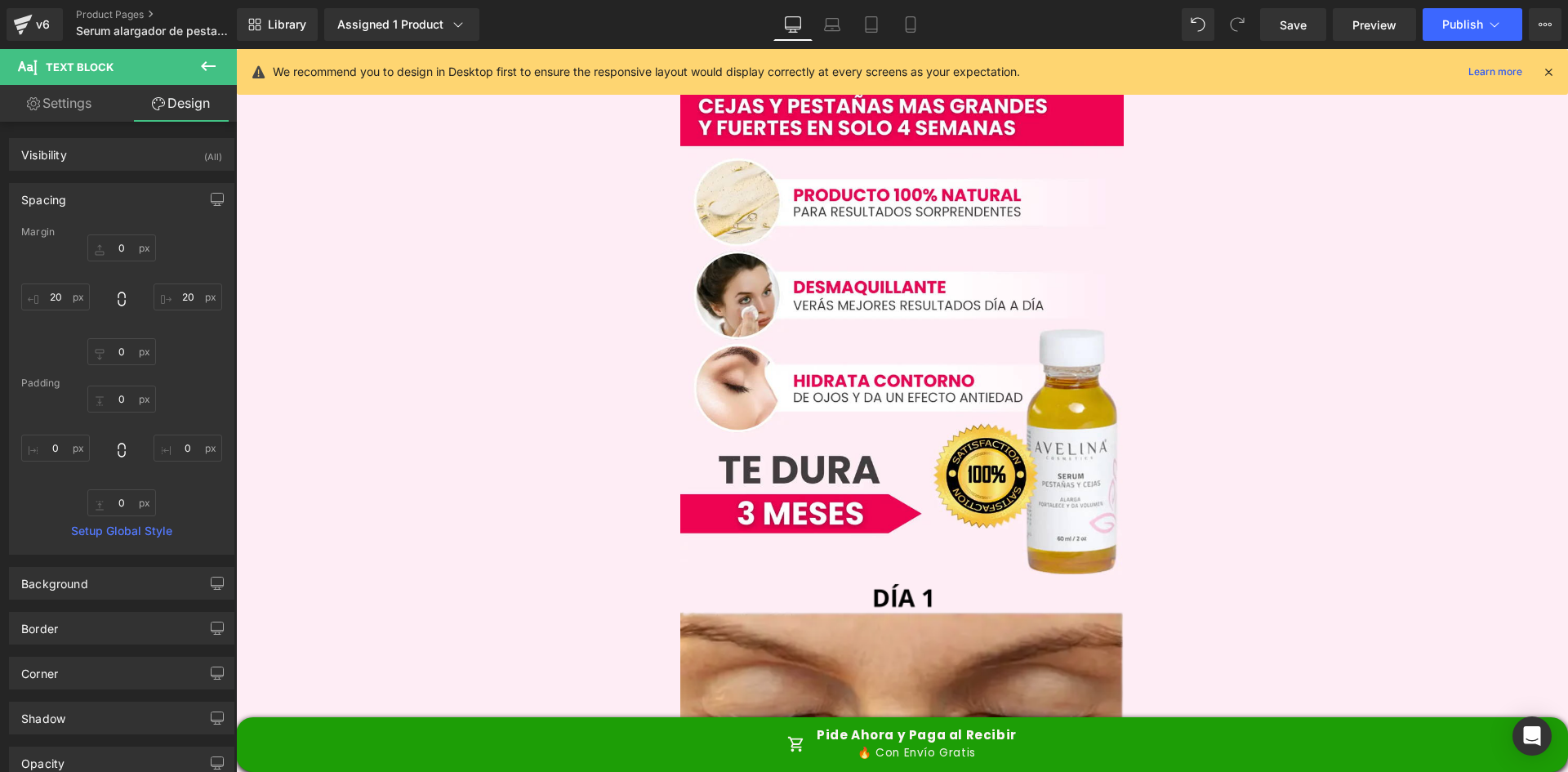
click at [61, 118] on link "Settings" at bounding box center [59, 103] width 118 height 36
type input "90"
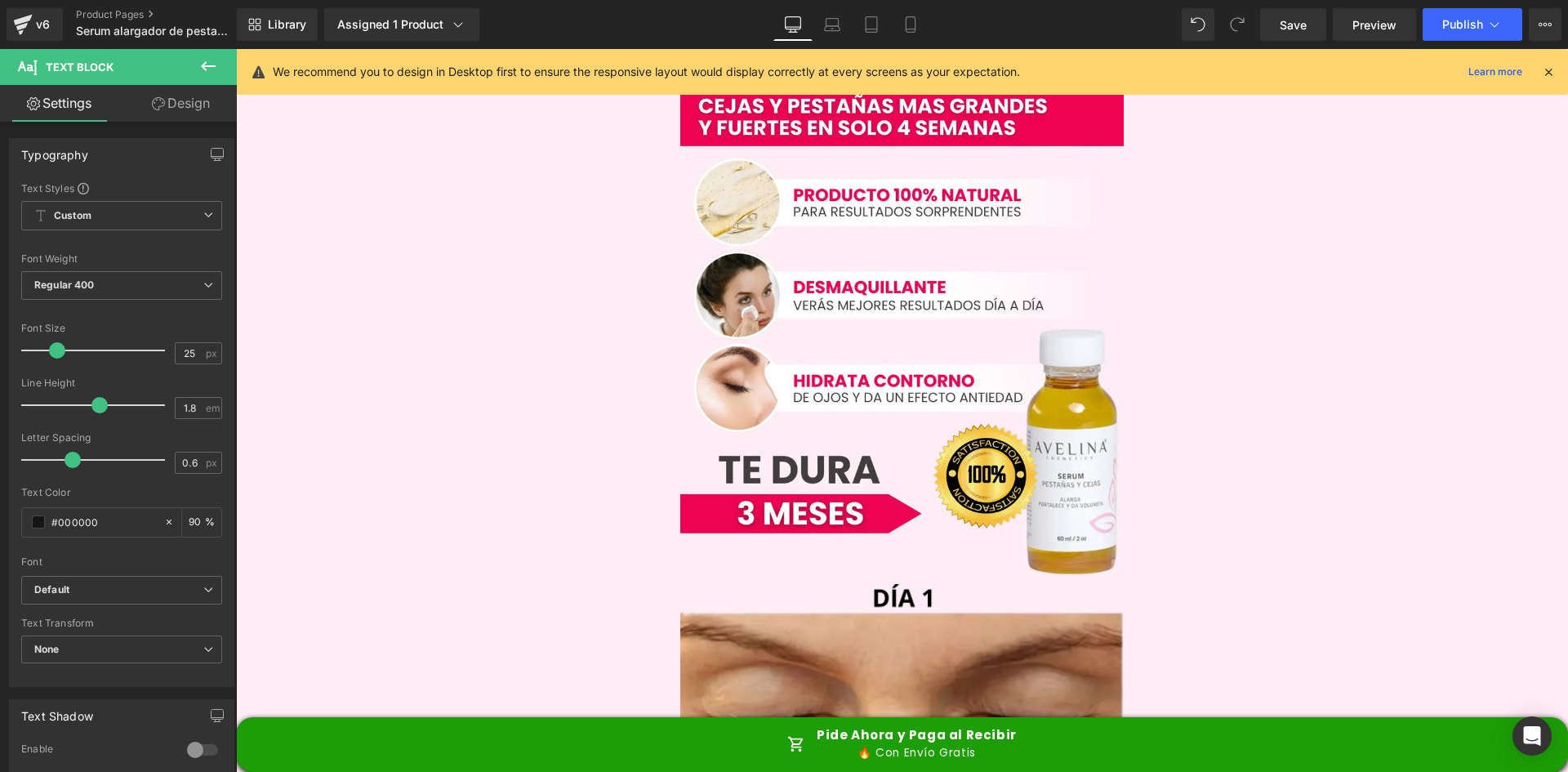
click at [128, 92] on link "Design" at bounding box center [181, 103] width 118 height 36
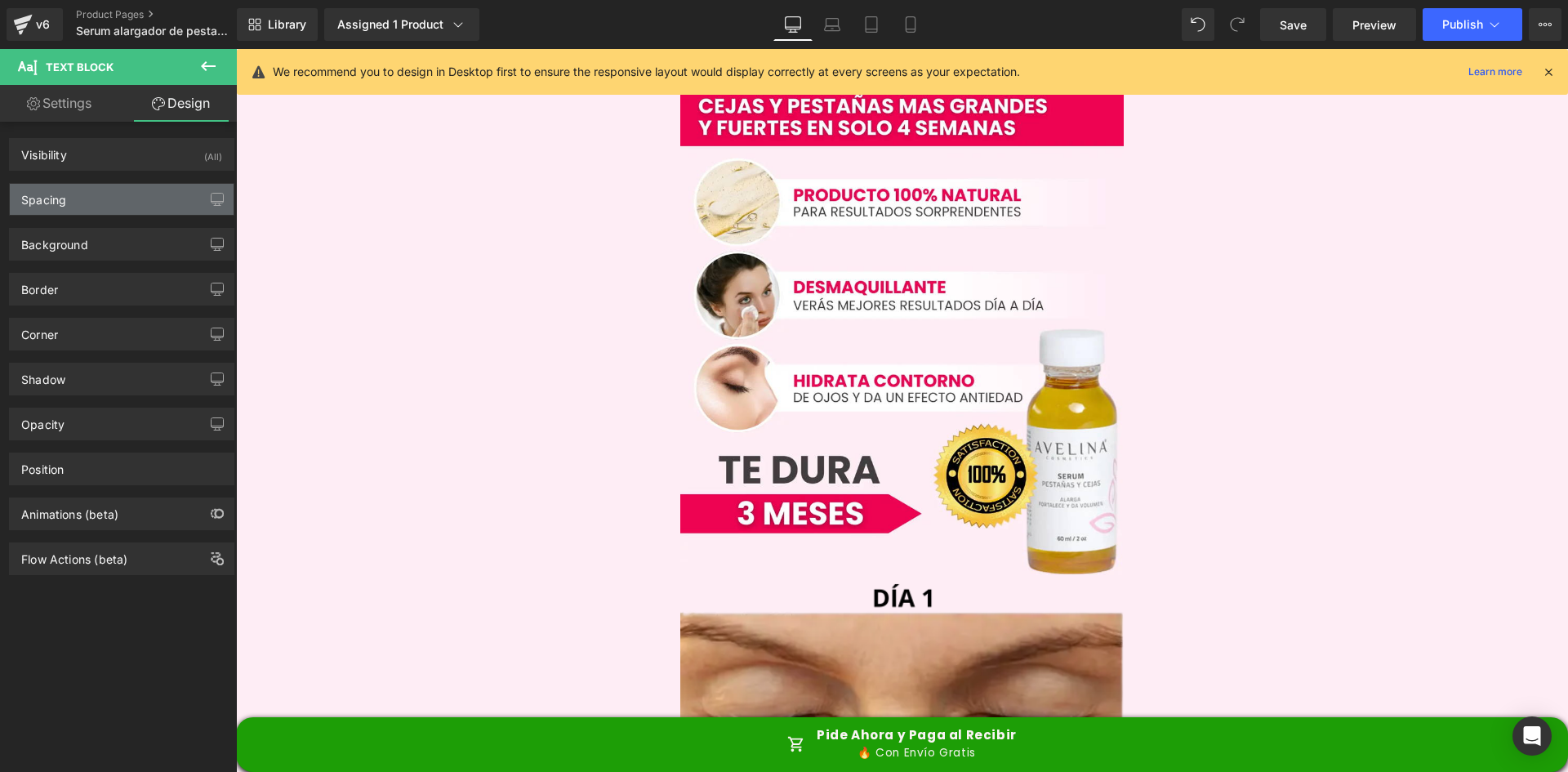
click at [75, 200] on div "Spacing" at bounding box center [122, 200] width 224 height 31
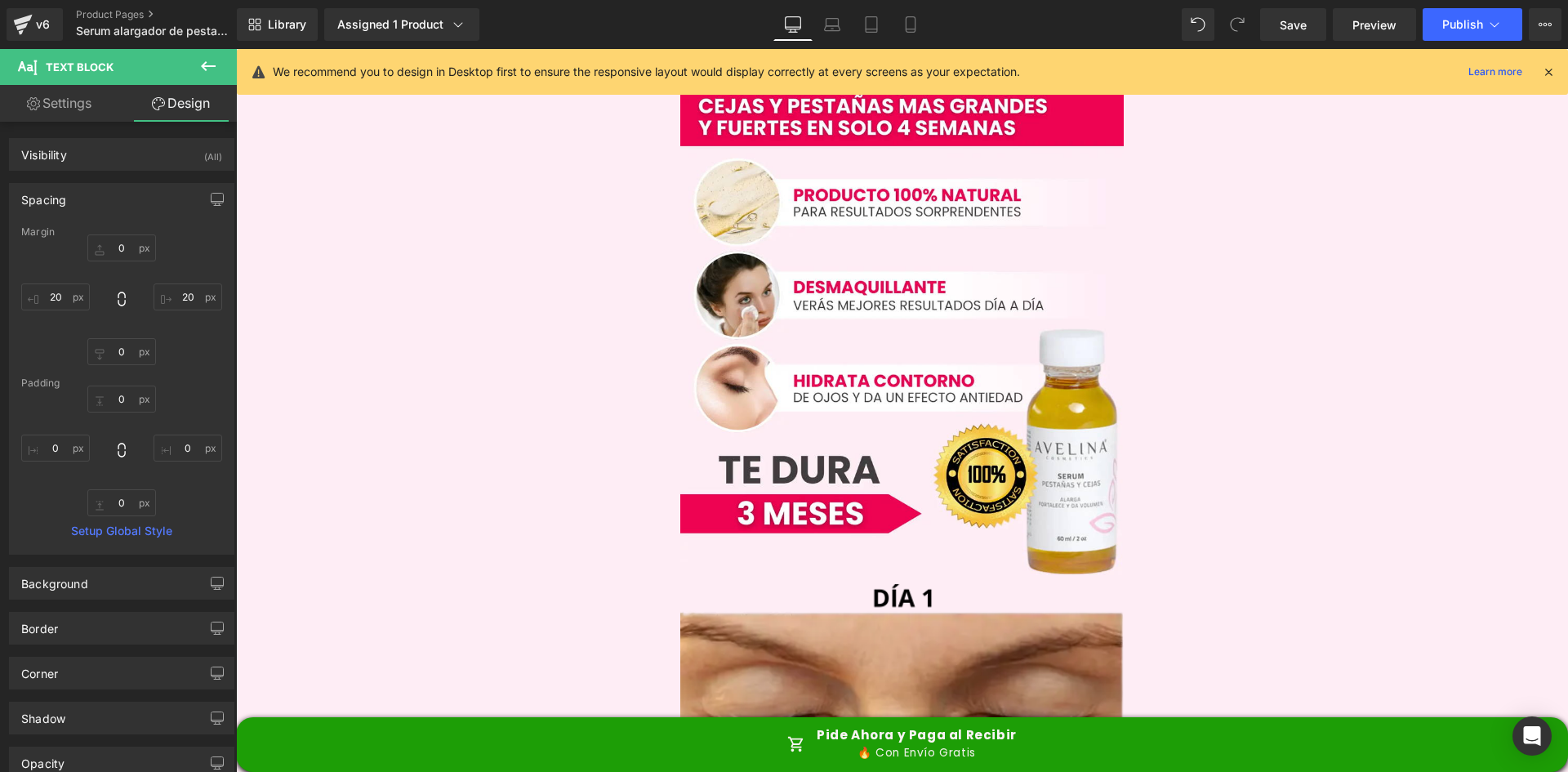
click at [134, 236] on div "Margin" at bounding box center [121, 232] width 200 height 12
click at [123, 250] on input "0" at bounding box center [121, 248] width 68 height 27
type input "10"
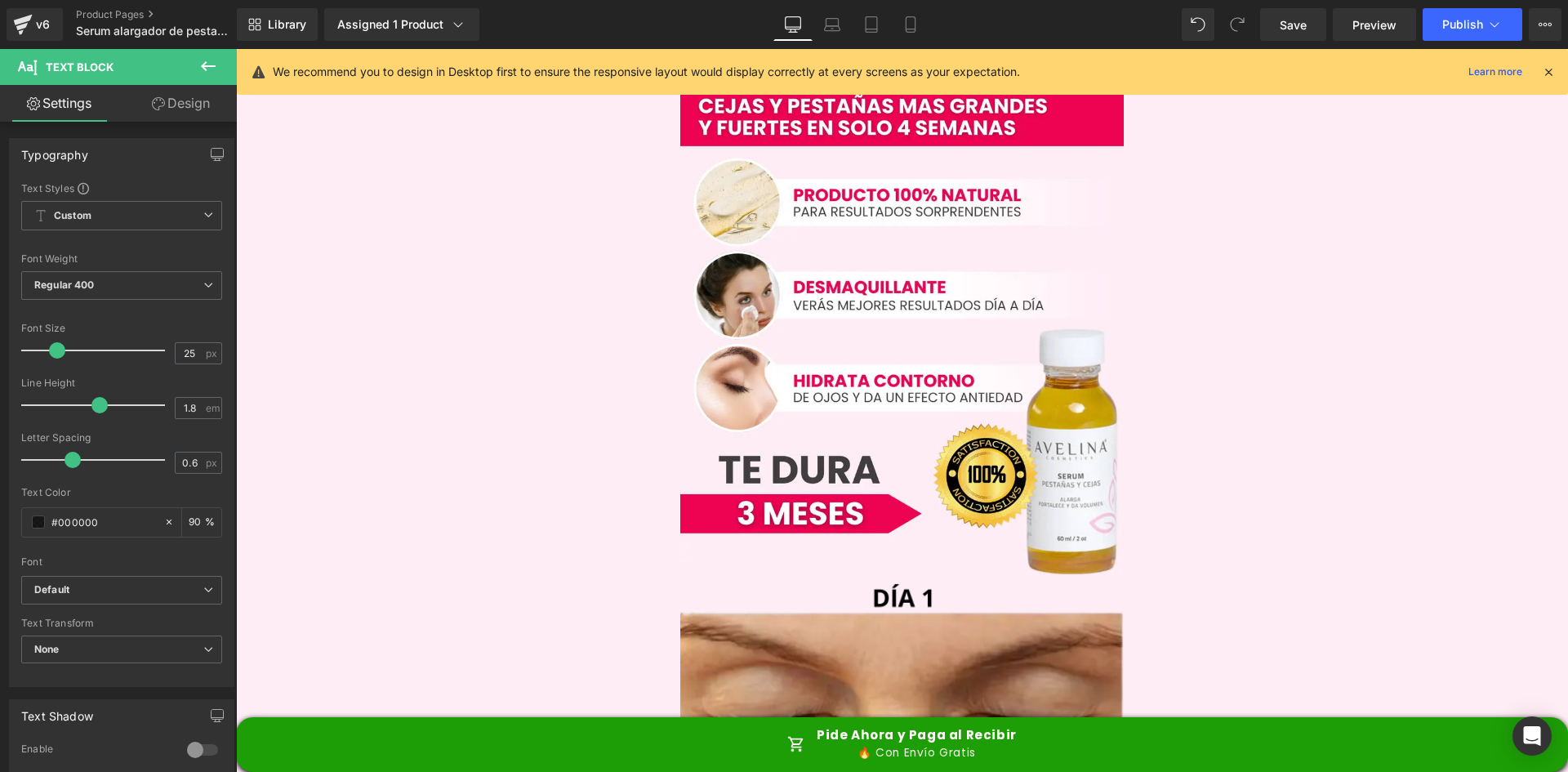
click at [200, 108] on link "Design" at bounding box center [181, 103] width 118 height 36
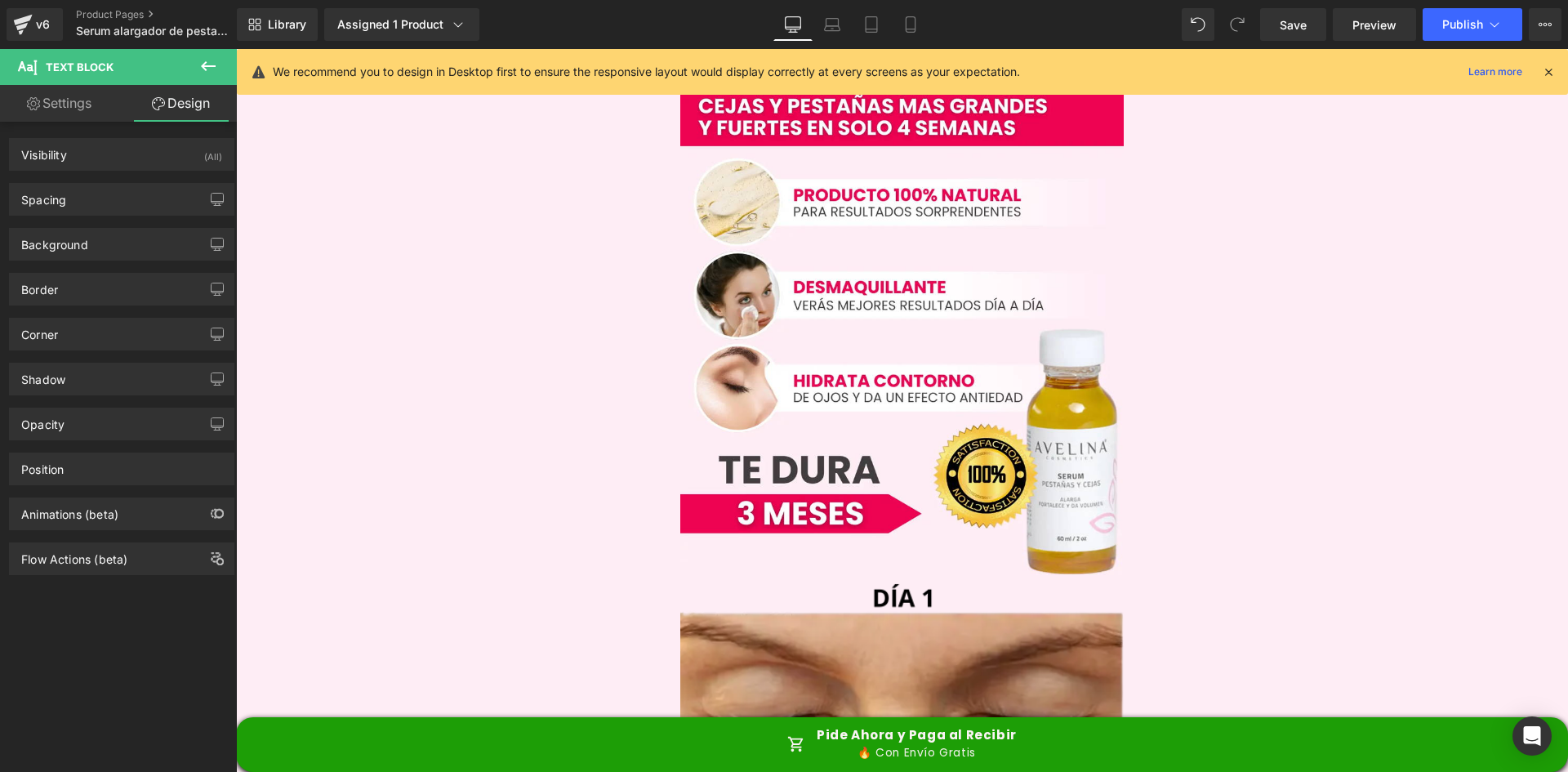
click at [27, 108] on icon at bounding box center [34, 104] width 13 height 13
type input "90"
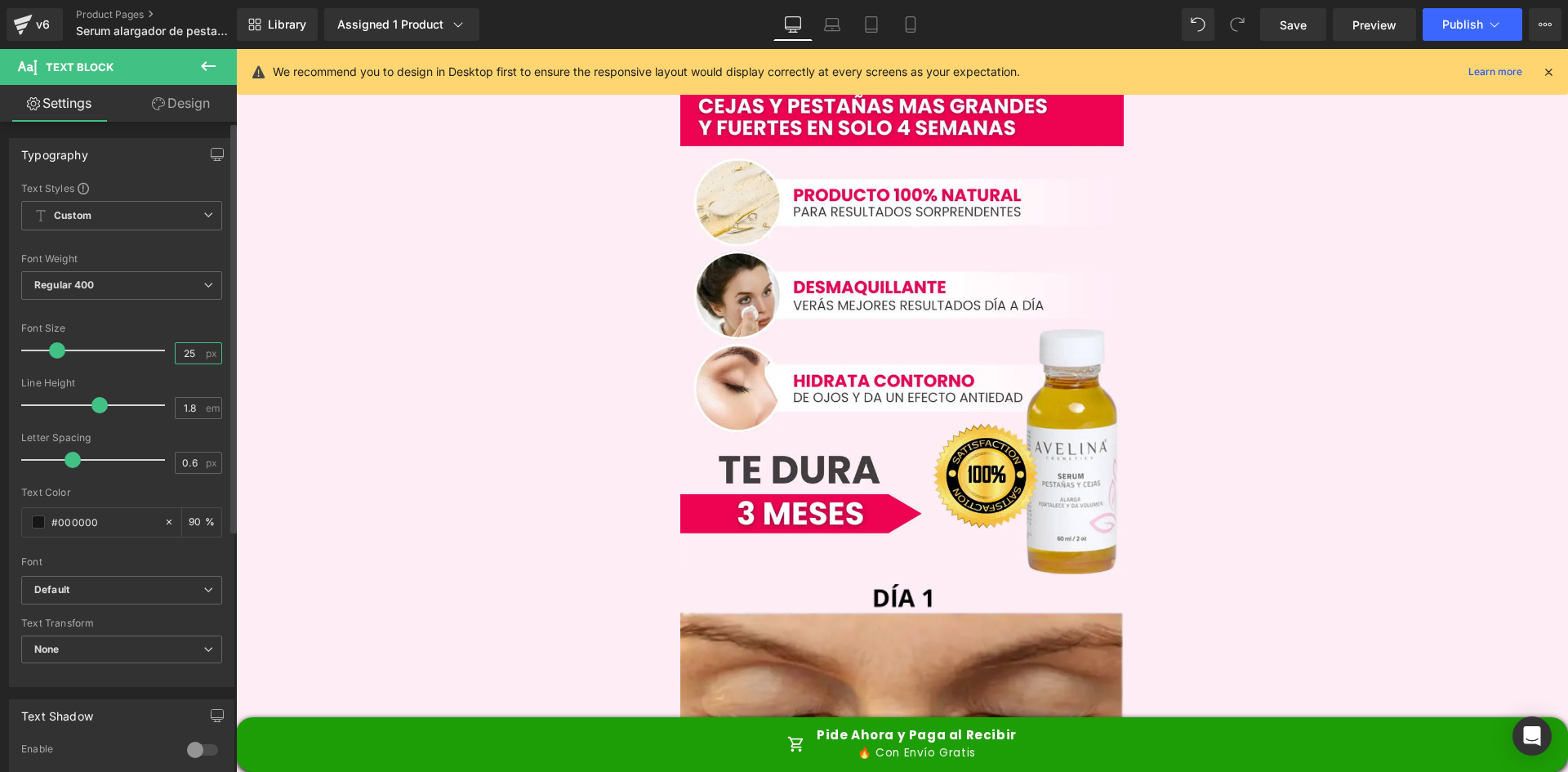
click at [177, 358] on input "25" at bounding box center [190, 353] width 28 height 20
type input "19"
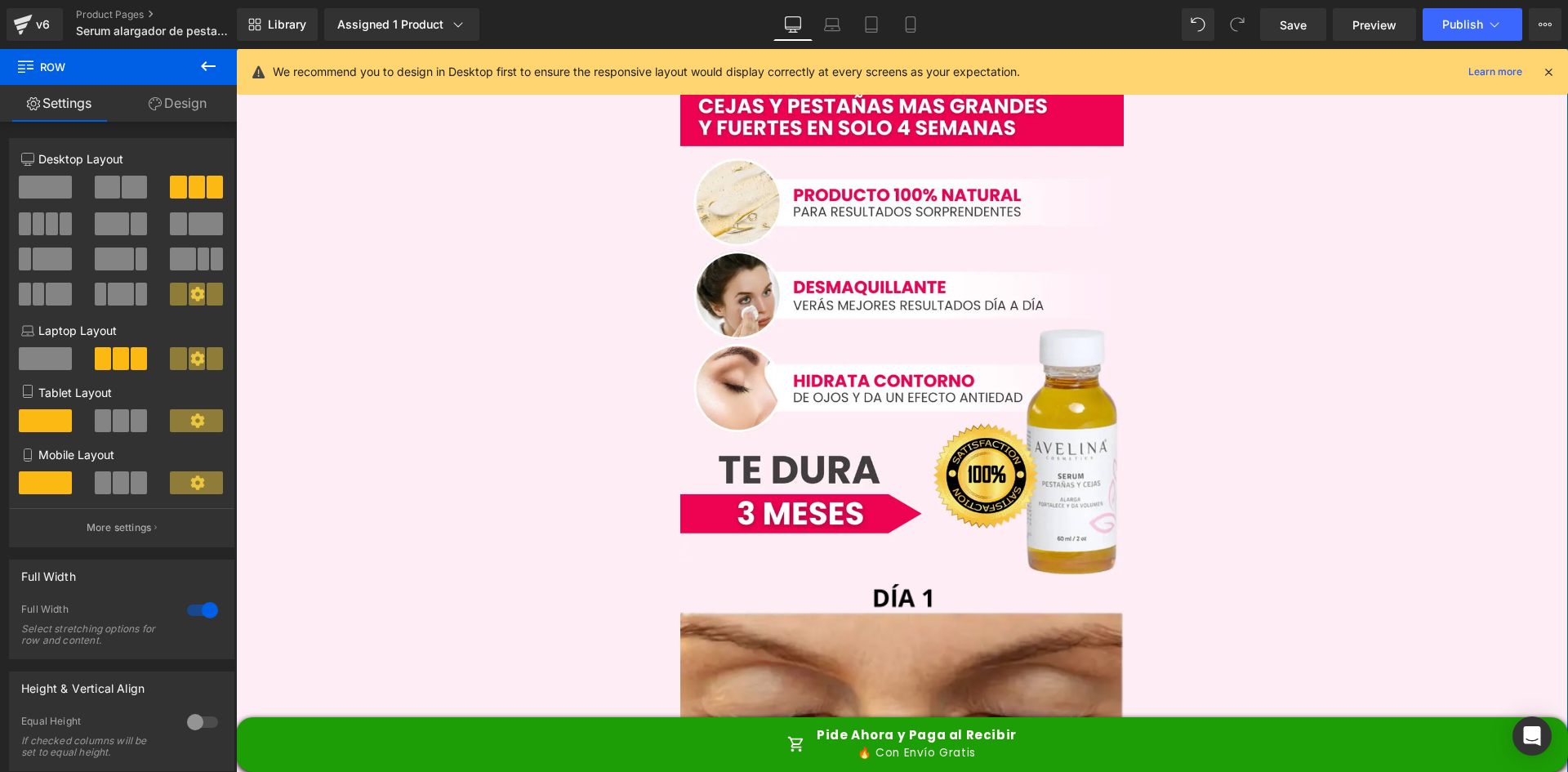
scroll to position [5636, 0]
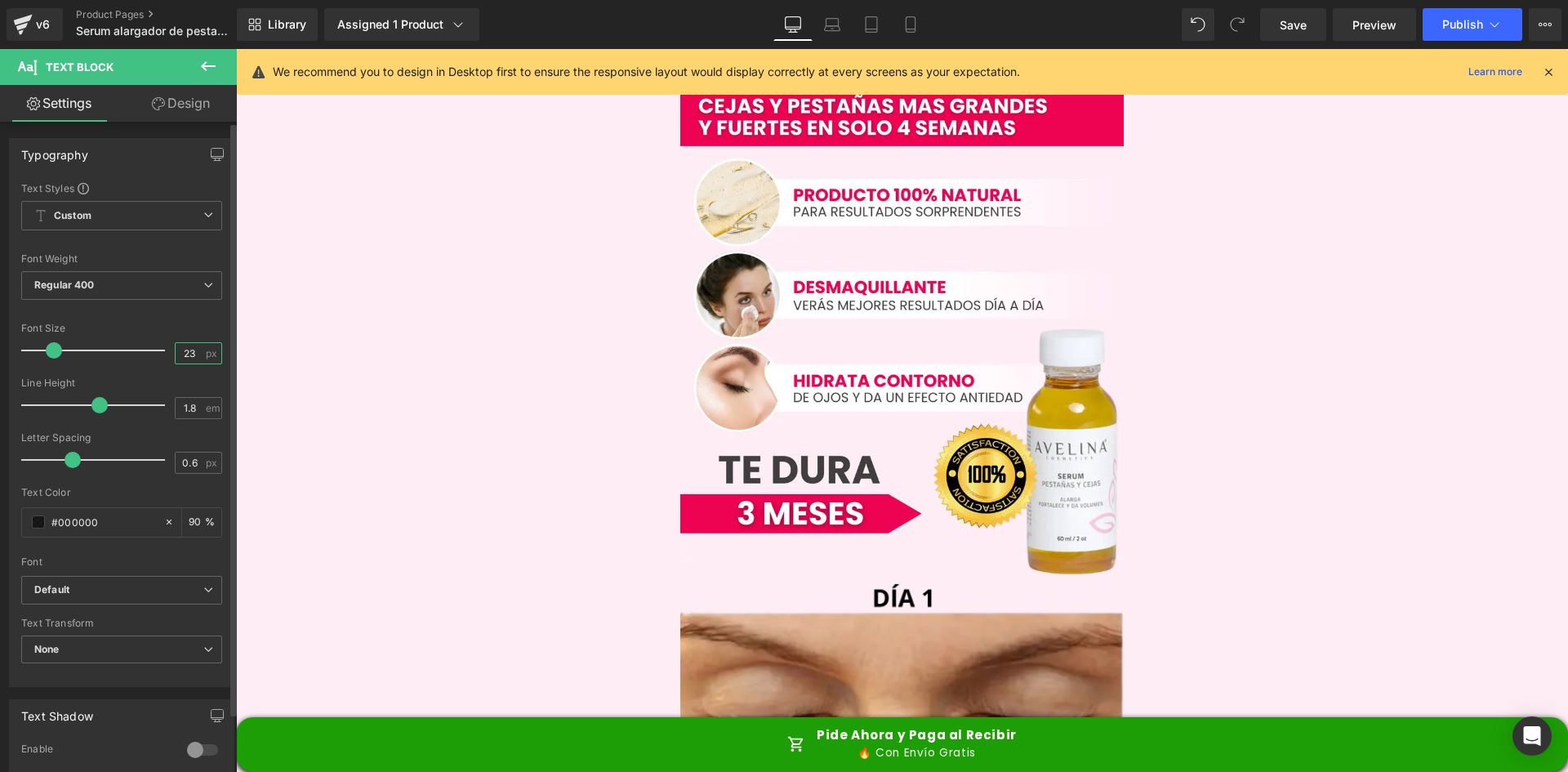
click at [185, 350] on input "23" at bounding box center [190, 353] width 28 height 20
type input "19"
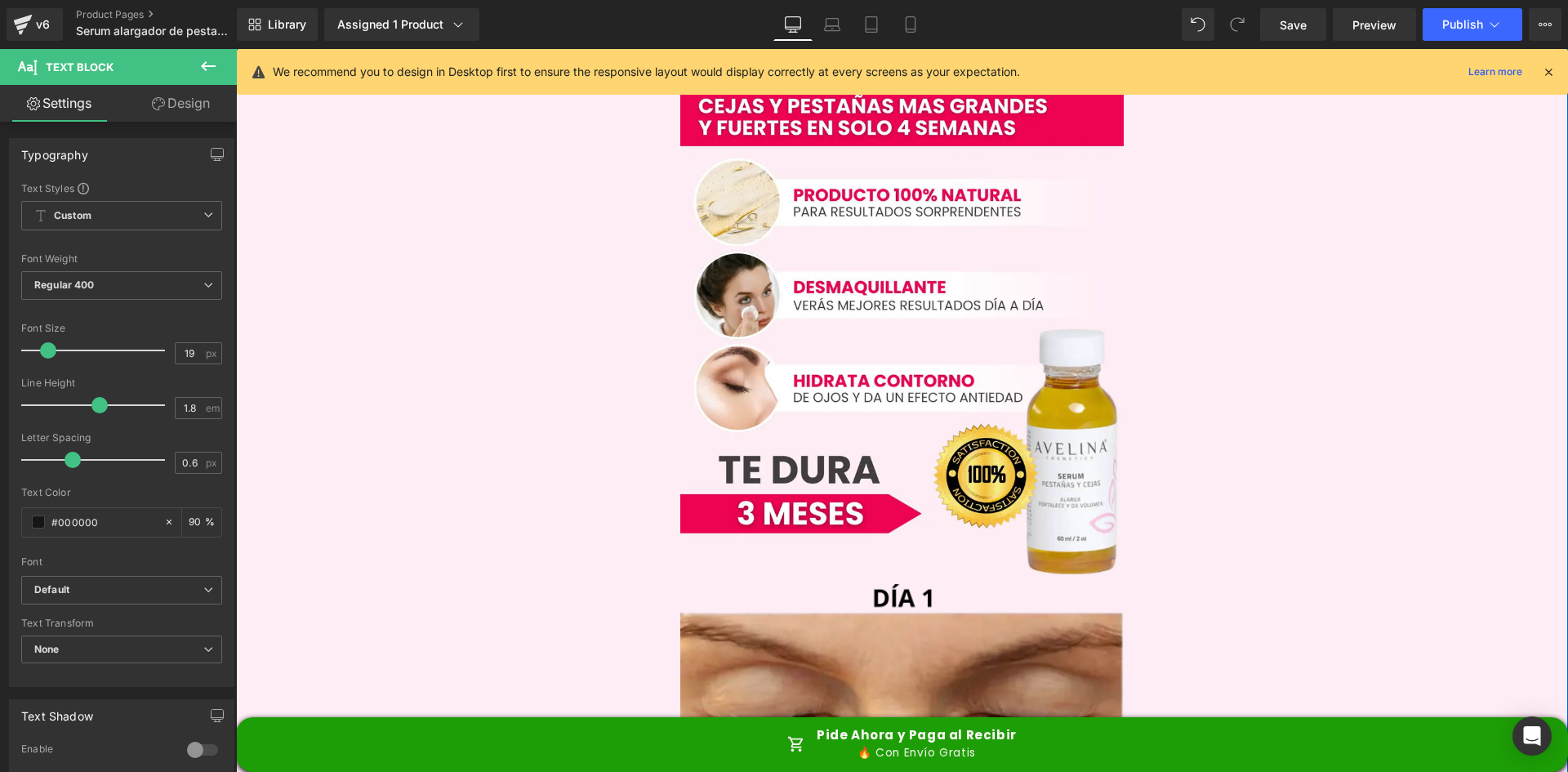
click at [176, 348] on input "23" at bounding box center [190, 353] width 28 height 20
type input "19"
click at [1444, 25] on span "Publish" at bounding box center [1462, 25] width 41 height 13
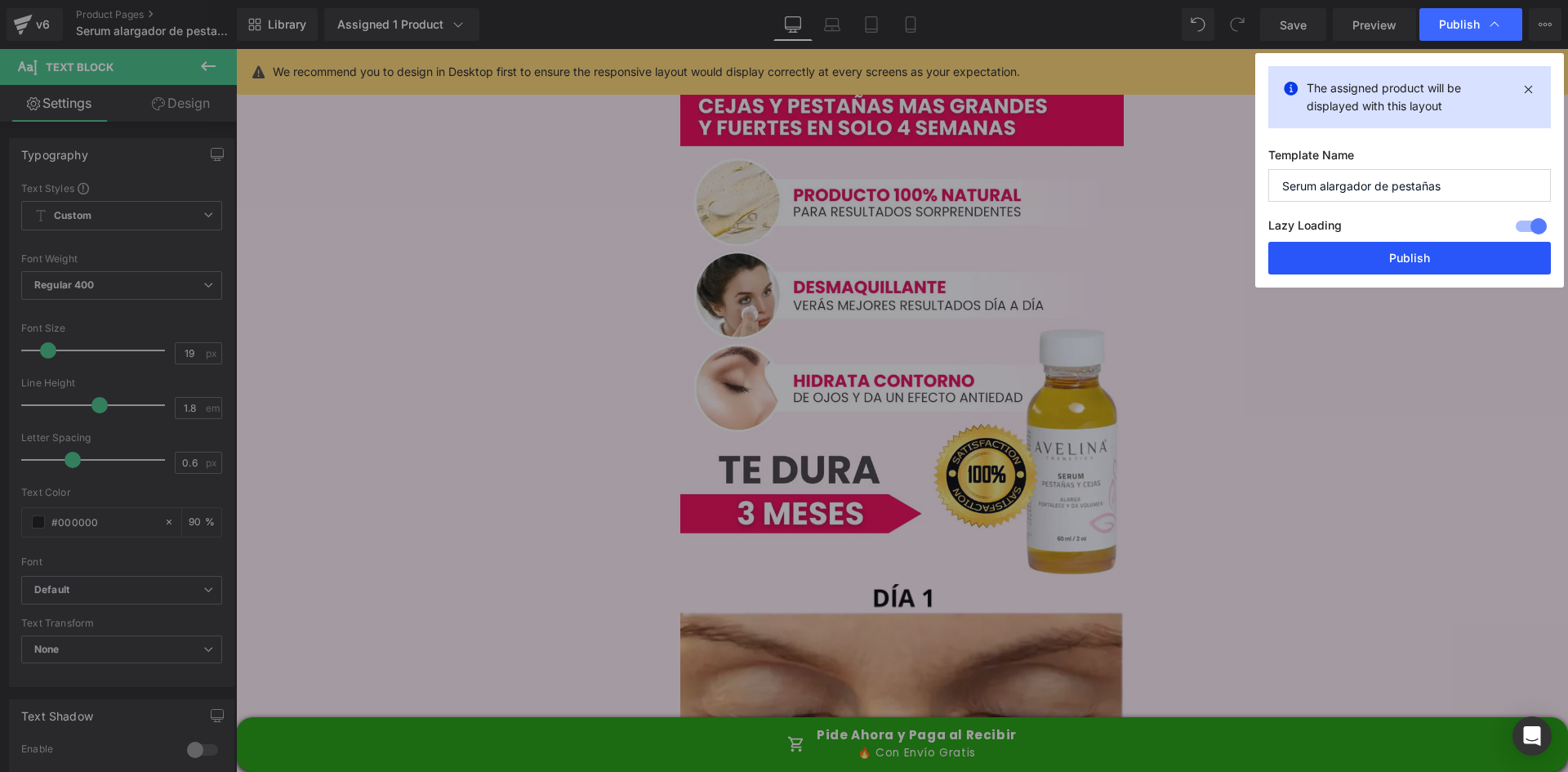
click at [1390, 258] on button "Publish" at bounding box center [1409, 258] width 282 height 33
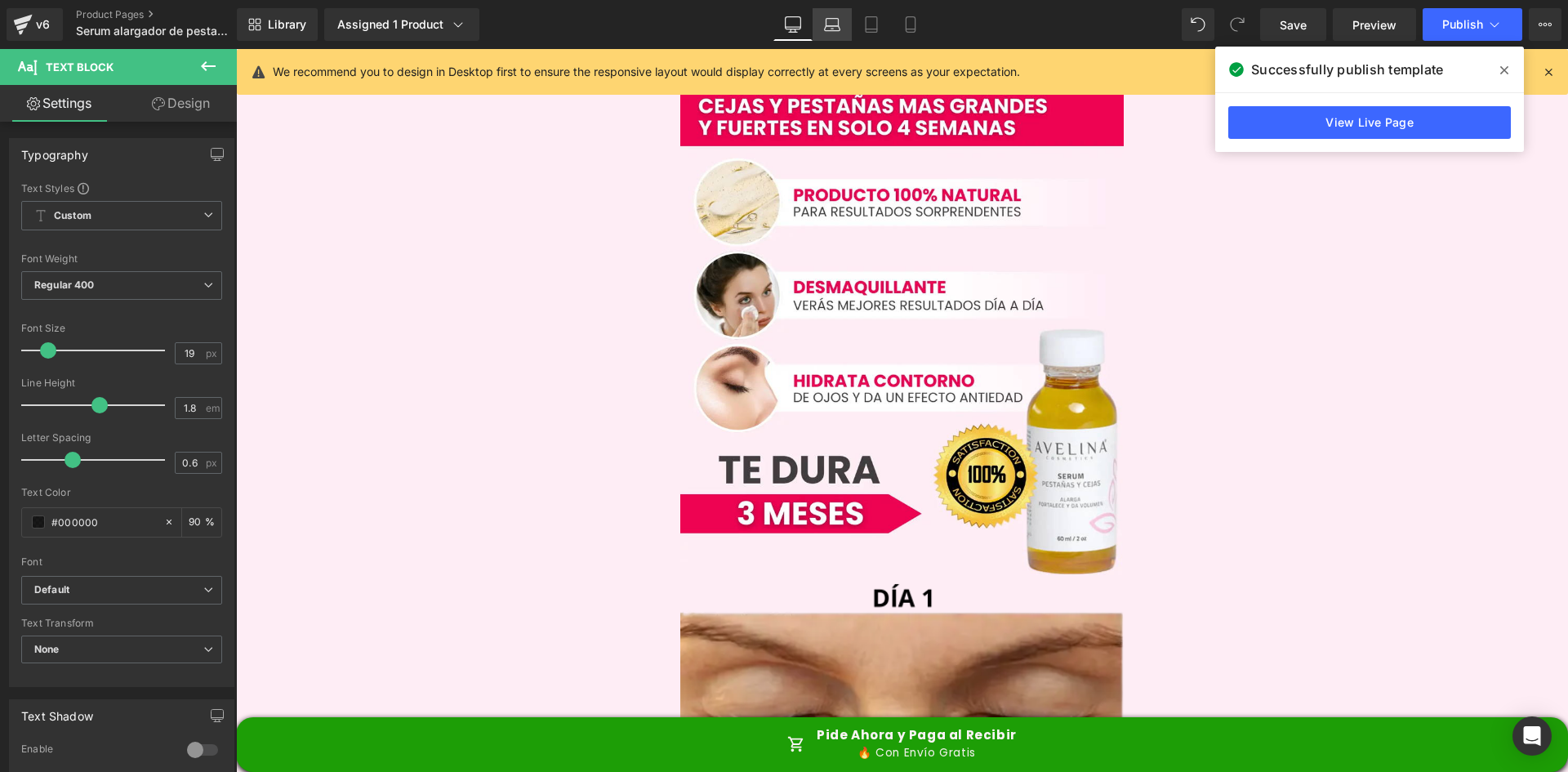
click at [805, 35] on link "Desktop" at bounding box center [793, 25] width 39 height 33
click at [1550, 81] on div "We recommend you to design in Desktop first to ensure the responsive layout wou…" at bounding box center [913, 72] width 1282 height 20
drag, startPoint x: 1551, startPoint y: 71, endPoint x: 1290, endPoint y: 28, distance: 264.5
click at [1551, 71] on icon at bounding box center [1548, 72] width 15 height 15
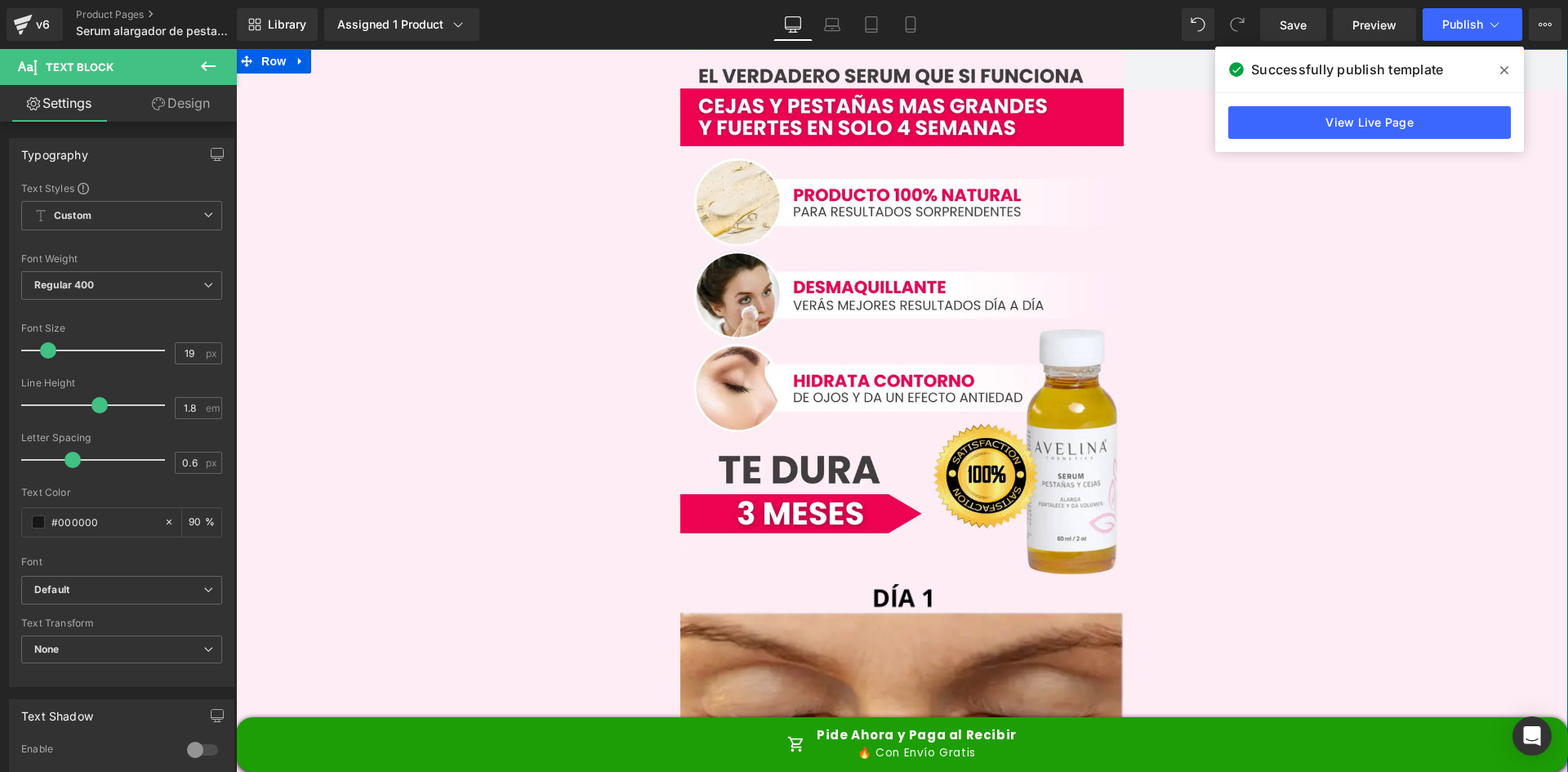
scroll to position [4358, 0]
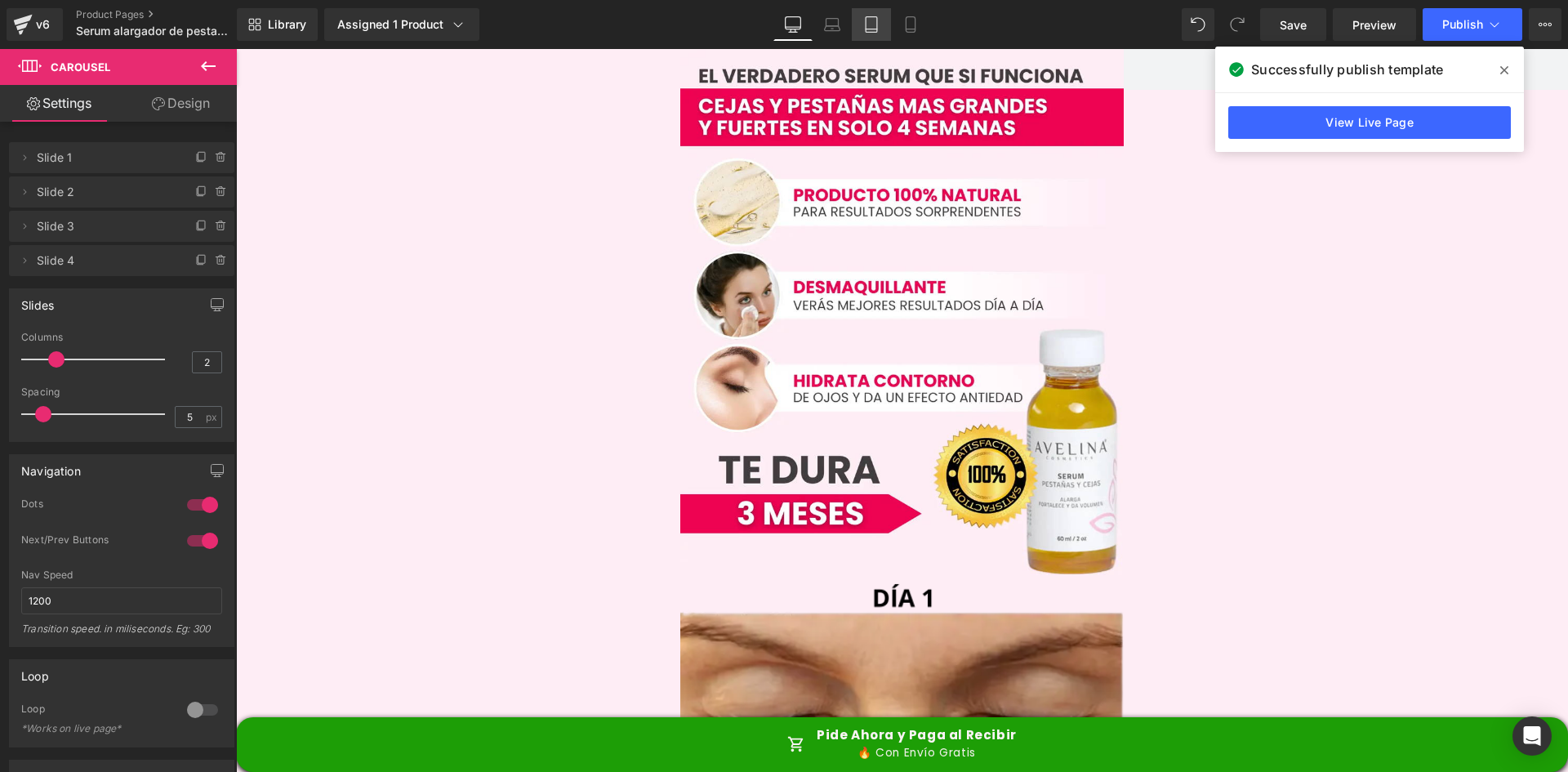
click at [907, 33] on link "Mobile" at bounding box center [910, 25] width 39 height 33
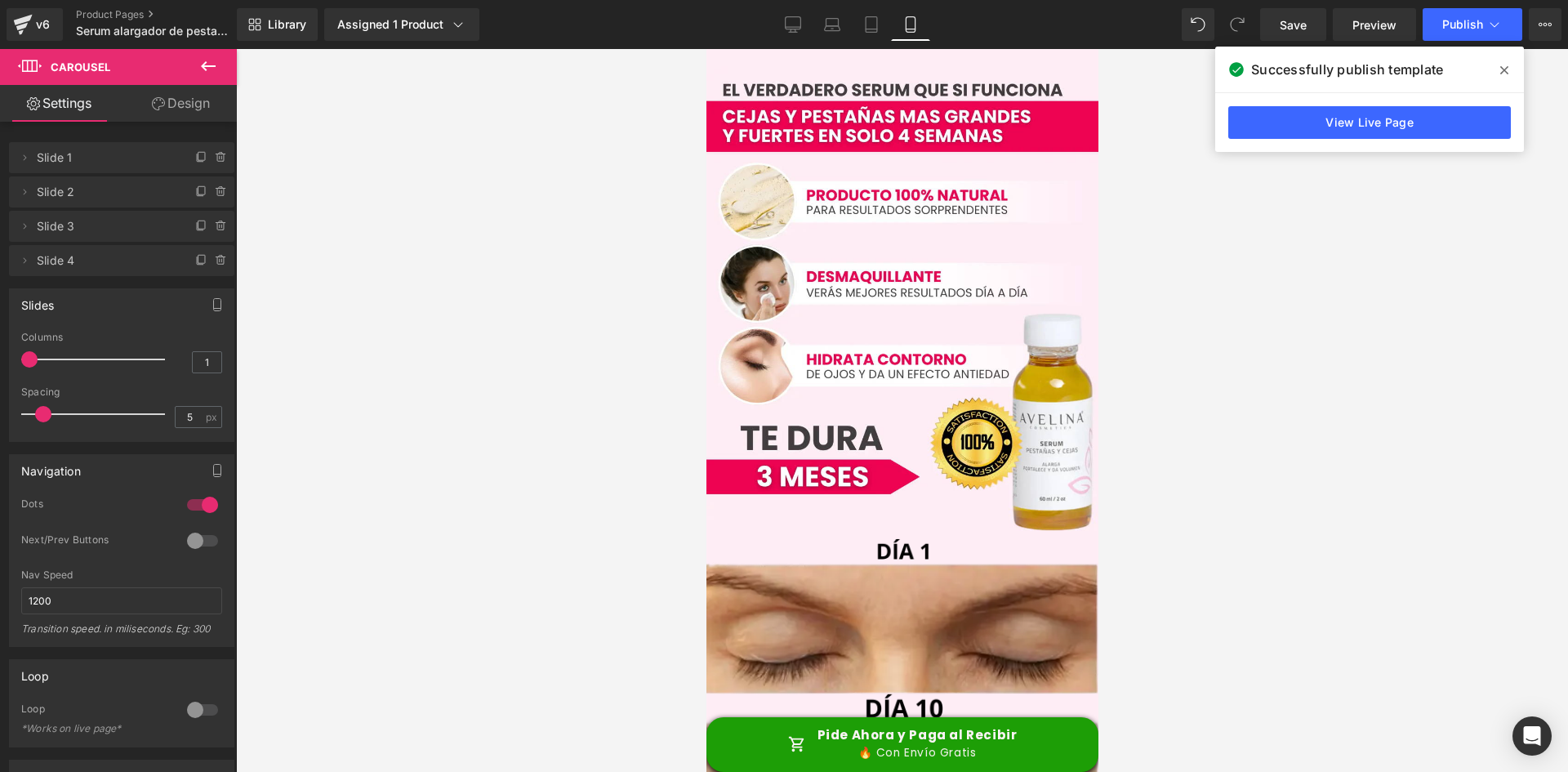
scroll to position [3746, 0]
type input "2"
drag, startPoint x: 27, startPoint y: 355, endPoint x: 57, endPoint y: 356, distance: 30.0
click at [57, 356] on span at bounding box center [56, 359] width 16 height 16
click at [1460, 16] on button "Publish" at bounding box center [1471, 25] width 99 height 33
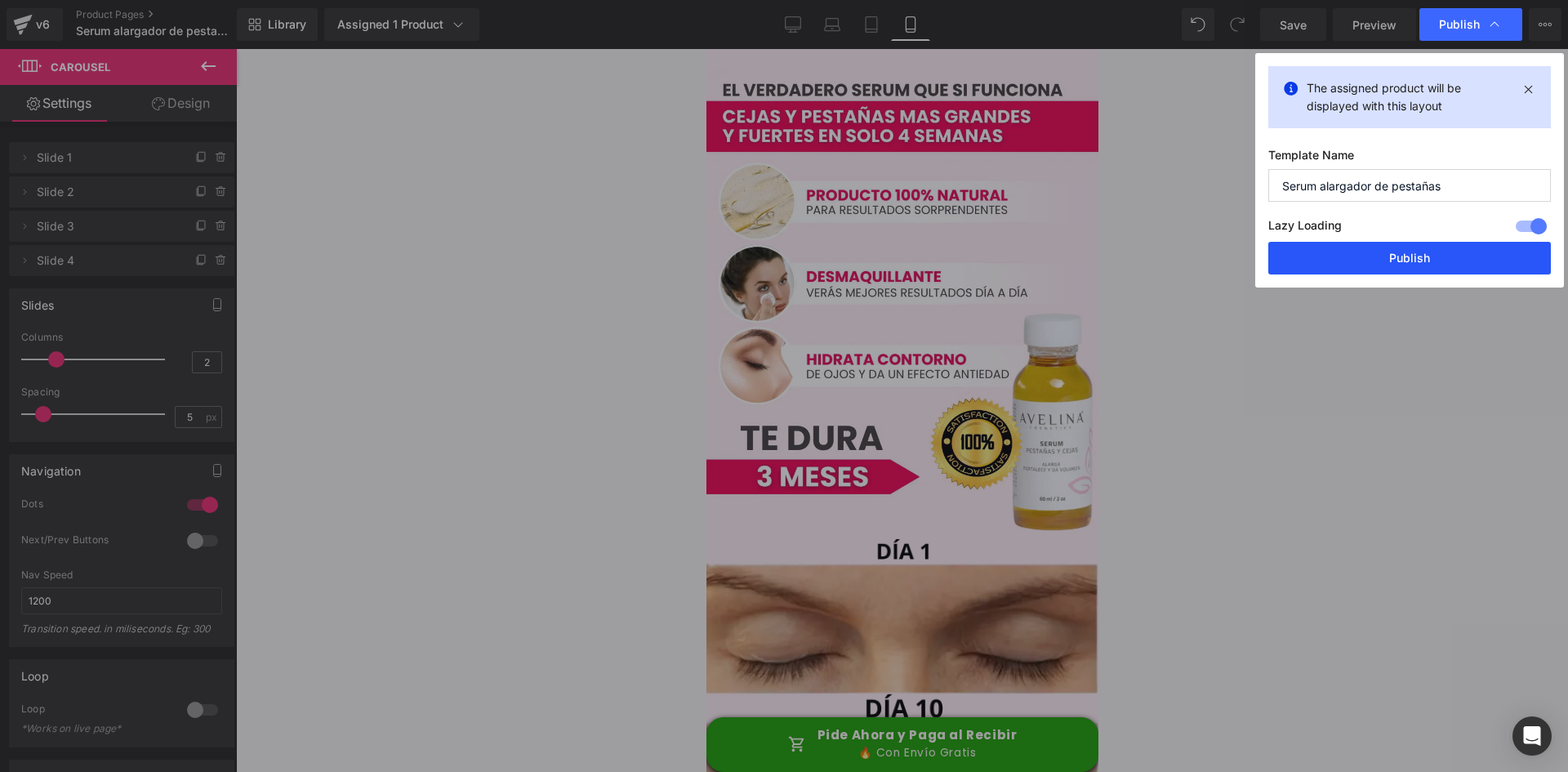
click at [1418, 265] on button "Publish" at bounding box center [1409, 258] width 282 height 33
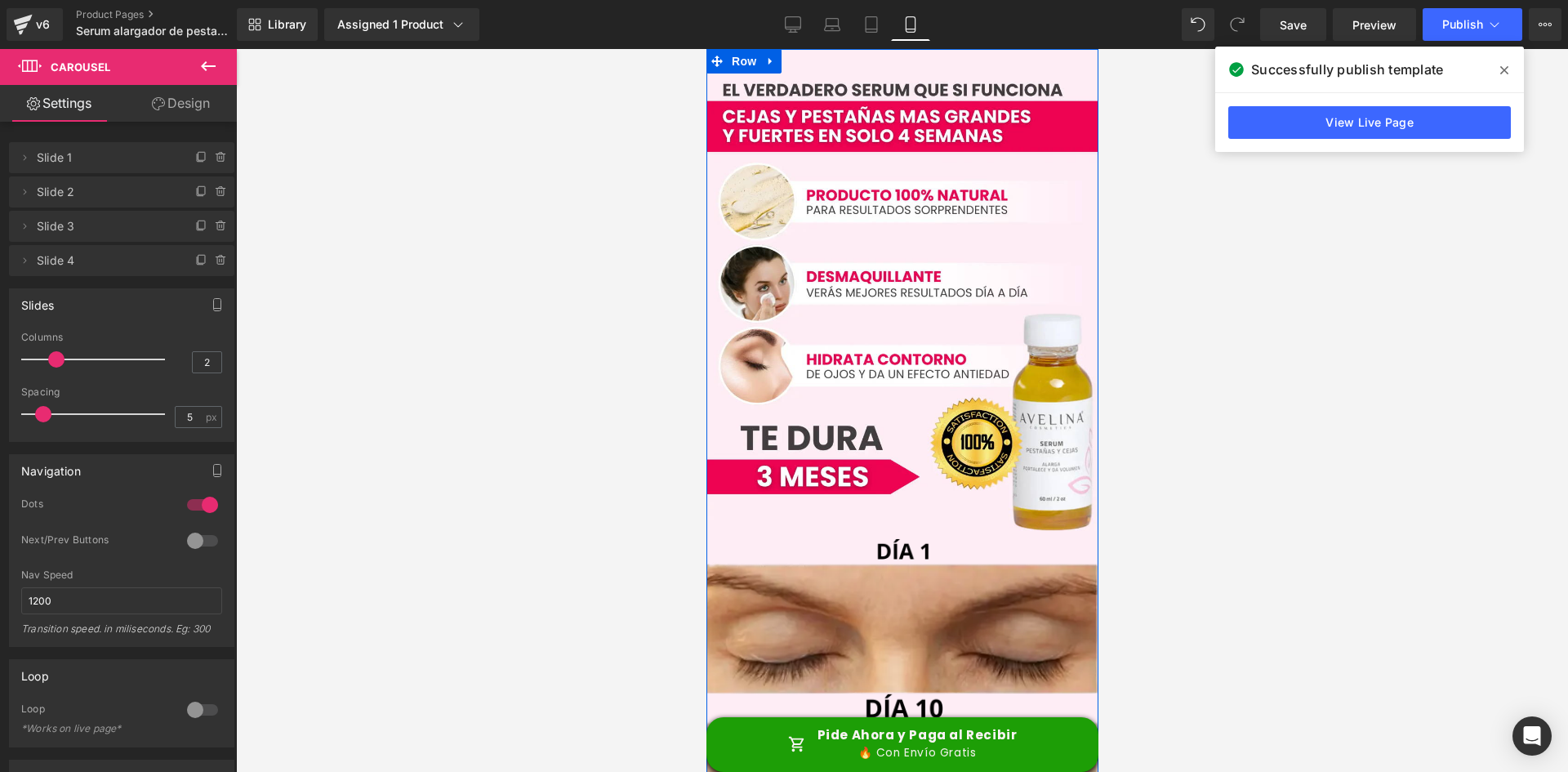
scroll to position [2031, 0]
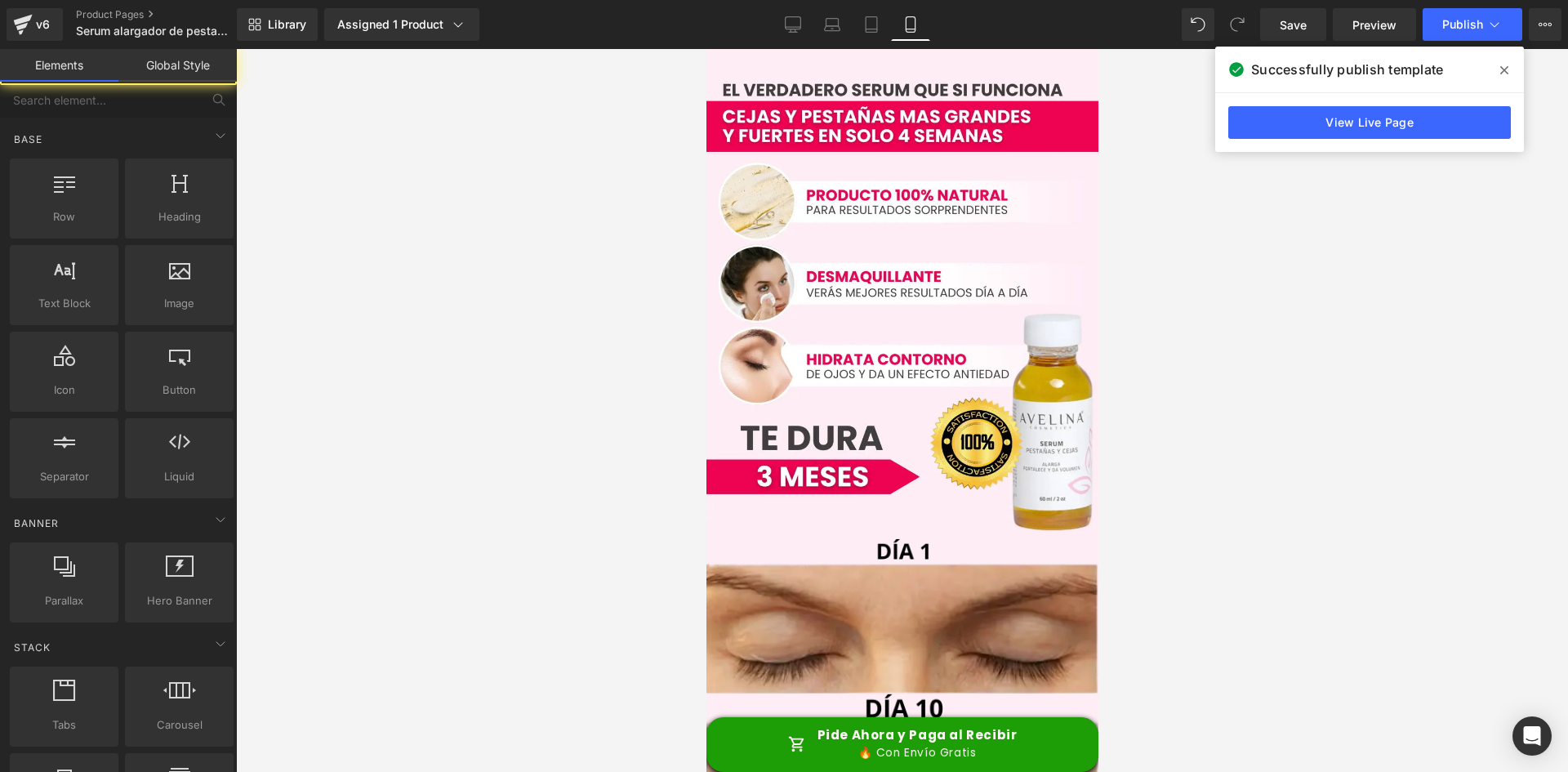
click at [1182, 474] on div at bounding box center [902, 410] width 1332 height 723
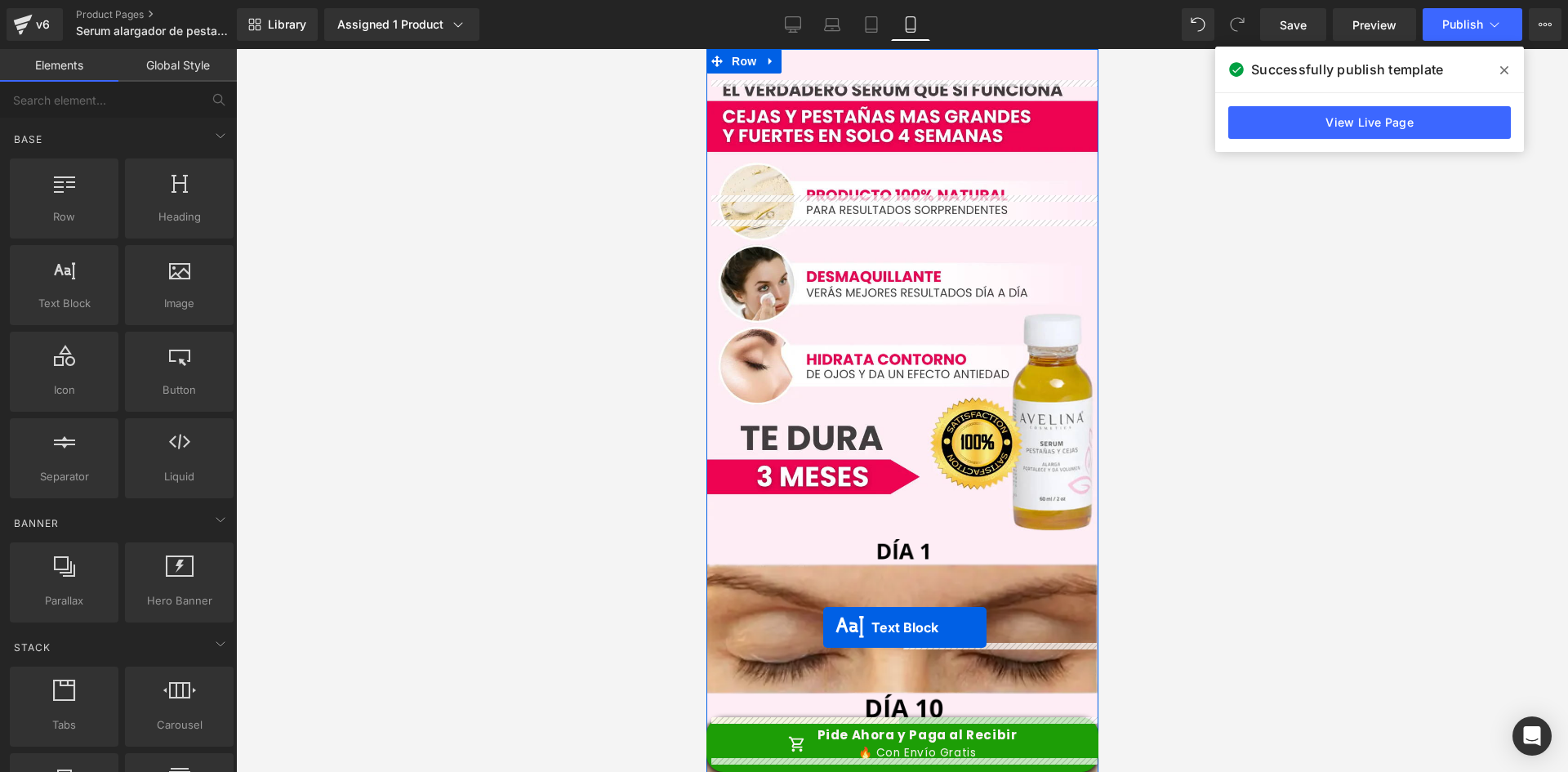
scroll to position [3991, 0]
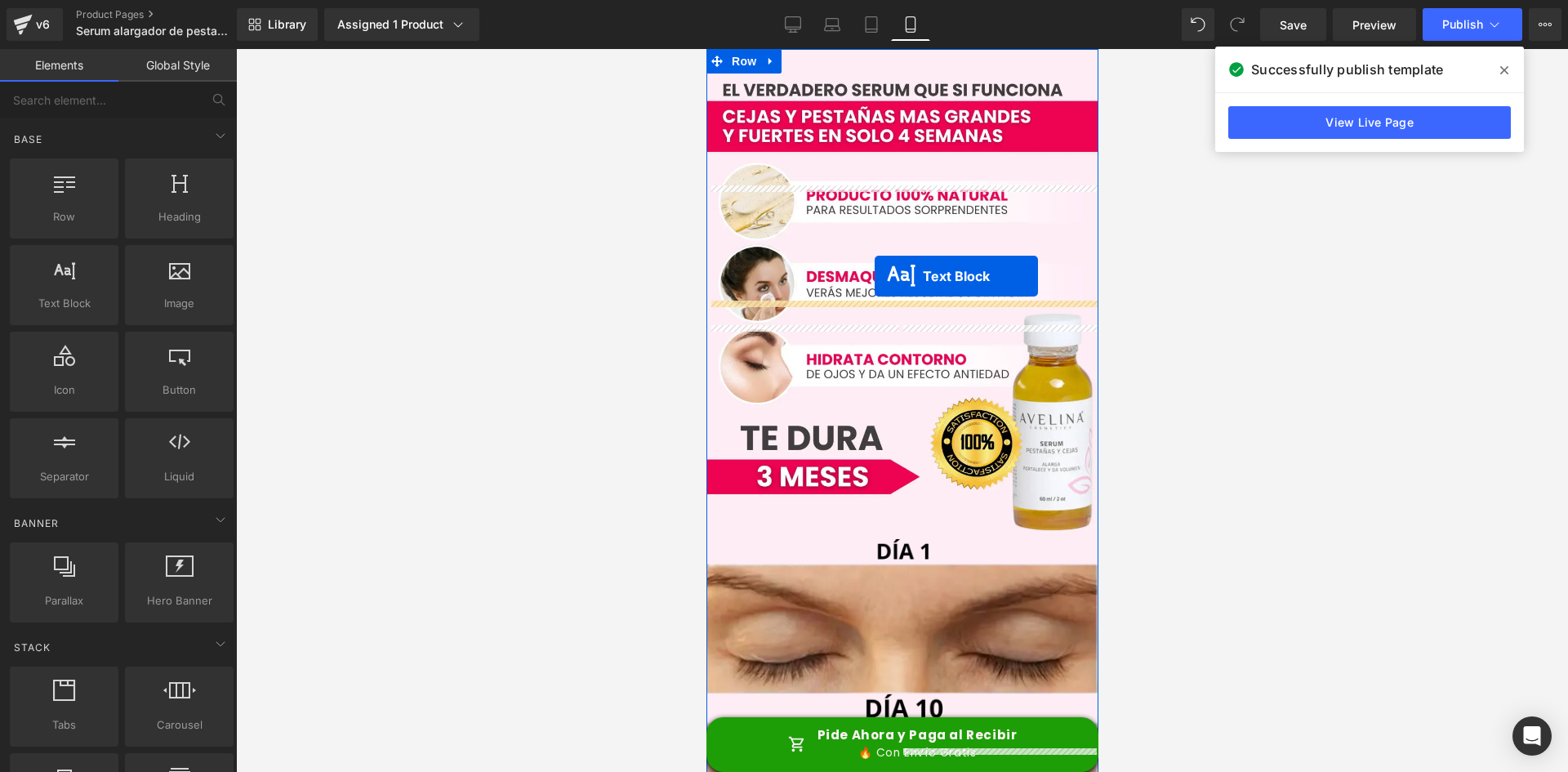
drag, startPoint x: 852, startPoint y: 500, endPoint x: 874, endPoint y: 276, distance: 225.1
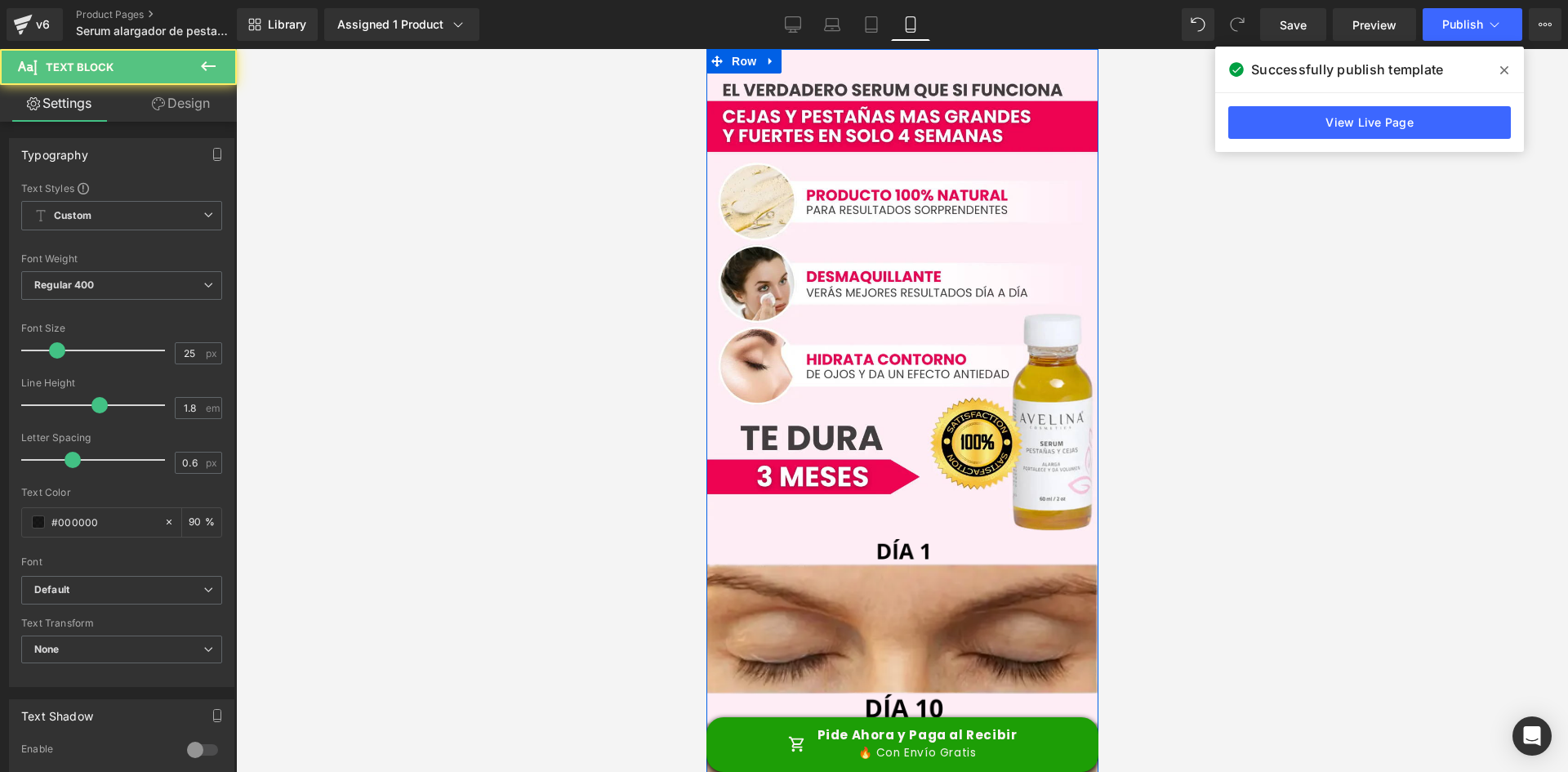
scroll to position [3942, 0]
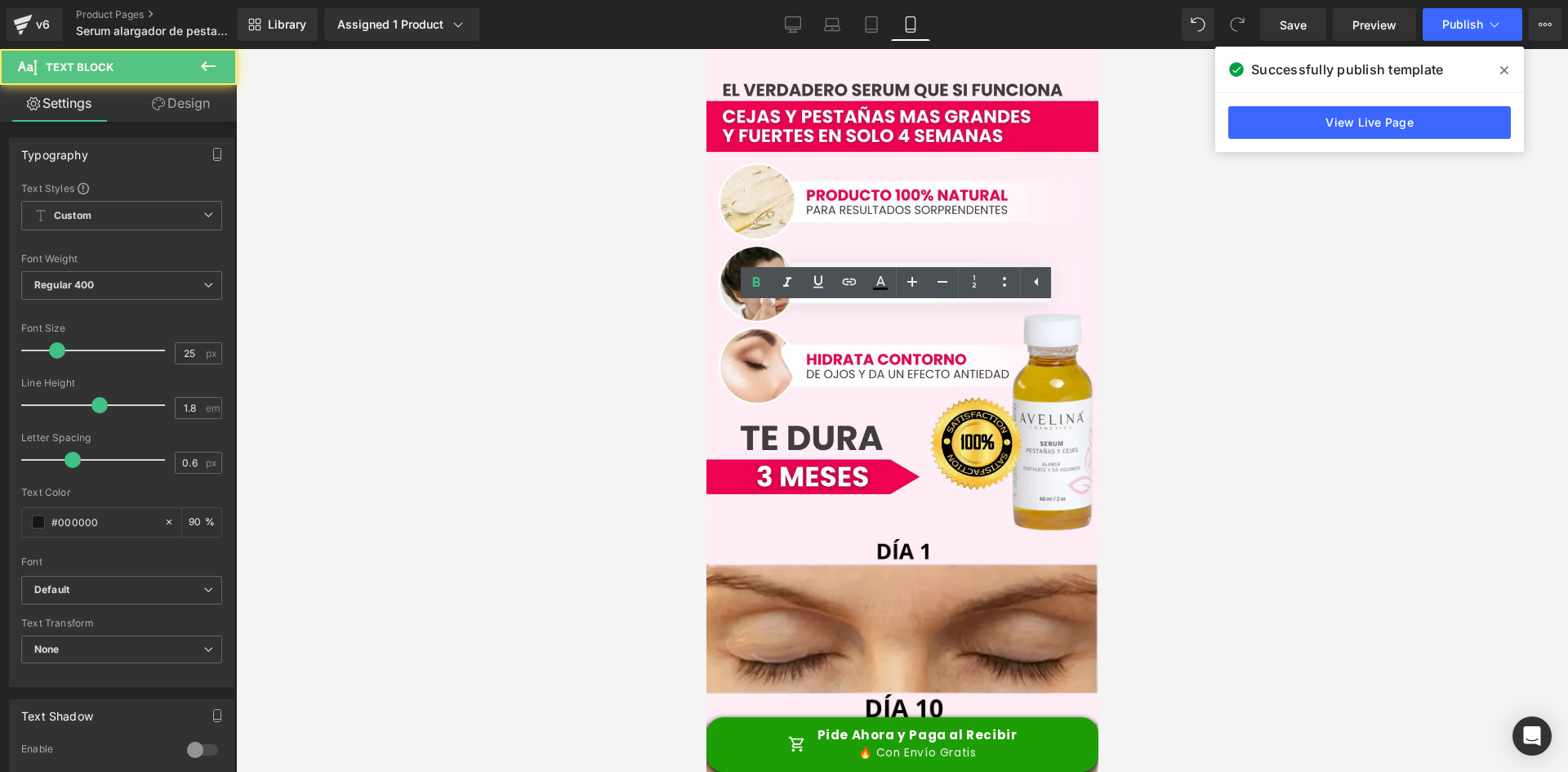
drag, startPoint x: 960, startPoint y: 321, endPoint x: 831, endPoint y: 319, distance: 129.0
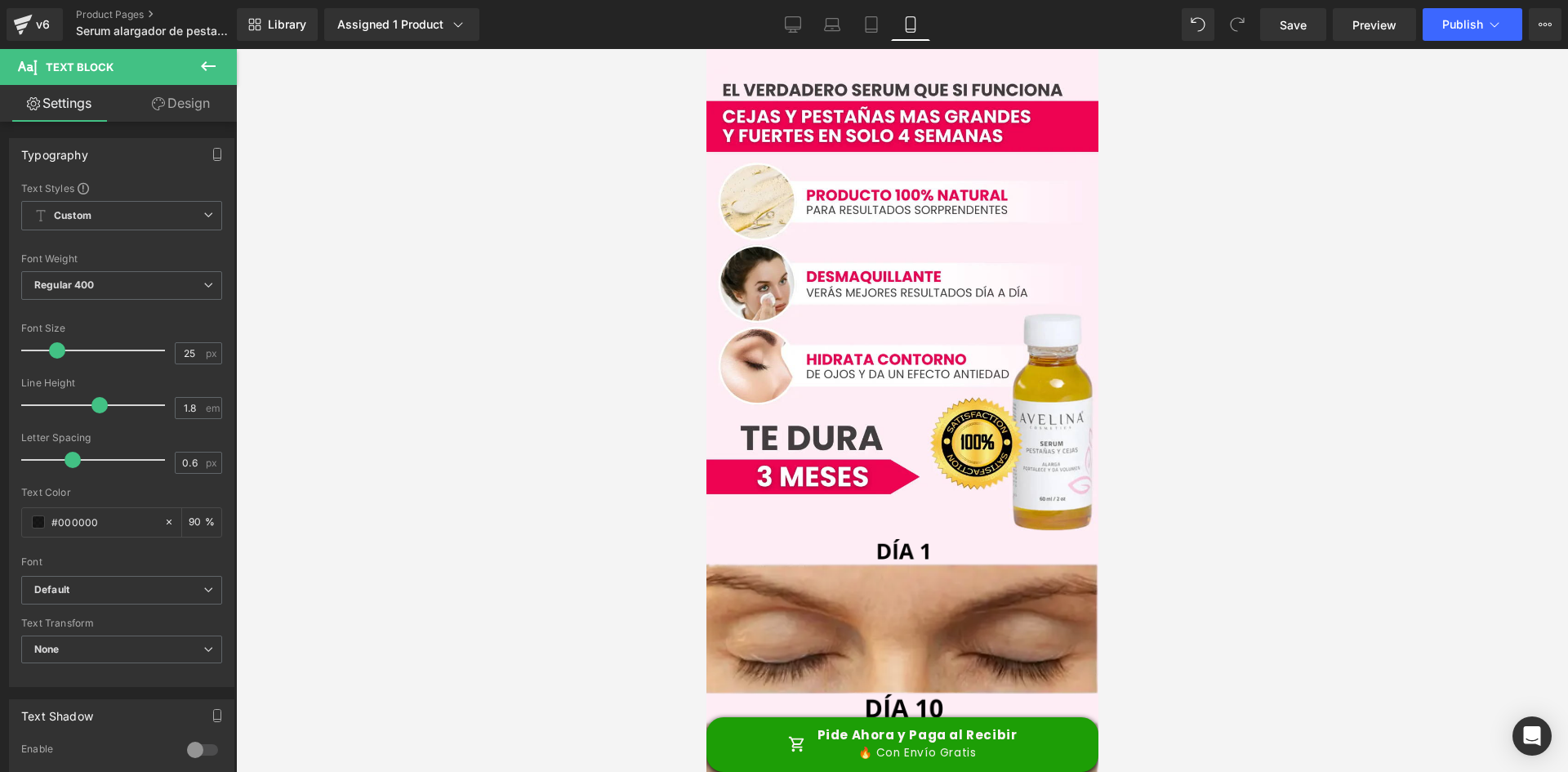
click at [1296, 342] on div at bounding box center [902, 410] width 1332 height 723
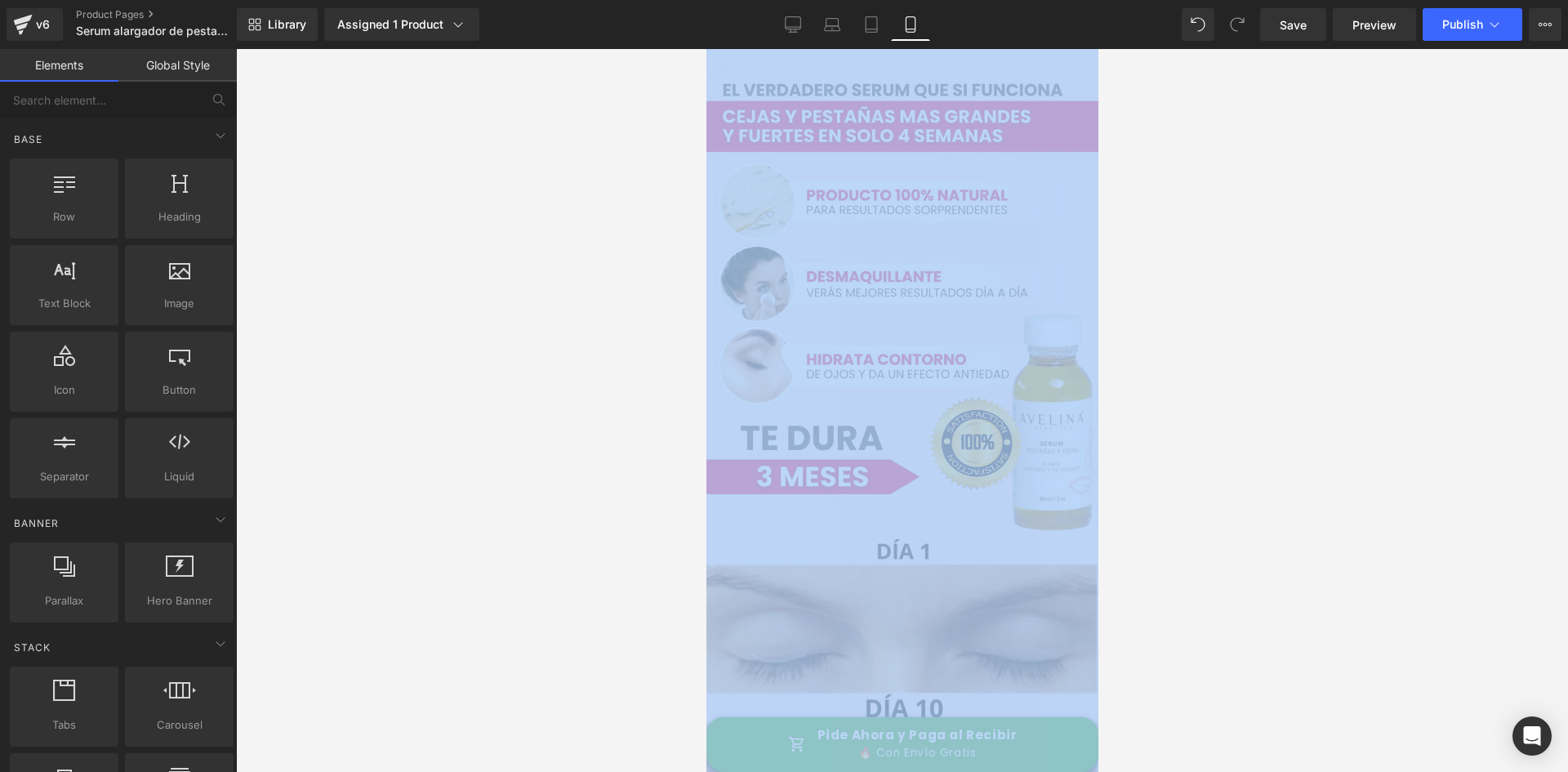
click at [1296, 342] on div at bounding box center [902, 410] width 1332 height 723
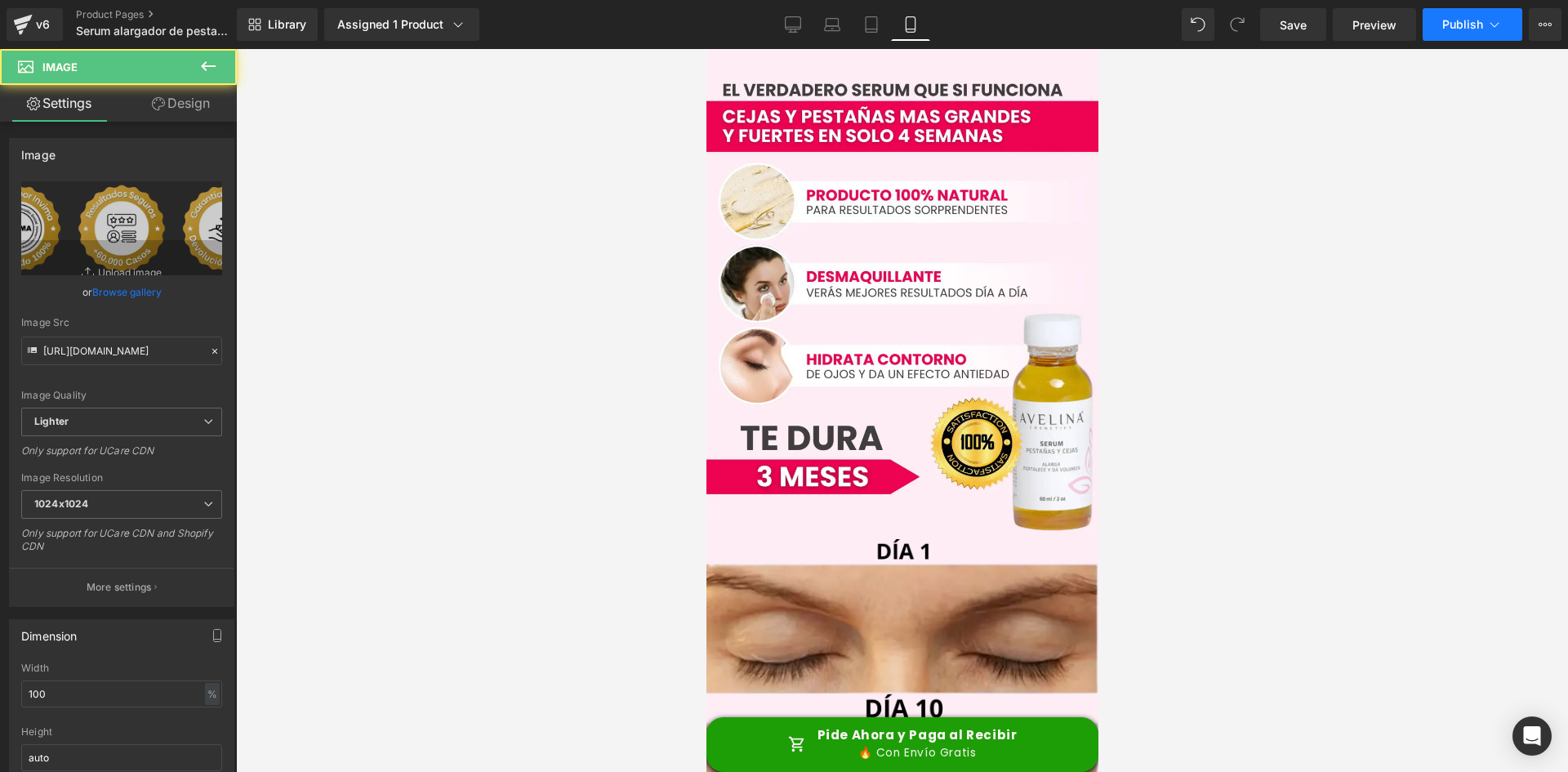
click at [1462, 34] on button "Publish" at bounding box center [1471, 25] width 99 height 33
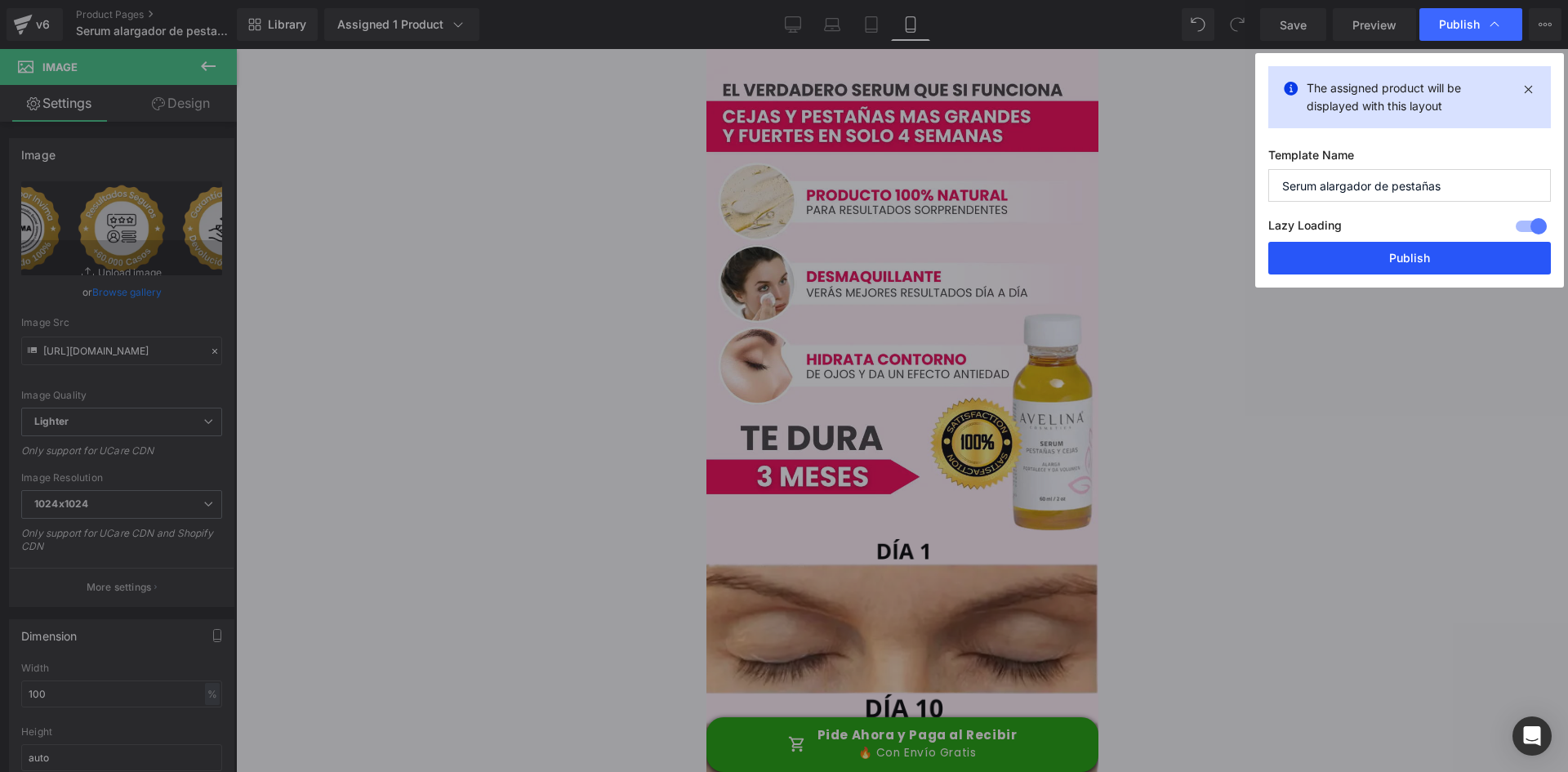
click at [1440, 271] on button "Publish" at bounding box center [1409, 258] width 282 height 33
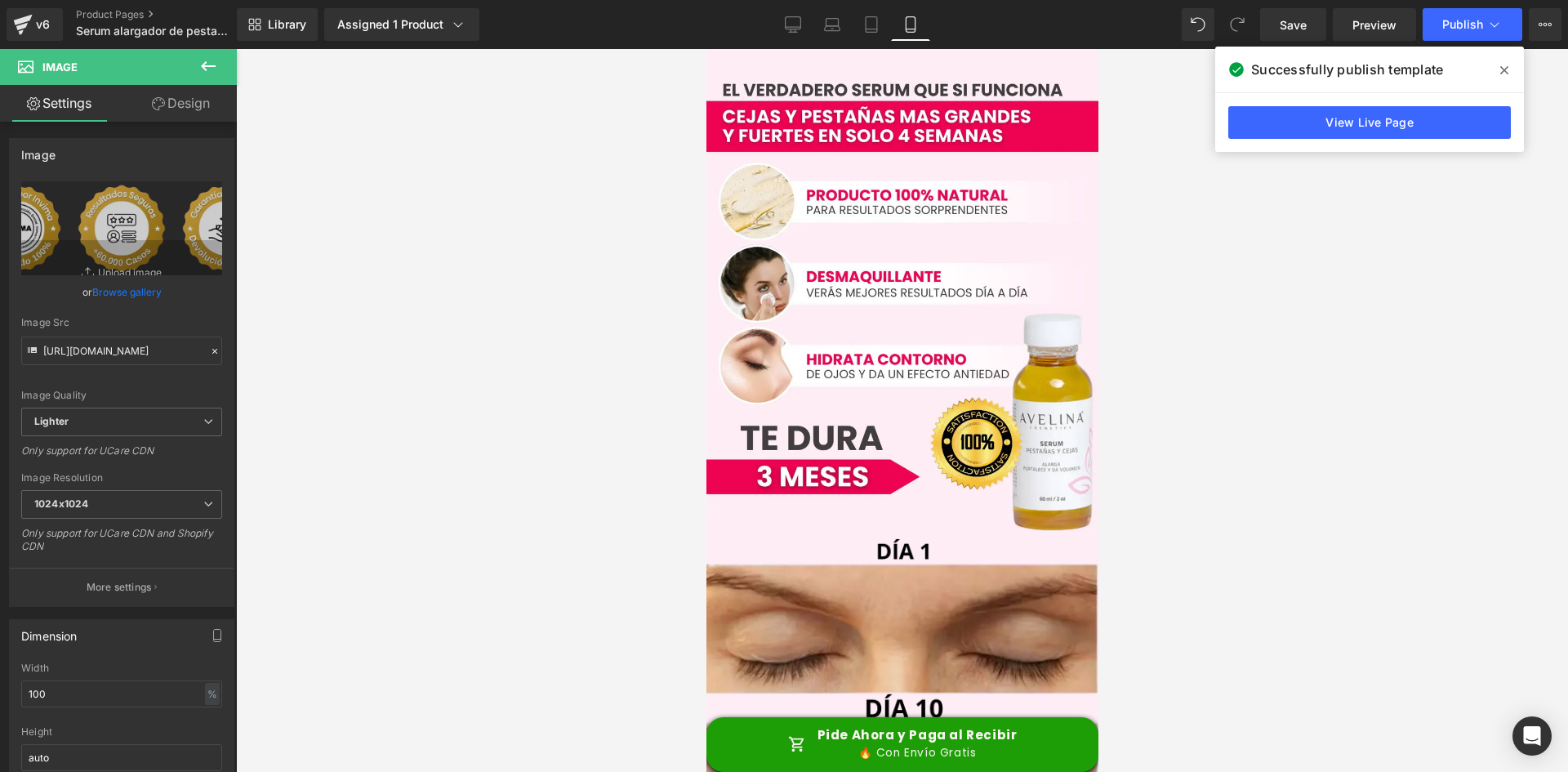
scroll to position [0, 0]
click at [138, 20] on link "Product Pages" at bounding box center [168, 15] width 185 height 13
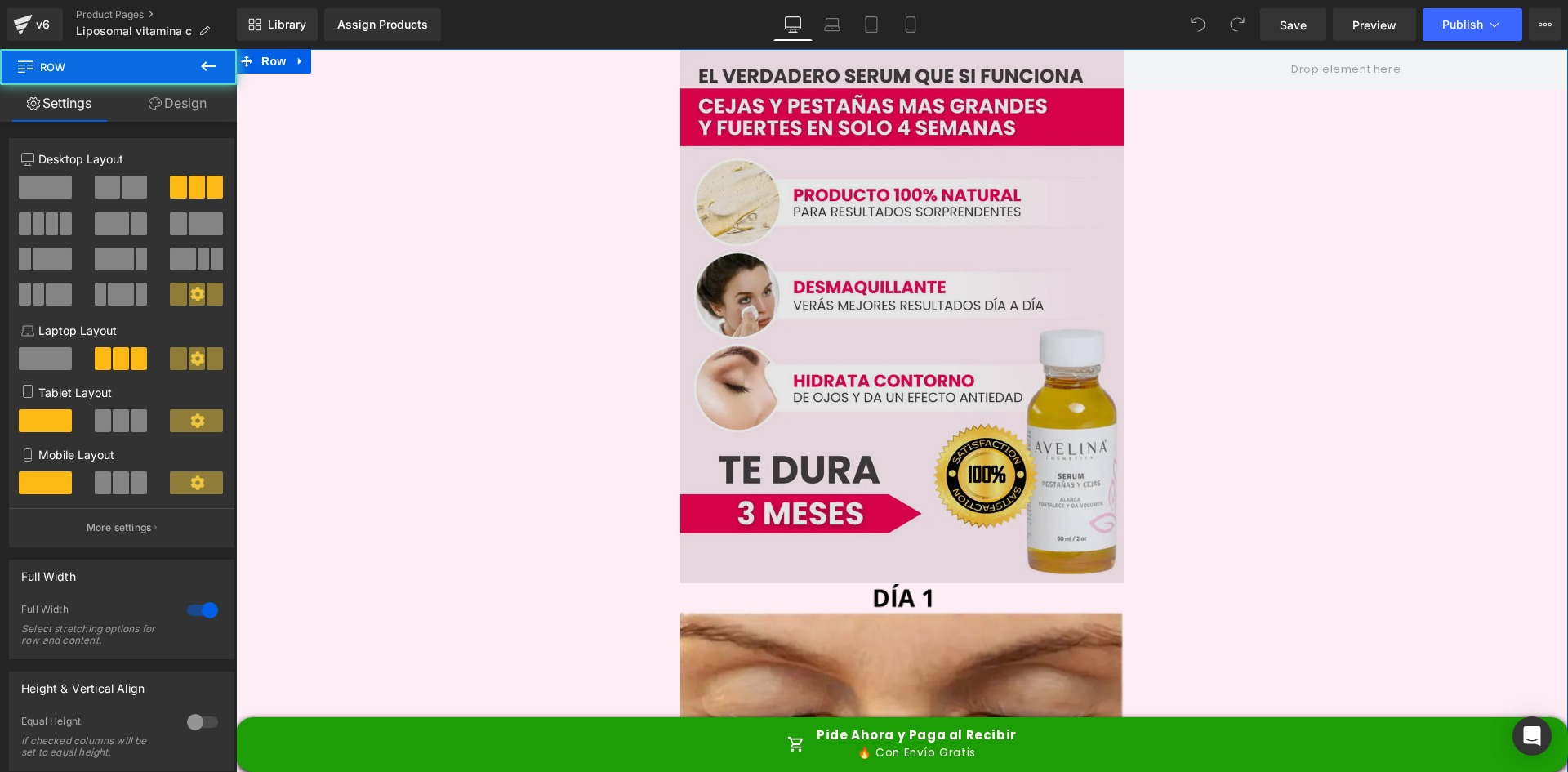
click at [877, 156] on img at bounding box center [903, 316] width 445 height 534
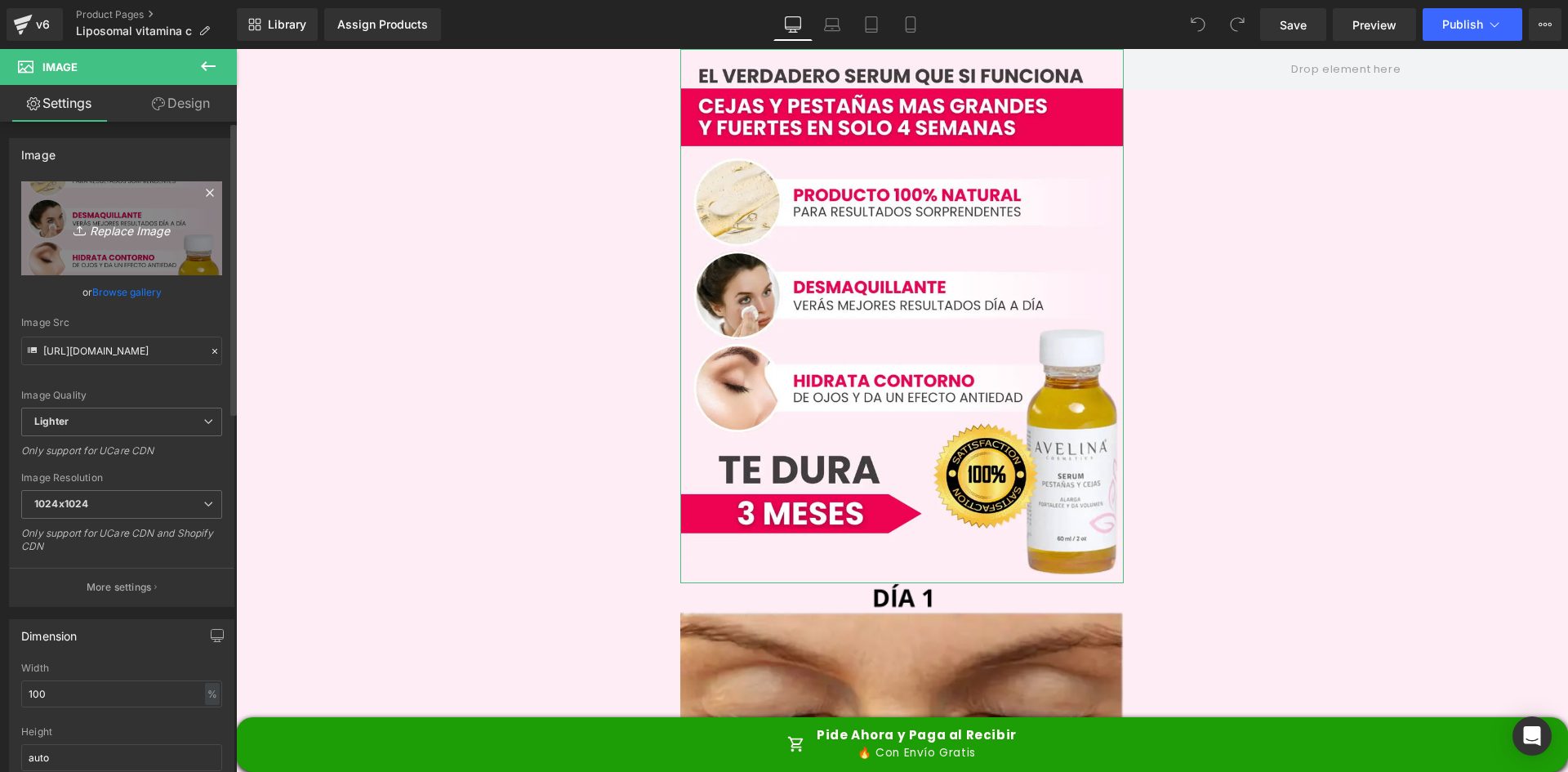
click at [86, 236] on icon "Replace Image" at bounding box center [121, 228] width 130 height 20
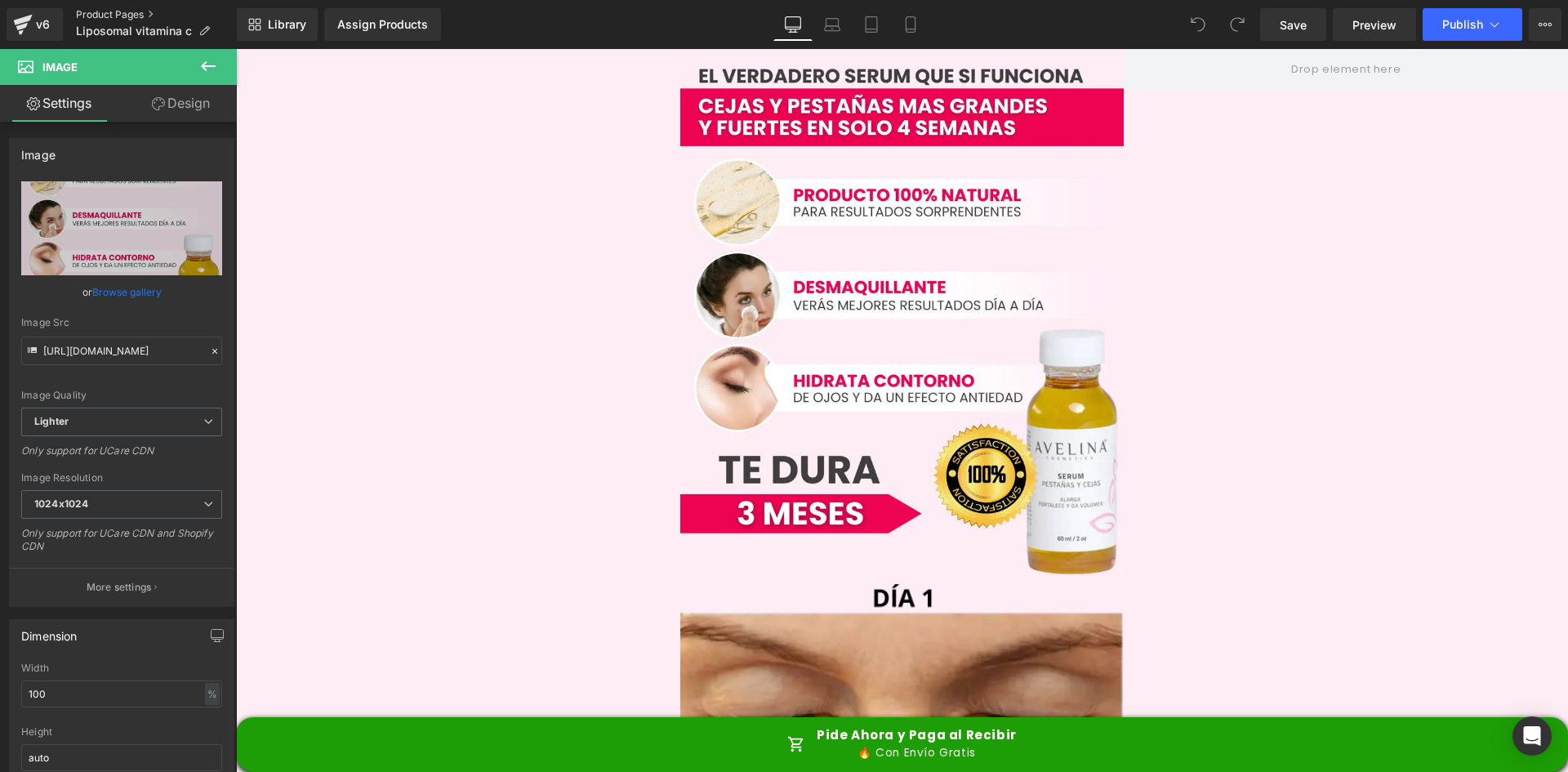
click at [101, 10] on link "Product Pages" at bounding box center [156, 15] width 161 height 13
